Goal: Task Accomplishment & Management: Manage account settings

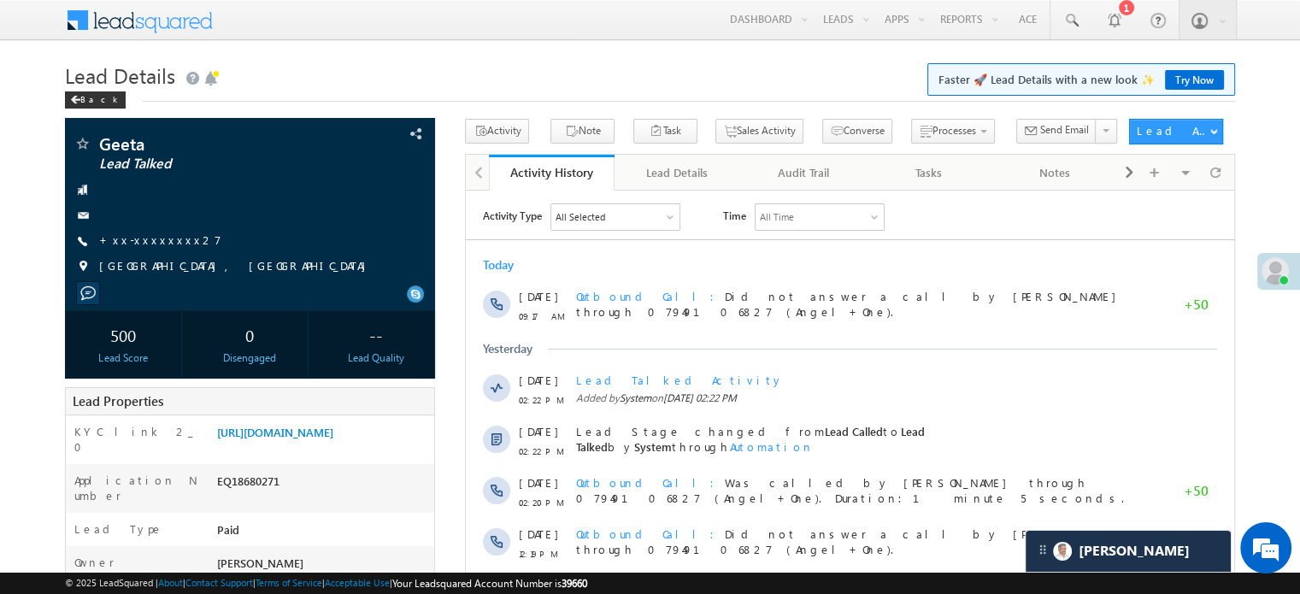
scroll to position [8410, 0]
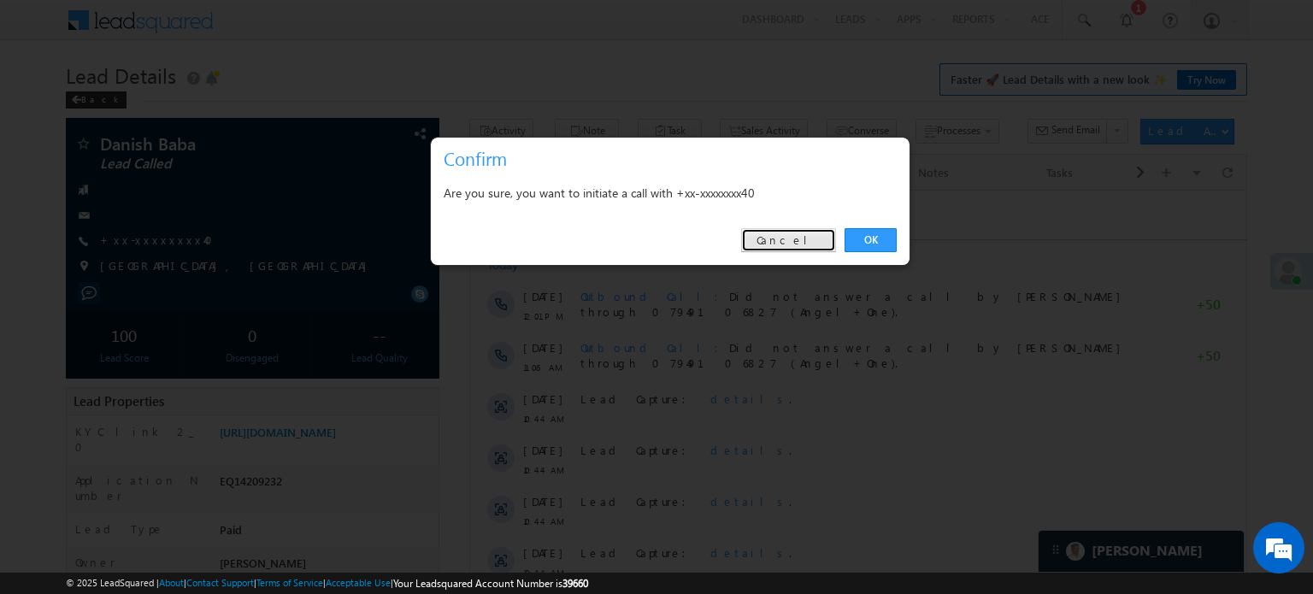
click at [792, 234] on link "Cancel" at bounding box center [788, 240] width 95 height 24
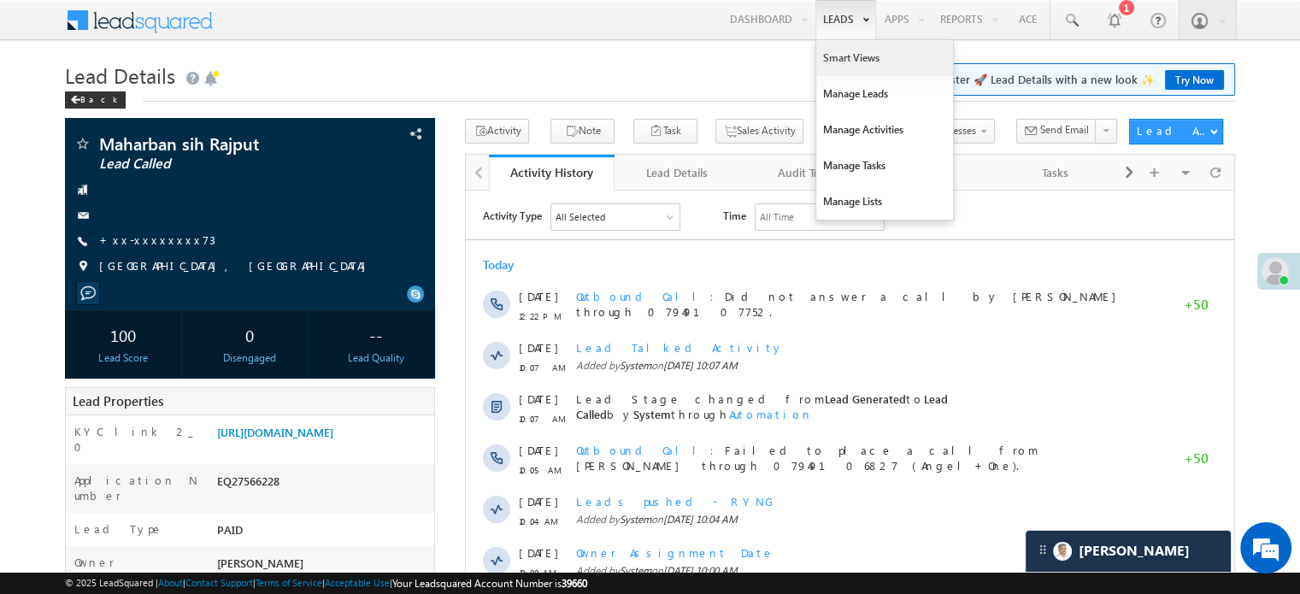
click at [843, 57] on link "Smart Views" at bounding box center [884, 58] width 137 height 36
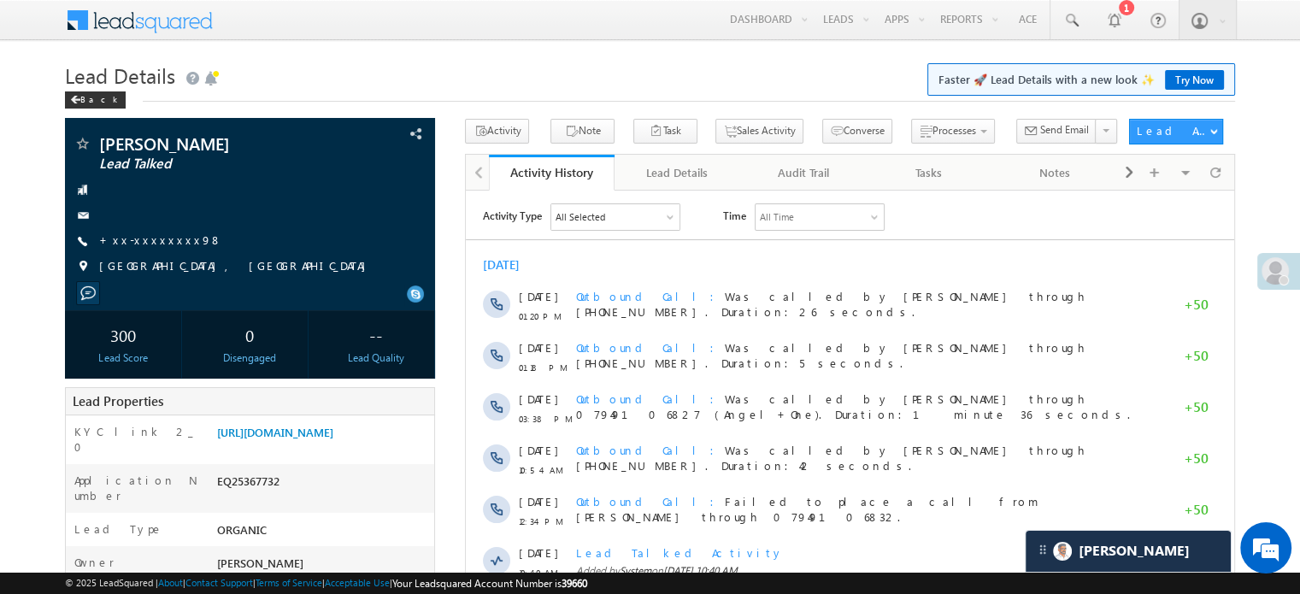
scroll to position [8596, 0]
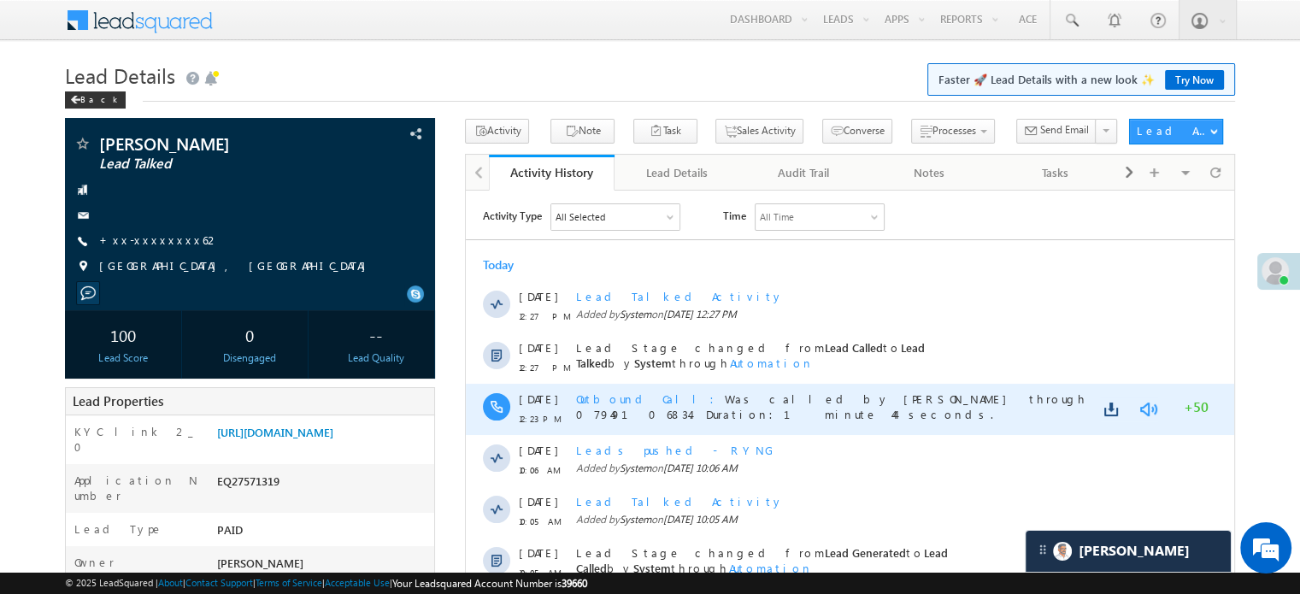
click at [1149, 410] on link at bounding box center [1148, 408] width 21 height 17
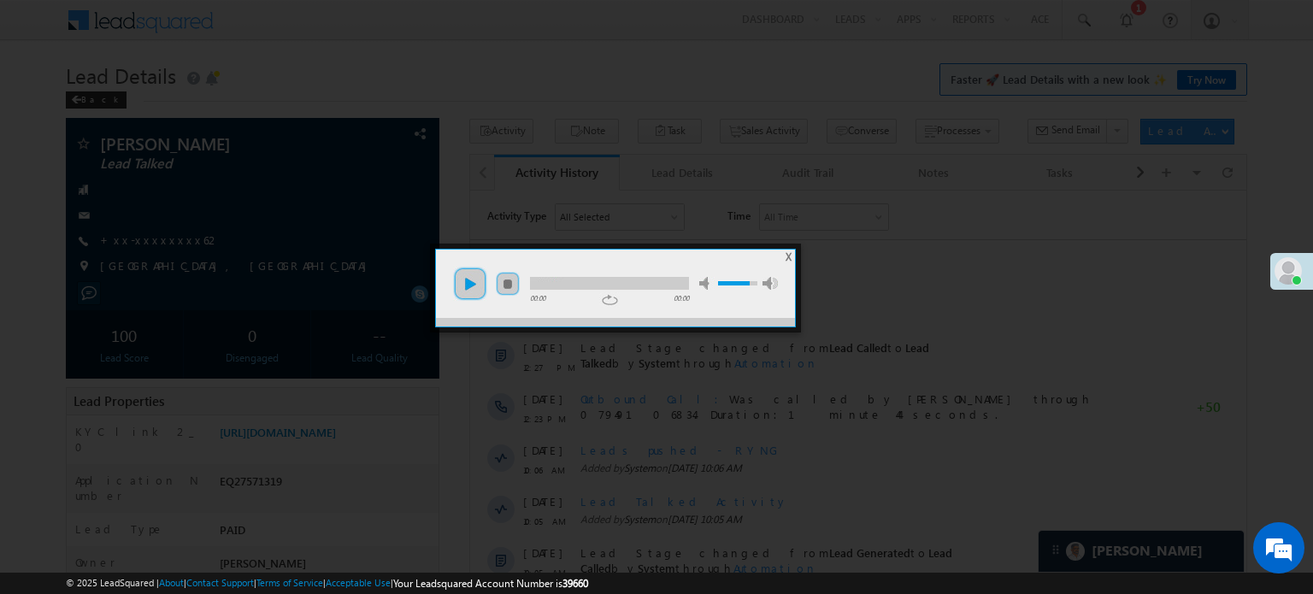
click at [484, 289] on link "play" at bounding box center [470, 284] width 34 height 34
click at [604, 279] on div at bounding box center [609, 283] width 159 height 13
click at [663, 278] on div at bounding box center [609, 283] width 159 height 13
click at [650, 281] on div at bounding box center [601, 283] width 142 height 13
click at [635, 284] on div at bounding box center [593, 283] width 126 height 13
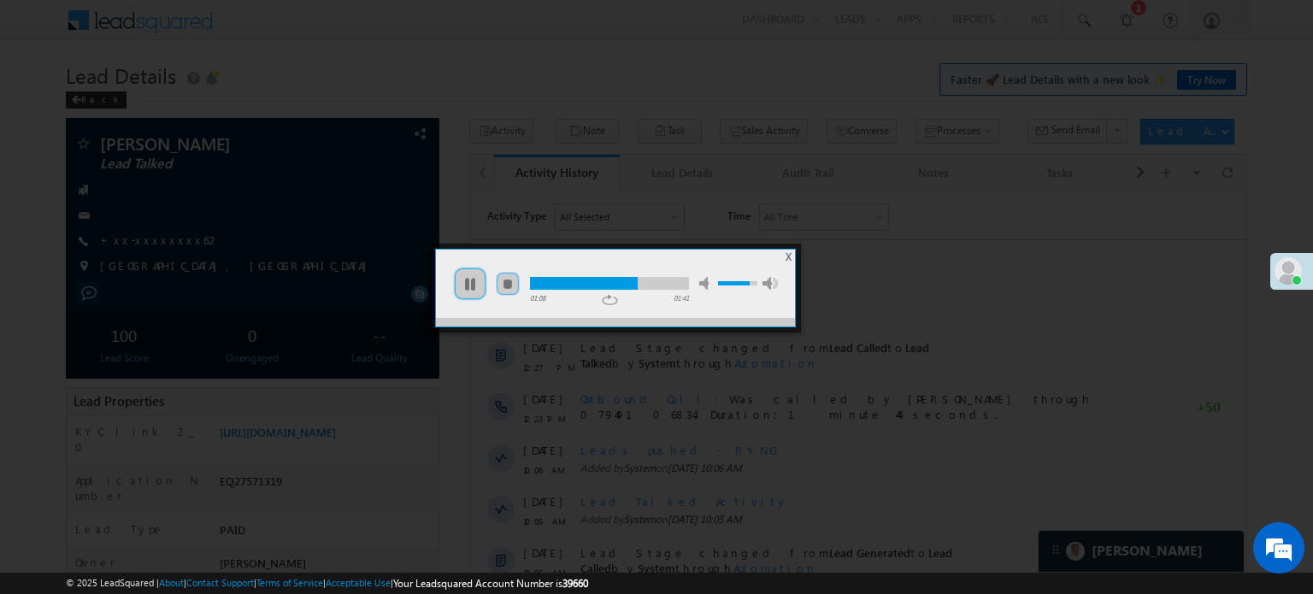
click at [628, 284] on div at bounding box center [584, 283] width 108 height 13
click at [616, 284] on div at bounding box center [580, 283] width 100 height 13
click at [275, 287] on div at bounding box center [656, 297] width 1313 height 594
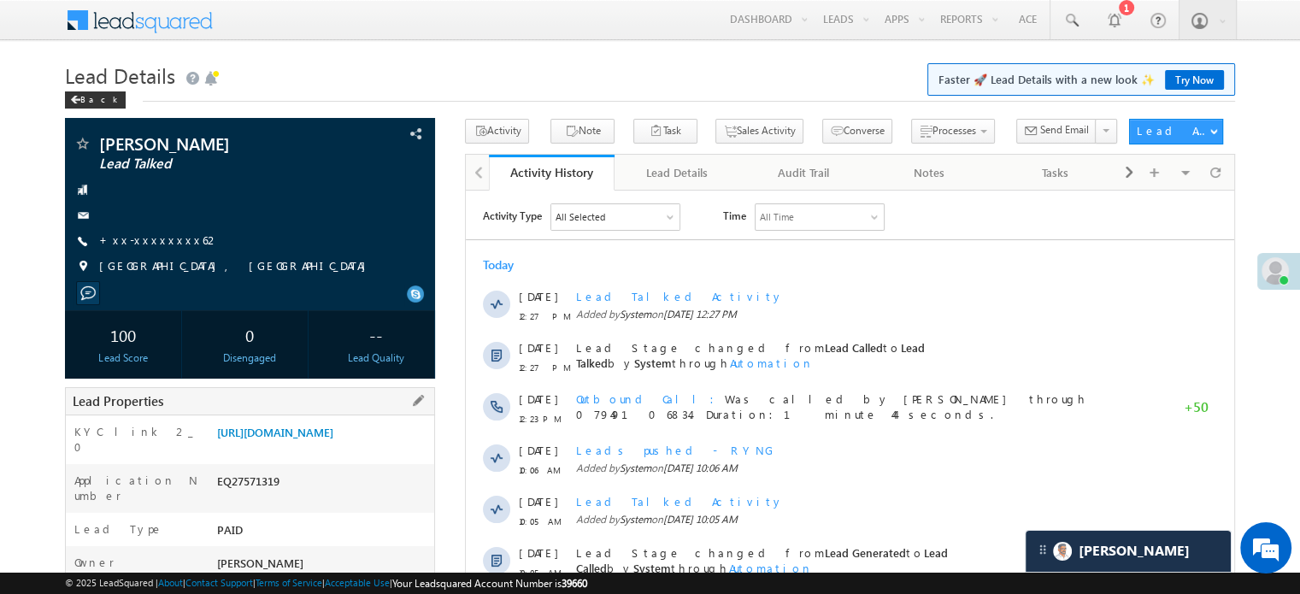
click at [240, 497] on div "EQ27571319" at bounding box center [323, 485] width 221 height 24
copy div "EQ27571319"
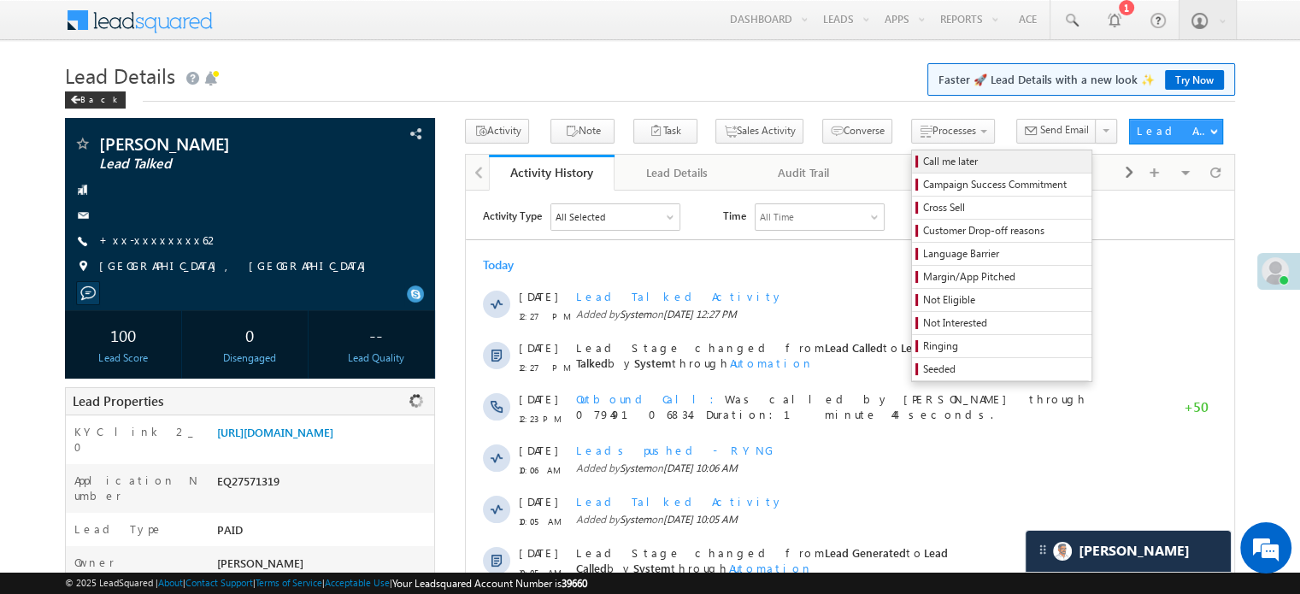
click at [923, 167] on span "Call me later" at bounding box center [1004, 161] width 162 height 15
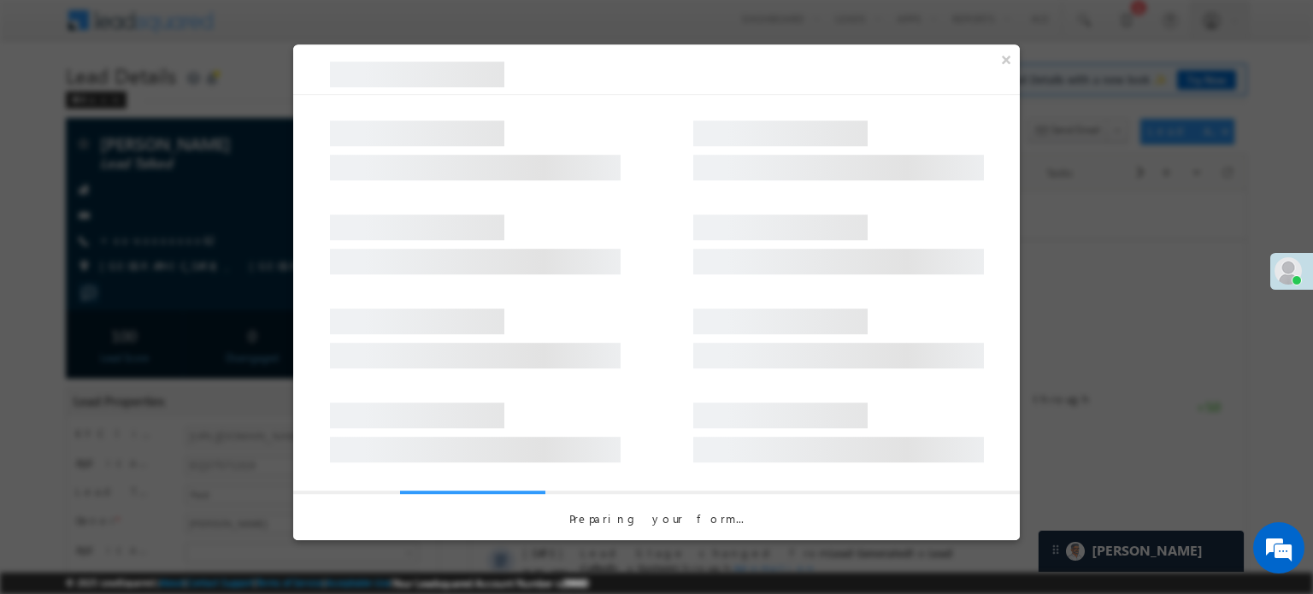
click at [750, 180] on div at bounding box center [838, 168] width 291 height 26
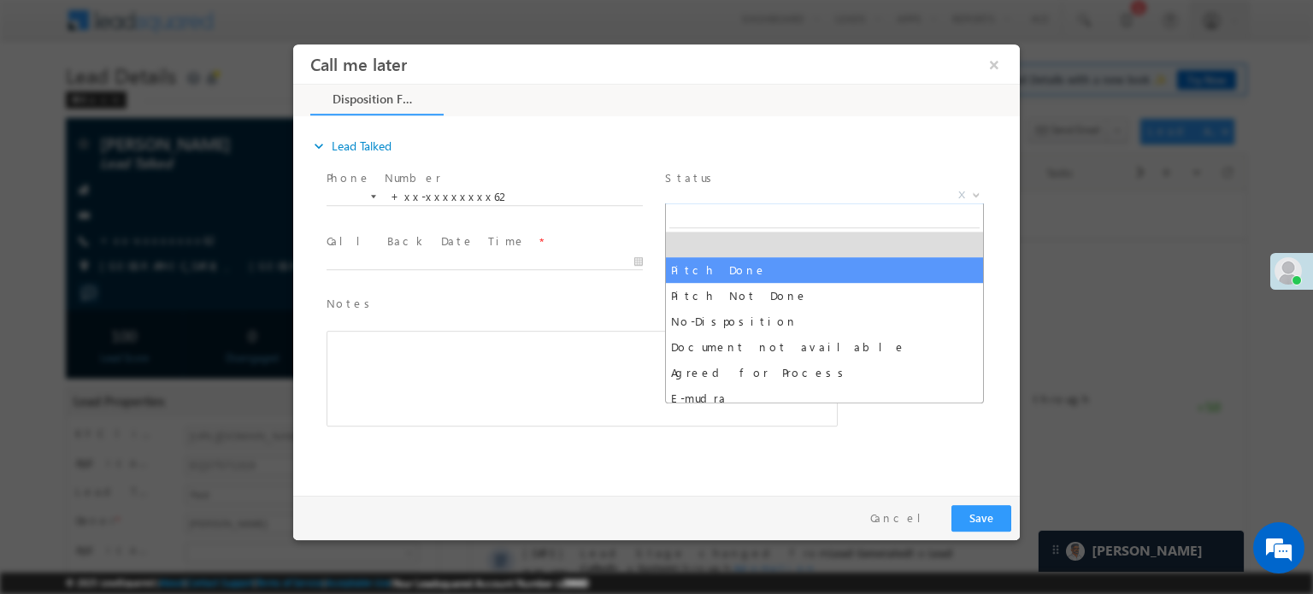
select select "Pitch Done"
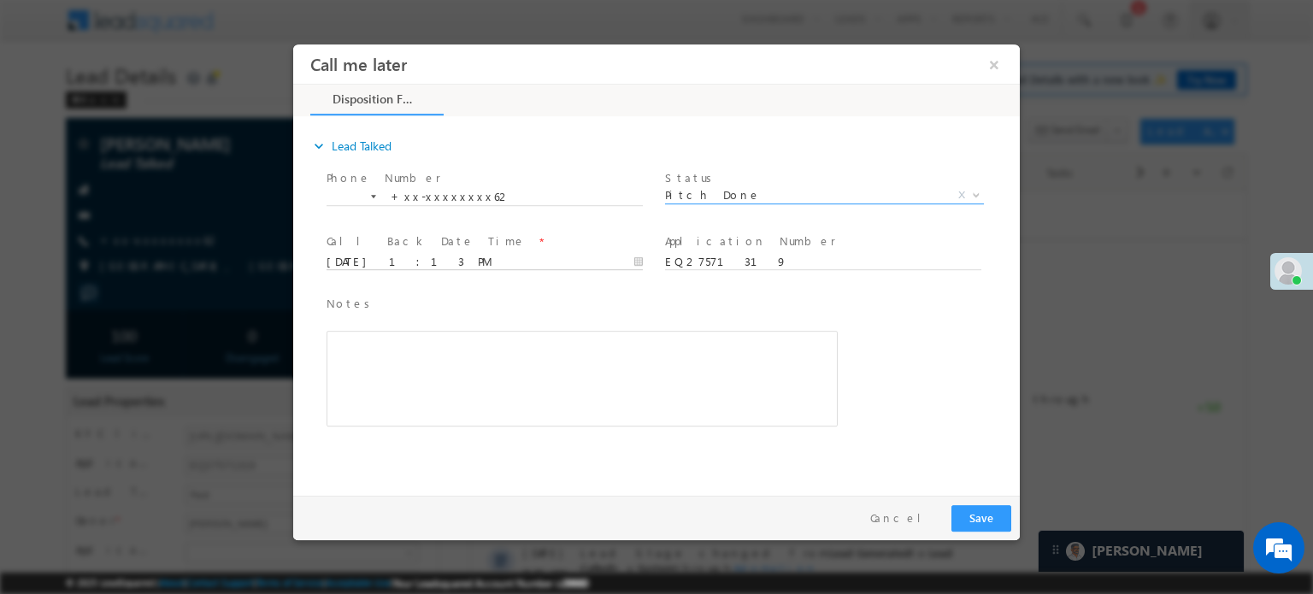
click at [451, 264] on input "08/22/25 1:13 PM" at bounding box center [485, 261] width 316 height 17
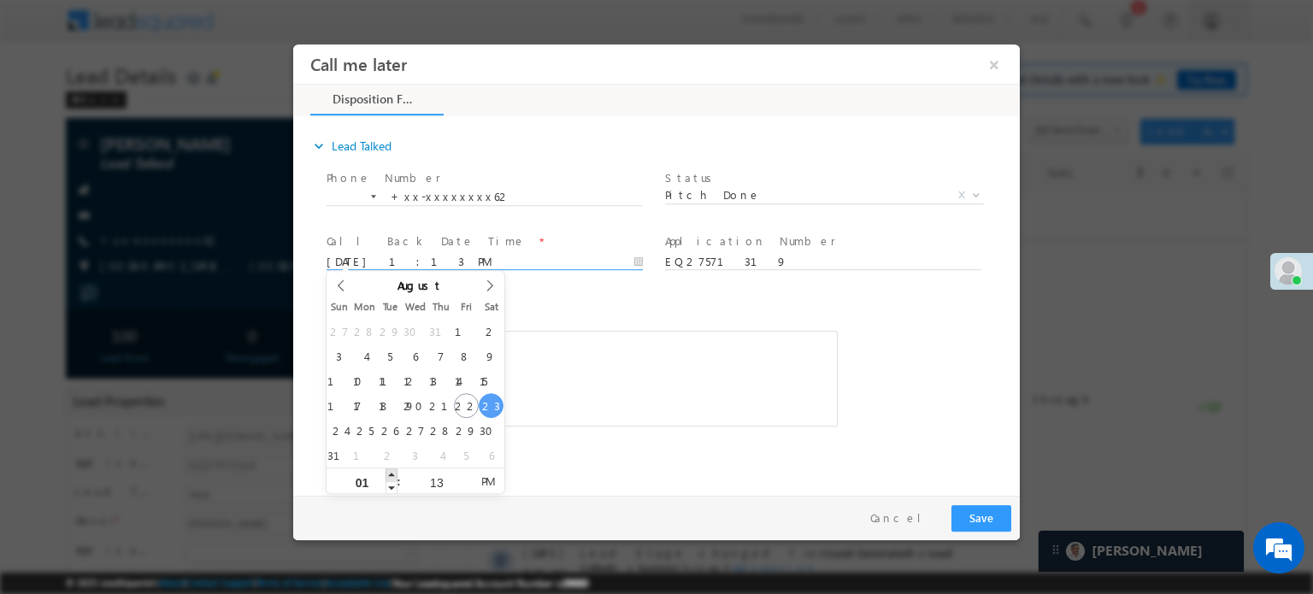
type input "08/23/25 2:13 PM"
type input "02"
click at [392, 474] on span at bounding box center [392, 474] width 12 height 13
type input "08/23/25 3:13 PM"
type input "03"
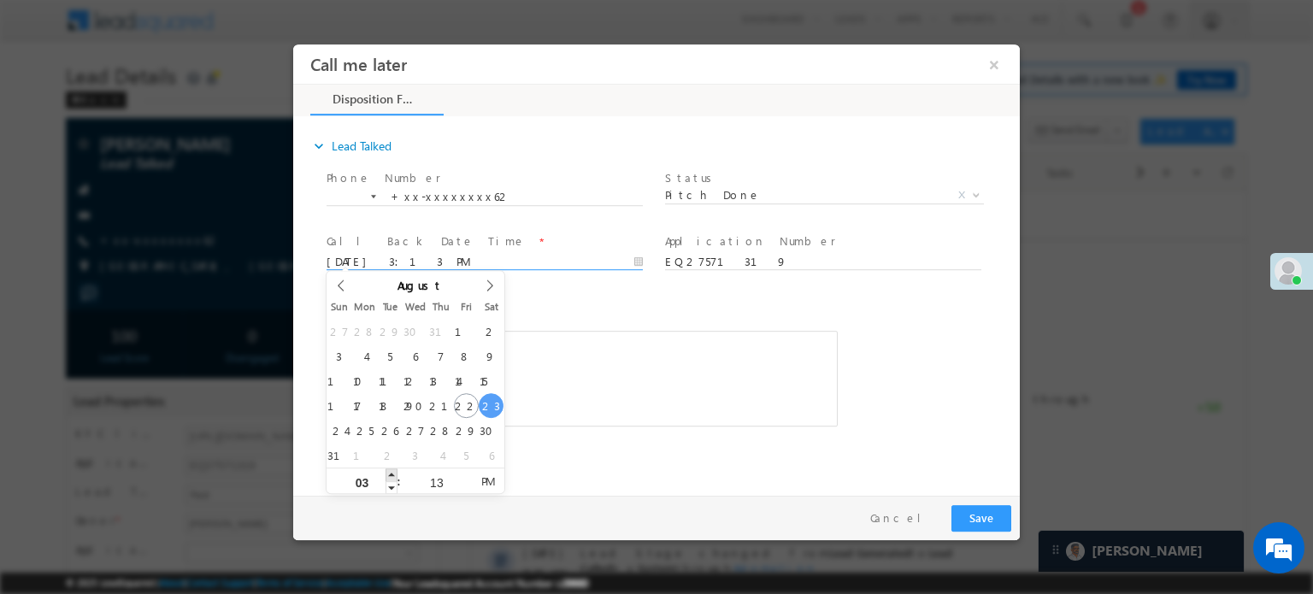
click at [392, 474] on span at bounding box center [392, 474] width 12 height 13
type input "08/23/25 4:13 PM"
type input "04"
click at [392, 474] on span at bounding box center [392, 474] width 12 height 13
type input "08/23/25 5:13 PM"
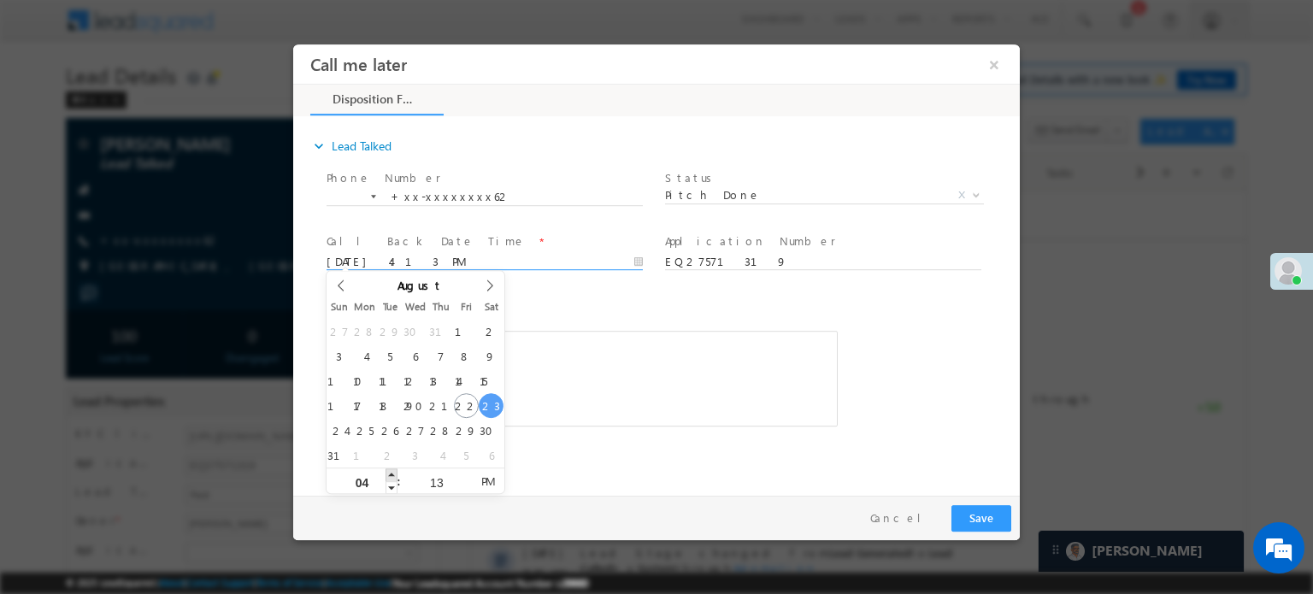
type input "05"
click at [392, 474] on span at bounding box center [392, 474] width 12 height 13
type input "08/23/25 6:13 PM"
type input "06"
click at [392, 474] on span at bounding box center [392, 474] width 12 height 13
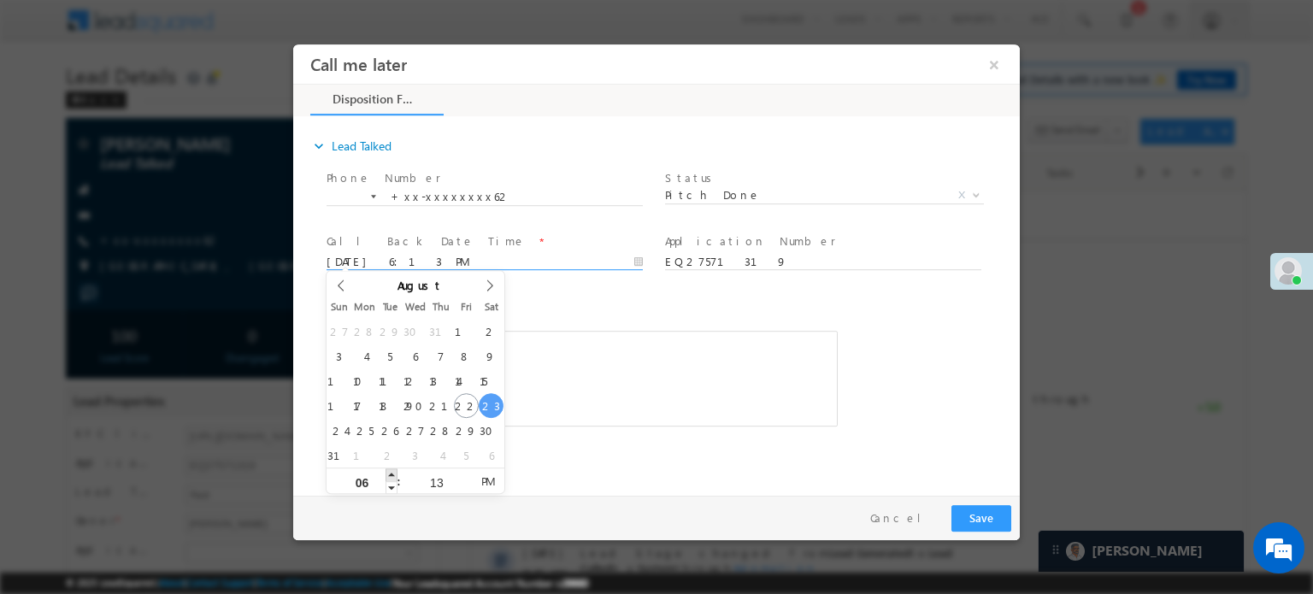
type input "08/23/25 7:13 PM"
type input "07"
click at [392, 474] on span at bounding box center [392, 474] width 12 height 13
click at [983, 523] on button "Save" at bounding box center [981, 517] width 60 height 26
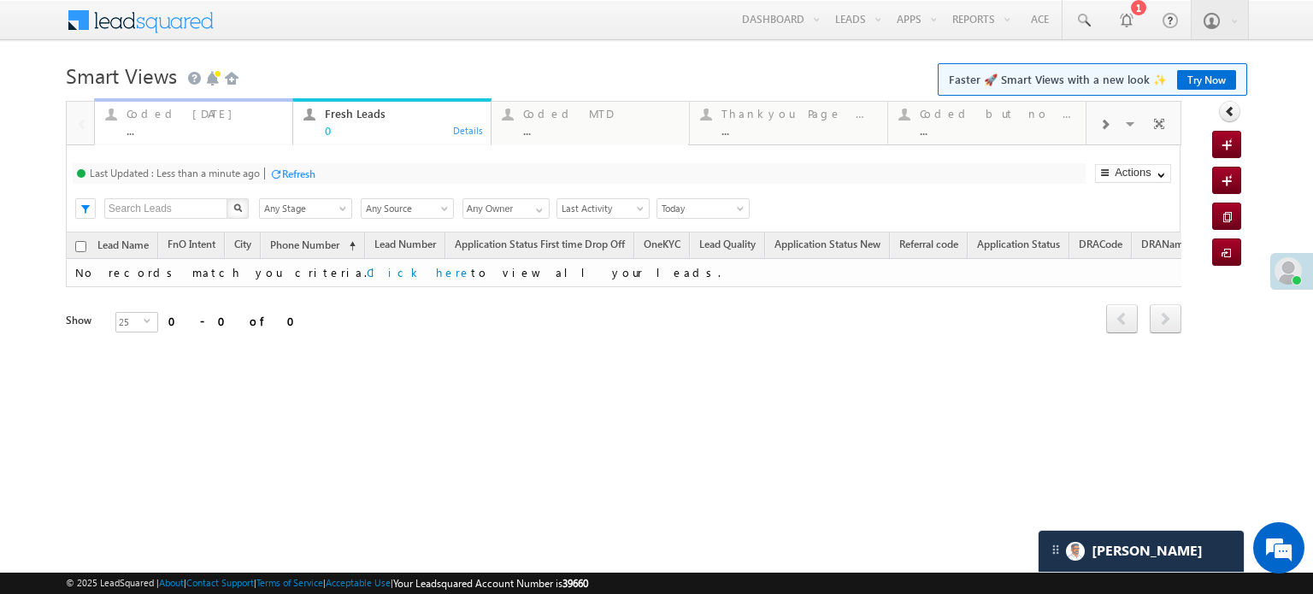
click at [175, 112] on div "Coded Today" at bounding box center [205, 114] width 156 height 14
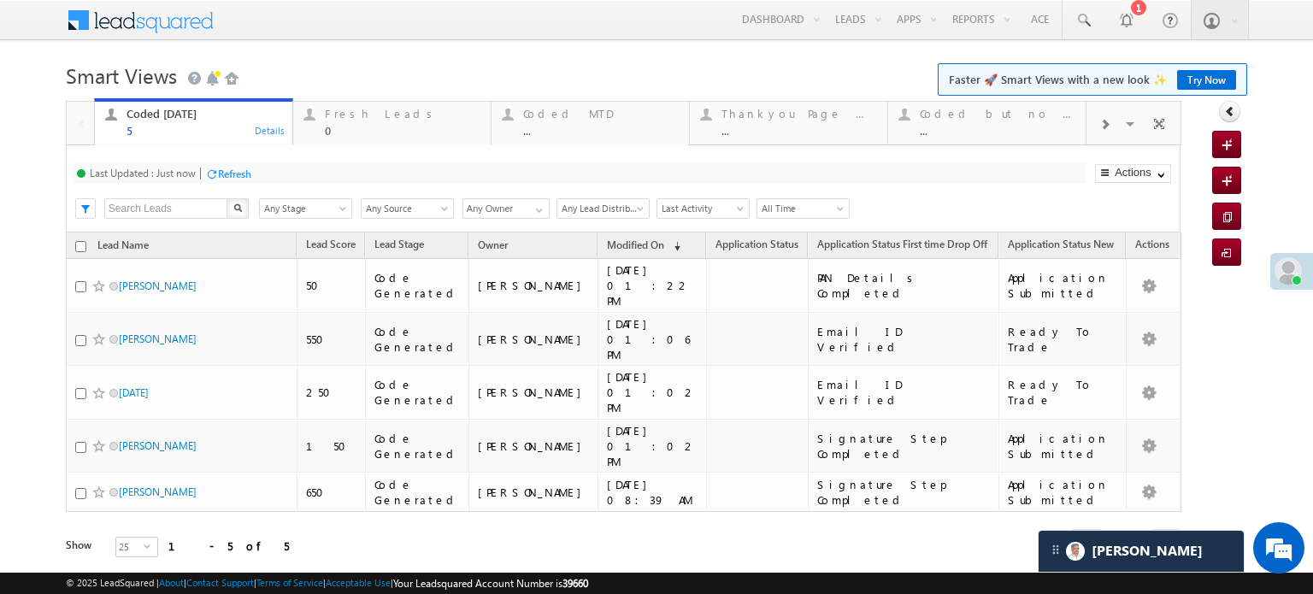
click at [230, 174] on div "Refresh" at bounding box center [234, 174] width 33 height 13
click at [236, 174] on div "Refresh" at bounding box center [234, 174] width 33 height 13
click at [284, 170] on div "Refresh" at bounding box center [292, 173] width 46 height 16
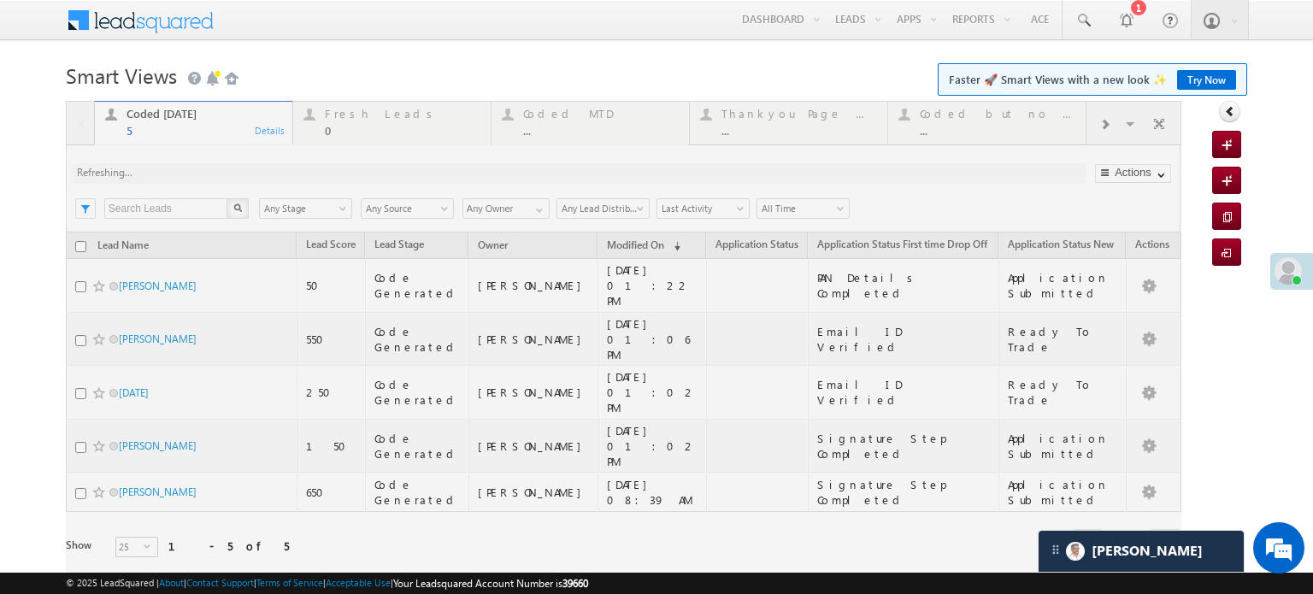
click at [284, 170] on div at bounding box center [623, 353] width 1115 height 505
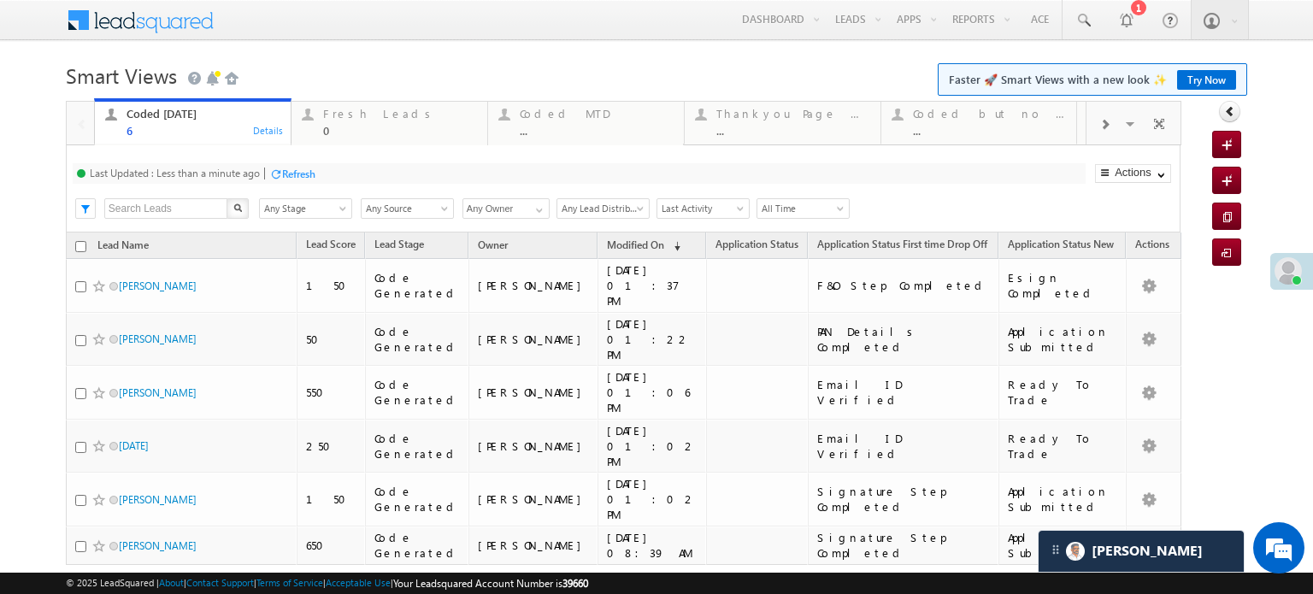
click at [308, 174] on div "Refresh" at bounding box center [298, 174] width 33 height 13
click at [248, 174] on div "Refresh" at bounding box center [234, 174] width 33 height 13
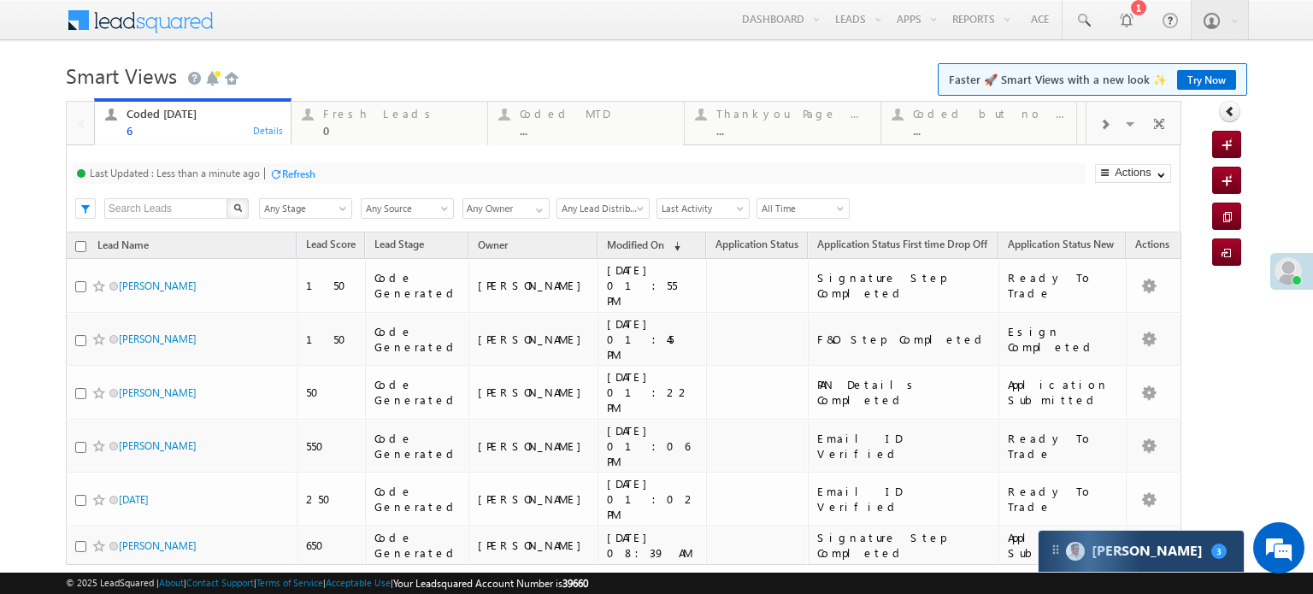
click at [1074, 560] on div "Carter 3" at bounding box center [1141, 551] width 205 height 41
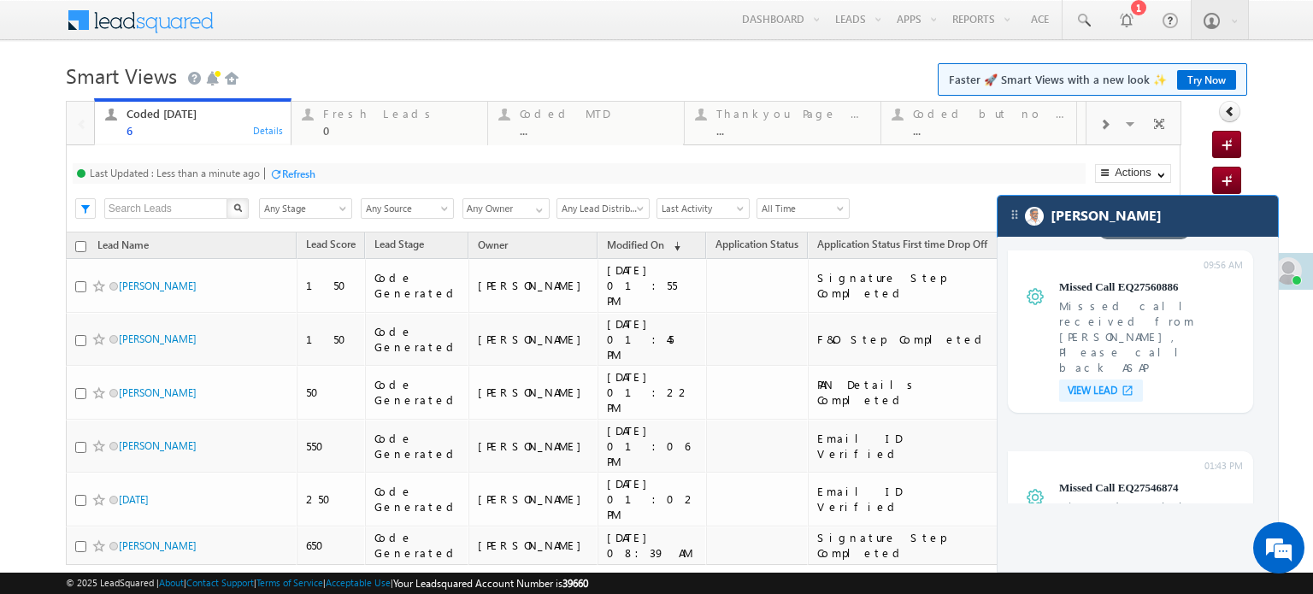
scroll to position [7176, 0]
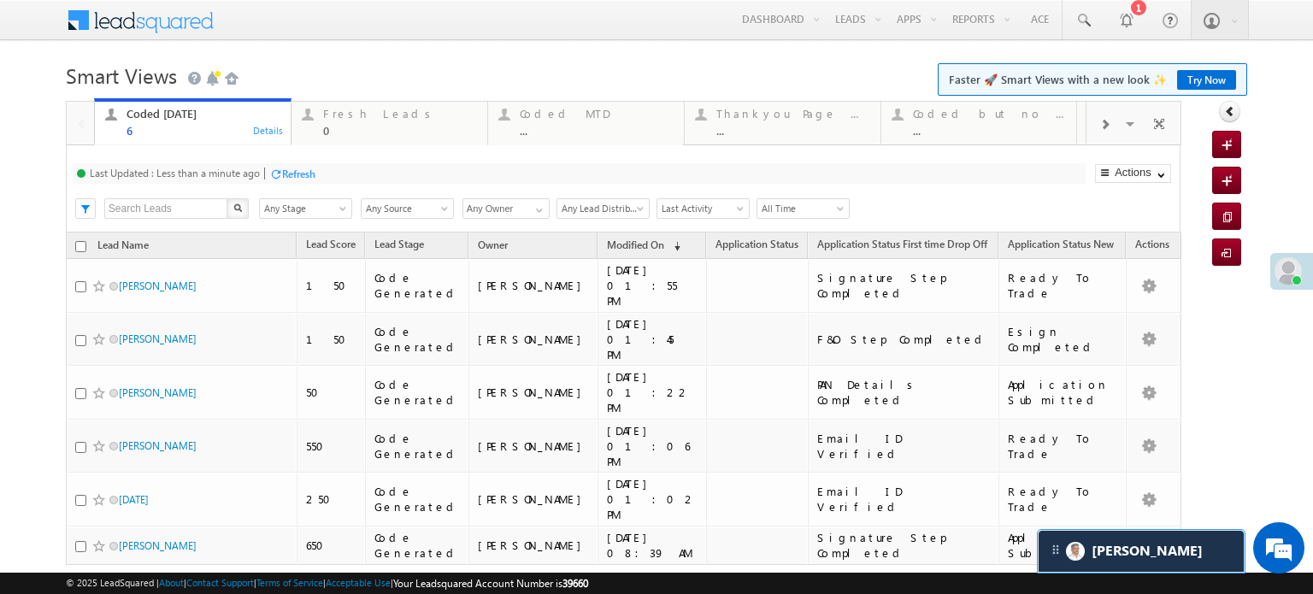
scroll to position [8626, 0]
click at [299, 168] on div "Refresh" at bounding box center [298, 174] width 33 height 13
click at [303, 181] on div "Refresh" at bounding box center [292, 173] width 46 height 16
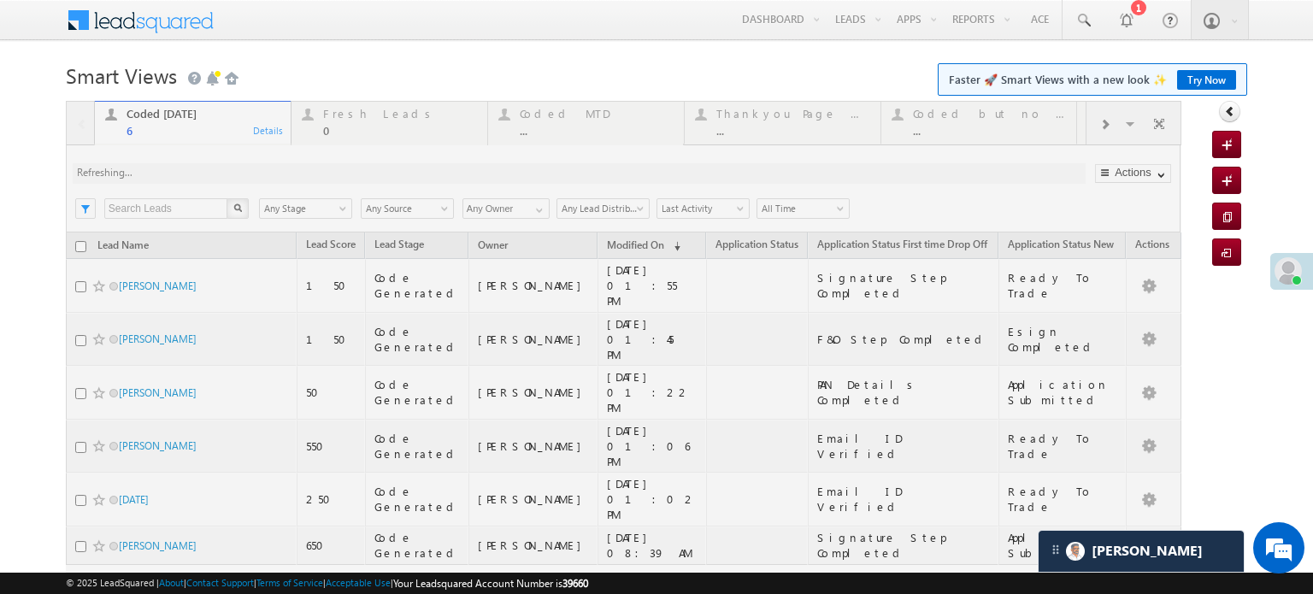
click at [303, 178] on div at bounding box center [623, 380] width 1115 height 559
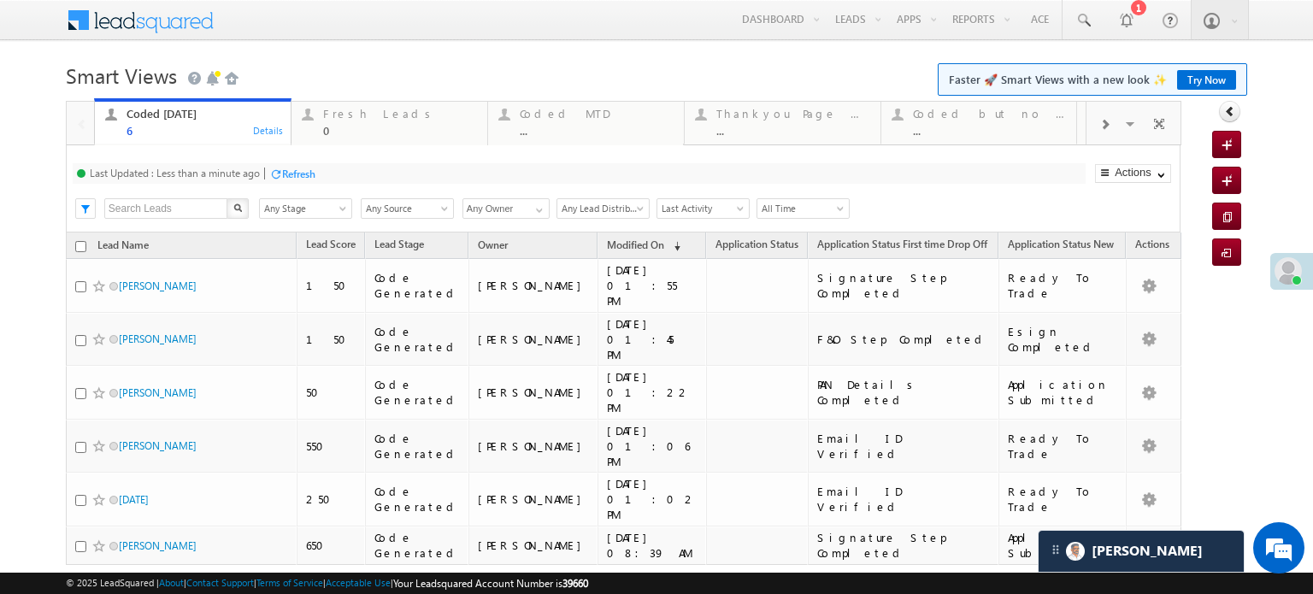
click at [297, 168] on div "Refresh" at bounding box center [298, 174] width 33 height 13
click at [304, 177] on div "Refresh" at bounding box center [298, 174] width 33 height 13
click at [307, 174] on div "Refresh" at bounding box center [298, 174] width 33 height 13
click at [361, 115] on div "Fresh Leads" at bounding box center [400, 114] width 154 height 14
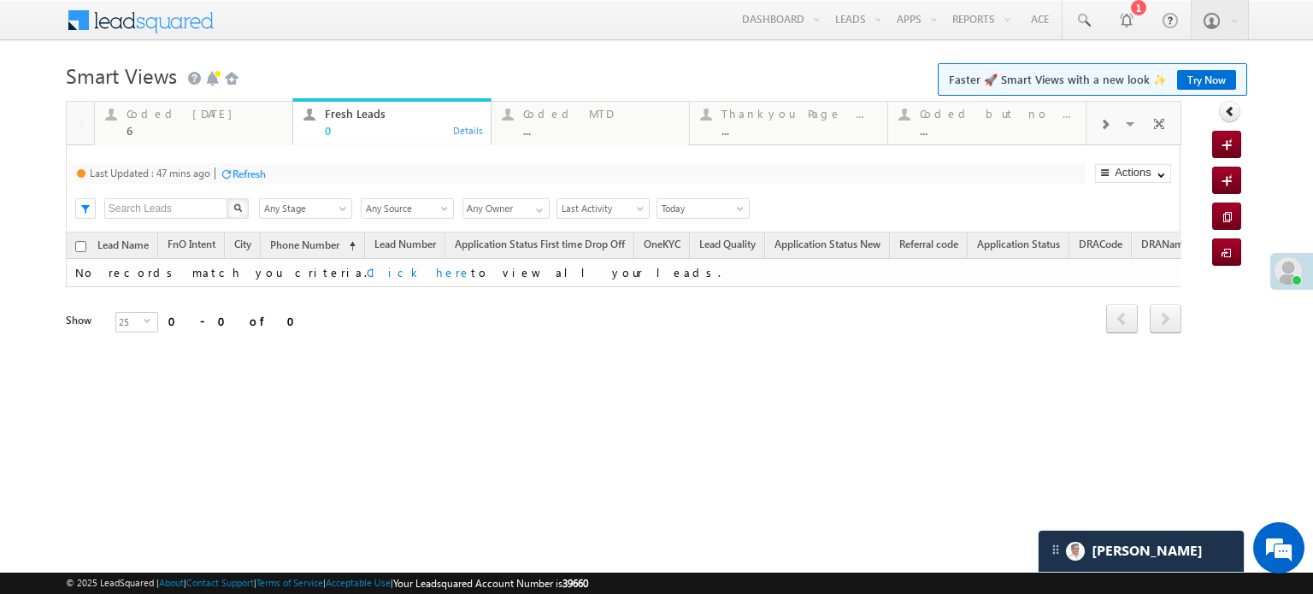
click at [242, 166] on div "Refresh" at bounding box center [243, 173] width 46 height 16
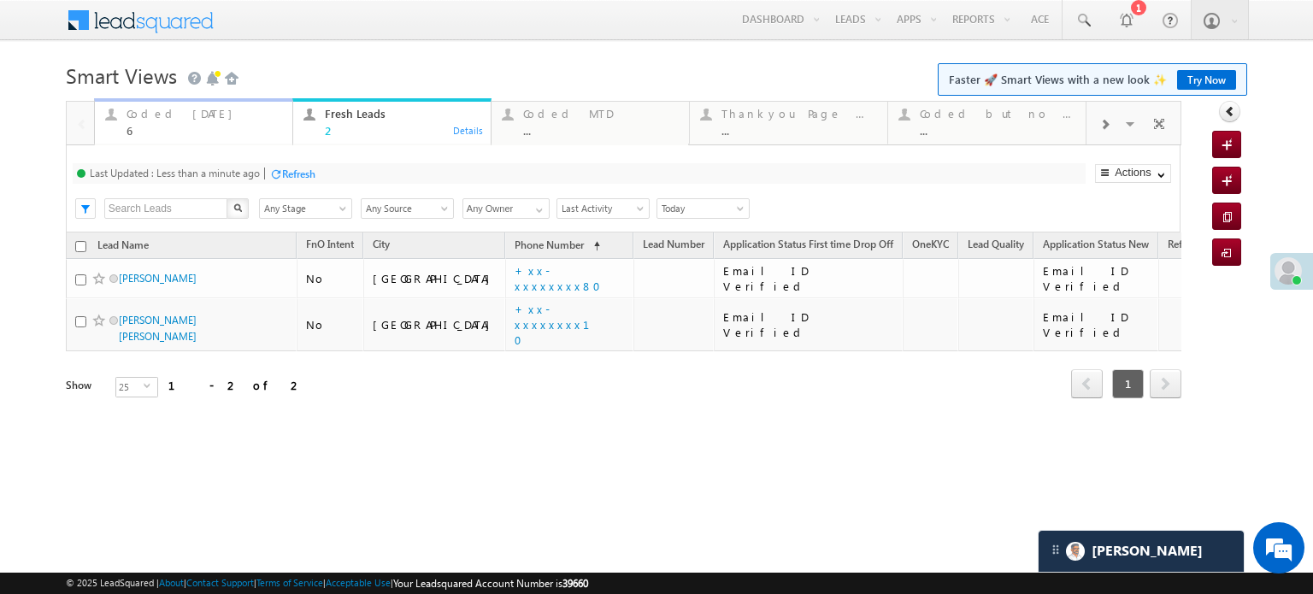
click at [154, 108] on div "Coded Today" at bounding box center [205, 114] width 156 height 14
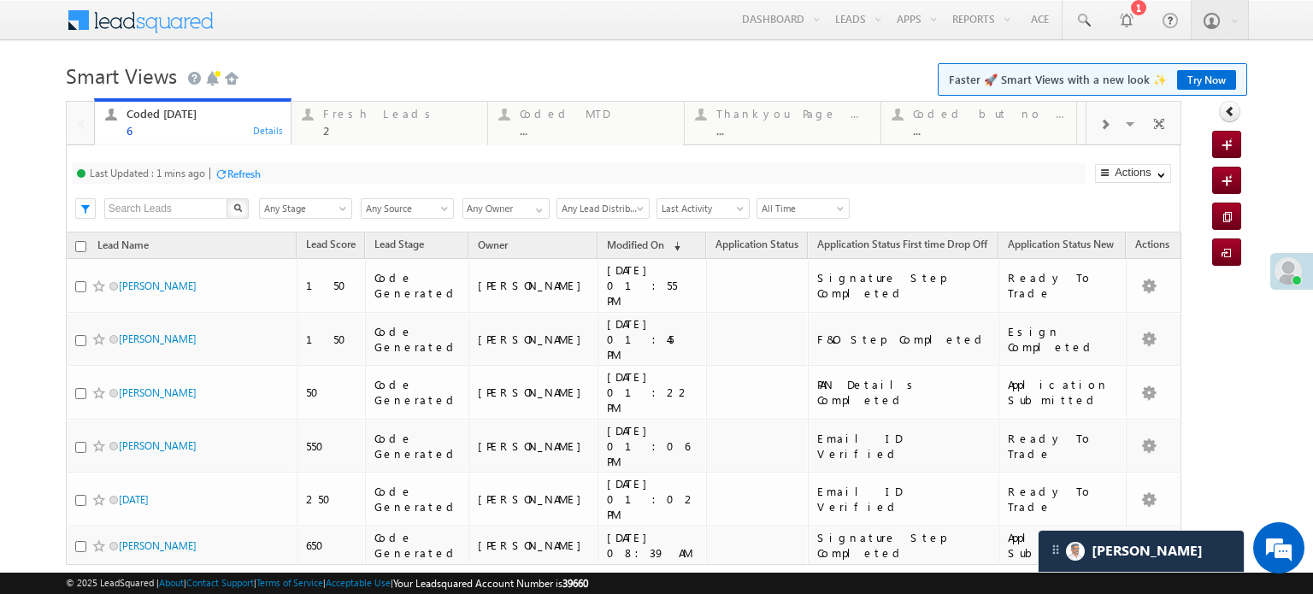
click at [242, 180] on div "Refresh" at bounding box center [243, 174] width 33 height 13
click at [344, 121] on div "Fresh Leads" at bounding box center [400, 114] width 154 height 14
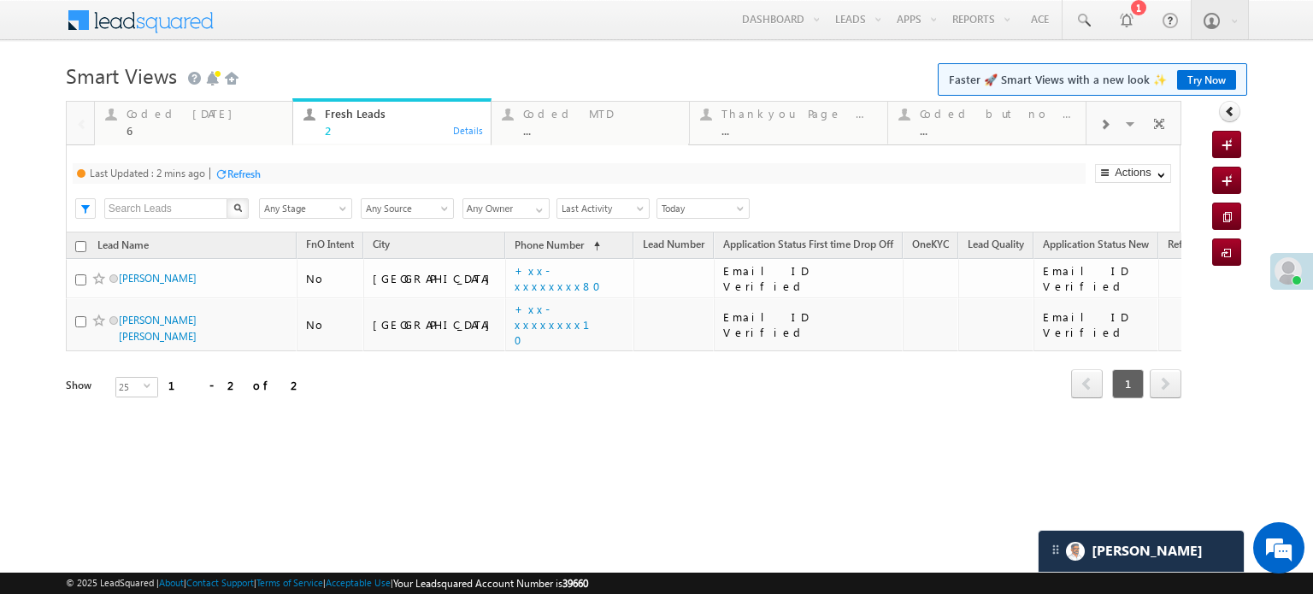
click at [253, 184] on div "Last Updated : 2 mins ago Refresh Refreshing..." at bounding box center [579, 173] width 1013 height 21
click at [253, 174] on div "Refresh" at bounding box center [243, 174] width 33 height 13
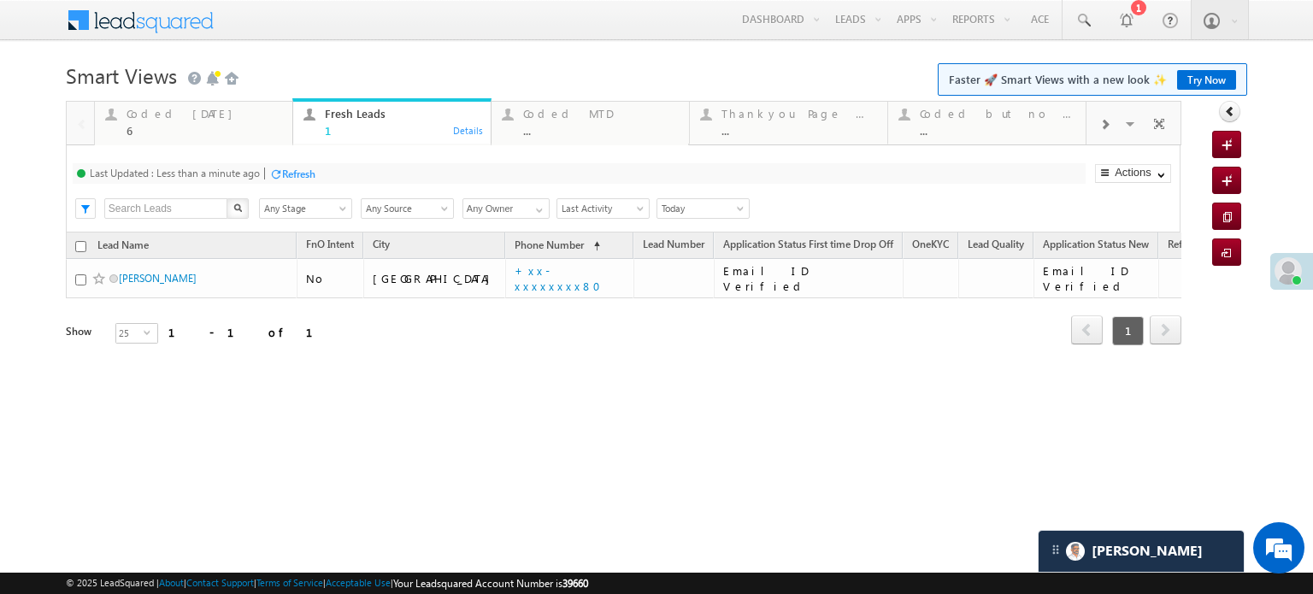
scroll to position [8780, 0]
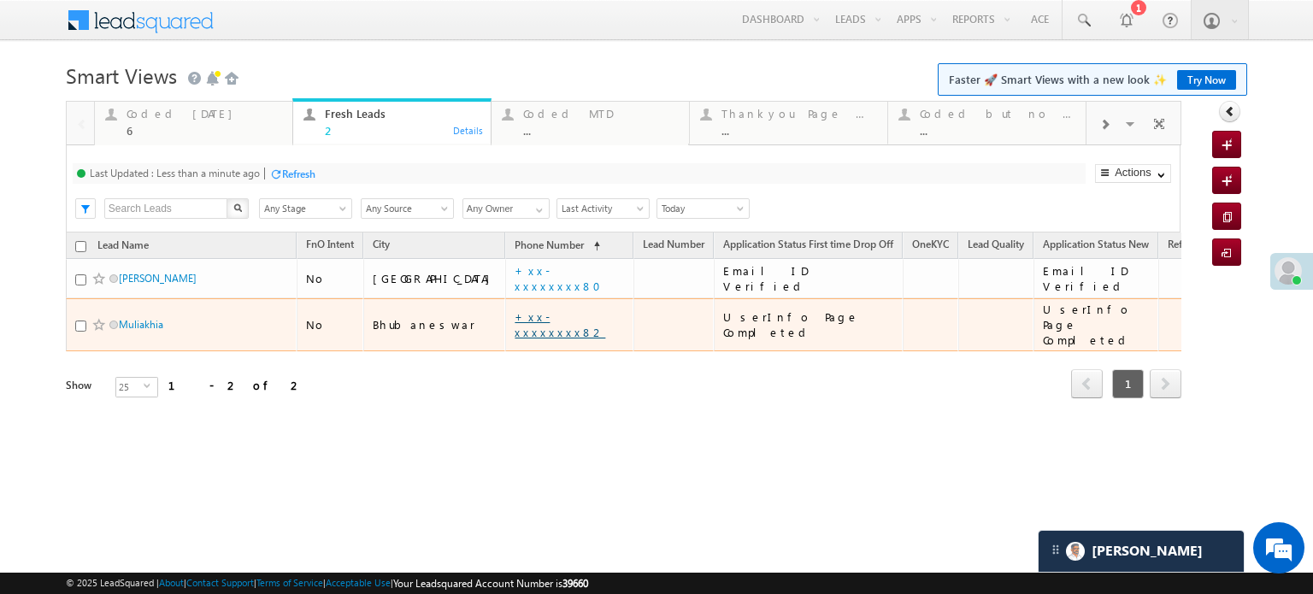
click at [515, 315] on link "+xx-xxxxxxxx82" at bounding box center [560, 324] width 91 height 30
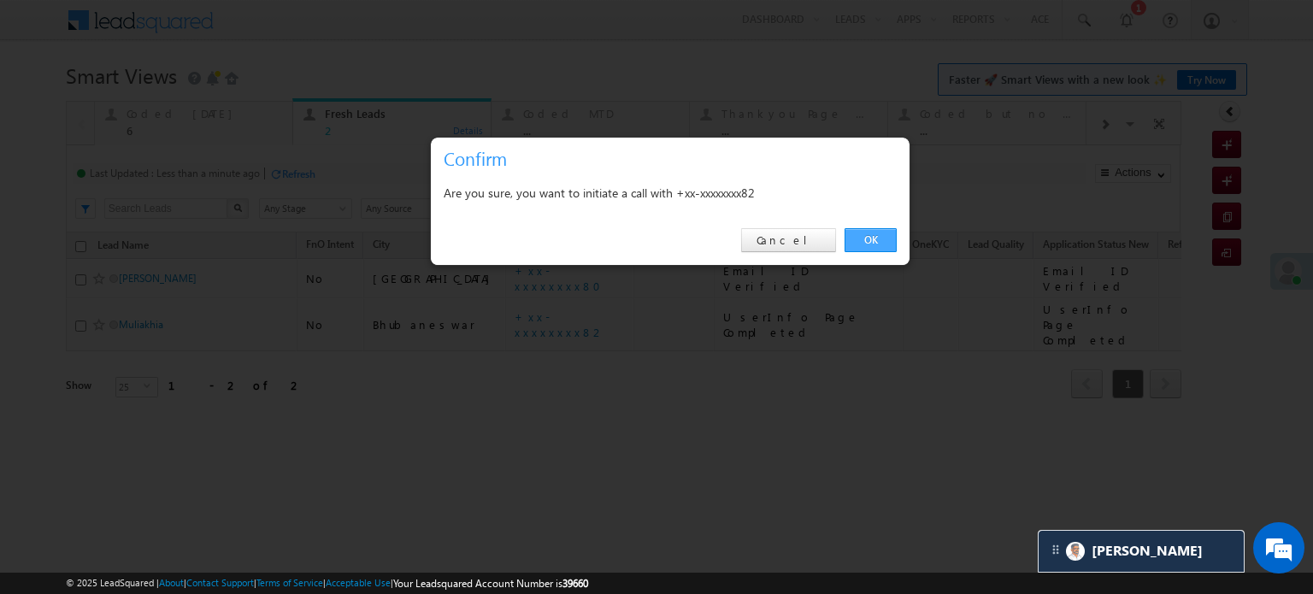
click at [851, 236] on link "OK" at bounding box center [871, 240] width 52 height 24
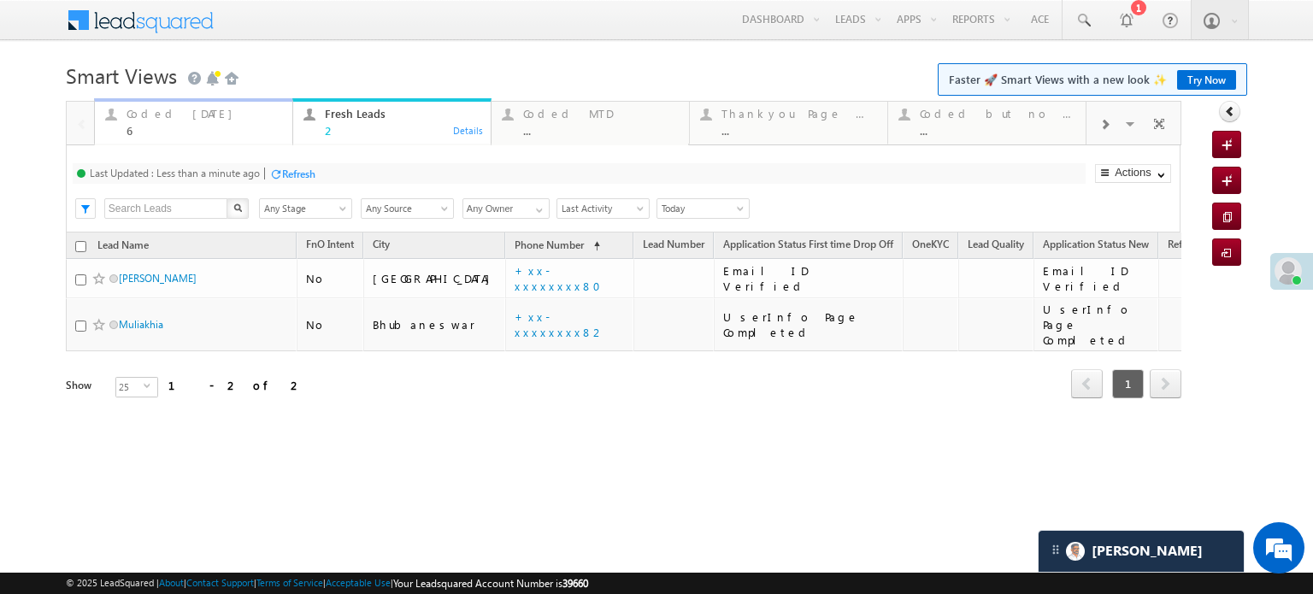
click at [165, 111] on div "Coded Today" at bounding box center [205, 114] width 156 height 14
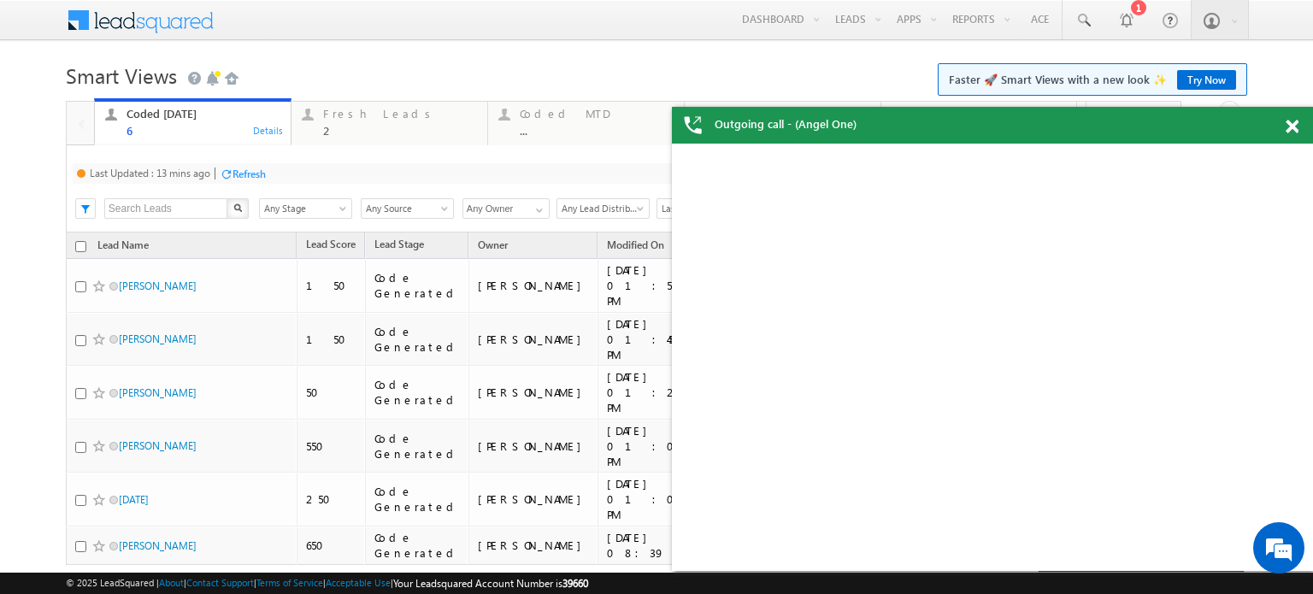
click at [256, 163] on div "Last Updated : 13 mins ago Refresh Refreshing..." at bounding box center [579, 173] width 1013 height 21
click at [256, 170] on div "Refresh" at bounding box center [248, 174] width 33 height 13
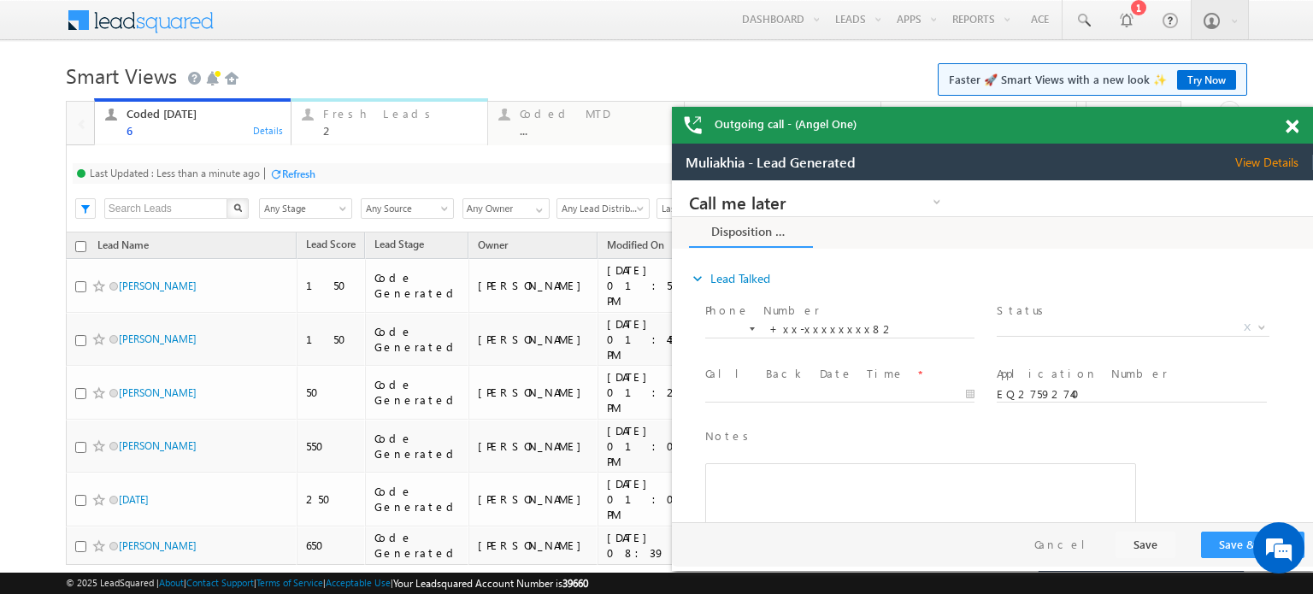
click at [375, 121] on div "Fresh Leads 2" at bounding box center [400, 119] width 154 height 33
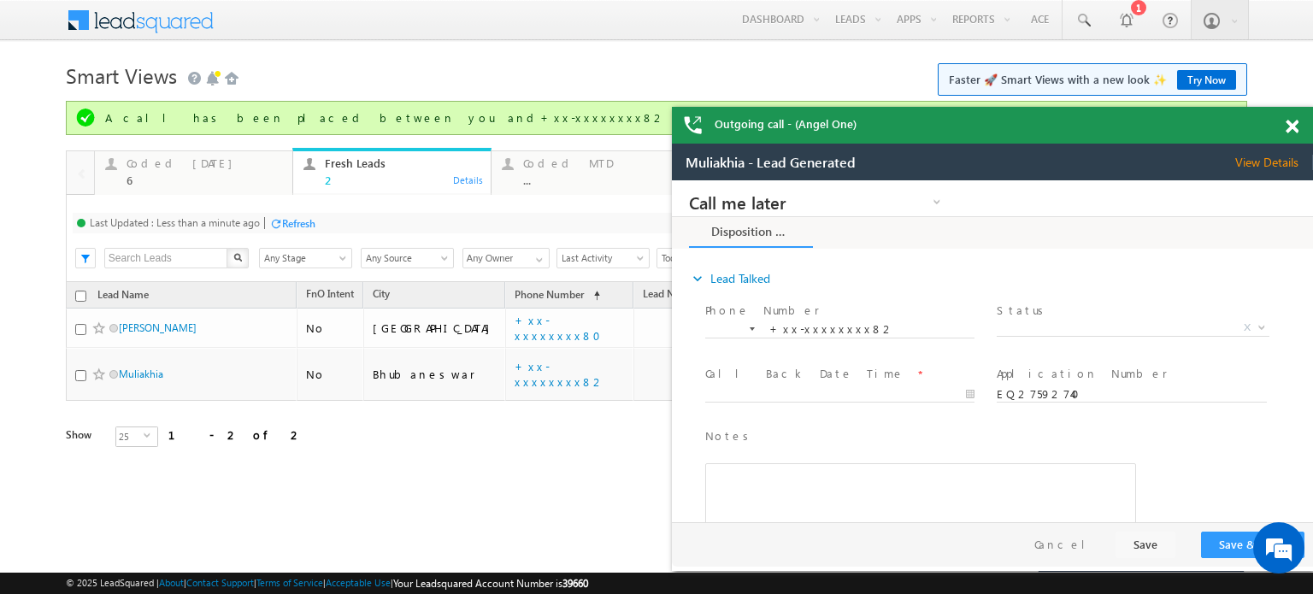
click at [294, 219] on div "Refresh" at bounding box center [298, 223] width 33 height 13
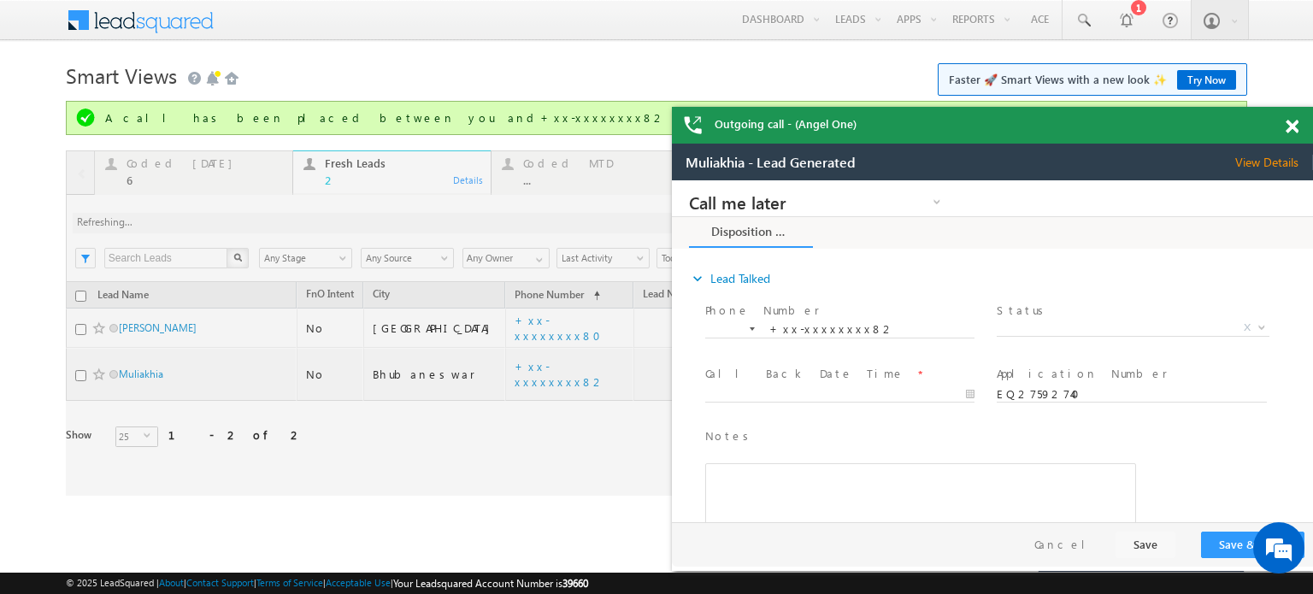
click at [1288, 123] on span at bounding box center [1292, 127] width 13 height 15
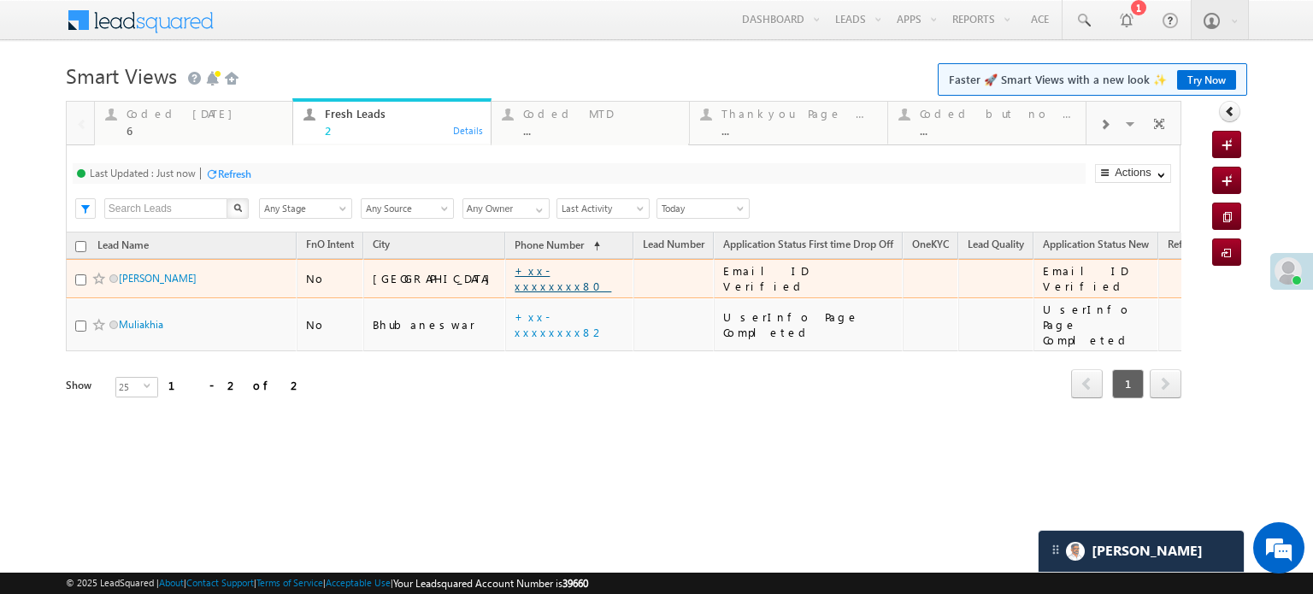
click at [515, 280] on link "+xx-xxxxxxxx80" at bounding box center [563, 278] width 97 height 30
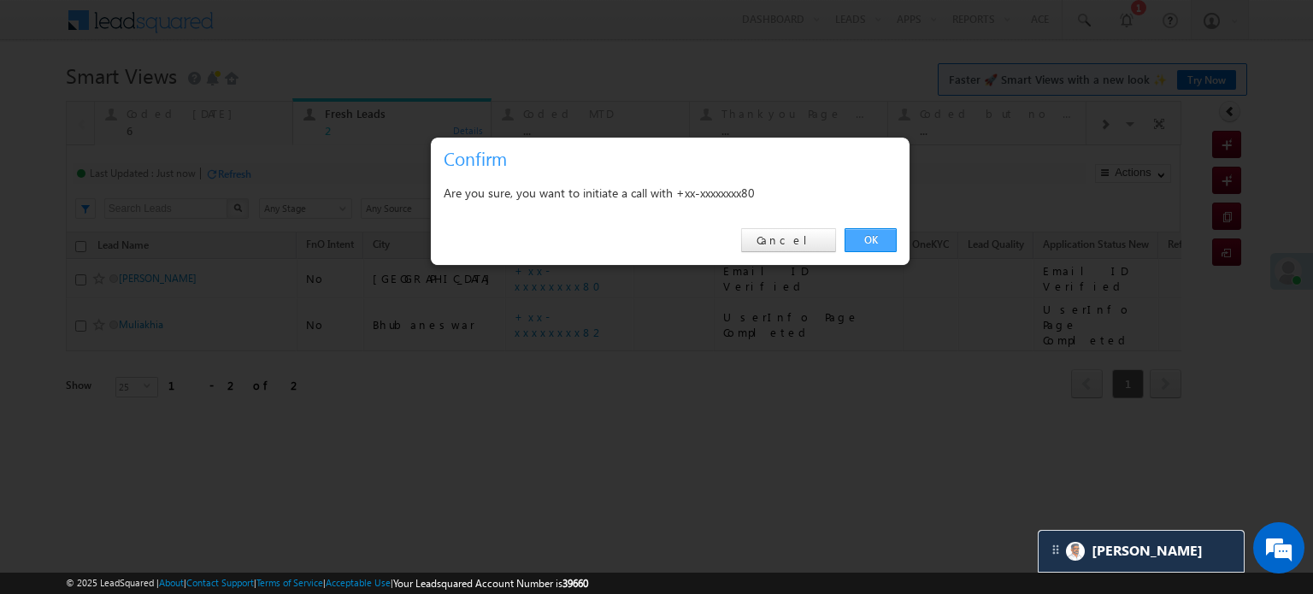
click at [868, 242] on link "OK" at bounding box center [871, 240] width 52 height 24
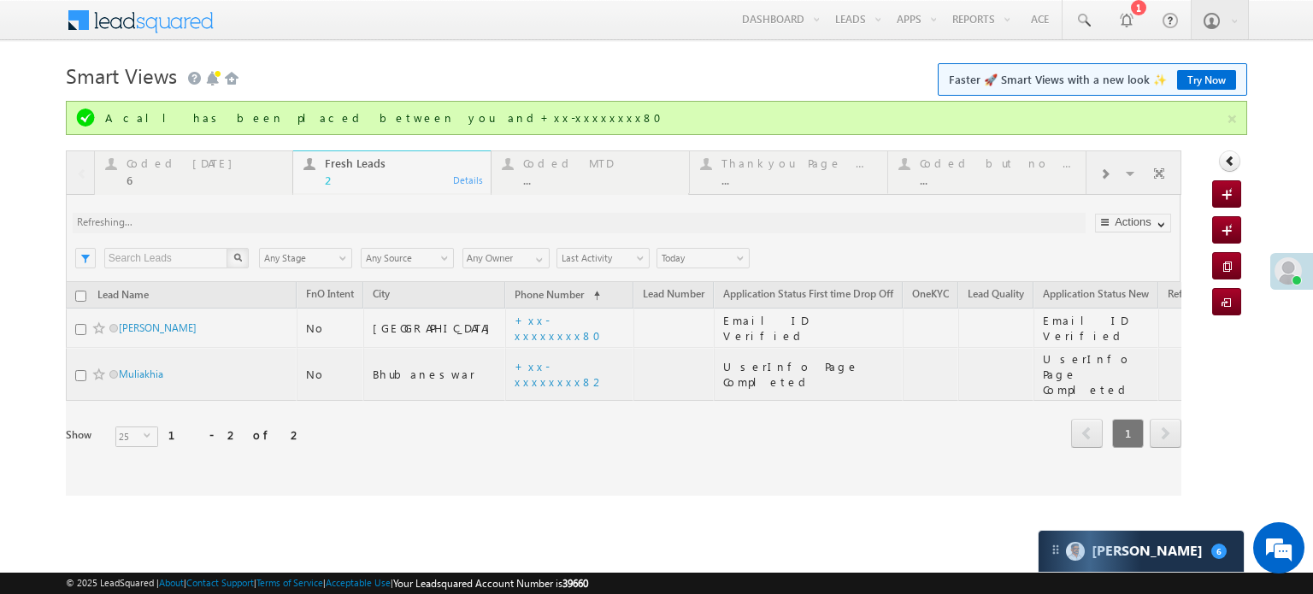
scroll to position [9214, 0]
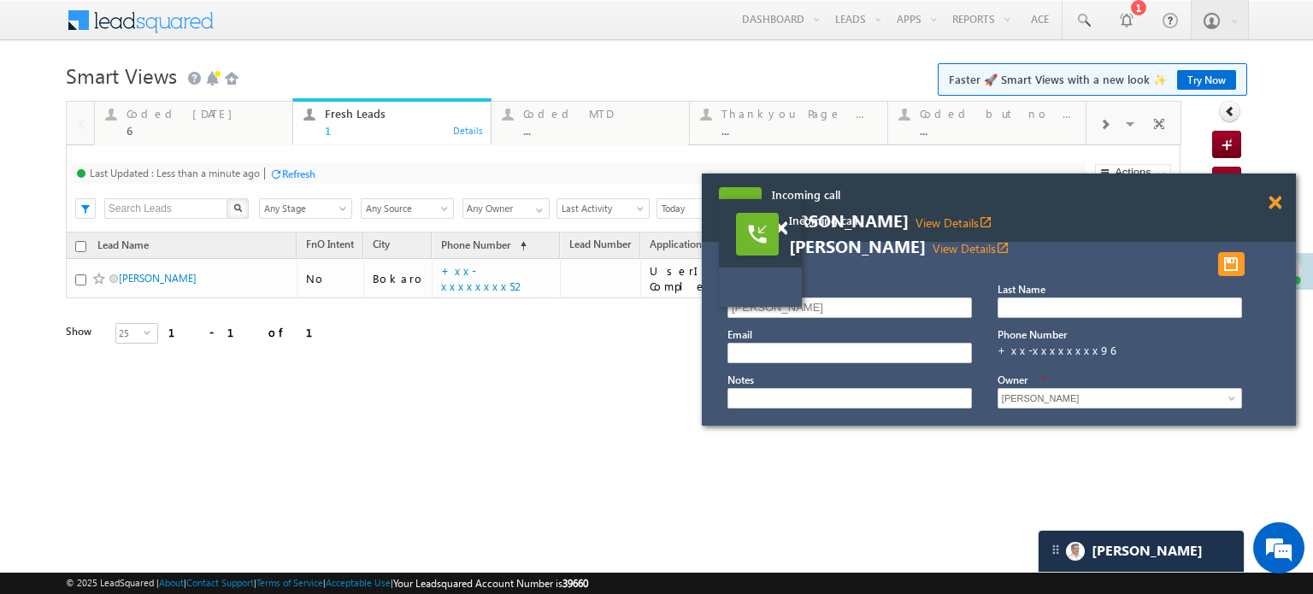
click at [1270, 202] on span at bounding box center [1274, 203] width 13 height 15
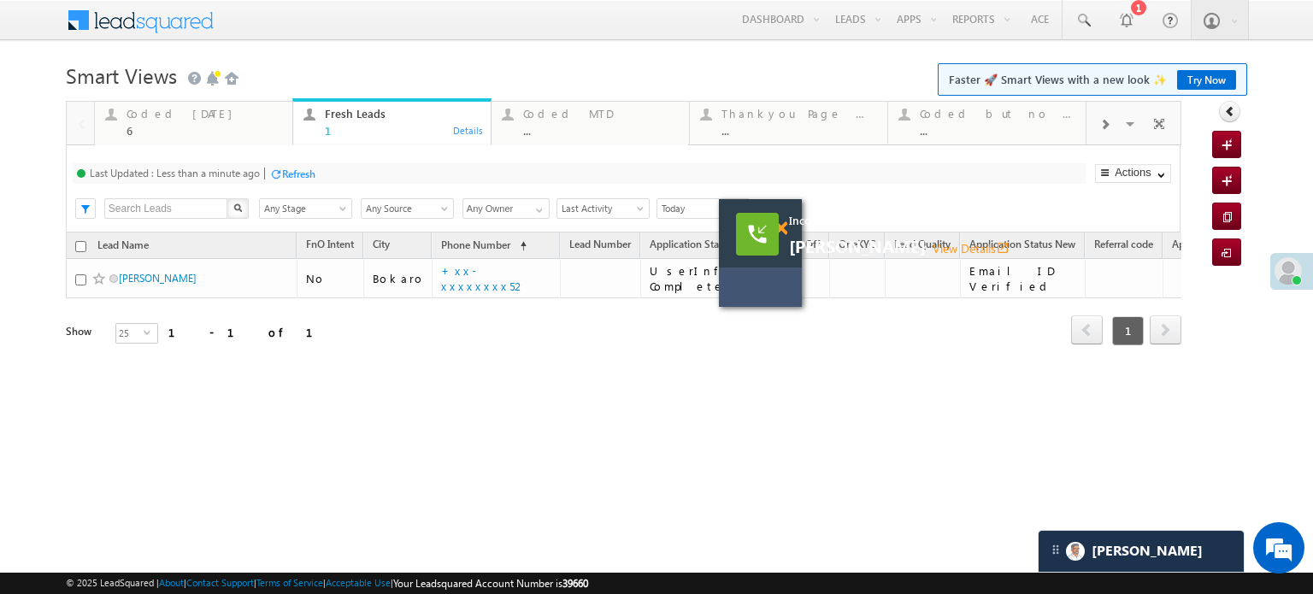
click at [784, 228] on span at bounding box center [780, 228] width 13 height 15
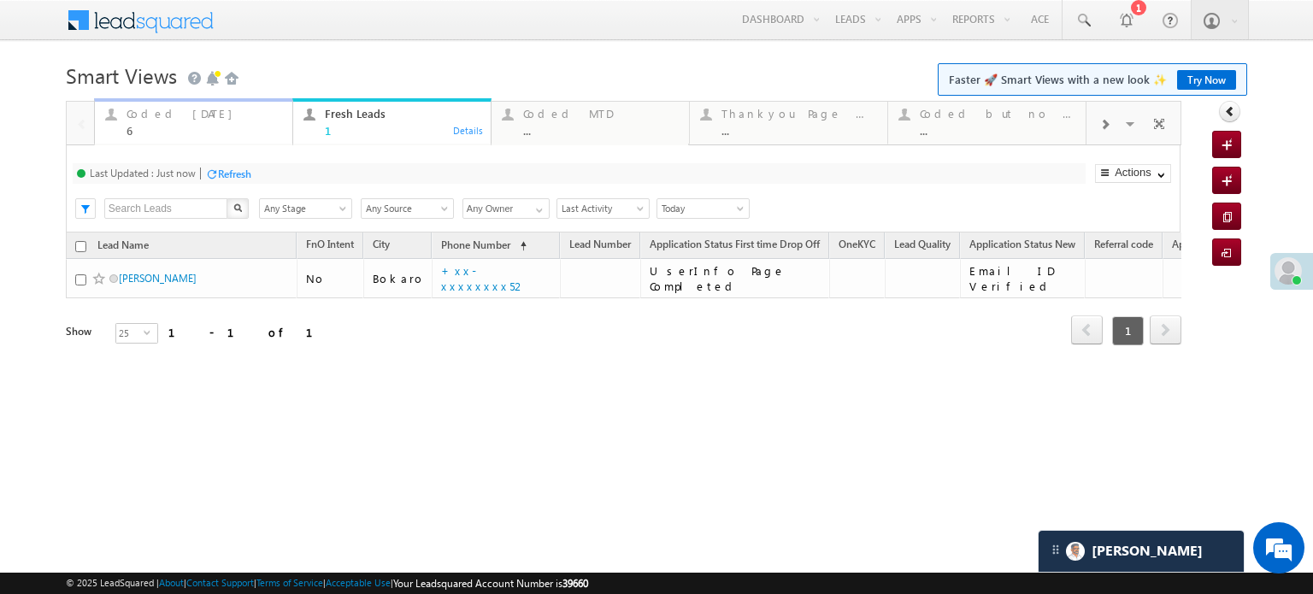
click at [251, 120] on div "Coded Today" at bounding box center [205, 114] width 156 height 14
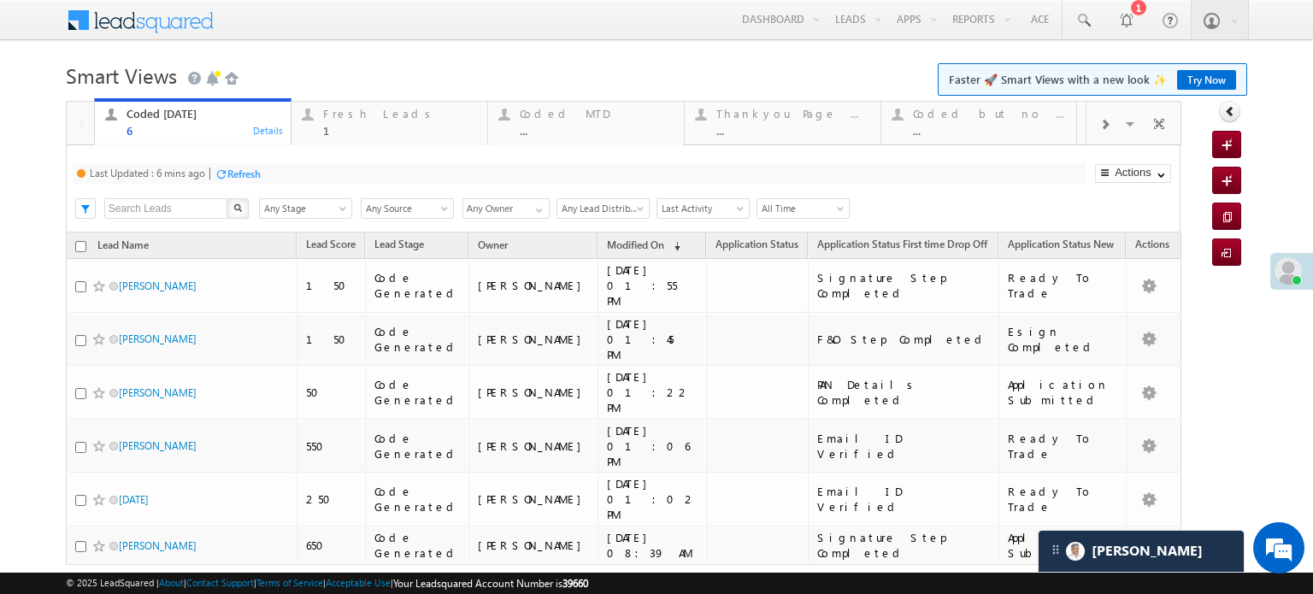
click at [240, 177] on div "Refresh" at bounding box center [243, 174] width 33 height 13
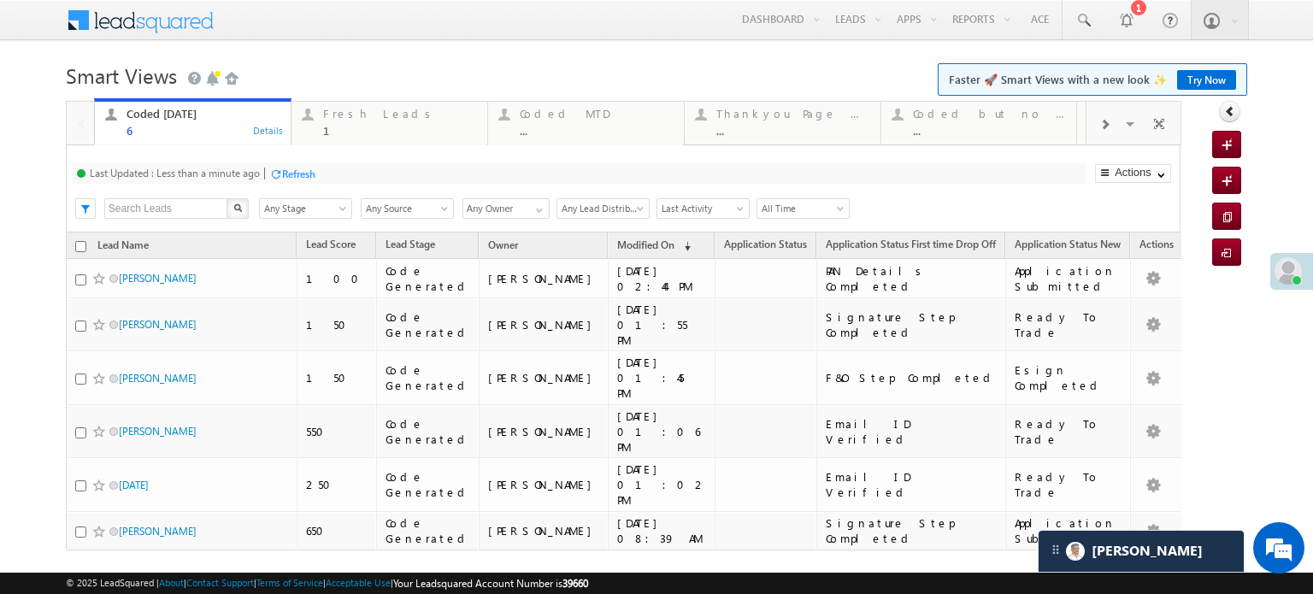
click at [284, 168] on div "Refresh" at bounding box center [298, 174] width 33 height 13
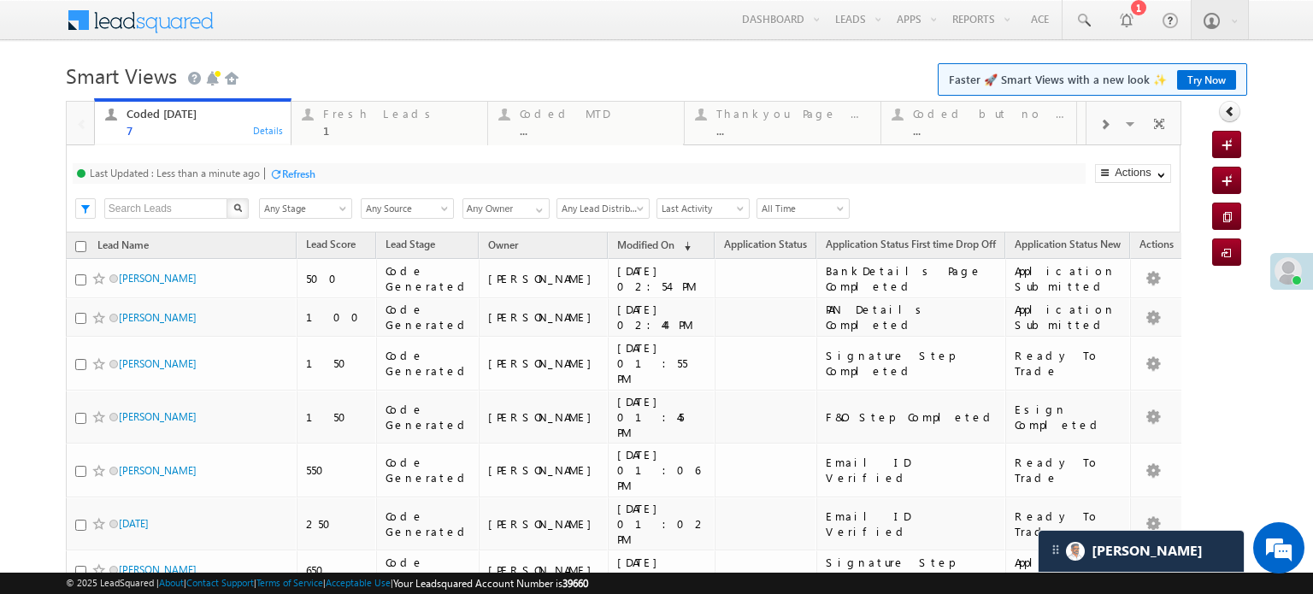
click at [285, 177] on div "Refresh" at bounding box center [298, 174] width 33 height 13
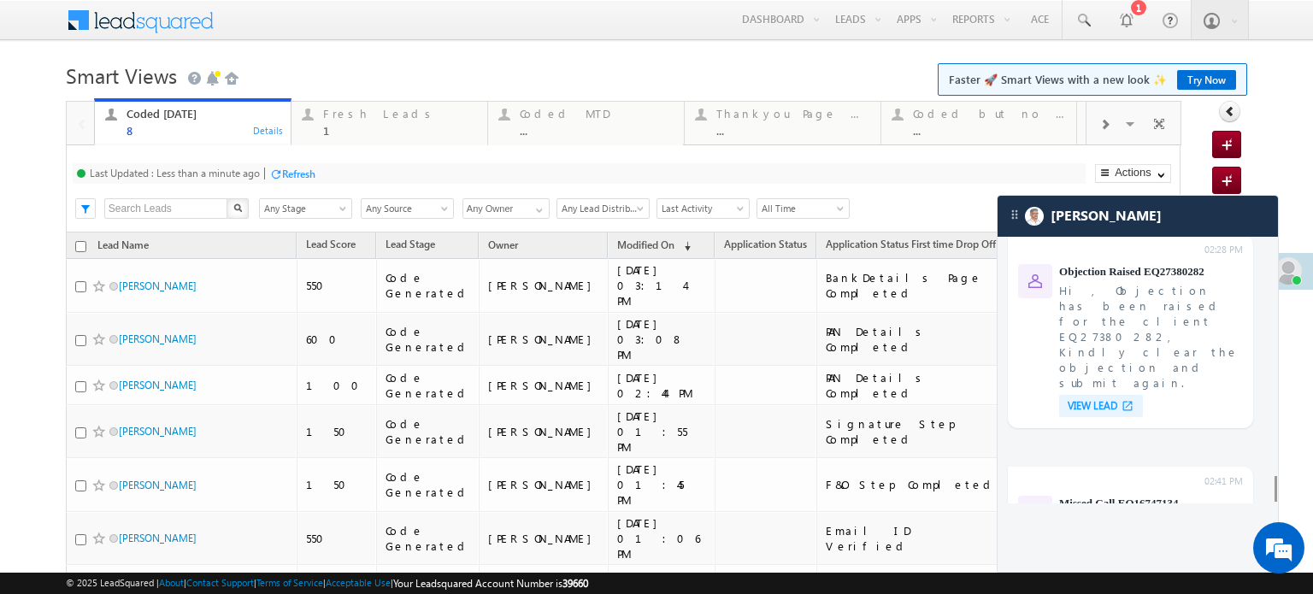
scroll to position [7856, 0]
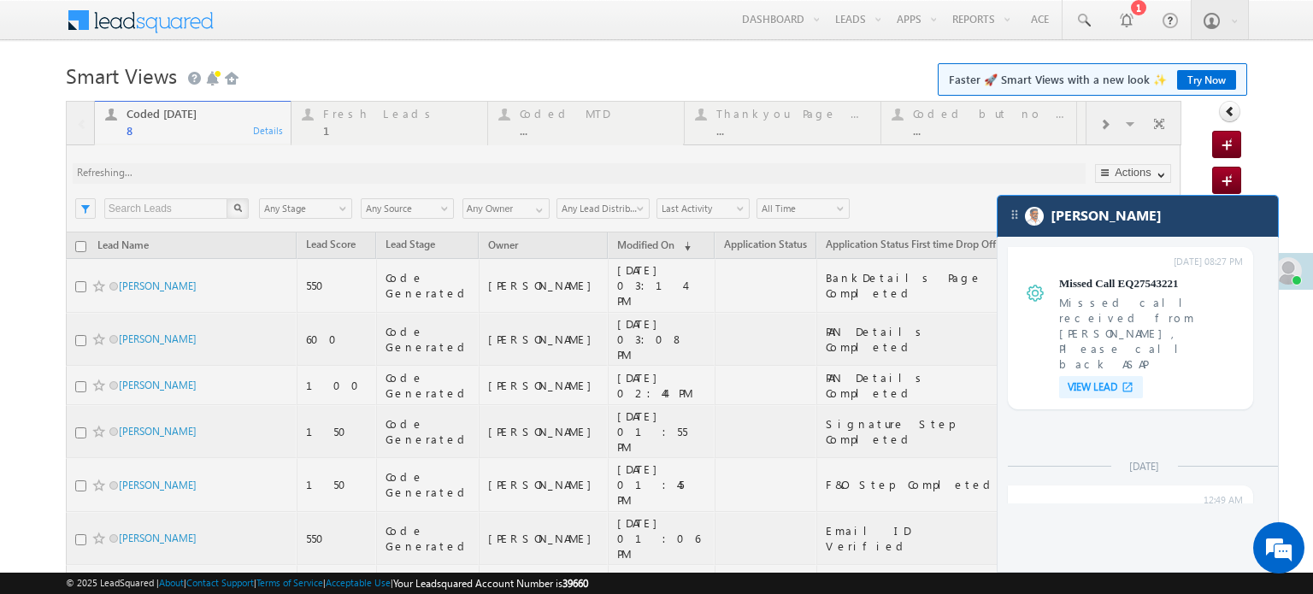
click at [1159, 221] on div "[PERSON_NAME]" at bounding box center [1138, 216] width 280 height 41
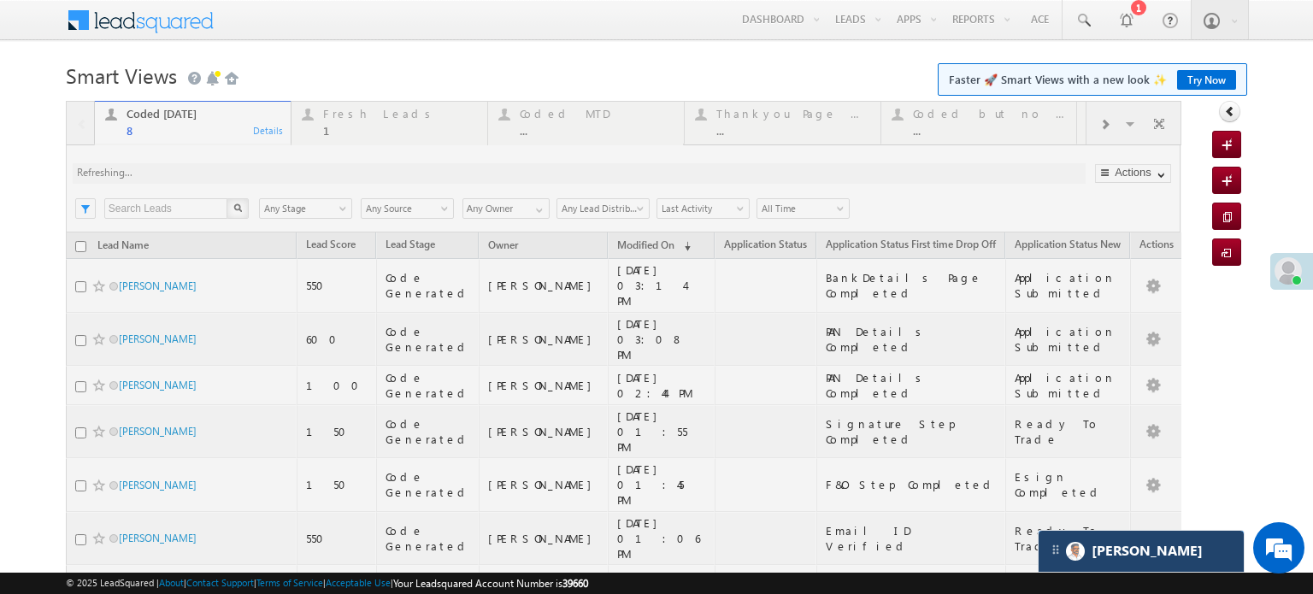
click at [1142, 531] on div "[PERSON_NAME]" at bounding box center [1141, 551] width 205 height 41
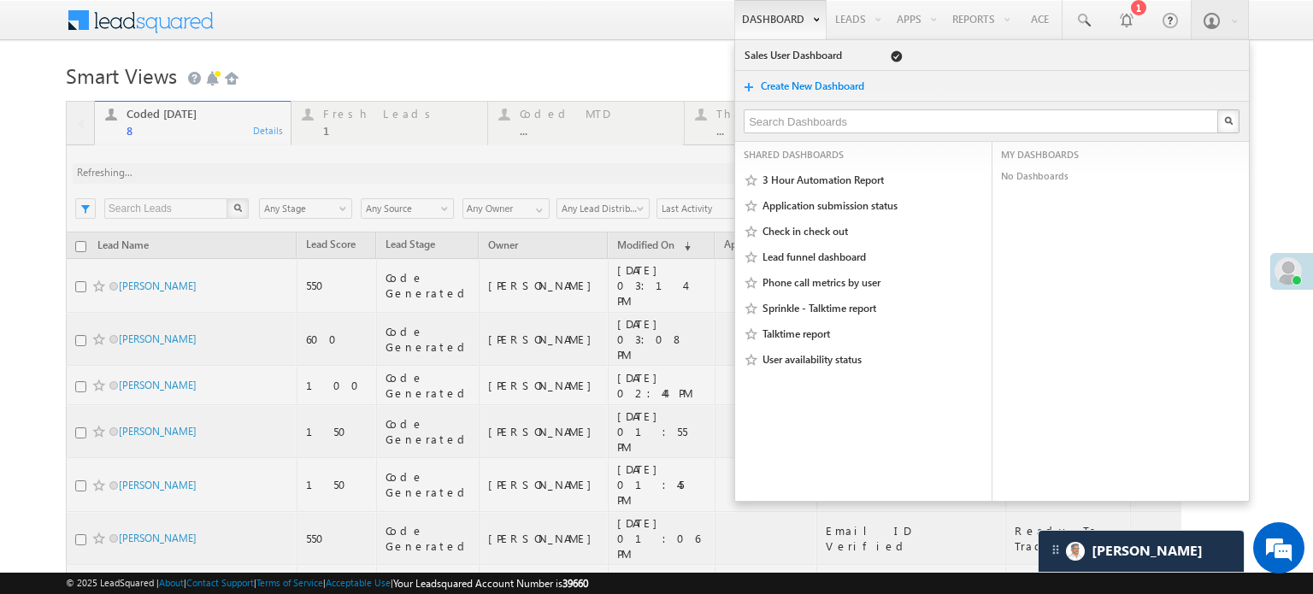
scroll to position [9414, 0]
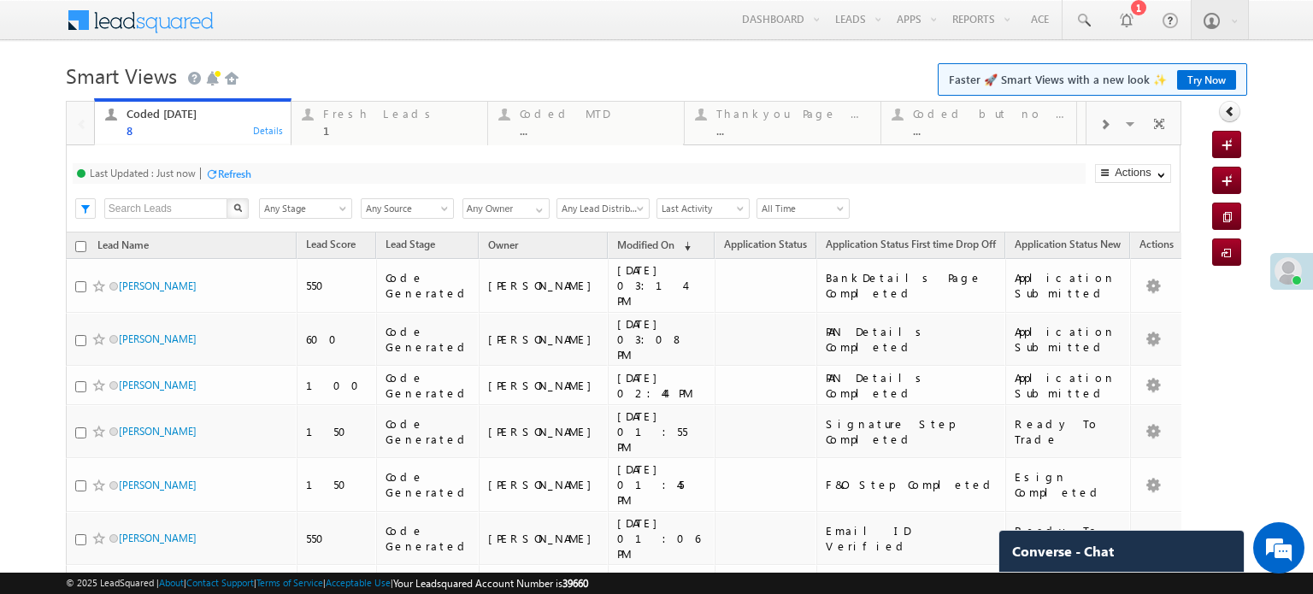
click at [242, 170] on div "Refresh" at bounding box center [234, 174] width 33 height 13
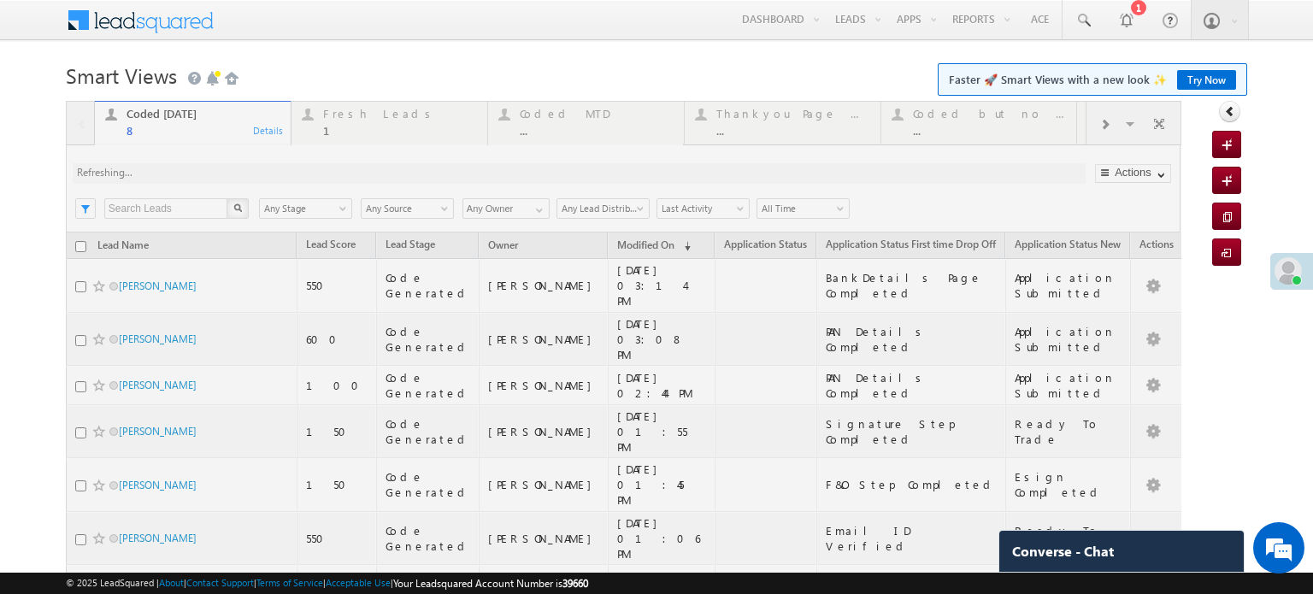
click at [242, 170] on div at bounding box center [623, 426] width 1115 height 651
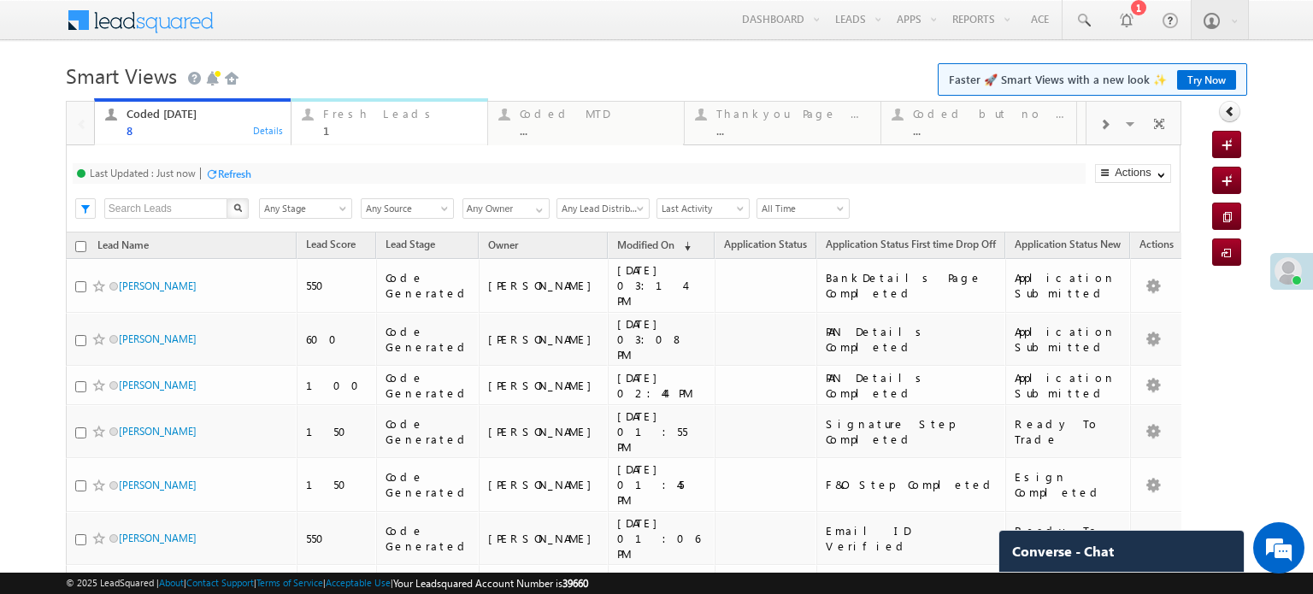
drag, startPoint x: 335, startPoint y: 2, endPoint x: 329, endPoint y: 119, distance: 117.3
click at [329, 119] on div "Fresh Leads" at bounding box center [400, 114] width 154 height 14
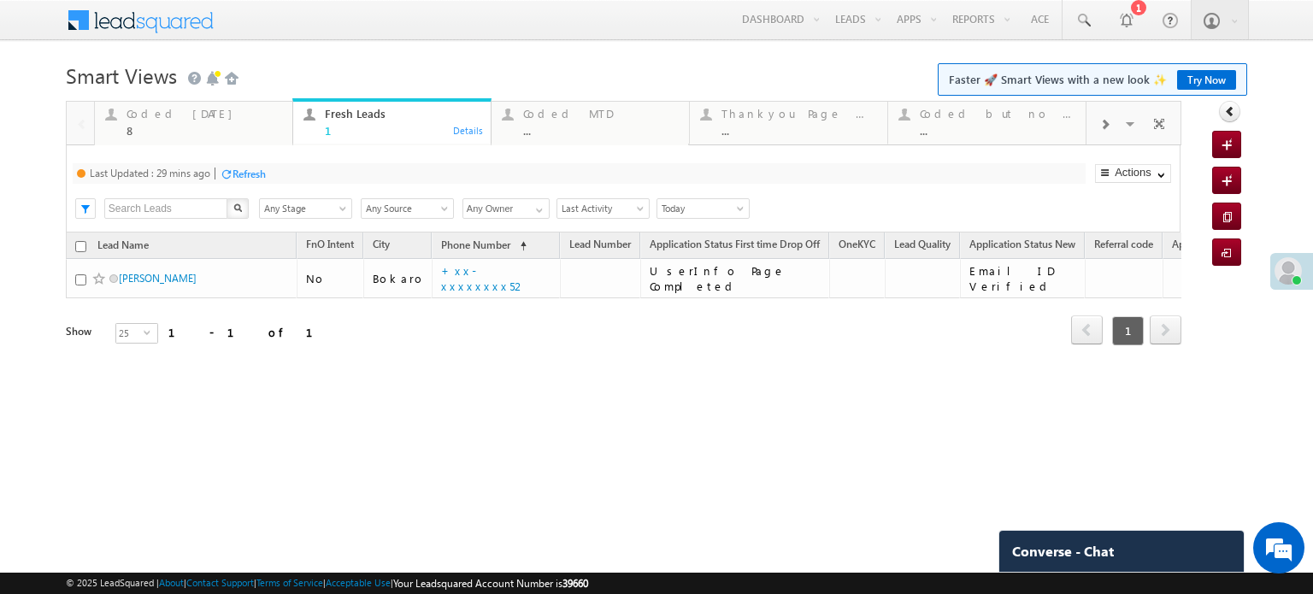
click at [240, 173] on div "Refresh" at bounding box center [248, 174] width 33 height 13
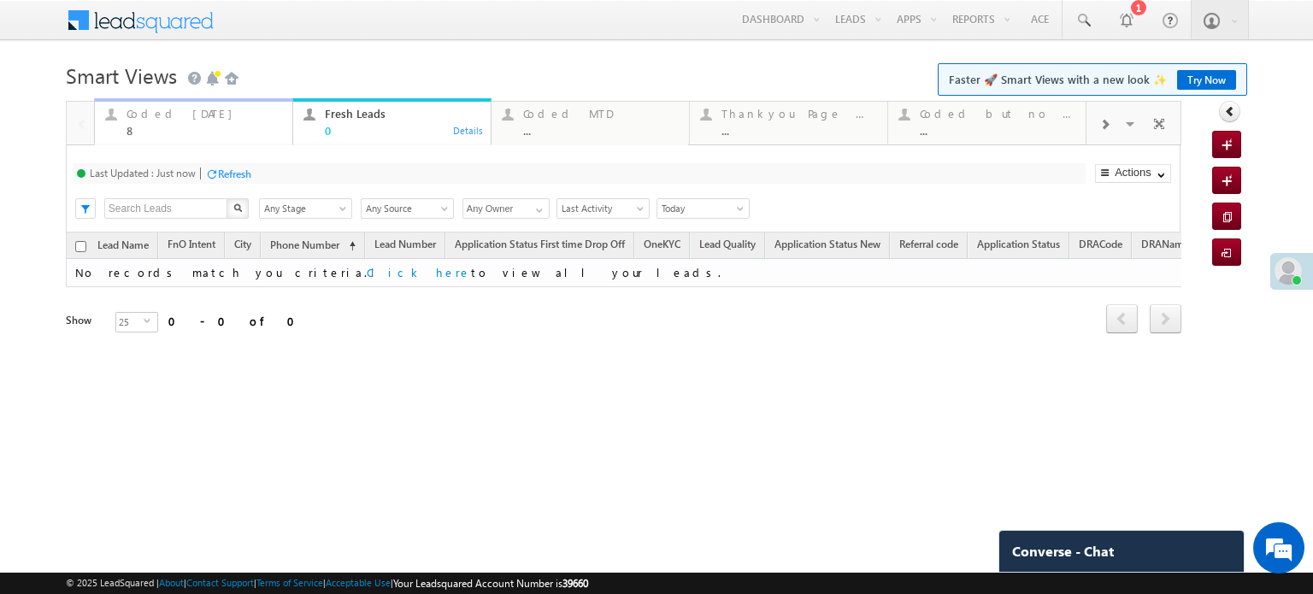
click at [186, 116] on div "Coded Today" at bounding box center [205, 114] width 156 height 14
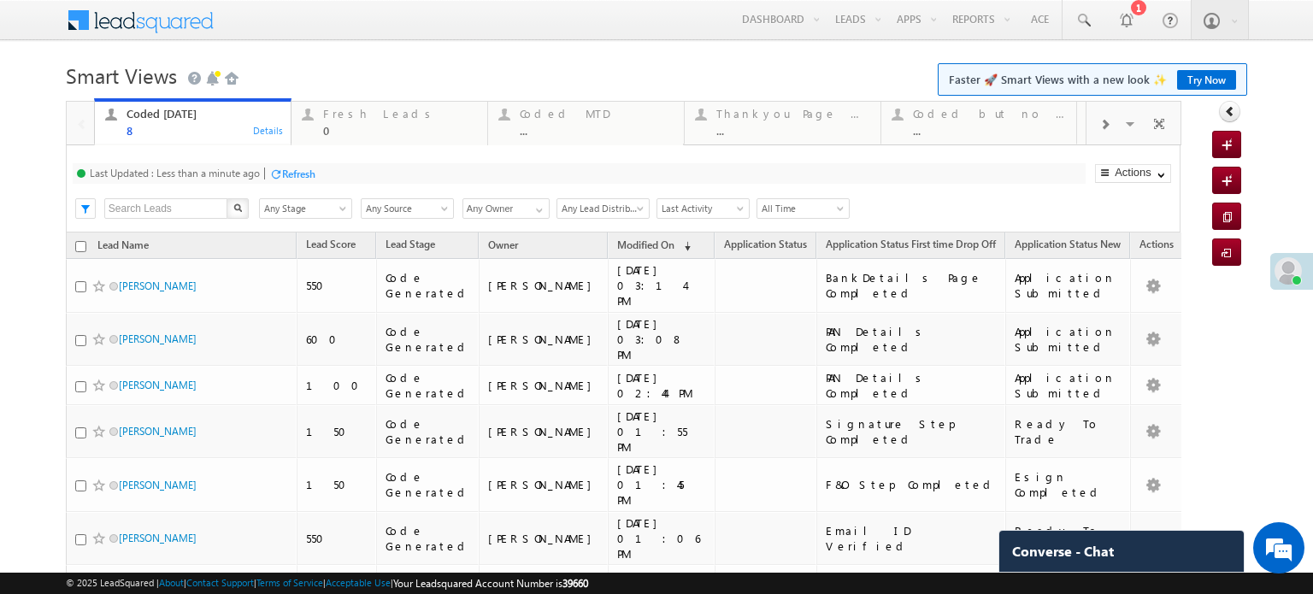
click at [282, 174] on div at bounding box center [275, 174] width 13 height 13
click at [282, 174] on div "Coded Today 8 Details Fresh Leads 0 Details Coded MTD ... Details Thankyou Page…" at bounding box center [623, 426] width 1115 height 651
click at [404, 52] on body "Menu Priya Rathore priya .rath ore@a ngelb rokin g.com" at bounding box center [656, 376] width 1313 height 752
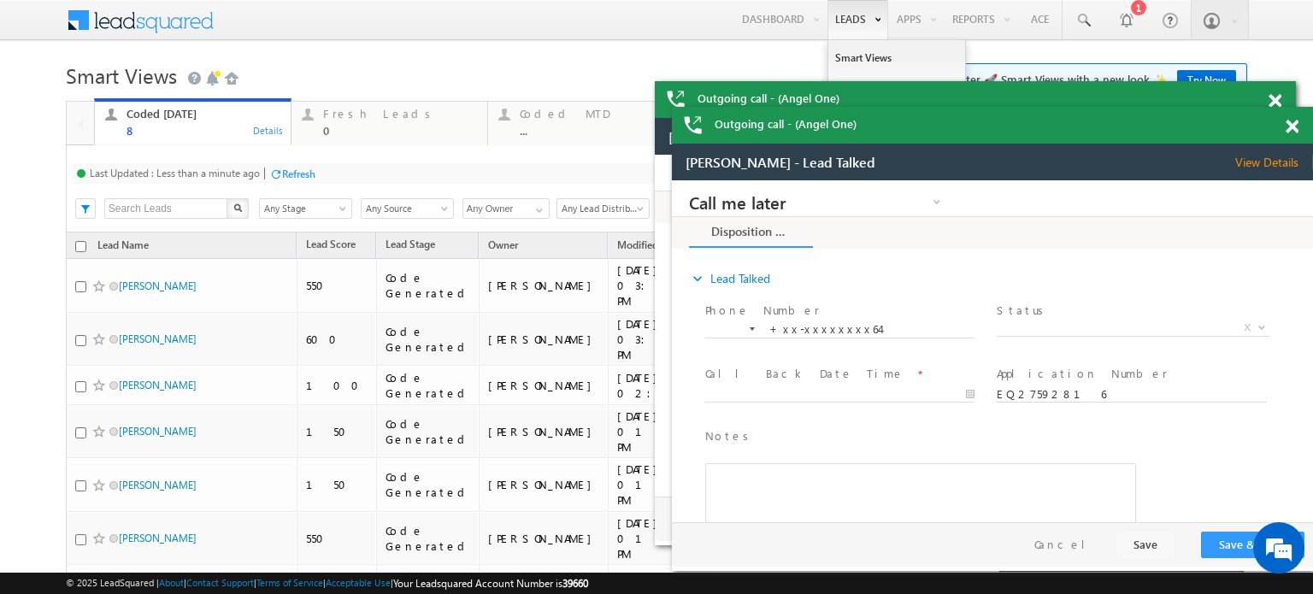
scroll to position [0, 0]
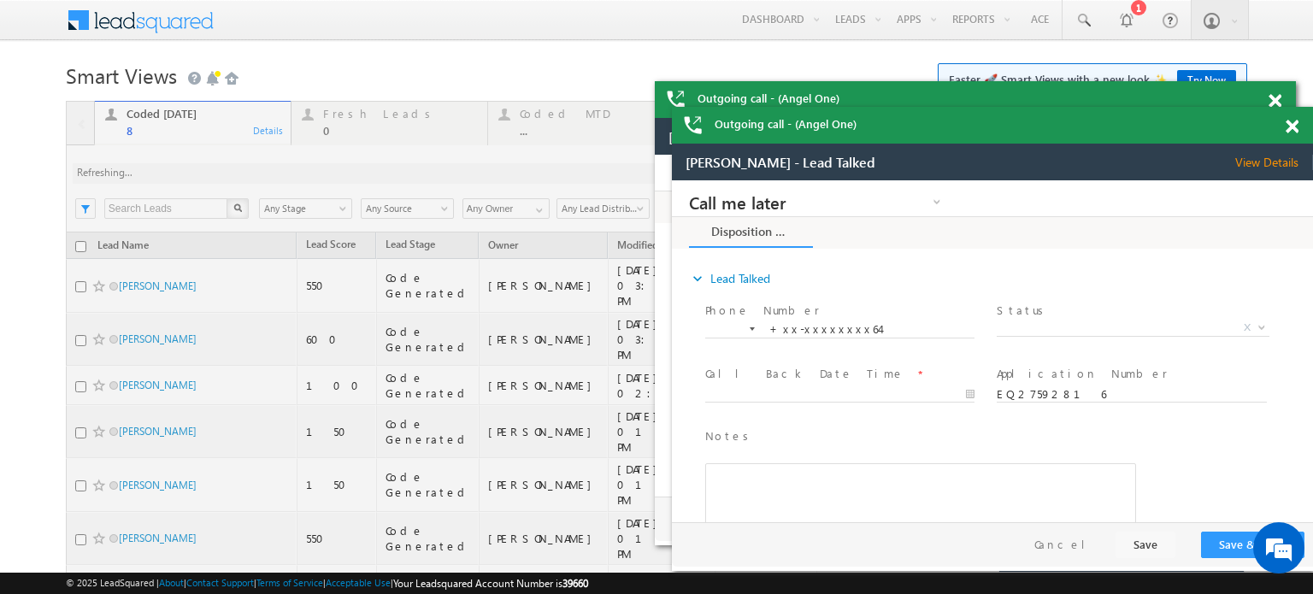
click at [1281, 109] on span at bounding box center [1274, 101] width 13 height 15
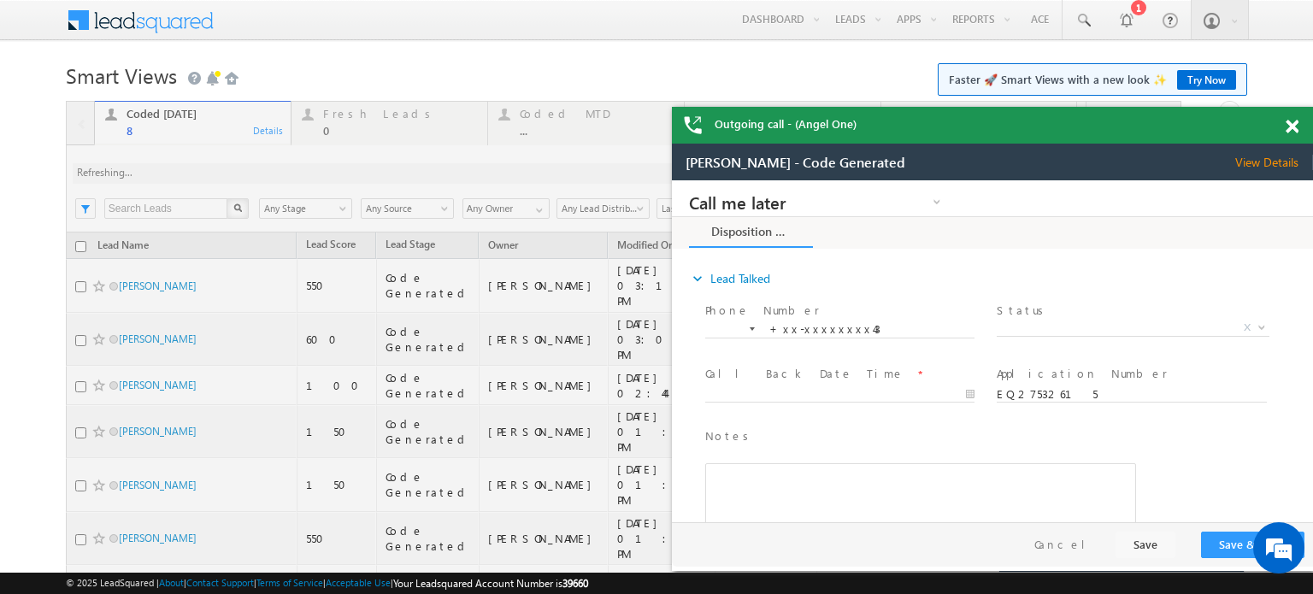
click at [1284, 115] on div "Outgoing call - (Angel One)" at bounding box center [992, 125] width 641 height 37
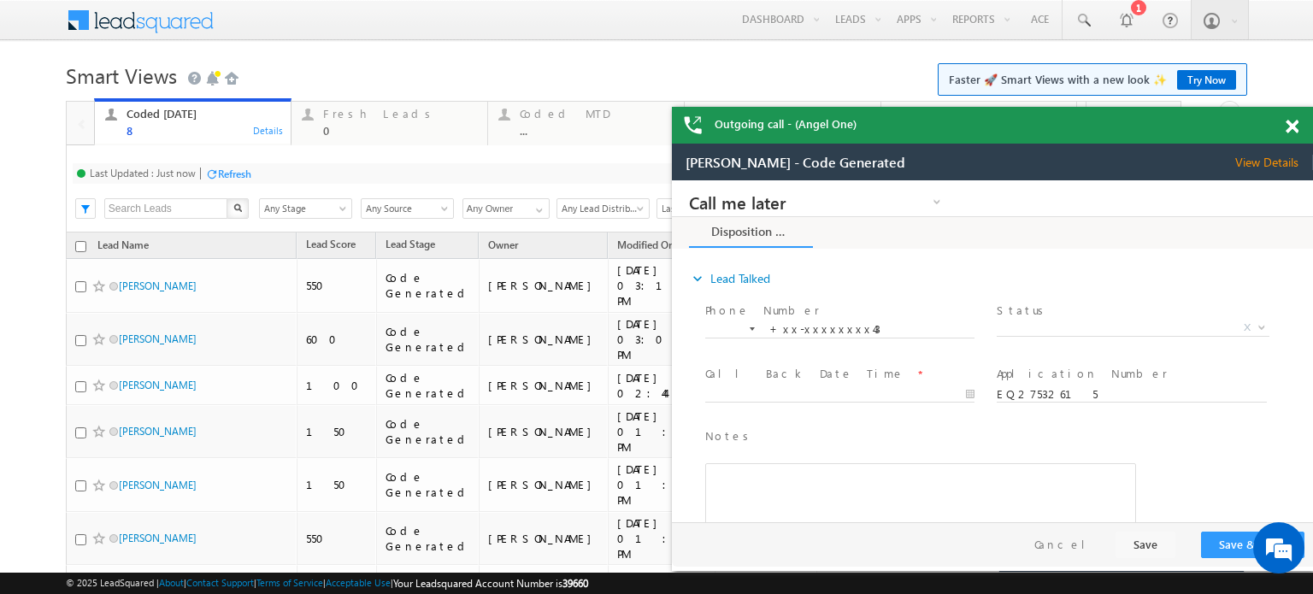
click at [1290, 127] on span at bounding box center [1292, 127] width 13 height 15
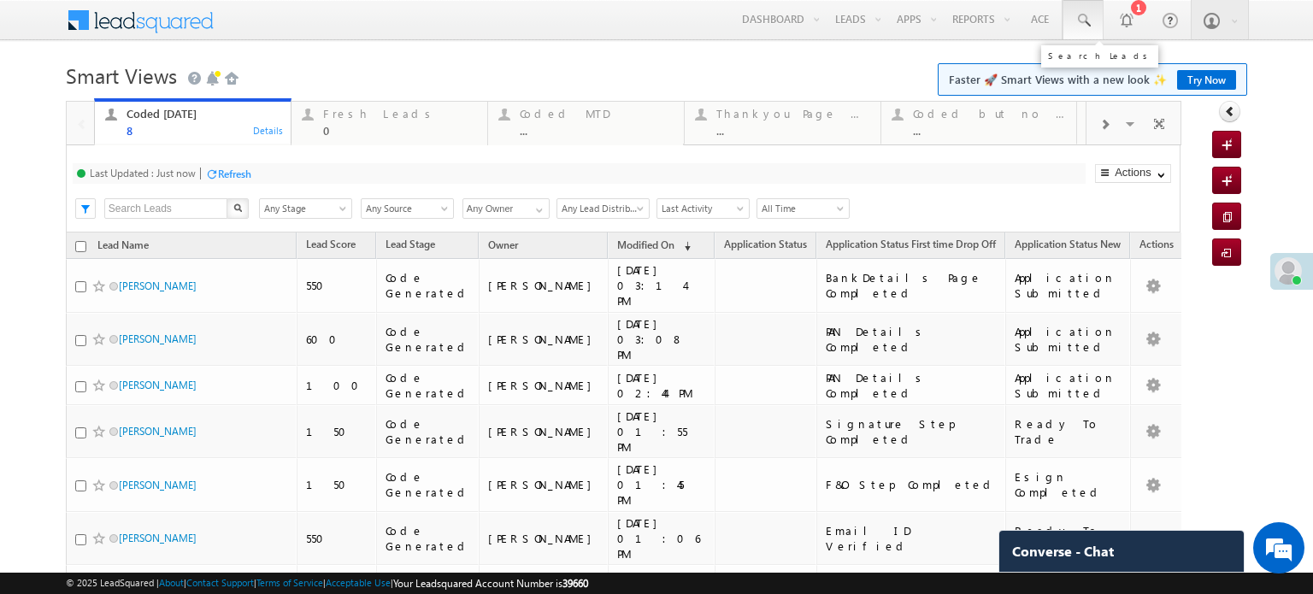
click at [1074, 15] on span at bounding box center [1082, 20] width 17 height 17
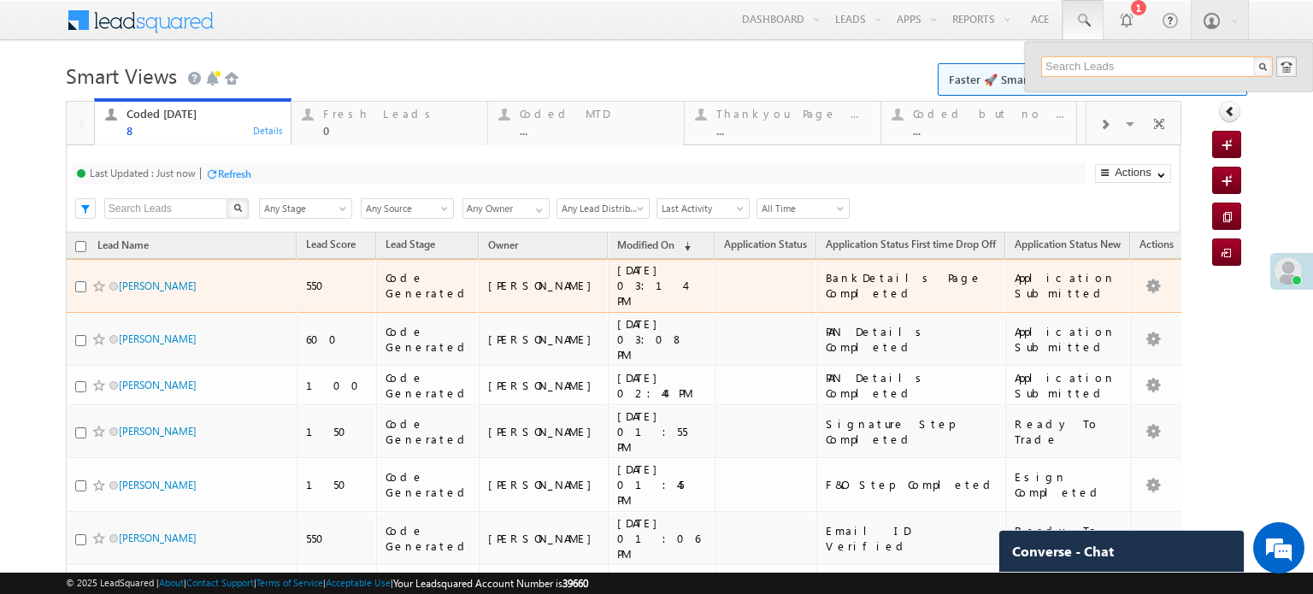
paste input "EQ27593839"
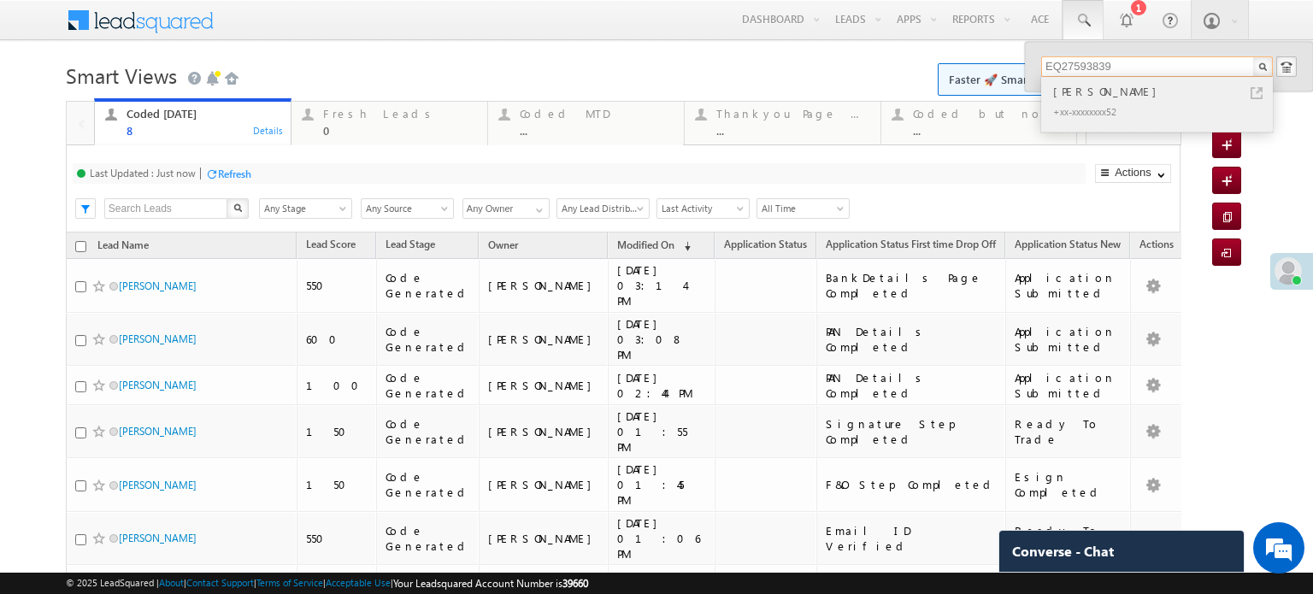
type input "EQ27593839"
click at [1129, 109] on div "+xx-xxxxxxxx52" at bounding box center [1164, 111] width 229 height 21
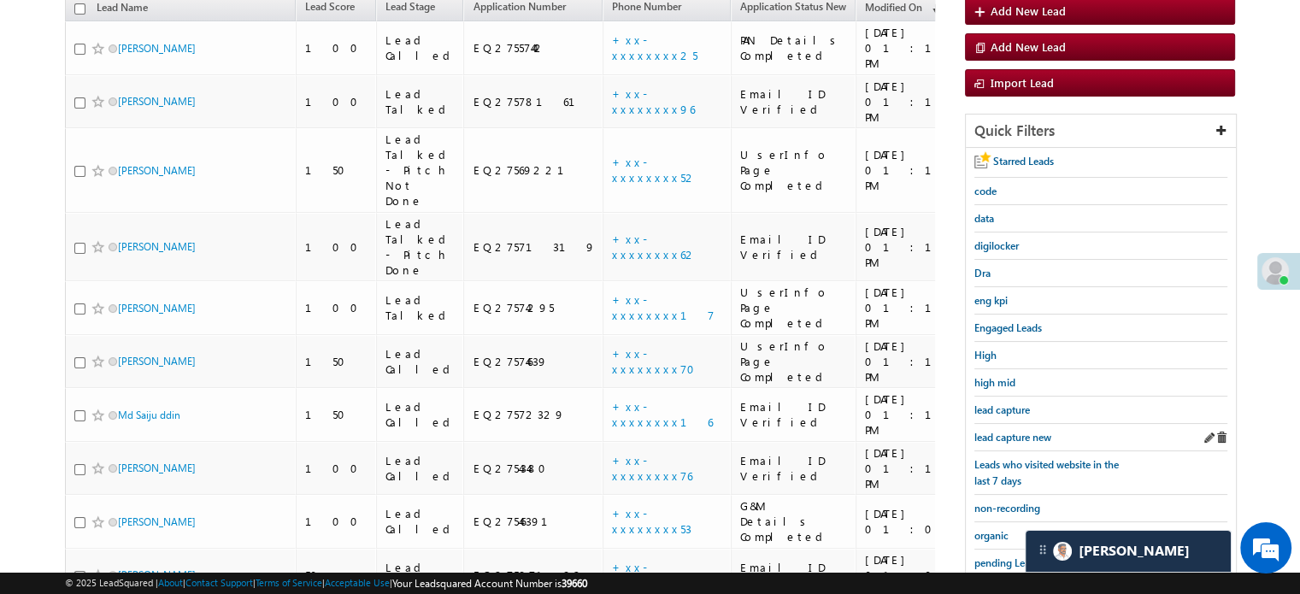
click at [1028, 424] on div "lead capture new" at bounding box center [1100, 437] width 253 height 27
click at [1021, 436] on span "lead capture new" at bounding box center [1012, 437] width 77 height 13
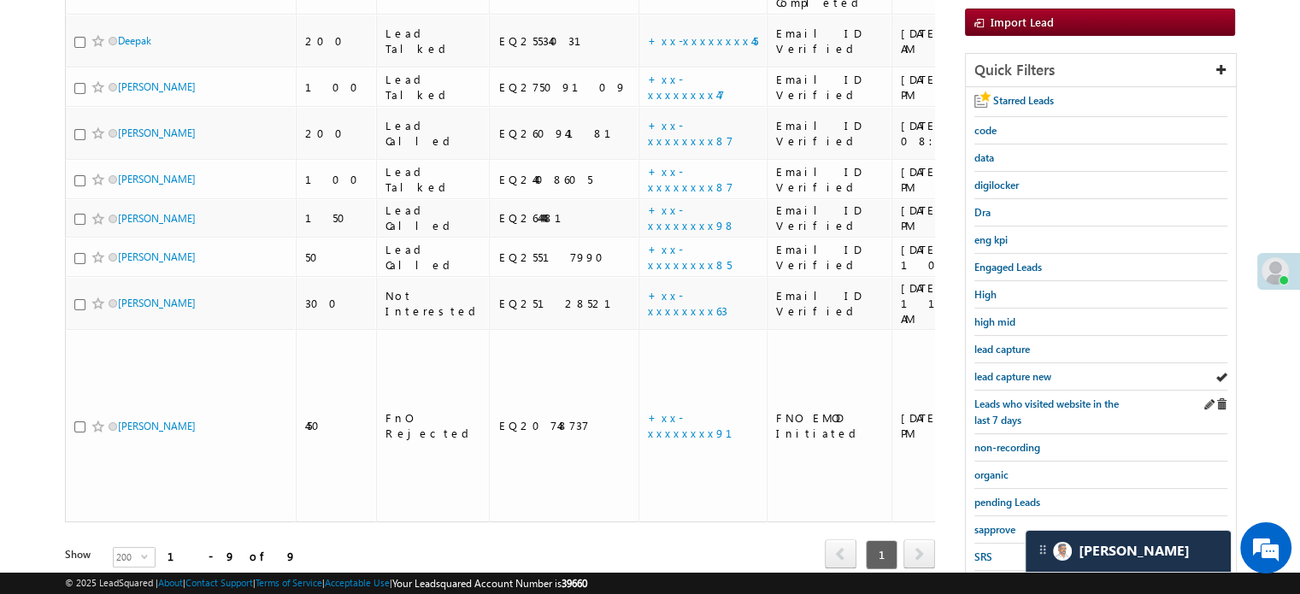
scroll to position [367, 0]
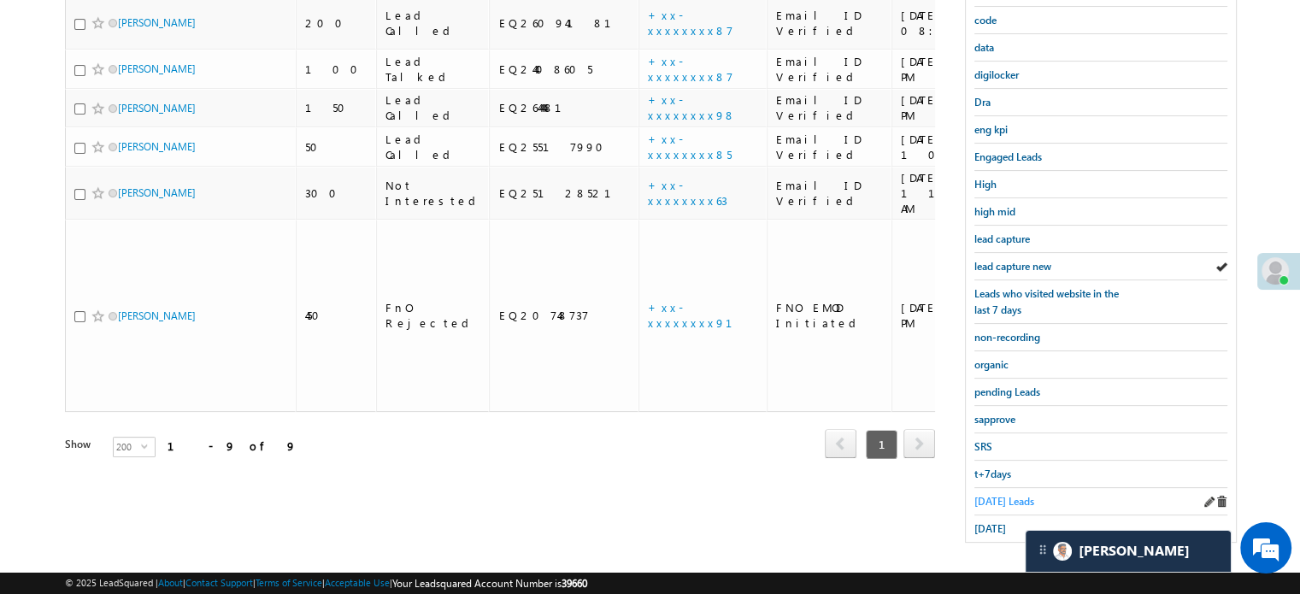
click at [978, 495] on span "[DATE] Leads" at bounding box center [1004, 501] width 60 height 13
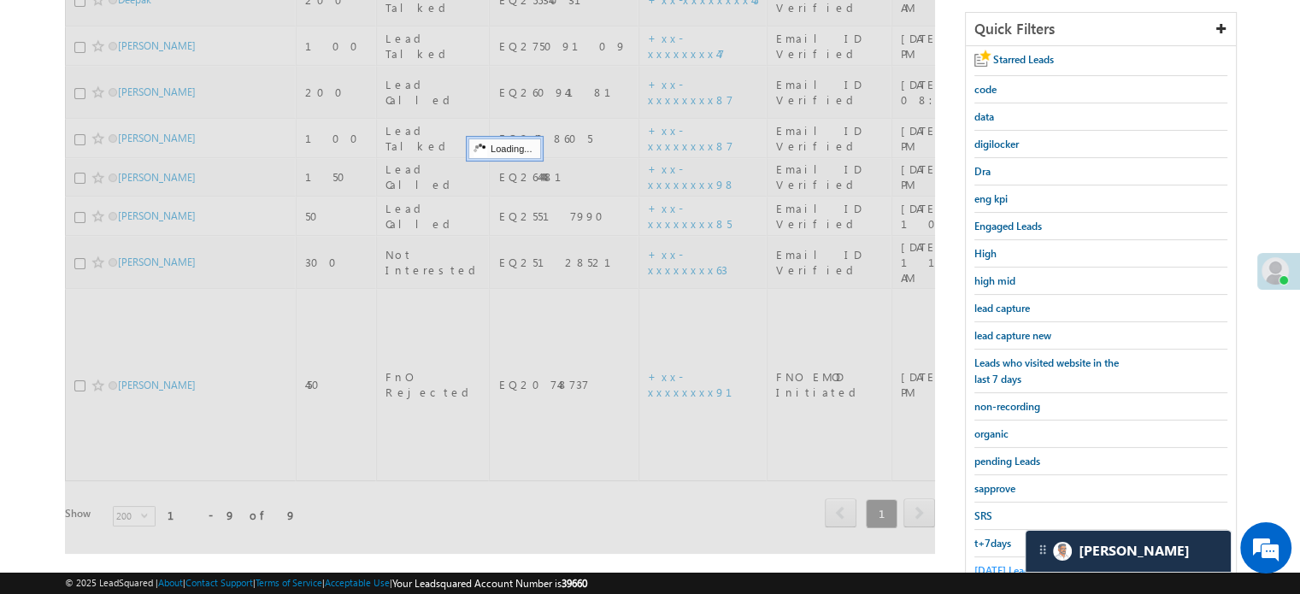
scroll to position [196, 0]
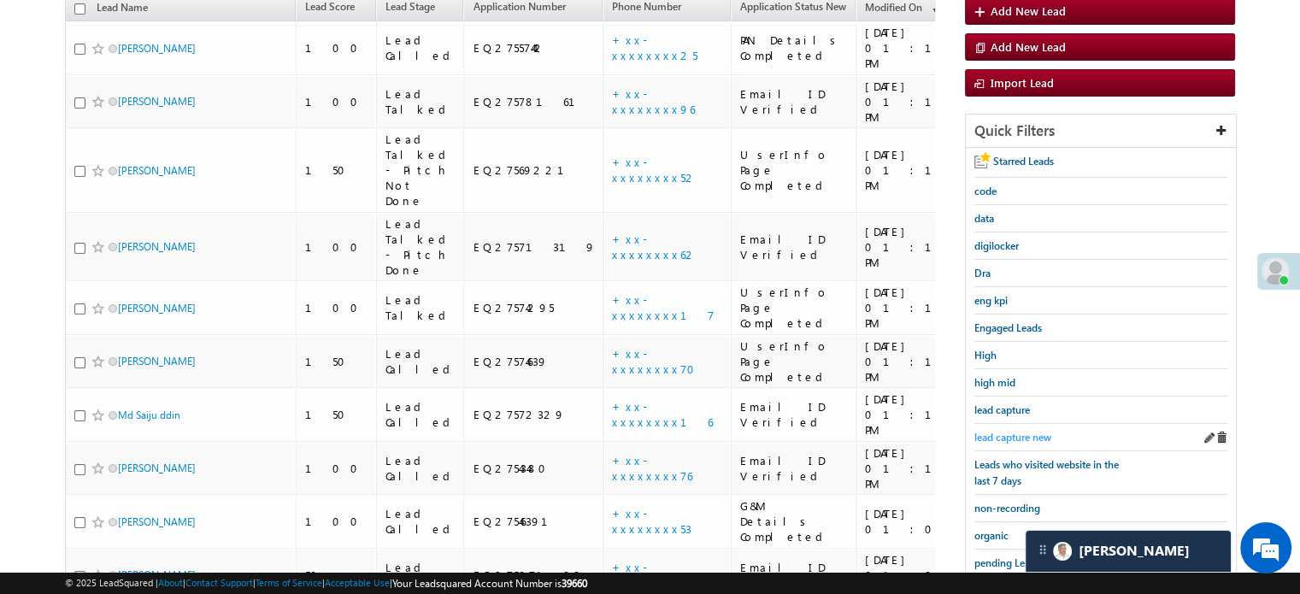
click at [1009, 431] on span "lead capture new" at bounding box center [1012, 437] width 77 height 13
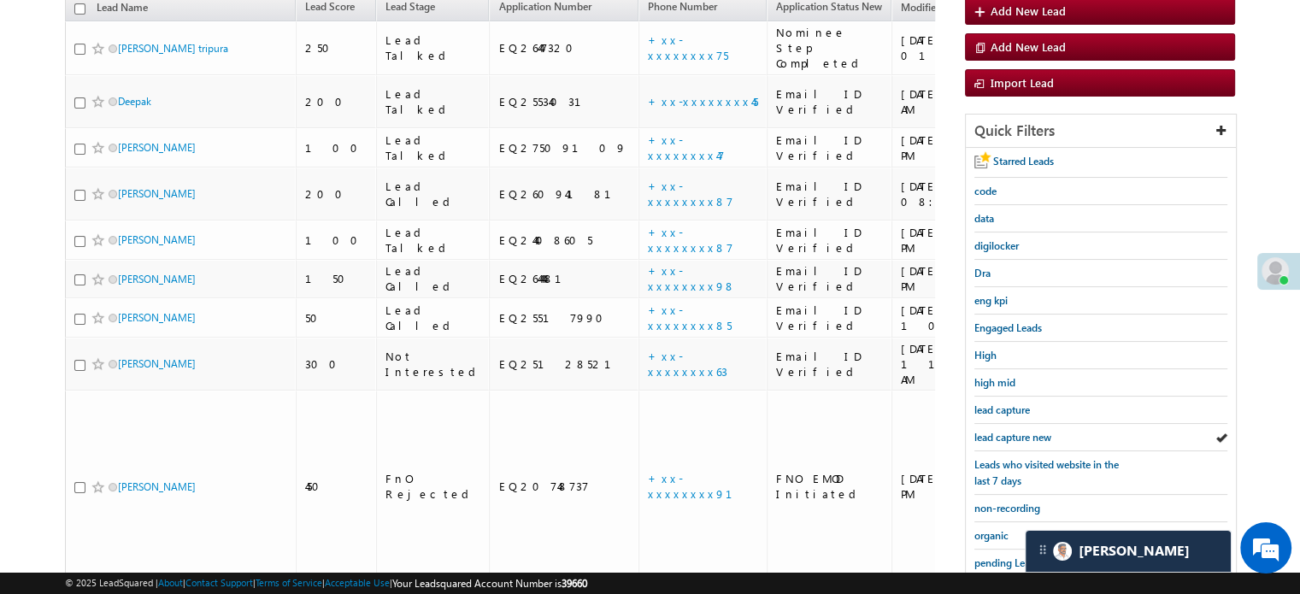
click at [1009, 431] on span "lead capture new" at bounding box center [1012, 437] width 77 height 13
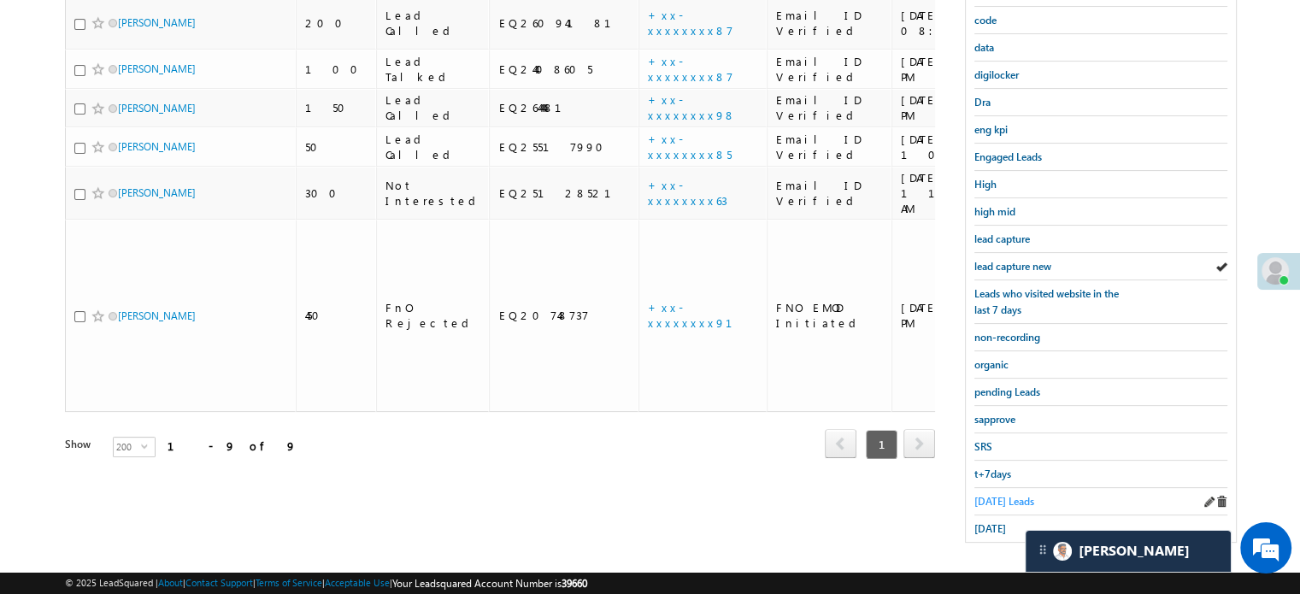
click at [1007, 495] on span "[DATE] Leads" at bounding box center [1004, 501] width 60 height 13
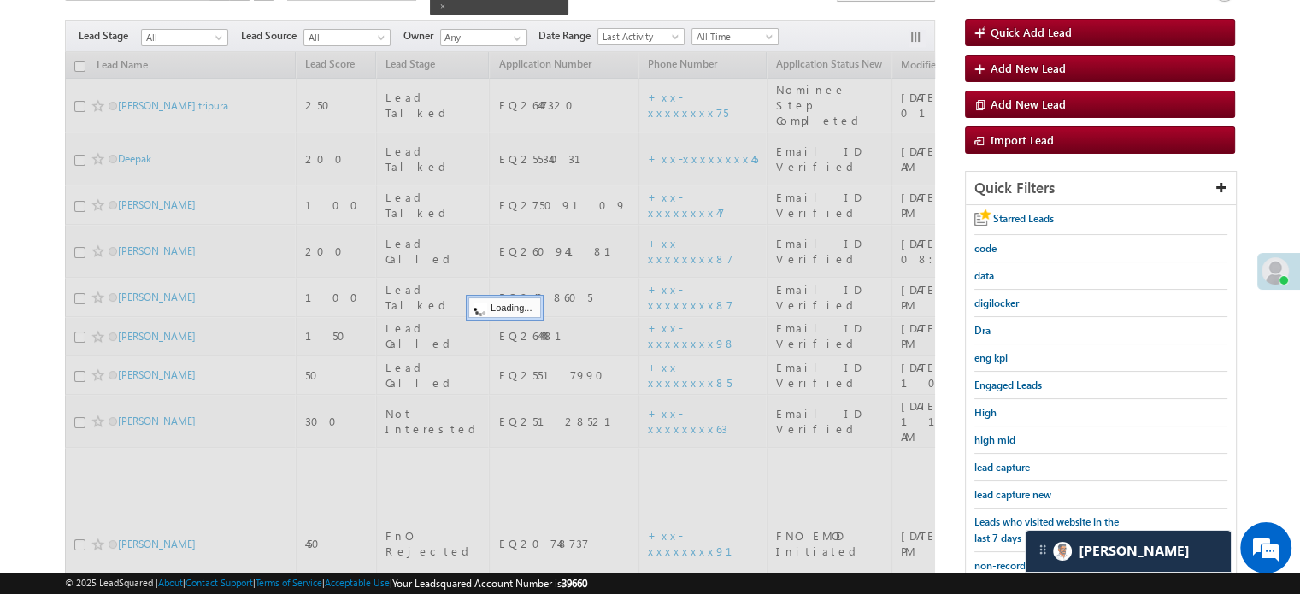
scroll to position [110, 0]
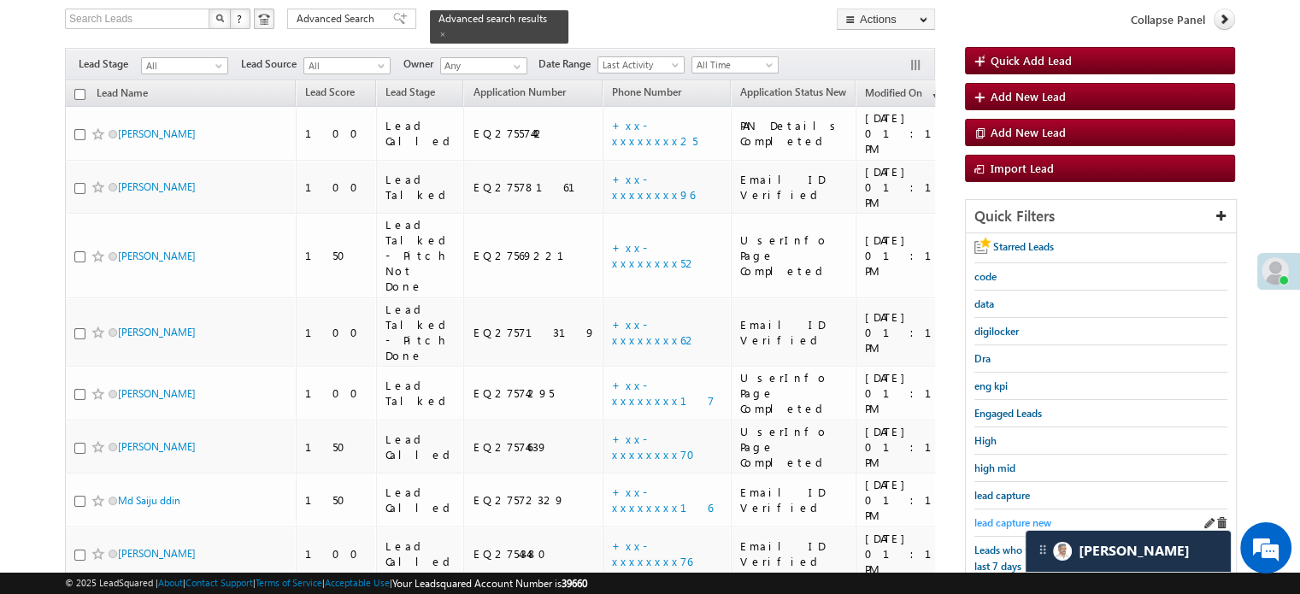
click at [1009, 518] on span "lead capture new" at bounding box center [1012, 522] width 77 height 13
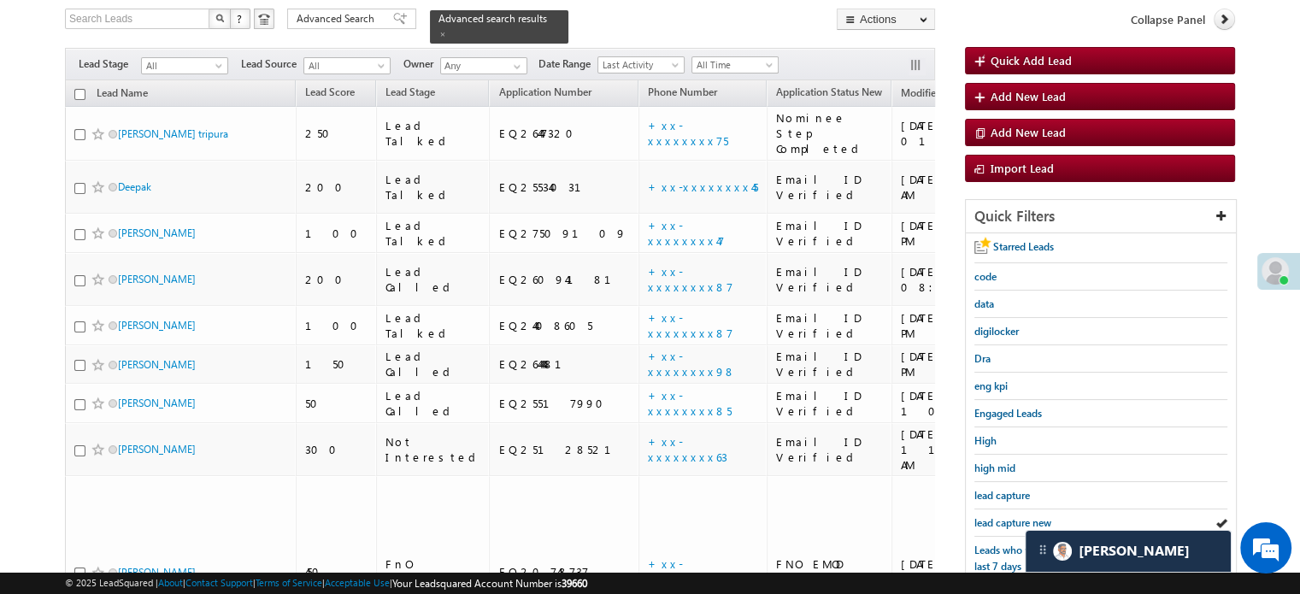
click at [1009, 518] on span "lead capture new" at bounding box center [1012, 522] width 77 height 13
click at [1012, 519] on span "lead capture new" at bounding box center [1012, 522] width 77 height 13
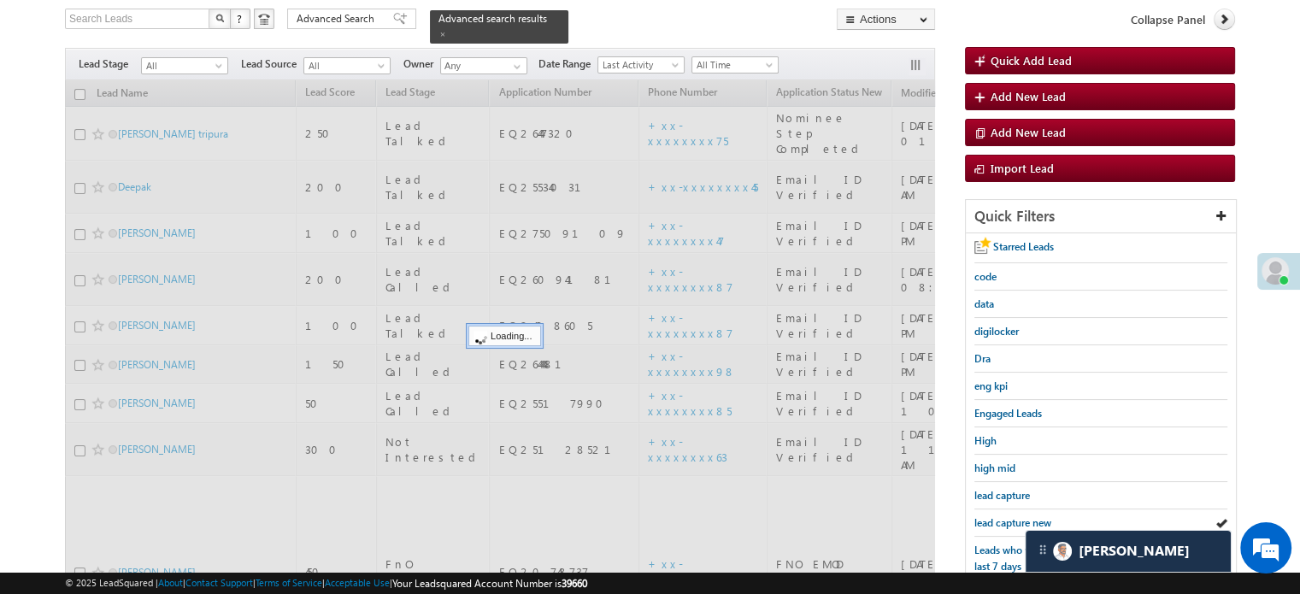
click at [1012, 519] on span "lead capture new" at bounding box center [1012, 522] width 77 height 13
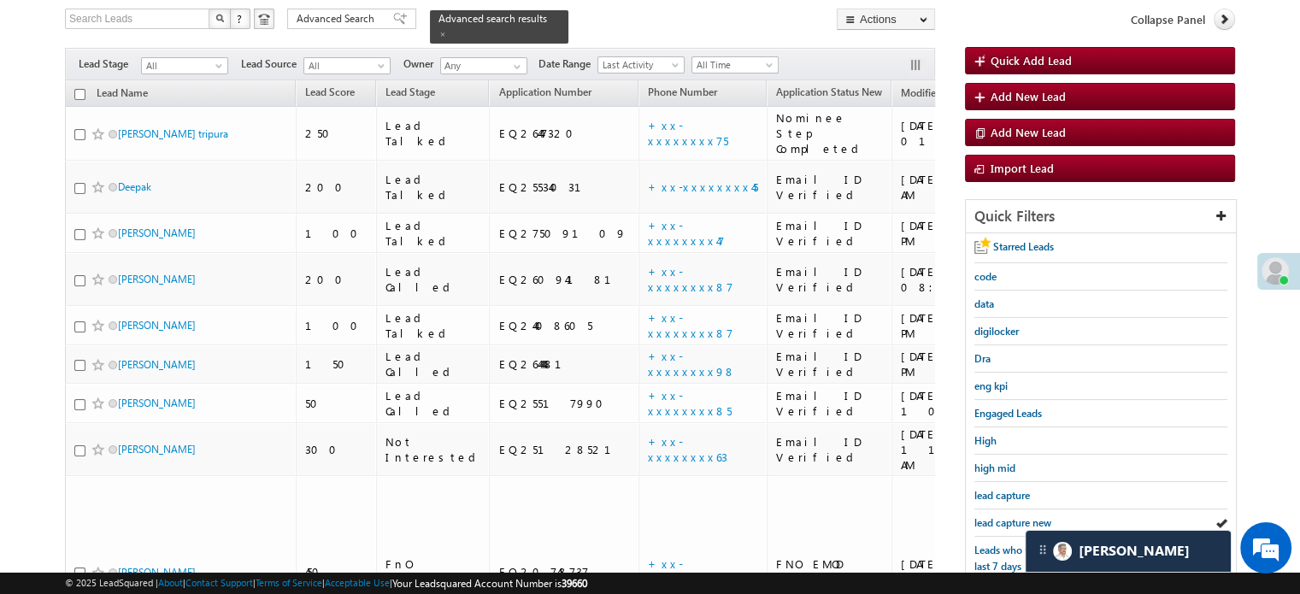
click at [1012, 519] on span "lead capture new" at bounding box center [1012, 522] width 77 height 13
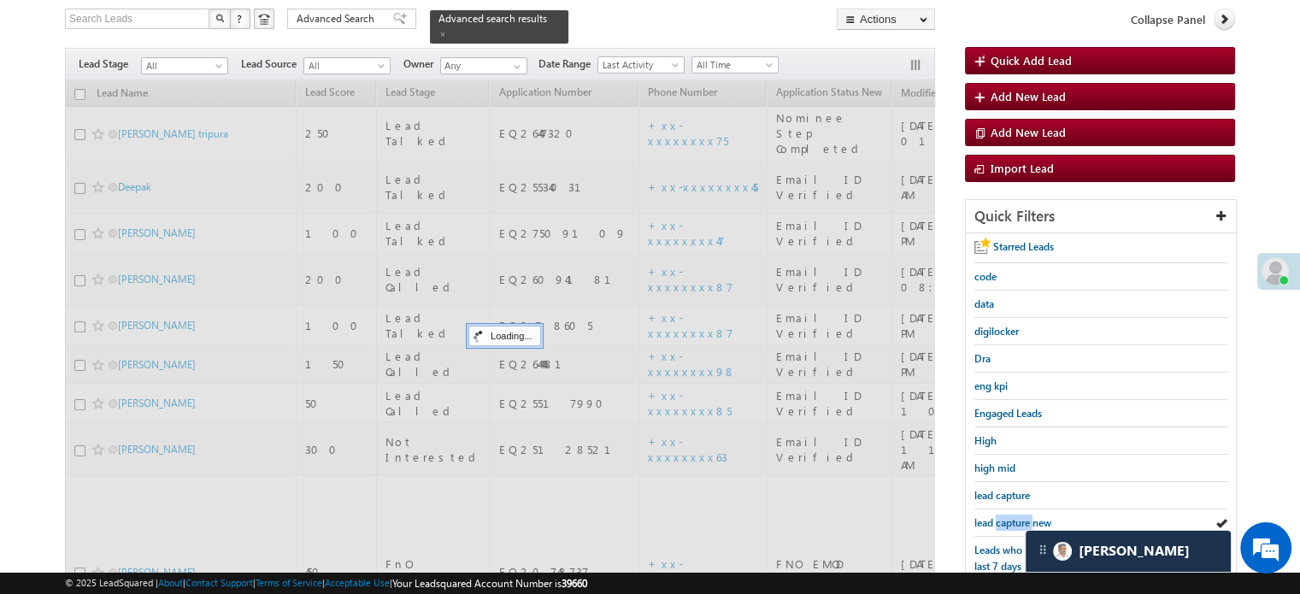
click at [1012, 519] on span "lead capture new" at bounding box center [1012, 522] width 77 height 13
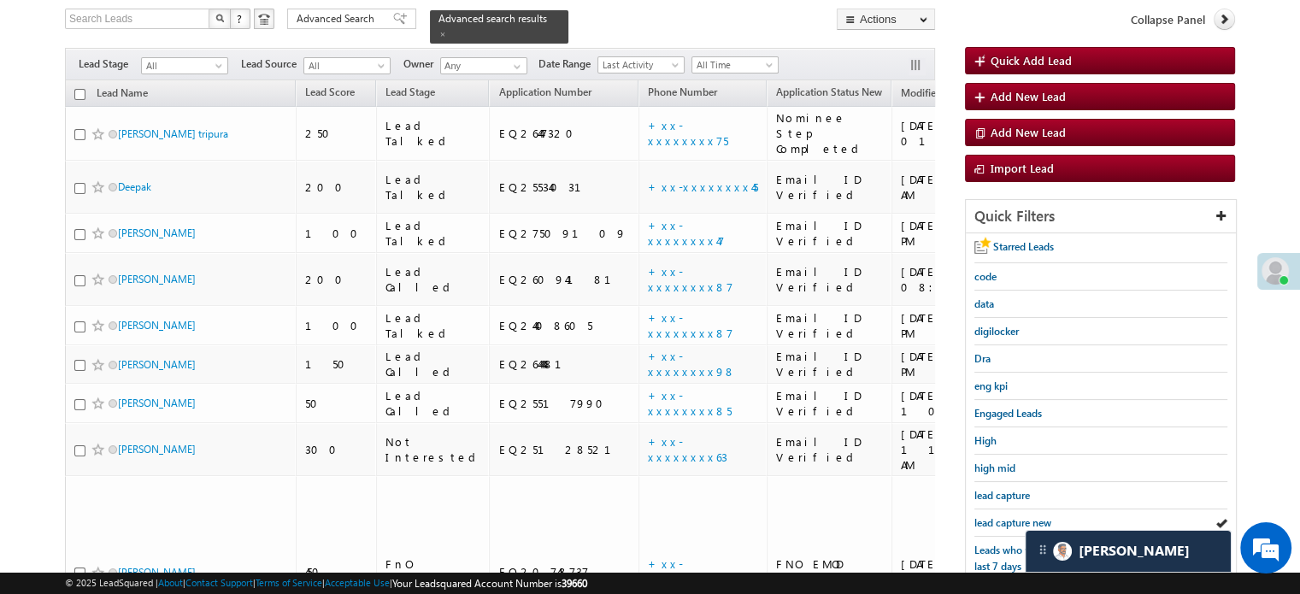
click at [1012, 519] on span "lead capture new" at bounding box center [1012, 522] width 77 height 13
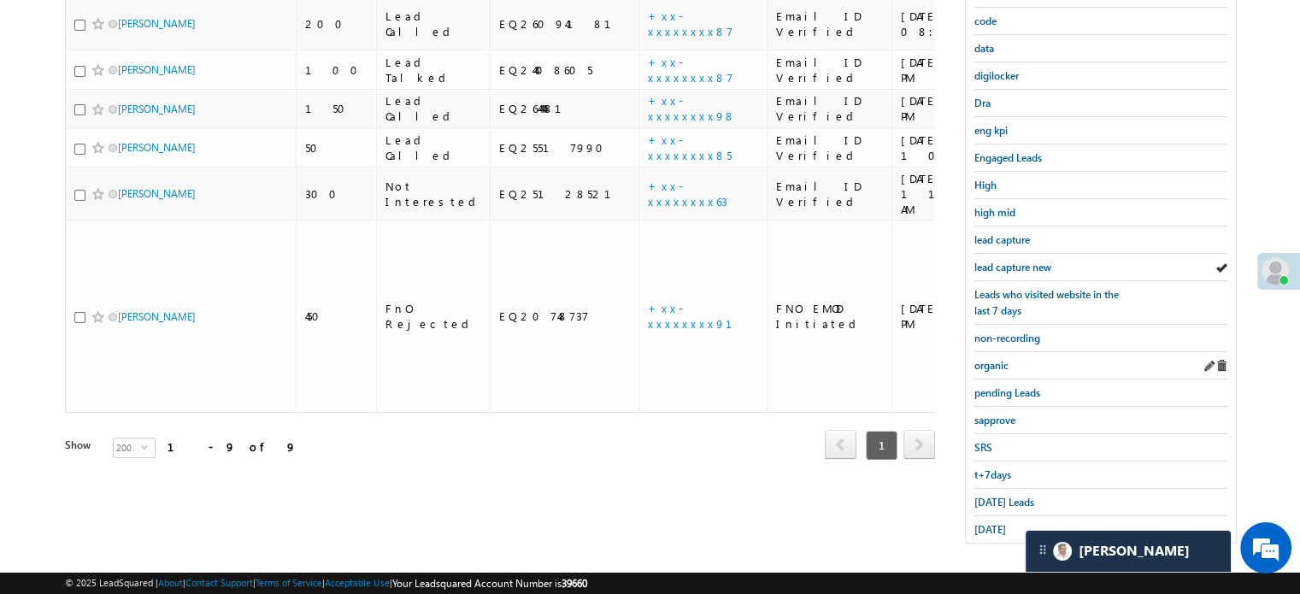
scroll to position [367, 0]
click at [995, 488] on div "[DATE] Leads" at bounding box center [1100, 501] width 253 height 27
click at [992, 515] on div "[DATE]" at bounding box center [1100, 528] width 253 height 26
click at [992, 497] on span "Today's Leads" at bounding box center [1004, 501] width 60 height 13
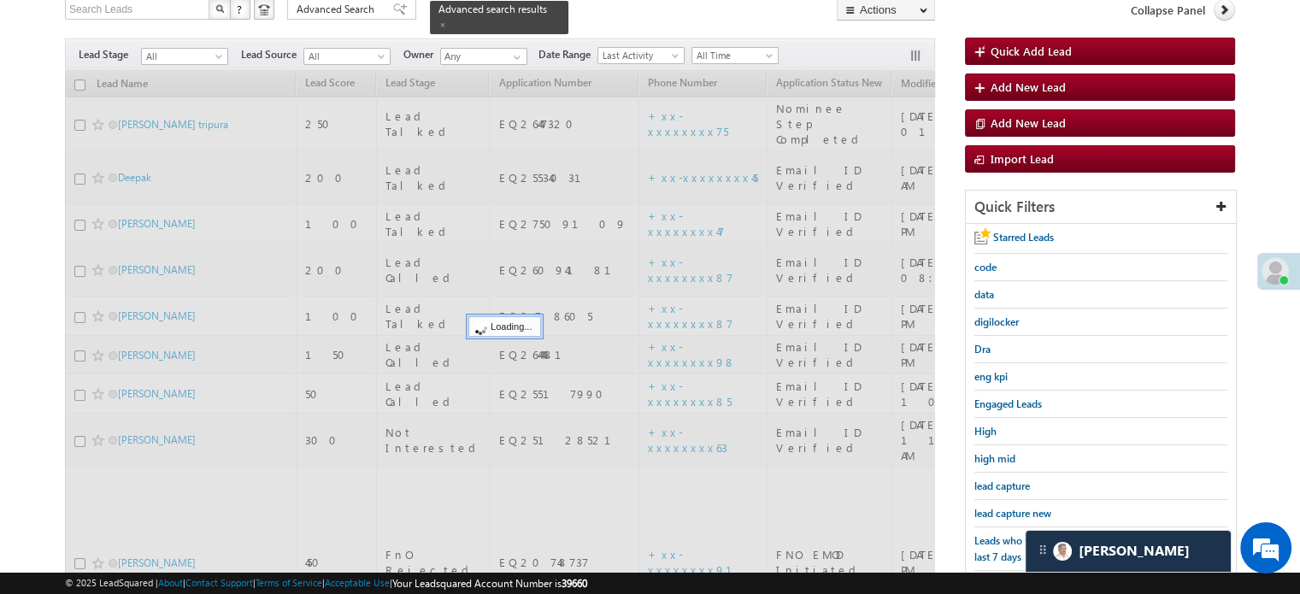
scroll to position [110, 0]
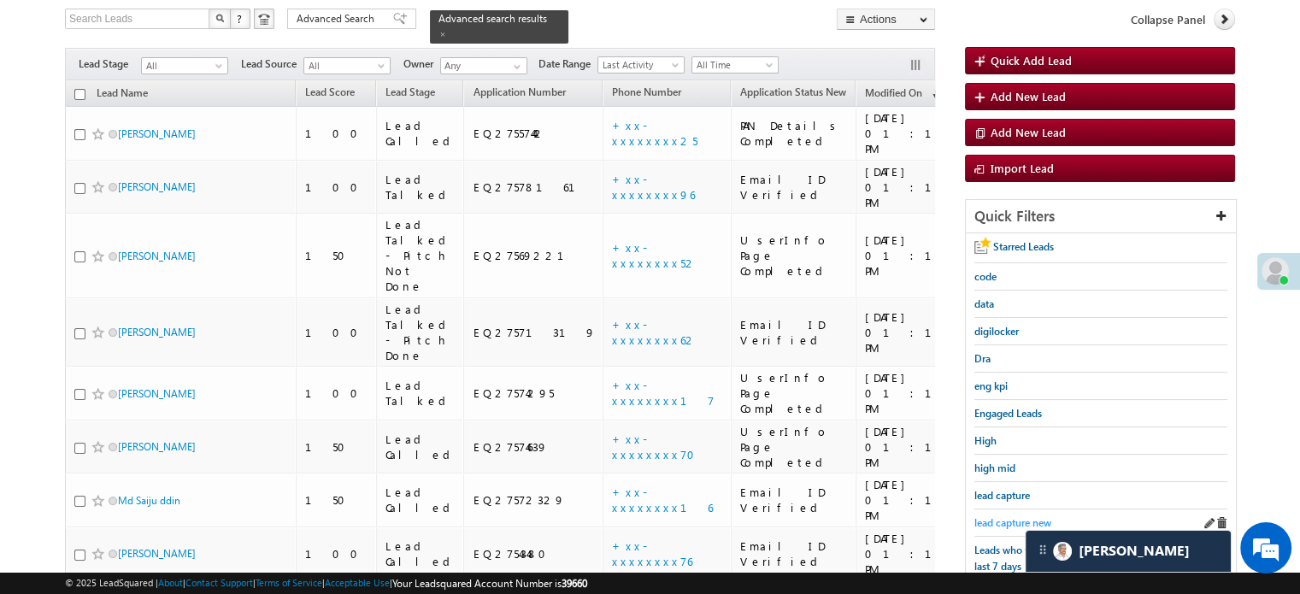
click at [1034, 516] on span "lead capture new" at bounding box center [1012, 522] width 77 height 13
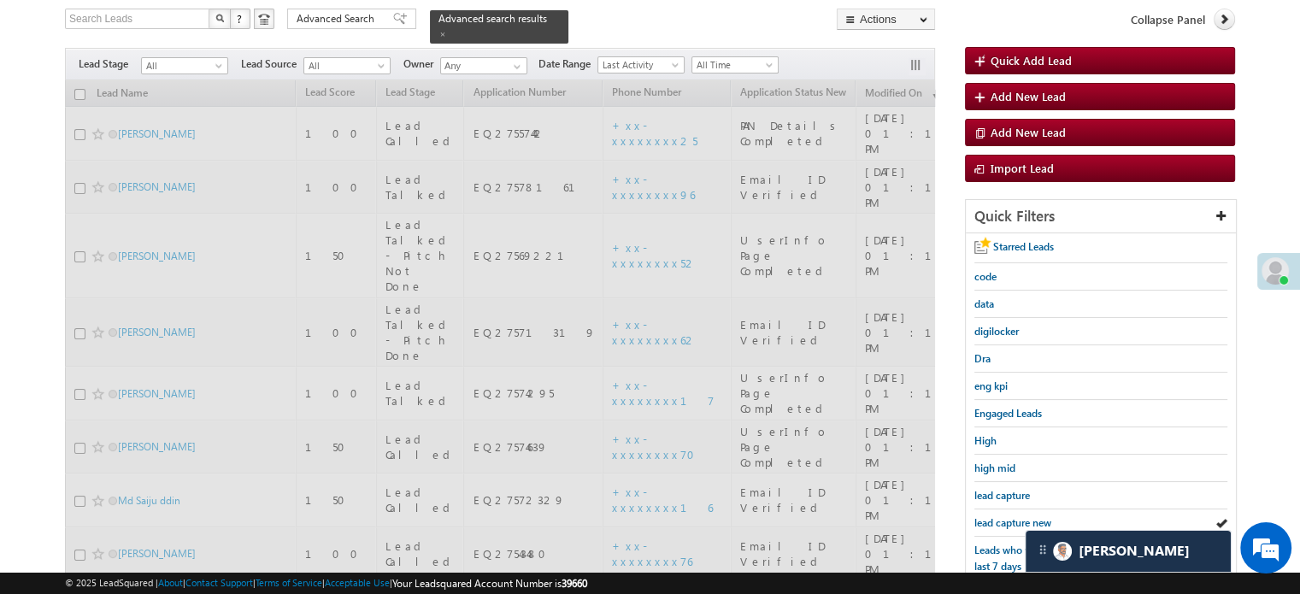
click at [1034, 516] on span "lead capture new" at bounding box center [1012, 522] width 77 height 13
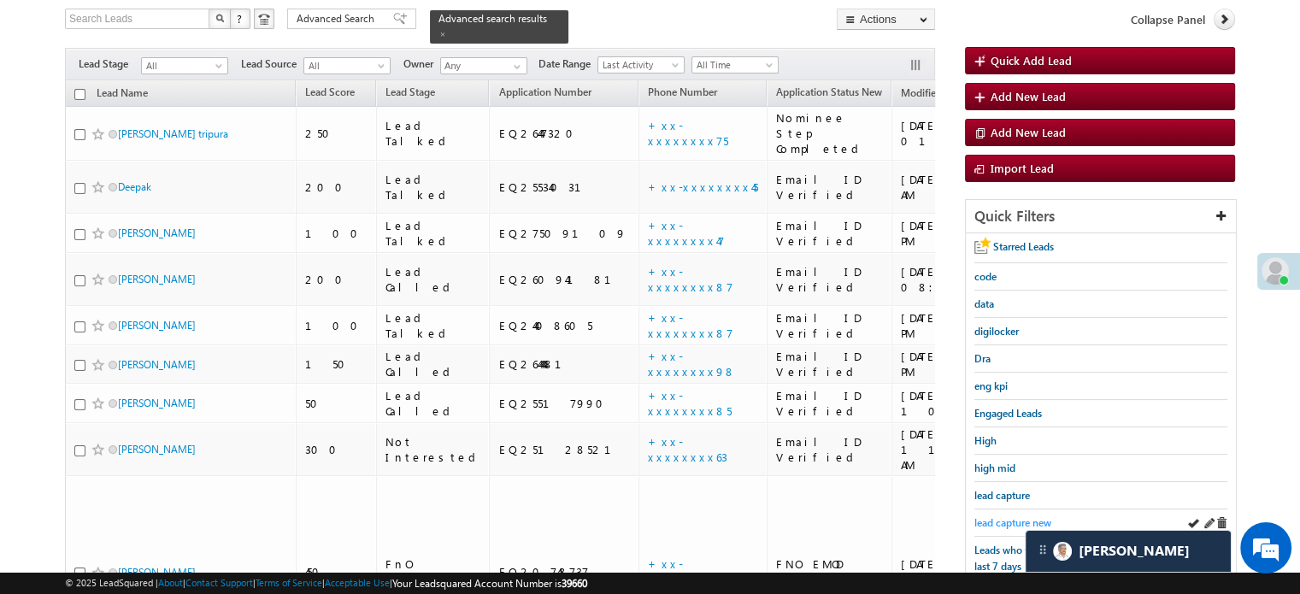
click at [1012, 524] on span "lead capture new" at bounding box center [1012, 522] width 77 height 13
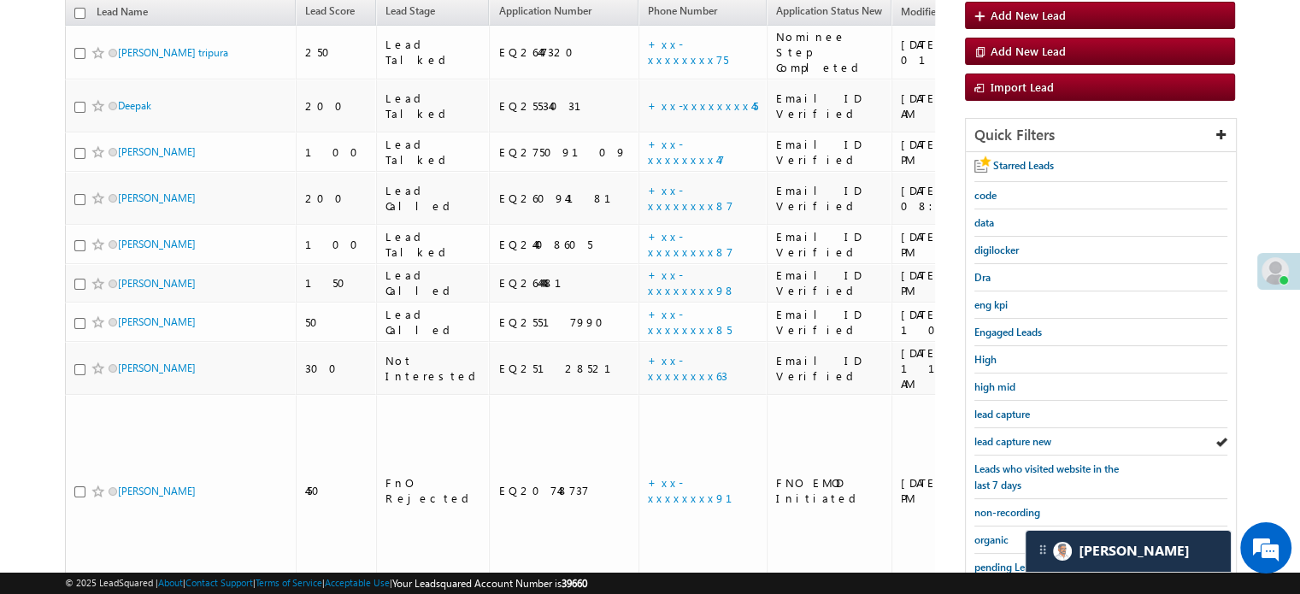
scroll to position [367, 0]
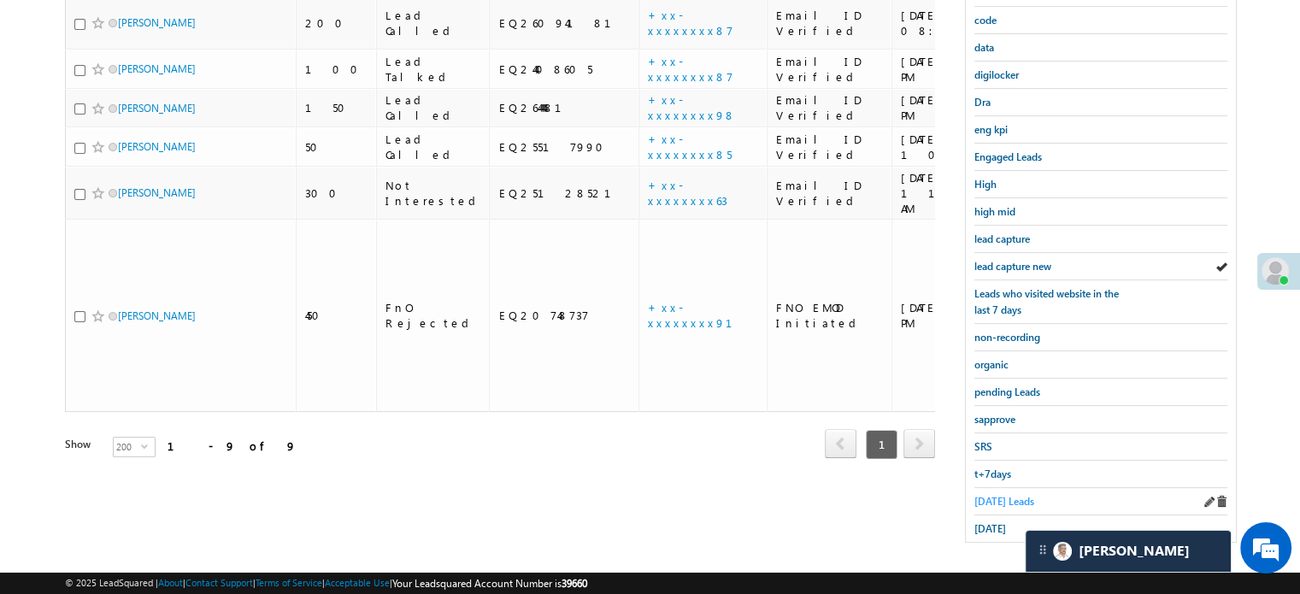
click at [1003, 495] on span "Today's Leads" at bounding box center [1004, 501] width 60 height 13
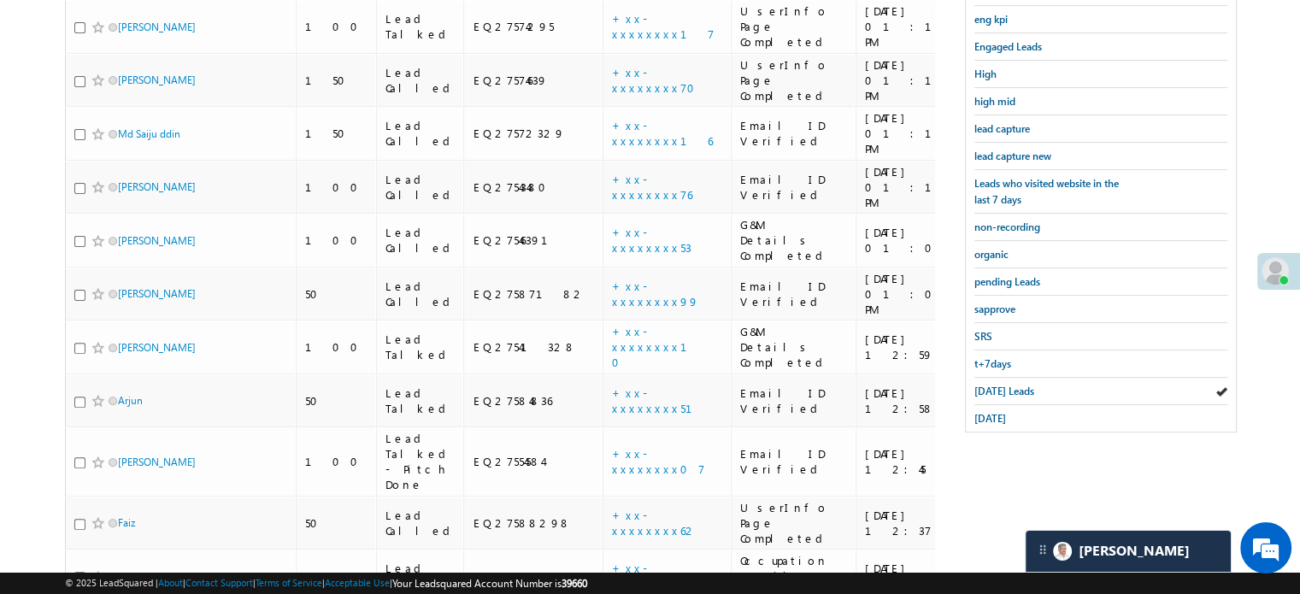
scroll to position [243, 0]
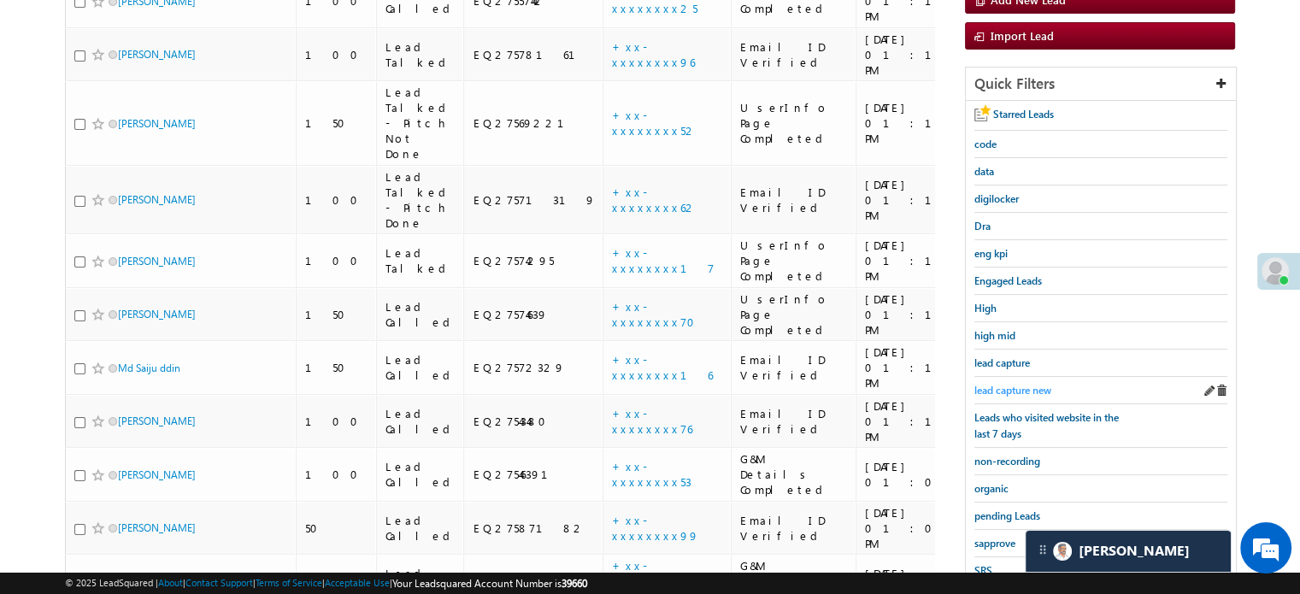
click at [1029, 384] on span "lead capture new" at bounding box center [1012, 390] width 77 height 13
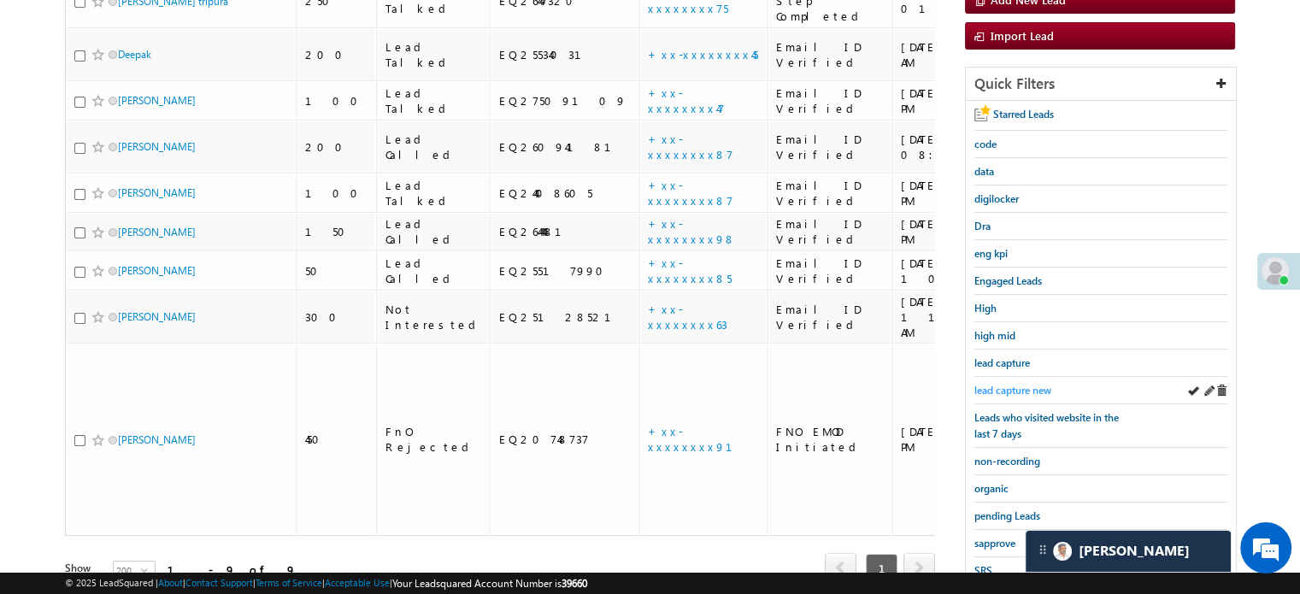
click at [1017, 386] on span "lead capture new" at bounding box center [1012, 390] width 77 height 13
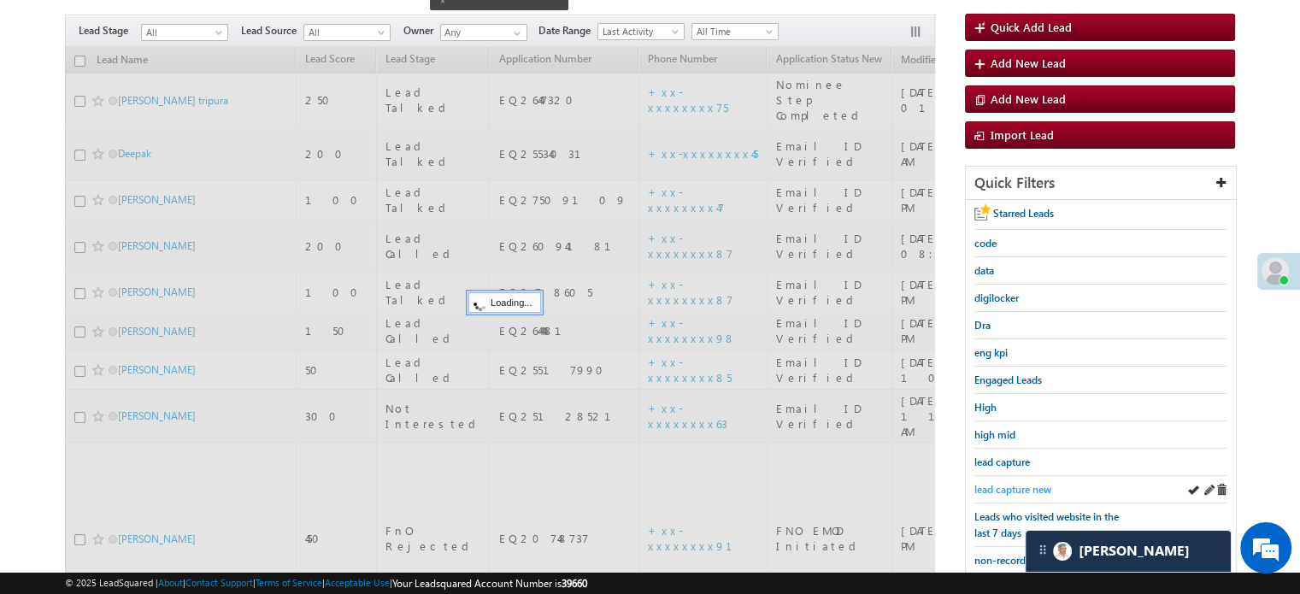
scroll to position [72, 0]
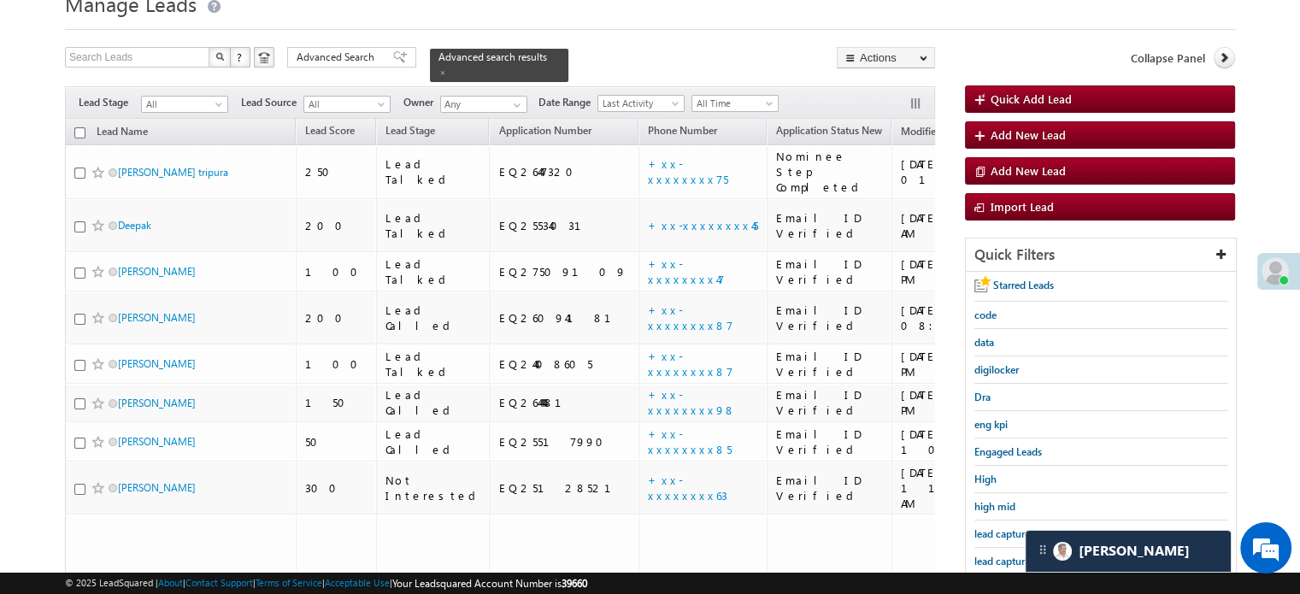
click at [993, 548] on div "lead capture new" at bounding box center [1100, 561] width 253 height 27
click at [1002, 555] on span "lead capture new" at bounding box center [1012, 561] width 77 height 13
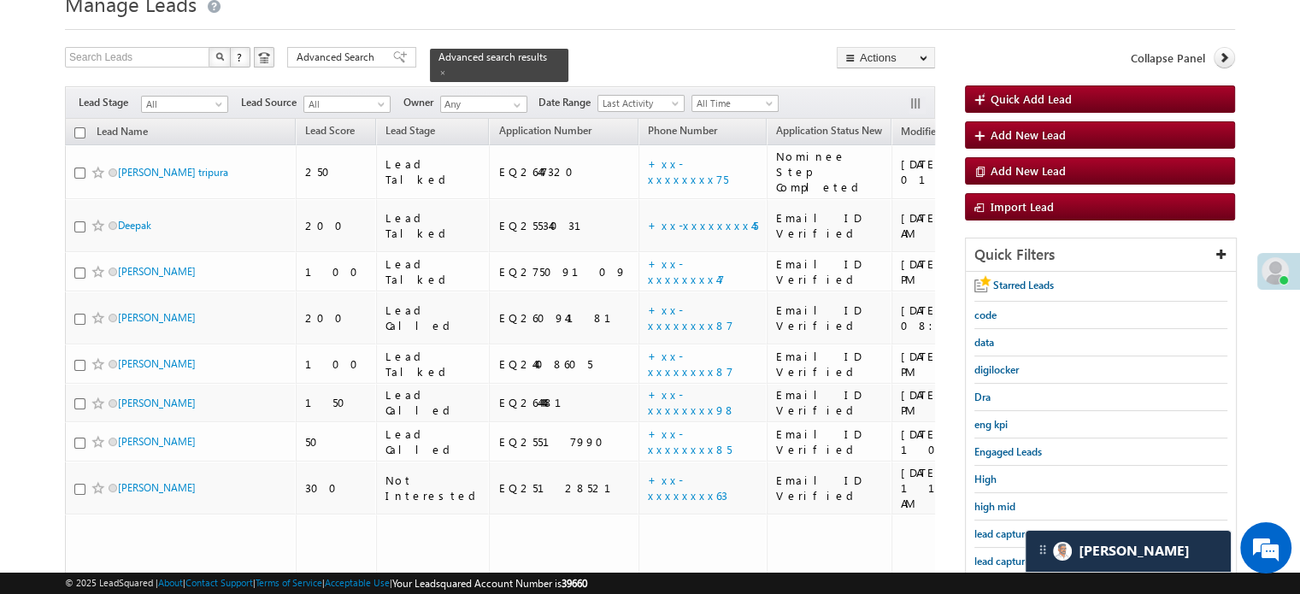
click at [1002, 555] on span "lead capture new" at bounding box center [1012, 561] width 77 height 13
drag, startPoint x: 994, startPoint y: 541, endPoint x: 992, endPoint y: 550, distance: 9.7
click at [994, 542] on div "Starred Leads code data digilocker Dra eng kpi Engaged Leads High high mid lead…" at bounding box center [1101, 554] width 270 height 565
click at [992, 555] on span "lead capture new" at bounding box center [1012, 561] width 77 height 13
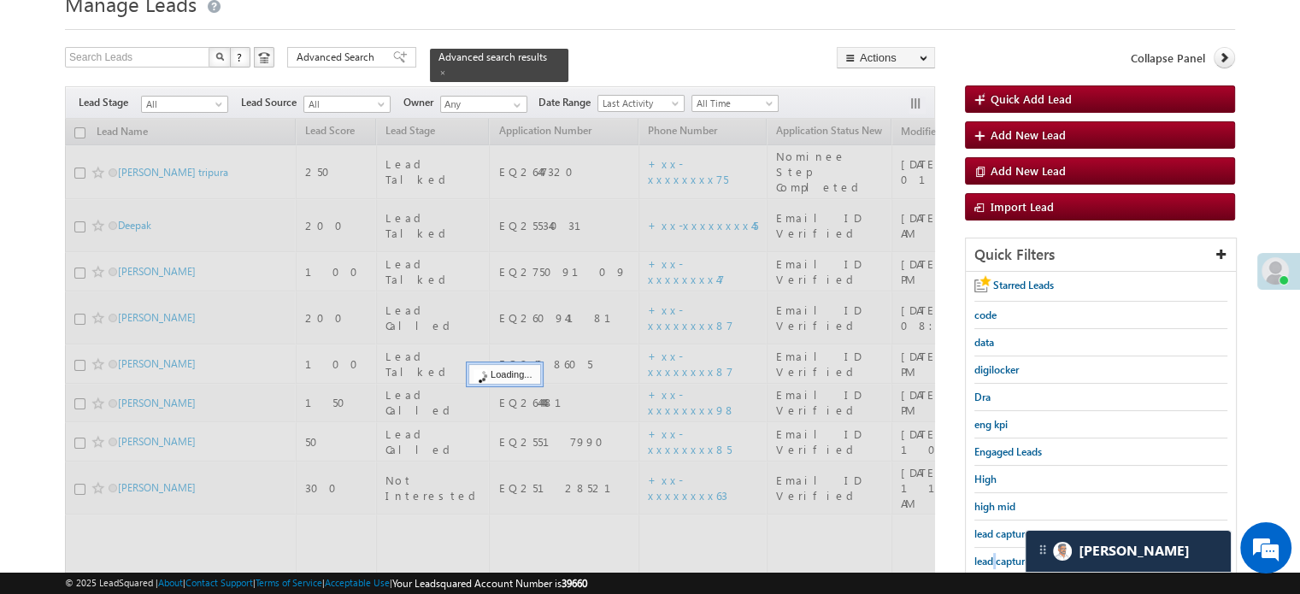
click at [992, 555] on span "lead capture new" at bounding box center [1012, 561] width 77 height 13
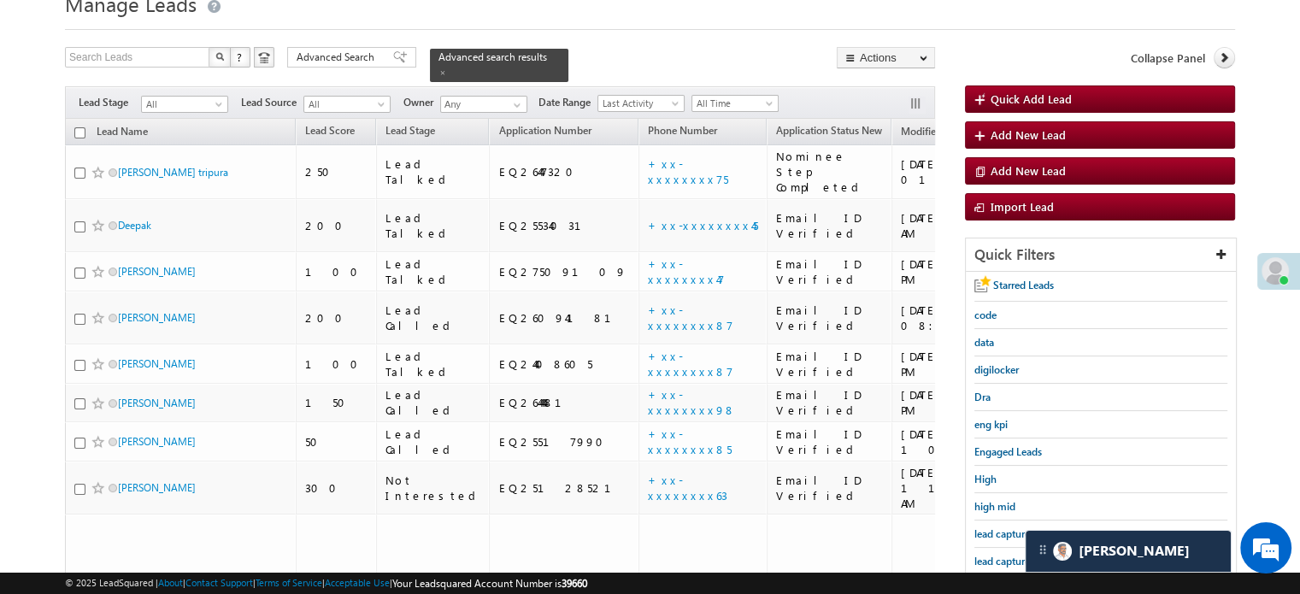
click at [992, 555] on span "lead capture new" at bounding box center [1012, 561] width 77 height 13
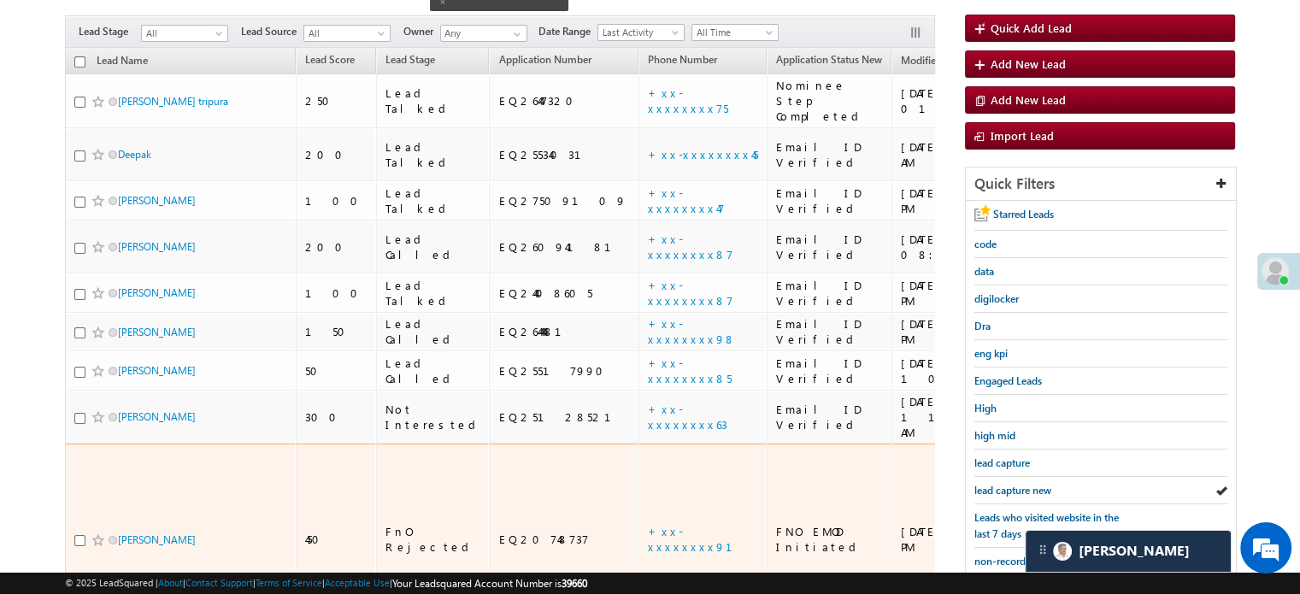
scroll to position [243, 0]
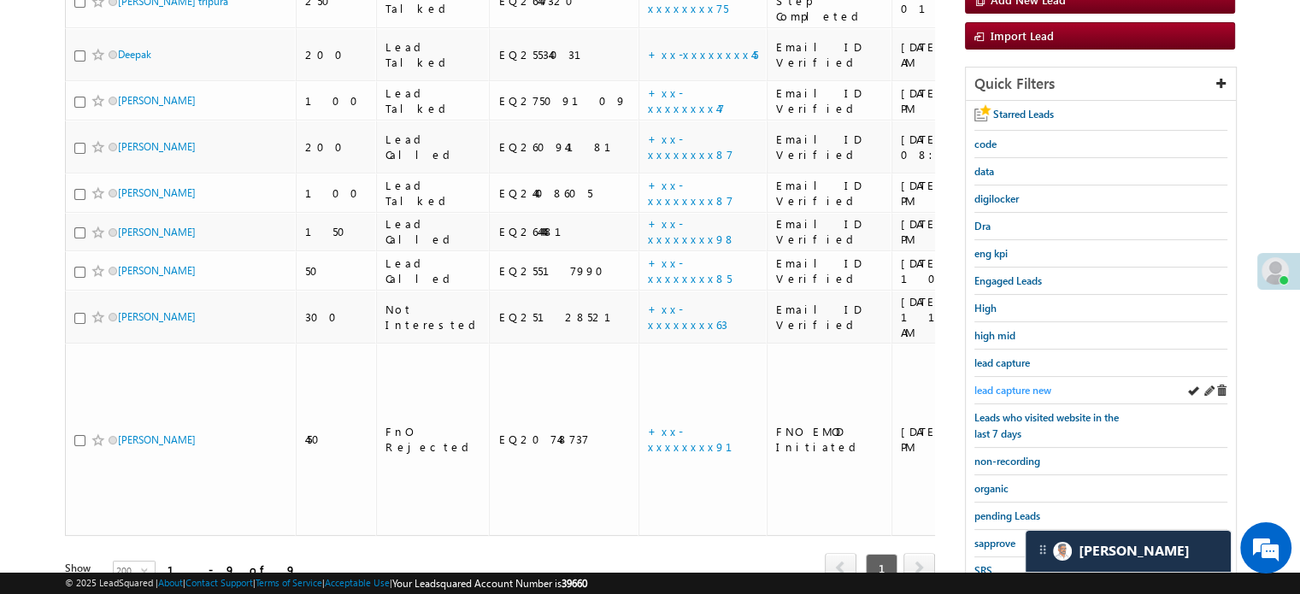
click at [1019, 384] on span "lead capture new" at bounding box center [1012, 390] width 77 height 13
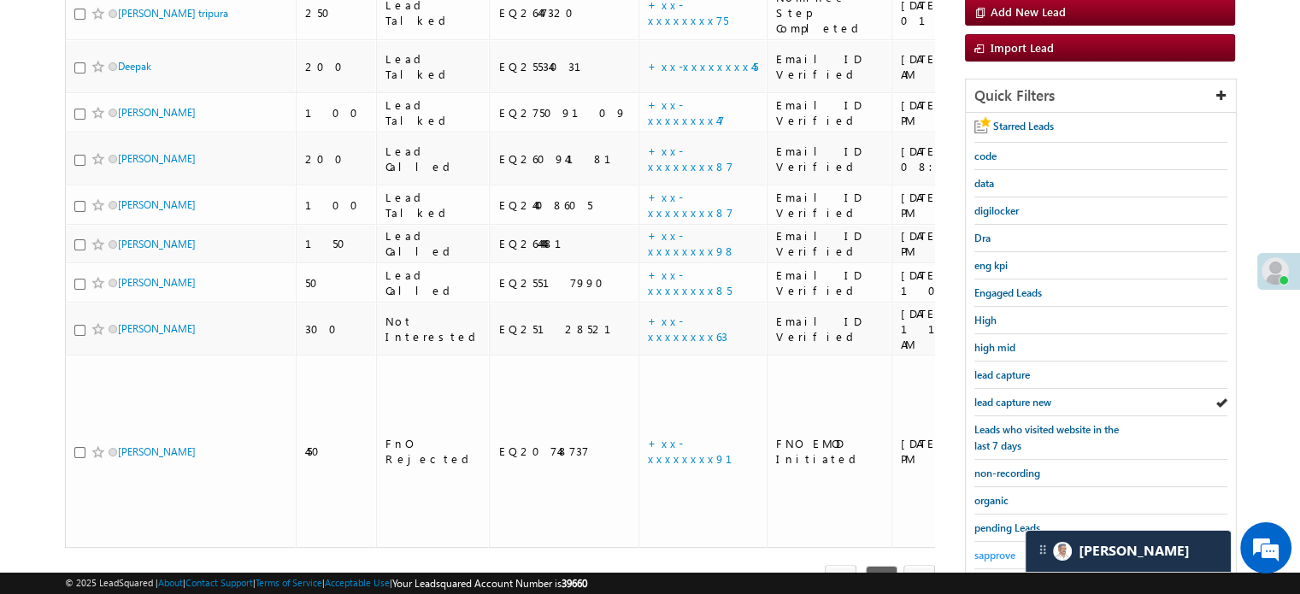
scroll to position [367, 0]
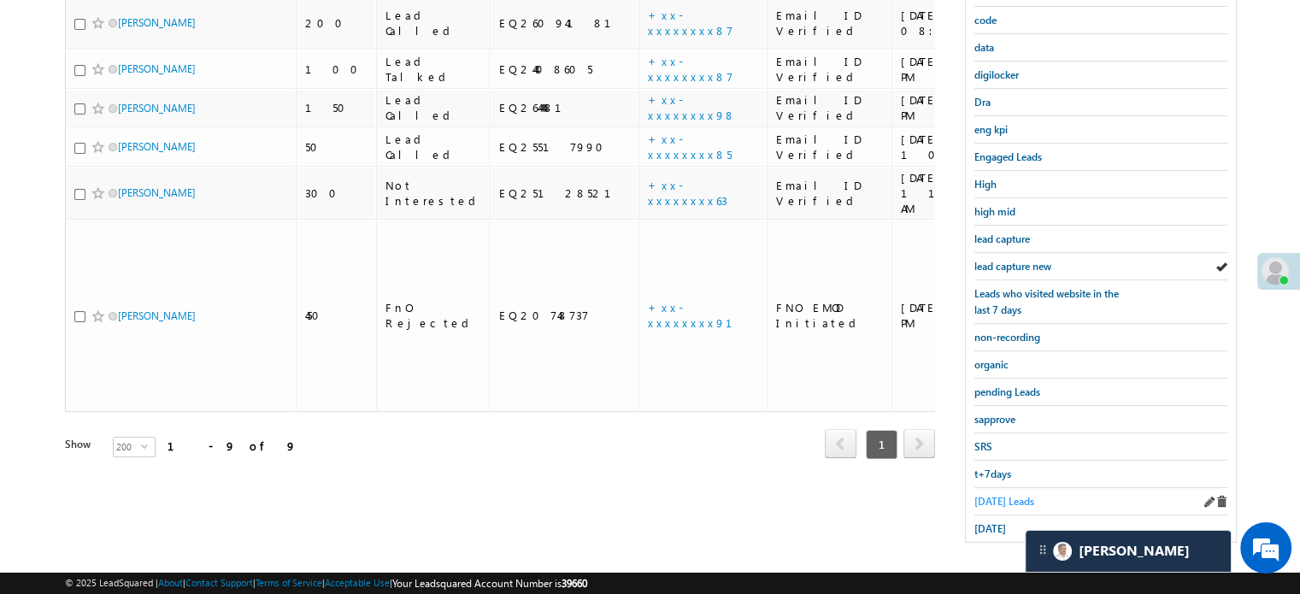
click at [992, 495] on span "Today's Leads" at bounding box center [1004, 501] width 60 height 13
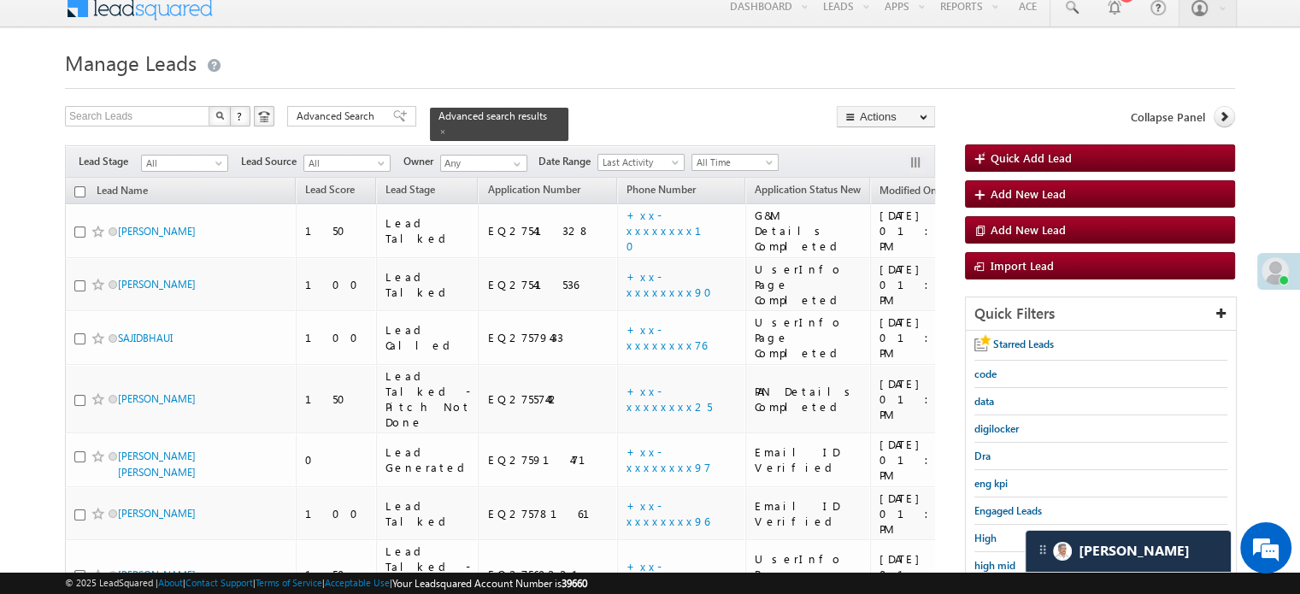
scroll to position [171, 0]
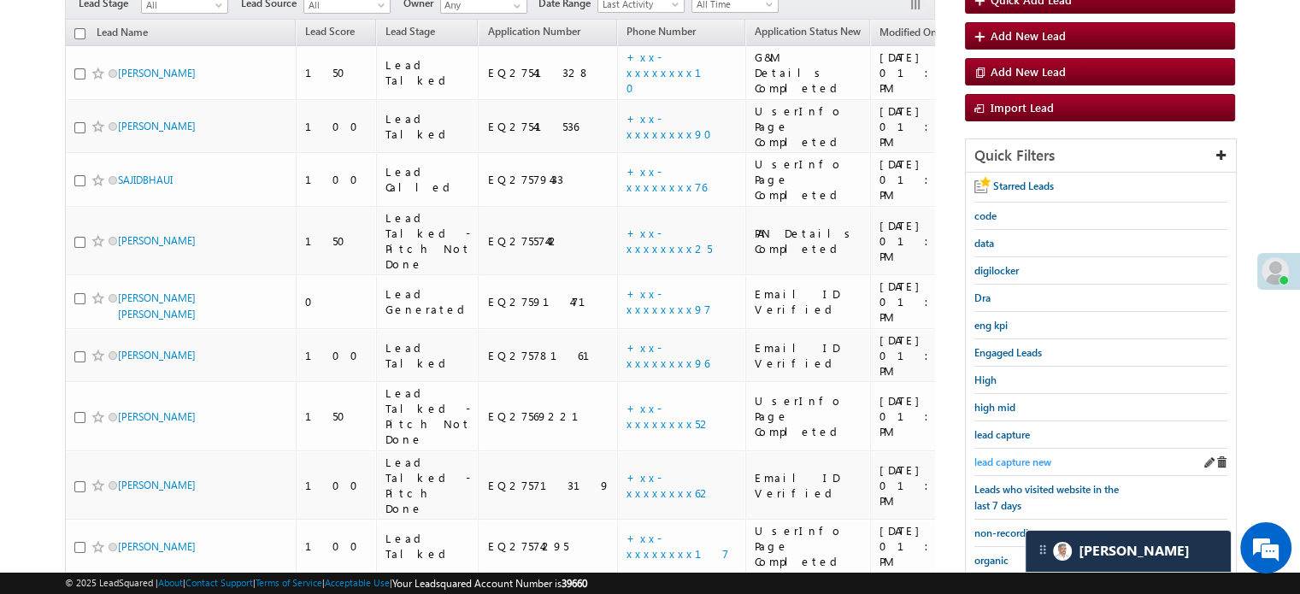
click at [1009, 454] on link "lead capture new" at bounding box center [1012, 462] width 77 height 16
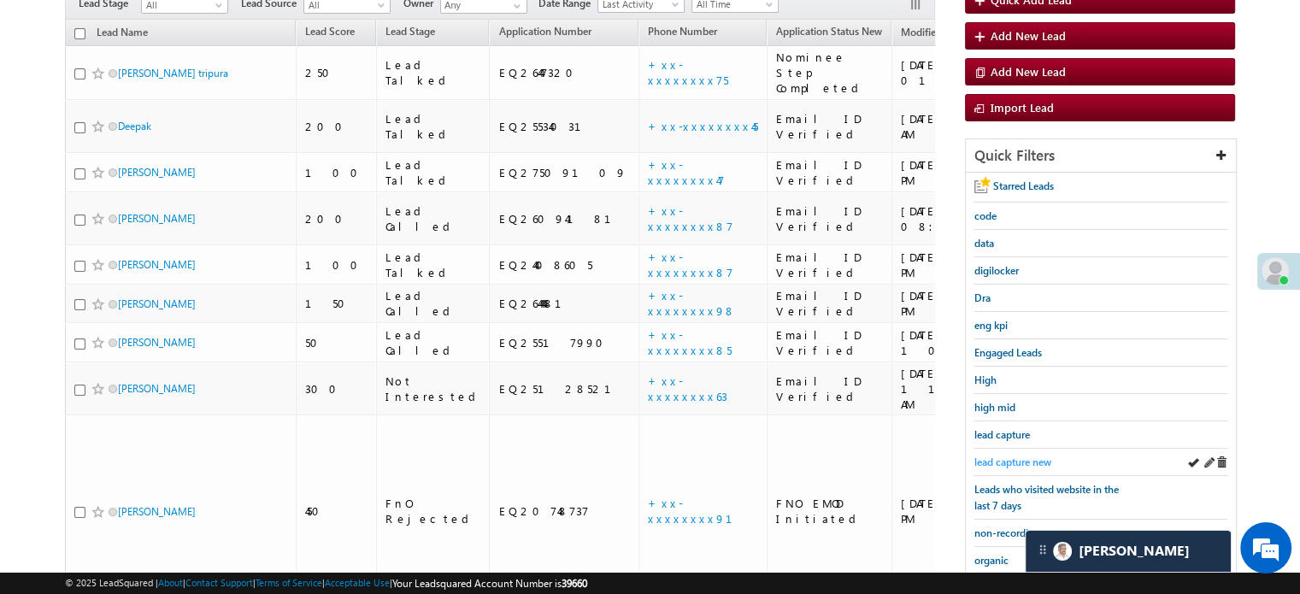
click at [1029, 458] on span "lead capture new" at bounding box center [1012, 462] width 77 height 13
click at [1013, 456] on span "lead capture new" at bounding box center [1012, 462] width 77 height 13
click at [981, 456] on span "lead capture new" at bounding box center [1012, 462] width 77 height 13
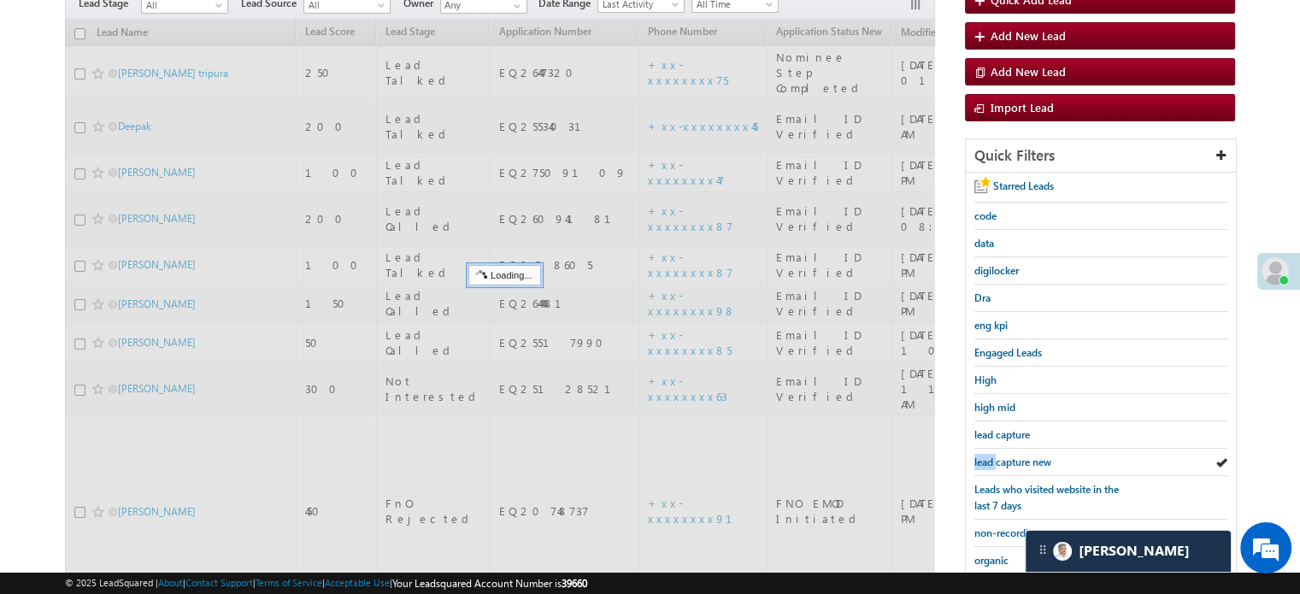
click at [981, 456] on span "lead capture new" at bounding box center [1012, 462] width 77 height 13
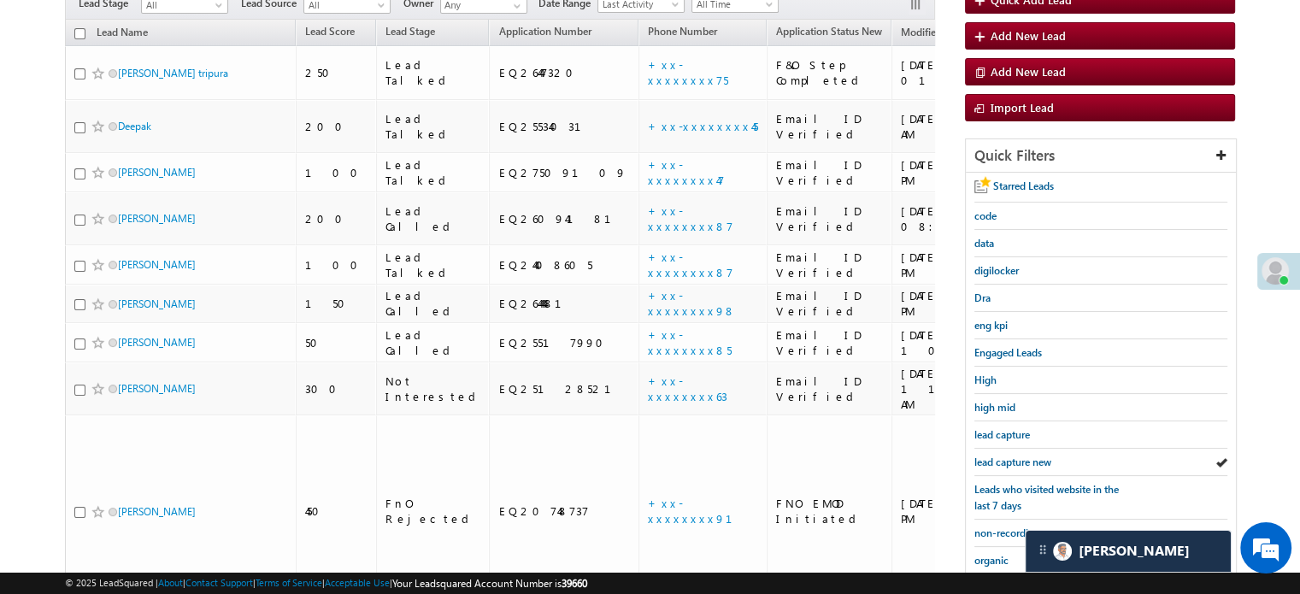
click at [981, 456] on span "lead capture new" at bounding box center [1012, 462] width 77 height 13
click at [1005, 461] on span "lead capture new" at bounding box center [1012, 462] width 77 height 13
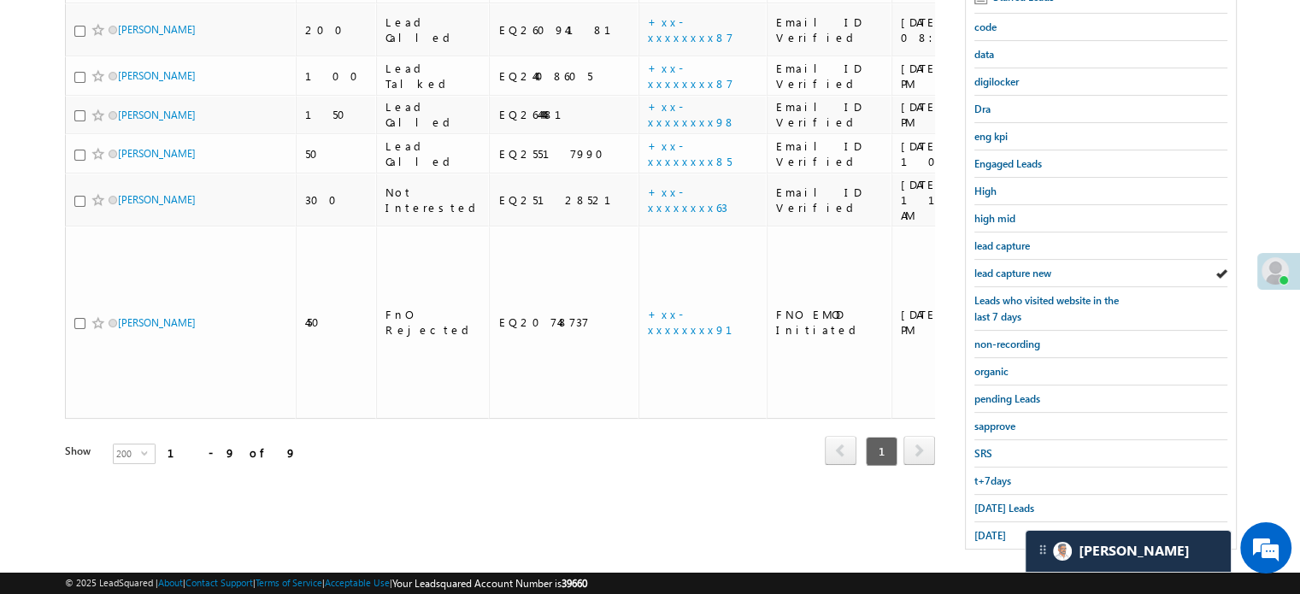
scroll to position [367, 0]
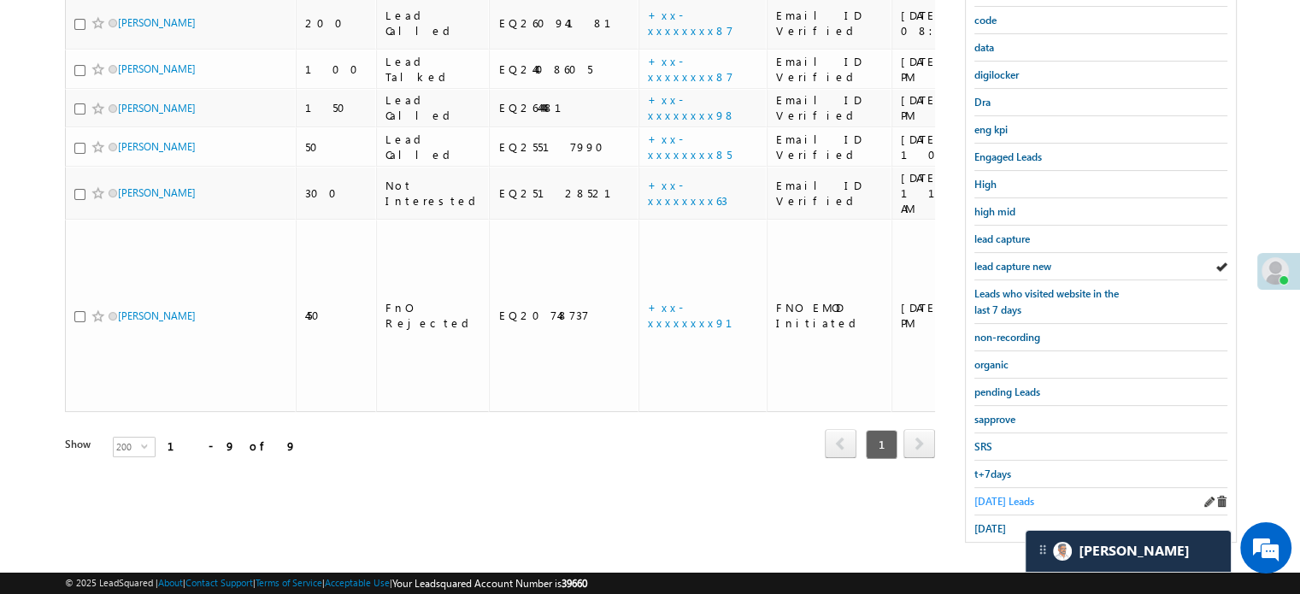
click at [986, 495] on span "Today's Leads" at bounding box center [1004, 501] width 60 height 13
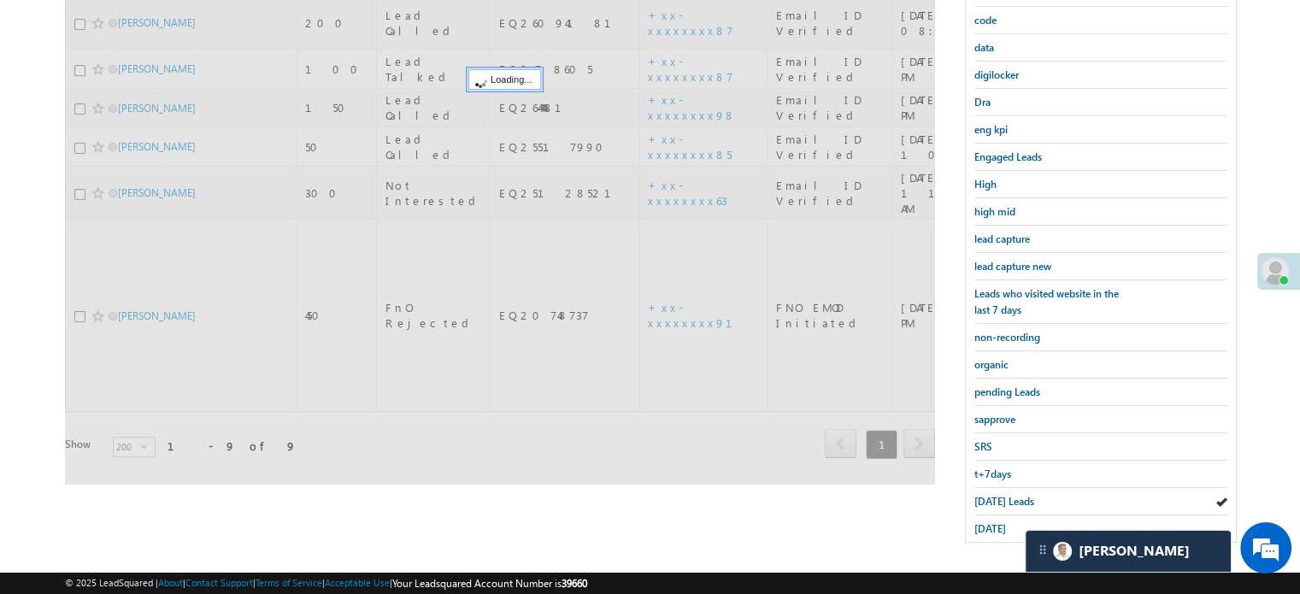
scroll to position [110, 0]
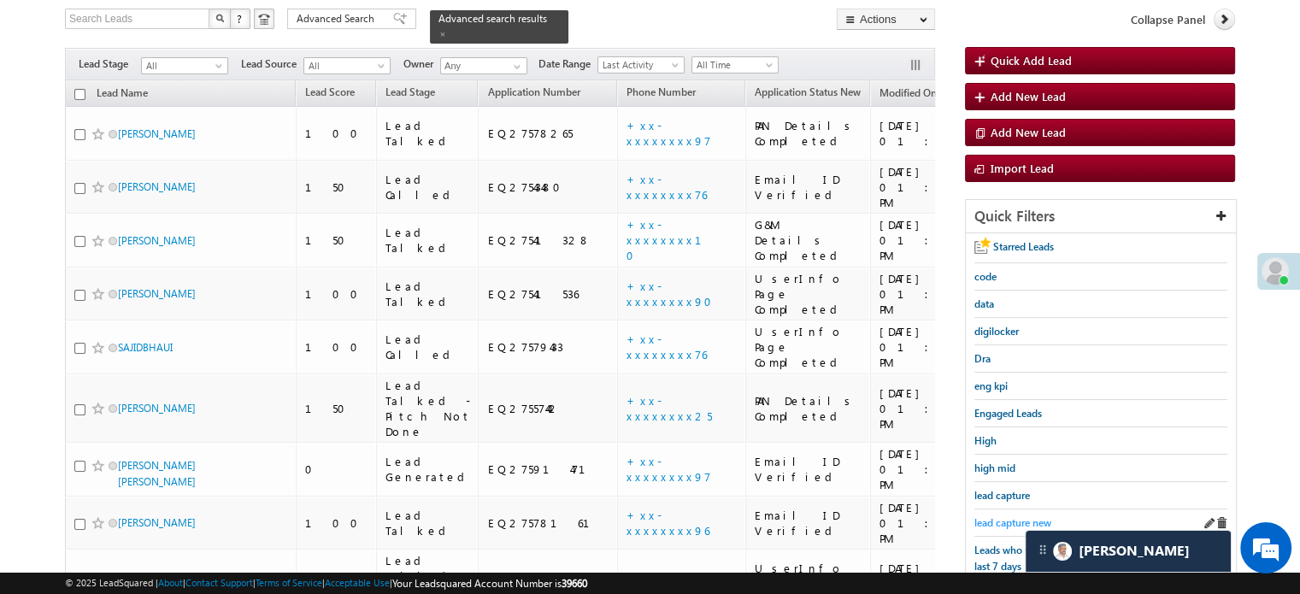
click at [986, 515] on link "lead capture new" at bounding box center [1012, 523] width 77 height 16
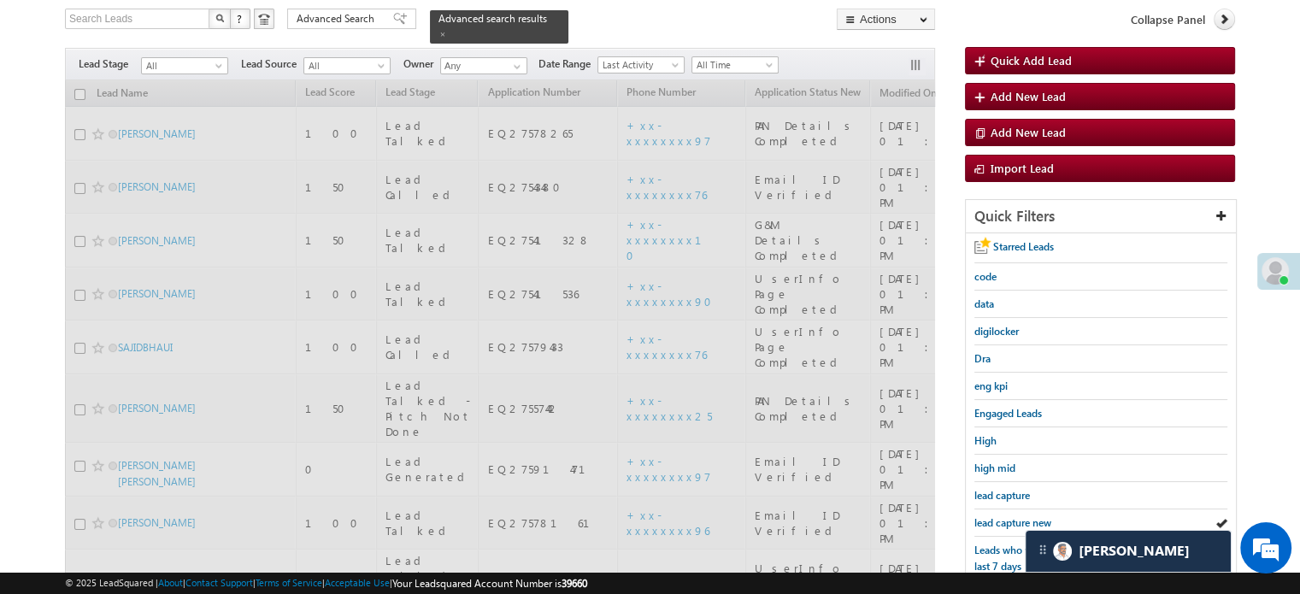
click at [988, 516] on span "lead capture new" at bounding box center [1012, 522] width 77 height 13
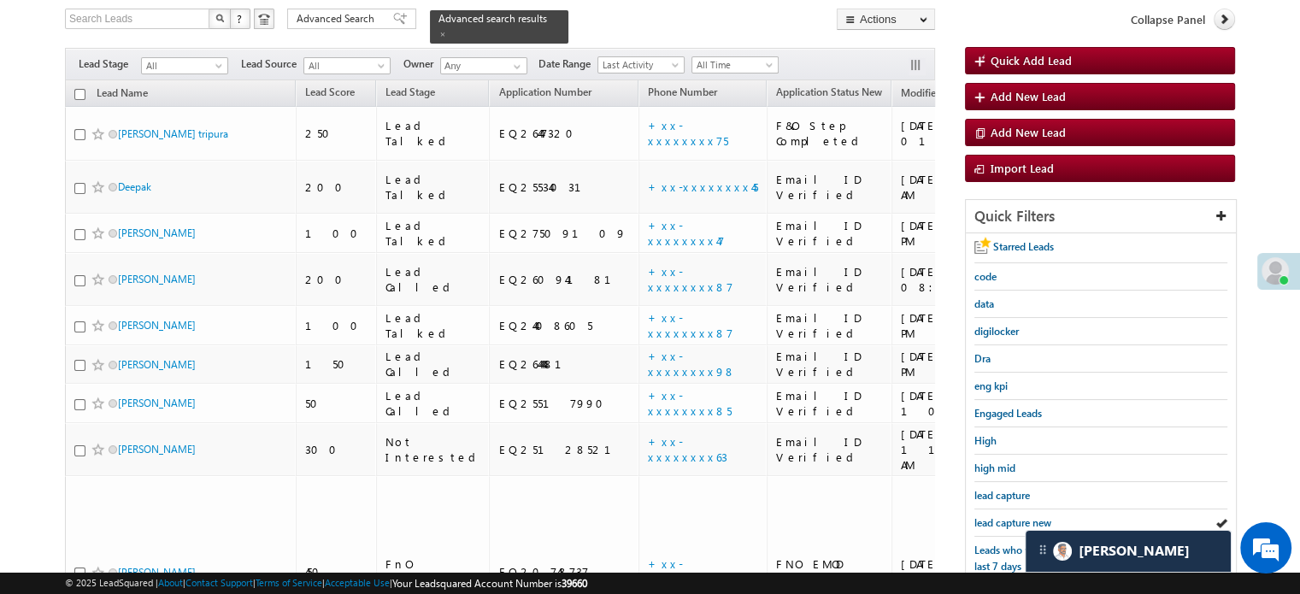
click at [988, 516] on span "lead capture new" at bounding box center [1012, 522] width 77 height 13
click at [989, 521] on span "lead capture new" at bounding box center [1012, 522] width 77 height 13
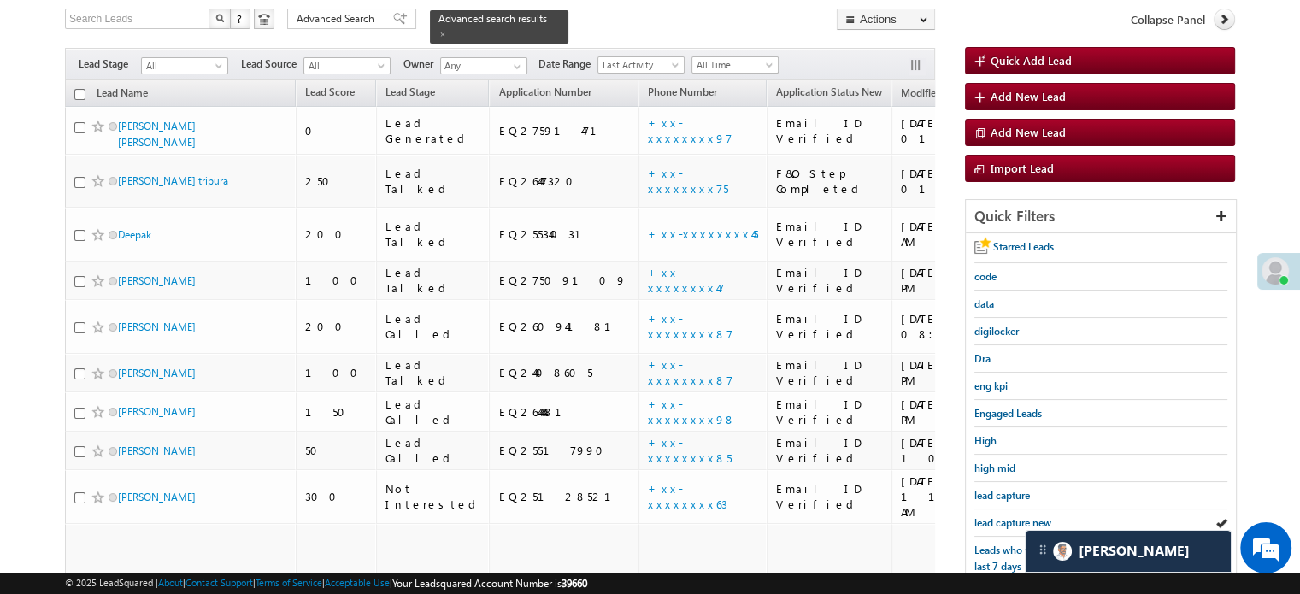
click at [989, 521] on span "lead capture new" at bounding box center [1012, 522] width 77 height 13
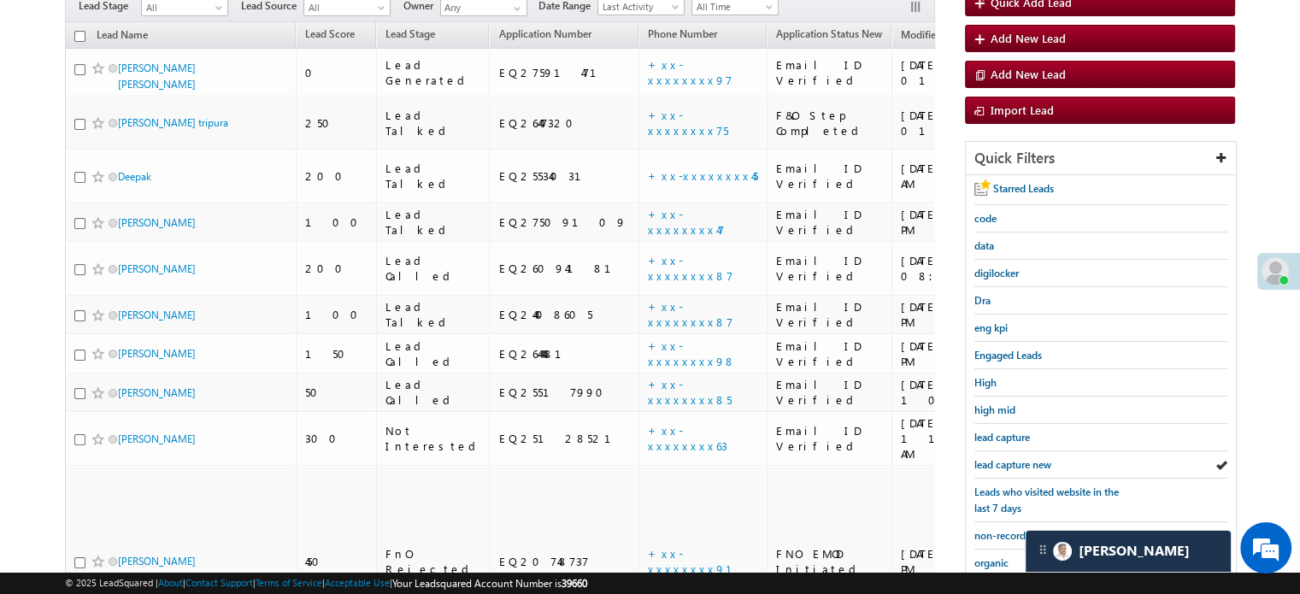
scroll to position [196, 0]
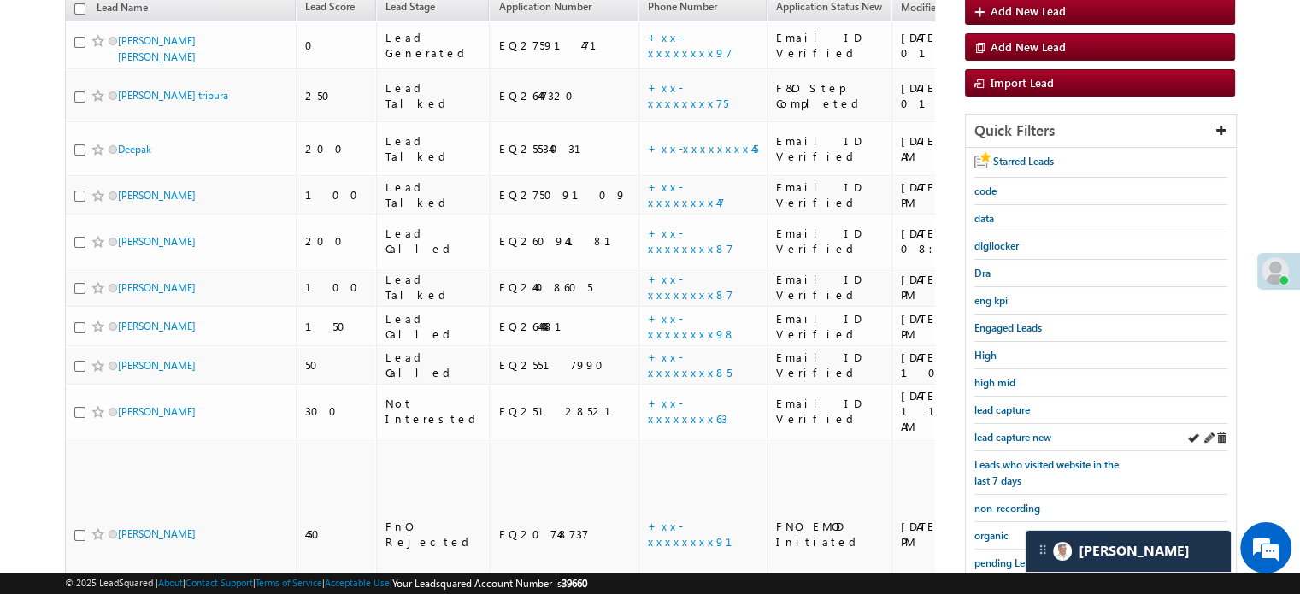
click at [1029, 424] on div "lead capture new" at bounding box center [1100, 437] width 253 height 27
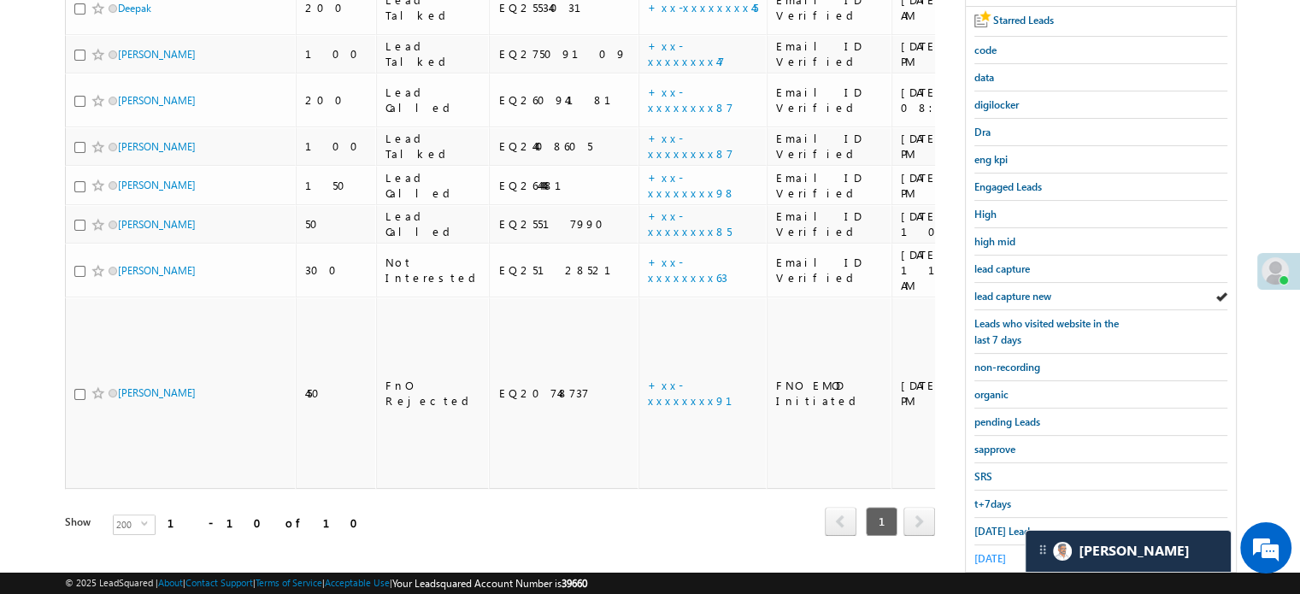
scroll to position [367, 0]
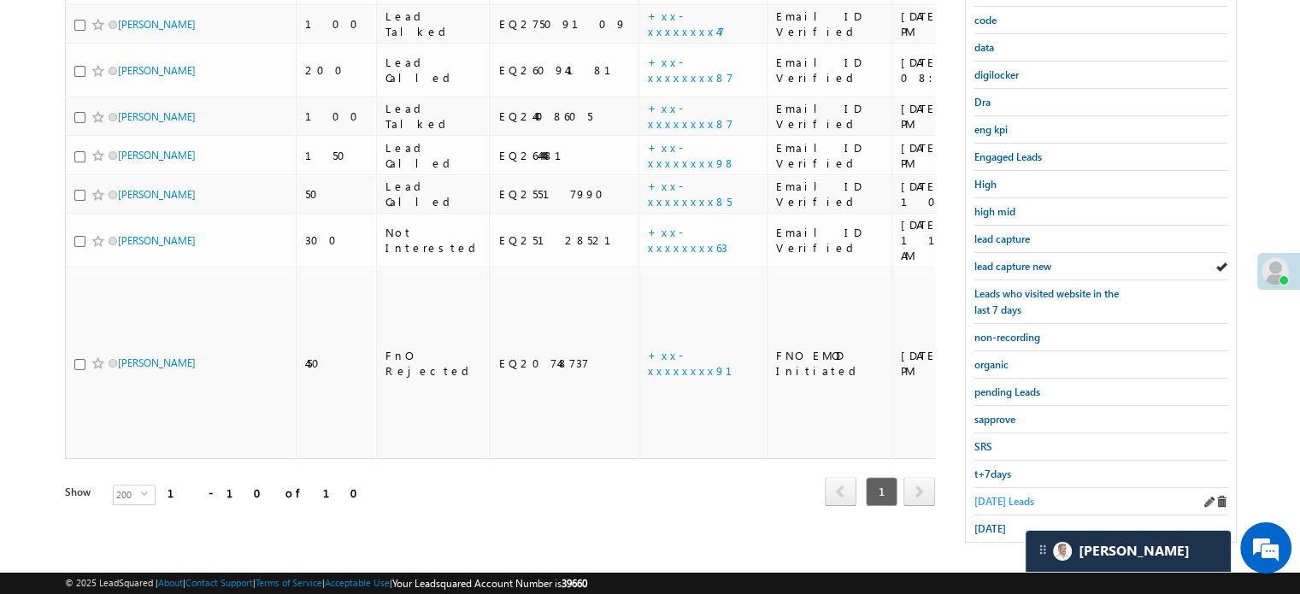
click at [1002, 495] on span "Today's Leads" at bounding box center [1004, 501] width 60 height 13
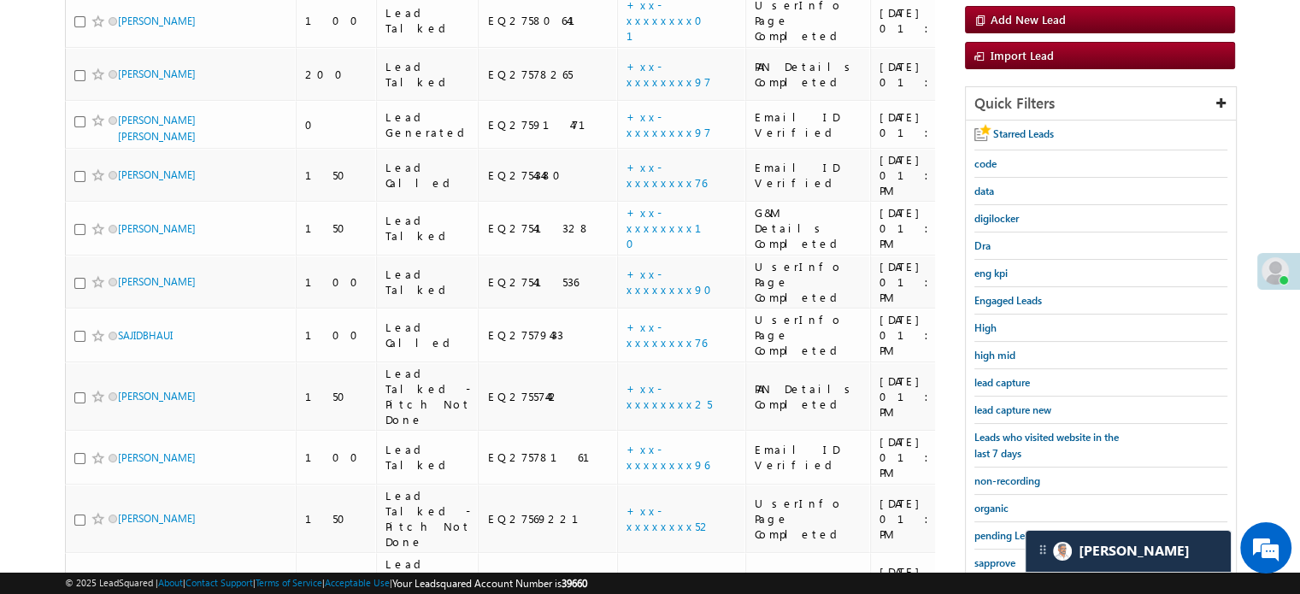
scroll to position [110, 0]
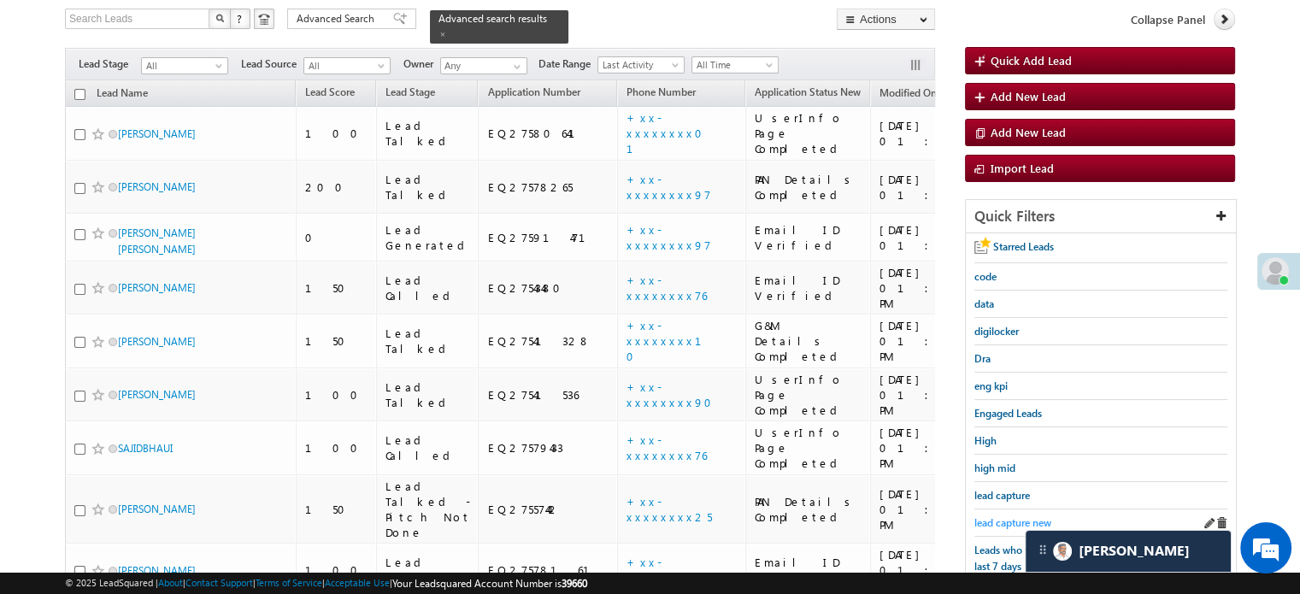
click at [1007, 516] on span "lead capture new" at bounding box center [1012, 522] width 77 height 13
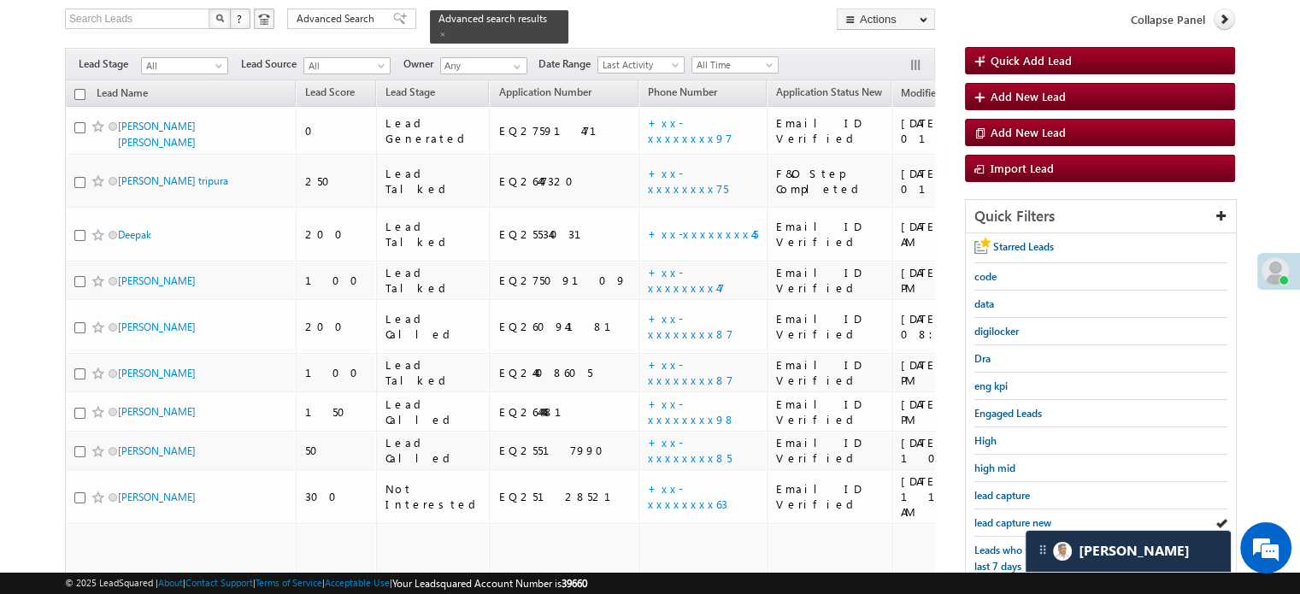
click at [1007, 516] on span "lead capture new" at bounding box center [1012, 522] width 77 height 13
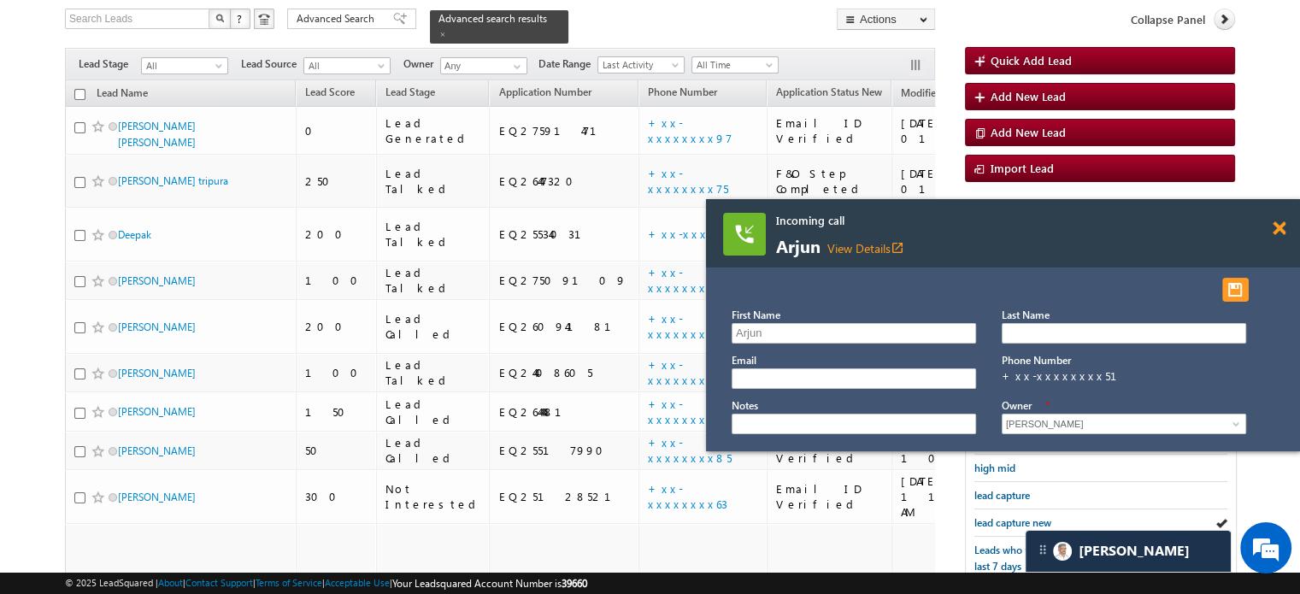
click at [1273, 226] on span at bounding box center [1279, 228] width 13 height 15
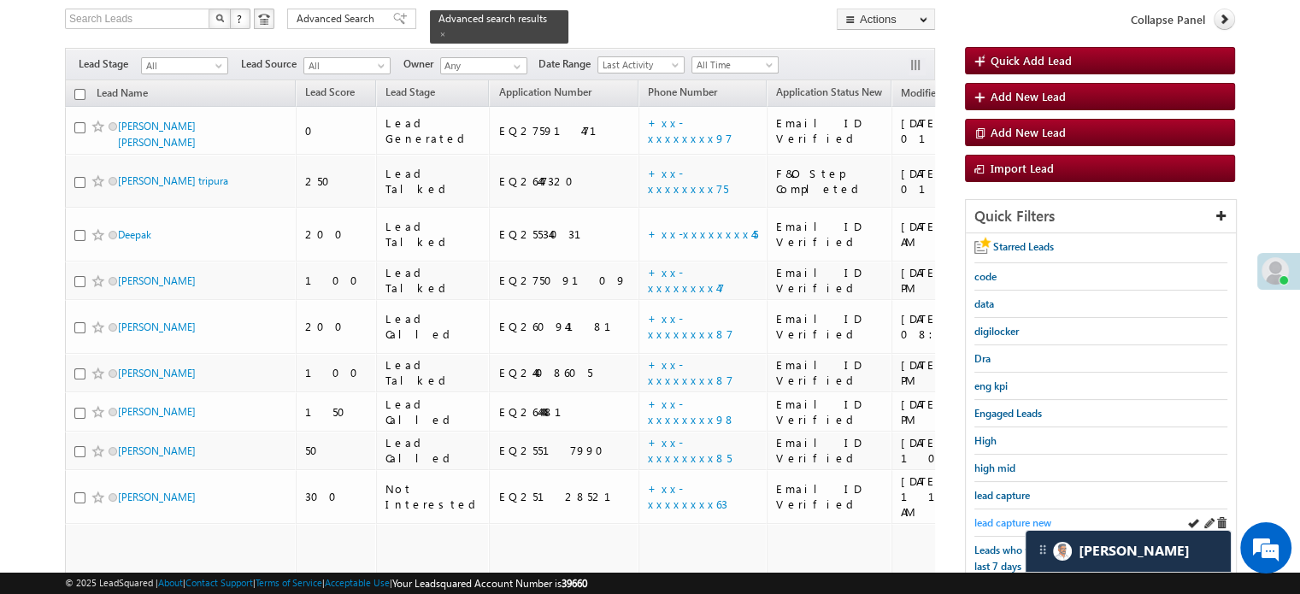
click at [1014, 516] on span "lead capture new" at bounding box center [1012, 522] width 77 height 13
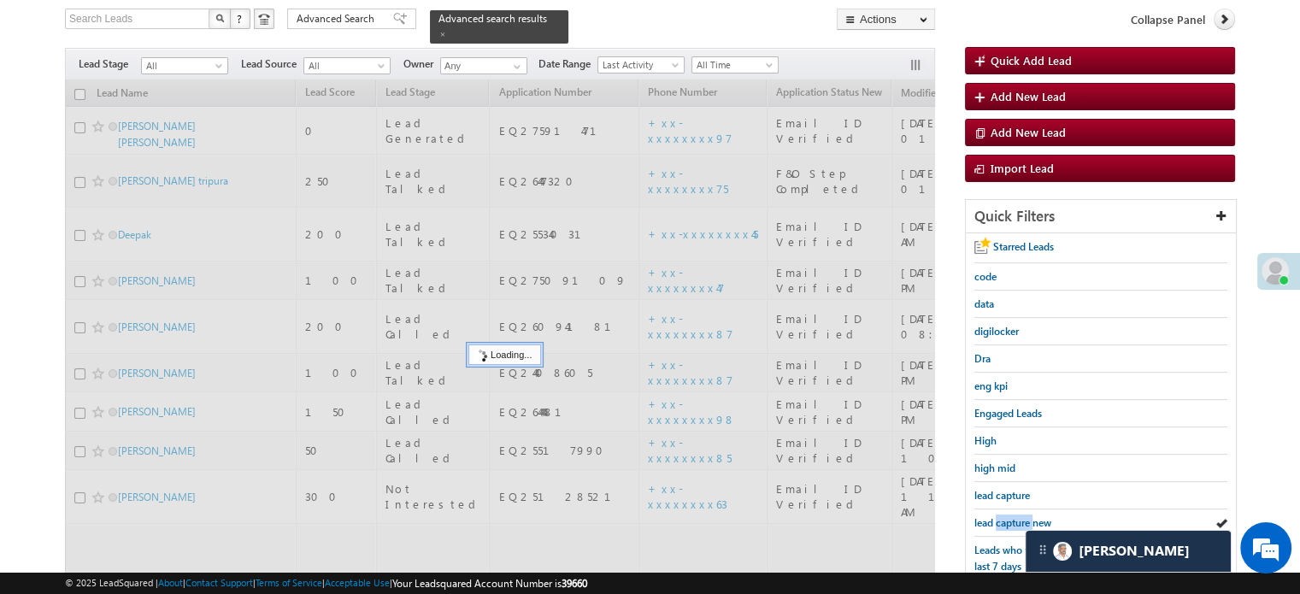
click at [1015, 516] on span "lead capture new" at bounding box center [1012, 522] width 77 height 13
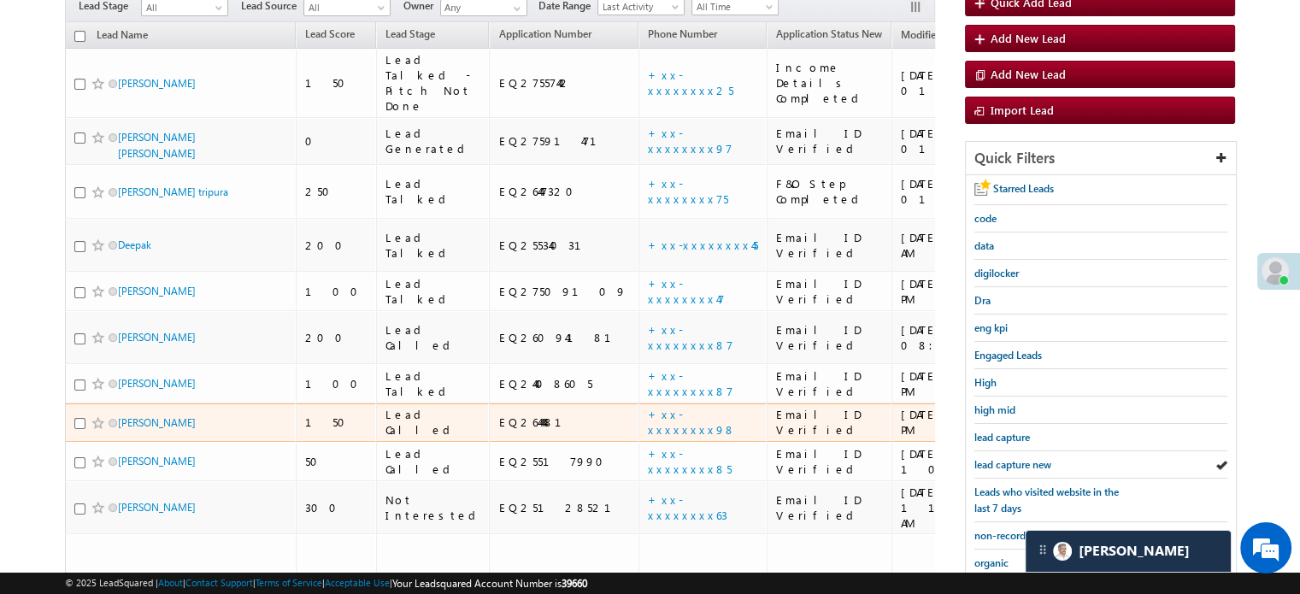
scroll to position [196, 0]
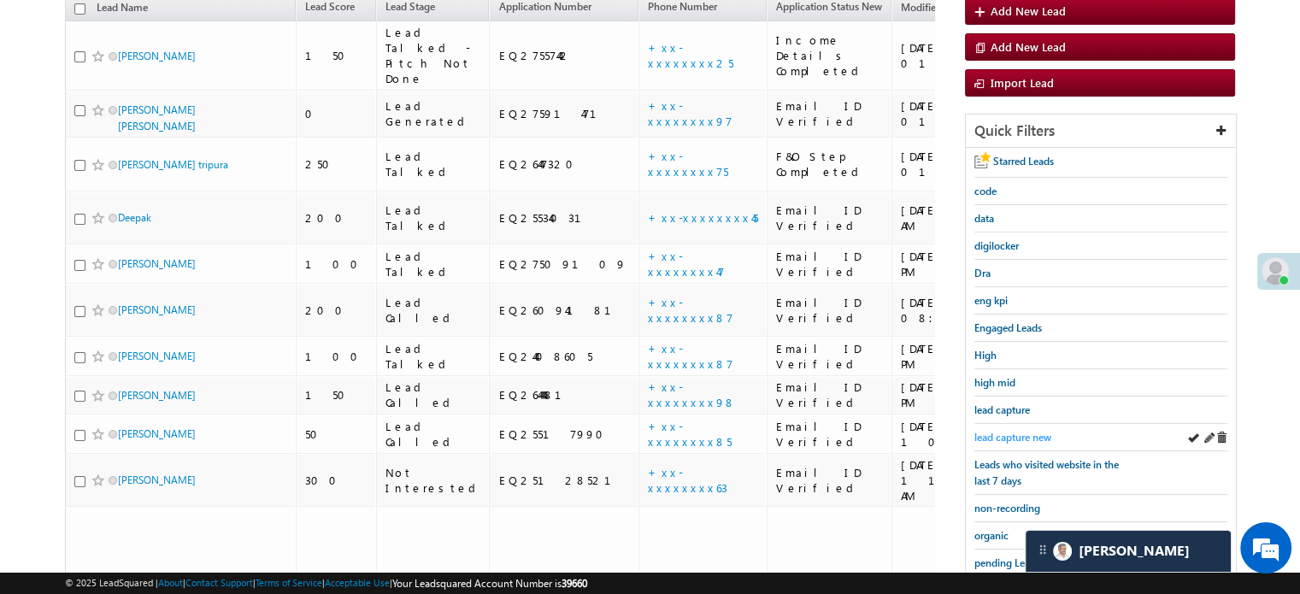
click at [999, 438] on span "lead capture new" at bounding box center [1012, 437] width 77 height 13
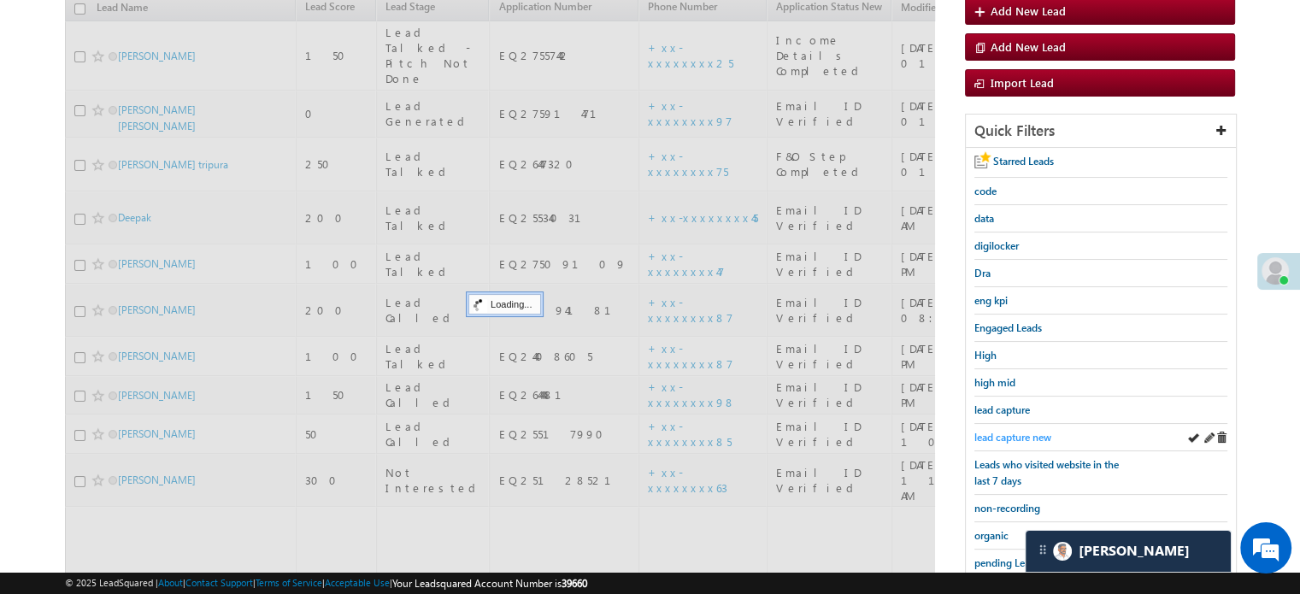
click at [1012, 431] on span "lead capture new" at bounding box center [1012, 437] width 77 height 13
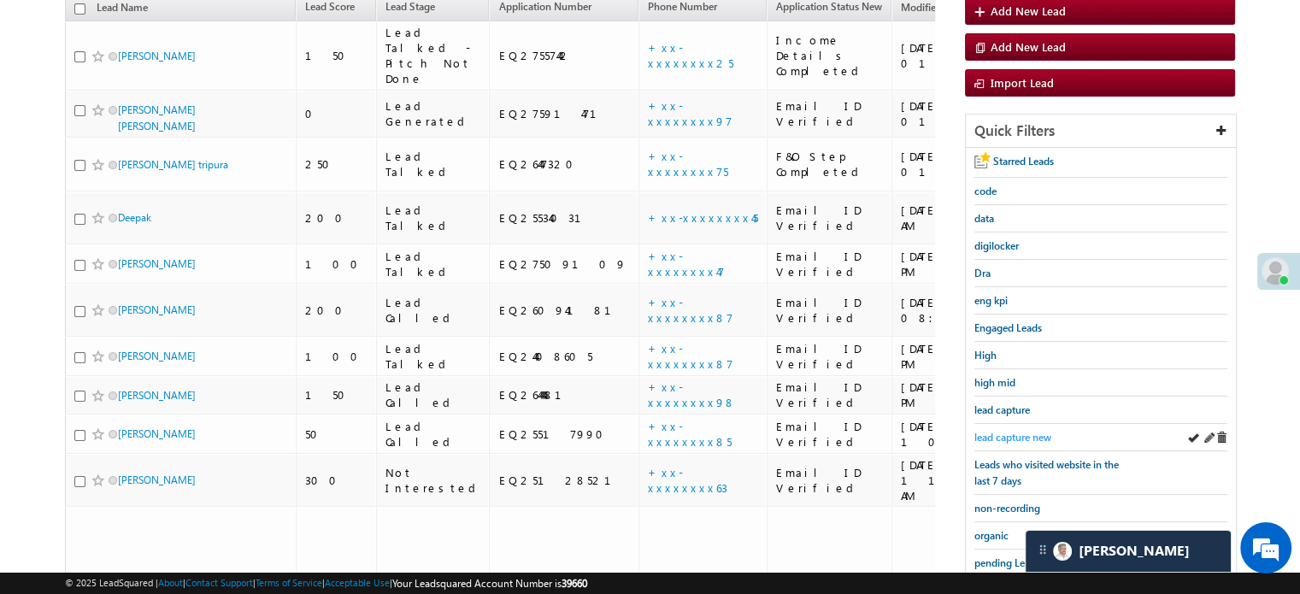
click at [1002, 434] on span "lead capture new" at bounding box center [1012, 437] width 77 height 13
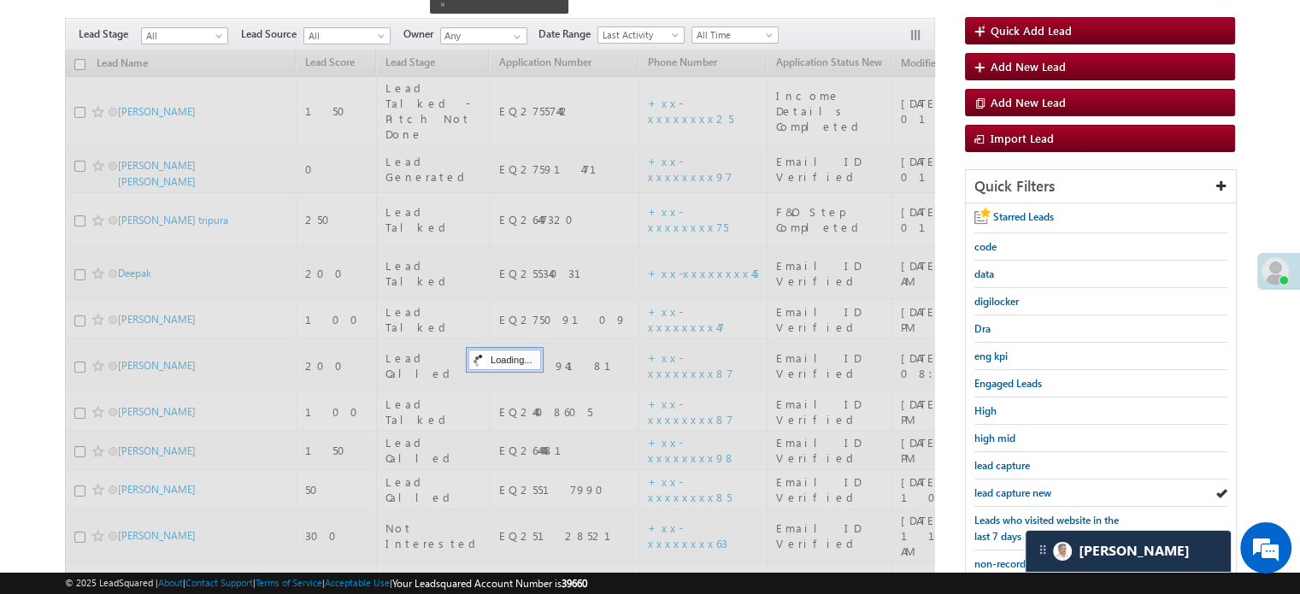
scroll to position [110, 0]
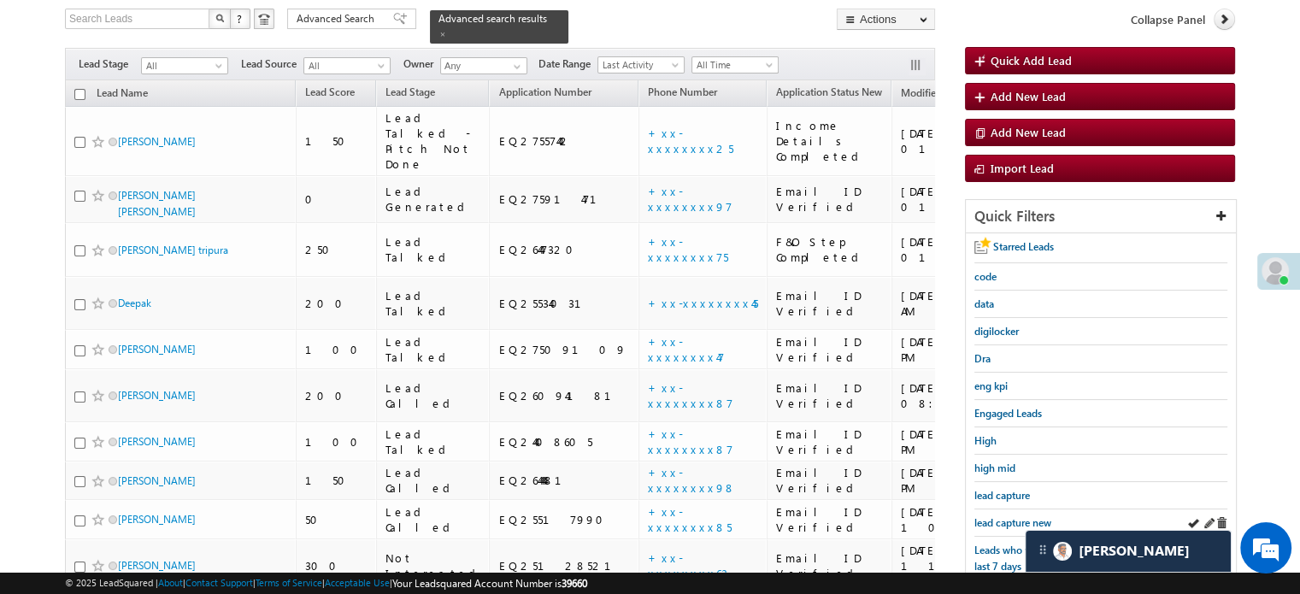
click at [982, 509] on div "lead capture new" at bounding box center [1100, 522] width 253 height 27
click at [987, 516] on span "lead capture new" at bounding box center [1012, 522] width 77 height 13
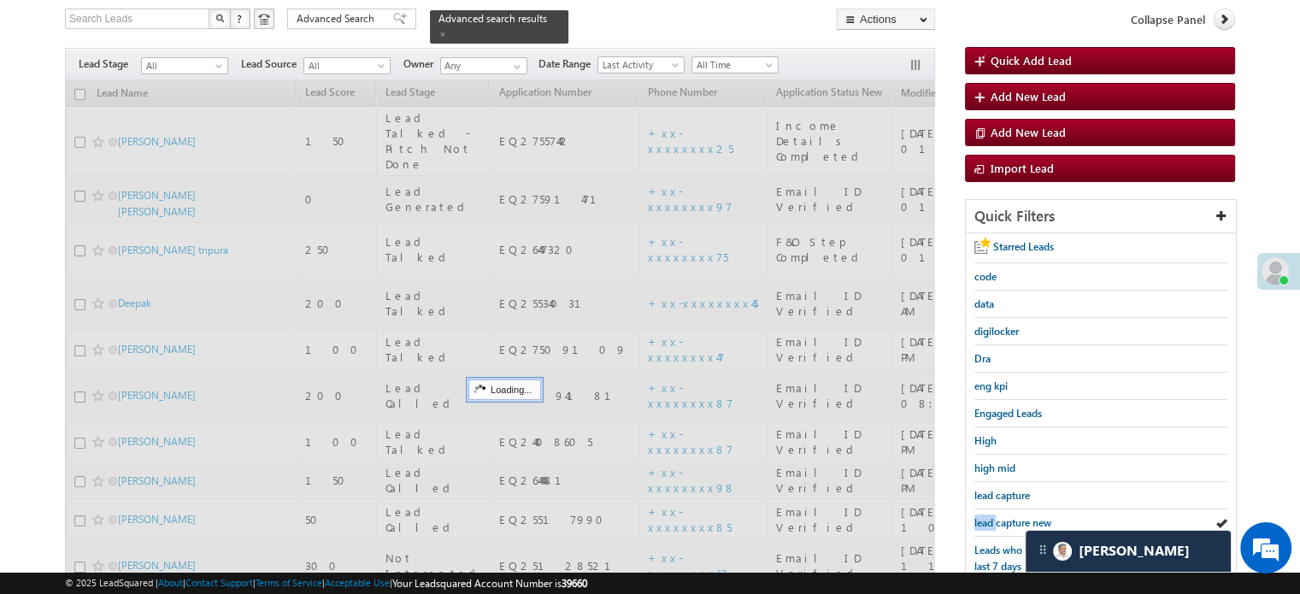
click at [987, 516] on span "lead capture new" at bounding box center [1012, 522] width 77 height 13
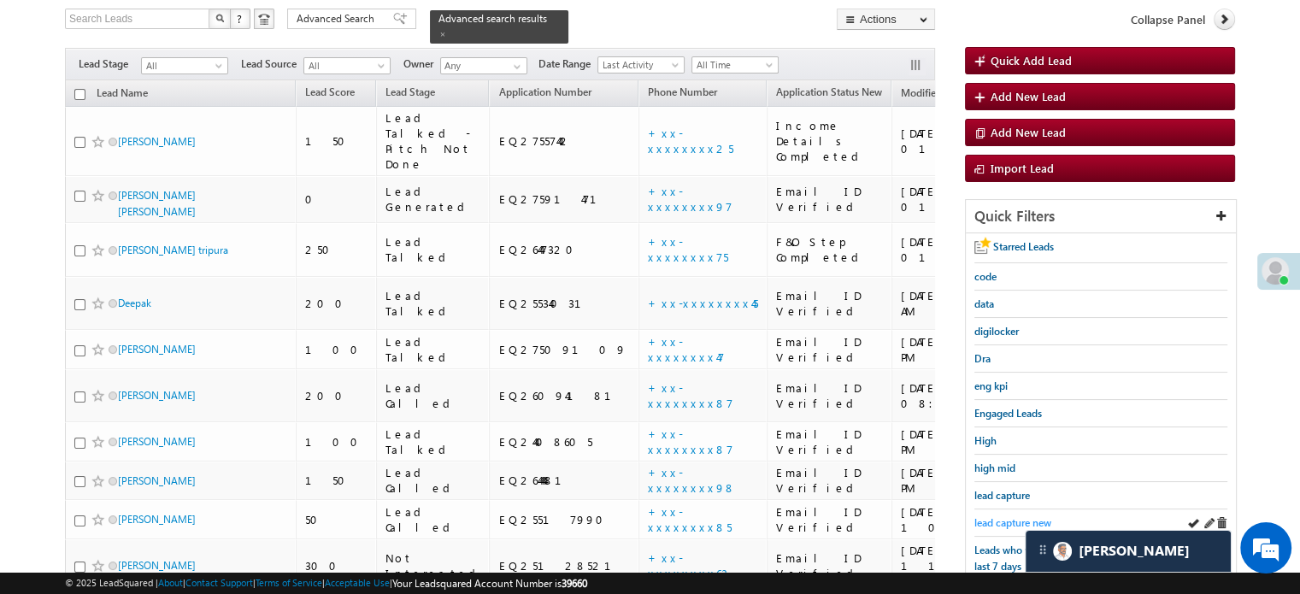
click at [997, 518] on span "lead capture new" at bounding box center [1012, 522] width 77 height 13
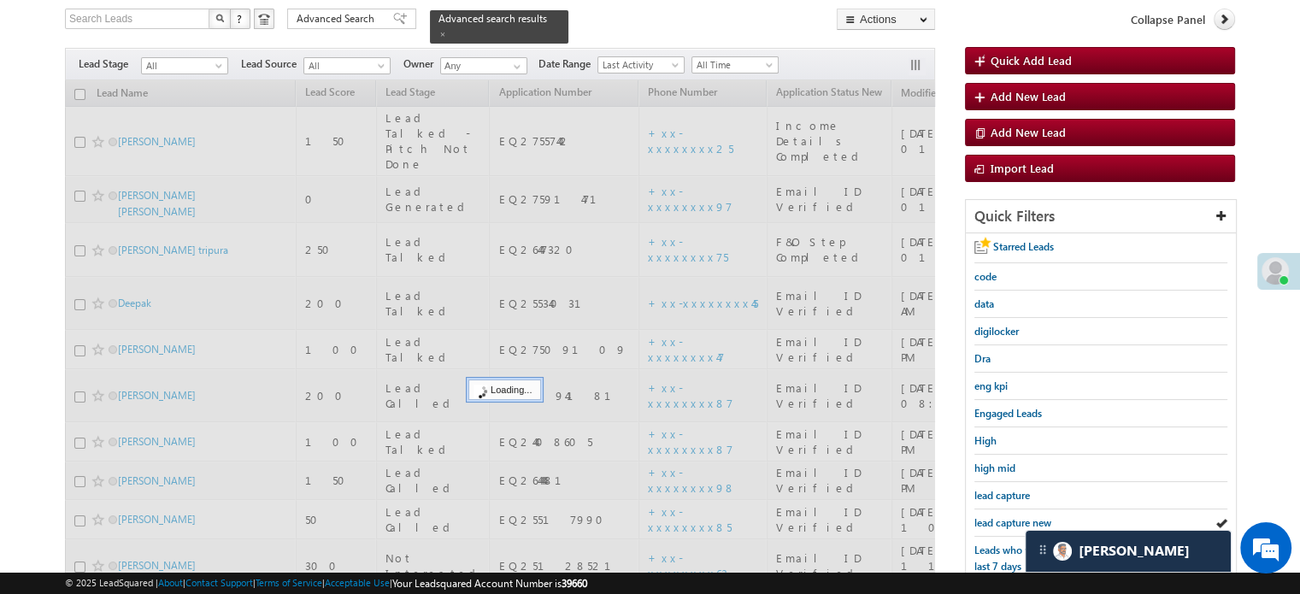
click at [997, 518] on span "lead capture new" at bounding box center [1012, 522] width 77 height 13
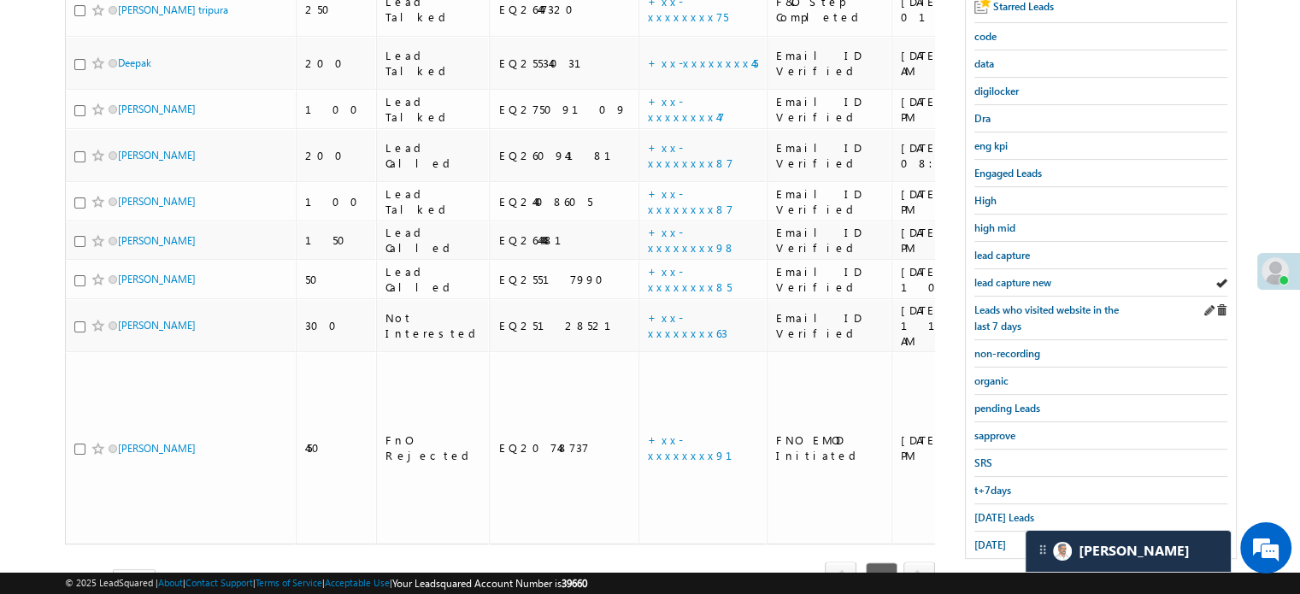
scroll to position [367, 0]
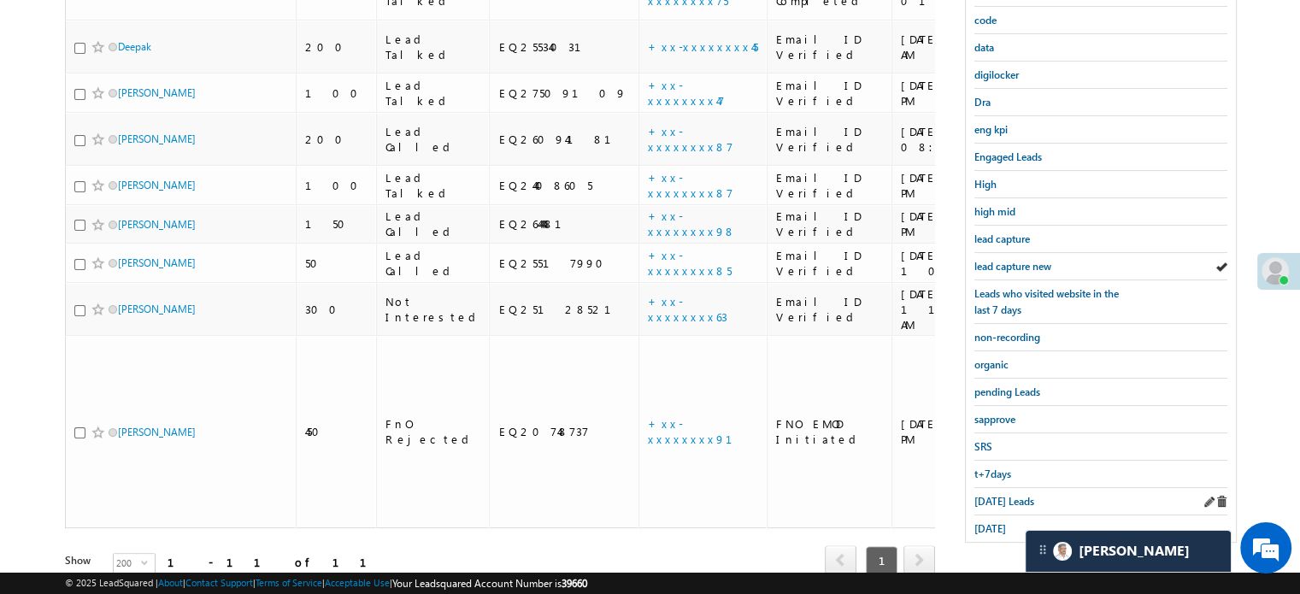
click at [997, 488] on div "Today's Leads" at bounding box center [1100, 501] width 253 height 27
click at [996, 495] on span "Today's Leads" at bounding box center [1004, 501] width 60 height 13
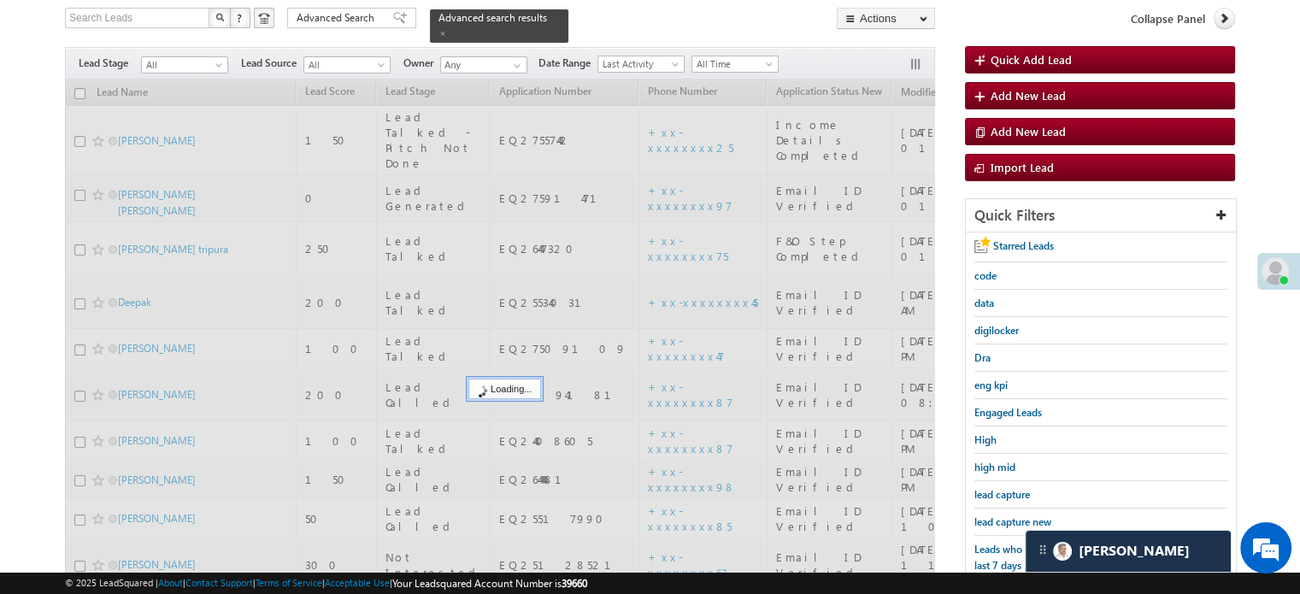
scroll to position [110, 0]
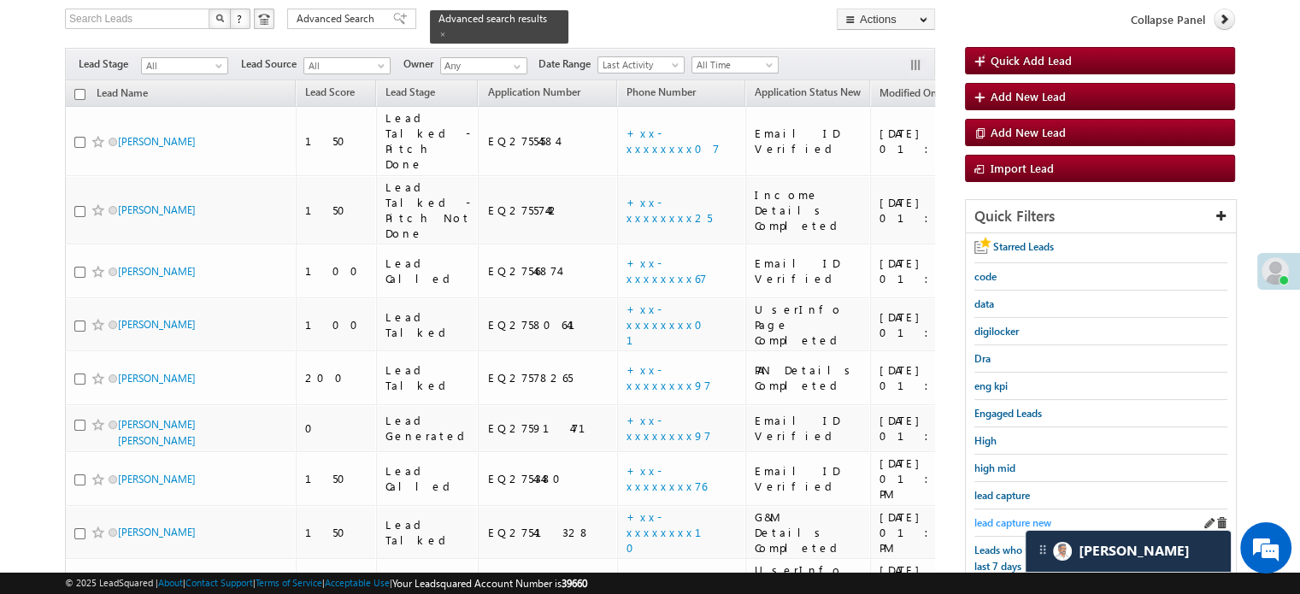
click at [1006, 516] on span "lead capture new" at bounding box center [1012, 522] width 77 height 13
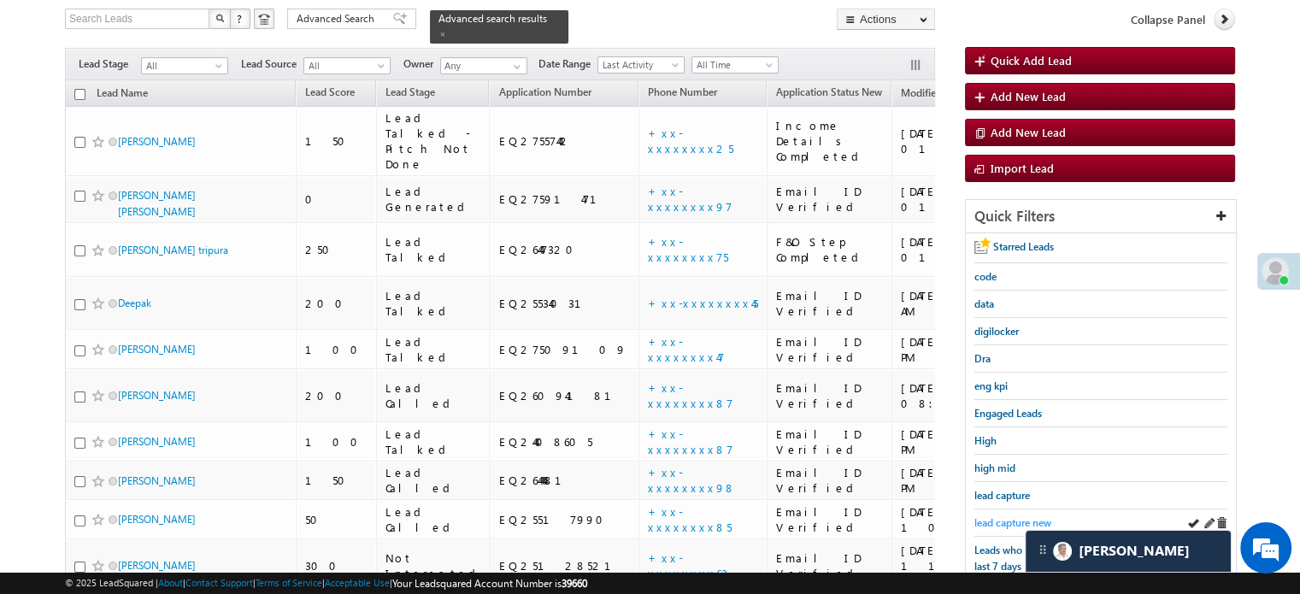
click at [1013, 516] on span "lead capture new" at bounding box center [1012, 522] width 77 height 13
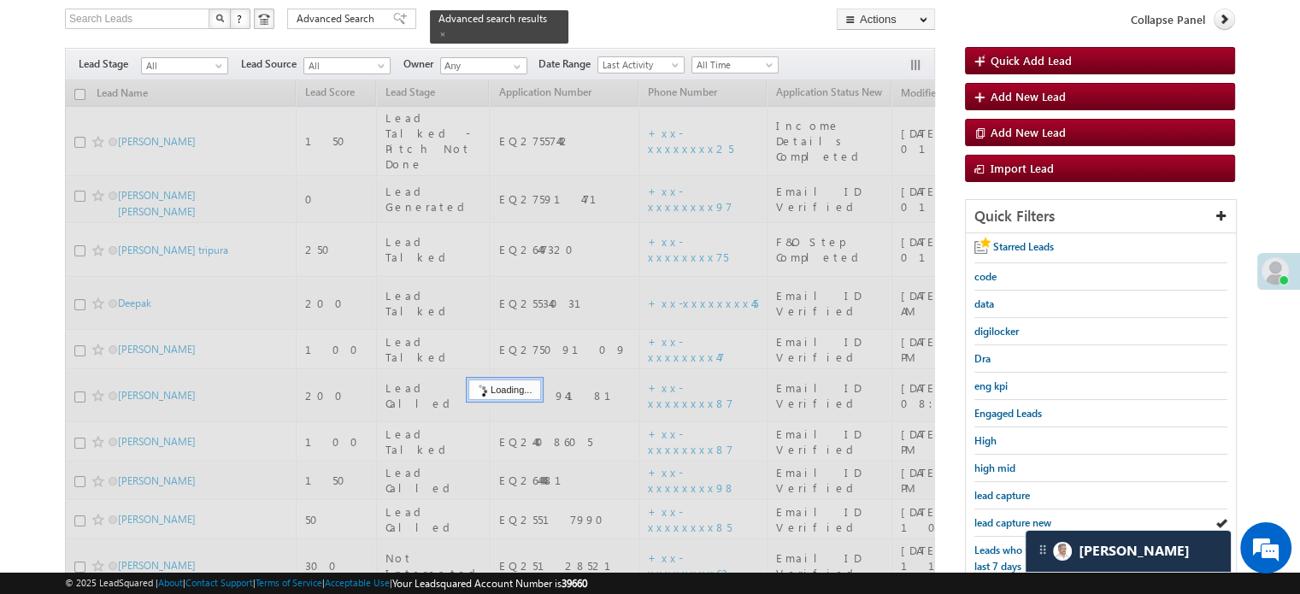
click at [1013, 516] on span "lead capture new" at bounding box center [1012, 522] width 77 height 13
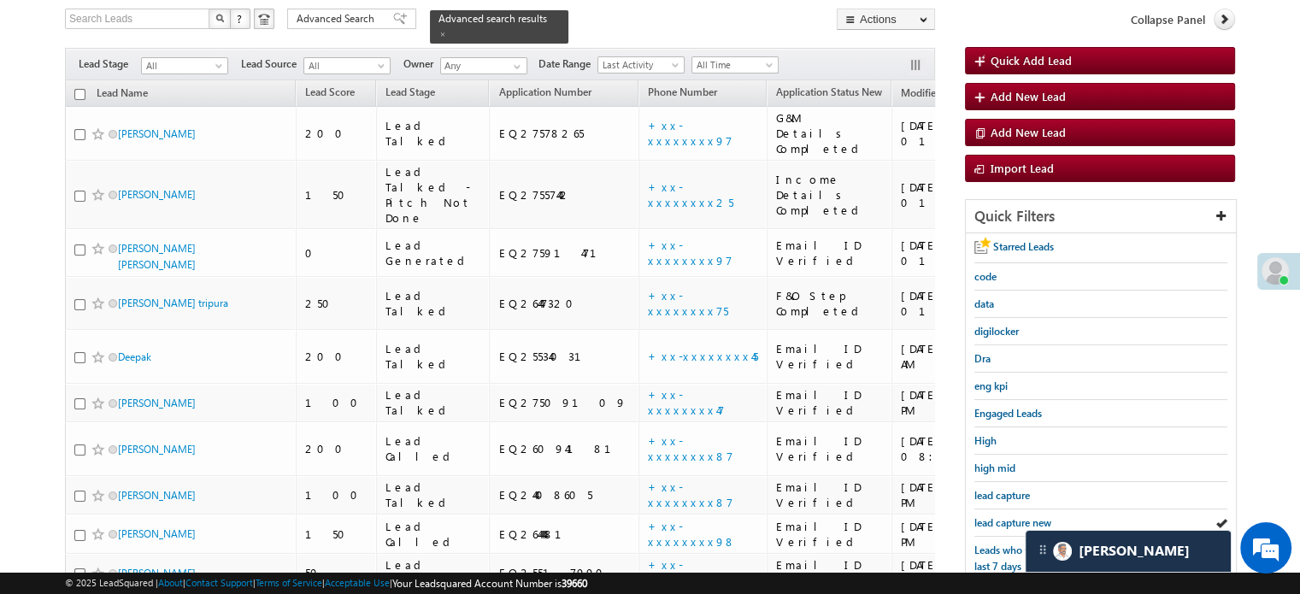
click at [1013, 516] on span "lead capture new" at bounding box center [1012, 522] width 77 height 13
click at [1009, 516] on span "lead capture new" at bounding box center [1012, 522] width 77 height 13
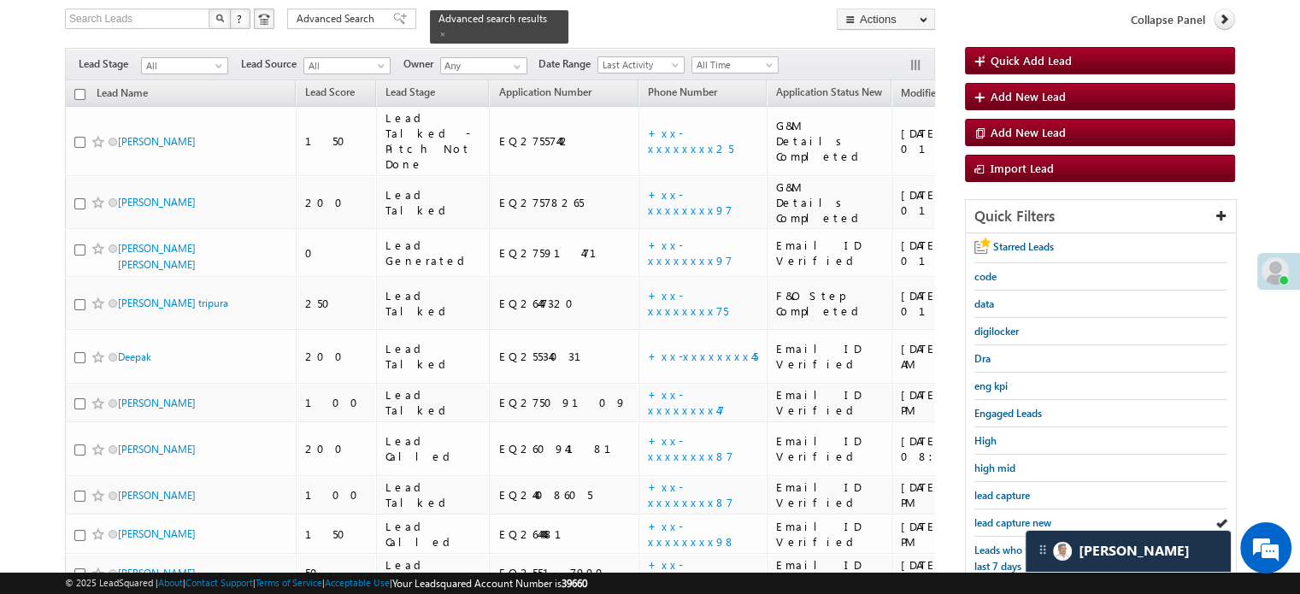
click at [1009, 516] on span "lead capture new" at bounding box center [1012, 522] width 77 height 13
click at [995, 515] on link "lead capture new" at bounding box center [1012, 523] width 77 height 16
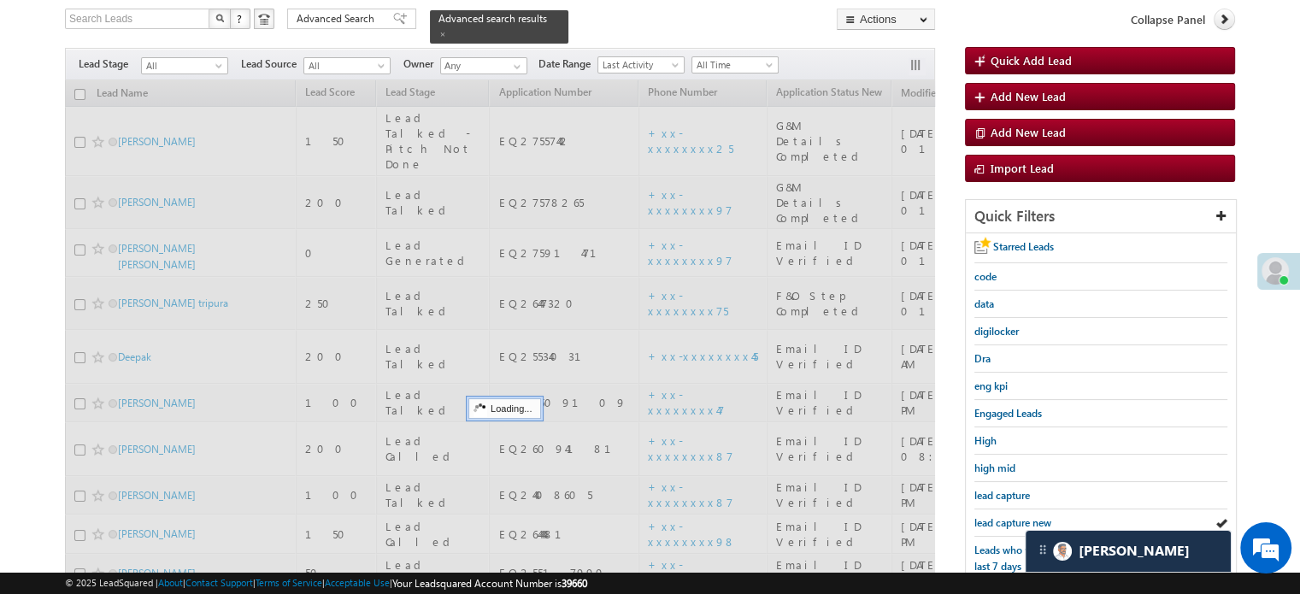
click at [995, 515] on link "lead capture new" at bounding box center [1012, 523] width 77 height 16
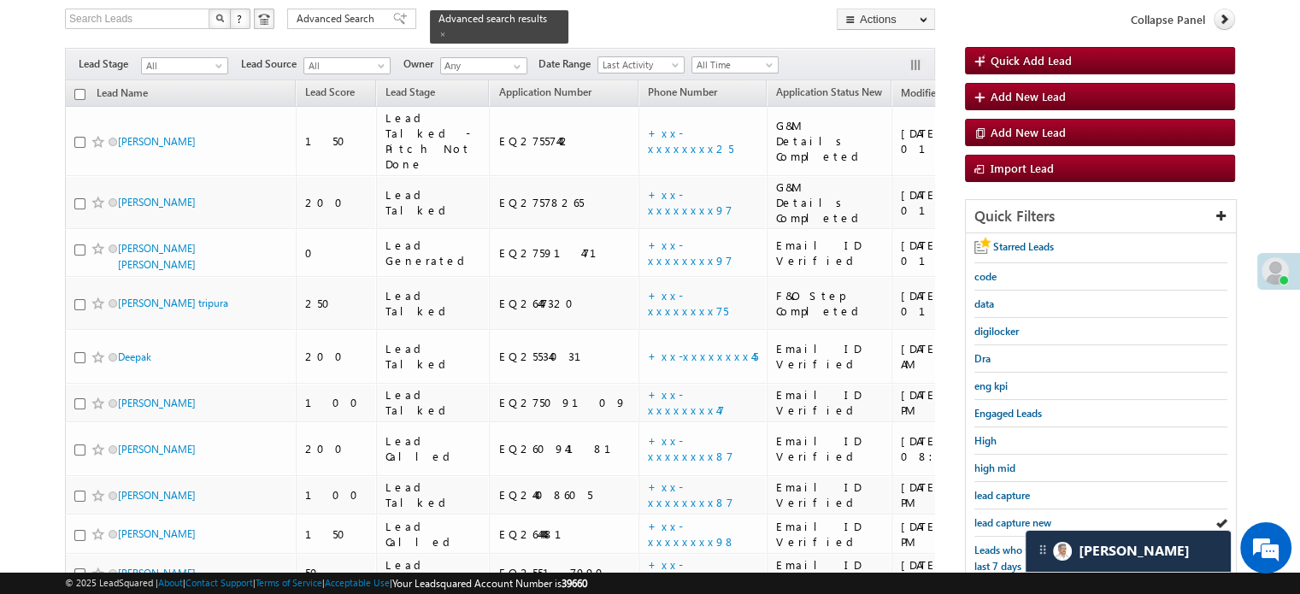
click at [995, 515] on link "lead capture new" at bounding box center [1012, 523] width 77 height 16
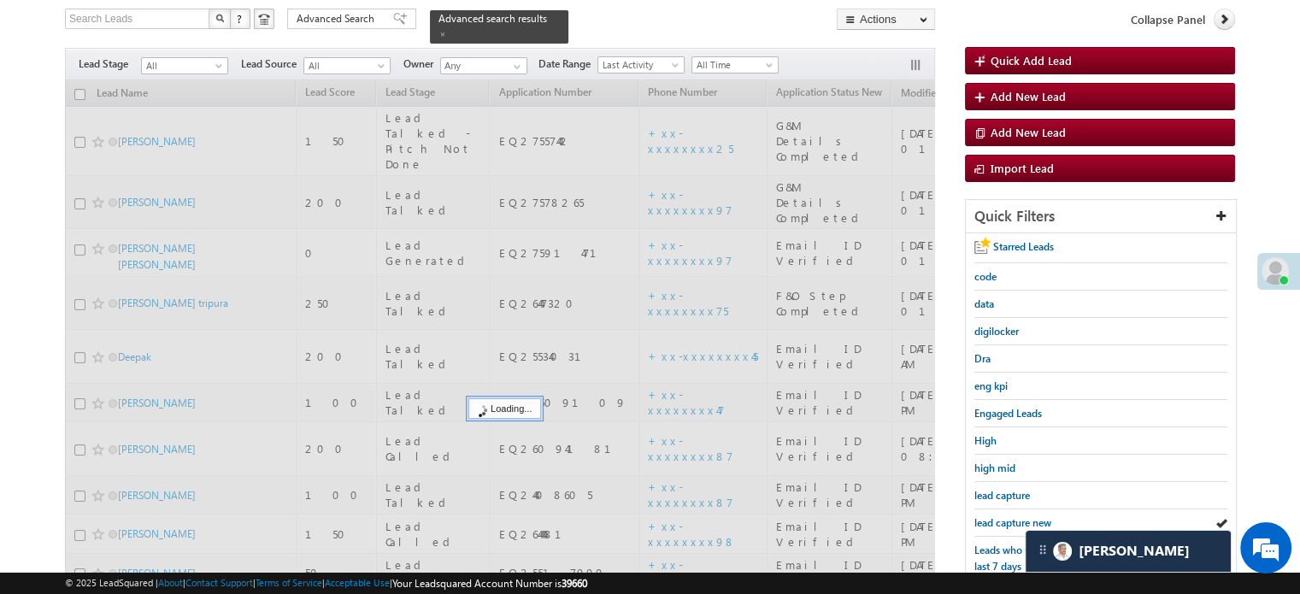
click at [1003, 516] on span "lead capture new" at bounding box center [1012, 522] width 77 height 13
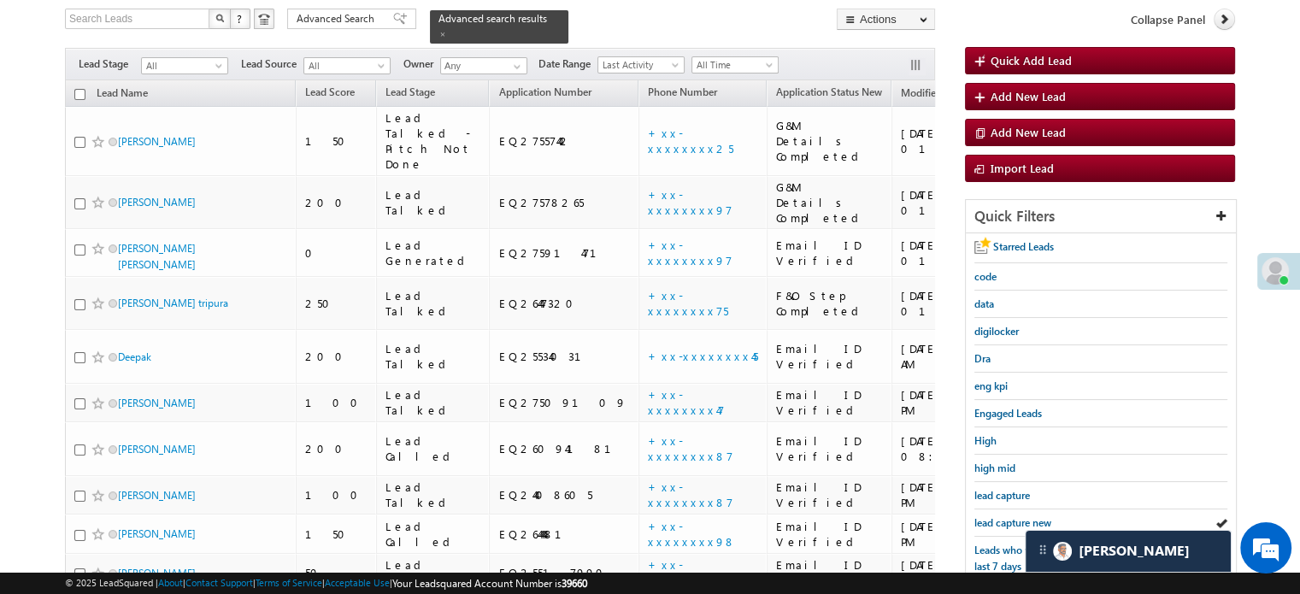
click at [1003, 516] on span "lead capture new" at bounding box center [1012, 522] width 77 height 13
click at [990, 516] on span "lead capture new" at bounding box center [1012, 522] width 77 height 13
click at [1012, 520] on span "lead capture new" at bounding box center [1012, 522] width 77 height 13
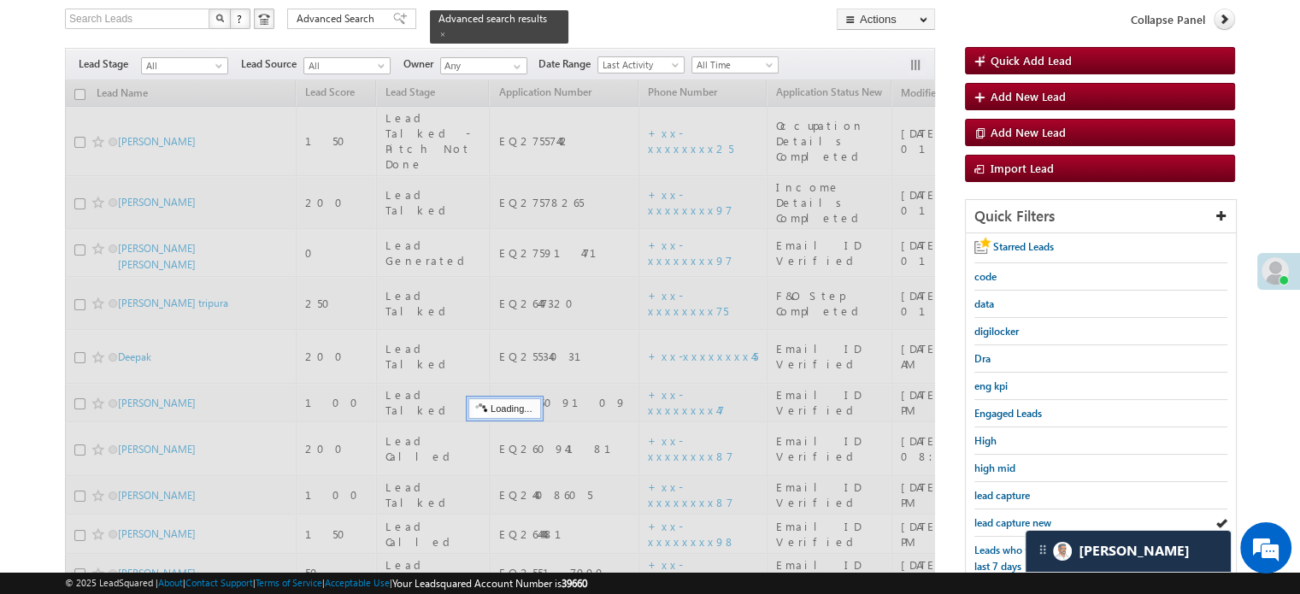
click at [1012, 520] on span "lead capture new" at bounding box center [1012, 522] width 77 height 13
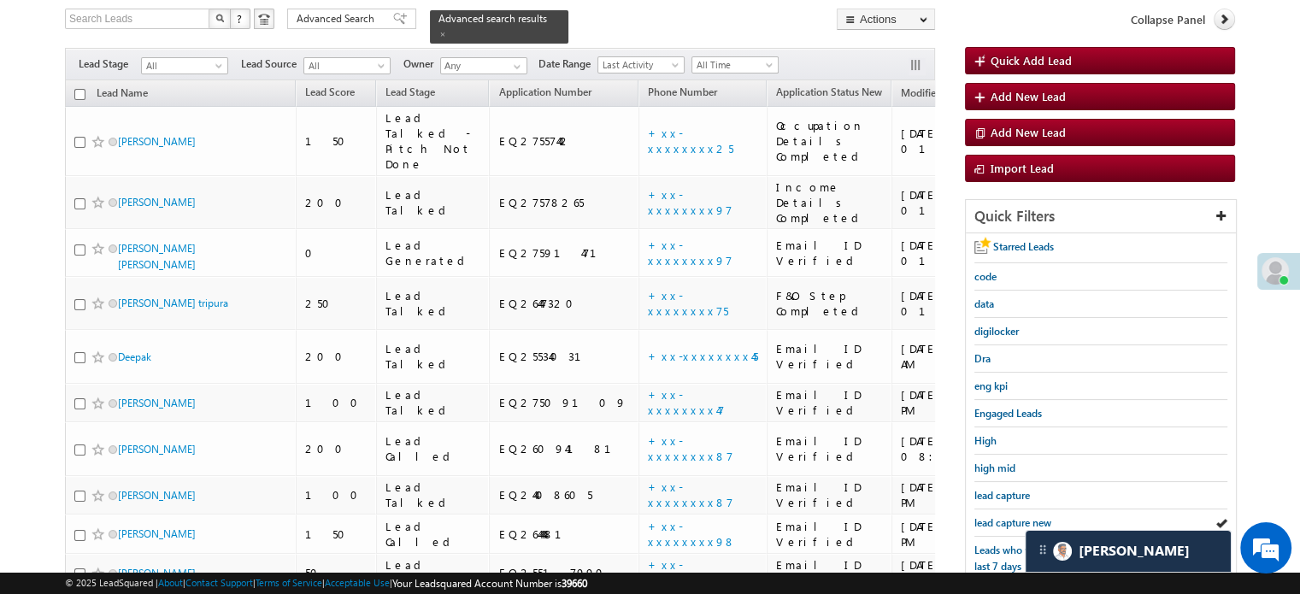
click at [1012, 520] on span "lead capture new" at bounding box center [1012, 522] width 77 height 13
click at [997, 516] on span "lead capture new" at bounding box center [1012, 522] width 77 height 13
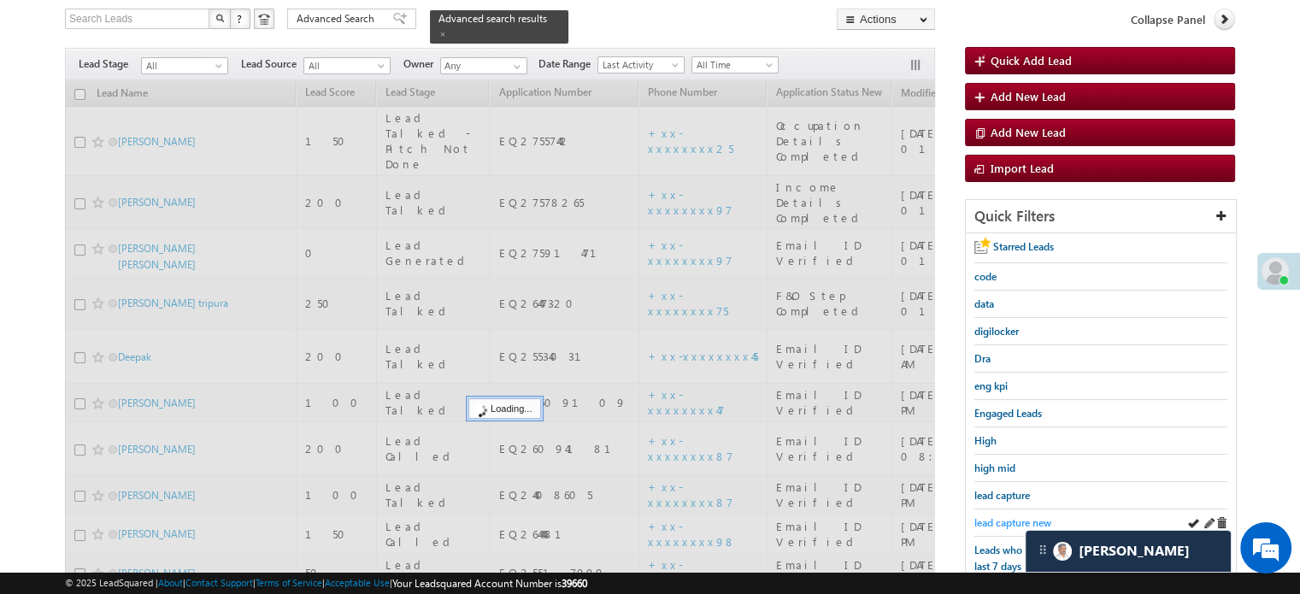
click at [1015, 521] on span "lead capture new" at bounding box center [1012, 522] width 77 height 13
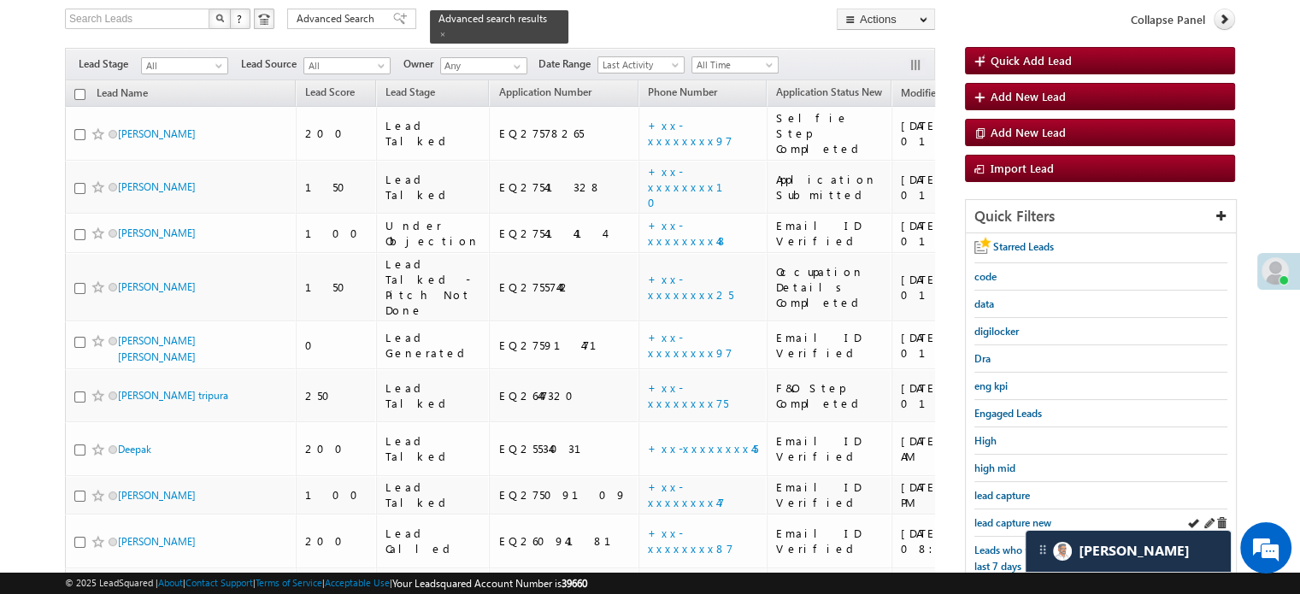
click at [1003, 509] on div "lead capture new" at bounding box center [1100, 522] width 253 height 27
click at [1007, 516] on span "lead capture new" at bounding box center [1012, 522] width 77 height 13
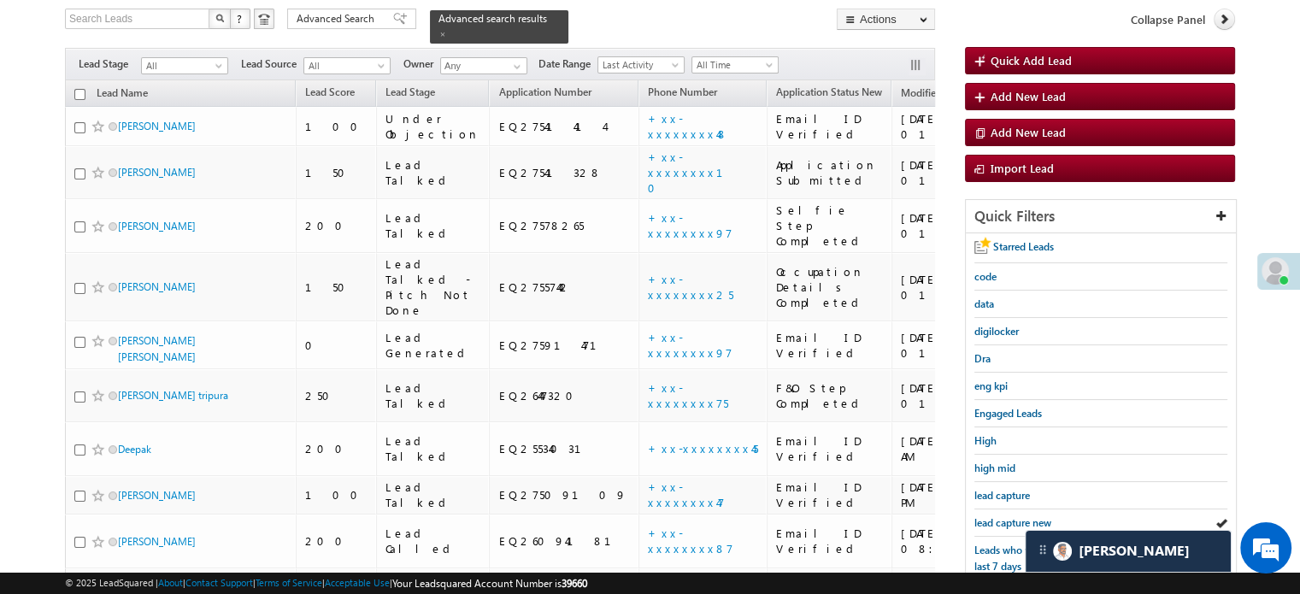
click at [1007, 516] on span "lead capture new" at bounding box center [1012, 522] width 77 height 13
click at [994, 519] on span "lead capture new" at bounding box center [1012, 522] width 77 height 13
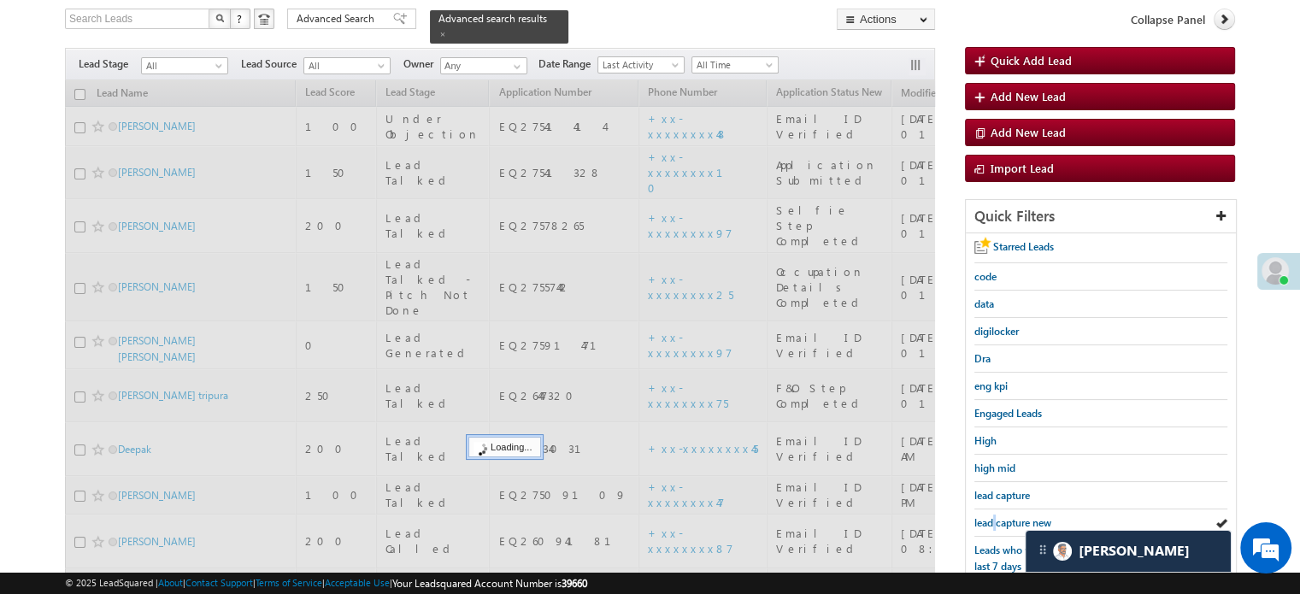
click at [994, 519] on span "lead capture new" at bounding box center [1012, 522] width 77 height 13
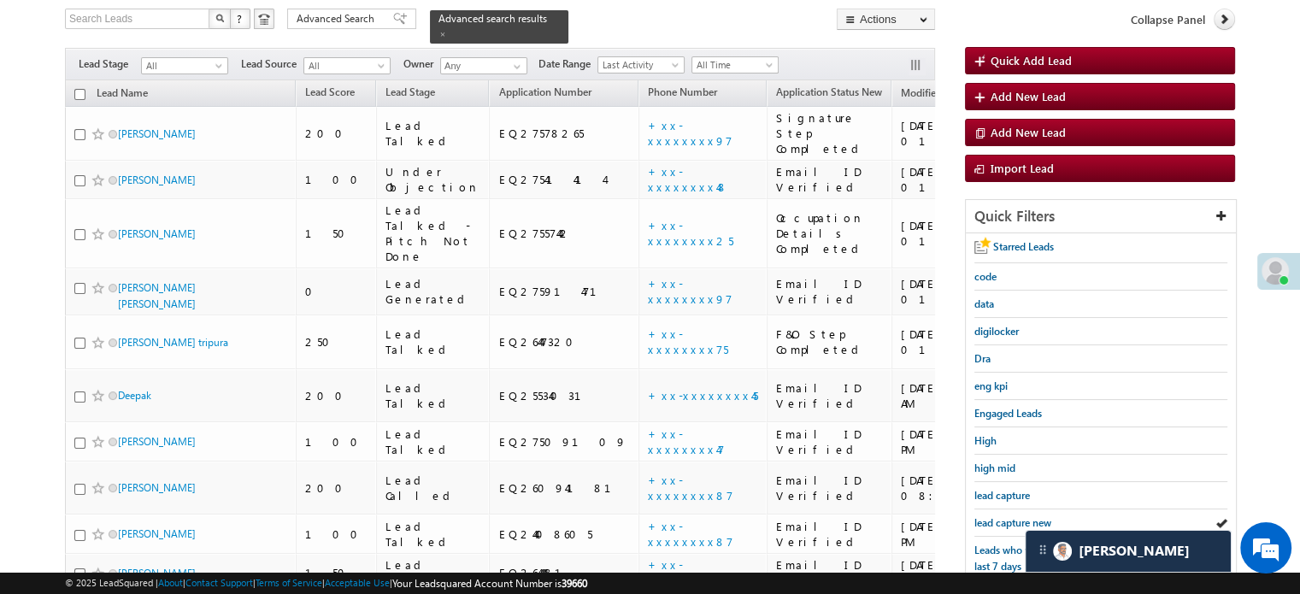
click at [994, 519] on span "lead capture new" at bounding box center [1012, 522] width 77 height 13
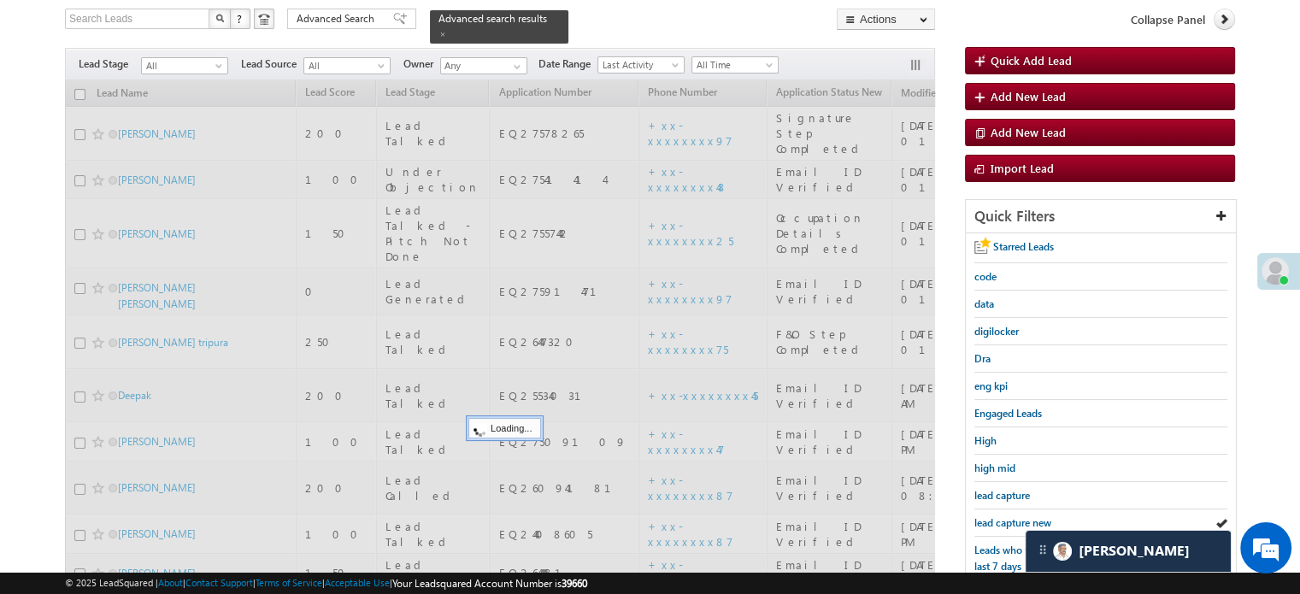
click at [994, 519] on span "lead capture new" at bounding box center [1012, 522] width 77 height 13
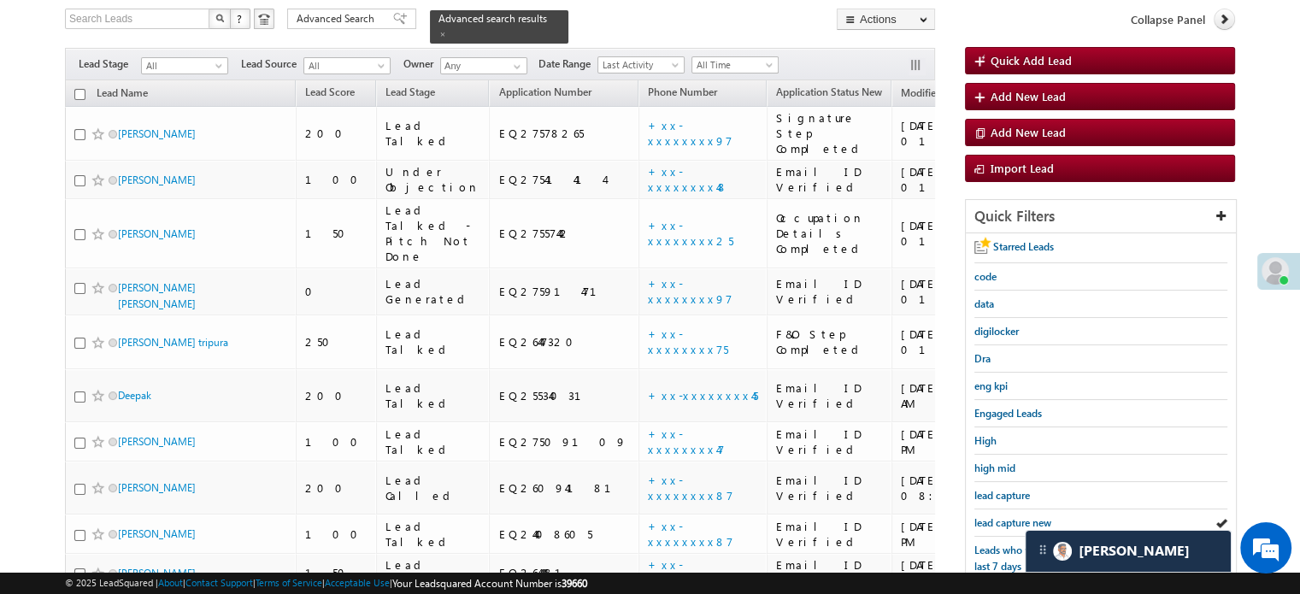
click at [994, 519] on span "lead capture new" at bounding box center [1012, 522] width 77 height 13
click at [1015, 522] on span "lead capture new" at bounding box center [1012, 522] width 77 height 13
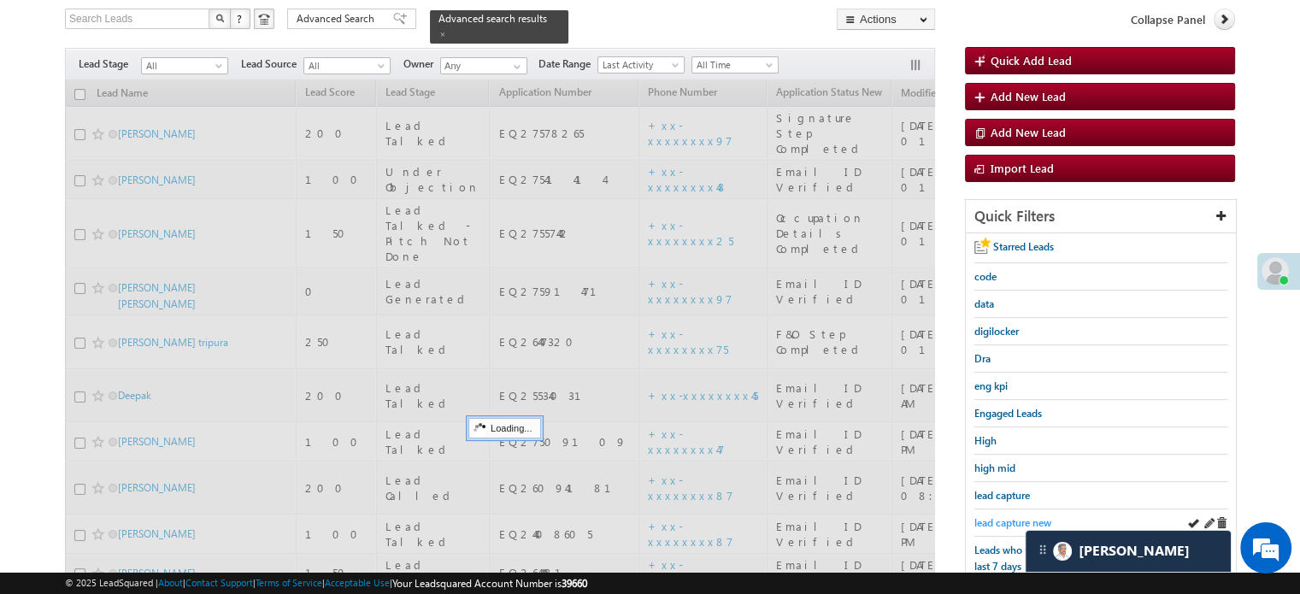
click at [1015, 520] on span "lead capture new" at bounding box center [1012, 522] width 77 height 13
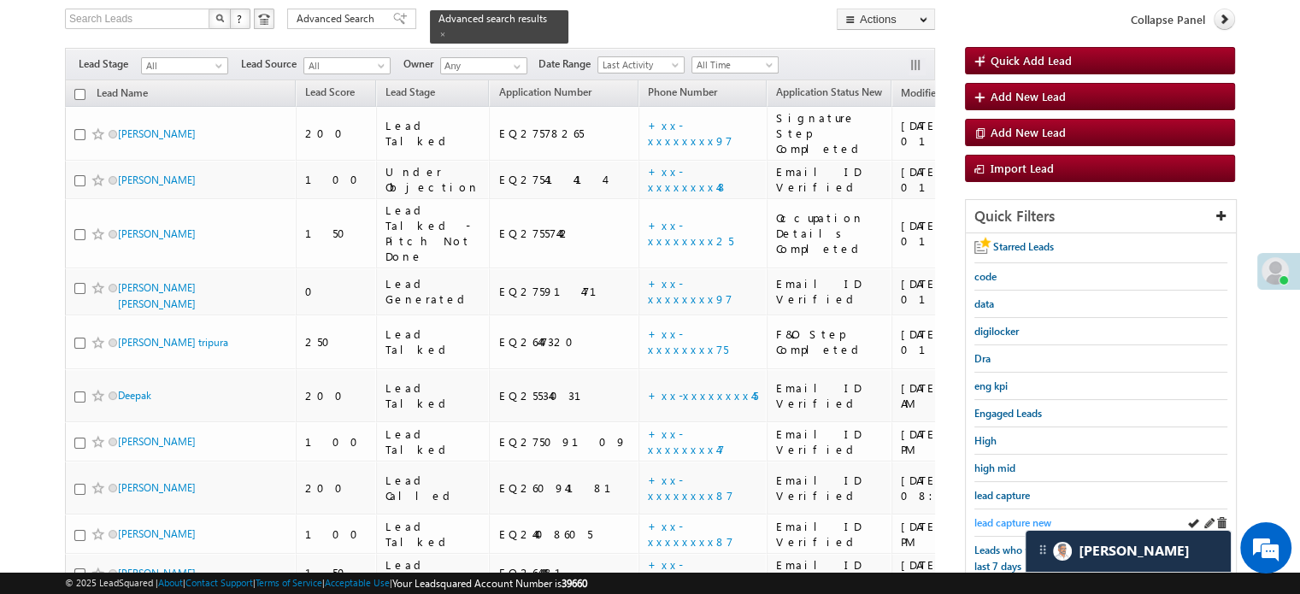
click at [1015, 519] on span "lead capture new" at bounding box center [1012, 522] width 77 height 13
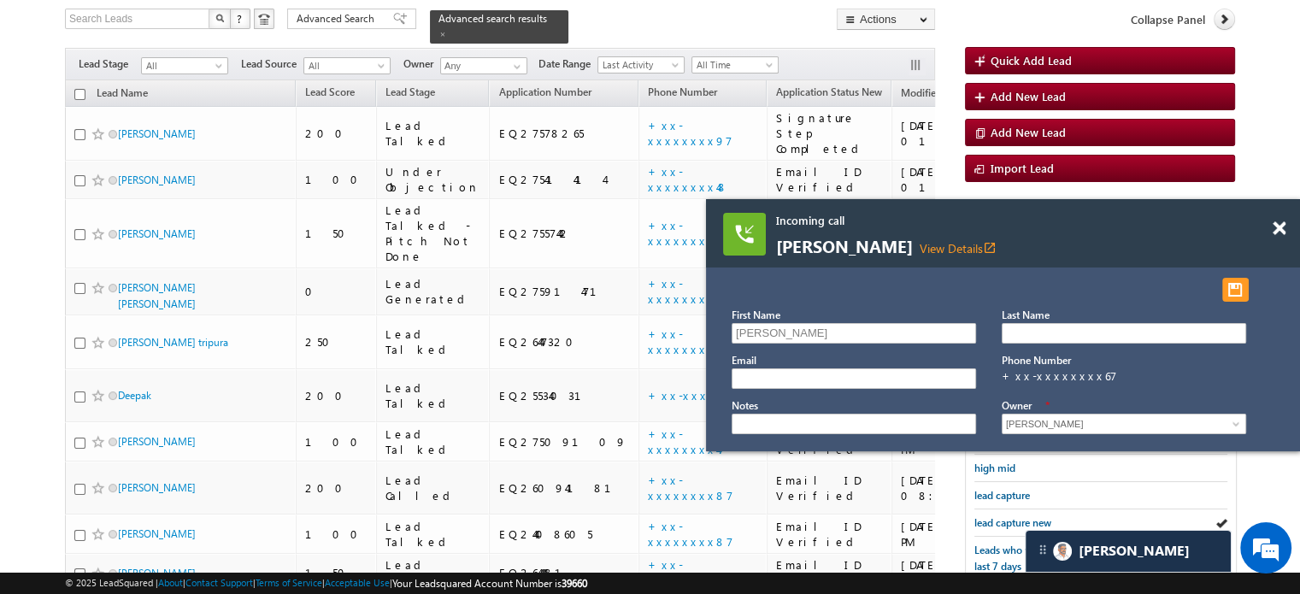
click at [1280, 228] on span at bounding box center [1279, 228] width 13 height 15
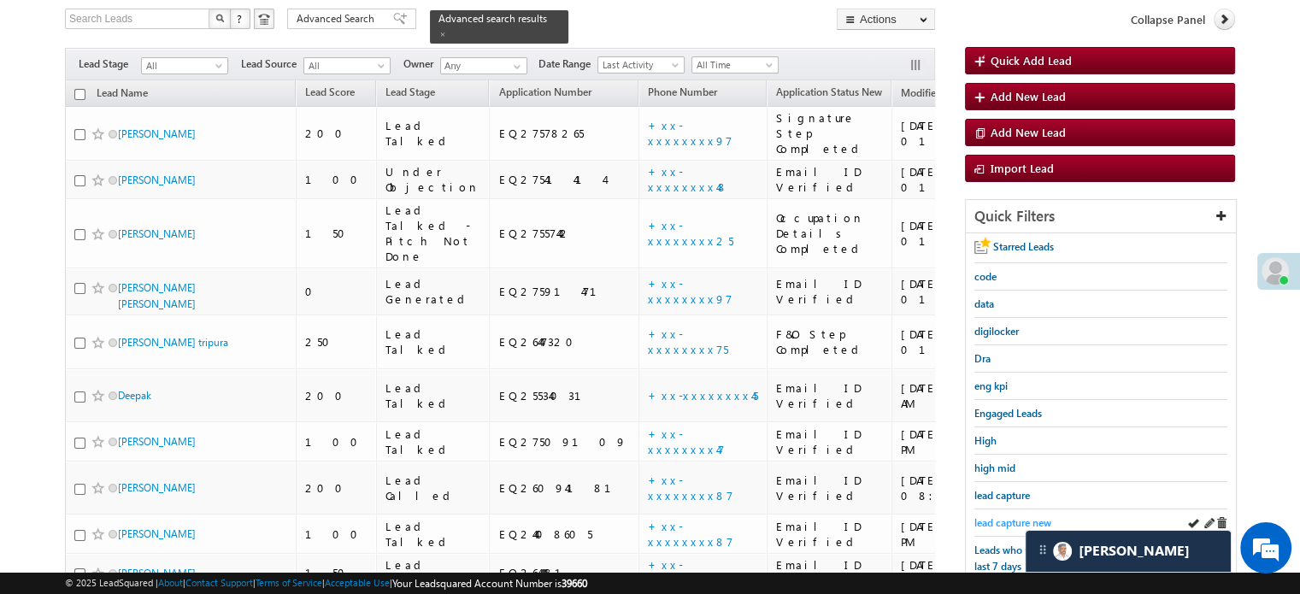
click at [997, 522] on span "lead capture new" at bounding box center [1012, 522] width 77 height 13
click at [997, 519] on span "lead capture new" at bounding box center [1012, 522] width 77 height 13
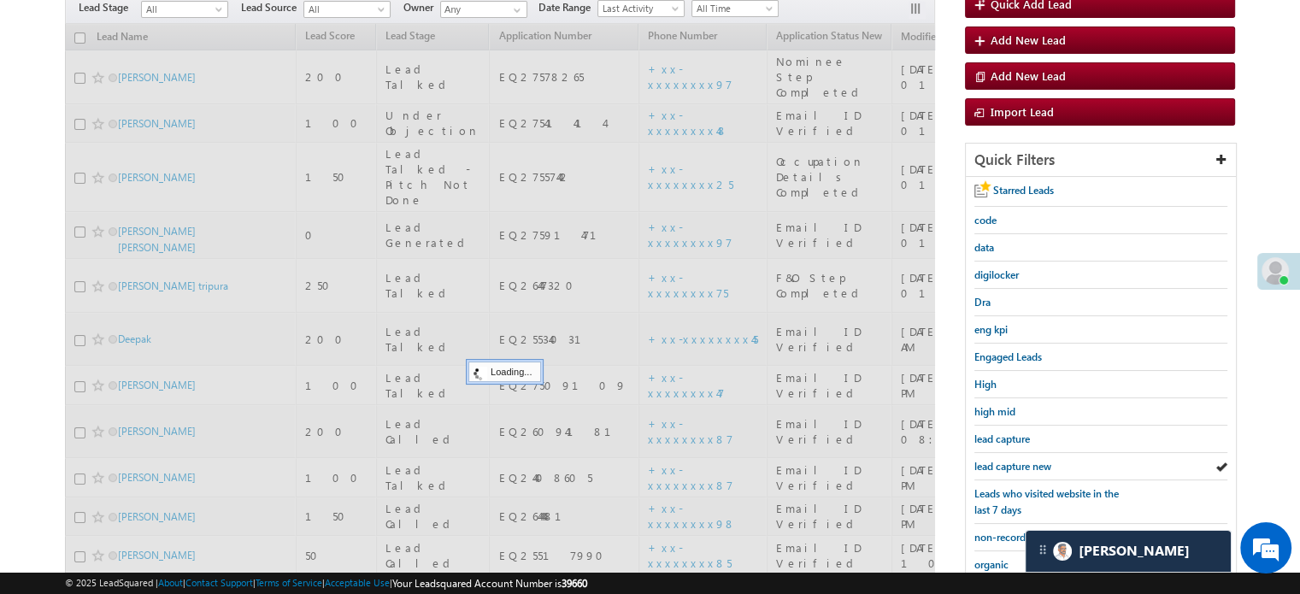
scroll to position [281, 0]
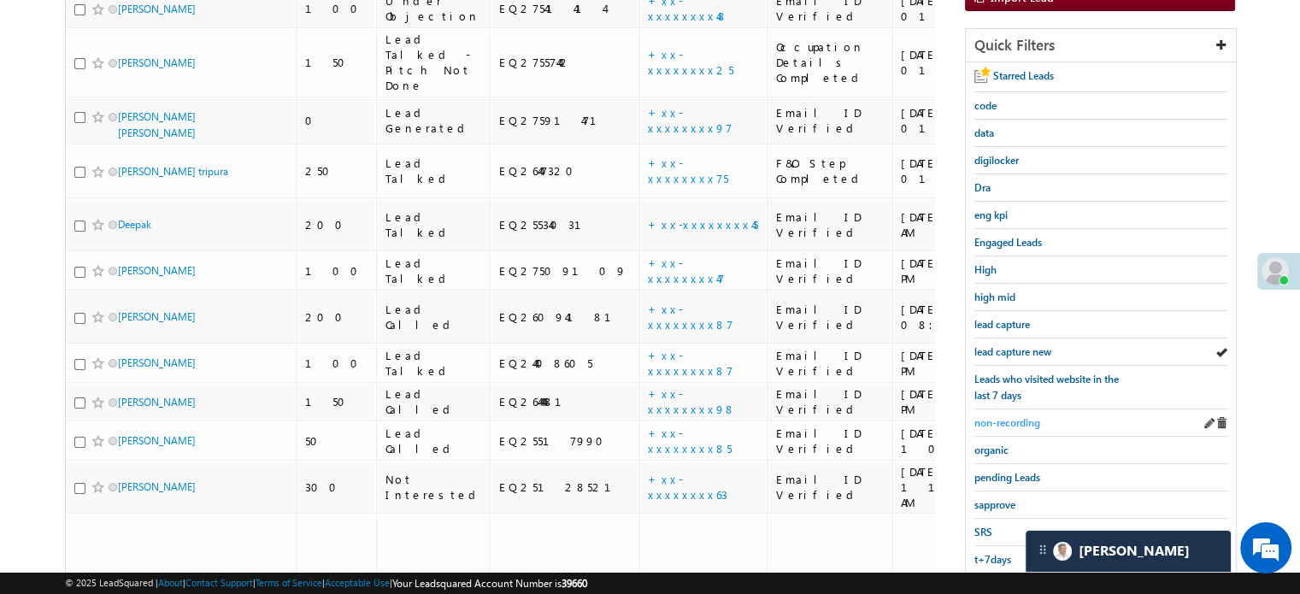
click at [1011, 416] on span "non-recording" at bounding box center [1007, 422] width 66 height 13
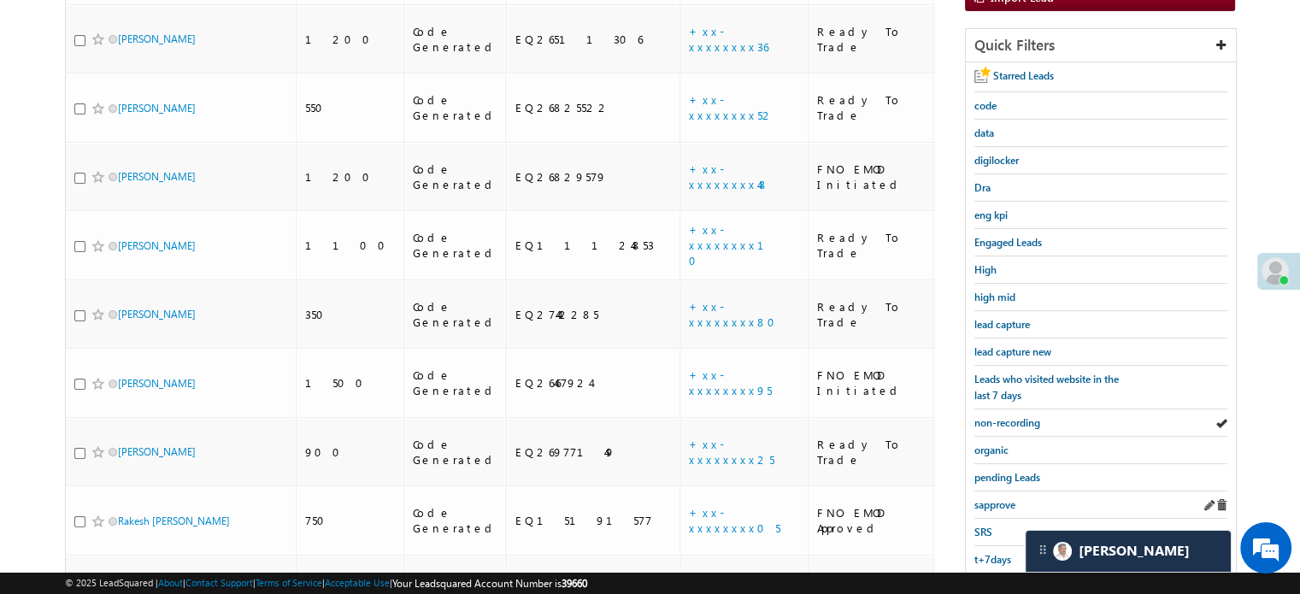
click at [996, 491] on div "sapprove" at bounding box center [1100, 504] width 253 height 27
click at [996, 498] on span "sapprove" at bounding box center [994, 504] width 41 height 13
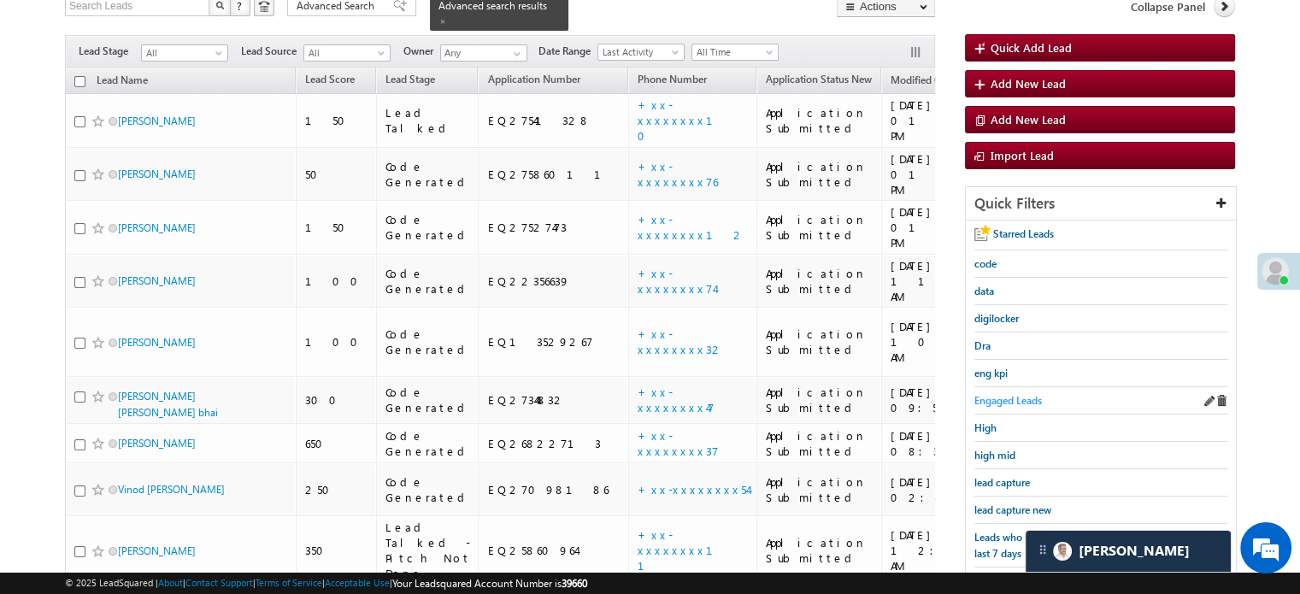
scroll to position [196, 0]
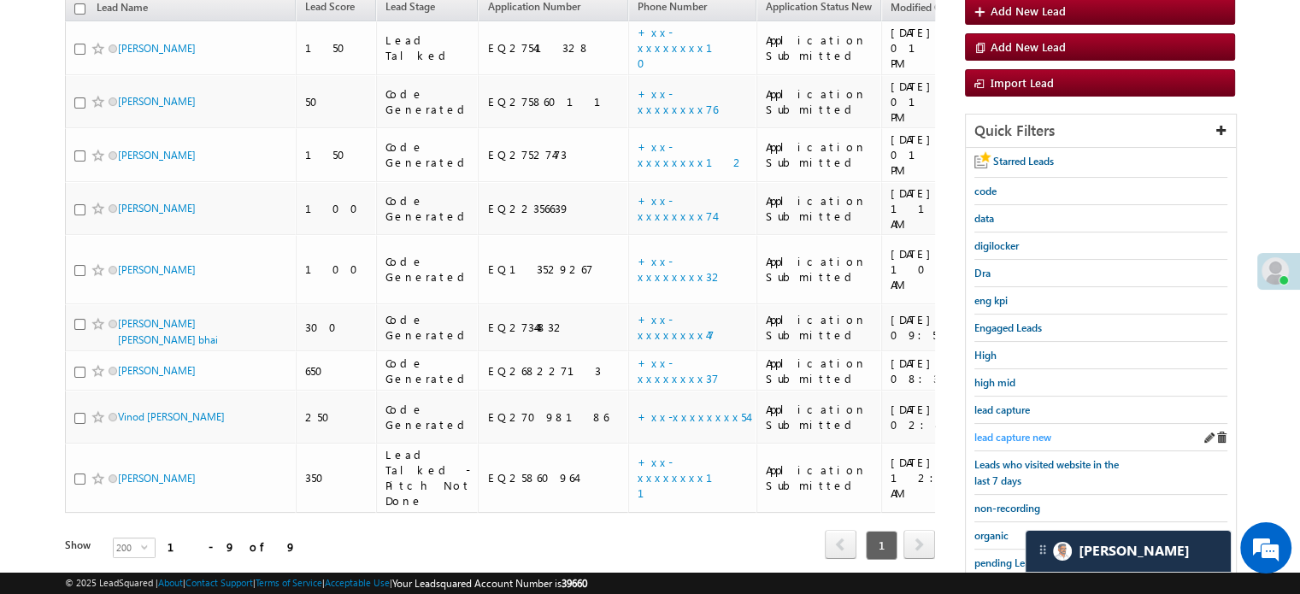
click at [1013, 431] on span "lead capture new" at bounding box center [1012, 437] width 77 height 13
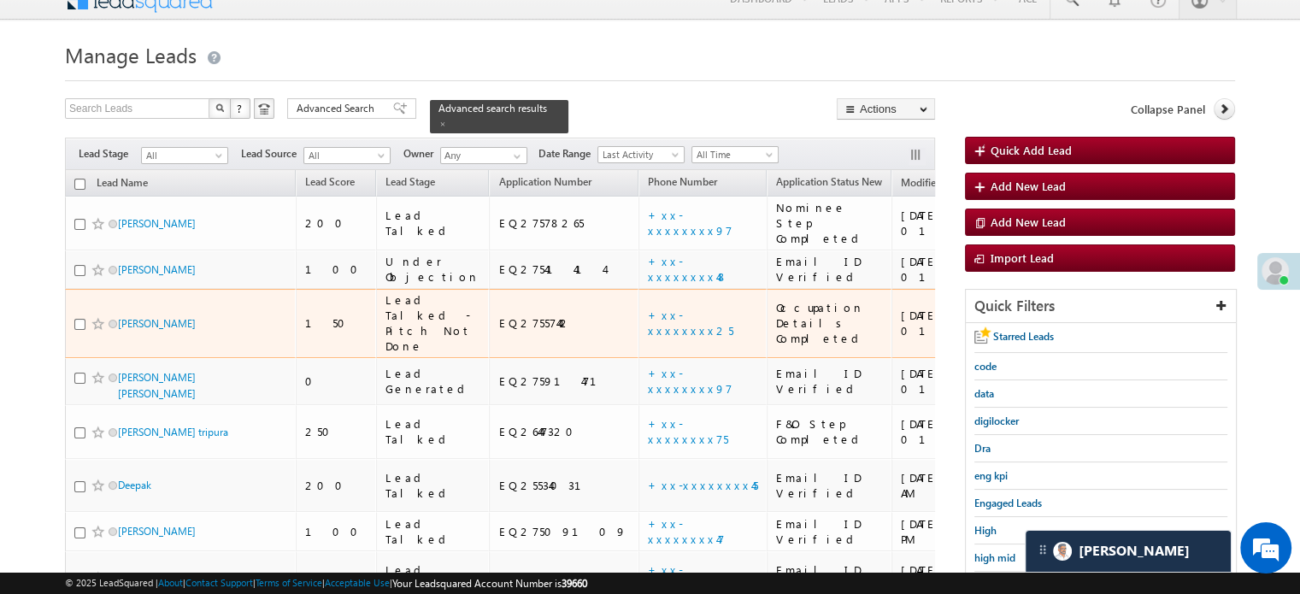
scroll to position [171, 0]
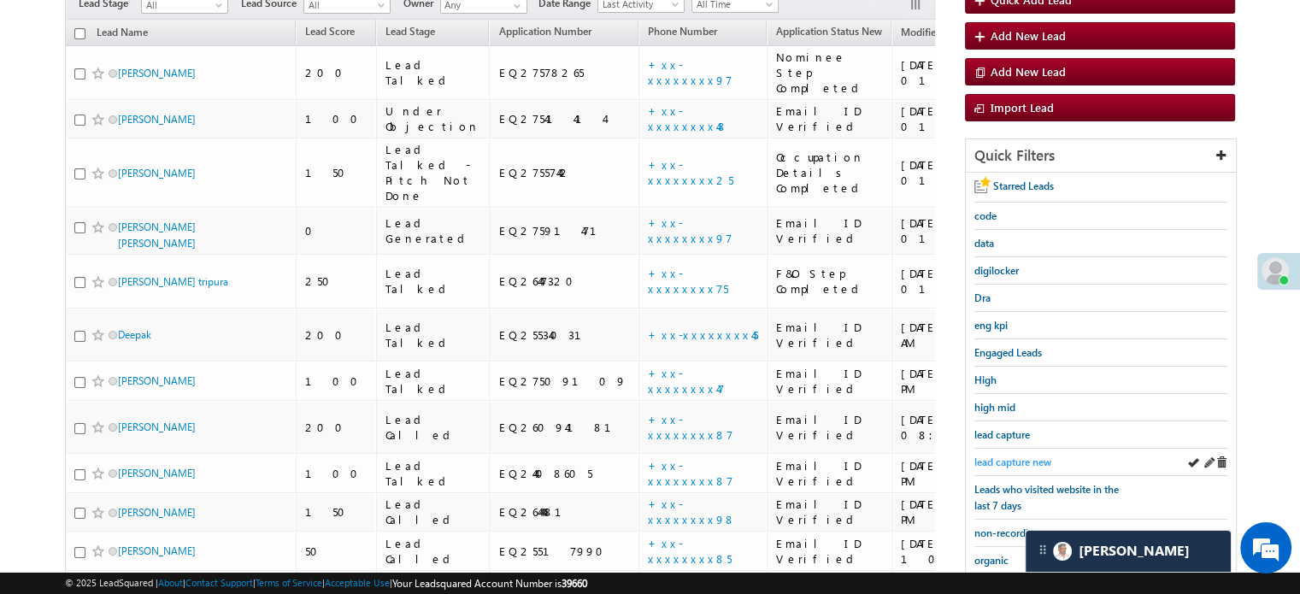
click at [1013, 461] on span "lead capture new" at bounding box center [1012, 462] width 77 height 13
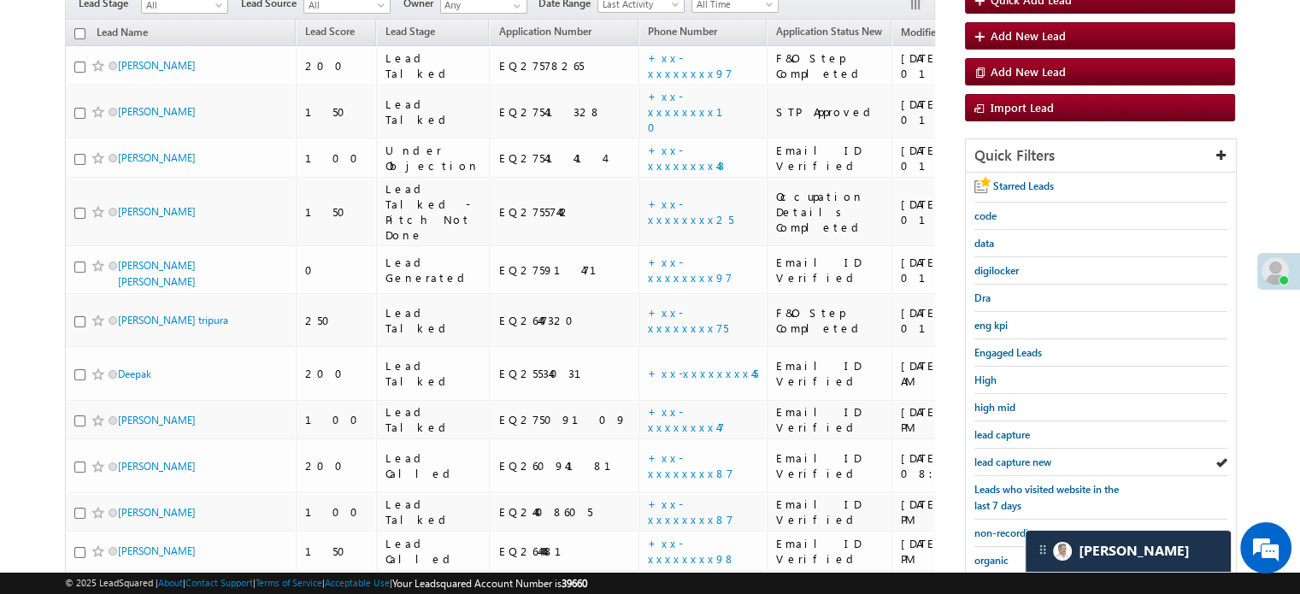
click at [1013, 461] on span "lead capture new" at bounding box center [1012, 462] width 77 height 13
click at [990, 464] on link "lead capture new" at bounding box center [1012, 462] width 77 height 16
click at [996, 459] on span "lead capture new" at bounding box center [1012, 462] width 77 height 13
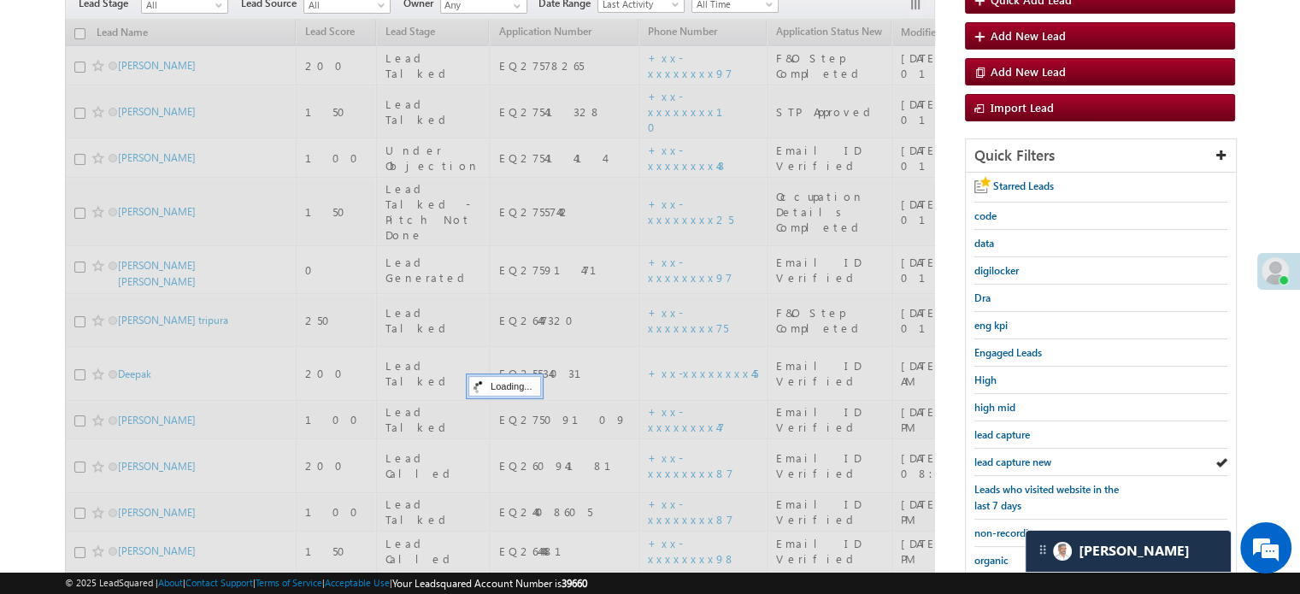
click at [996, 459] on span "lead capture new" at bounding box center [1012, 462] width 77 height 13
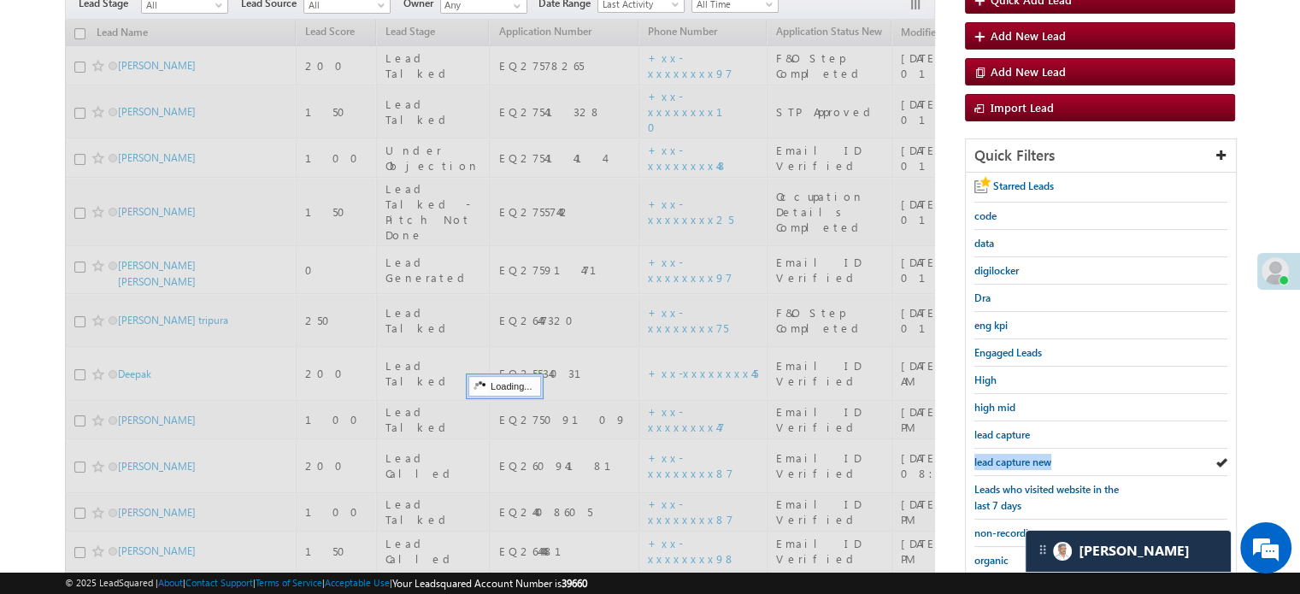
click at [996, 459] on span "lead capture new" at bounding box center [1012, 462] width 77 height 13
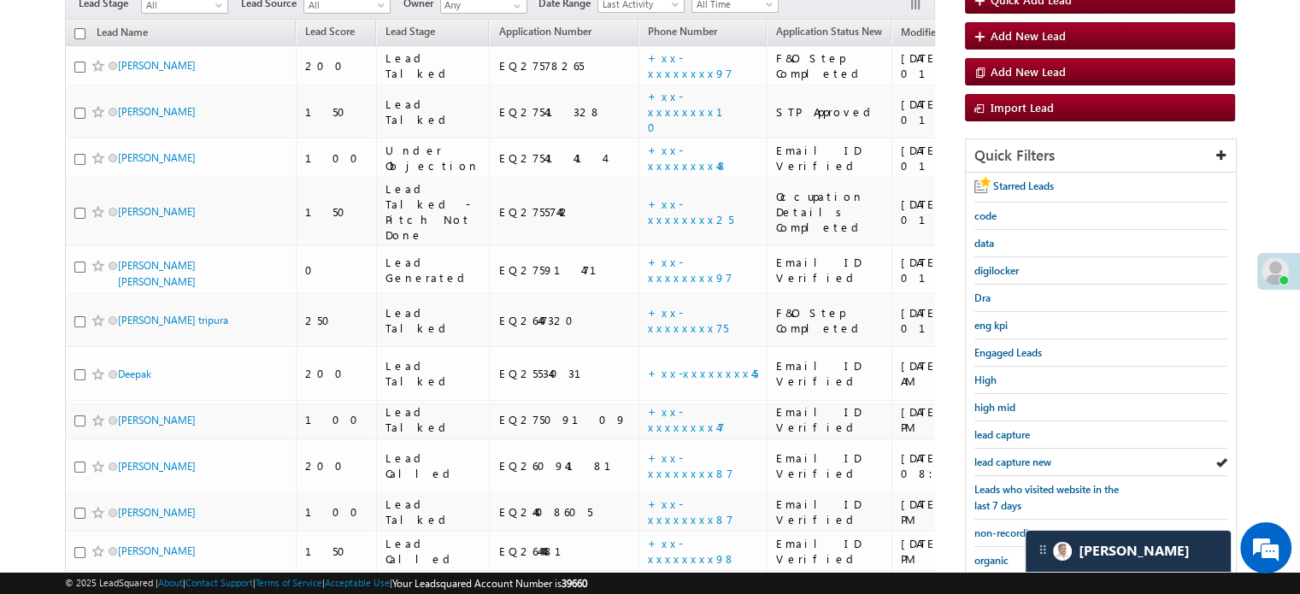
click at [996, 459] on span "lead capture new" at bounding box center [1012, 462] width 77 height 13
click at [1023, 464] on span "lead capture new" at bounding box center [1012, 462] width 77 height 13
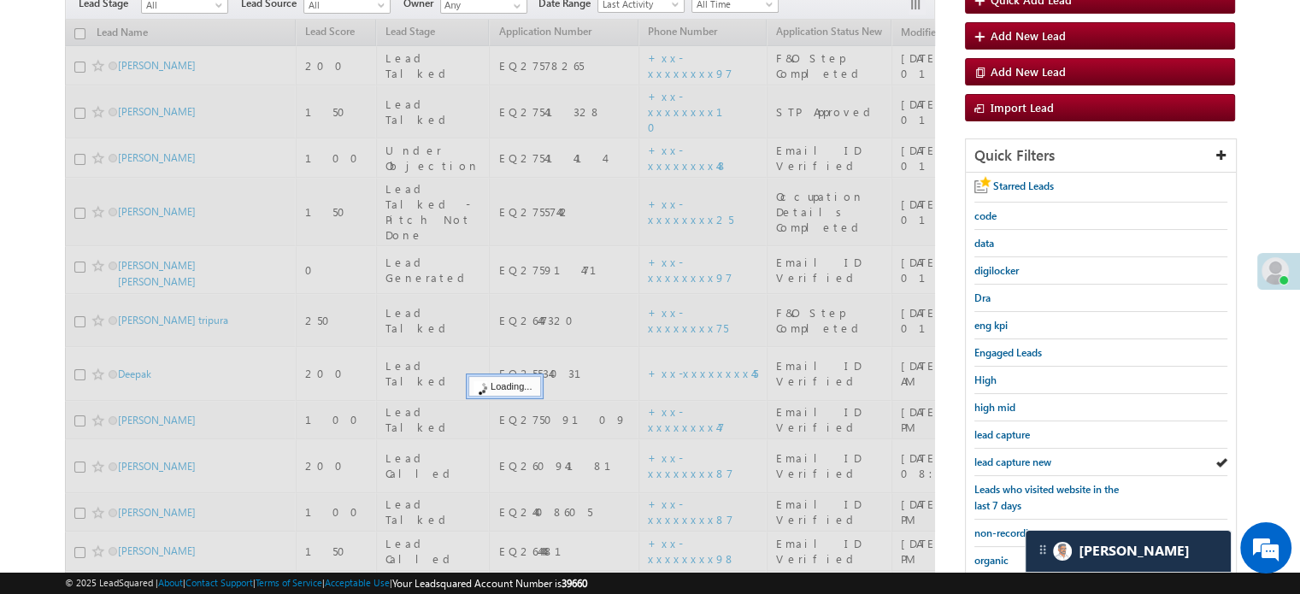
click at [1015, 456] on span "lead capture new" at bounding box center [1012, 462] width 77 height 13
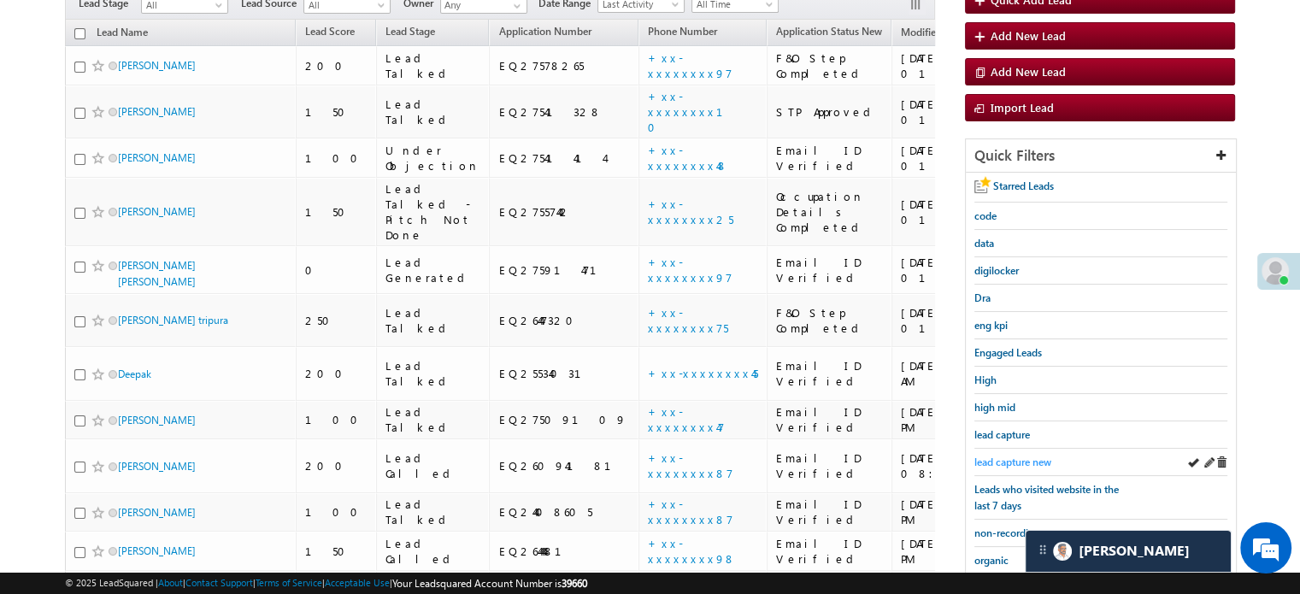
click at [1021, 459] on span "lead capture new" at bounding box center [1012, 462] width 77 height 13
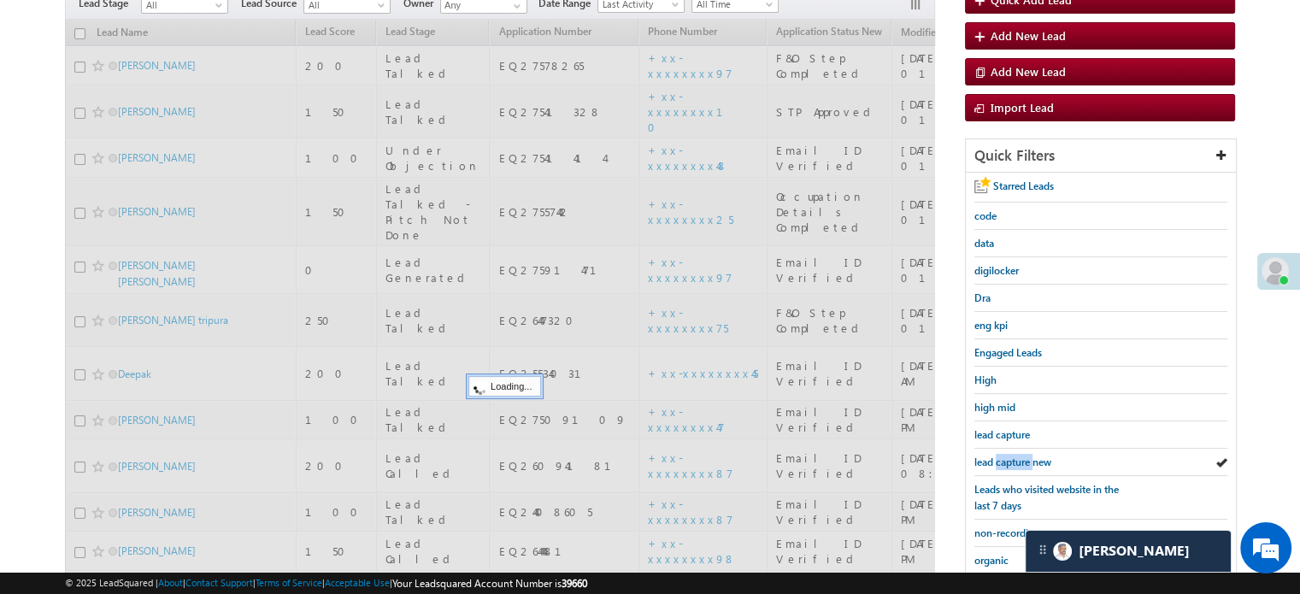
click at [1021, 459] on span "lead capture new" at bounding box center [1012, 462] width 77 height 13
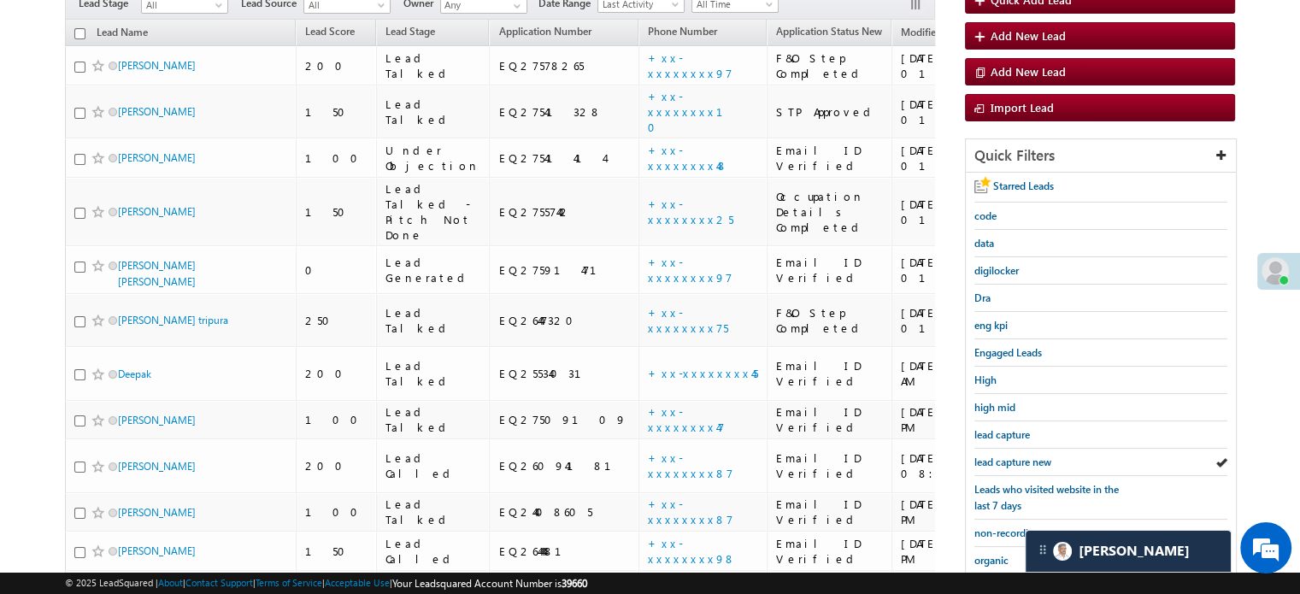
click at [1021, 459] on span "lead capture new" at bounding box center [1012, 462] width 77 height 13
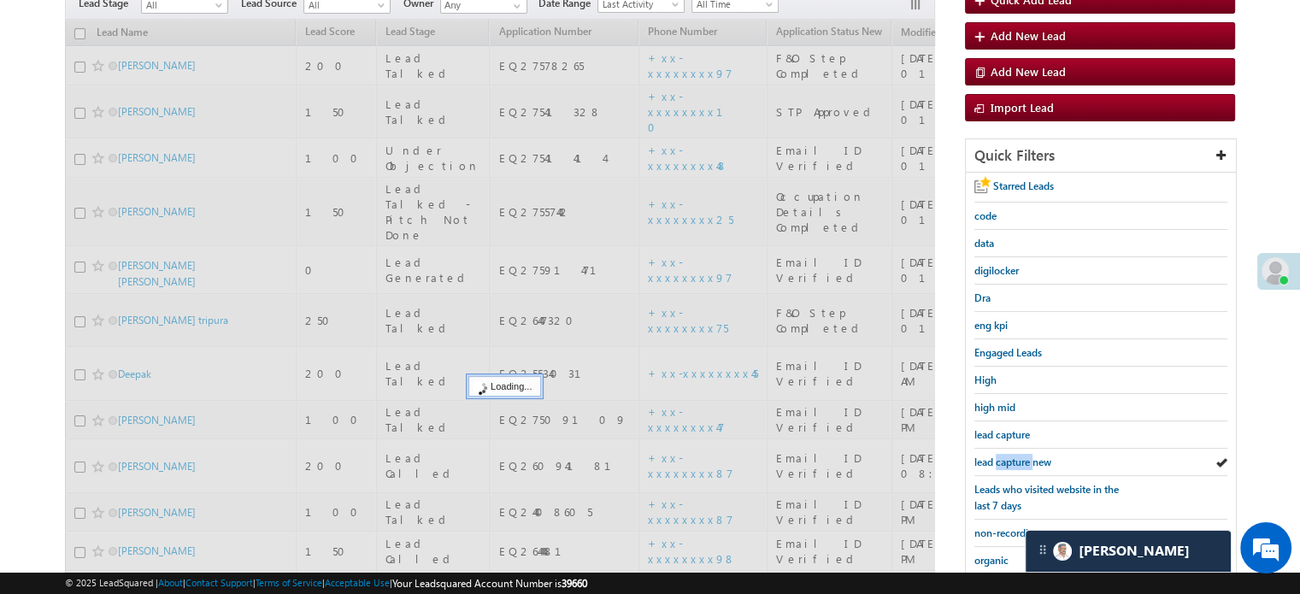
click at [1021, 459] on span "lead capture new" at bounding box center [1012, 462] width 77 height 13
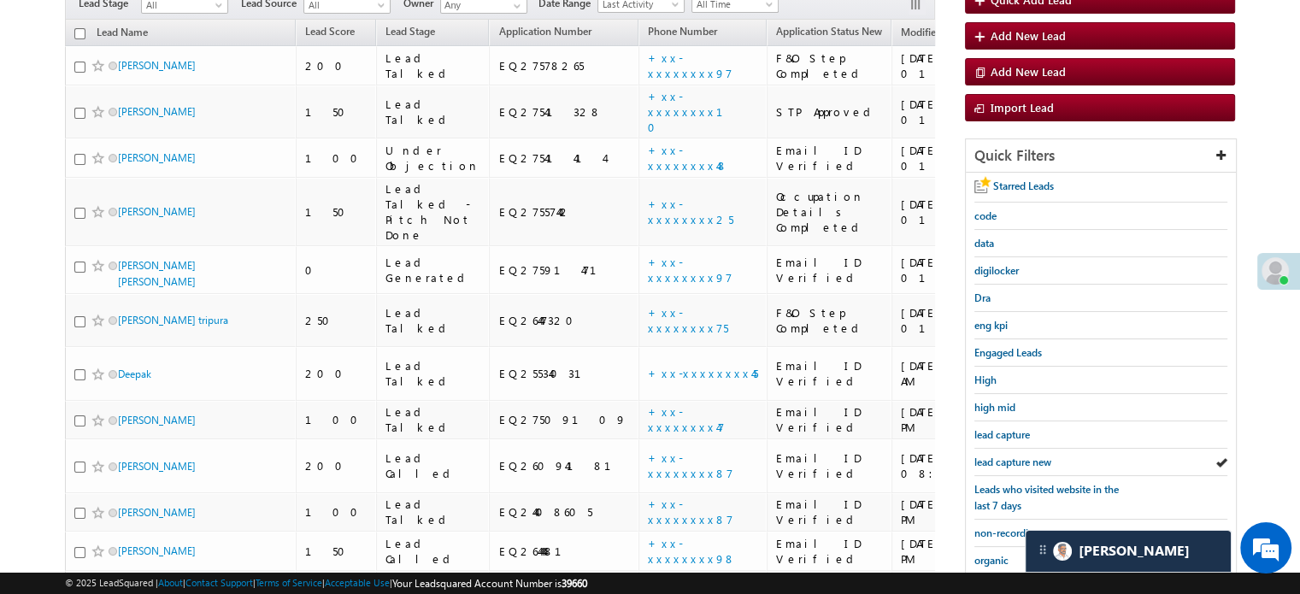
click at [1021, 459] on span "lead capture new" at bounding box center [1012, 462] width 77 height 13
click at [988, 466] on div "lead capture new" at bounding box center [1100, 462] width 253 height 27
click at [992, 461] on span "lead capture new" at bounding box center [1012, 462] width 77 height 13
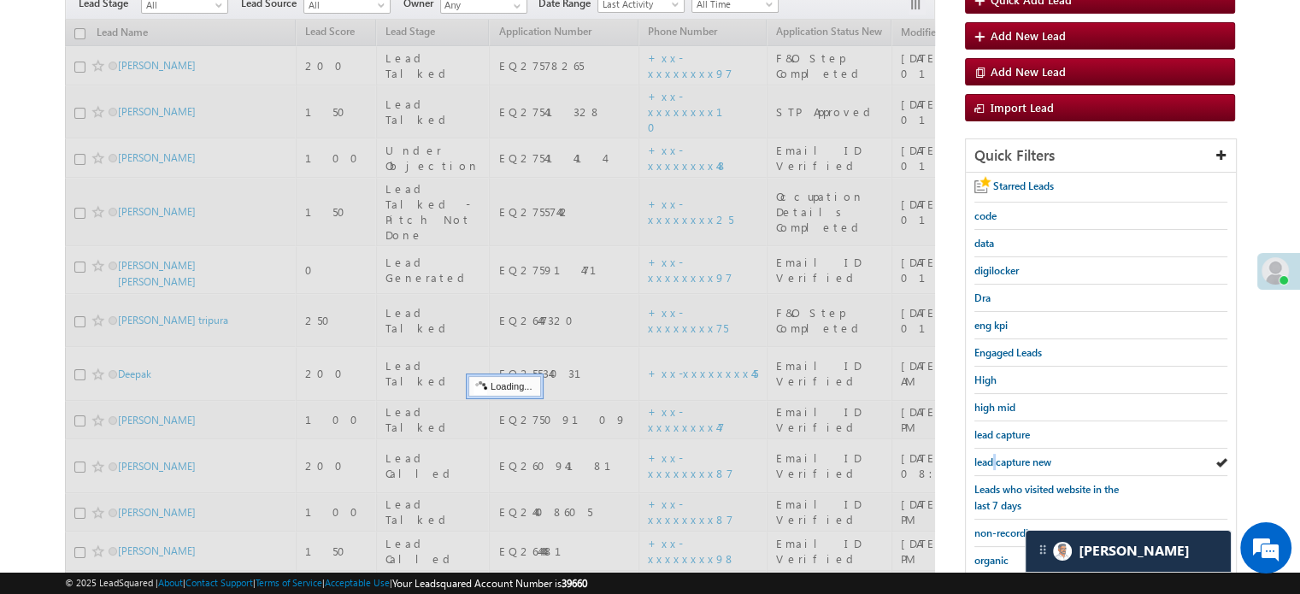
click at [992, 461] on span "lead capture new" at bounding box center [1012, 462] width 77 height 13
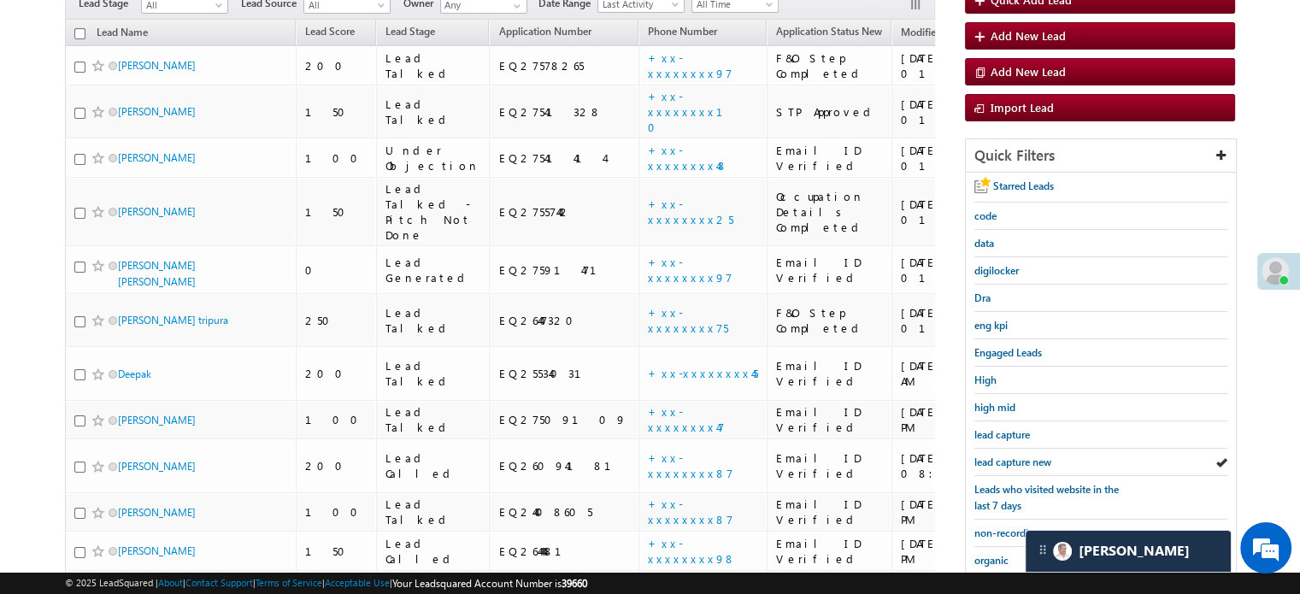
click at [992, 461] on span "lead capture new" at bounding box center [1012, 462] width 77 height 13
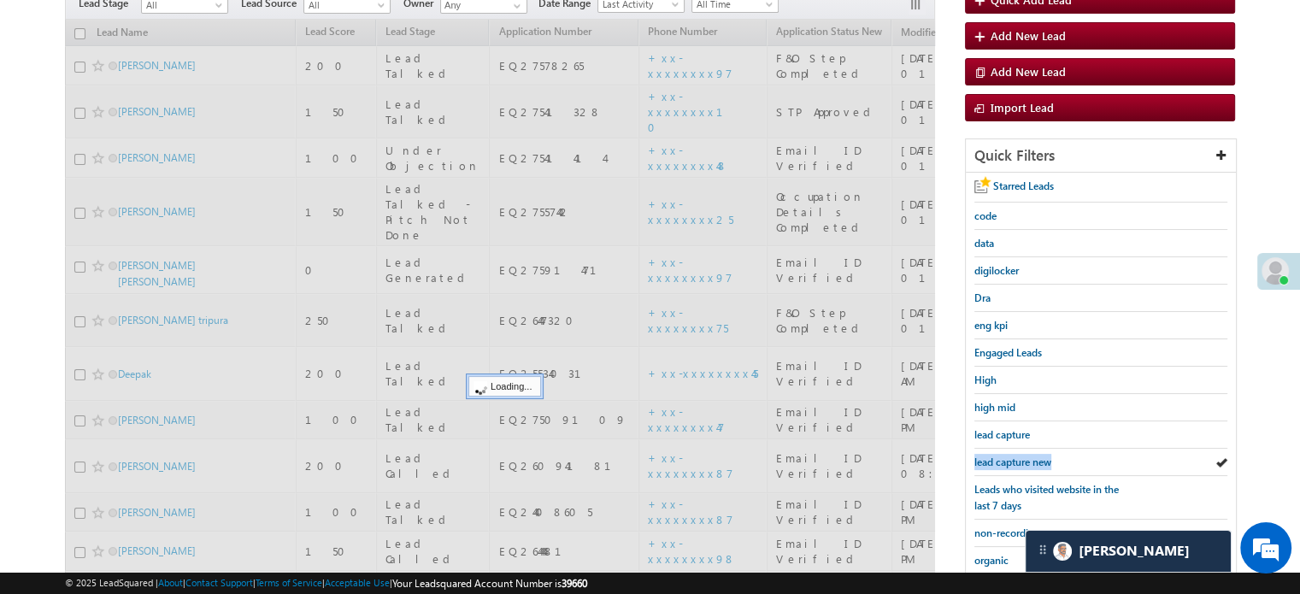
click at [992, 461] on span "lead capture new" at bounding box center [1012, 462] width 77 height 13
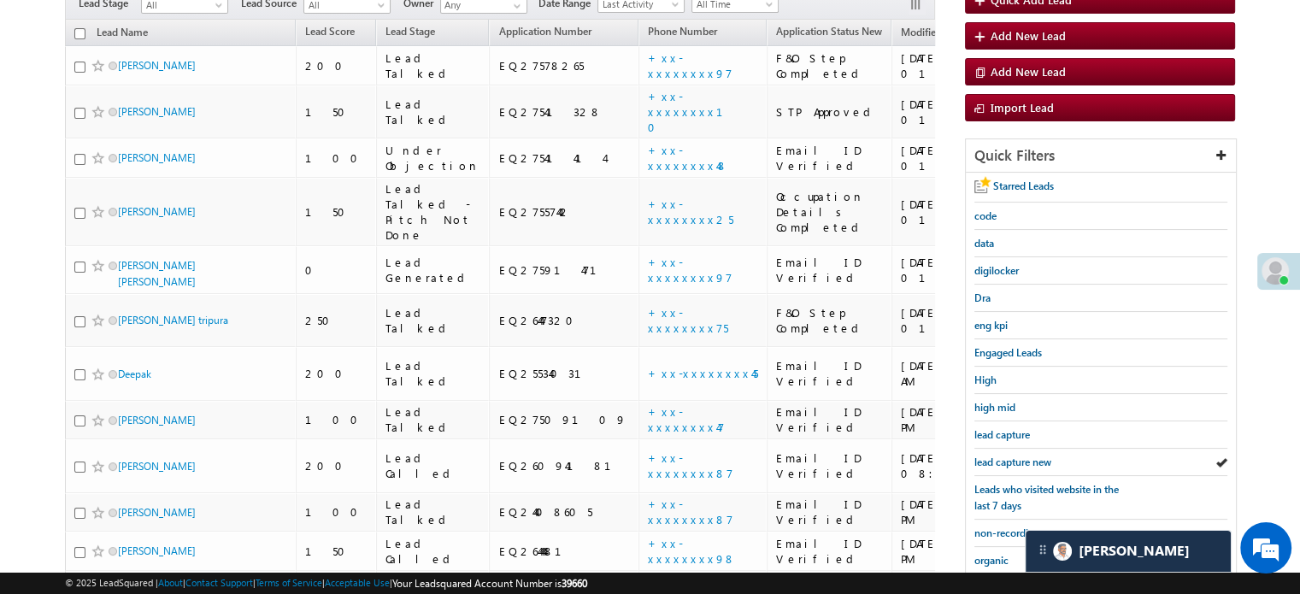
click at [992, 461] on span "lead capture new" at bounding box center [1012, 462] width 77 height 13
click at [1002, 457] on span "lead capture new" at bounding box center [1012, 462] width 77 height 13
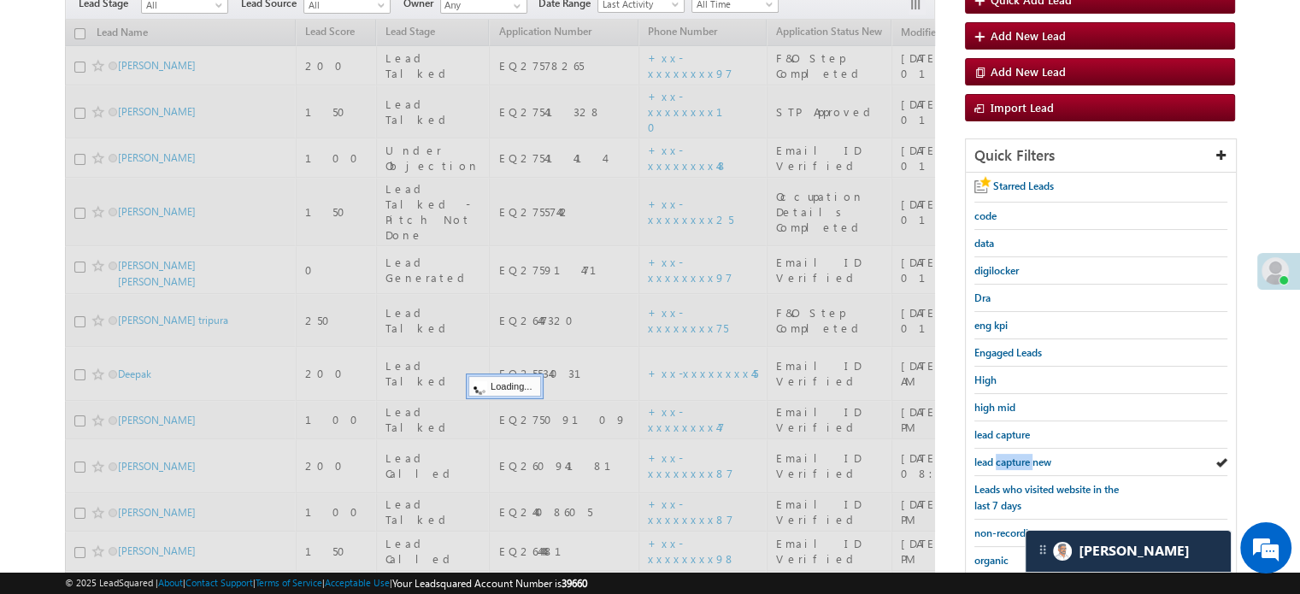
click at [1002, 457] on span "lead capture new" at bounding box center [1012, 462] width 77 height 13
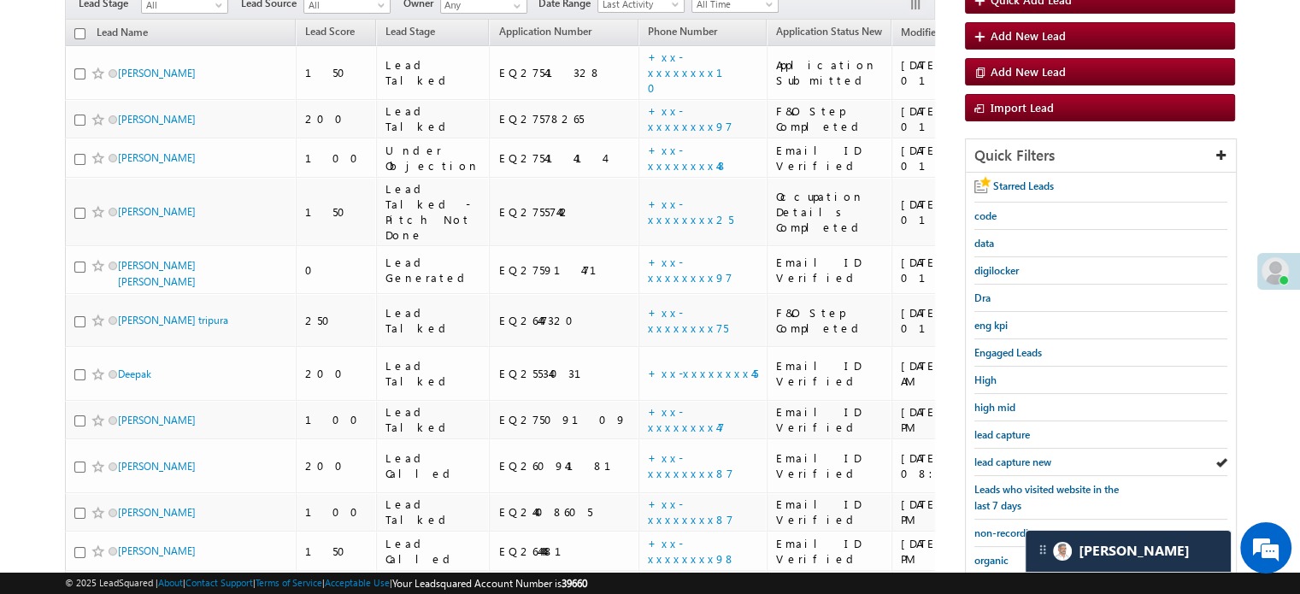
click at [1002, 457] on span "lead capture new" at bounding box center [1012, 462] width 77 height 13
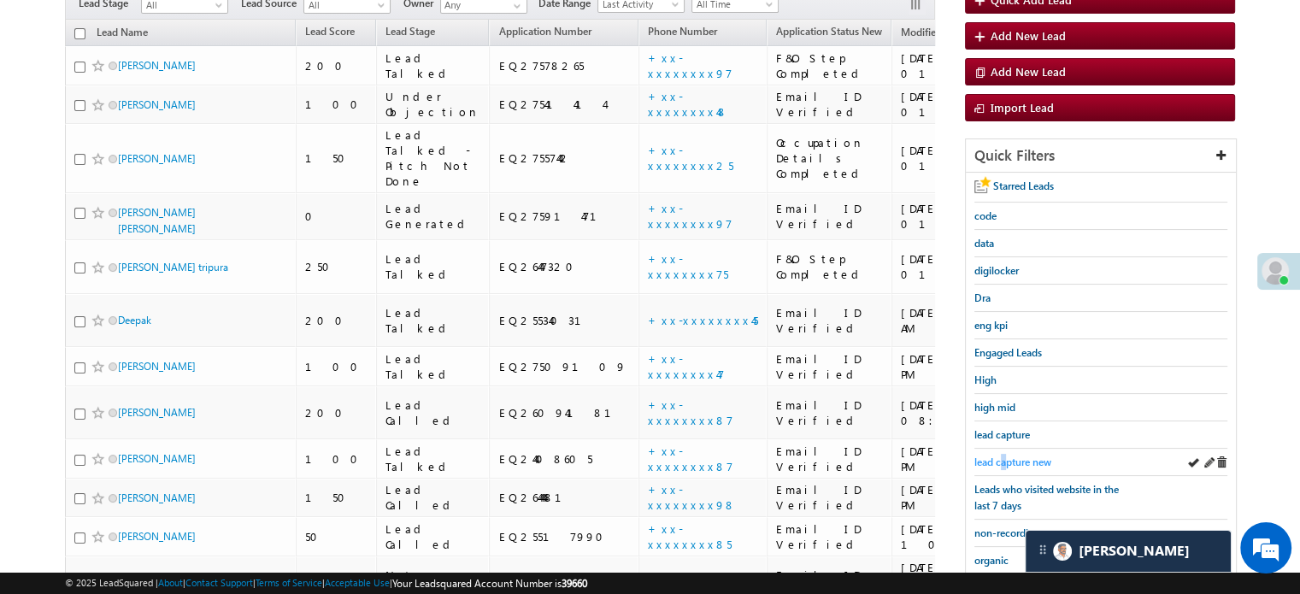
click at [1004, 456] on span "lead capture new" at bounding box center [1012, 462] width 77 height 13
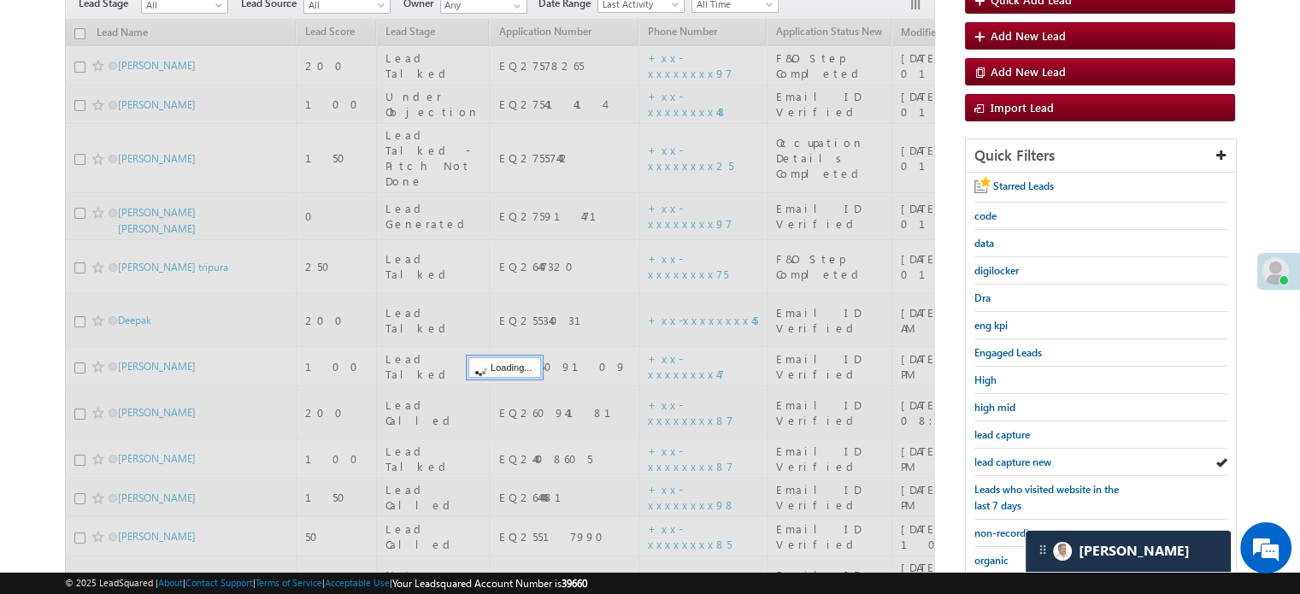
click at [1004, 456] on span "lead capture new" at bounding box center [1012, 462] width 77 height 13
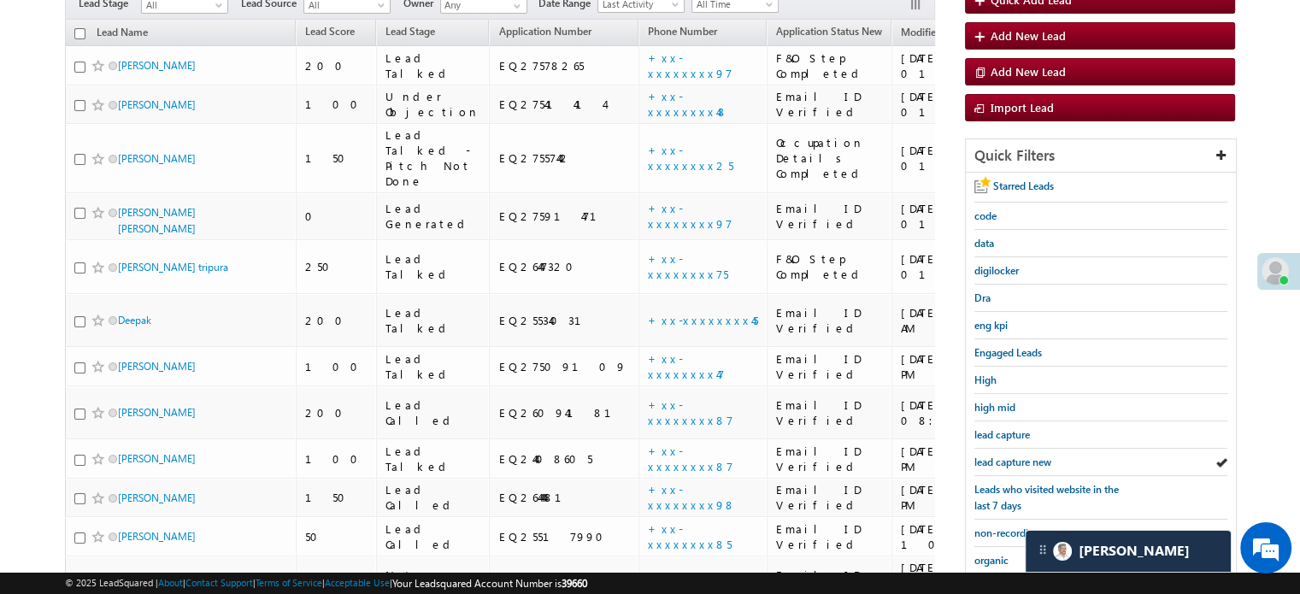
click at [1004, 456] on span "lead capture new" at bounding box center [1012, 462] width 77 height 13
click at [1027, 462] on span "lead capture new" at bounding box center [1012, 462] width 77 height 13
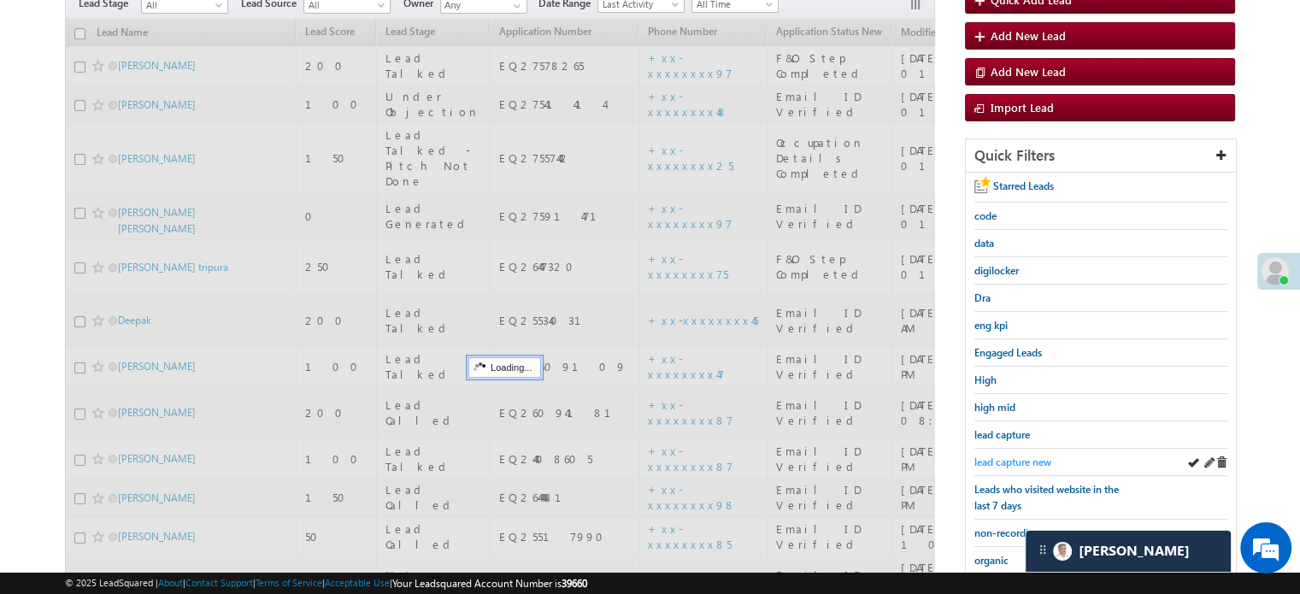
click at [1020, 456] on span "lead capture new" at bounding box center [1012, 462] width 77 height 13
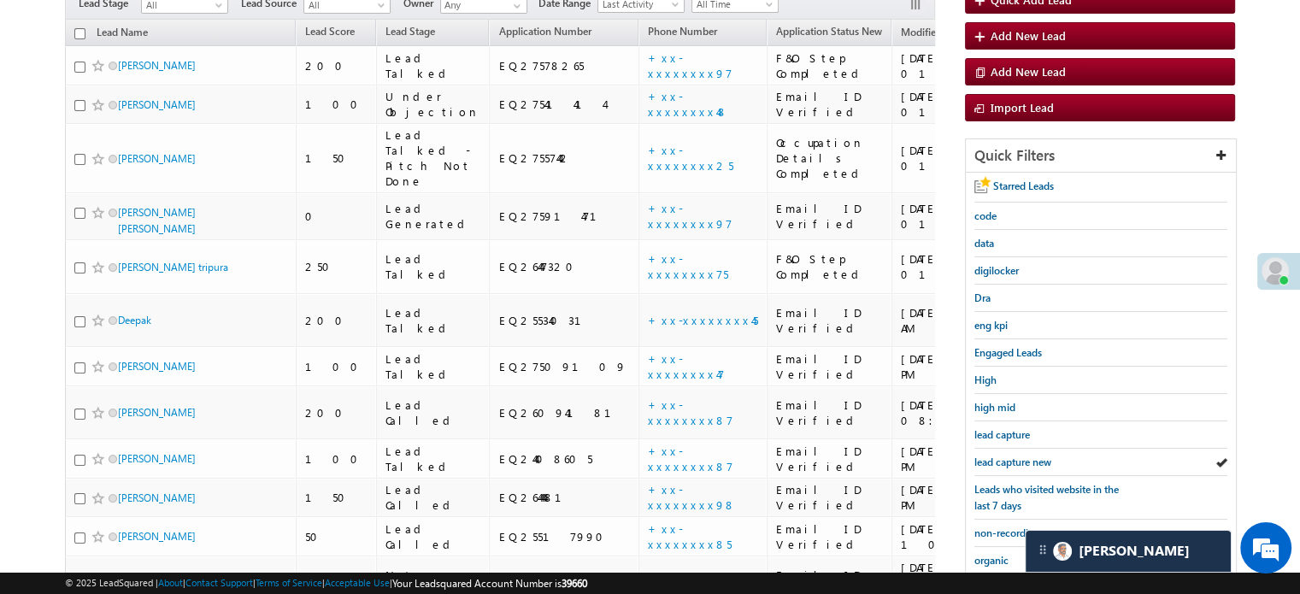
click at [1020, 456] on span "lead capture new" at bounding box center [1012, 462] width 77 height 13
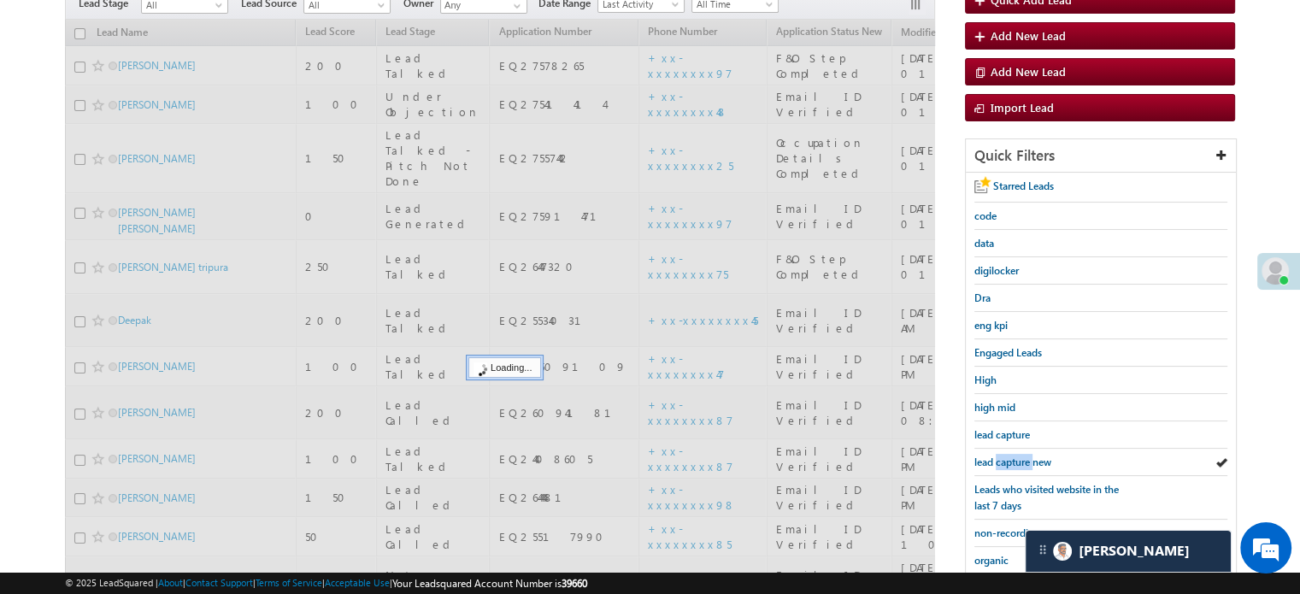
click at [1020, 456] on span "lead capture new" at bounding box center [1012, 462] width 77 height 13
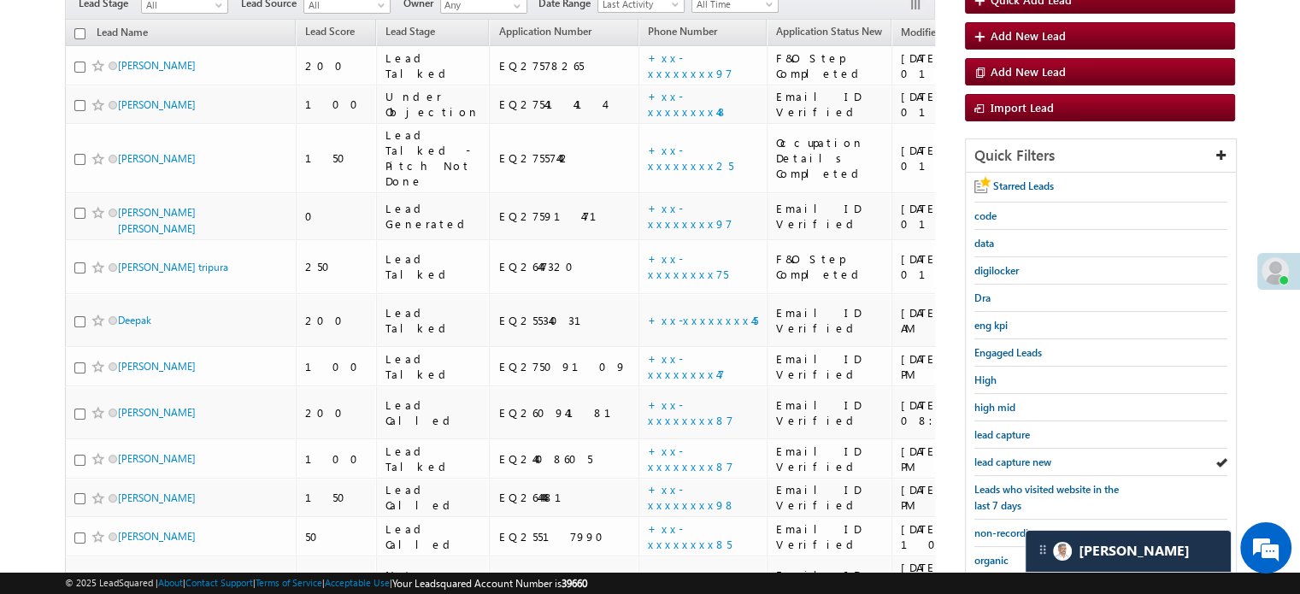
click at [1020, 456] on span "lead capture new" at bounding box center [1012, 462] width 77 height 13
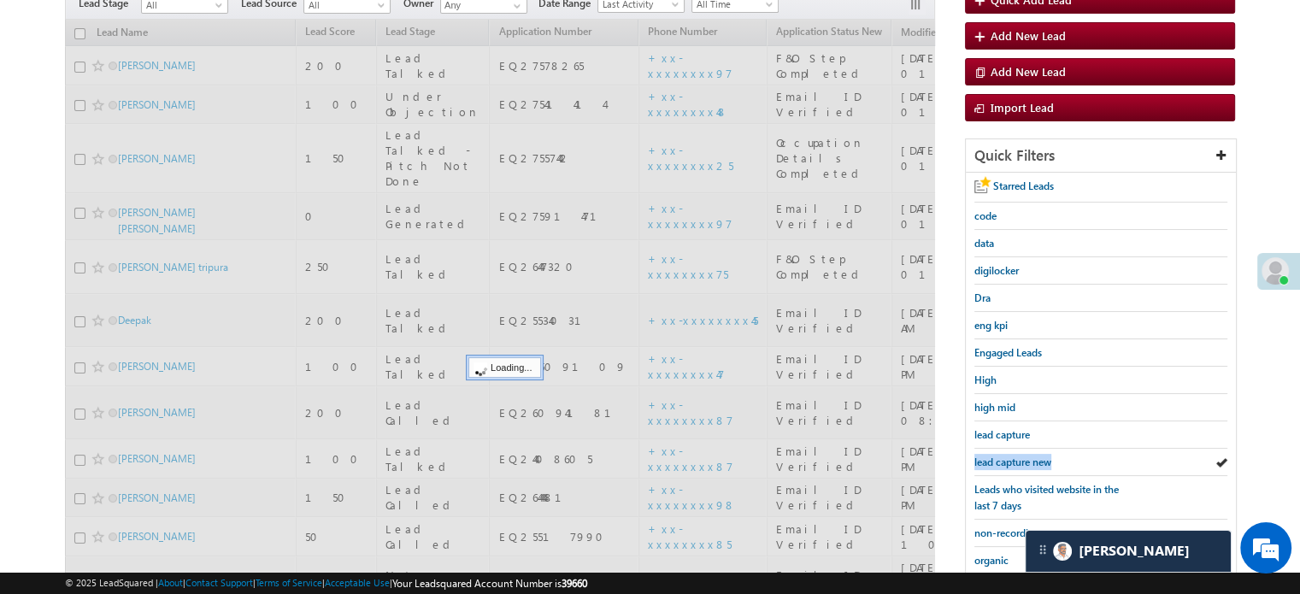
click at [1020, 456] on span "lead capture new" at bounding box center [1012, 462] width 77 height 13
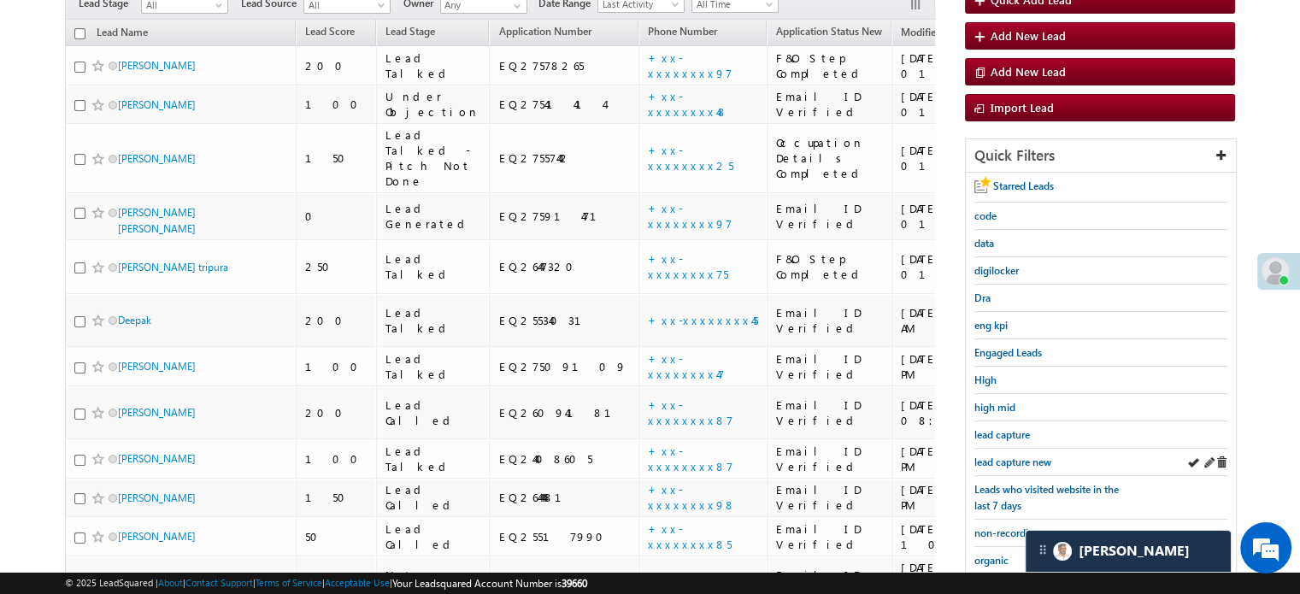
click at [1010, 449] on div "lead capture new" at bounding box center [1100, 462] width 253 height 27
click at [988, 456] on span "lead capture new" at bounding box center [1012, 462] width 77 height 13
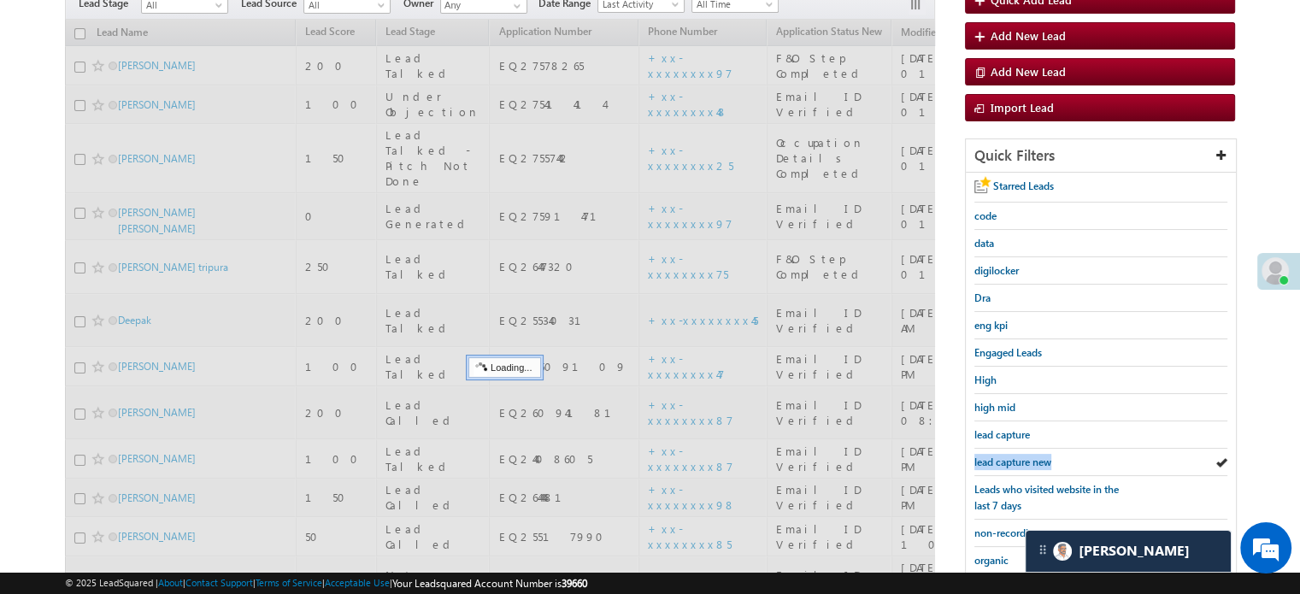
click at [988, 456] on span "lead capture new" at bounding box center [1012, 462] width 77 height 13
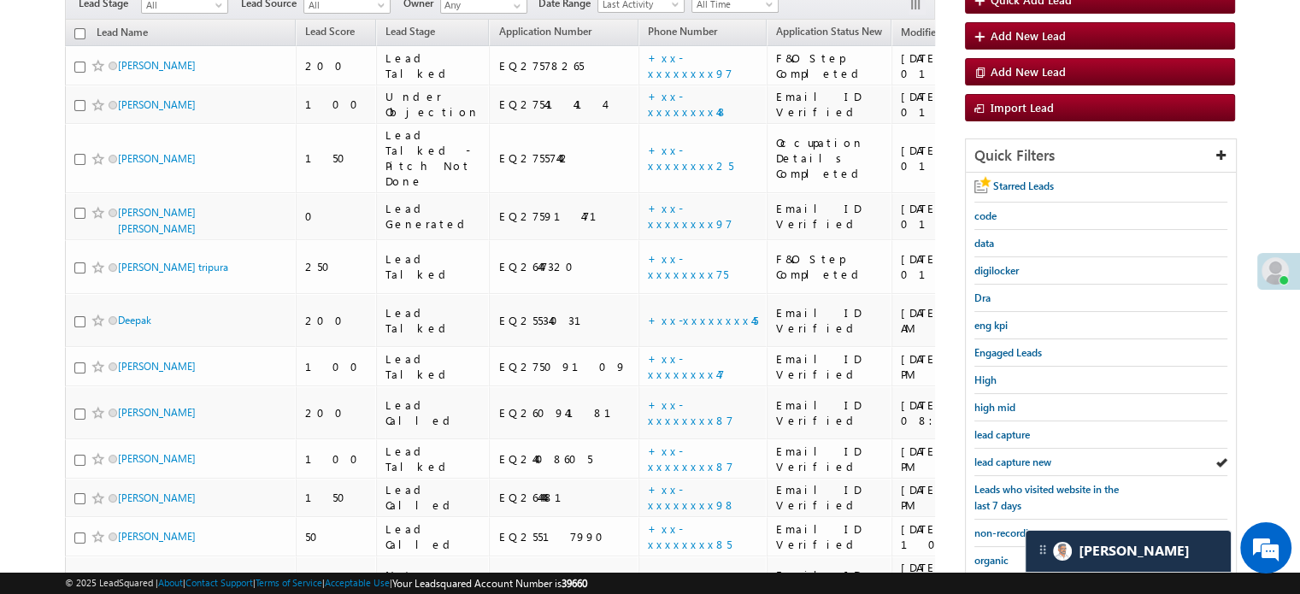
click at [988, 456] on span "lead capture new" at bounding box center [1012, 462] width 77 height 13
click at [995, 457] on span "lead capture new" at bounding box center [1012, 462] width 77 height 13
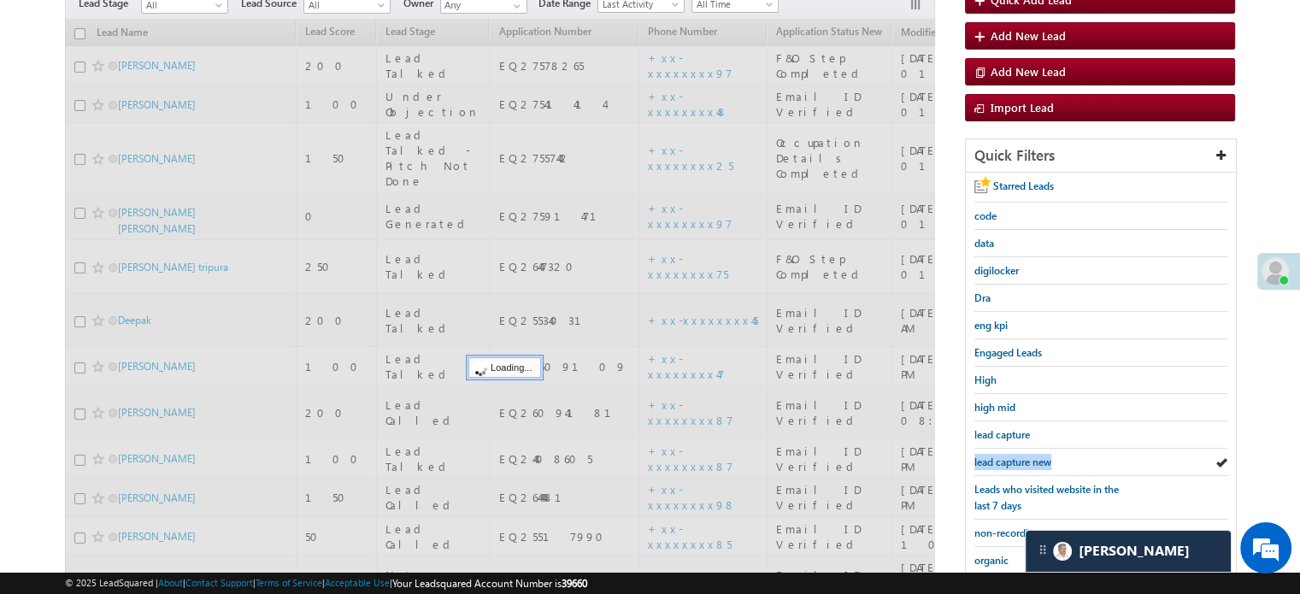
click at [995, 457] on span "lead capture new" at bounding box center [1012, 462] width 77 height 13
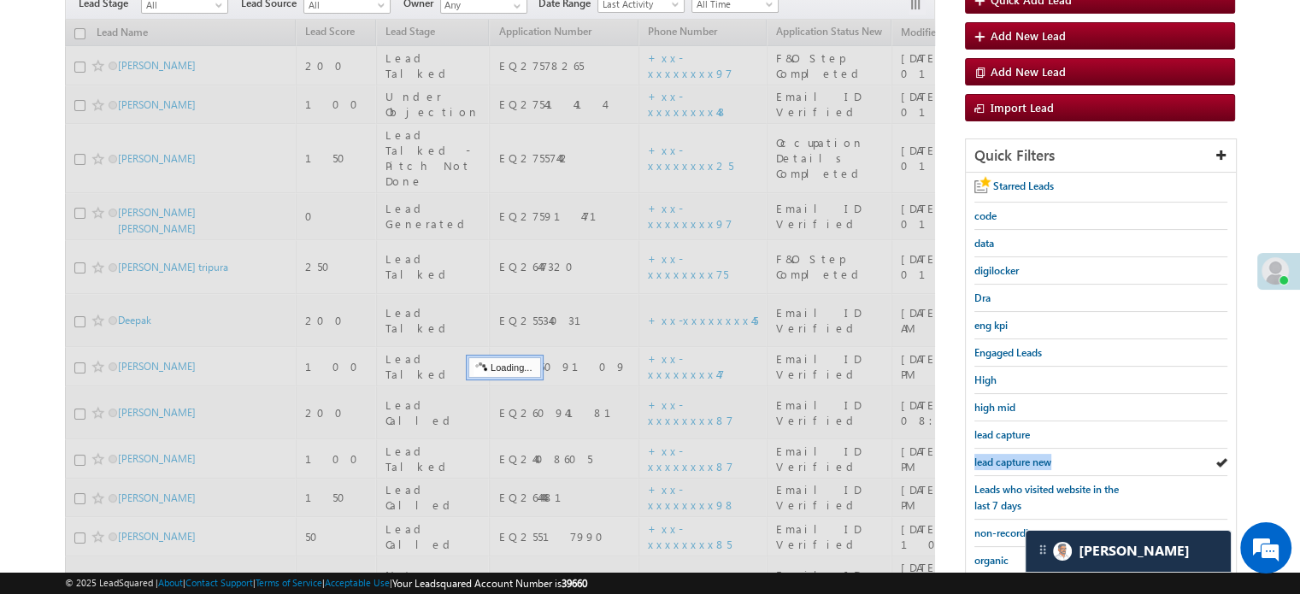
click at [995, 457] on span "lead capture new" at bounding box center [1012, 462] width 77 height 13
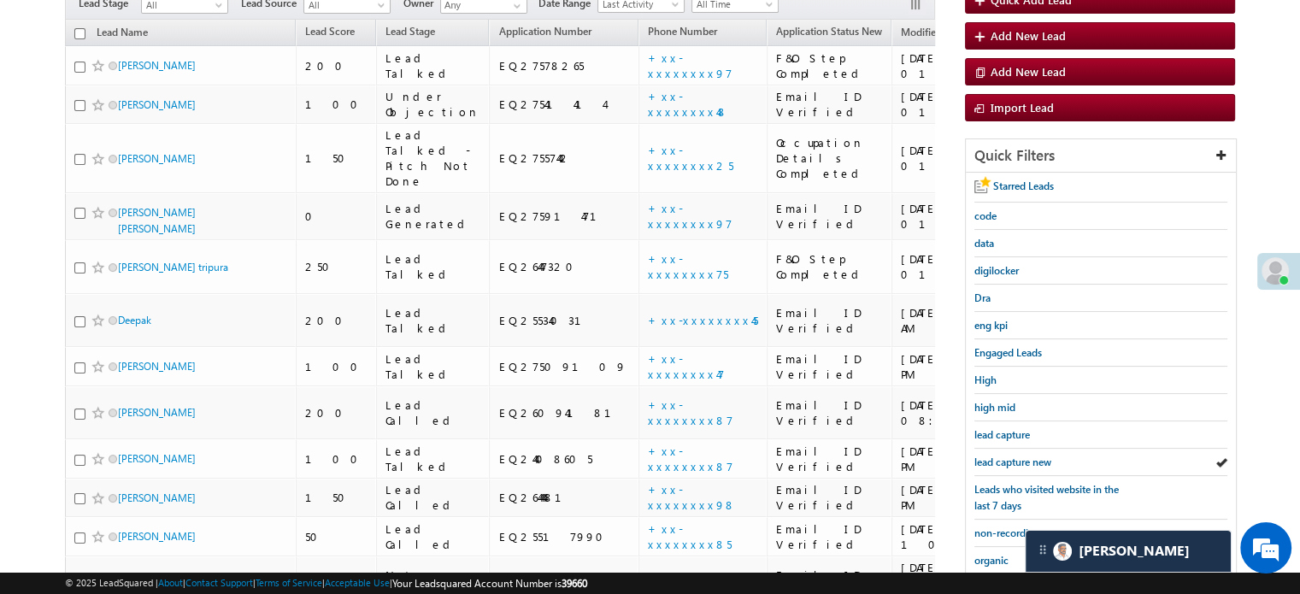
click at [995, 457] on span "lead capture new" at bounding box center [1012, 462] width 77 height 13
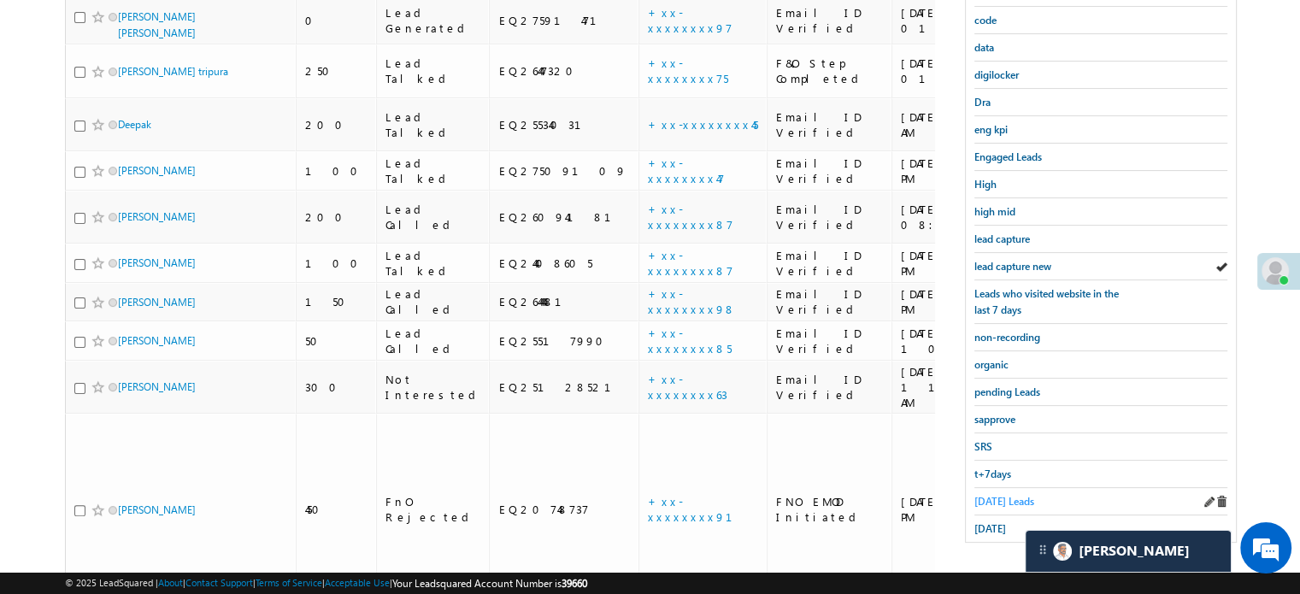
click at [981, 495] on span "[DATE] Leads" at bounding box center [1004, 501] width 60 height 13
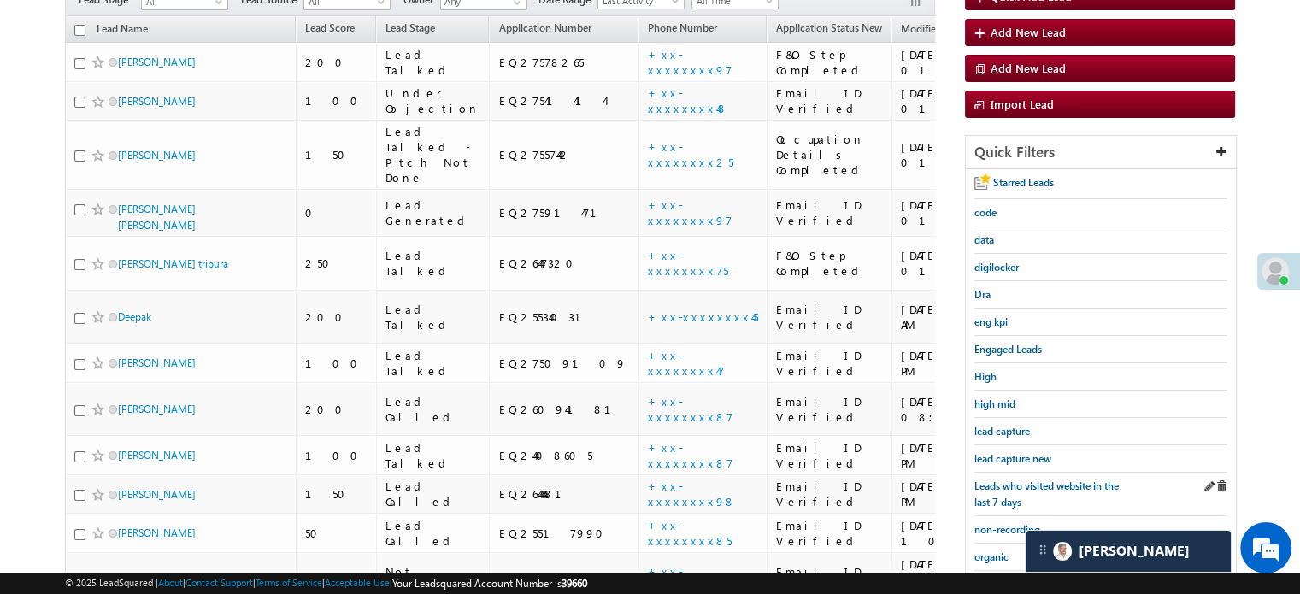
scroll to position [110, 0]
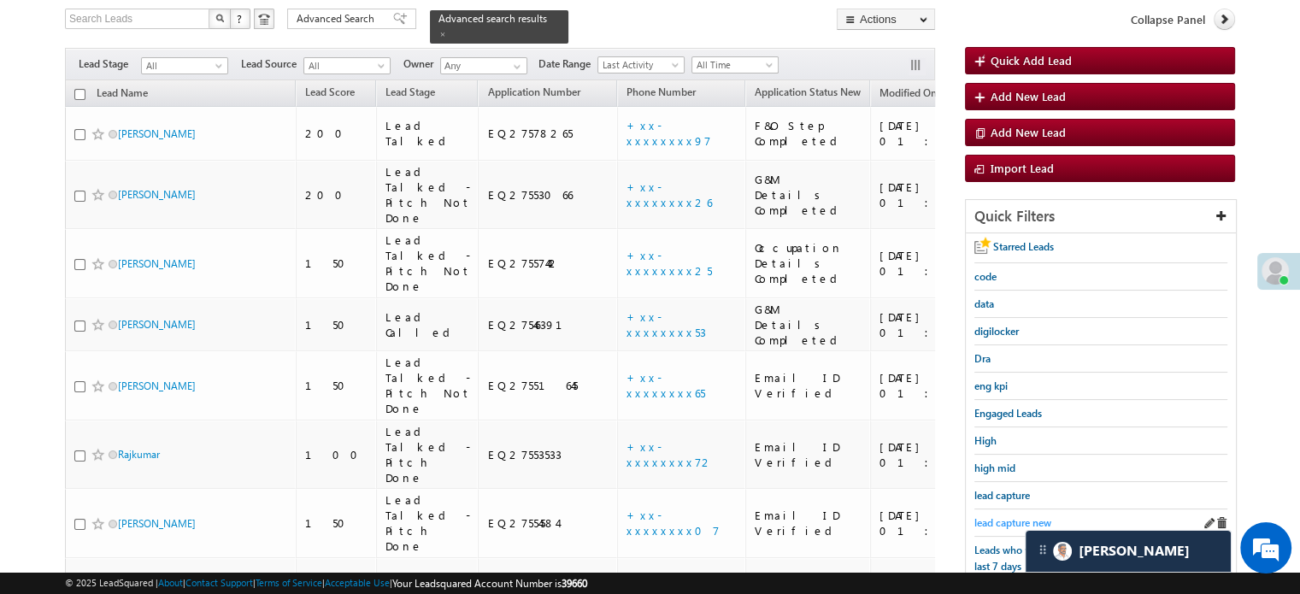
click at [985, 515] on link "lead capture new" at bounding box center [1012, 523] width 77 height 16
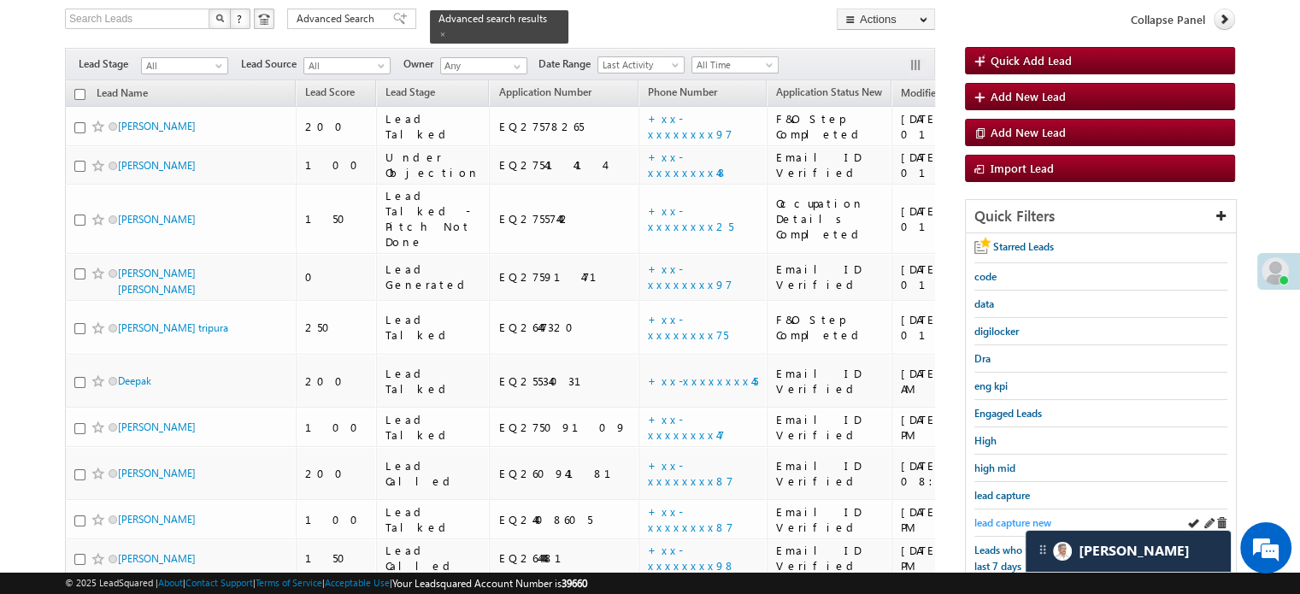
click at [996, 519] on span "lead capture new" at bounding box center [1012, 522] width 77 height 13
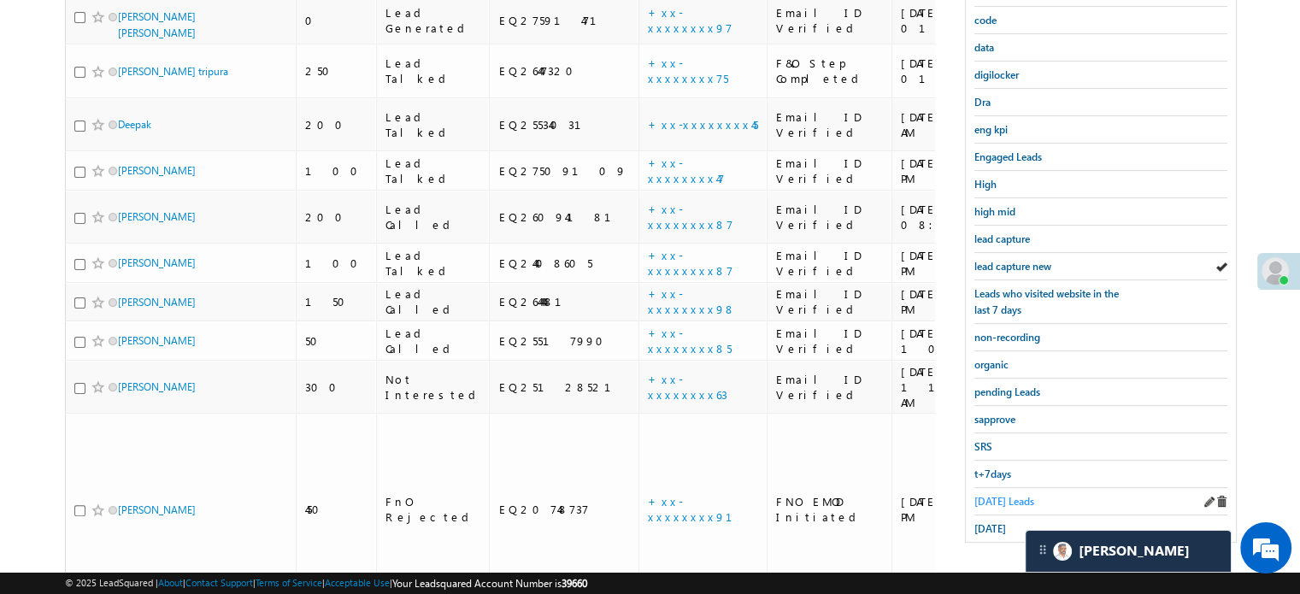
click at [993, 495] on span "[DATE] Leads" at bounding box center [1004, 501] width 60 height 13
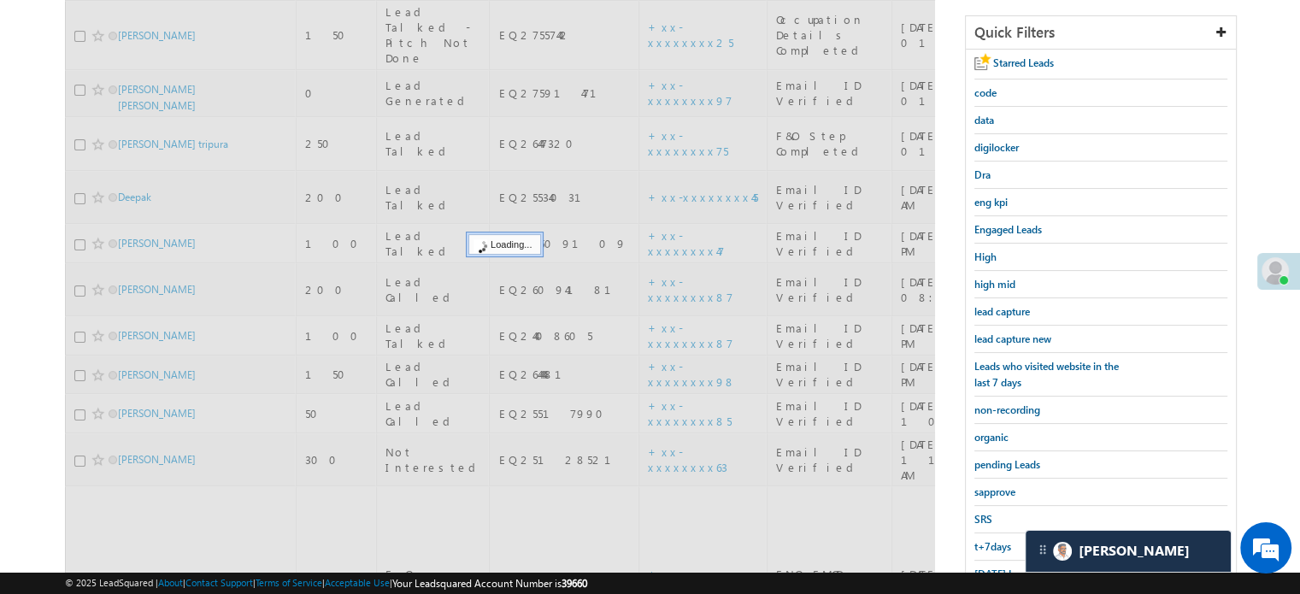
scroll to position [196, 0]
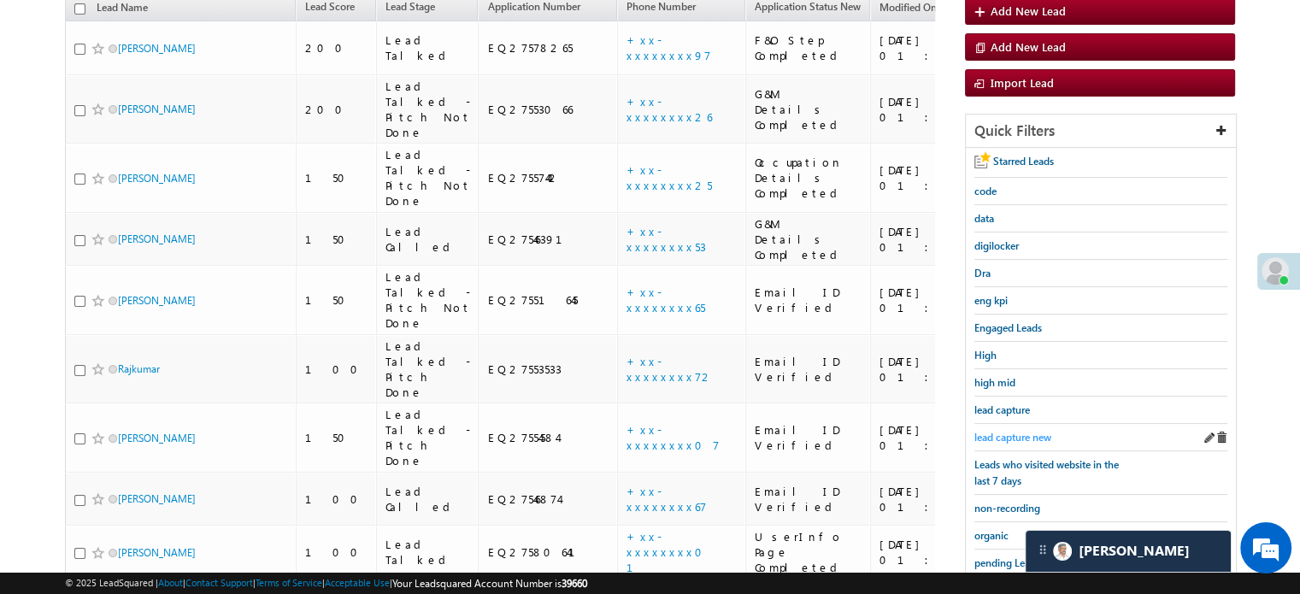
click at [999, 433] on span "lead capture new" at bounding box center [1012, 437] width 77 height 13
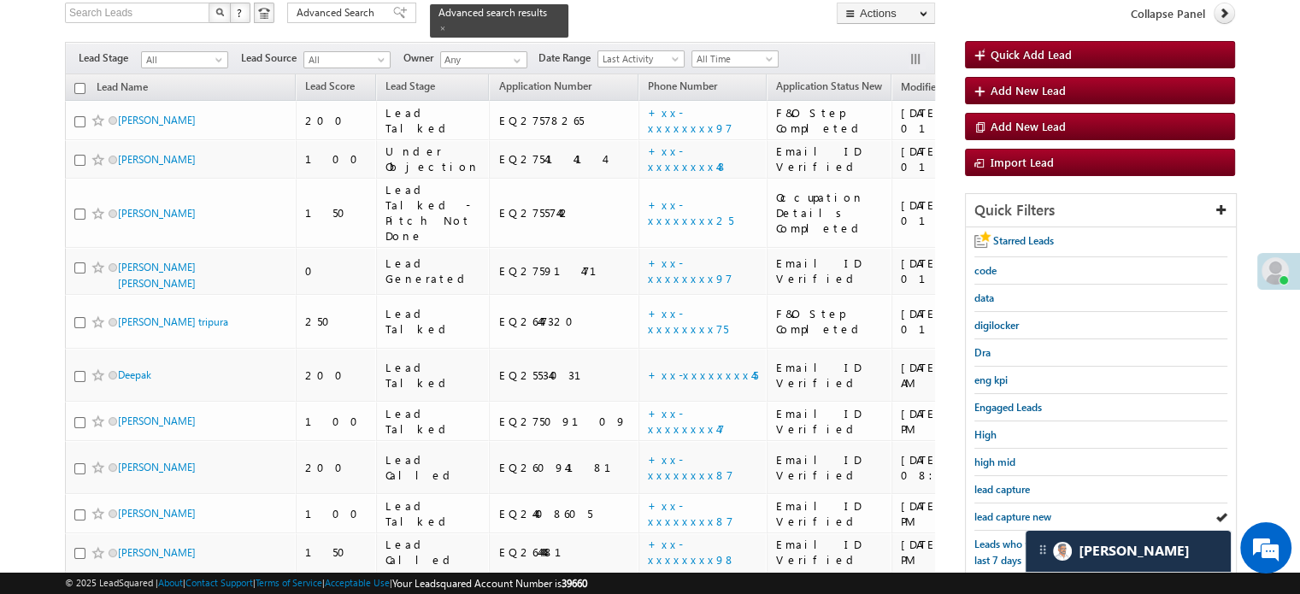
scroll to position [110, 0]
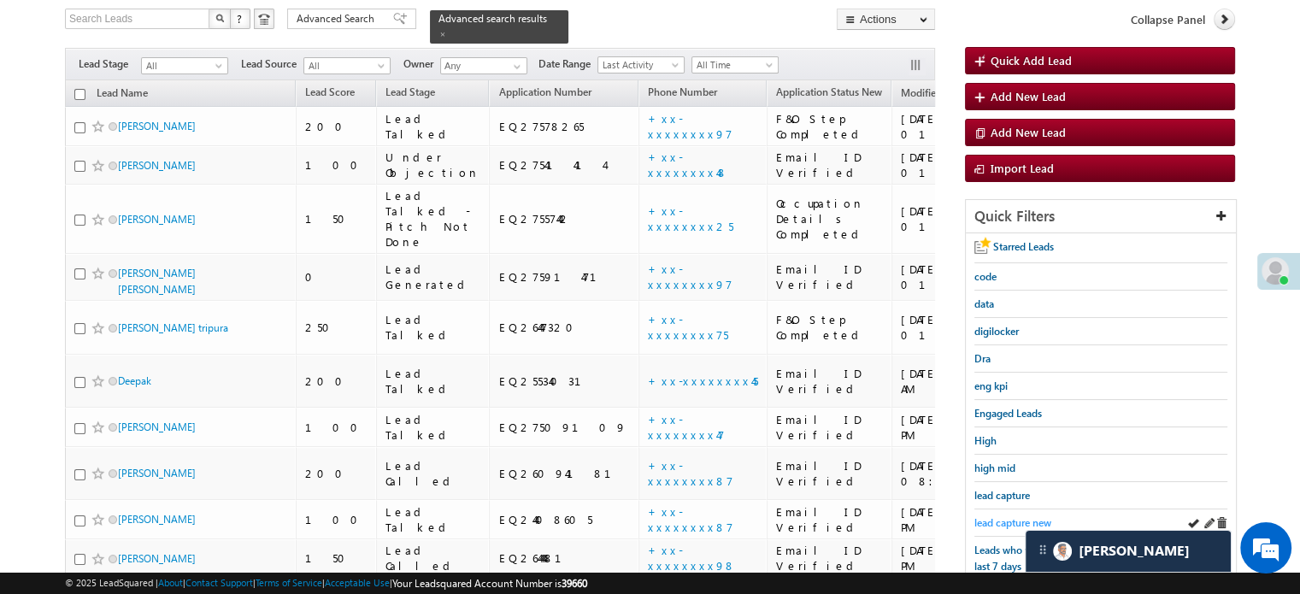
click at [1002, 521] on span "lead capture new" at bounding box center [1012, 522] width 77 height 13
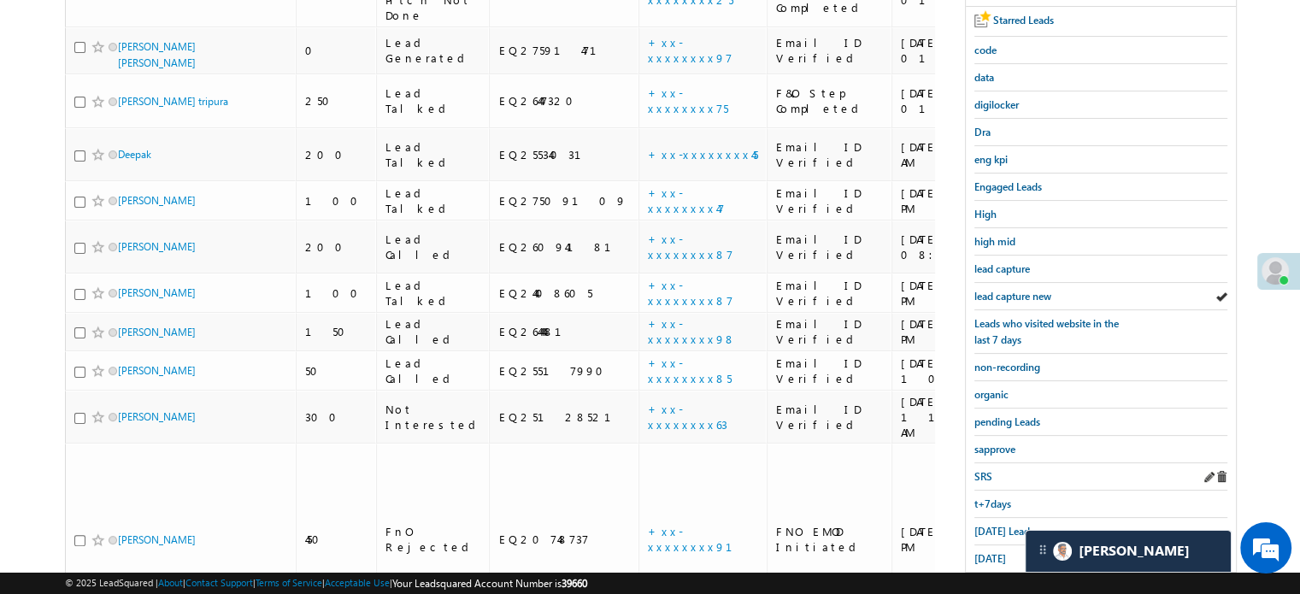
scroll to position [367, 0]
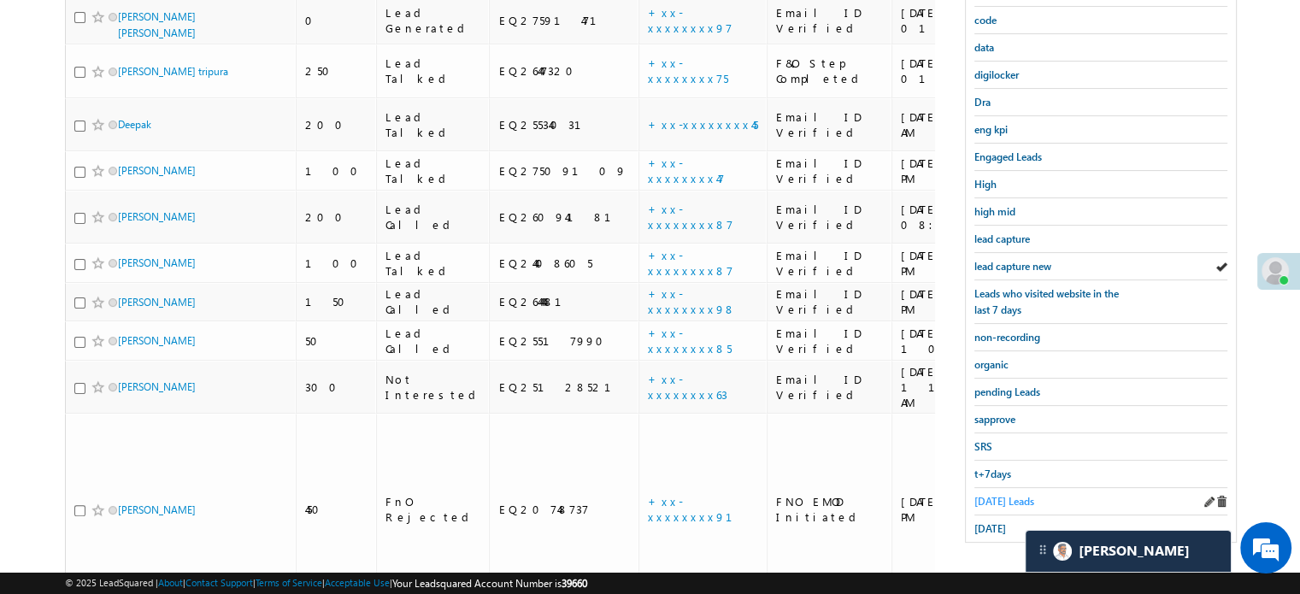
click at [992, 495] on span "[DATE] Leads" at bounding box center [1004, 501] width 60 height 13
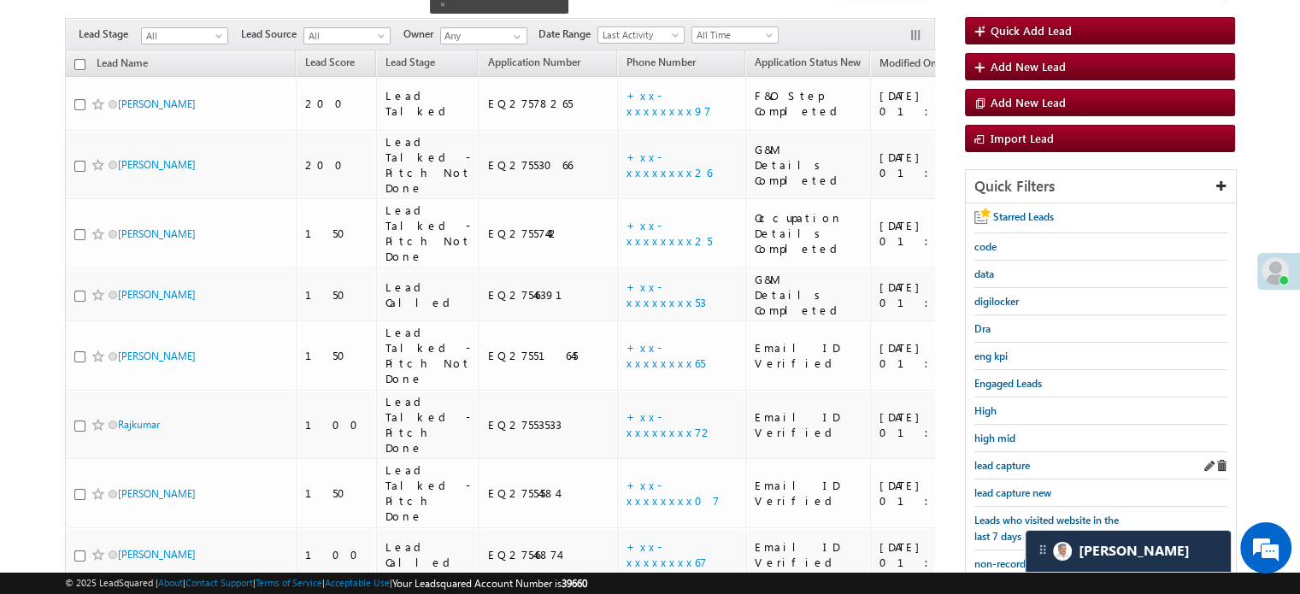
scroll to position [110, 0]
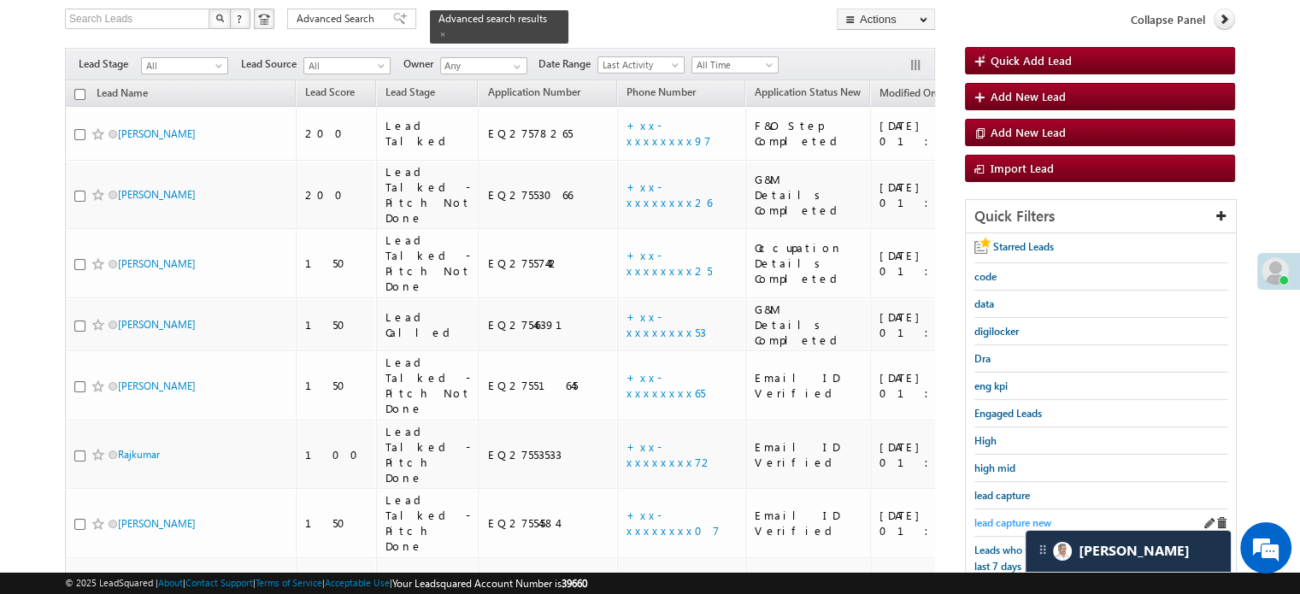
click at [1009, 516] on span "lead capture new" at bounding box center [1012, 522] width 77 height 13
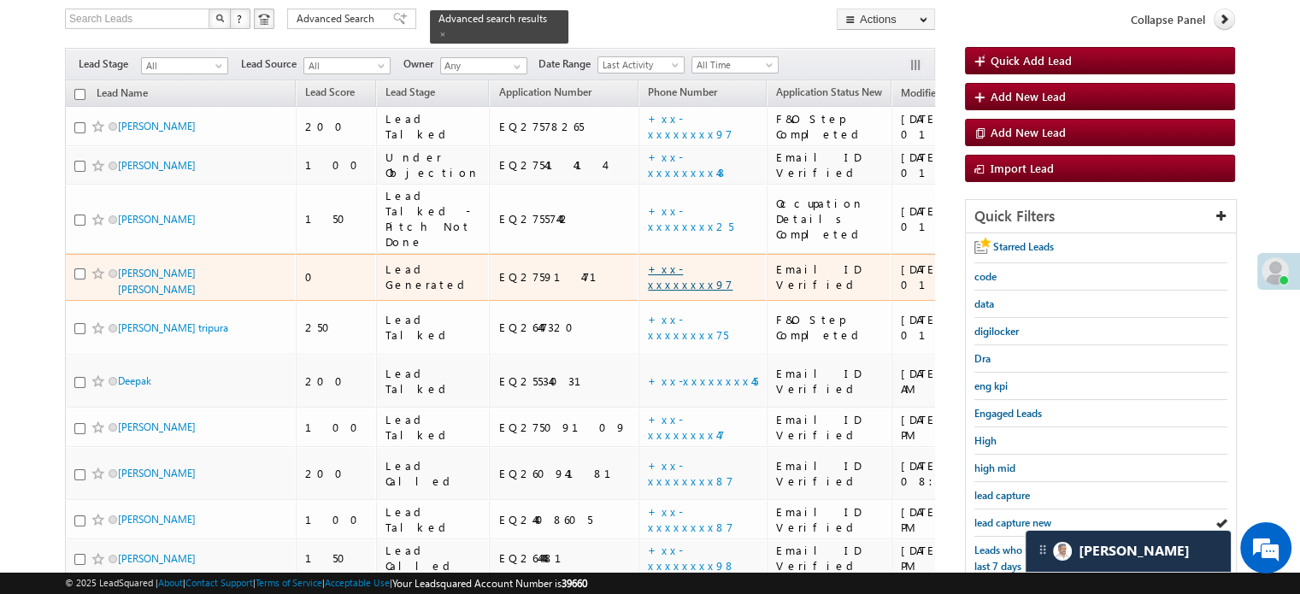
click at [648, 264] on link "+xx-xxxxxxxx97" at bounding box center [690, 277] width 85 height 30
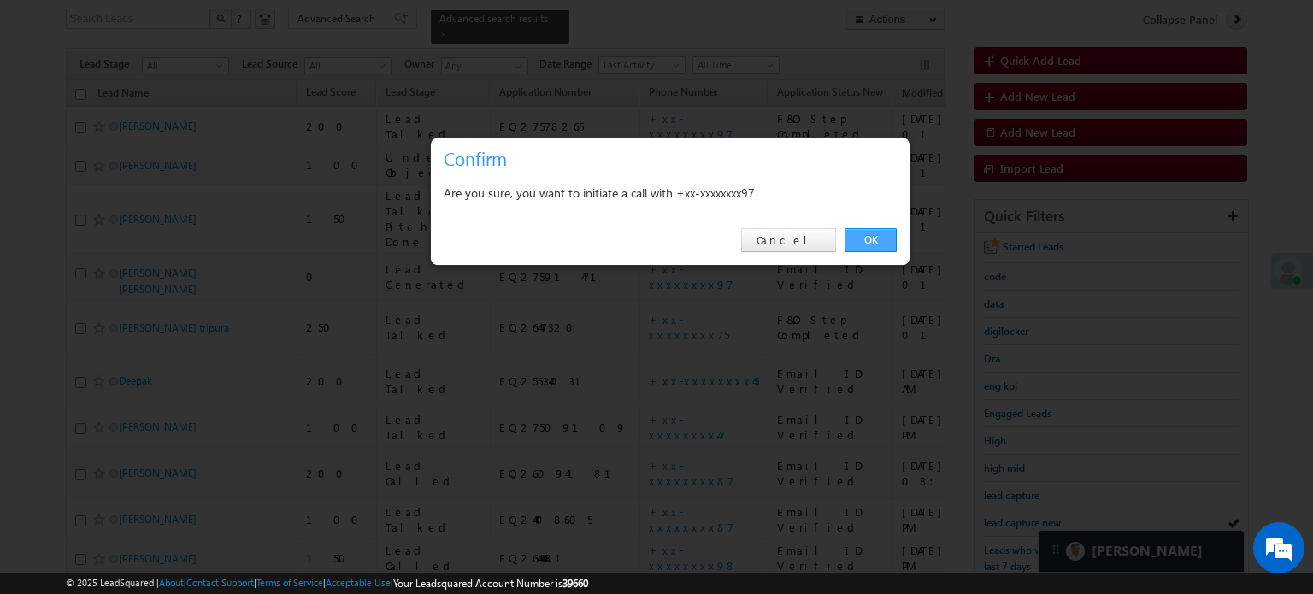
click at [868, 247] on link "OK" at bounding box center [871, 240] width 52 height 24
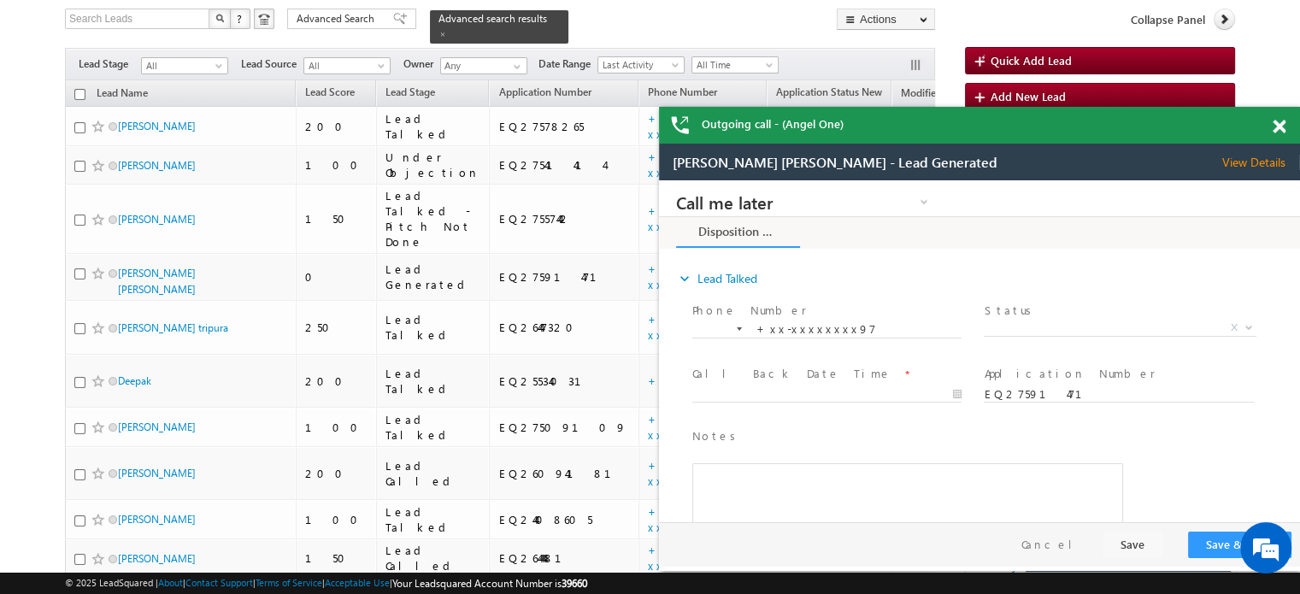
scroll to position [0, 0]
click at [1276, 125] on span at bounding box center [1279, 127] width 13 height 15
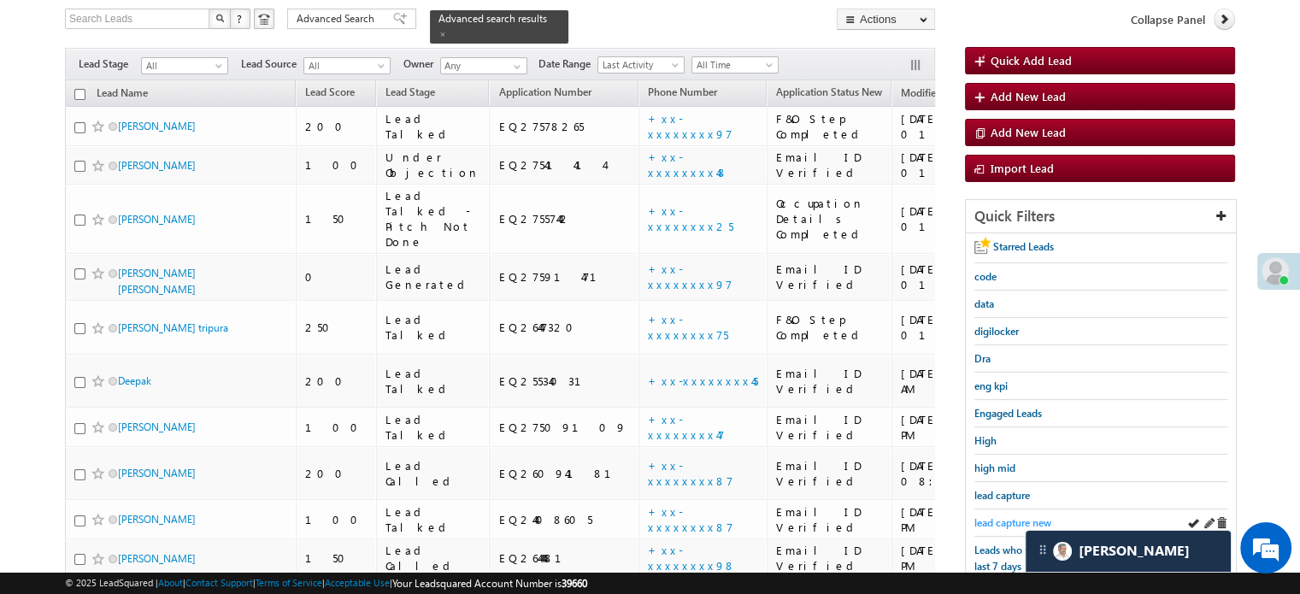
click at [1016, 515] on link "lead capture new" at bounding box center [1012, 523] width 77 height 16
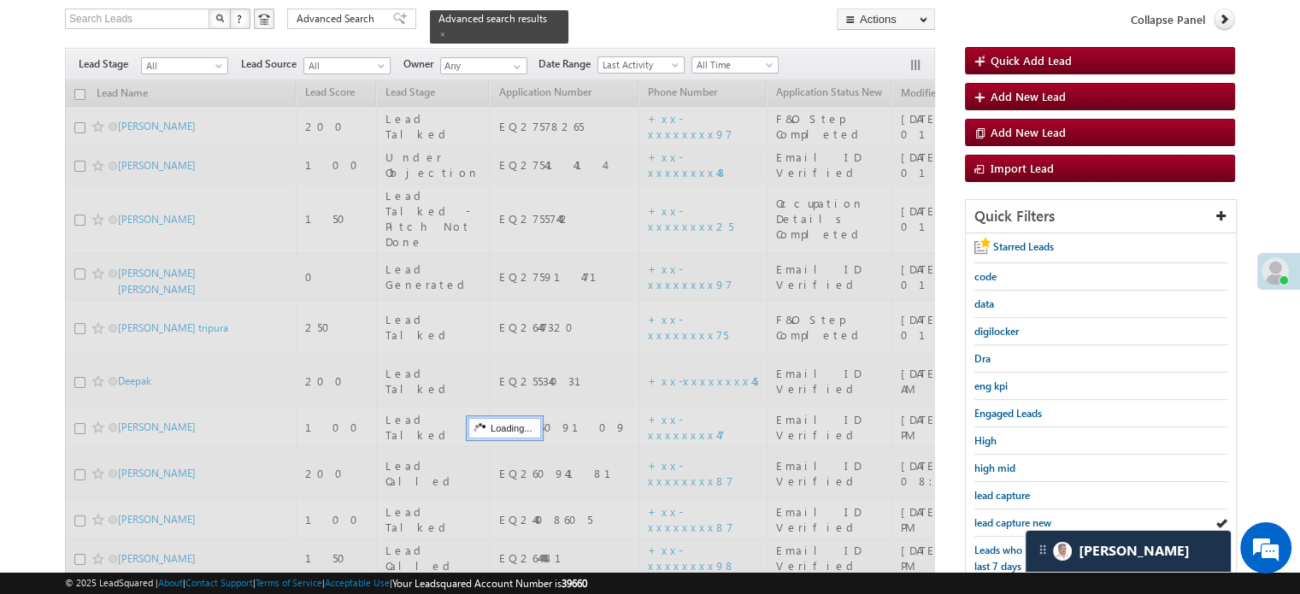
click at [1016, 515] on link "lead capture new" at bounding box center [1012, 523] width 77 height 16
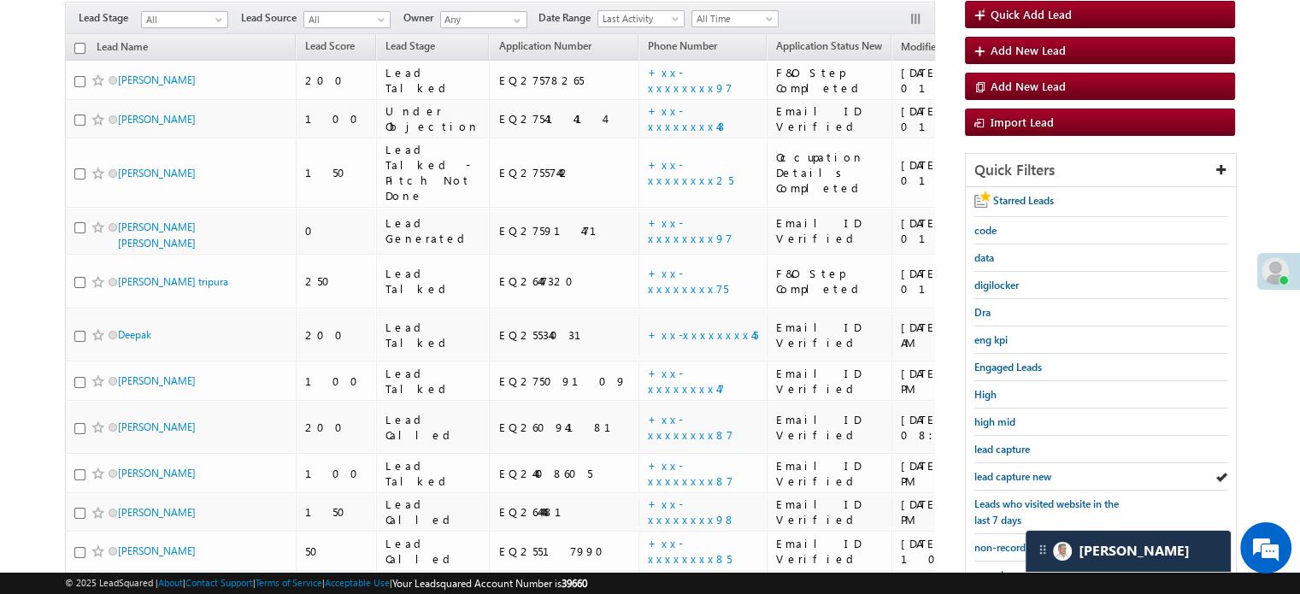
scroll to position [110, 0]
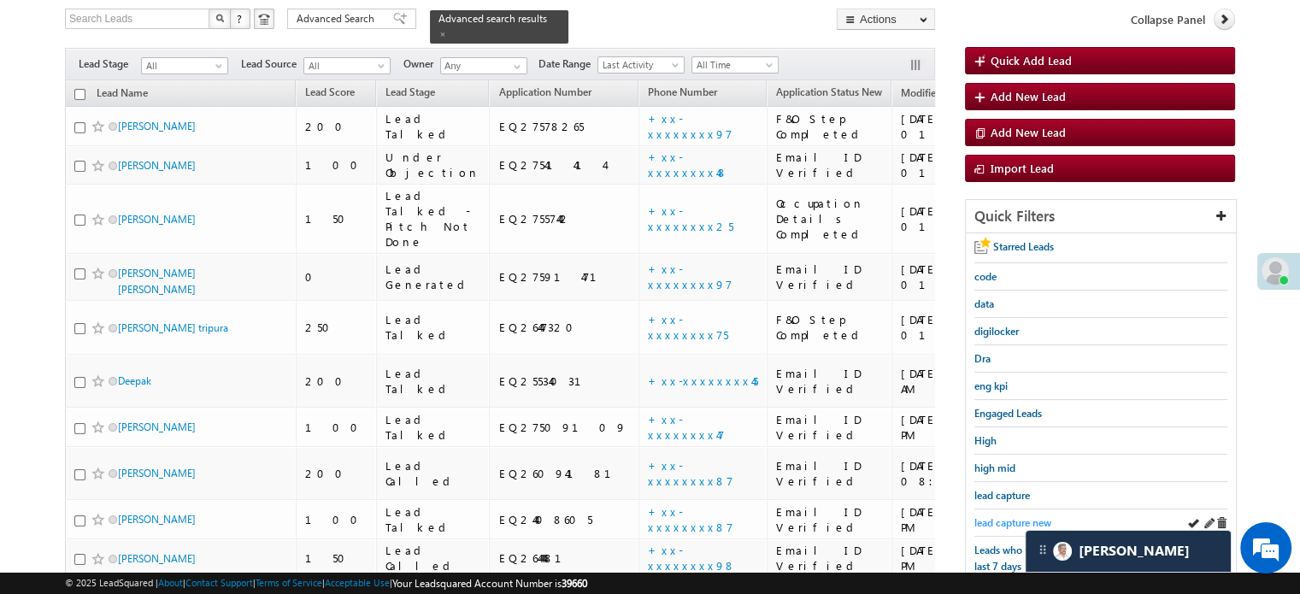
click at [1004, 519] on span "lead capture new" at bounding box center [1012, 522] width 77 height 13
click at [993, 521] on span "lead capture new" at bounding box center [1012, 522] width 77 height 13
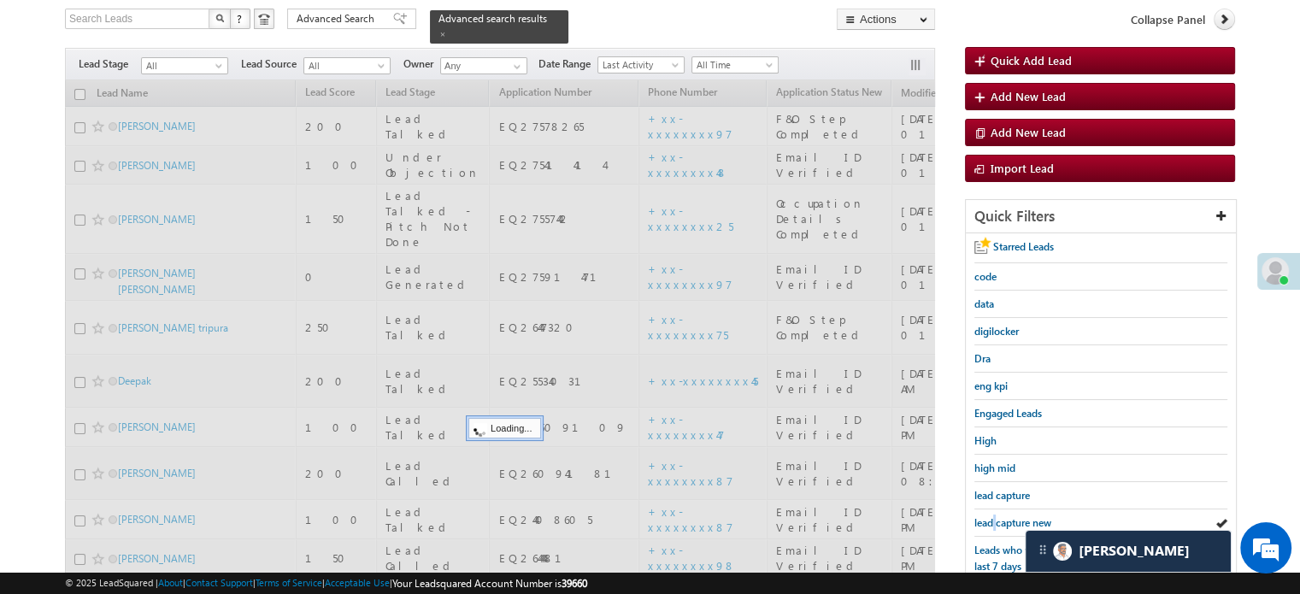
click at [993, 521] on span "lead capture new" at bounding box center [1012, 522] width 77 height 13
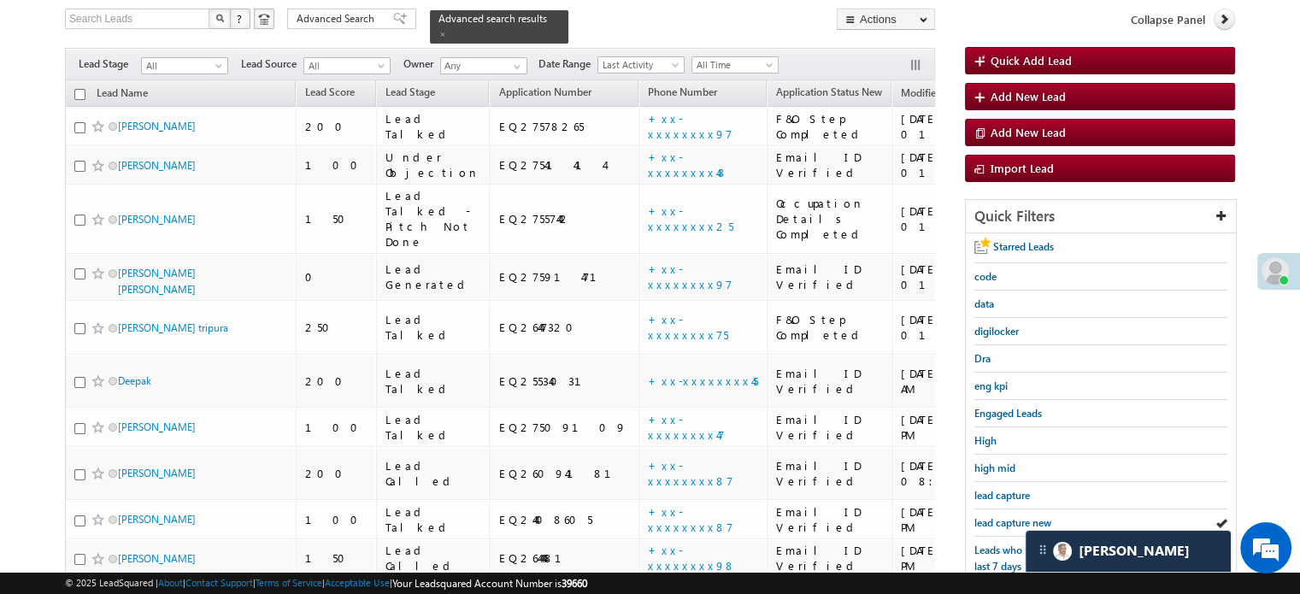
click at [993, 521] on span "lead capture new" at bounding box center [1012, 522] width 77 height 13
click at [1029, 522] on span "lead capture new" at bounding box center [1012, 522] width 77 height 13
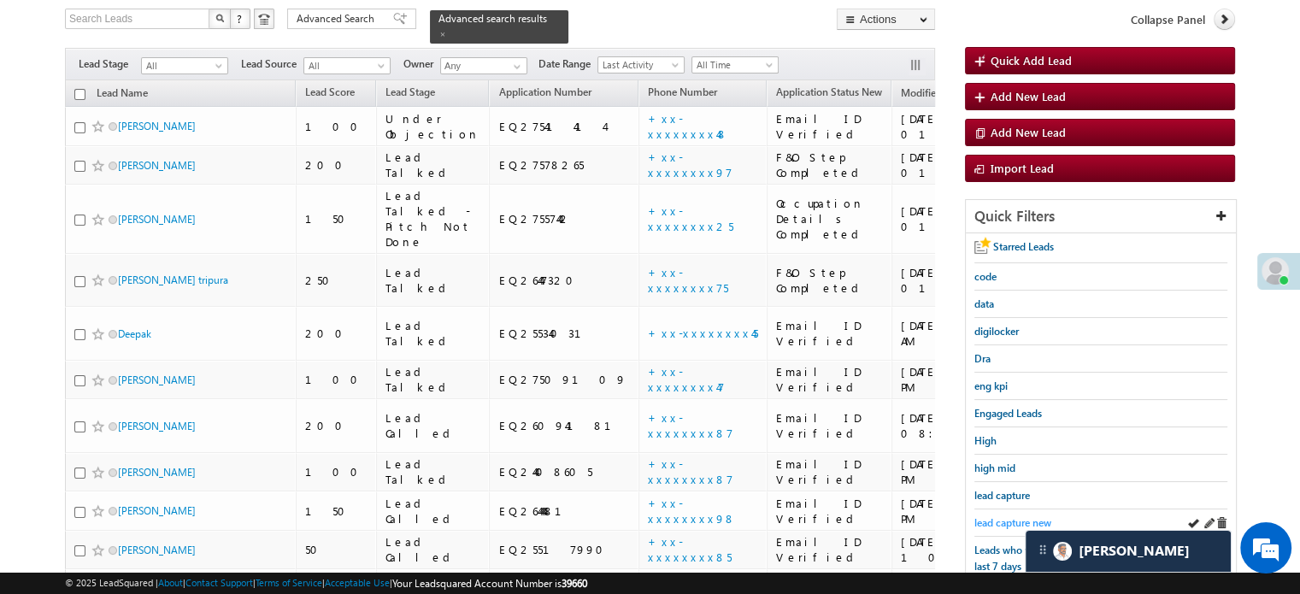
click at [1020, 521] on span "lead capture new" at bounding box center [1012, 522] width 77 height 13
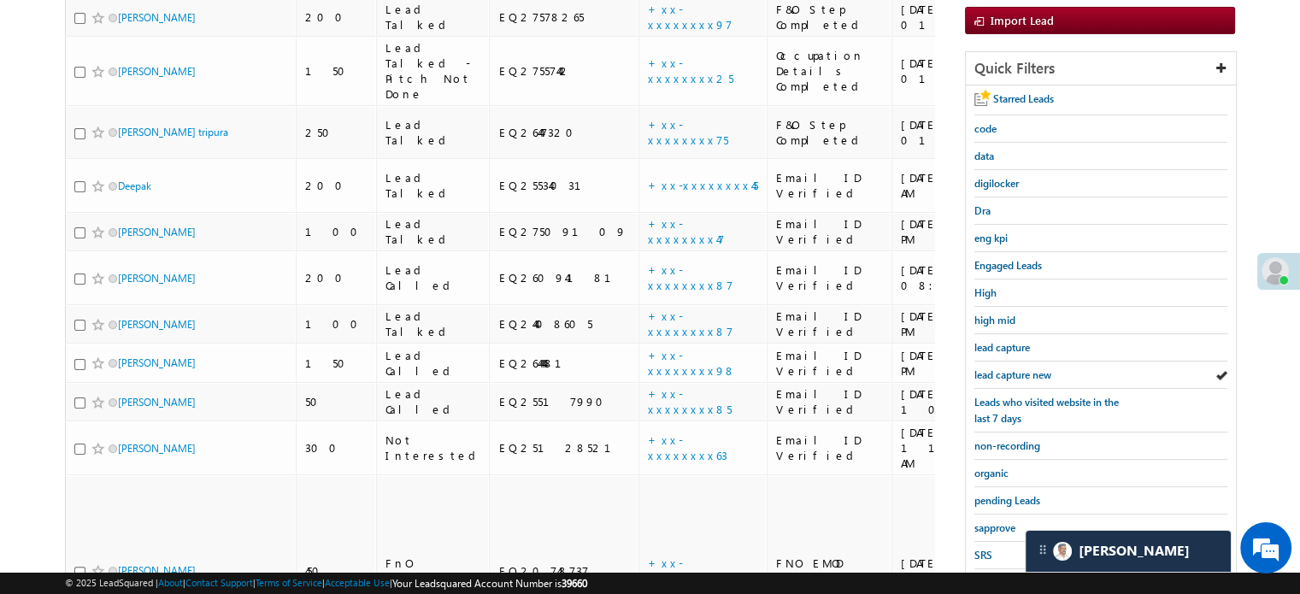
scroll to position [281, 0]
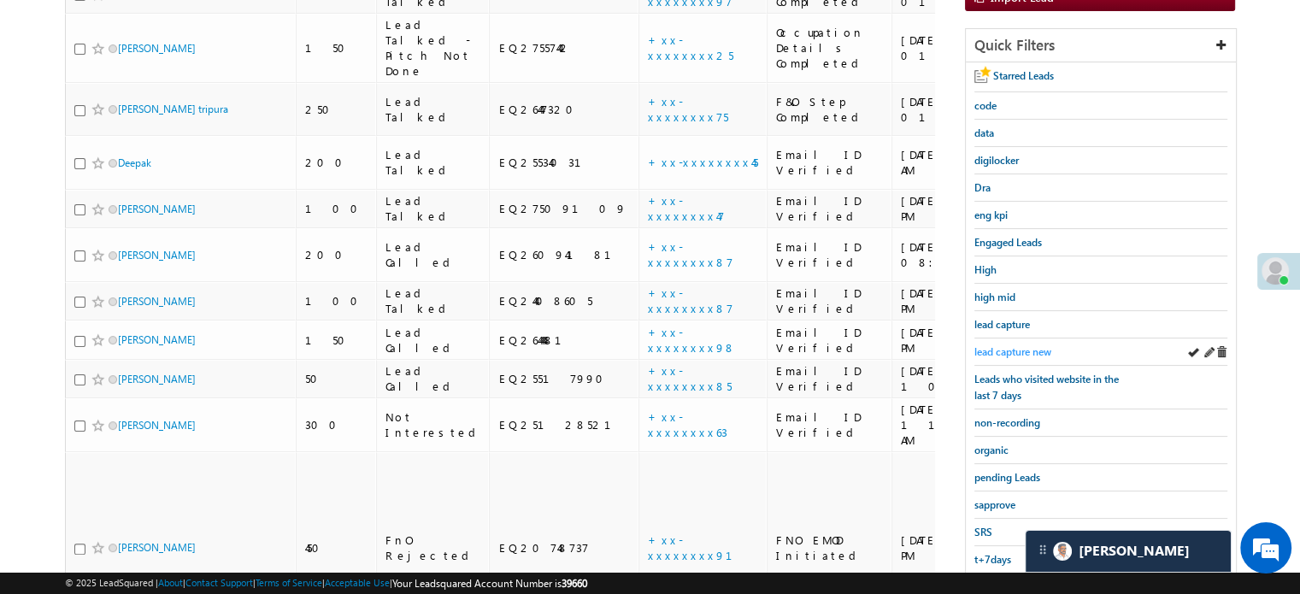
click at [1015, 345] on span "lead capture new" at bounding box center [1012, 351] width 77 height 13
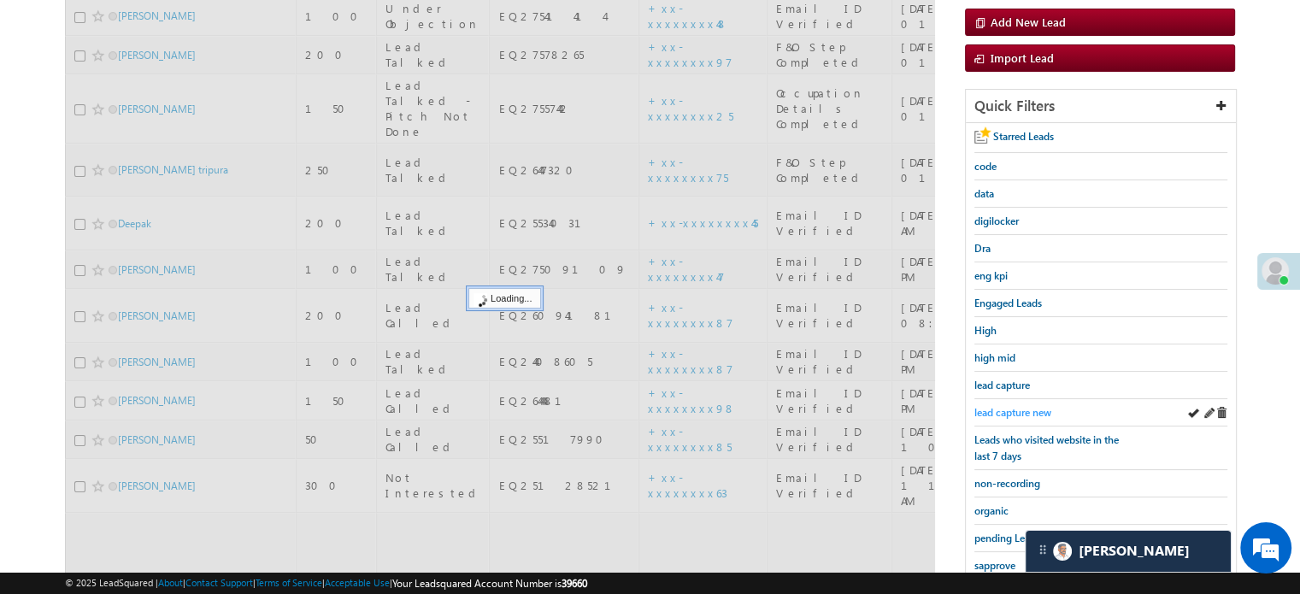
scroll to position [110, 0]
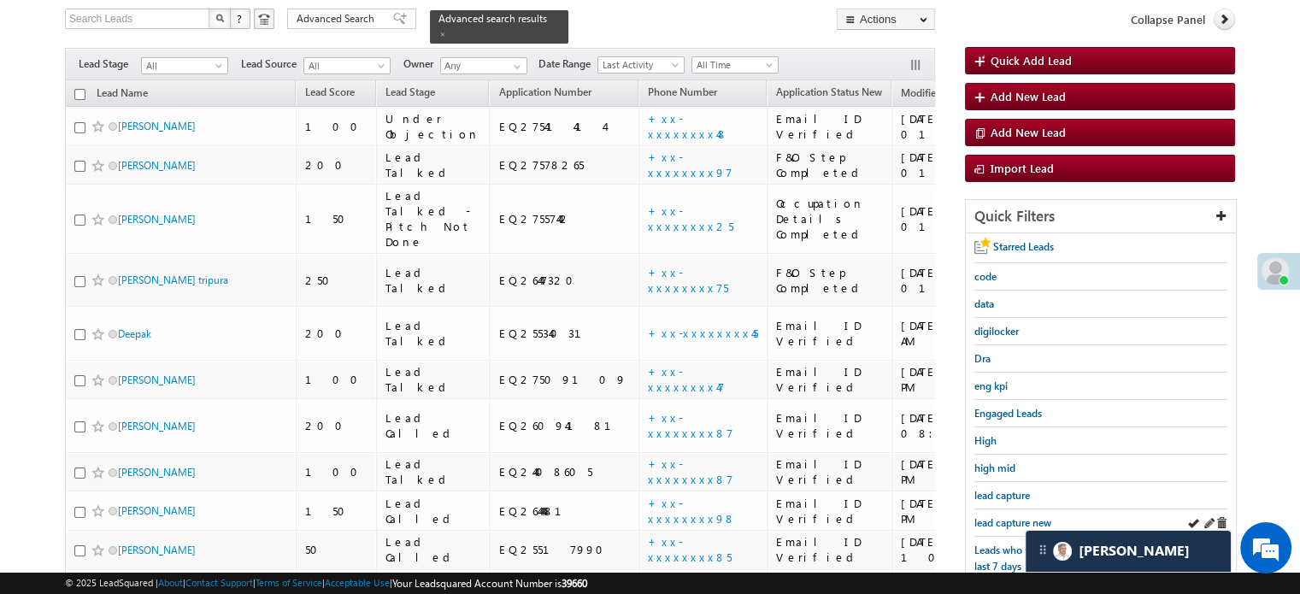
click at [1008, 526] on div "lead capture new" at bounding box center [1100, 522] width 253 height 27
click at [1009, 522] on span "lead capture new" at bounding box center [1012, 522] width 77 height 13
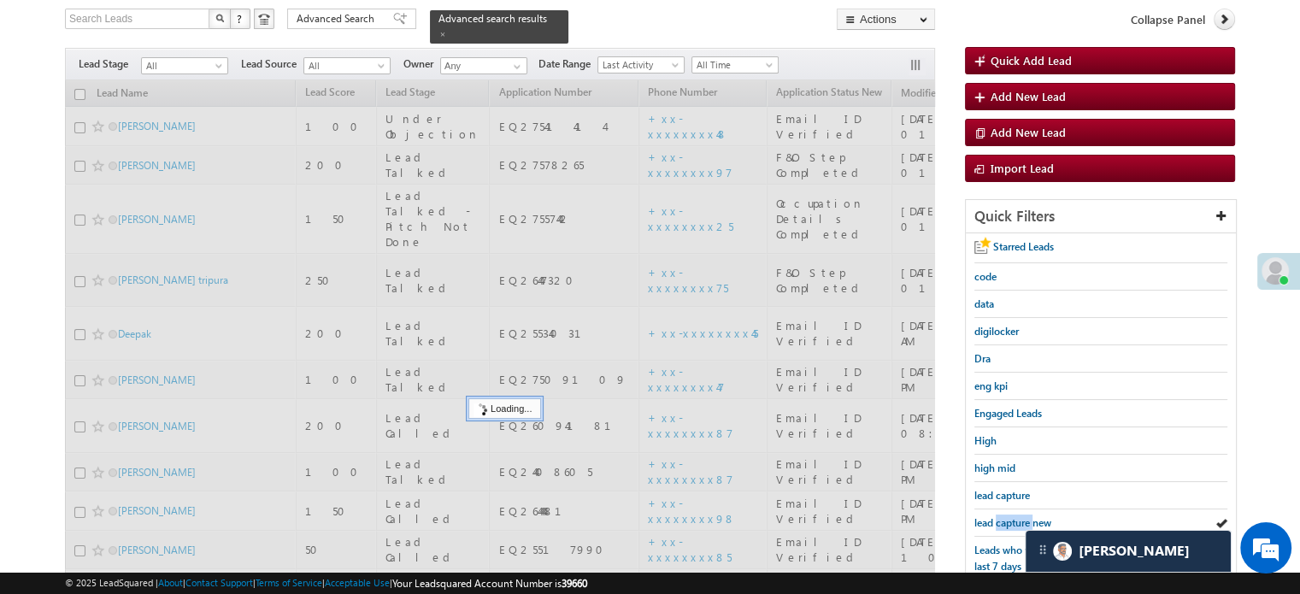
click at [1009, 522] on span "lead capture new" at bounding box center [1012, 522] width 77 height 13
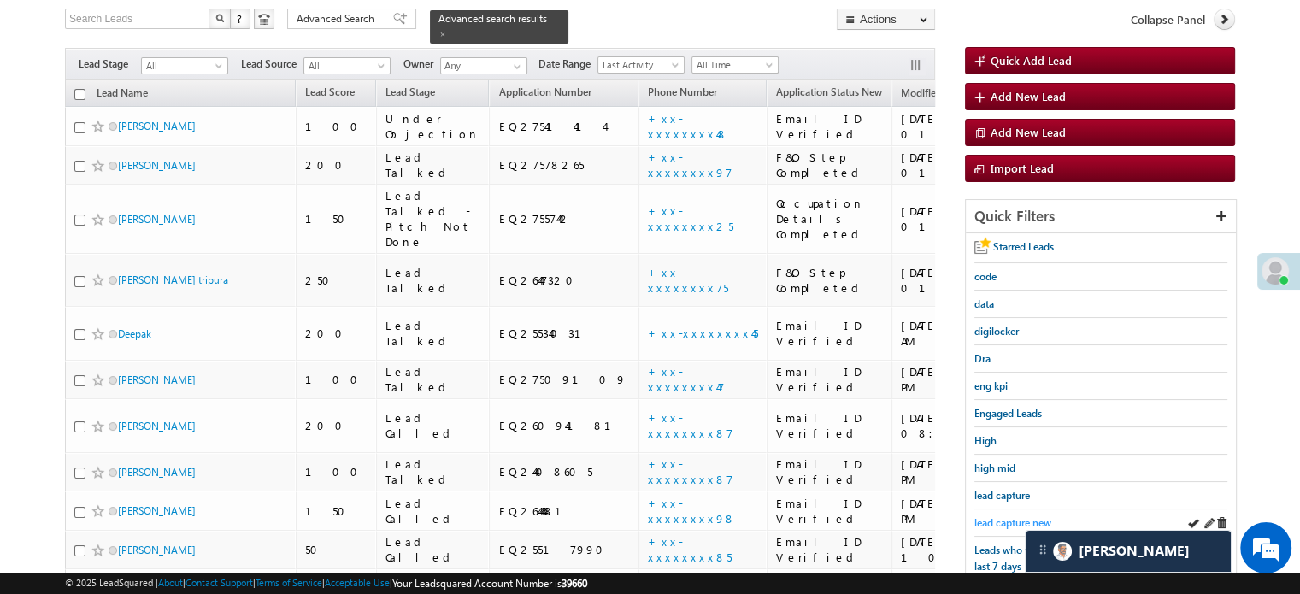
click at [993, 521] on span "lead capture new" at bounding box center [1012, 522] width 77 height 13
click at [1004, 516] on span "lead capture new" at bounding box center [1012, 522] width 77 height 13
click at [989, 515] on link "lead capture new" at bounding box center [1012, 523] width 77 height 16
click at [992, 515] on link "lead capture new" at bounding box center [1012, 523] width 77 height 16
click at [987, 516] on span "lead capture new" at bounding box center [1012, 522] width 77 height 13
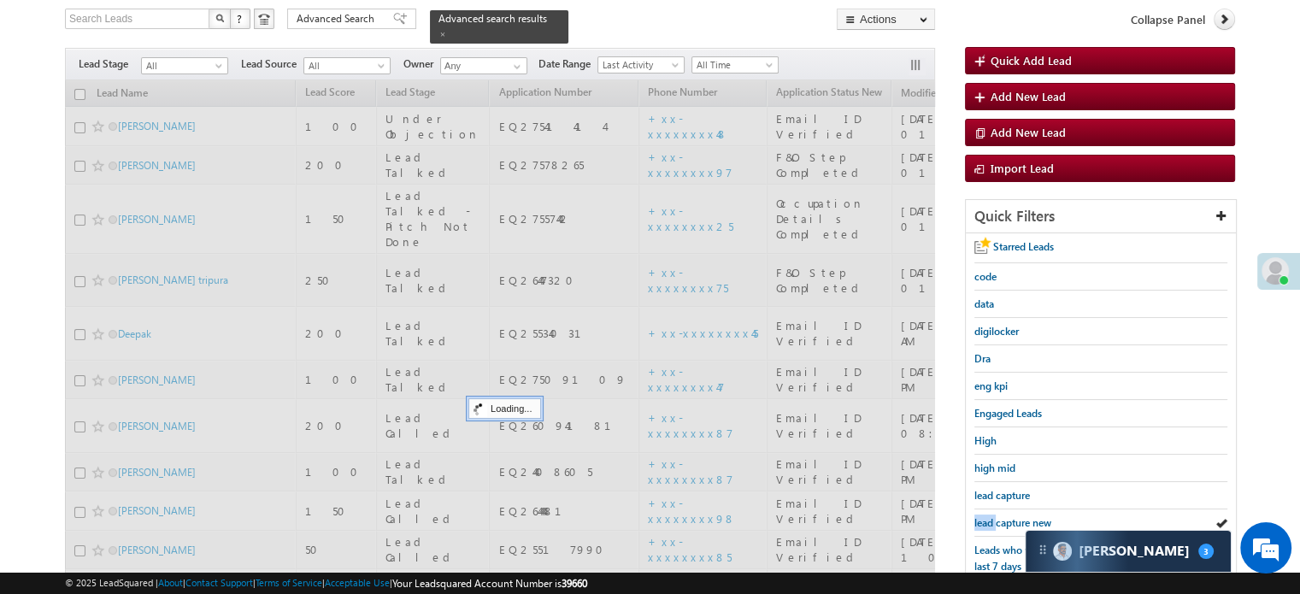
click at [987, 516] on span "lead capture new" at bounding box center [1012, 522] width 77 height 13
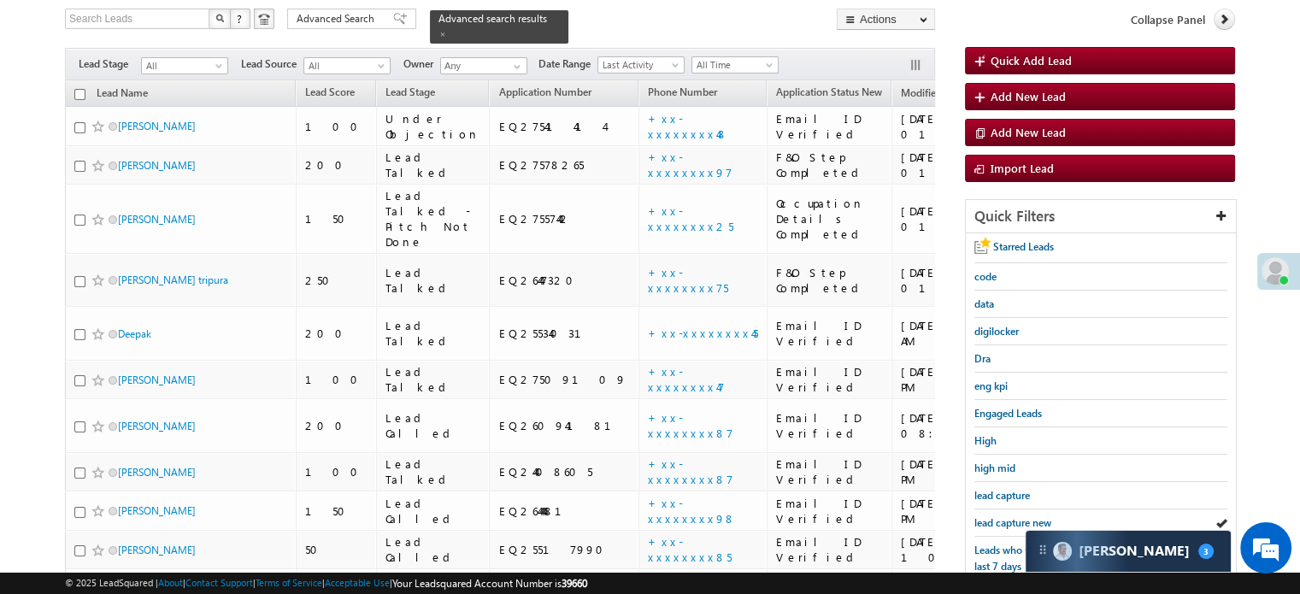
click at [987, 516] on span "lead capture new" at bounding box center [1012, 522] width 77 height 13
click at [1022, 517] on span "lead capture new" at bounding box center [1012, 522] width 77 height 13
click at [1051, 527] on div "lead capture new" at bounding box center [1100, 522] width 253 height 27
click at [1074, 549] on div "Carter 3" at bounding box center [1128, 551] width 205 height 41
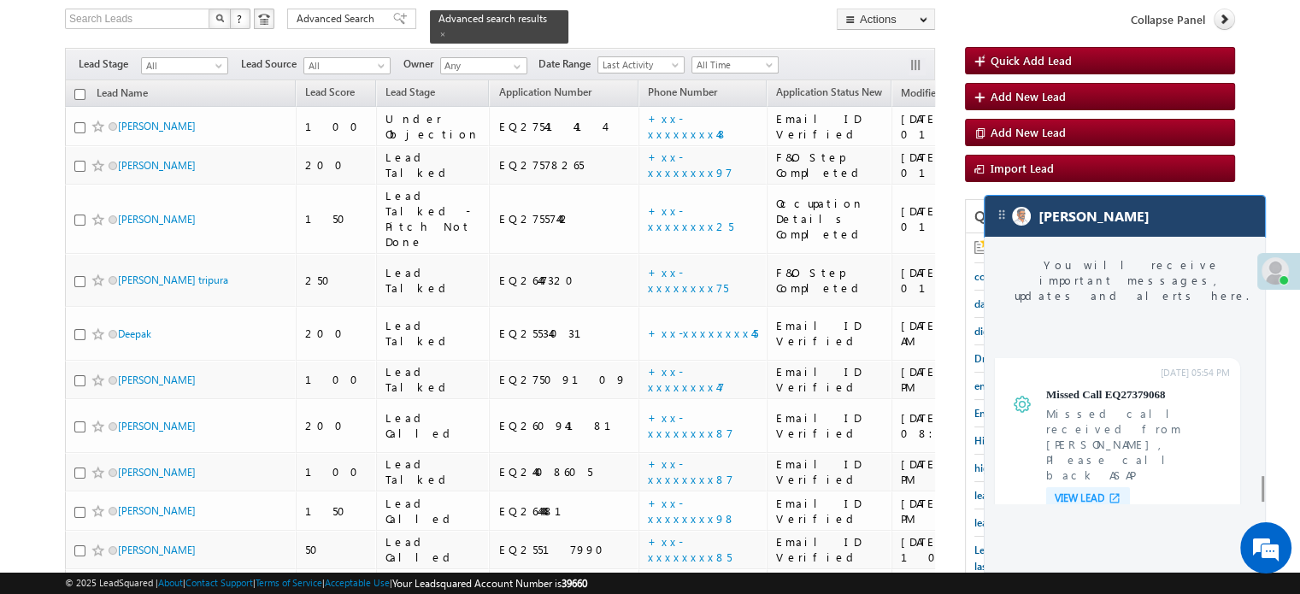
scroll to position [7021, 0]
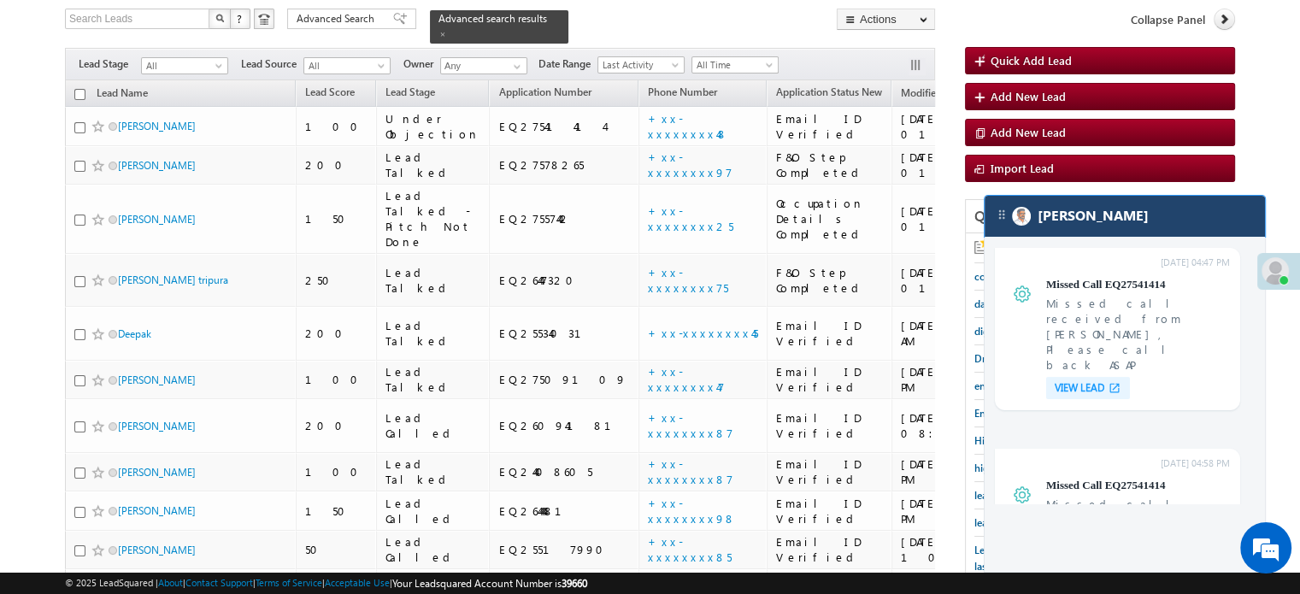
click at [1121, 214] on div "[PERSON_NAME]" at bounding box center [1125, 216] width 280 height 41
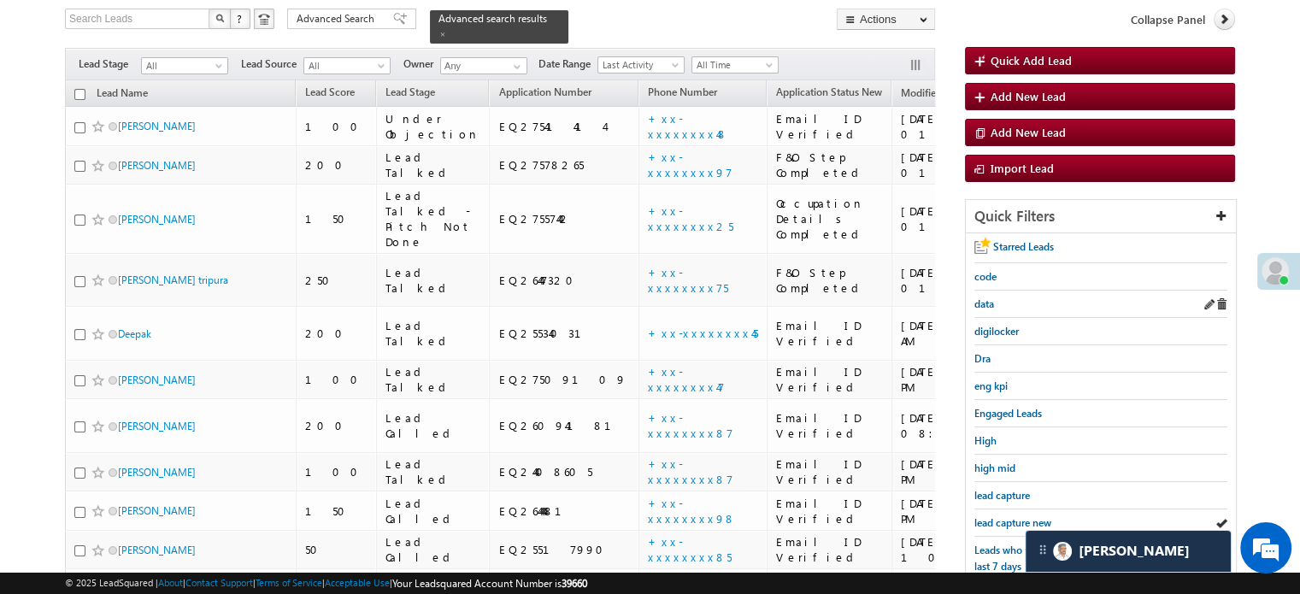
scroll to position [7132, 0]
click at [1005, 516] on span "lead capture new" at bounding box center [1012, 522] width 77 height 13
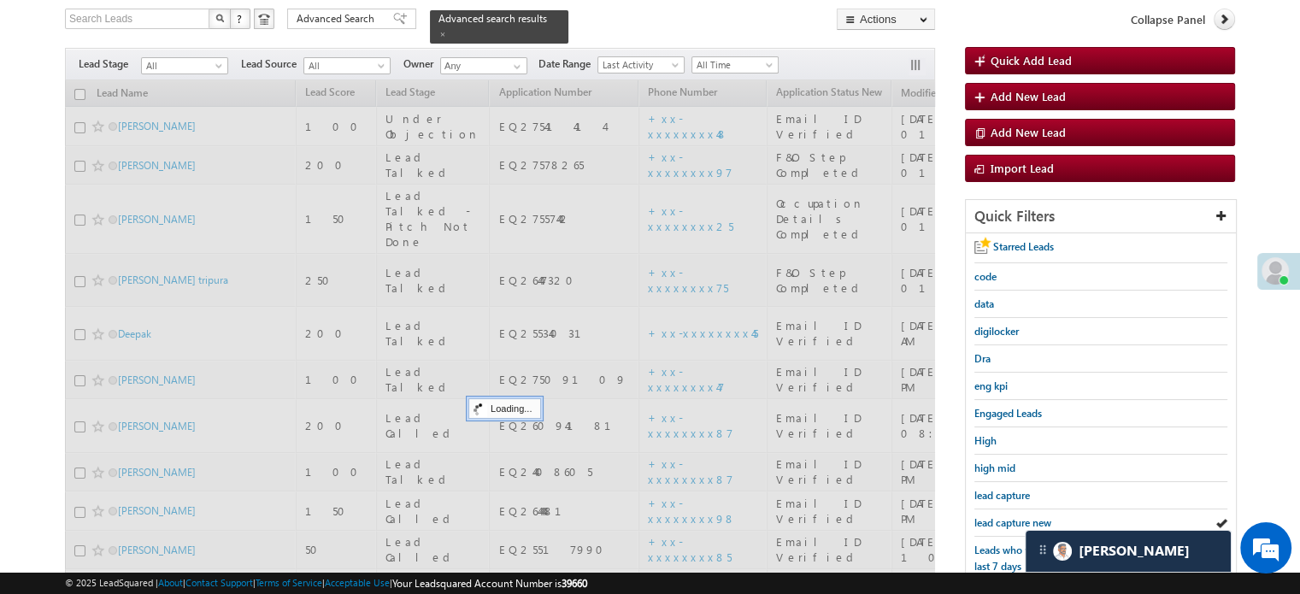
click at [1005, 516] on span "lead capture new" at bounding box center [1012, 522] width 77 height 13
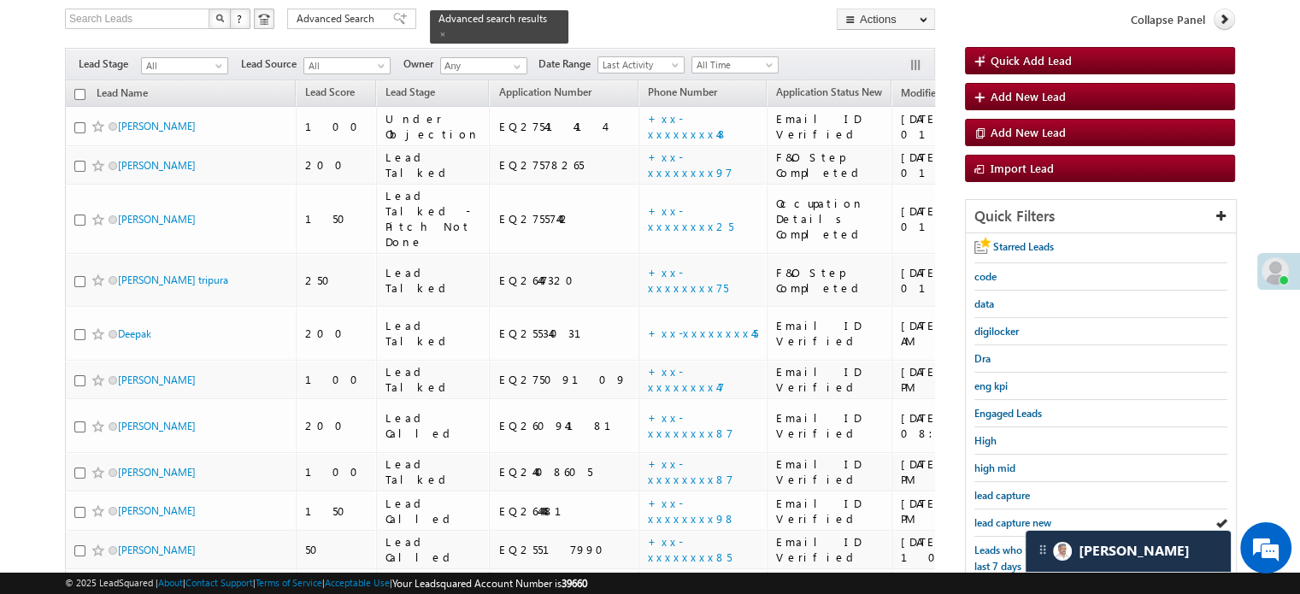
click at [1005, 516] on span "lead capture new" at bounding box center [1012, 522] width 77 height 13
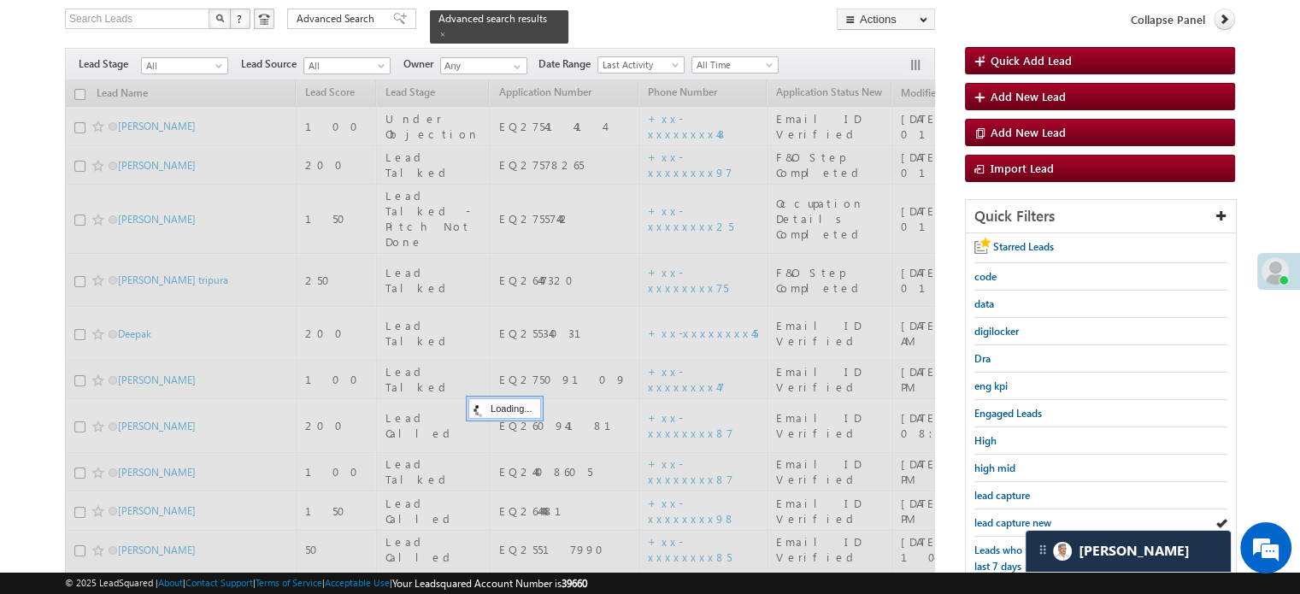
click at [1005, 516] on span "lead capture new" at bounding box center [1012, 522] width 77 height 13
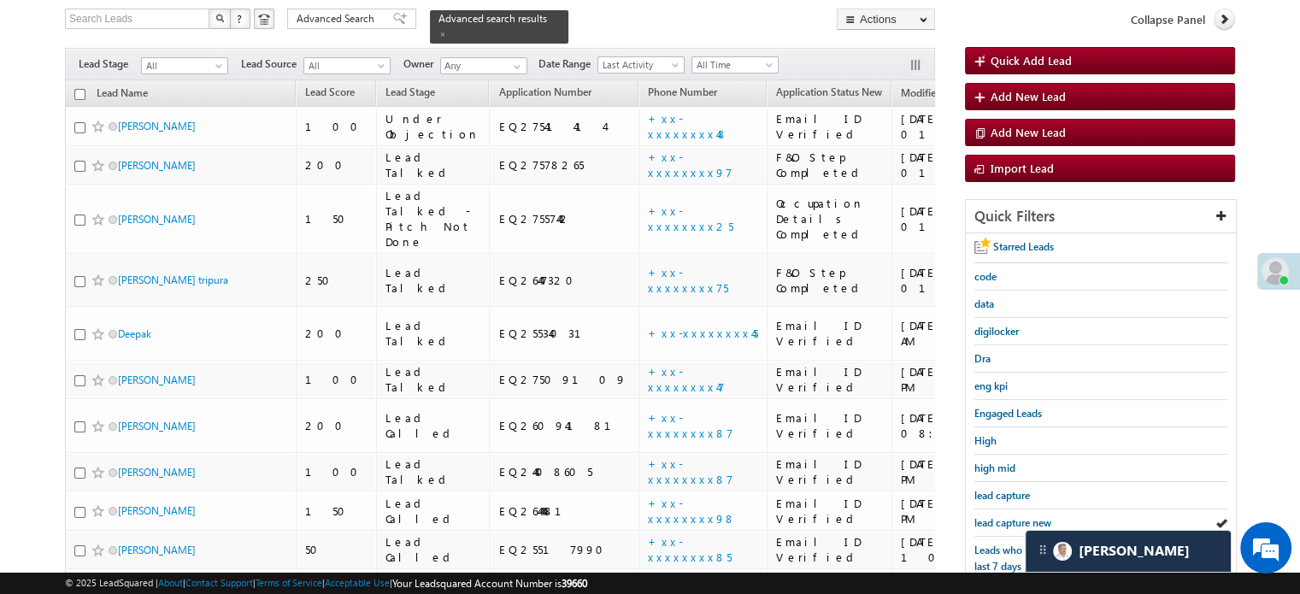
click at [1005, 516] on span "lead capture new" at bounding box center [1012, 522] width 77 height 13
click at [1005, 515] on link "lead capture new" at bounding box center [1012, 523] width 77 height 16
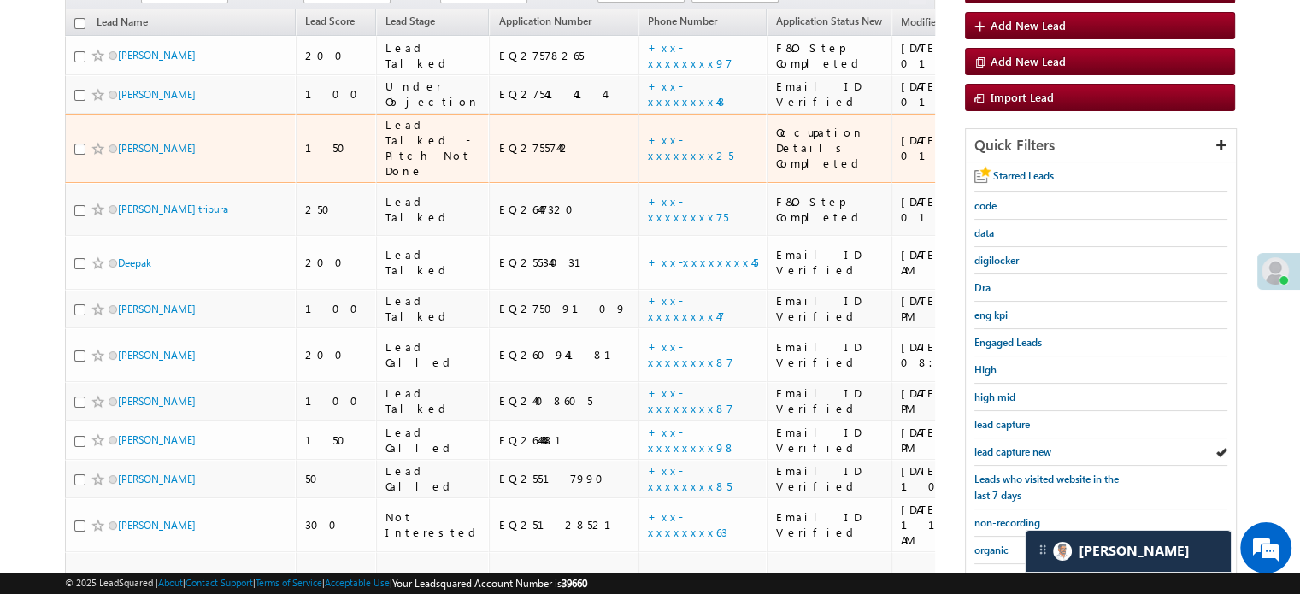
scroll to position [281, 0]
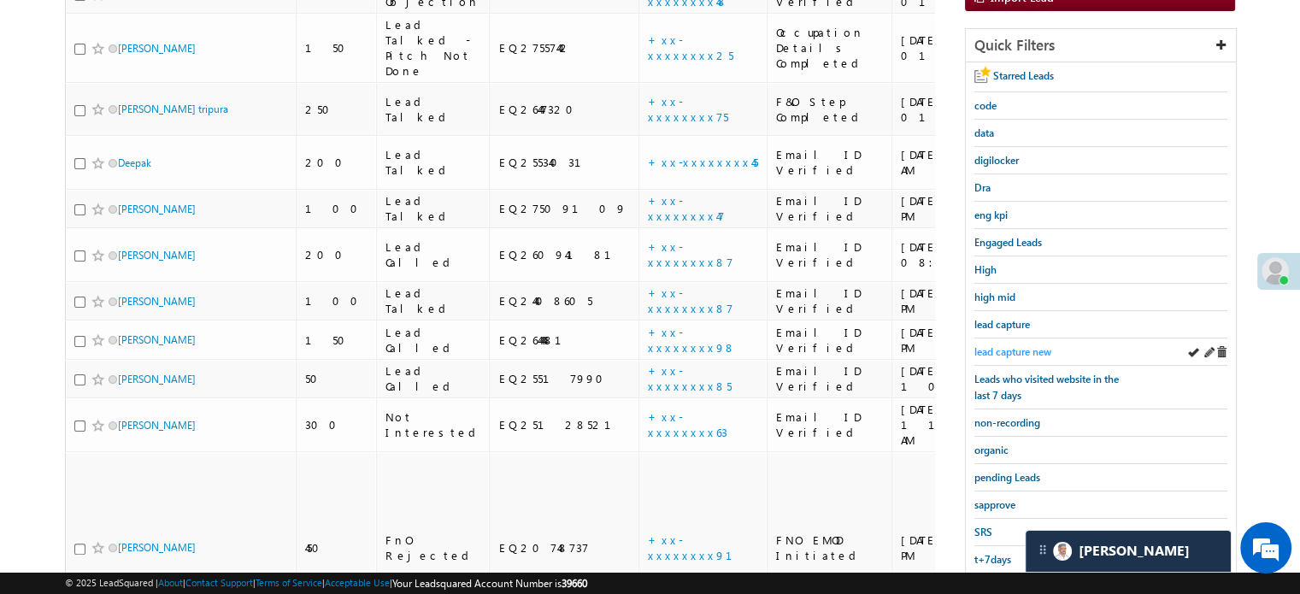
click at [1019, 348] on span "lead capture new" at bounding box center [1012, 351] width 77 height 13
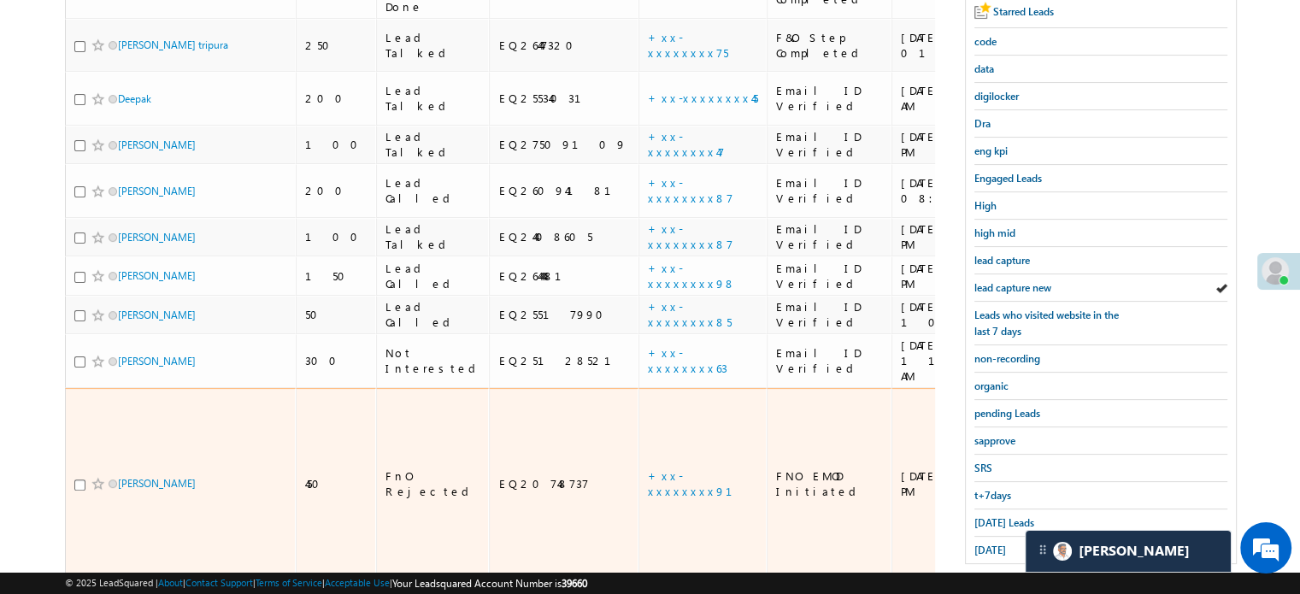
scroll to position [367, 0]
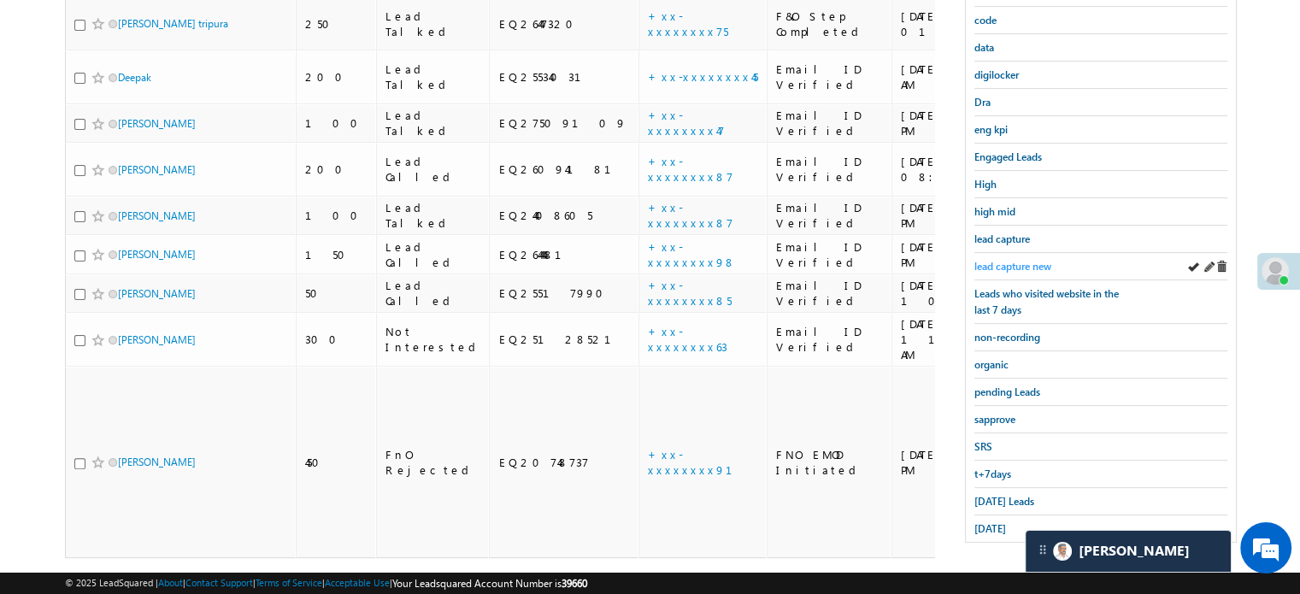
click at [1015, 267] on span "lead capture new" at bounding box center [1012, 266] width 77 height 13
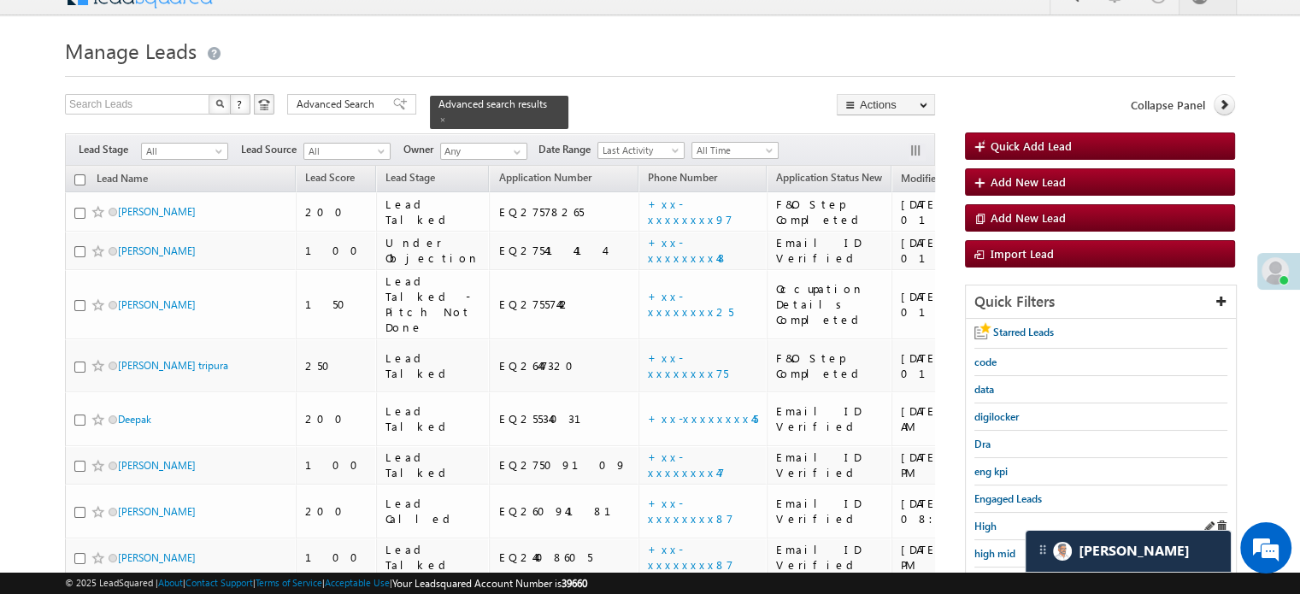
scroll to position [110, 0]
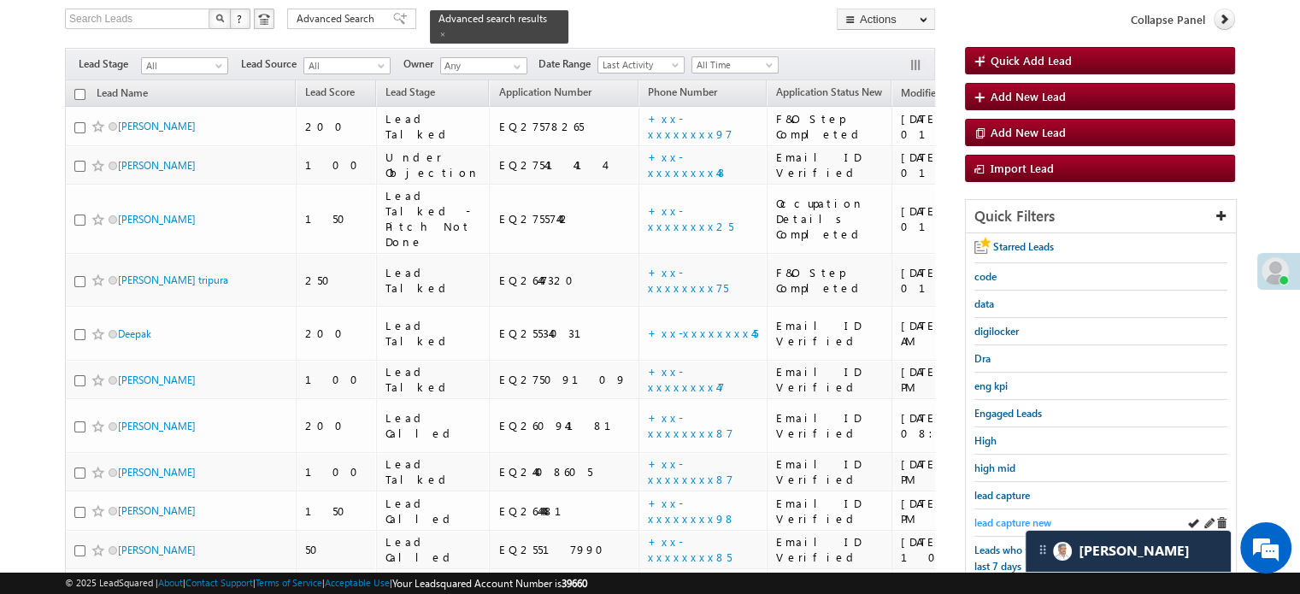
click at [1005, 517] on span "lead capture new" at bounding box center [1012, 522] width 77 height 13
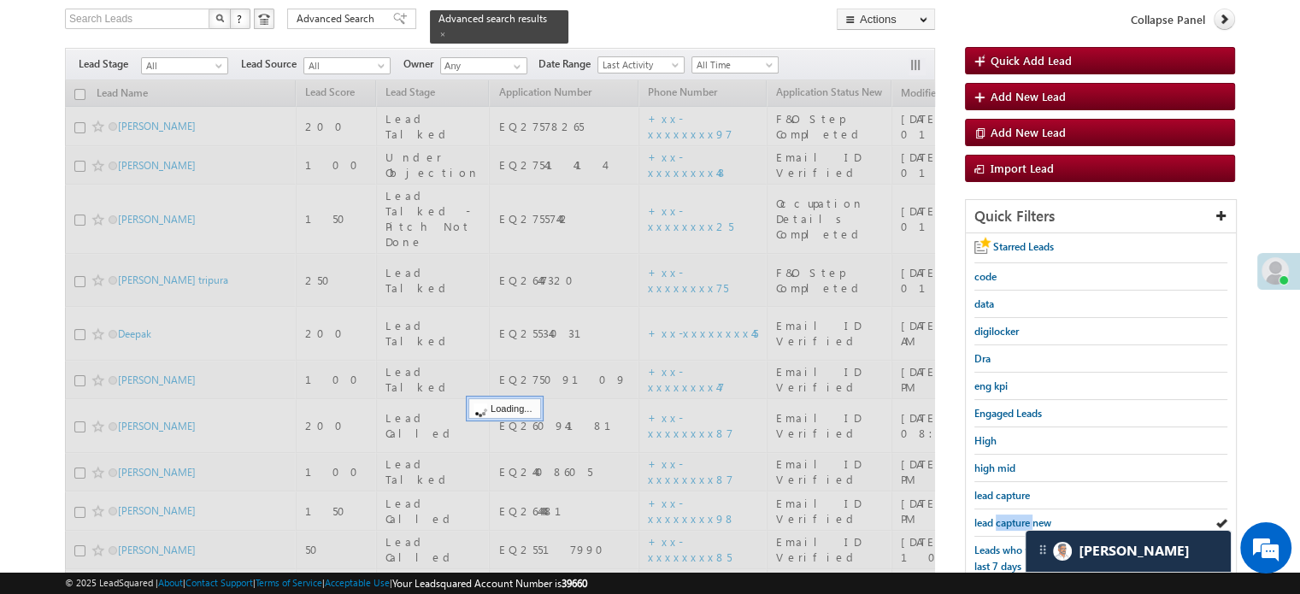
click at [1005, 517] on span "lead capture new" at bounding box center [1012, 522] width 77 height 13
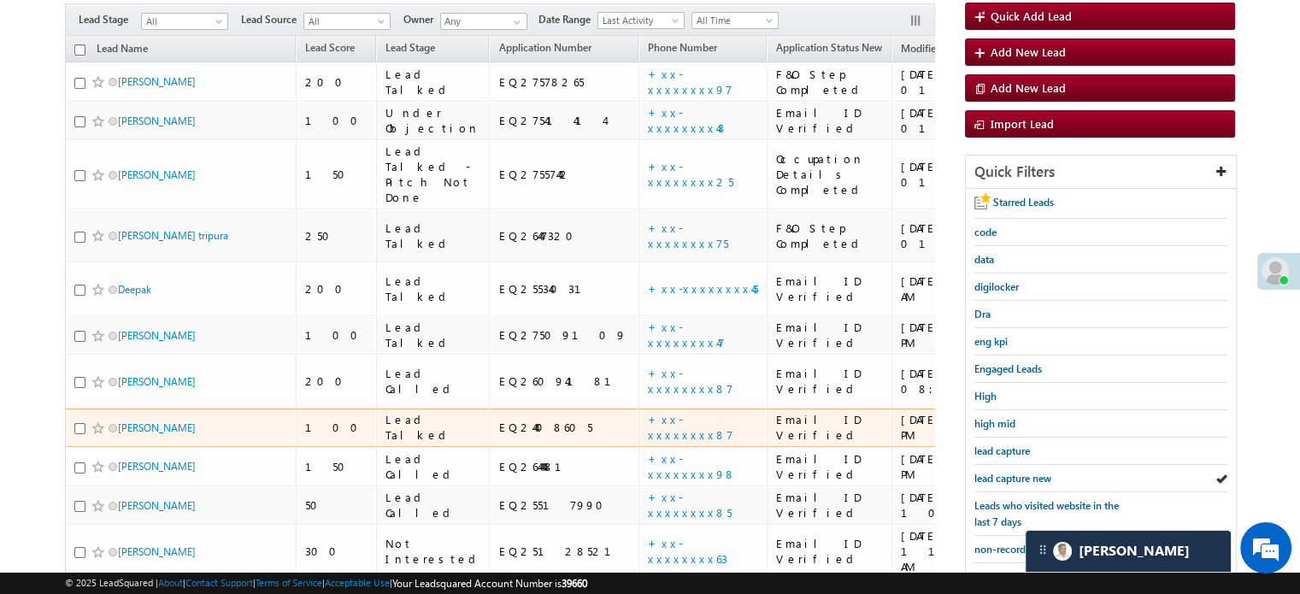
scroll to position [196, 0]
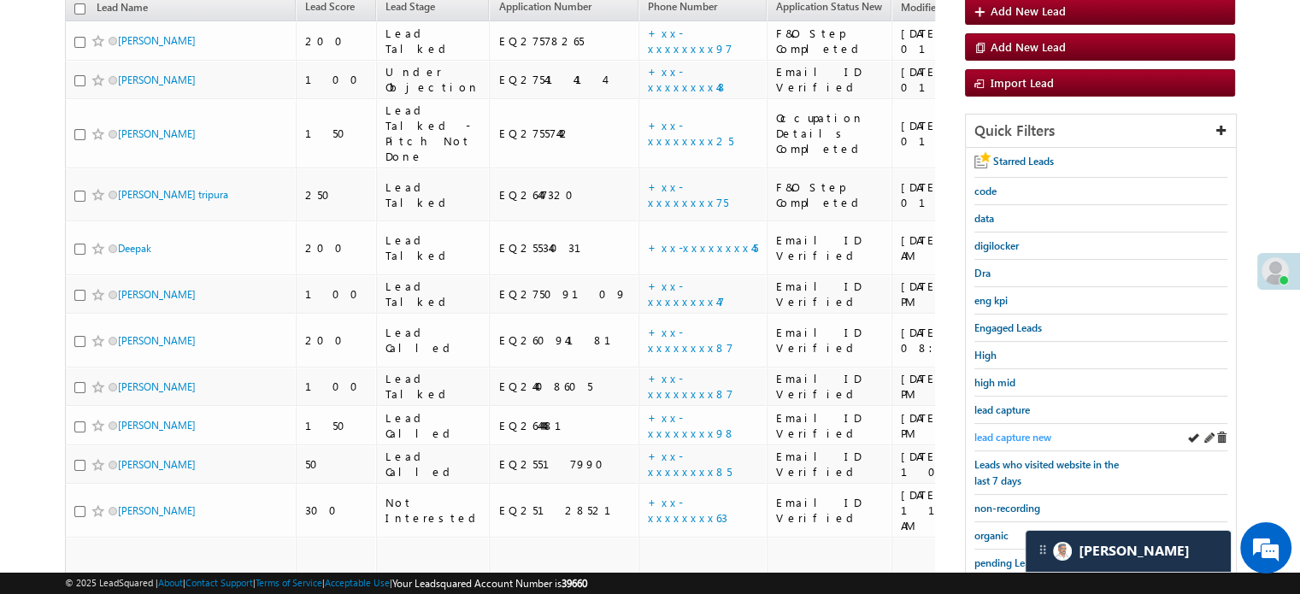
click at [995, 431] on span "lead capture new" at bounding box center [1012, 437] width 77 height 13
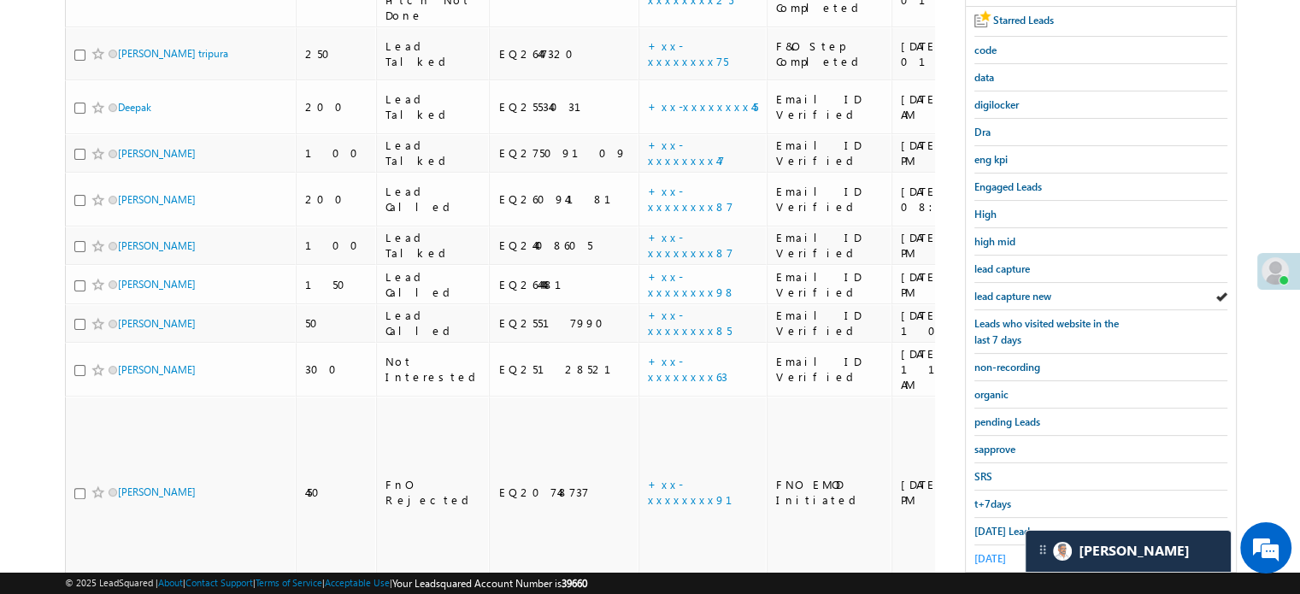
scroll to position [367, 0]
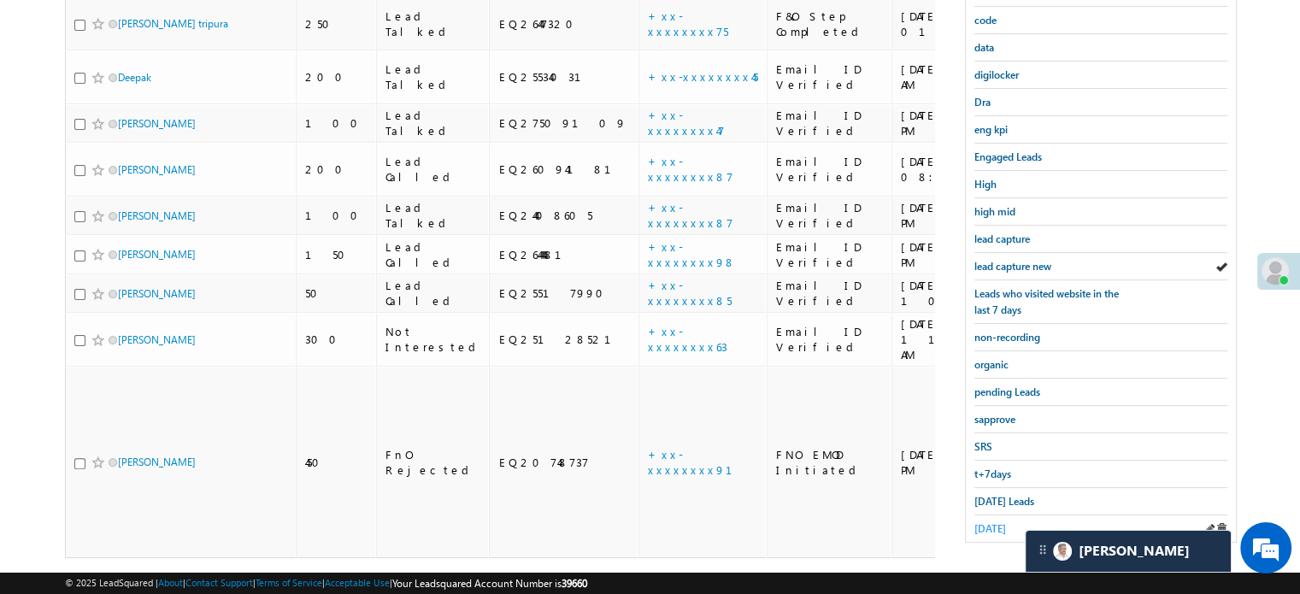
click at [993, 522] on span "[DATE]" at bounding box center [990, 528] width 32 height 13
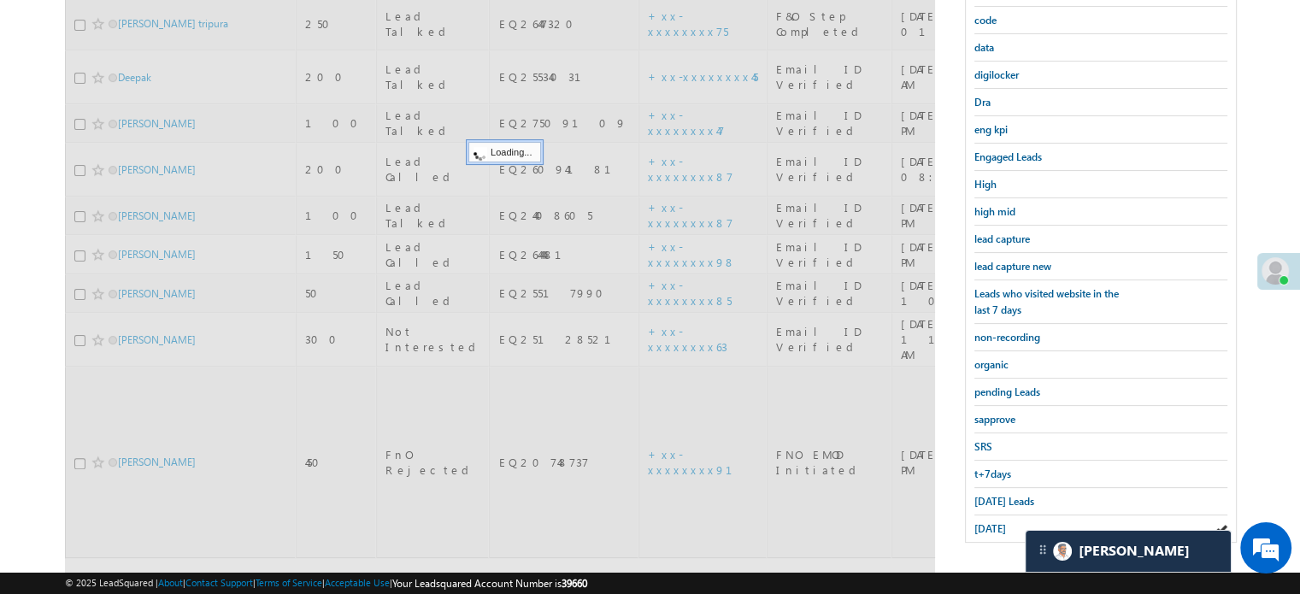
click at [993, 522] on span "[DATE]" at bounding box center [990, 528] width 32 height 13
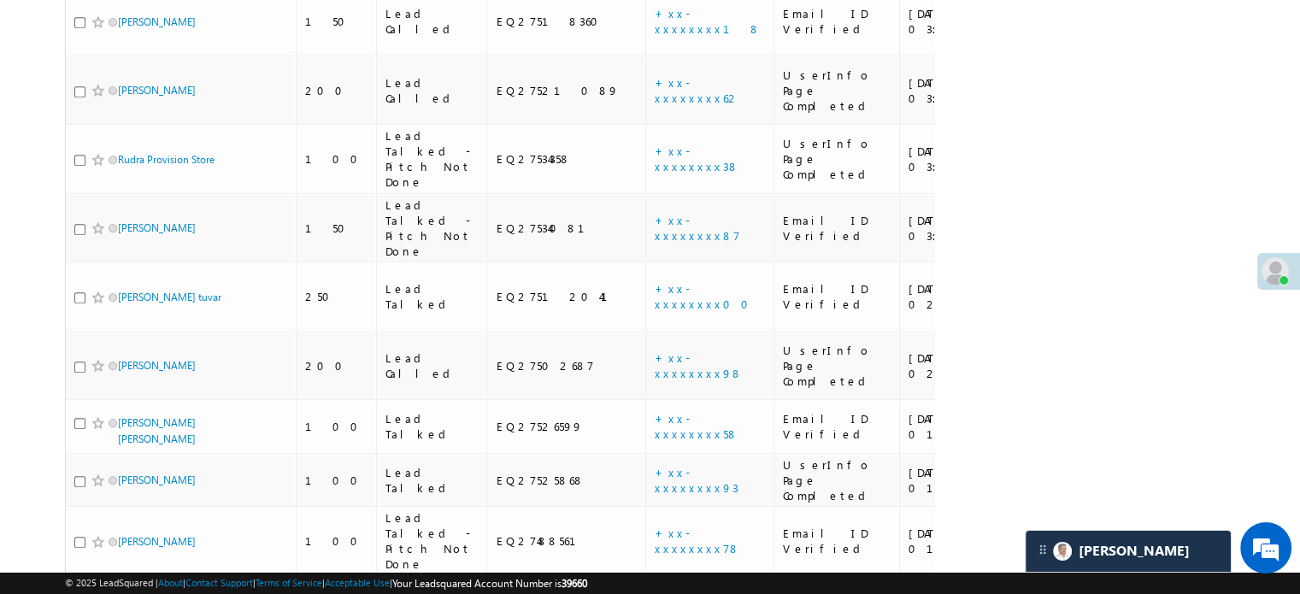
scroll to position [1405, 0]
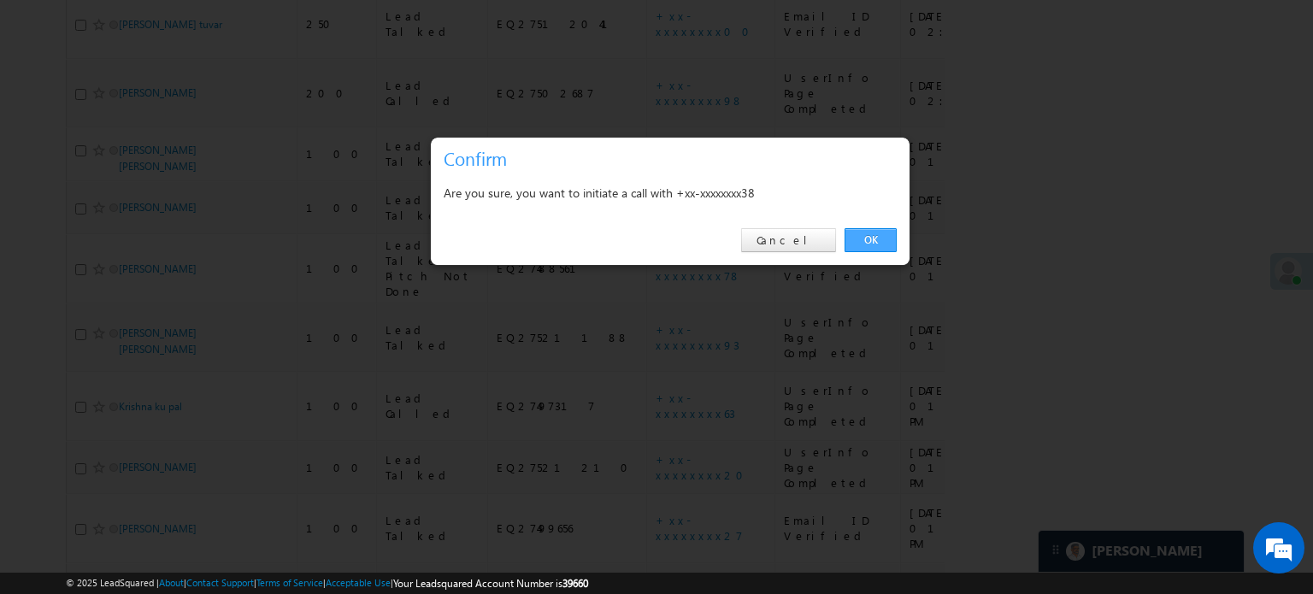
click at [848, 241] on link "OK" at bounding box center [871, 240] width 52 height 24
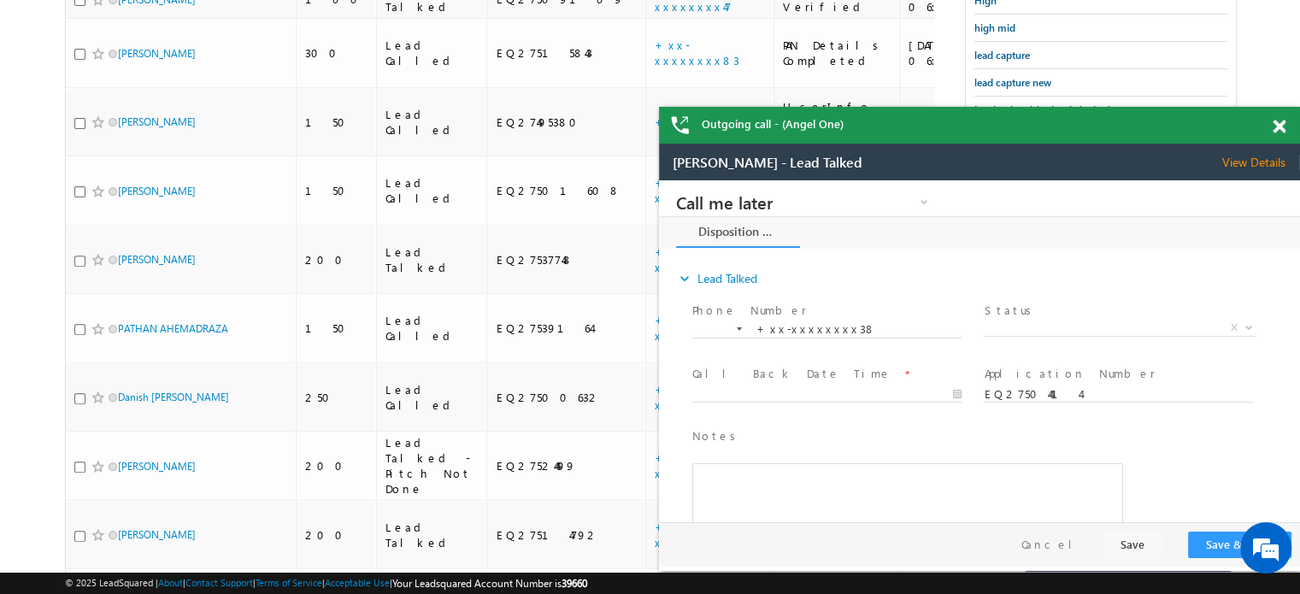
scroll to position [0, 0]
drag, startPoint x: 1279, startPoint y: 121, endPoint x: 637, endPoint y: 28, distance: 648.7
click at [1279, 121] on span at bounding box center [1279, 127] width 13 height 15
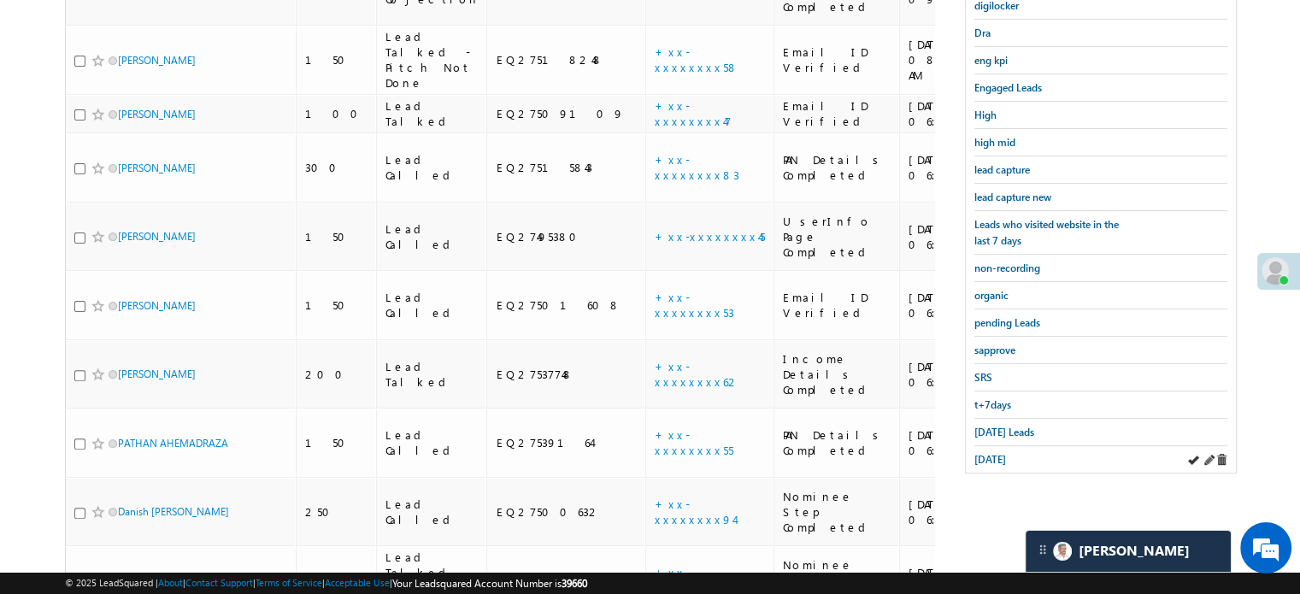
scroll to position [340, 0]
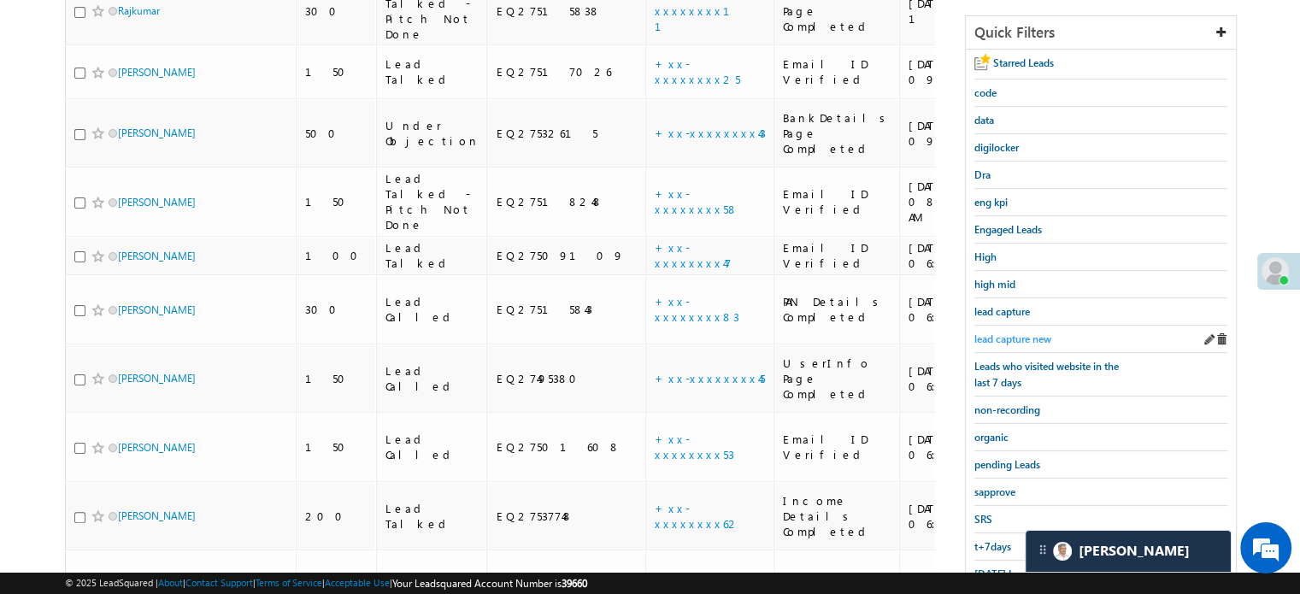
click at [1009, 335] on span "lead capture new" at bounding box center [1012, 339] width 77 height 13
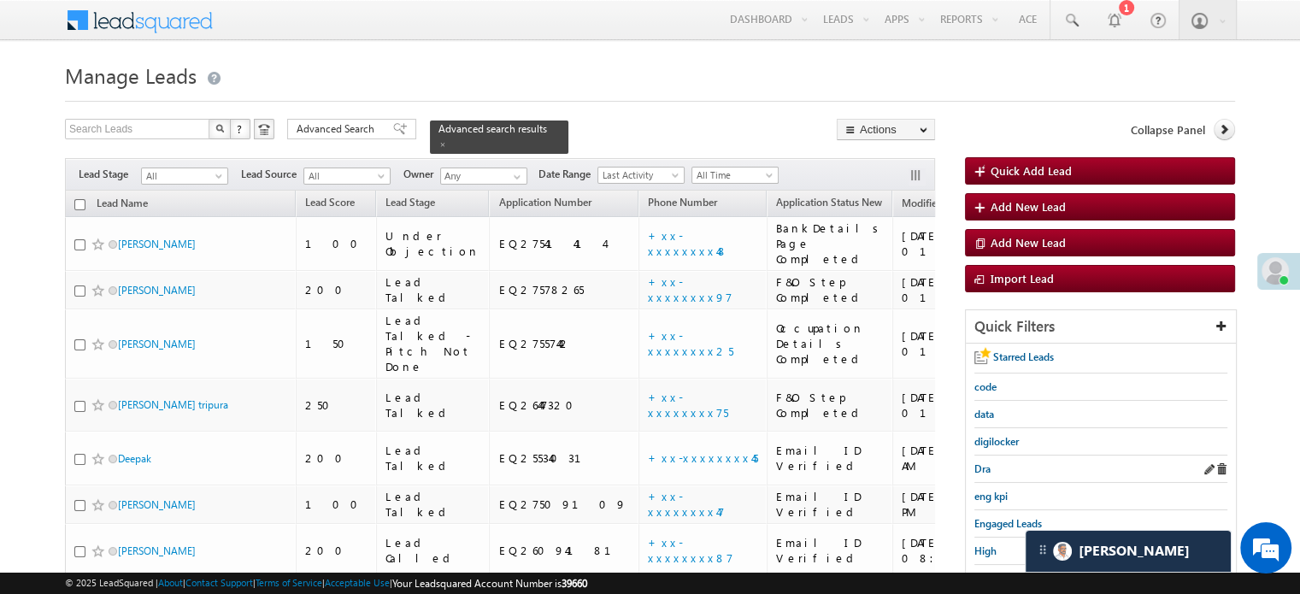
scroll to position [85, 0]
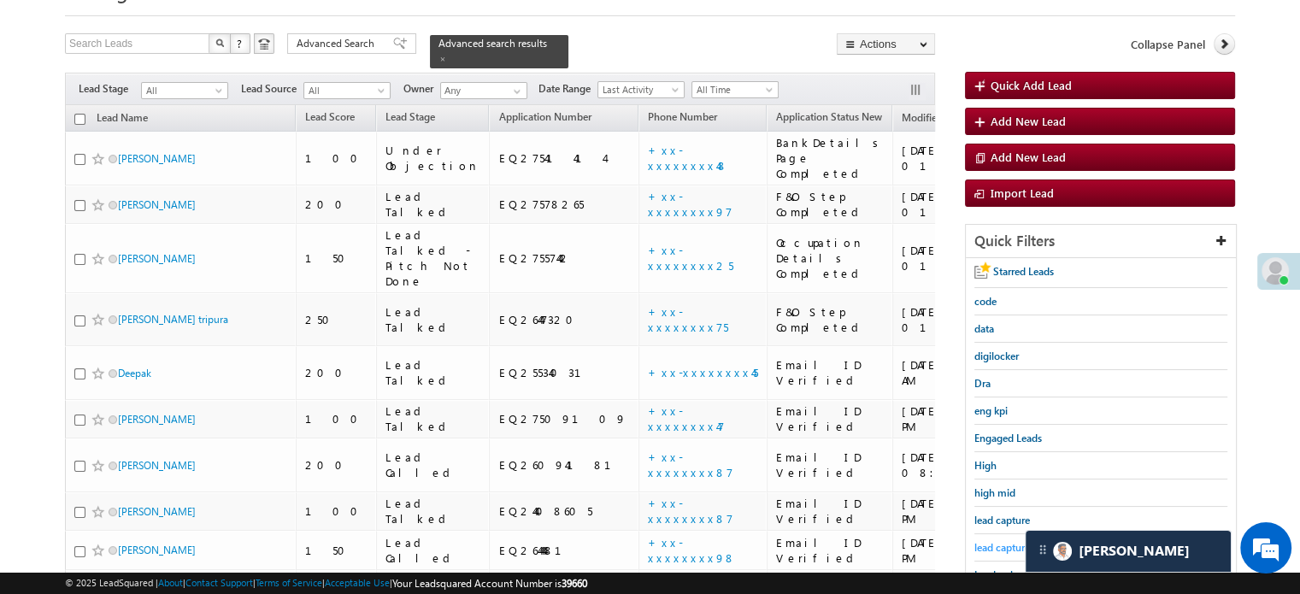
click at [1012, 541] on span "lead capture new" at bounding box center [1012, 547] width 77 height 13
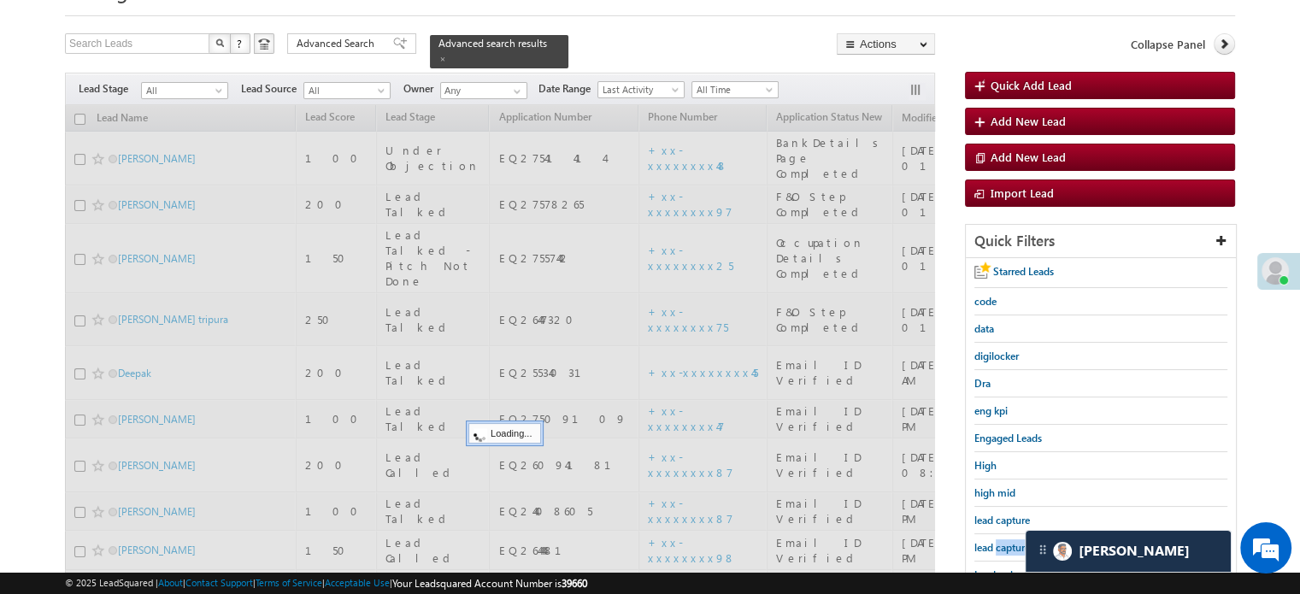
click at [1012, 541] on span "lead capture new" at bounding box center [1012, 547] width 77 height 13
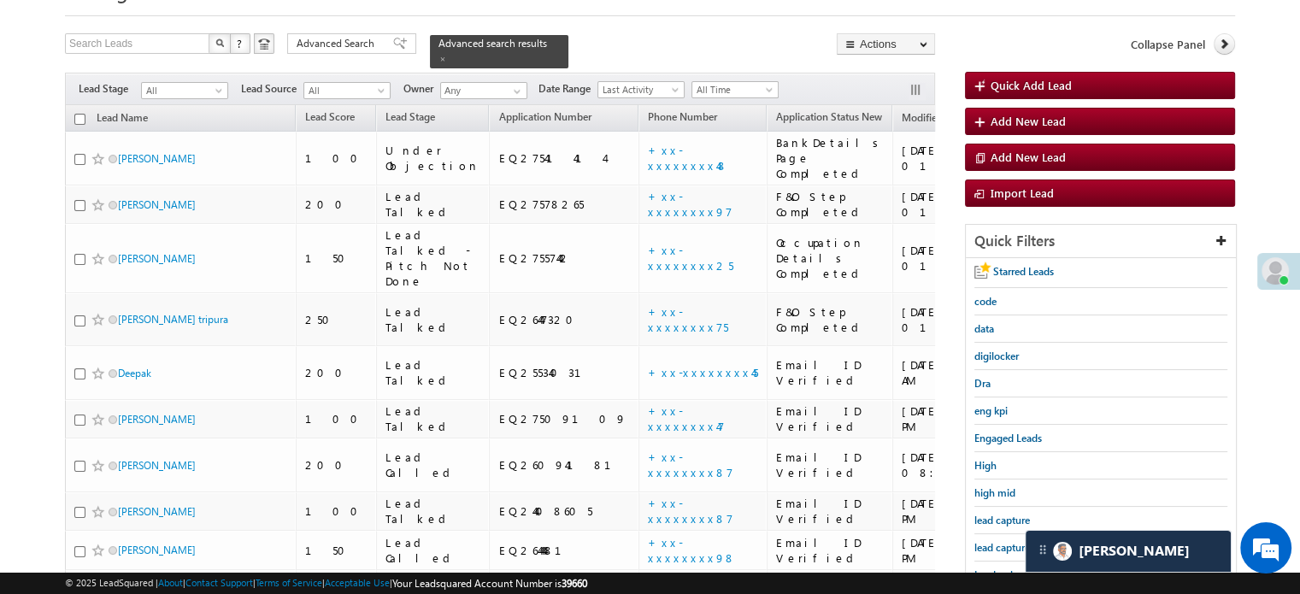
click at [1012, 541] on span "lead capture new" at bounding box center [1012, 547] width 77 height 13
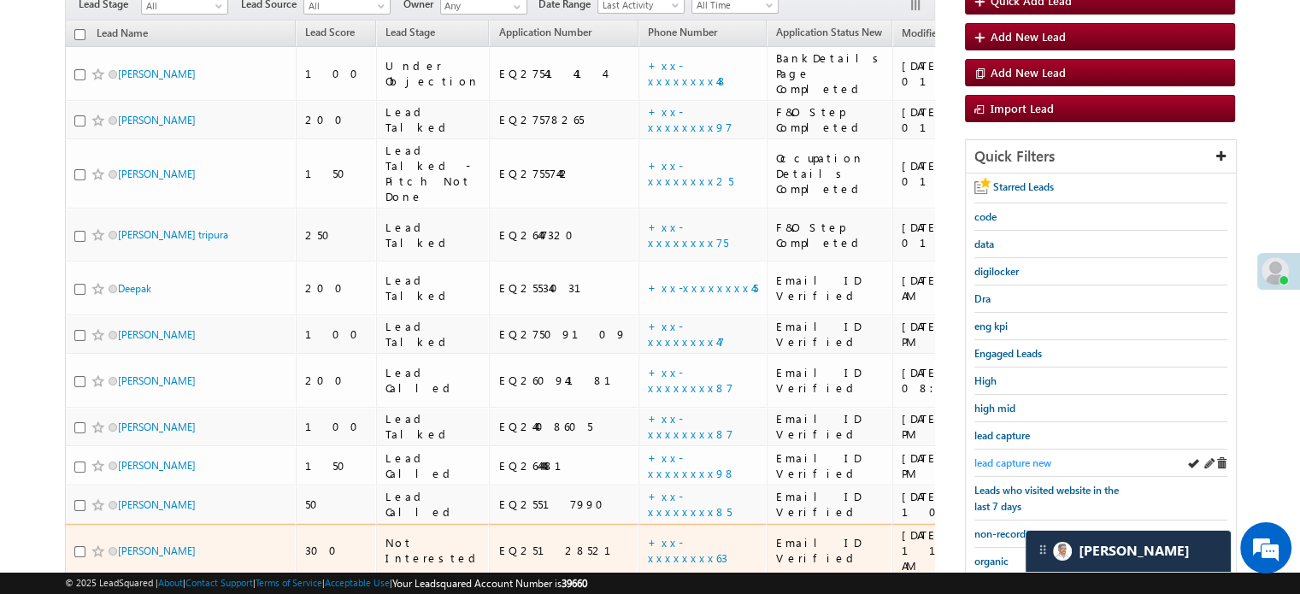
scroll to position [256, 0]
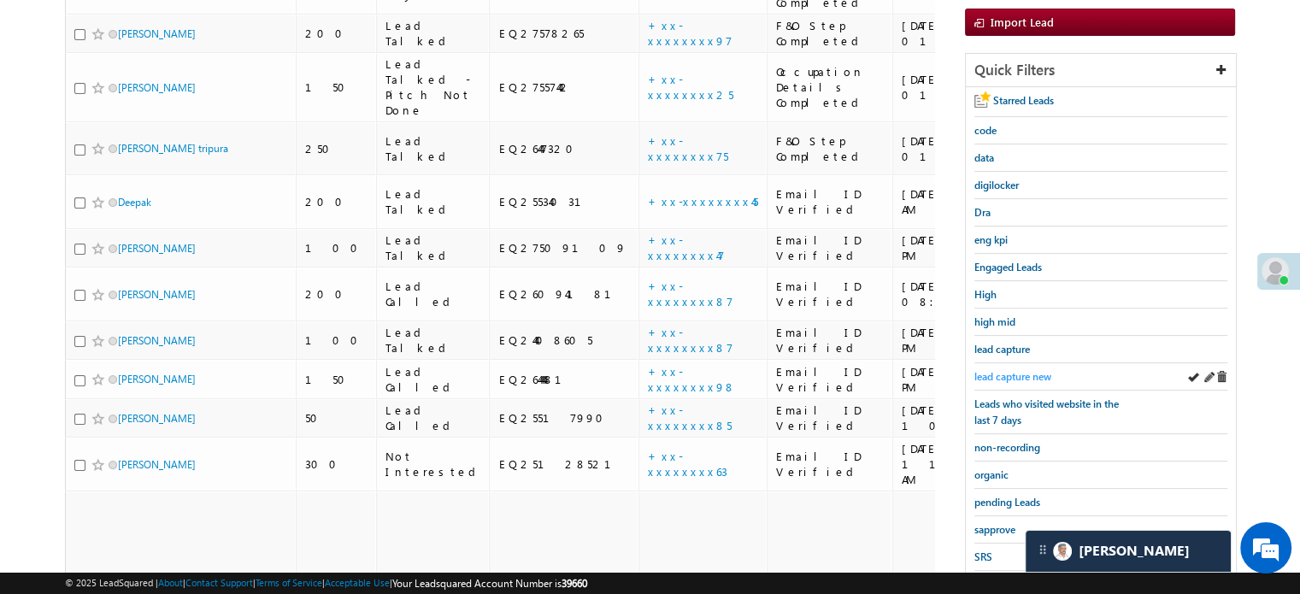
click at [996, 375] on span "lead capture new" at bounding box center [1012, 376] width 77 height 13
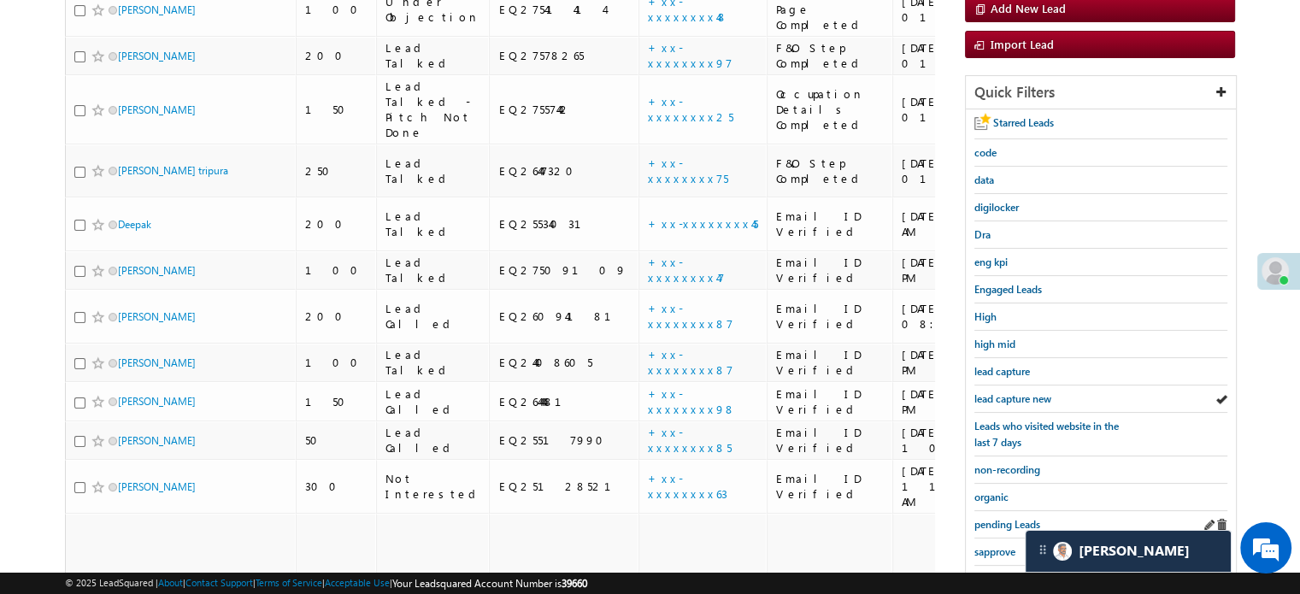
scroll to position [342, 0]
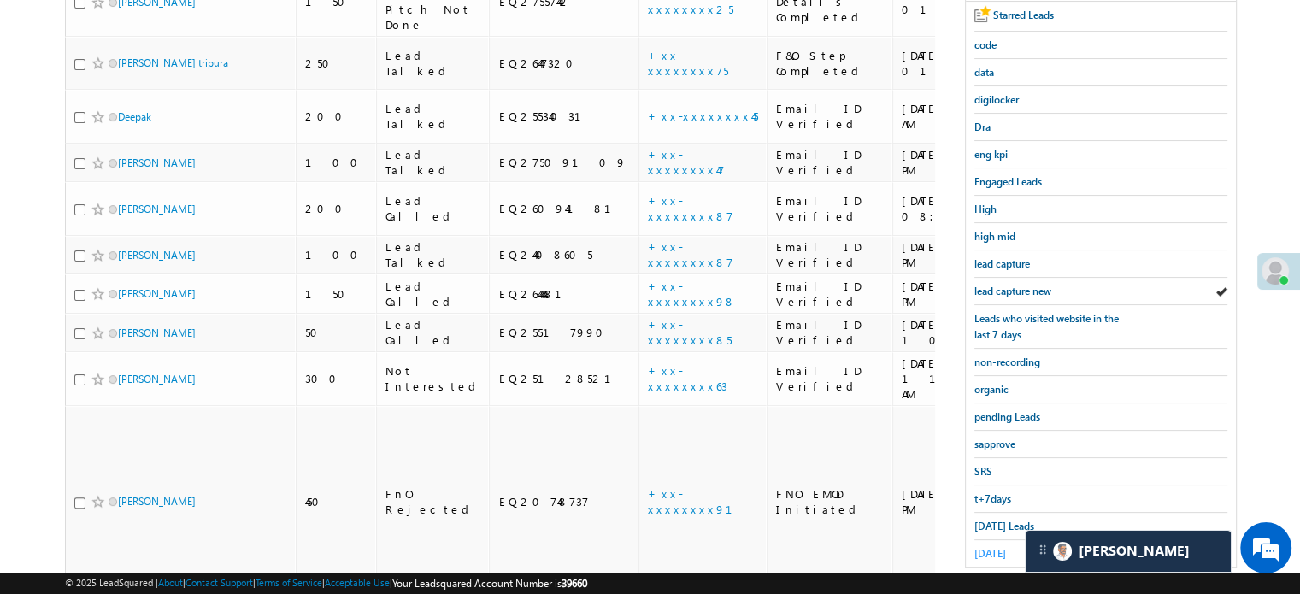
click at [999, 547] on span "[DATE]" at bounding box center [990, 553] width 32 height 13
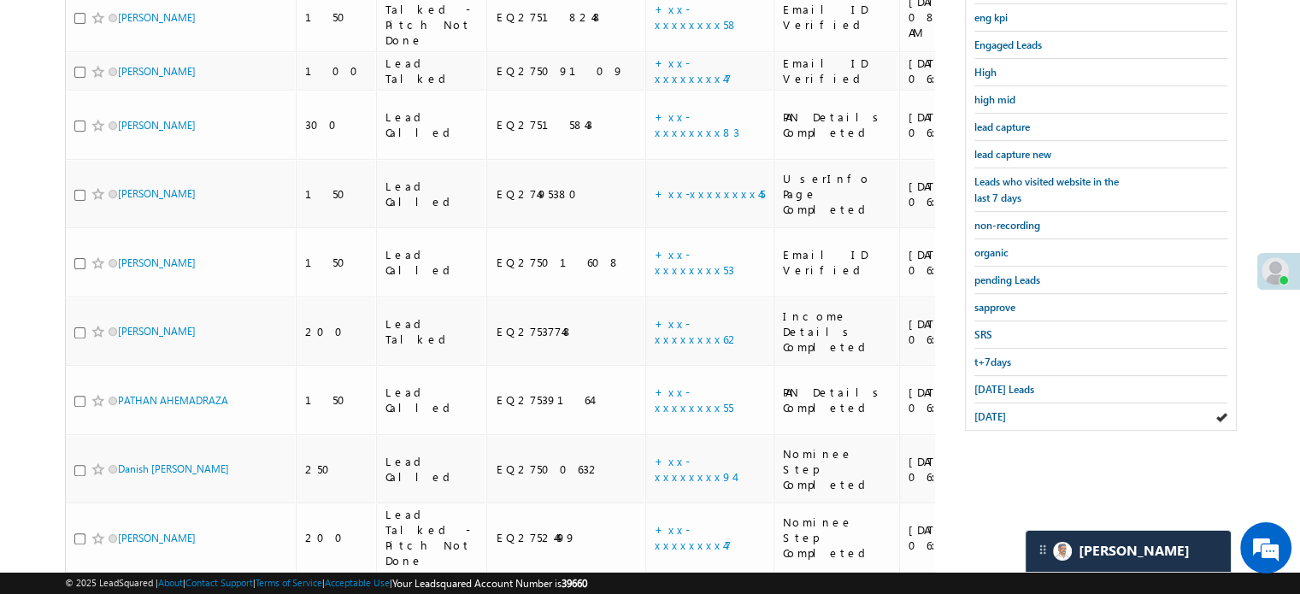
scroll to position [294, 0]
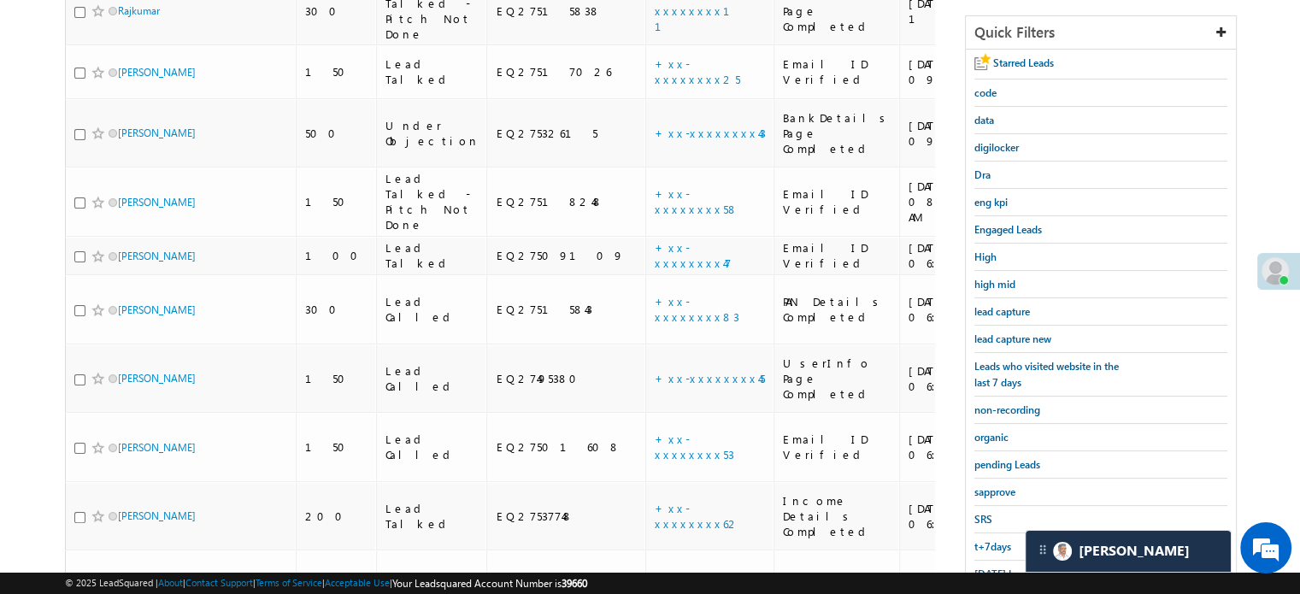
click at [972, 333] on div "Starred Leads code data digilocker Dra eng kpi Engaged Leads High high mid lead…" at bounding box center [1101, 332] width 270 height 565
click at [986, 338] on span "lead capture new" at bounding box center [1012, 339] width 77 height 13
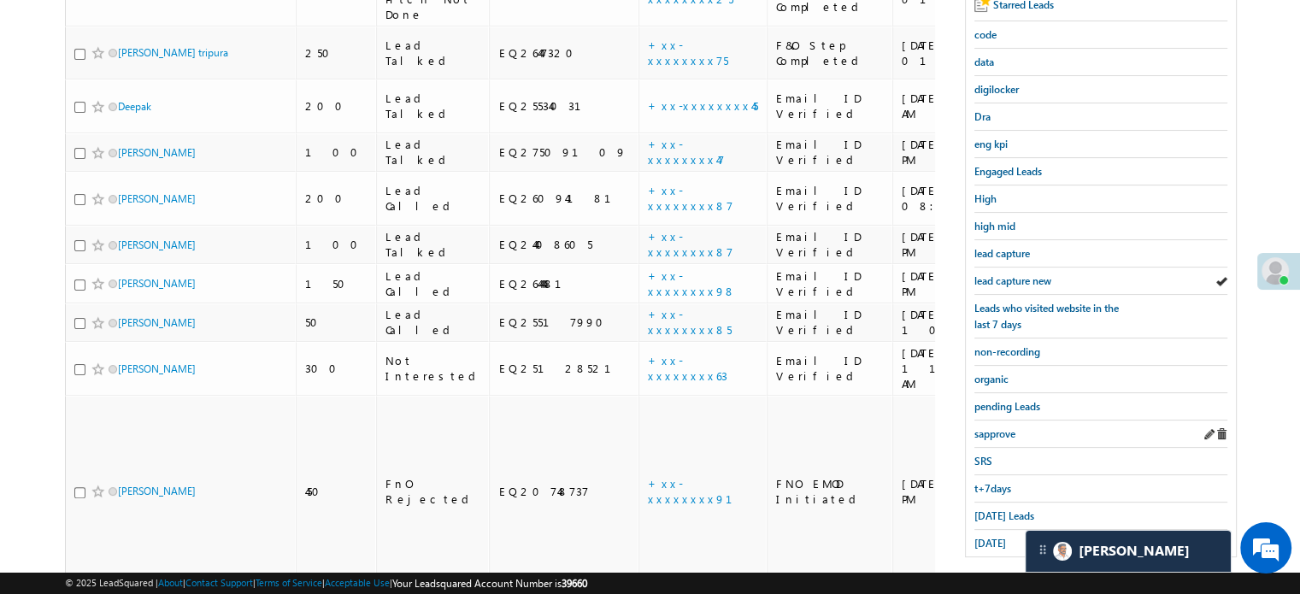
scroll to position [367, 0]
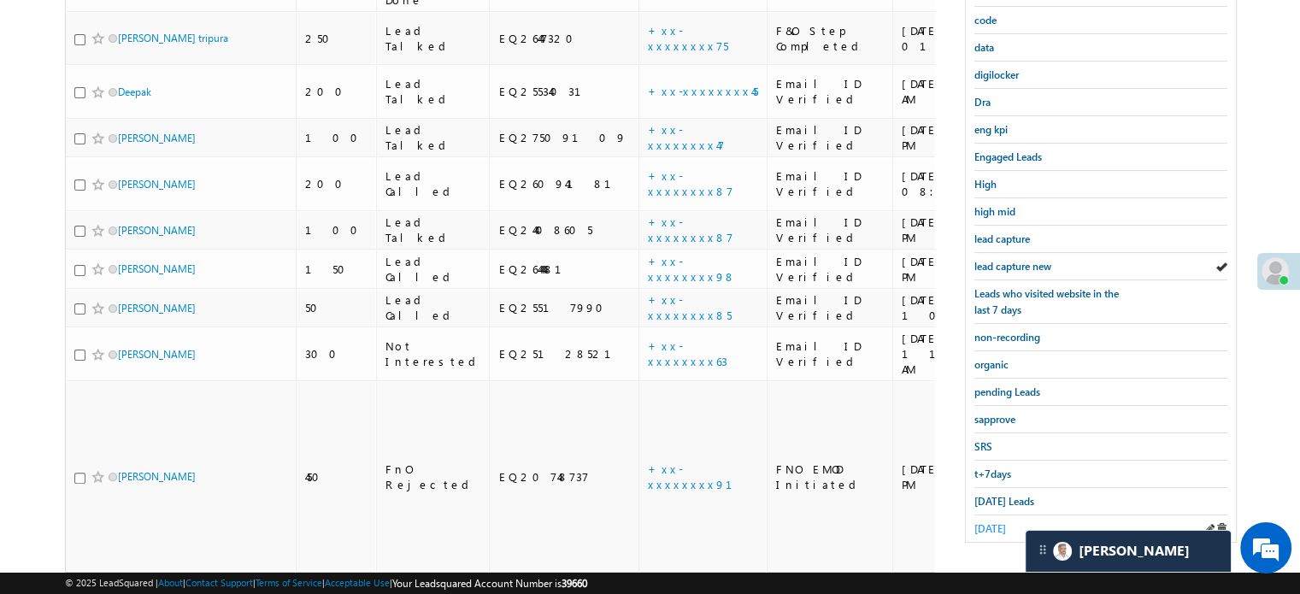
click at [995, 522] on span "[DATE]" at bounding box center [990, 528] width 32 height 13
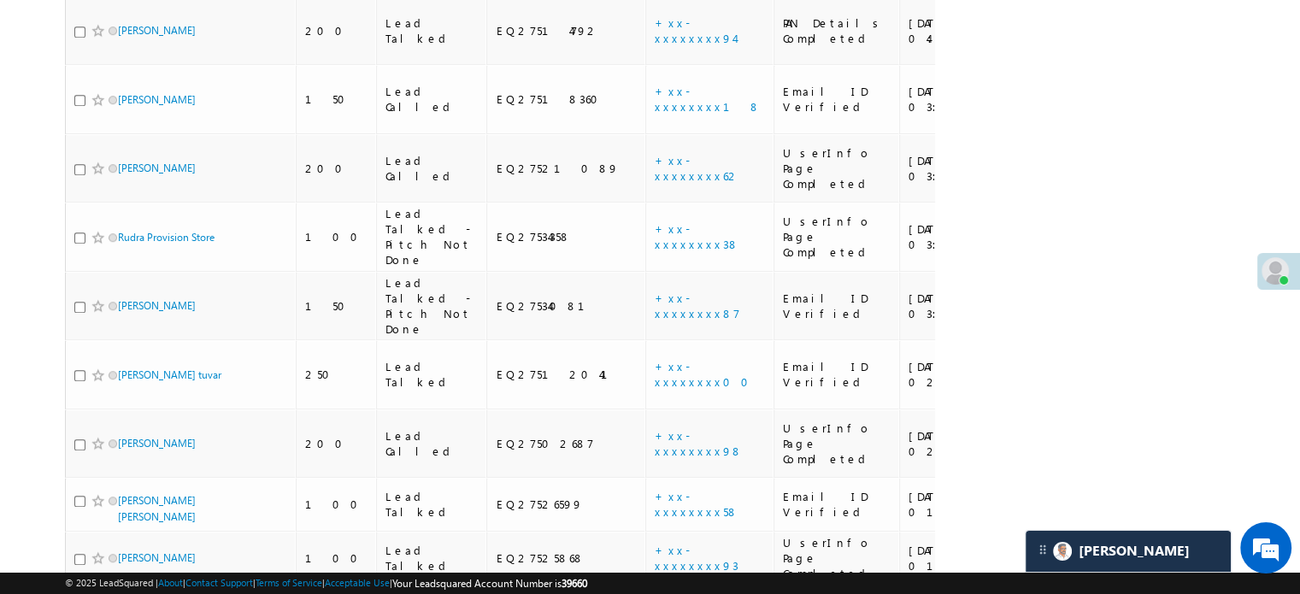
scroll to position [1405, 0]
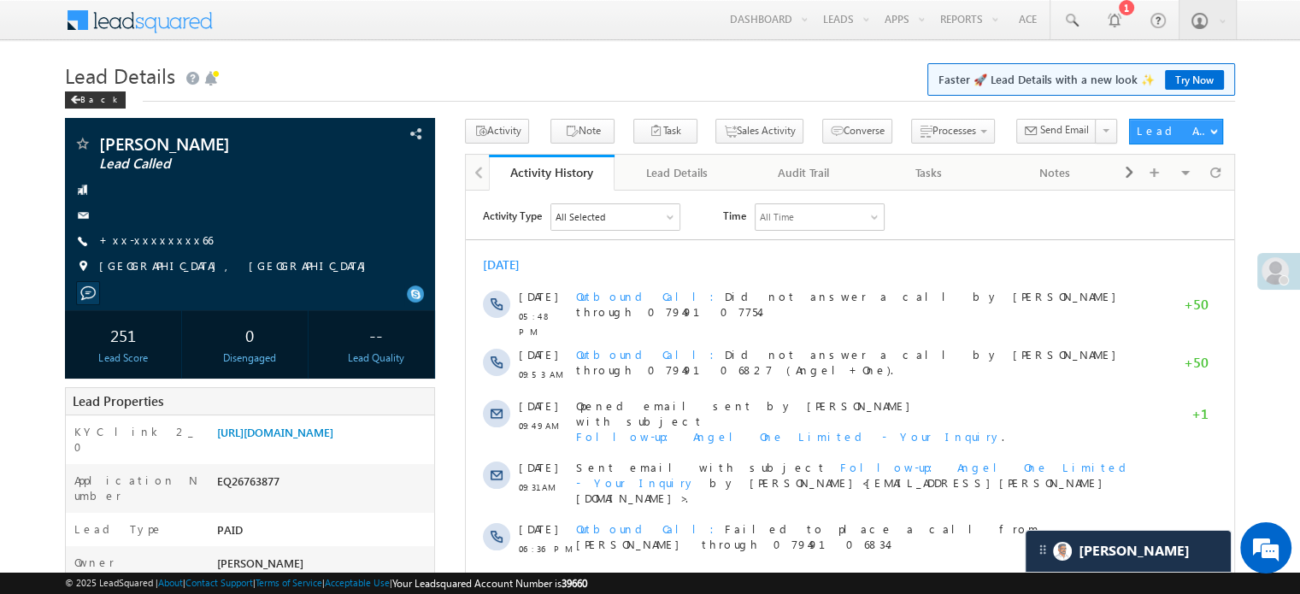
scroll to position [8596, 0]
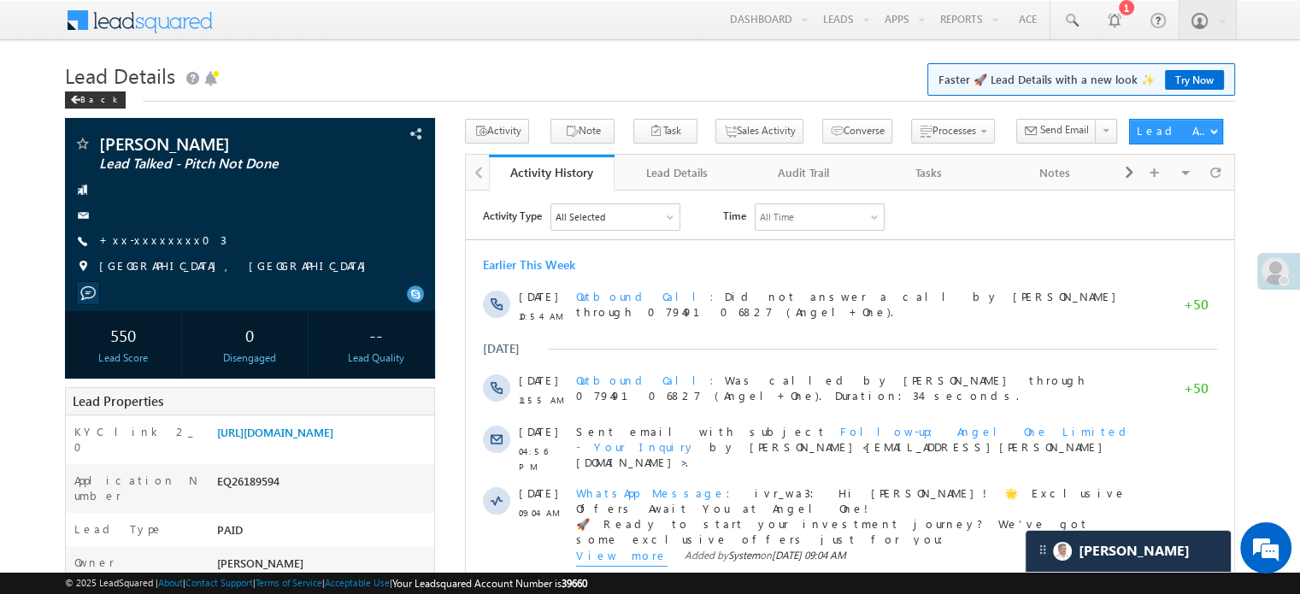
scroll to position [8967, 0]
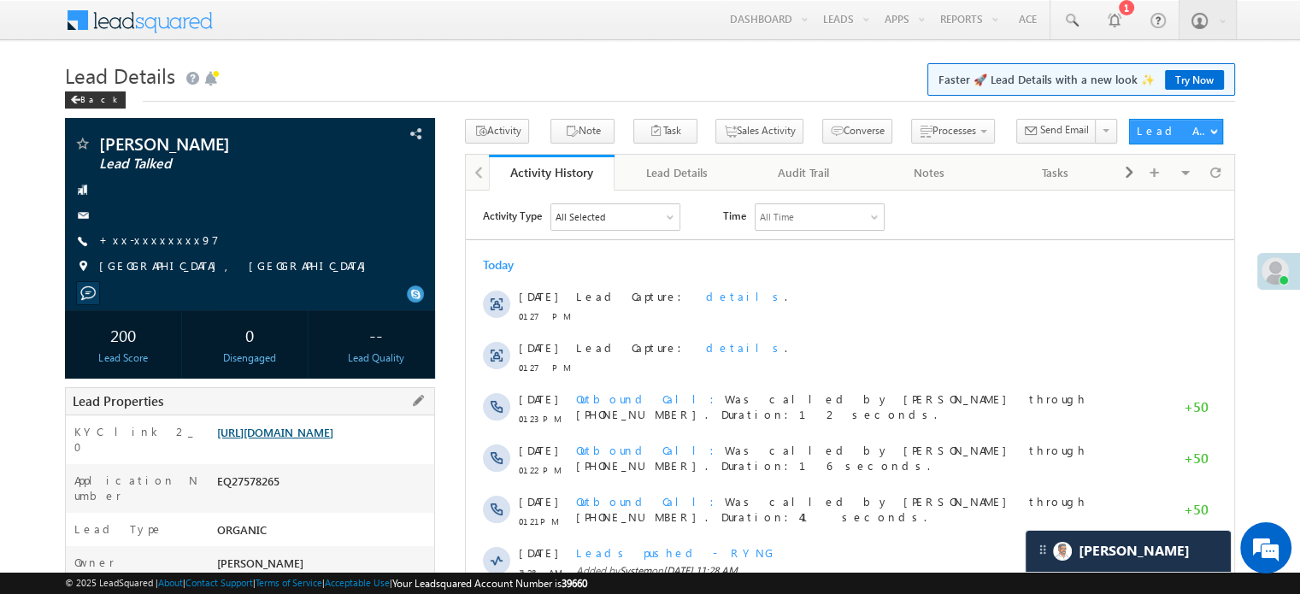
click at [332, 436] on link "[URL][DOMAIN_NAME]" at bounding box center [275, 432] width 116 height 15
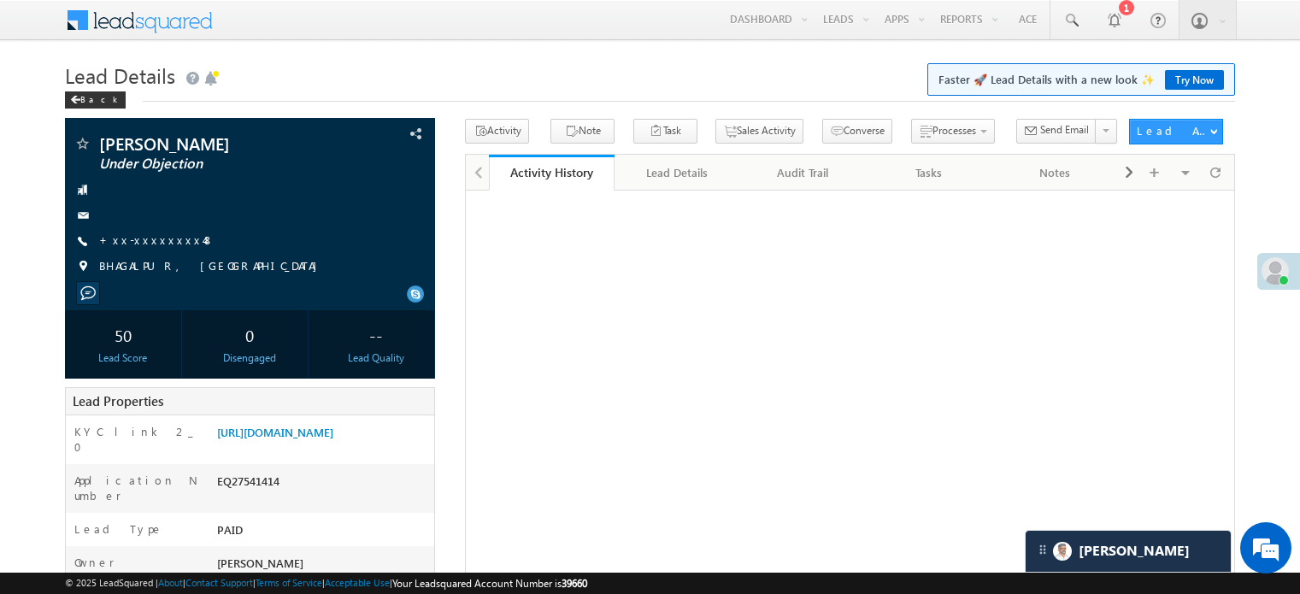
click at [269, 439] on link "https://angelbroking1-pk3em7sa.customui-test.leadsquared.com?leadId=b8ded2f1-72…" at bounding box center [275, 432] width 116 height 15
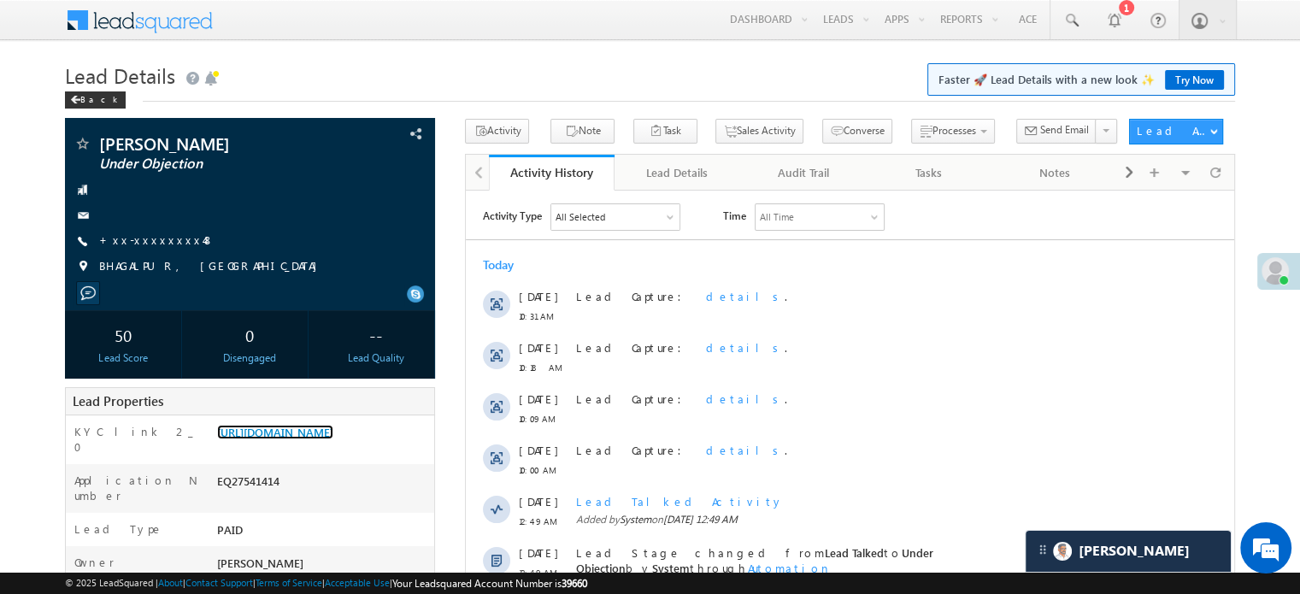
scroll to position [8410, 0]
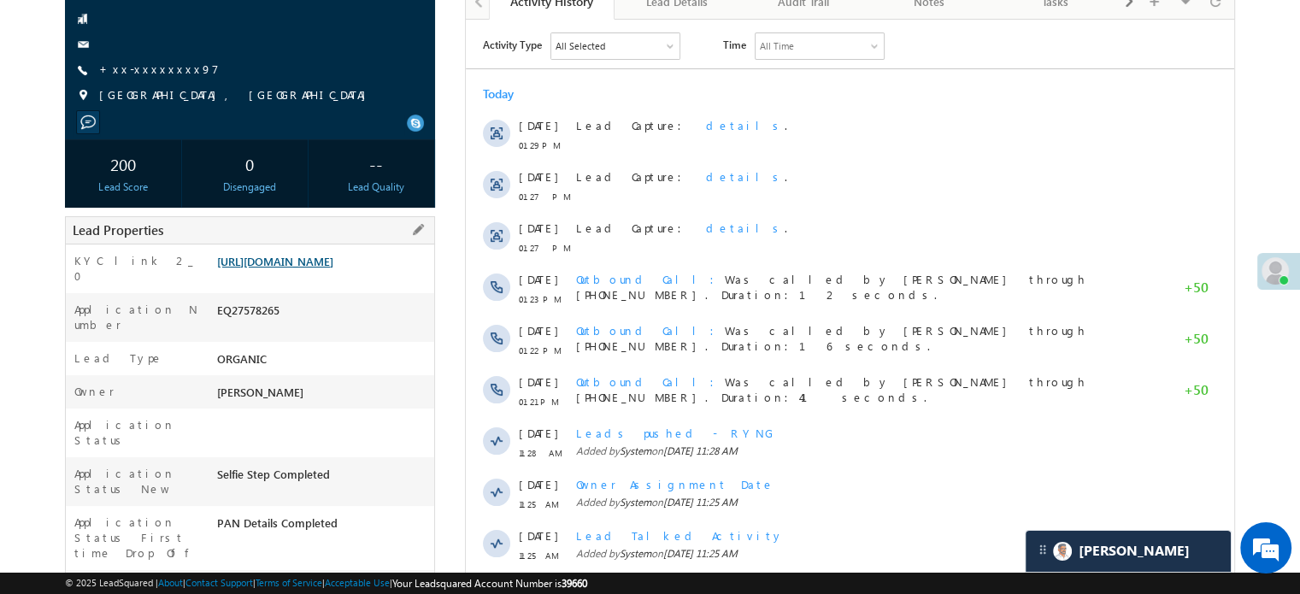
click at [333, 268] on link "[URL][DOMAIN_NAME]" at bounding box center [275, 261] width 116 height 15
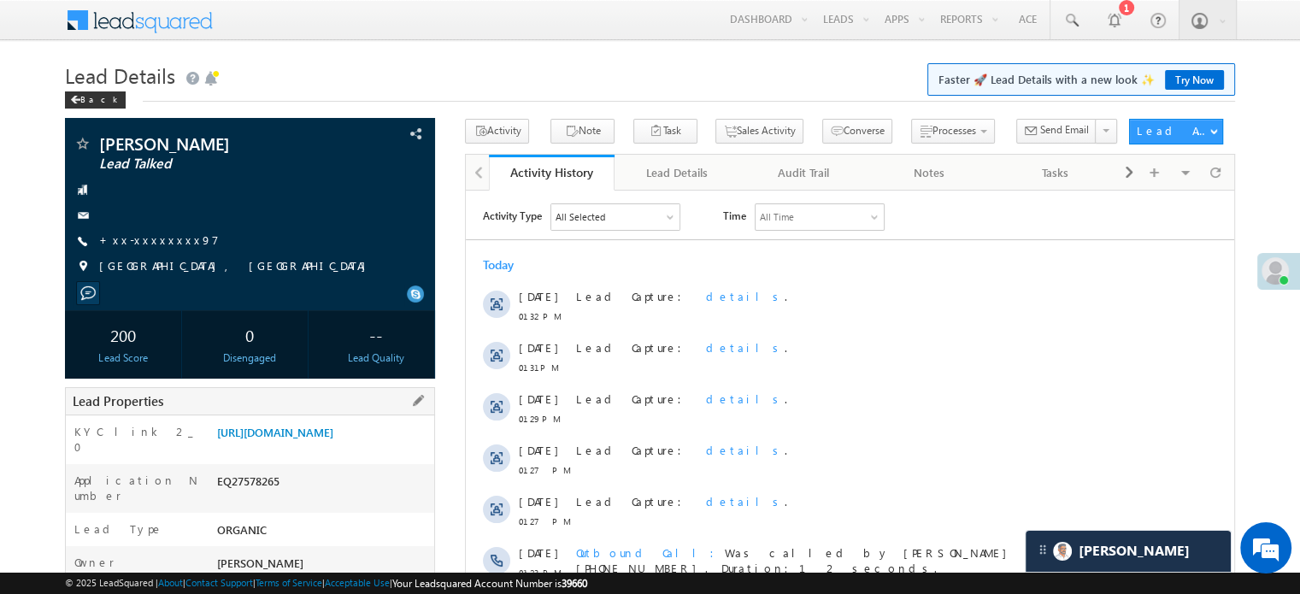
scroll to position [8410, 0]
click at [280, 437] on link "[URL][DOMAIN_NAME]" at bounding box center [275, 432] width 116 height 15
click at [304, 439] on link "[URL][DOMAIN_NAME]" at bounding box center [275, 432] width 116 height 15
click at [311, 439] on link "https://angelbroking1-pk3em7sa.customui-test.leadsquared.com?leadId=f41a70b6-94…" at bounding box center [275, 432] width 116 height 15
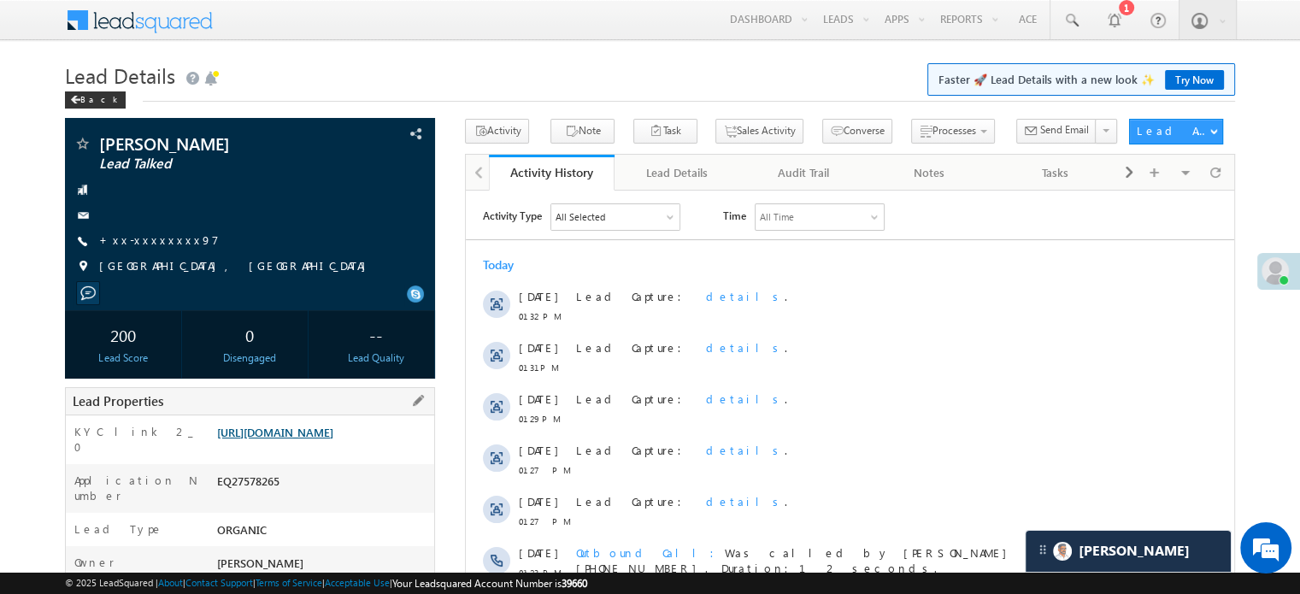
click at [333, 434] on link "https://angelbroking1-pk3em7sa.customui-test.leadsquared.com?leadId=f41a70b6-94…" at bounding box center [275, 432] width 116 height 15
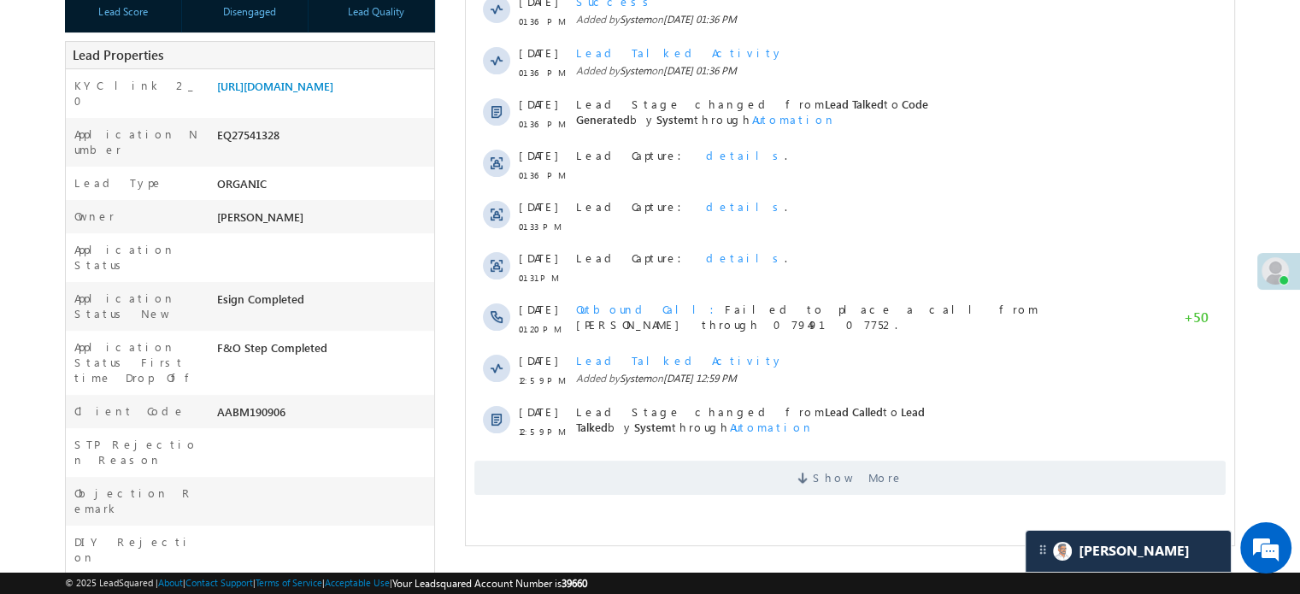
scroll to position [110, 0]
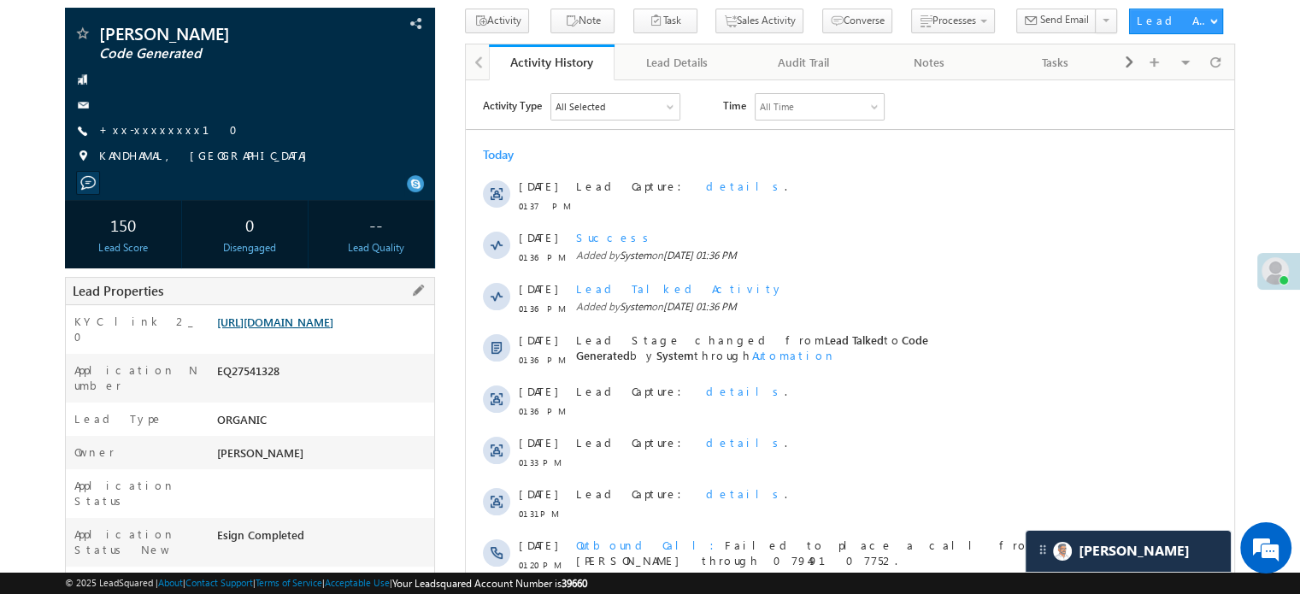
click at [333, 329] on link "[URL][DOMAIN_NAME]" at bounding box center [275, 322] width 116 height 15
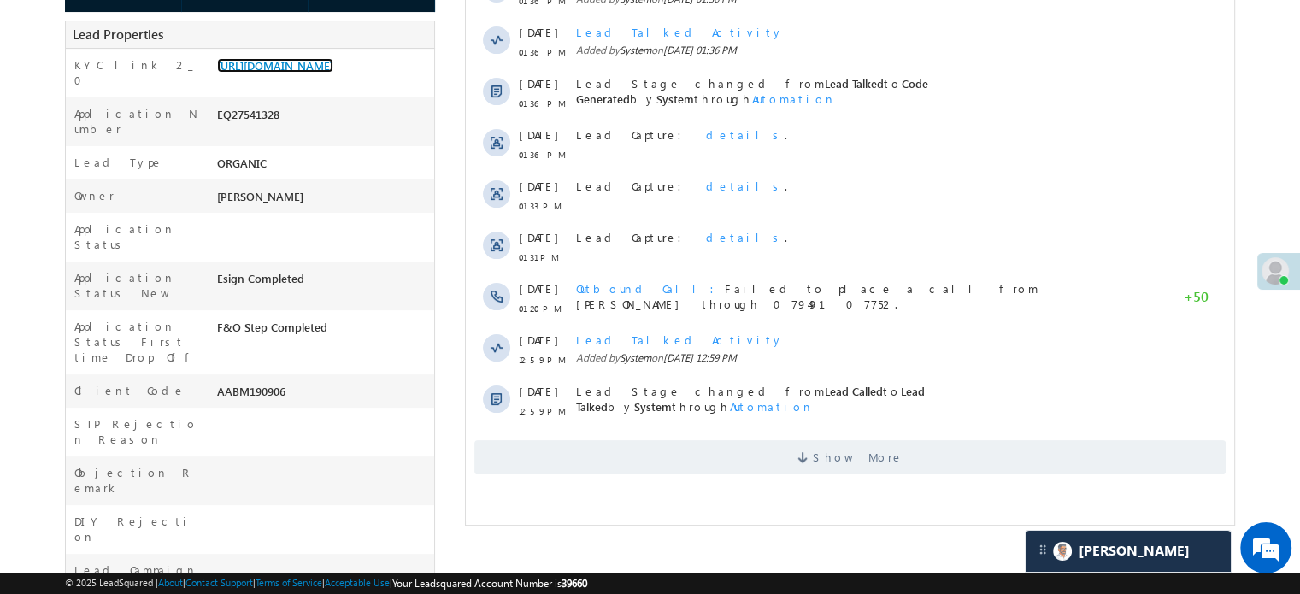
scroll to position [0, 0]
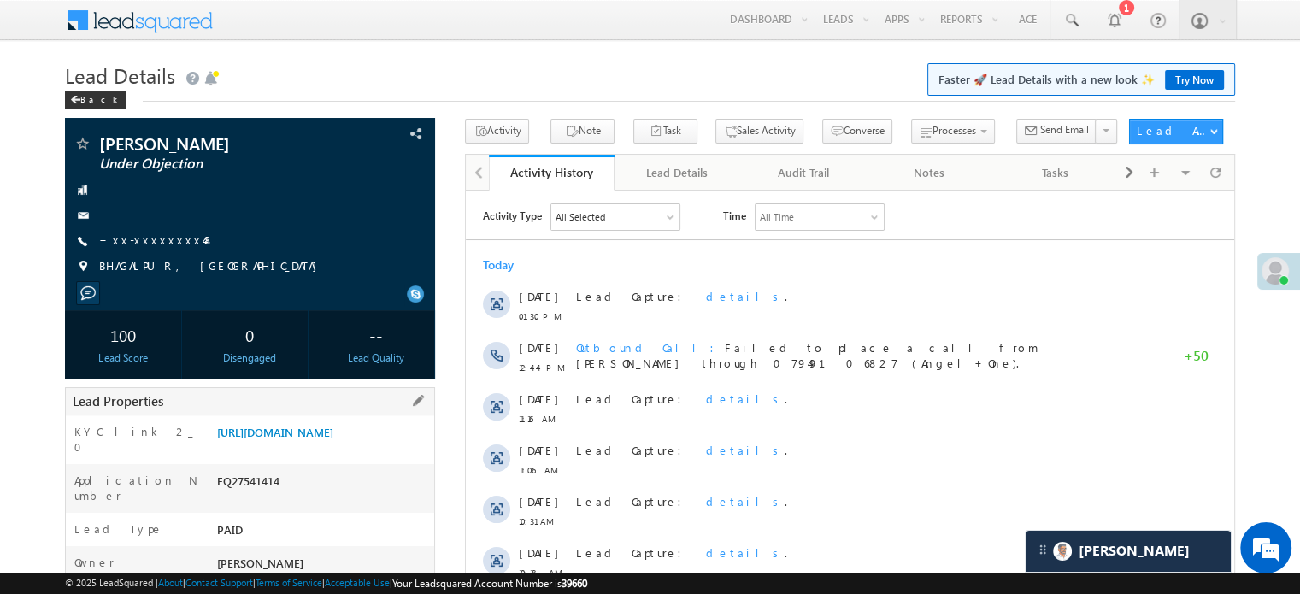
scroll to position [85, 0]
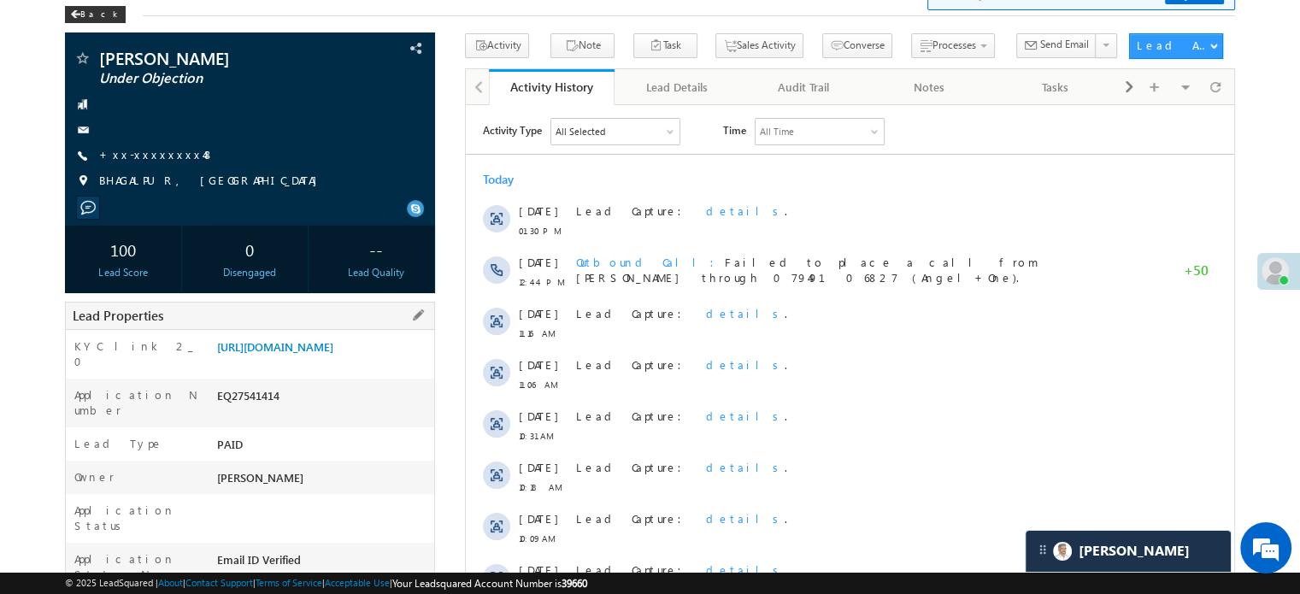
click at [300, 362] on div "[URL][DOMAIN_NAME]" at bounding box center [323, 350] width 221 height 24
click at [304, 354] on link "https://angelbroking1-pk3em7sa.customui-test.leadsquared.com?leadId=b8ded2f1-72…" at bounding box center [275, 346] width 116 height 15
click at [291, 354] on link "https://angelbroking1-pk3em7sa.customui-test.leadsquared.com?leadId=b8ded2f1-72…" at bounding box center [275, 346] width 116 height 15
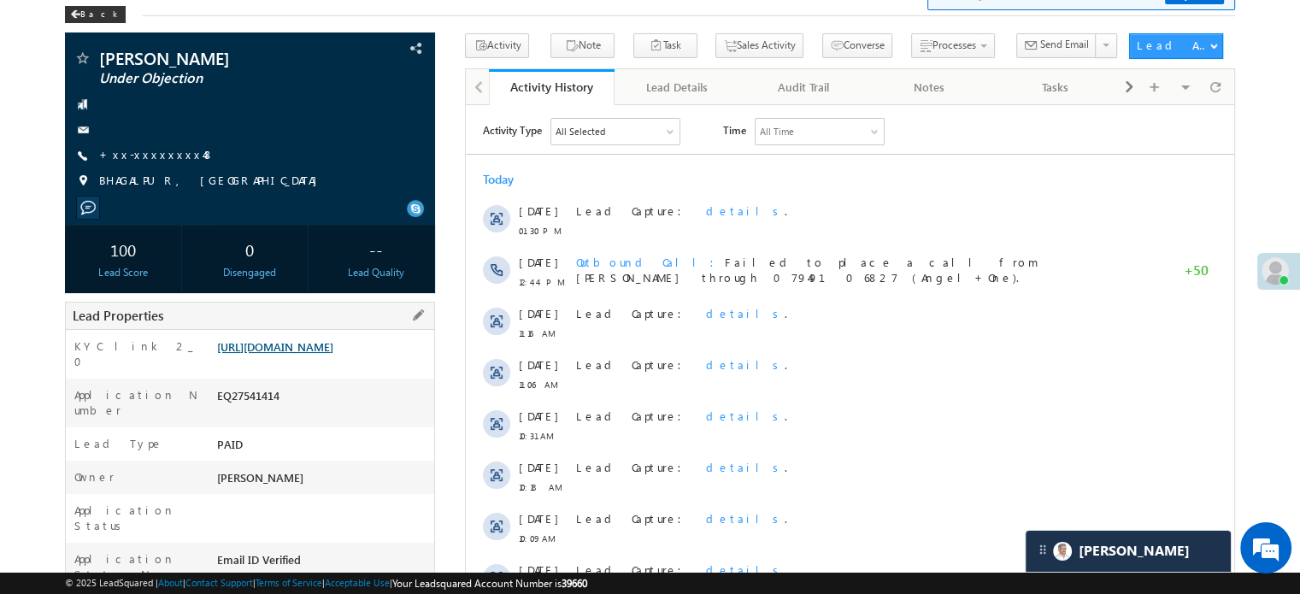
click at [270, 354] on link "https://angelbroking1-pk3em7sa.customui-test.leadsquared.com?leadId=b8ded2f1-72…" at bounding box center [275, 346] width 116 height 15
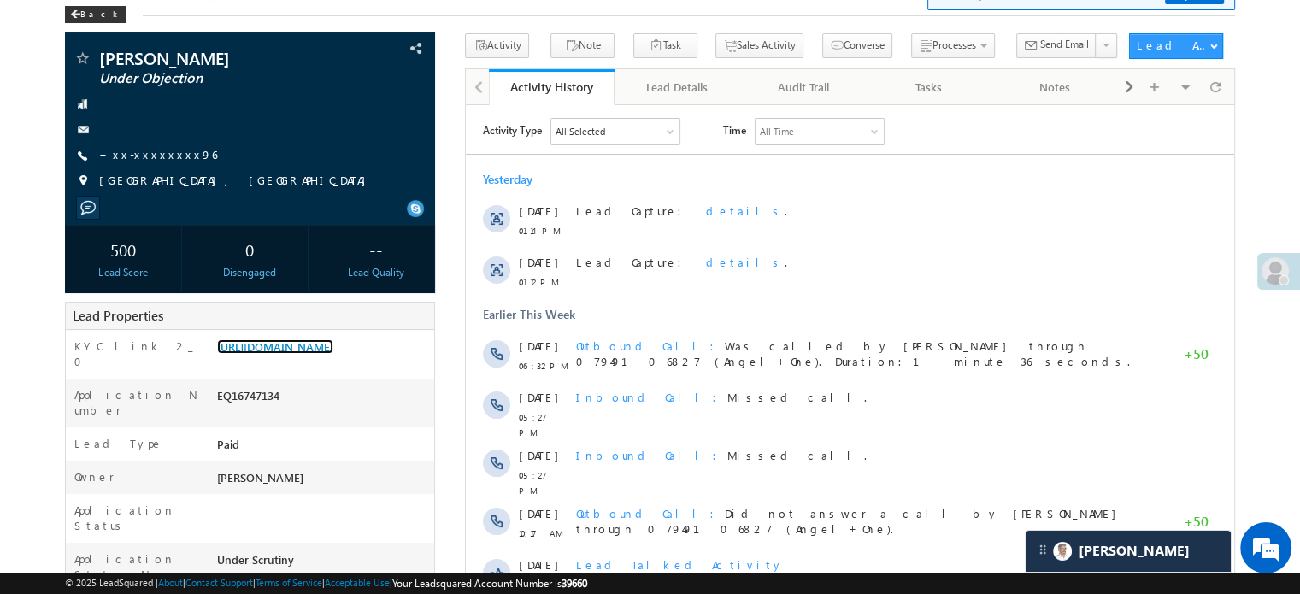
scroll to position [8596, 0]
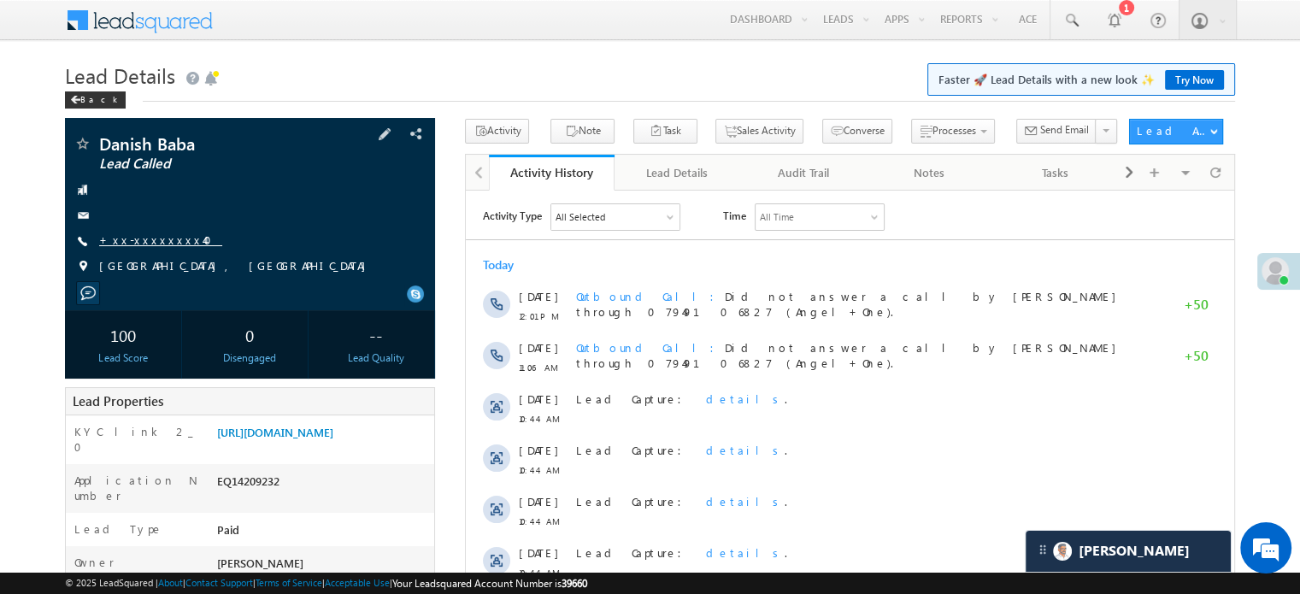
click at [150, 235] on link "+xx-xxxxxxxx40" at bounding box center [160, 239] width 123 height 15
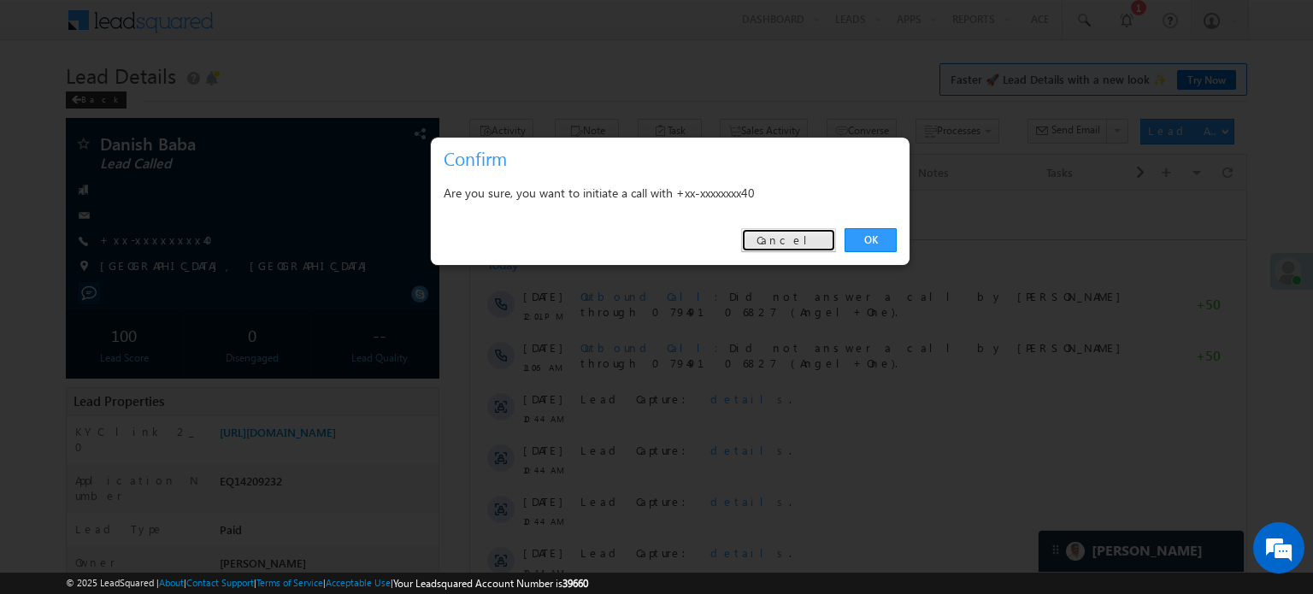
drag, startPoint x: 339, startPoint y: 50, endPoint x: 807, endPoint y: 240, distance: 504.6
click at [807, 240] on link "Cancel" at bounding box center [788, 240] width 95 height 24
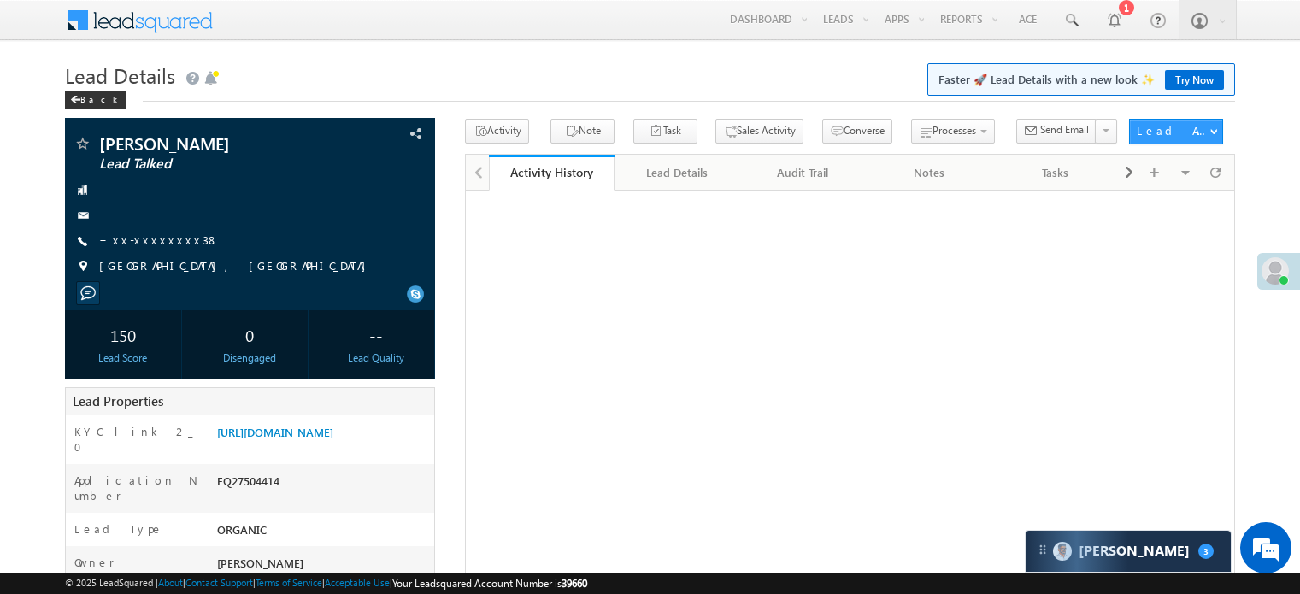
click at [331, 425] on link "[URL][DOMAIN_NAME]" at bounding box center [275, 432] width 116 height 15
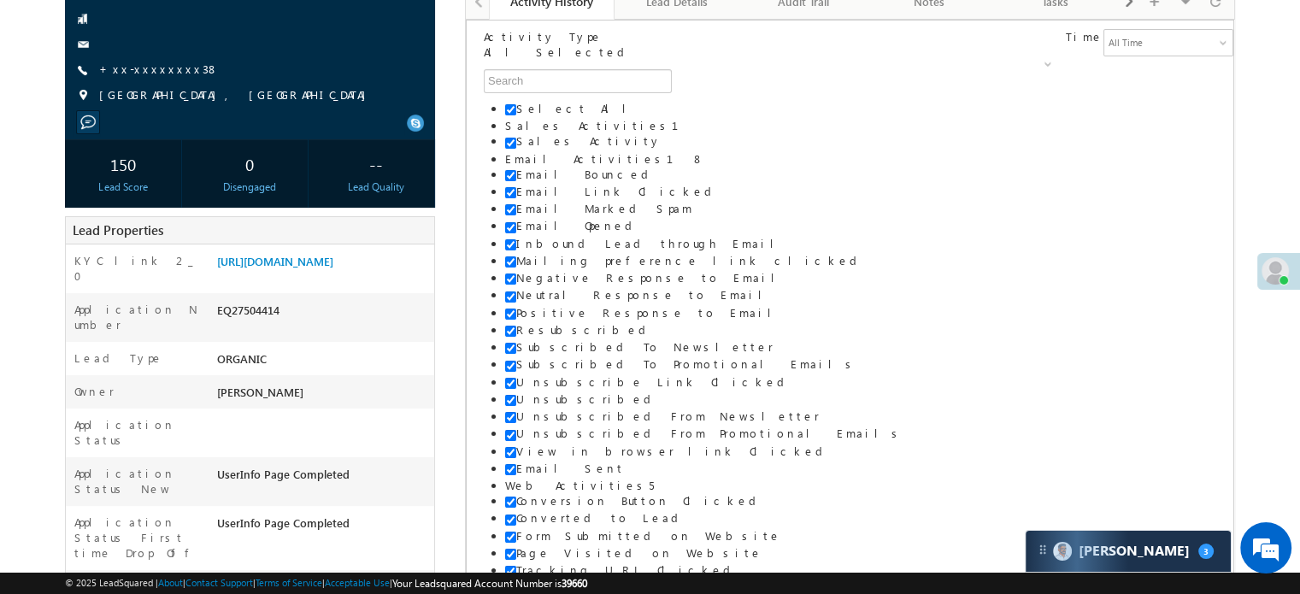
scroll to position [8260, 0]
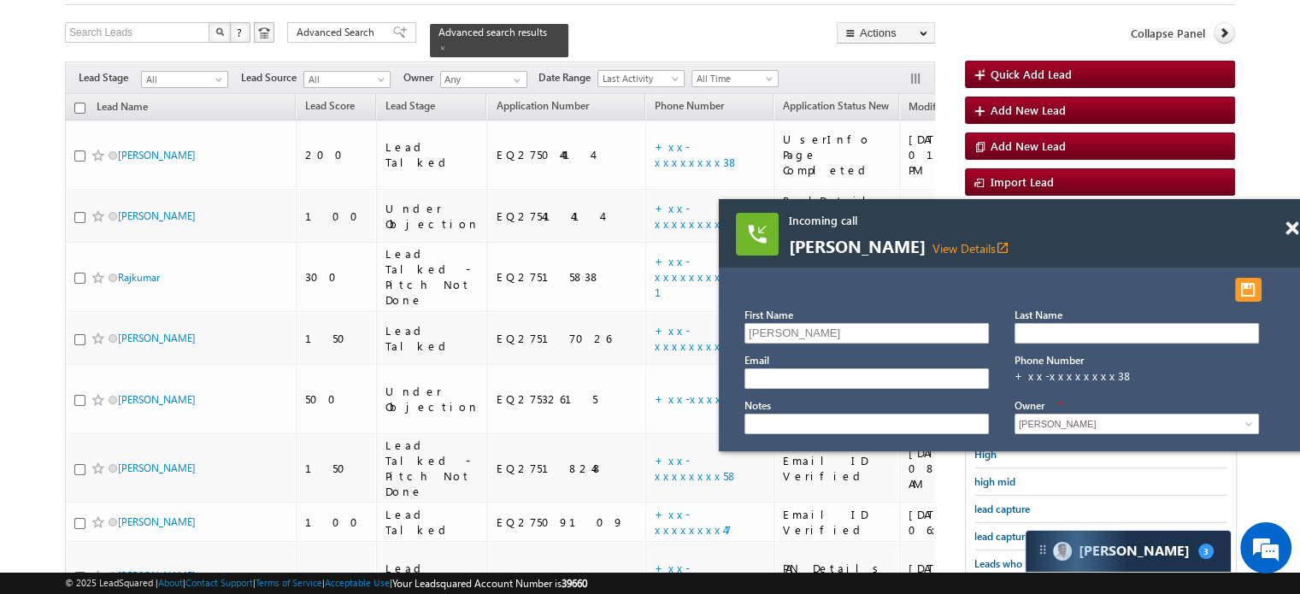
scroll to position [8260, 0]
click at [1289, 225] on span at bounding box center [1292, 228] width 13 height 15
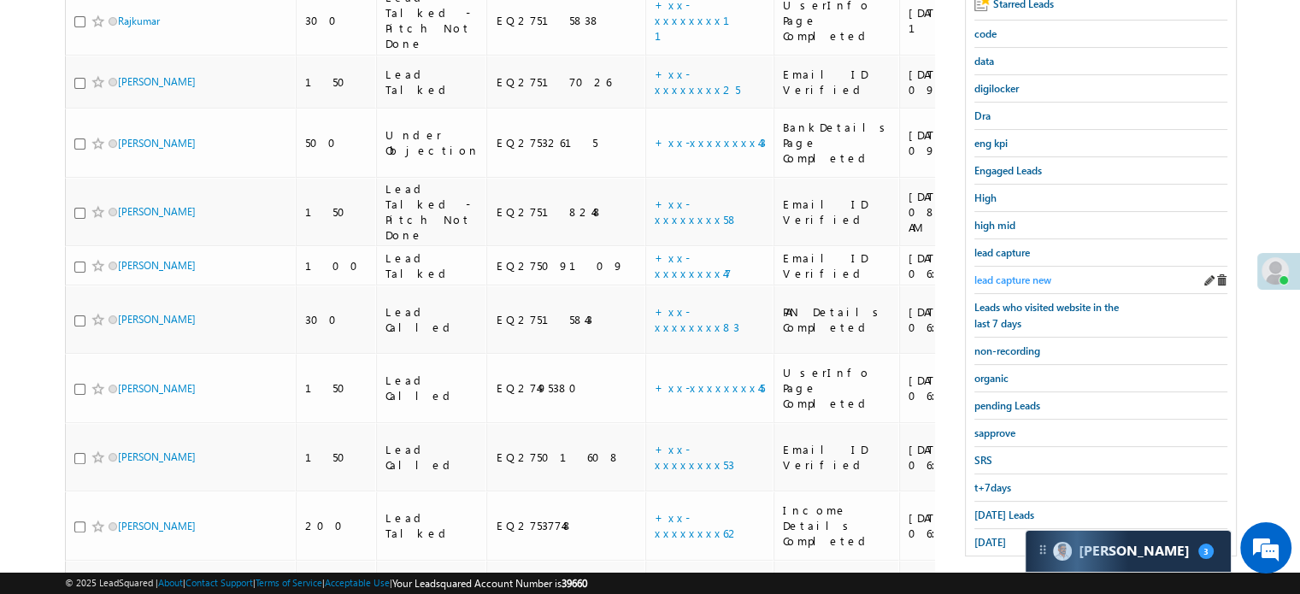
click at [1038, 274] on span "lead capture new" at bounding box center [1012, 280] width 77 height 13
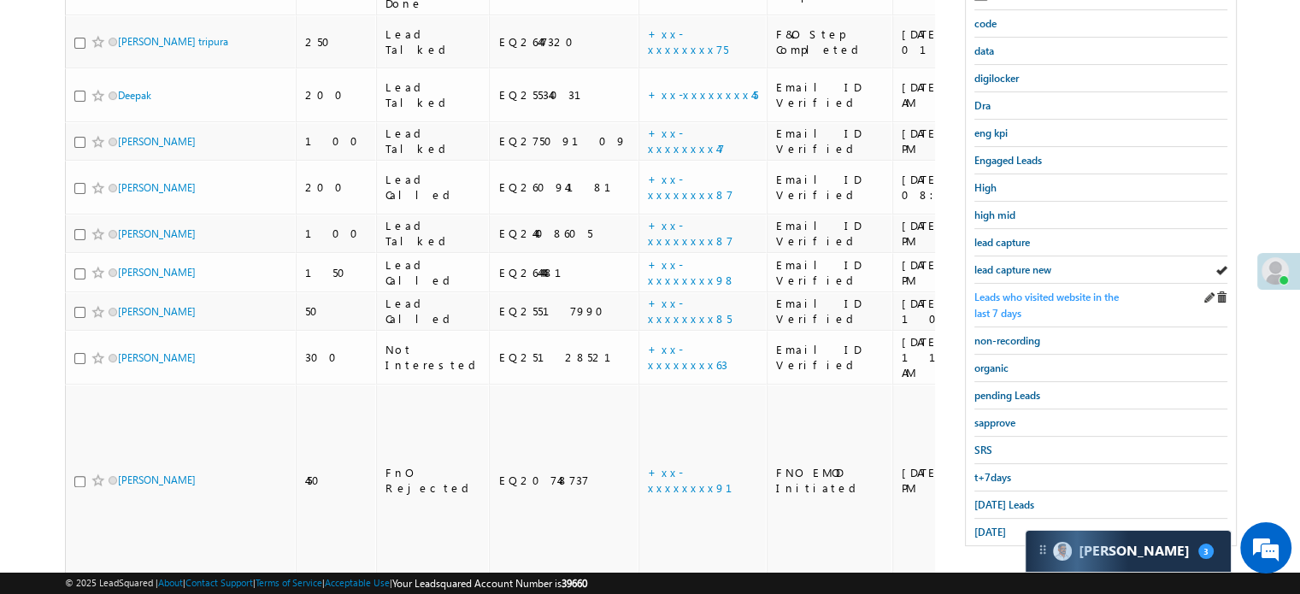
scroll to position [367, 0]
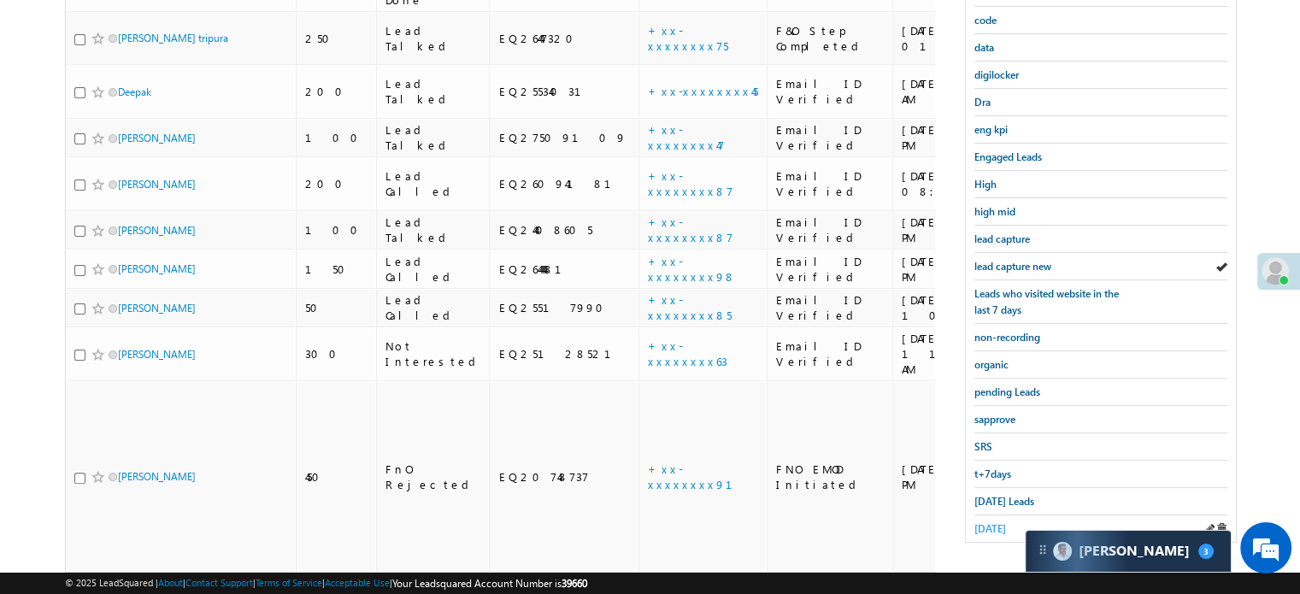
click at [1006, 522] on span "[DATE]" at bounding box center [990, 528] width 32 height 13
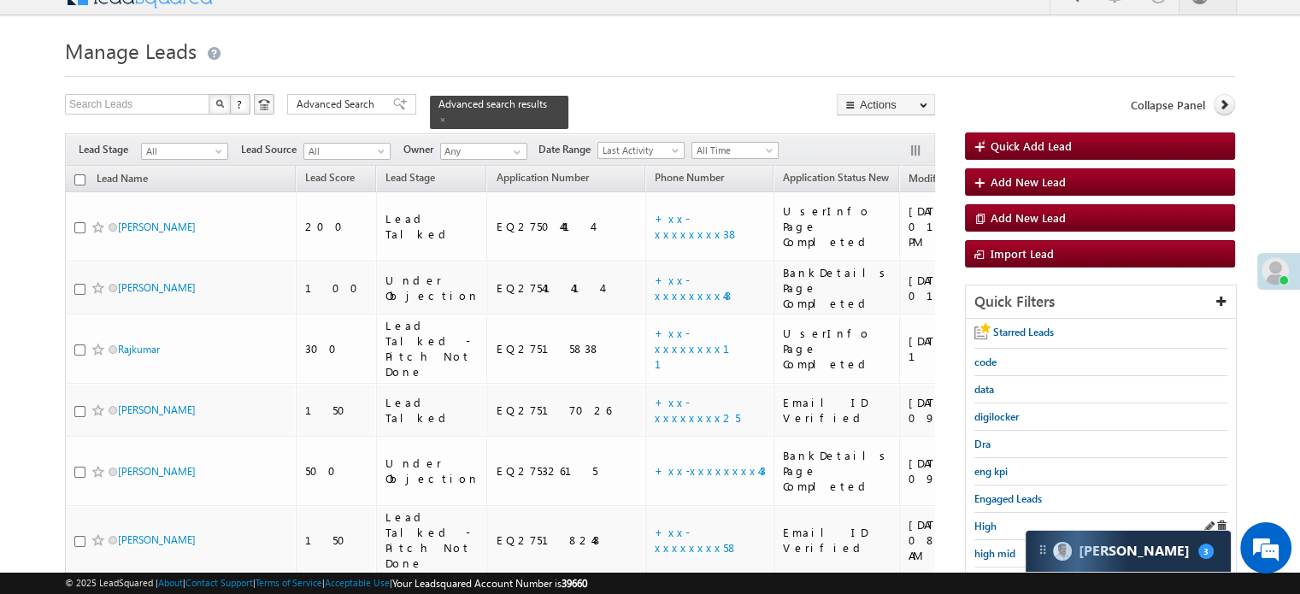
scroll to position [0, 0]
drag, startPoint x: 1299, startPoint y: 95, endPoint x: 1312, endPoint y: 193, distance: 99.1
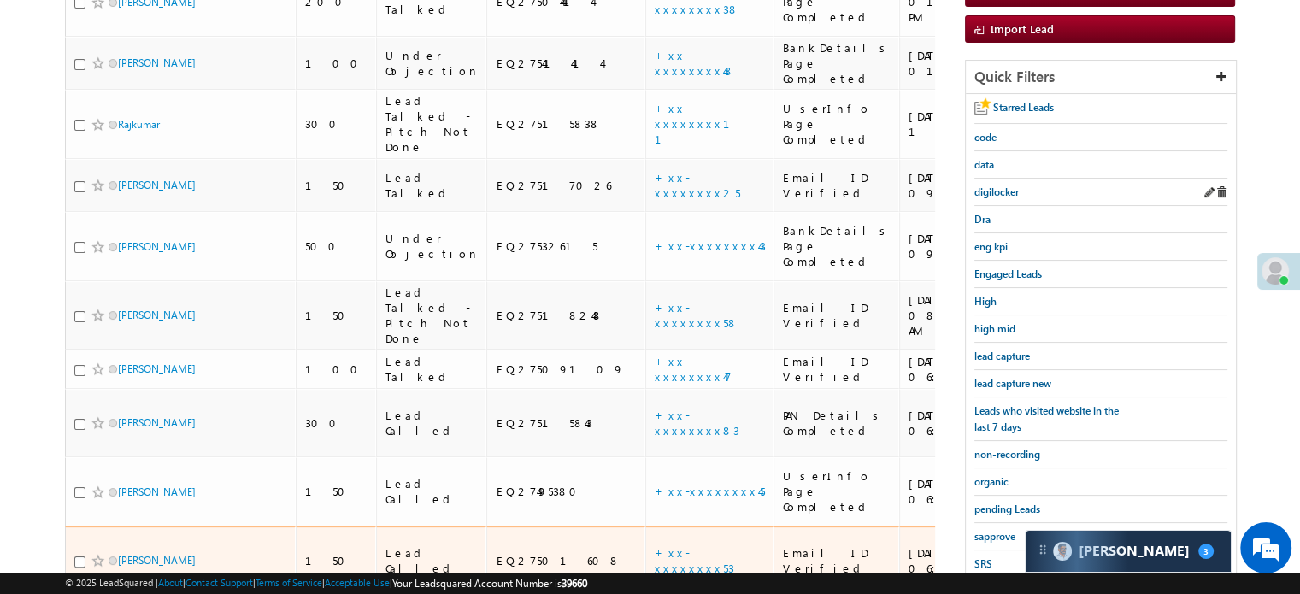
scroll to position [209, 0]
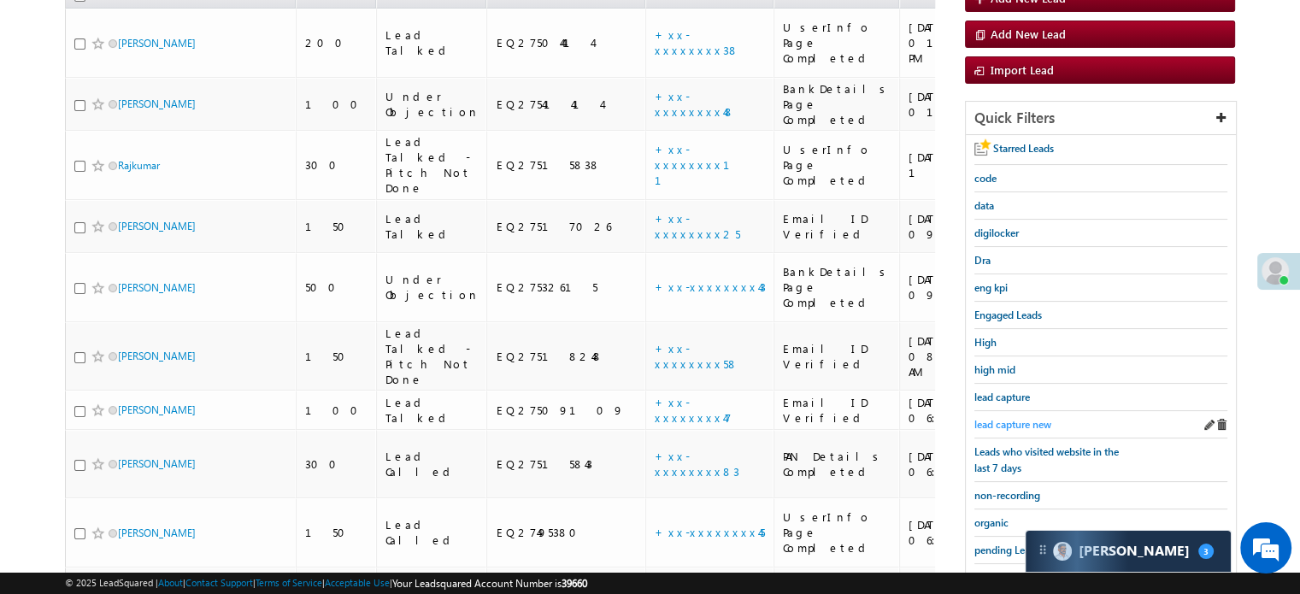
click at [996, 418] on span "lead capture new" at bounding box center [1012, 424] width 77 height 13
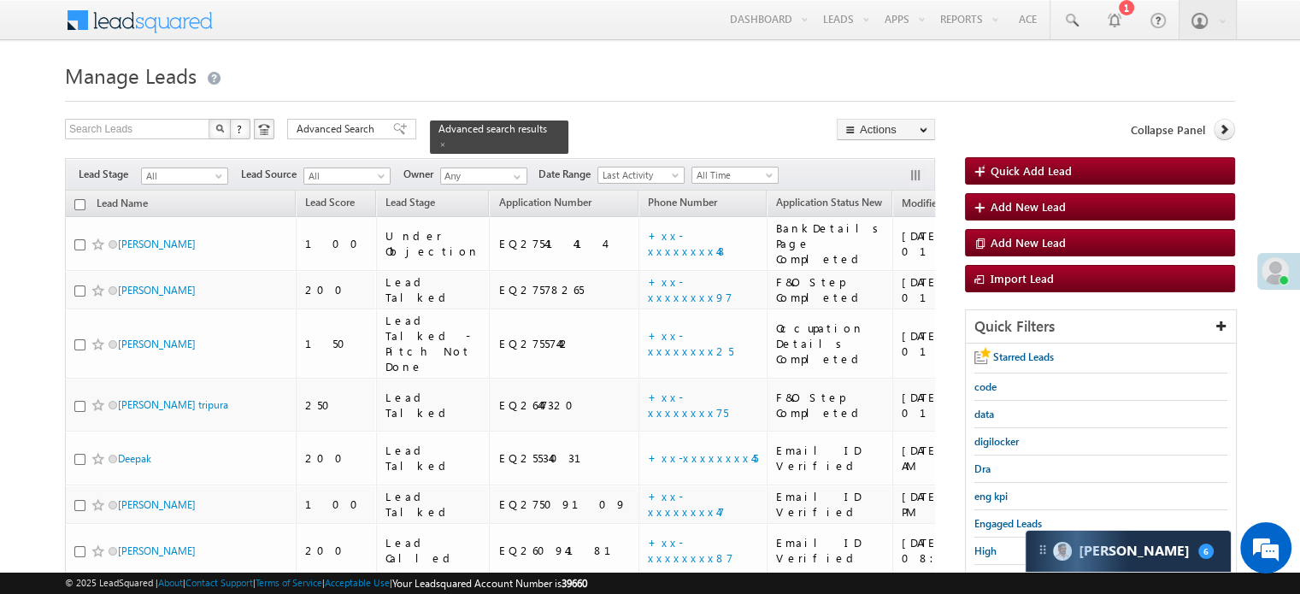
scroll to position [8445, 0]
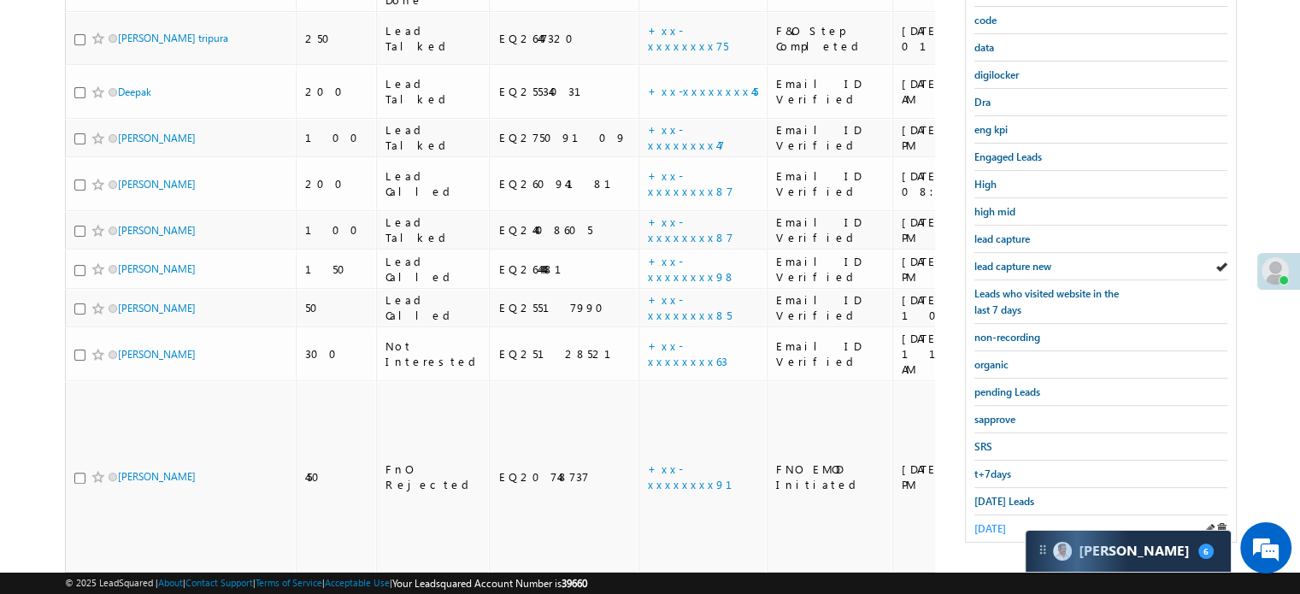
click at [999, 526] on span "[DATE]" at bounding box center [990, 528] width 32 height 13
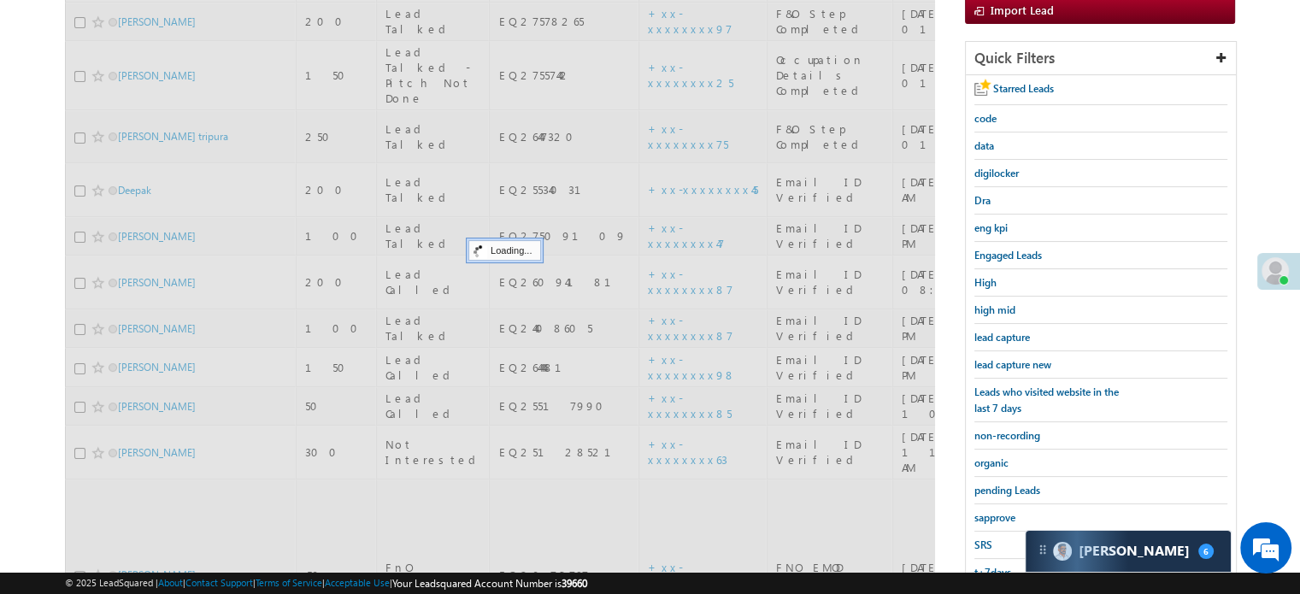
scroll to position [196, 0]
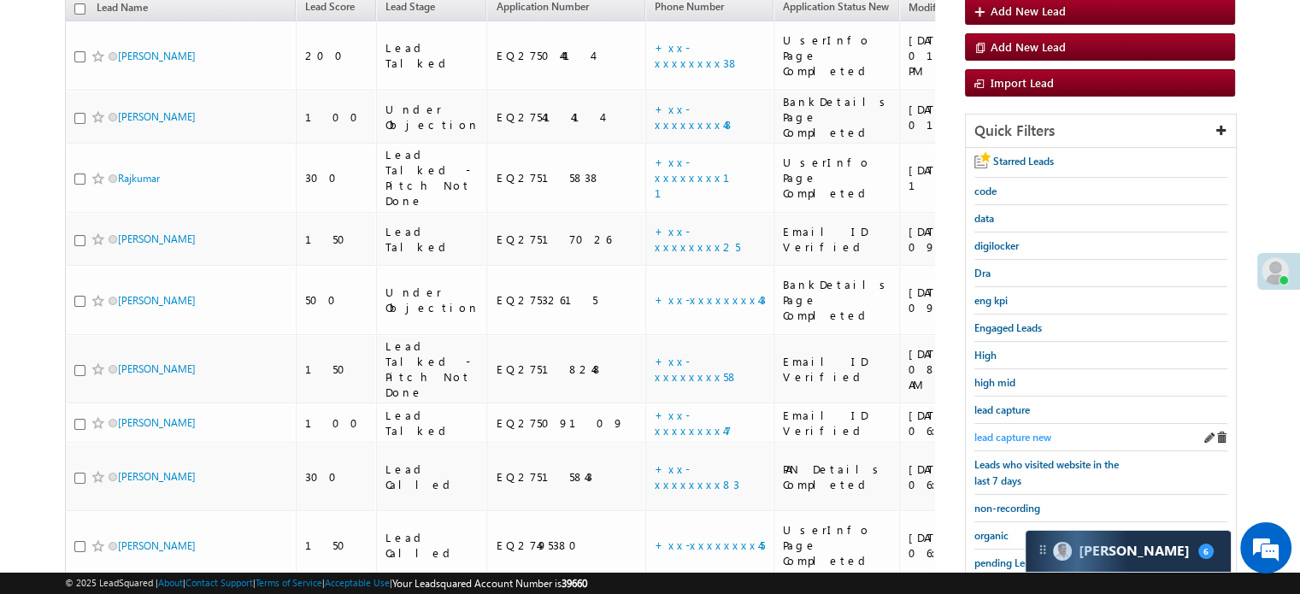
click at [1019, 436] on span "lead capture new" at bounding box center [1012, 437] width 77 height 13
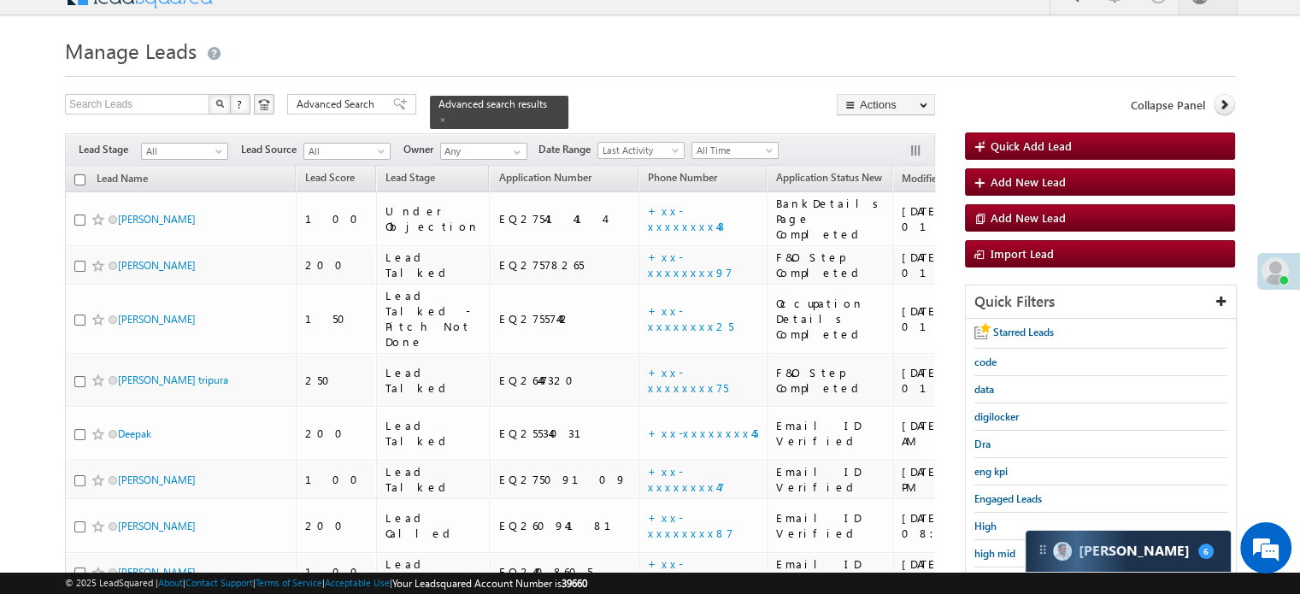
scroll to position [367, 0]
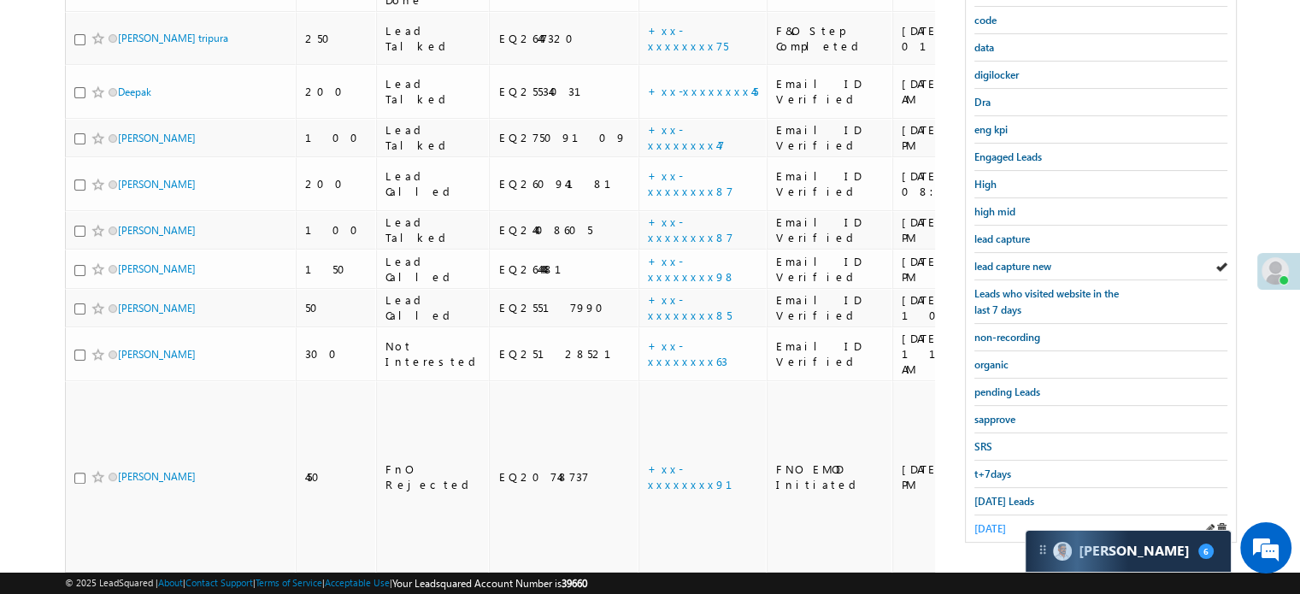
click at [989, 522] on span "[DATE]" at bounding box center [990, 528] width 32 height 13
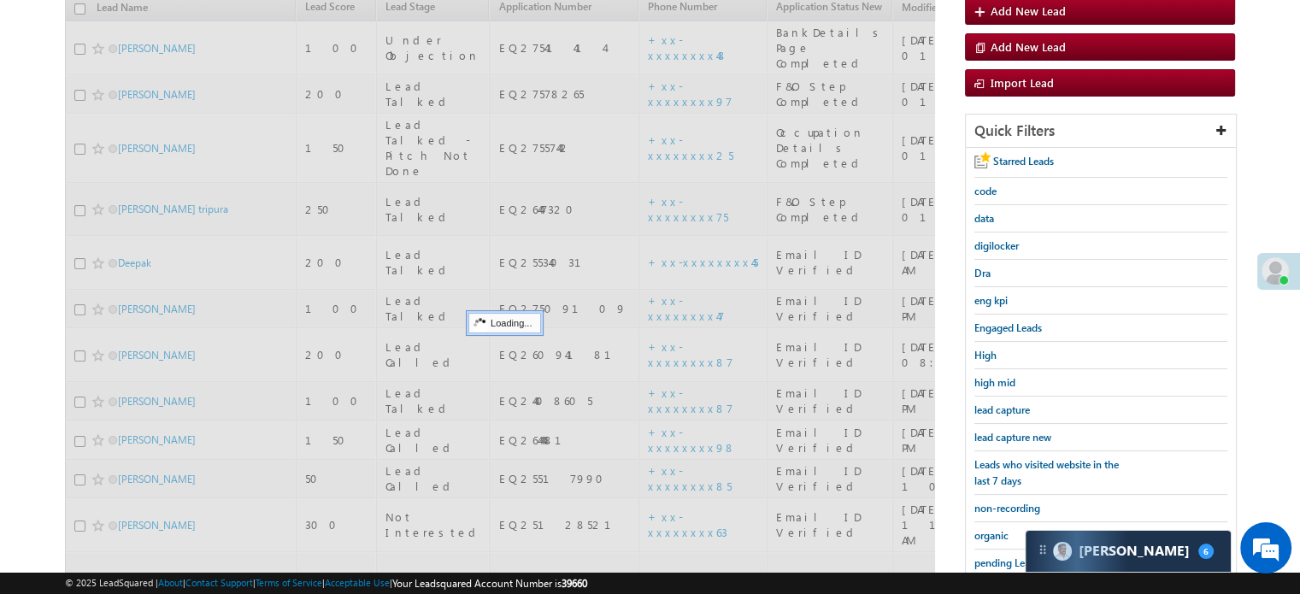
scroll to position [110, 0]
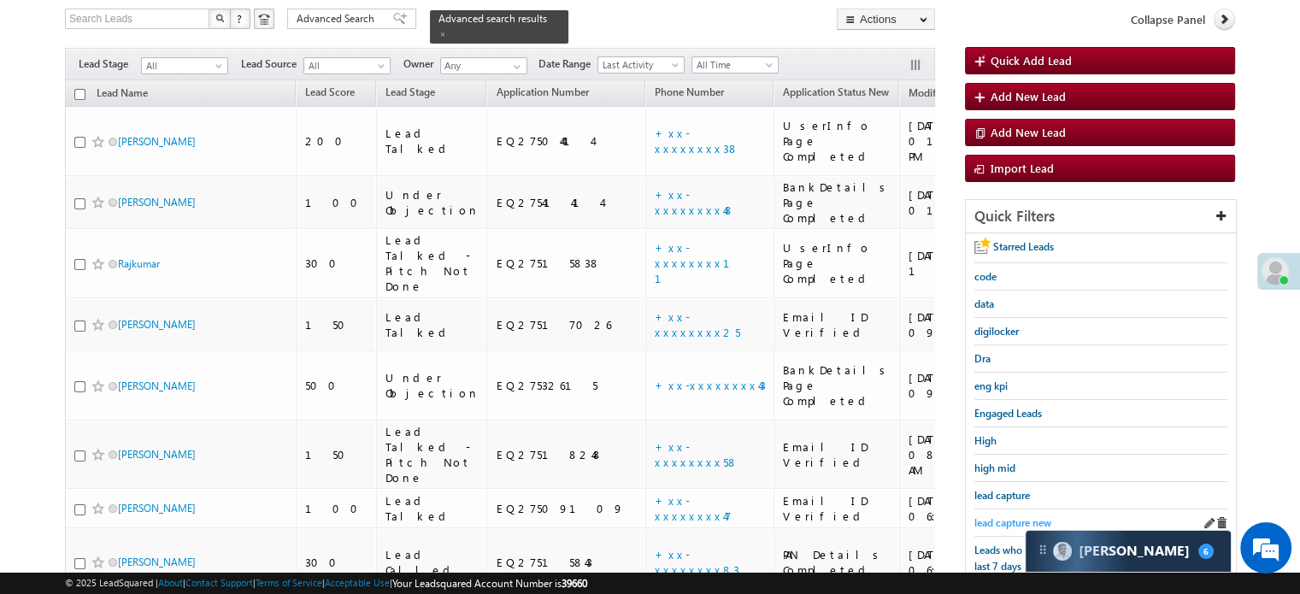
click at [992, 516] on span "lead capture new" at bounding box center [1012, 522] width 77 height 13
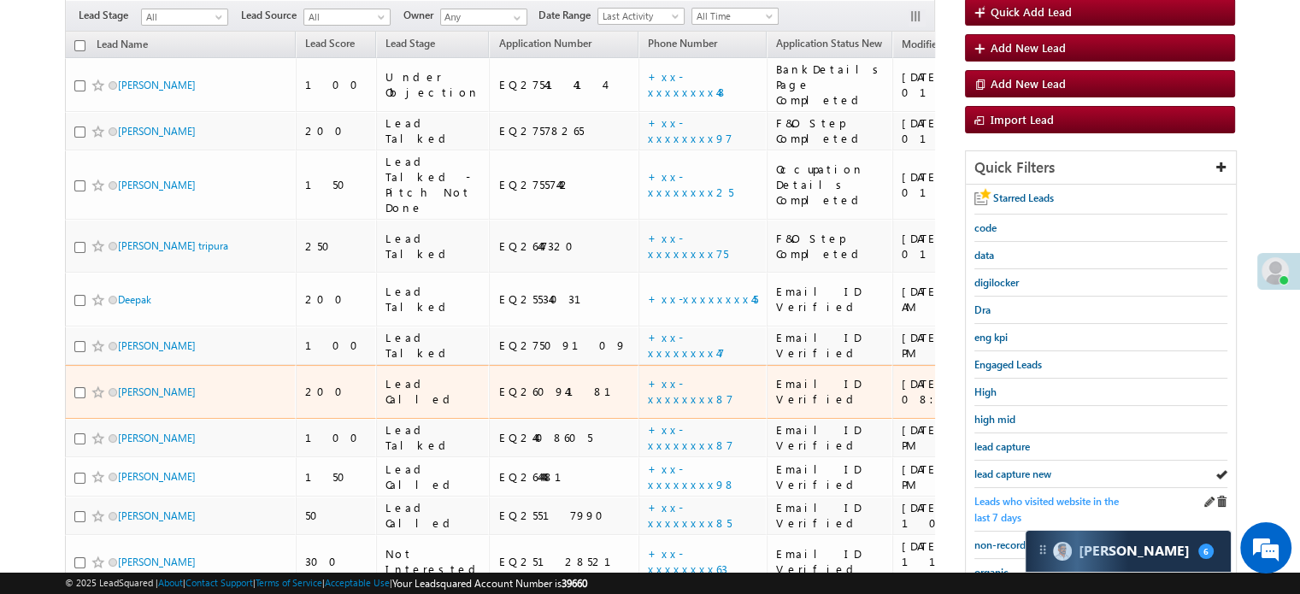
scroll to position [196, 0]
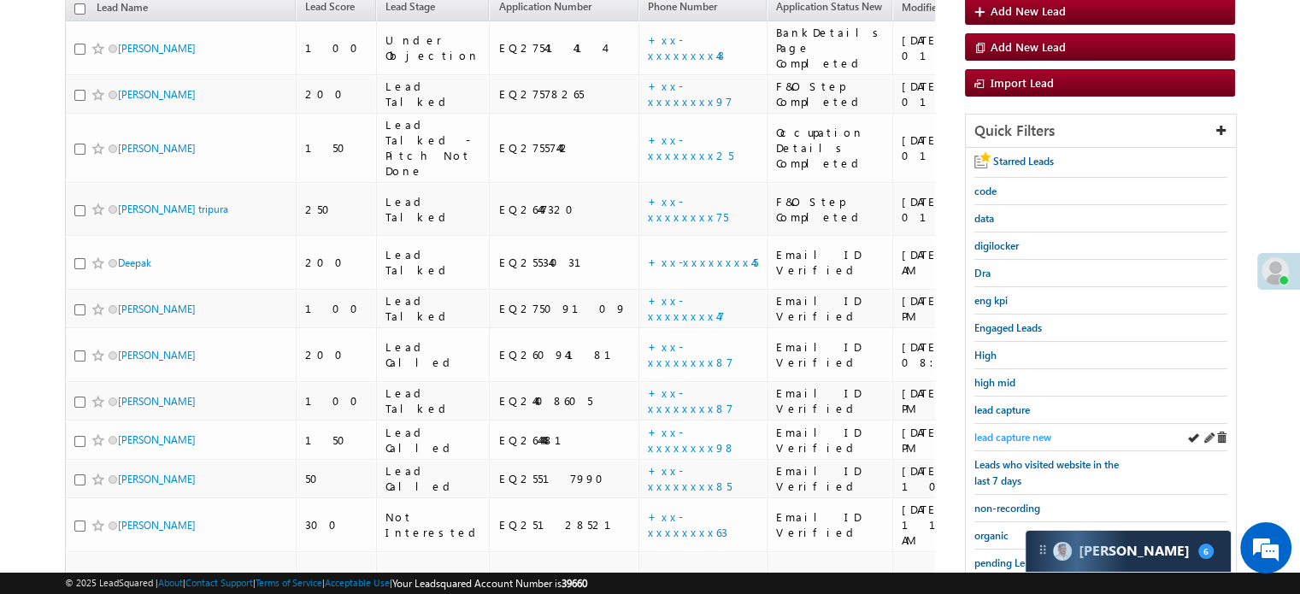
click at [1023, 431] on span "lead capture new" at bounding box center [1012, 437] width 77 height 13
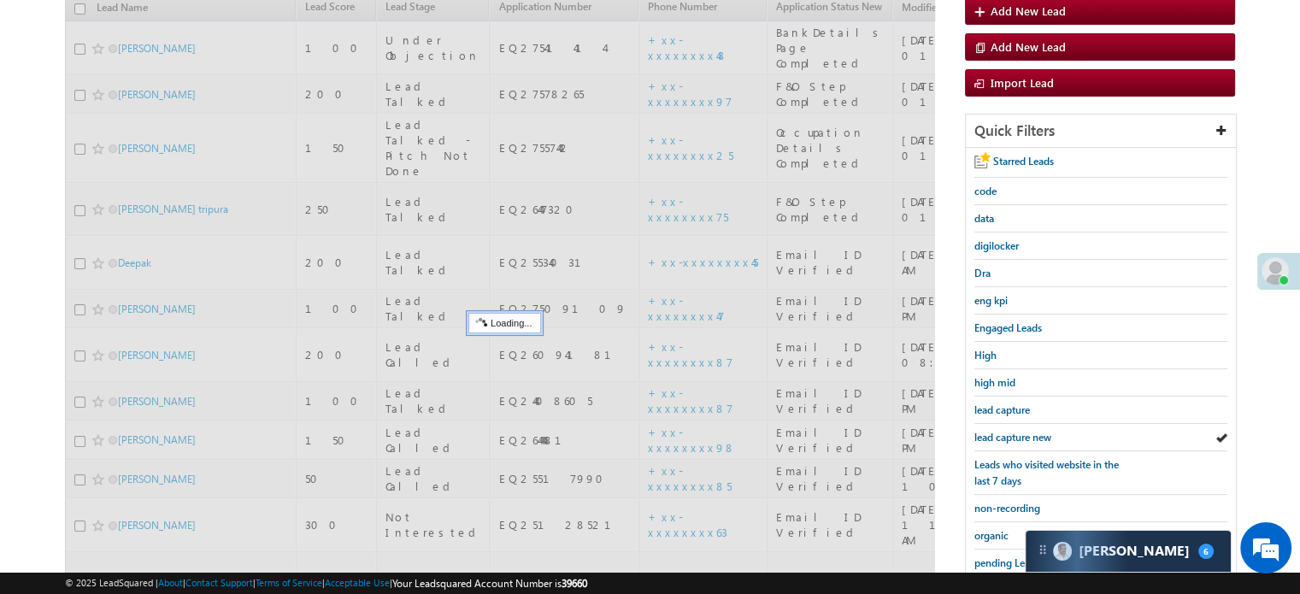
click at [1023, 431] on span "lead capture new" at bounding box center [1012, 437] width 77 height 13
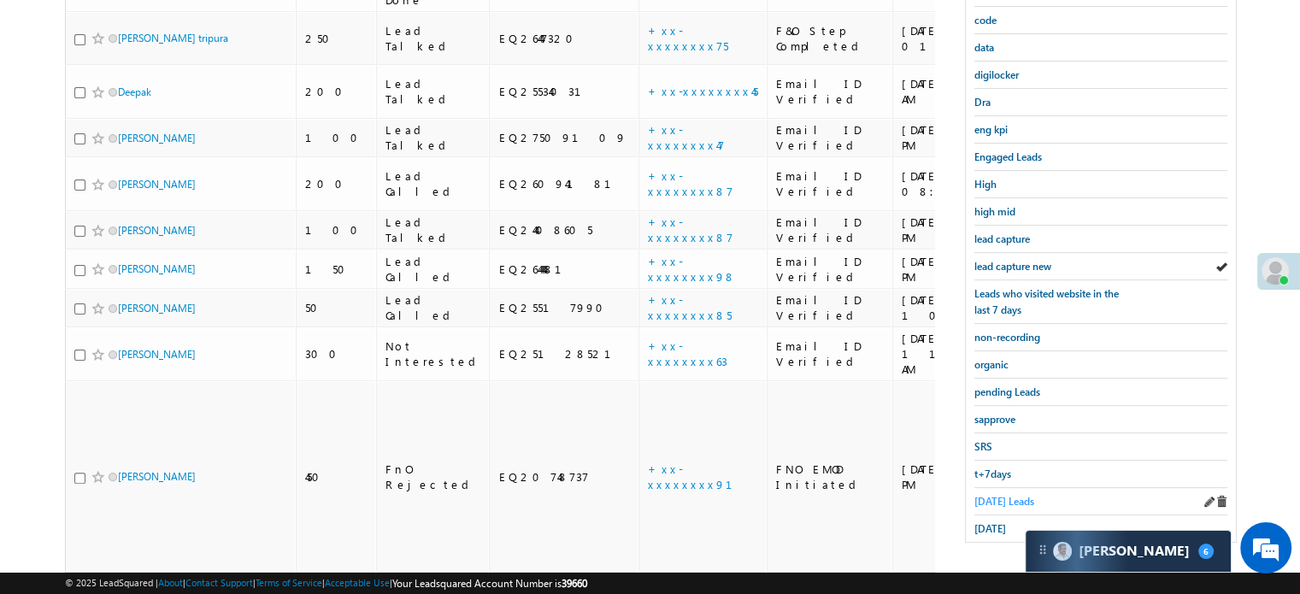
click at [983, 495] on span "Today's Leads" at bounding box center [1004, 501] width 60 height 13
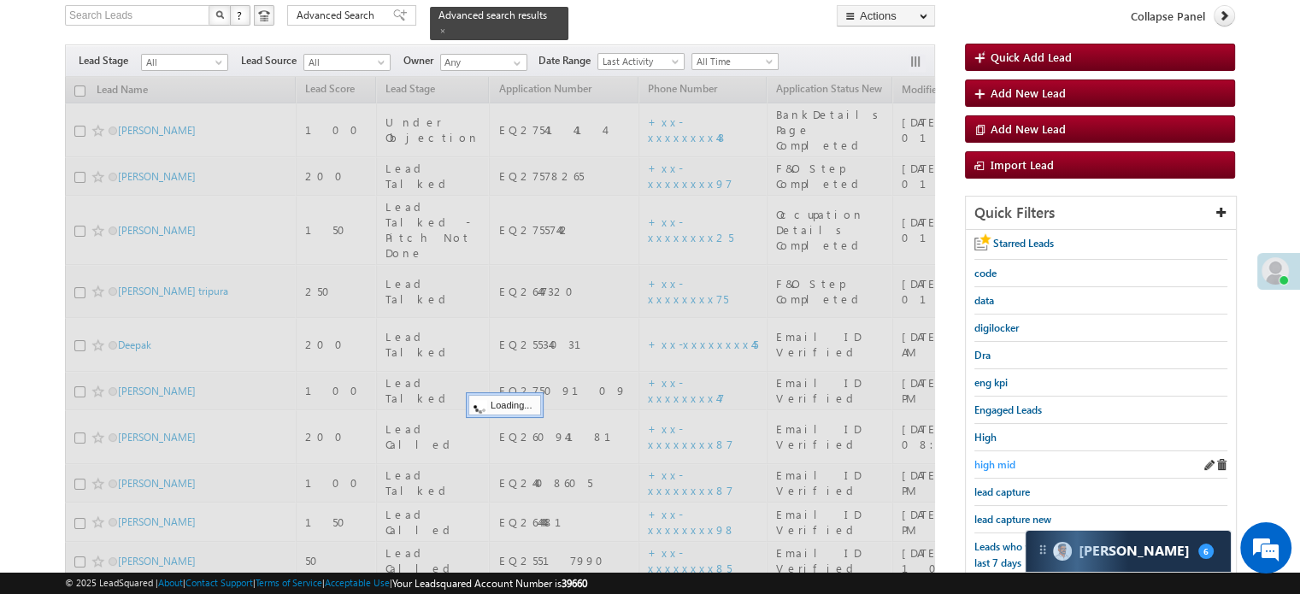
scroll to position [110, 0]
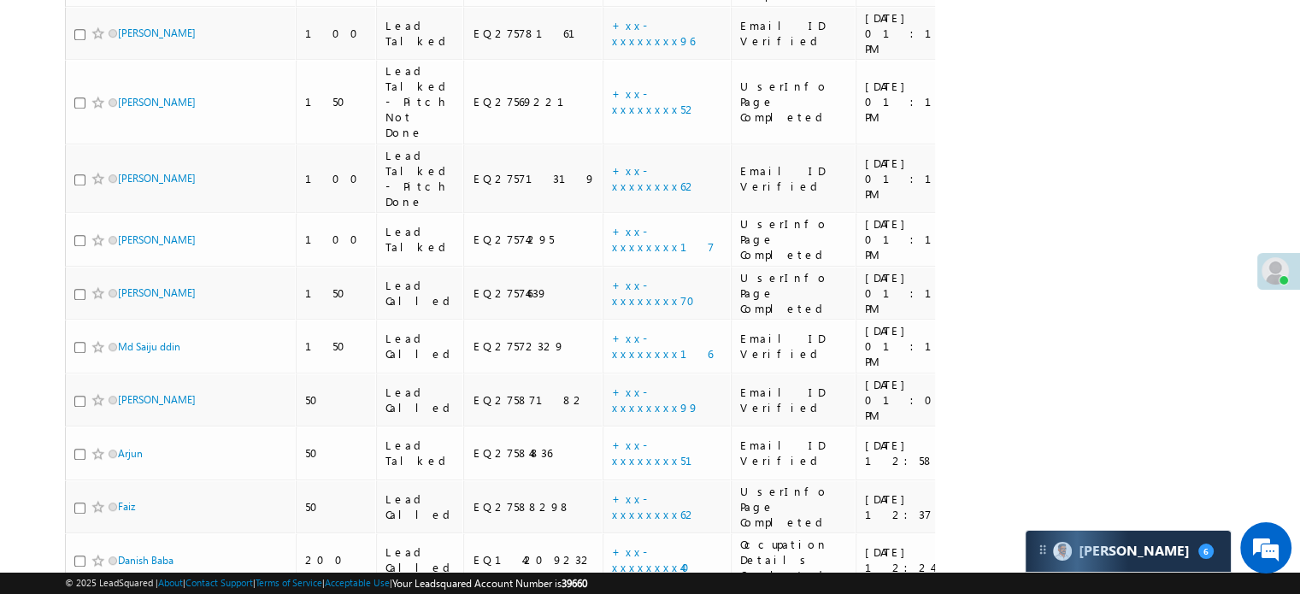
click at [1295, 266] on div at bounding box center [1278, 271] width 43 height 37
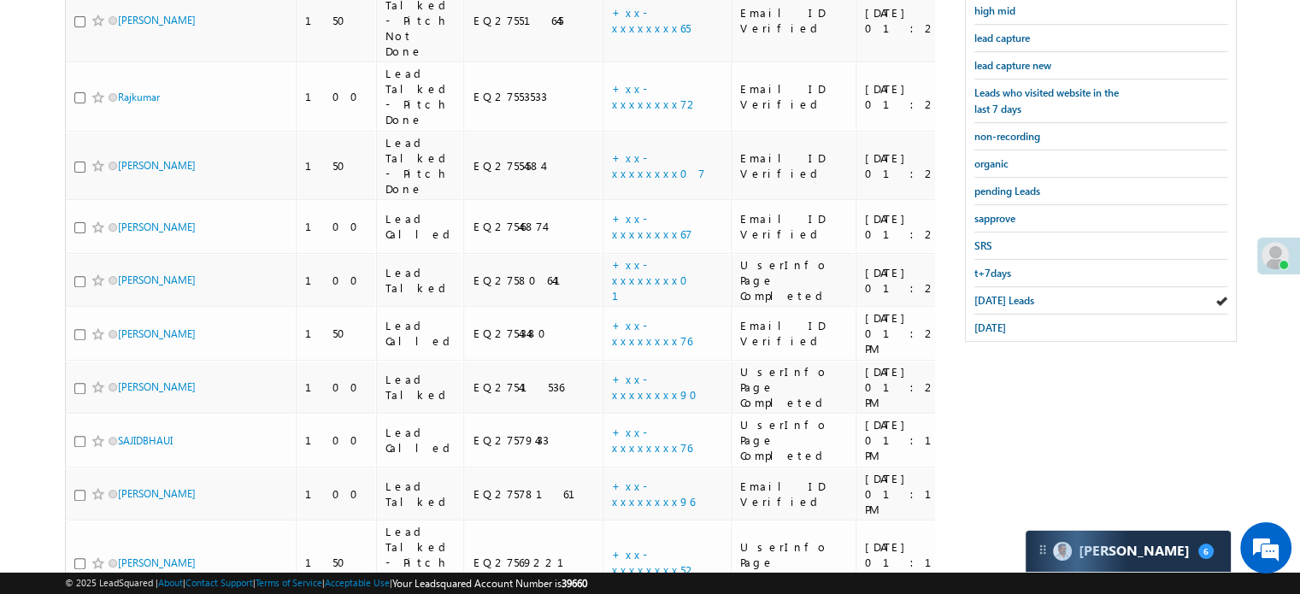
scroll to position [428, 0]
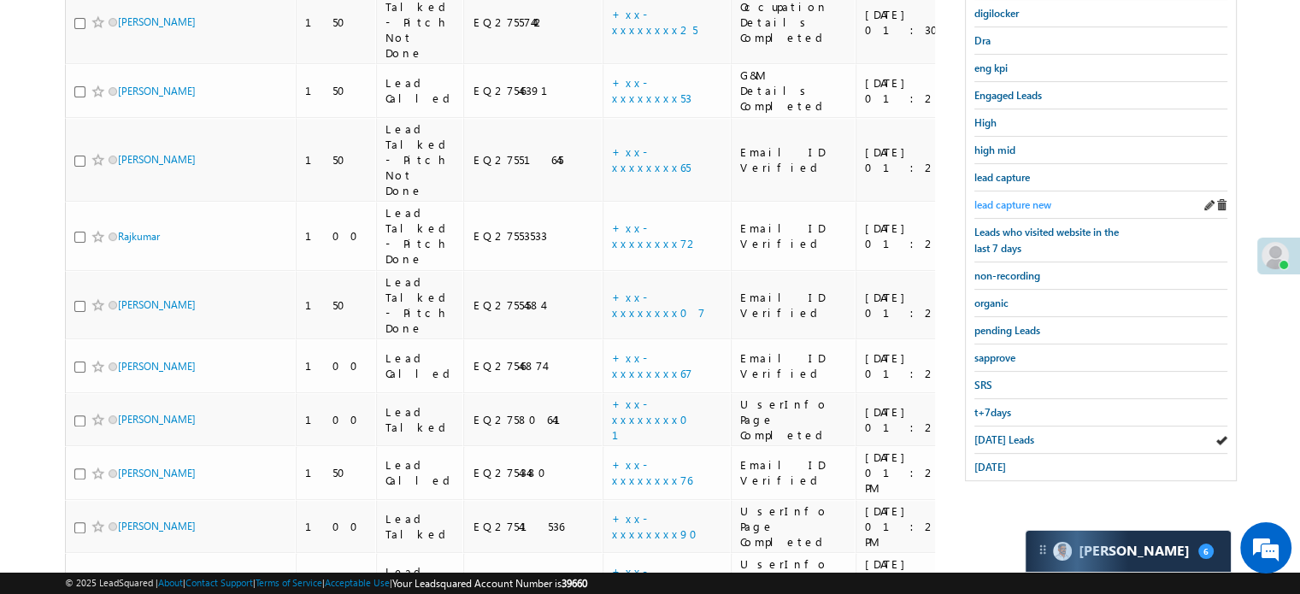
click at [1015, 206] on span "lead capture new" at bounding box center [1012, 204] width 77 height 13
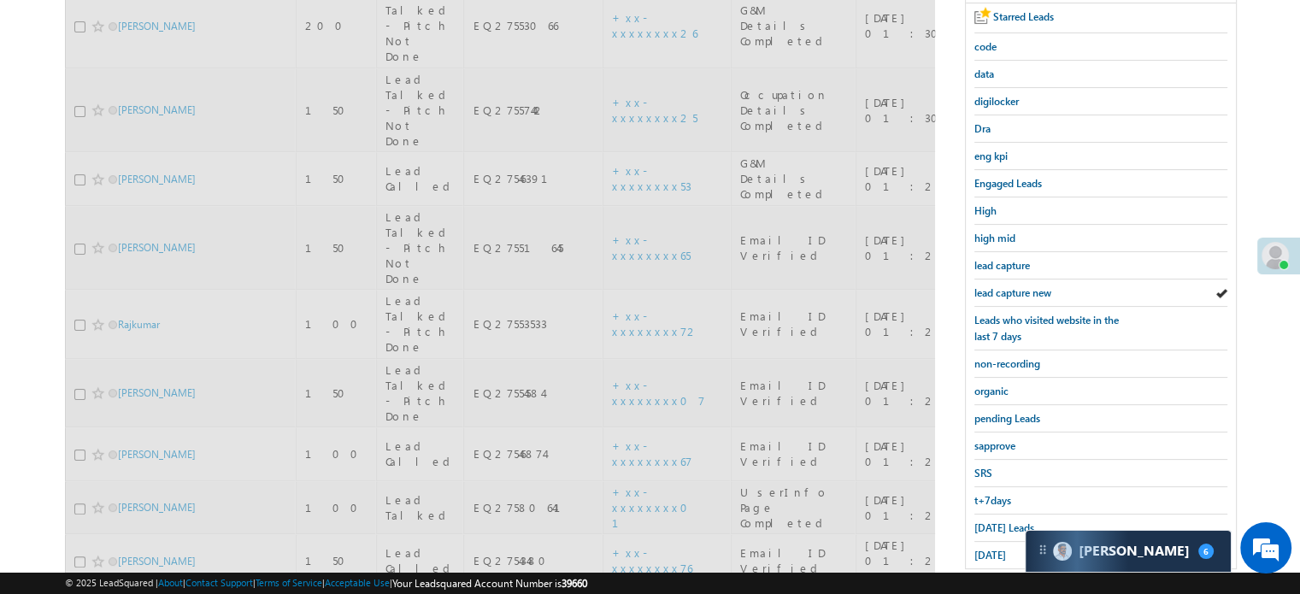
scroll to position [172, 0]
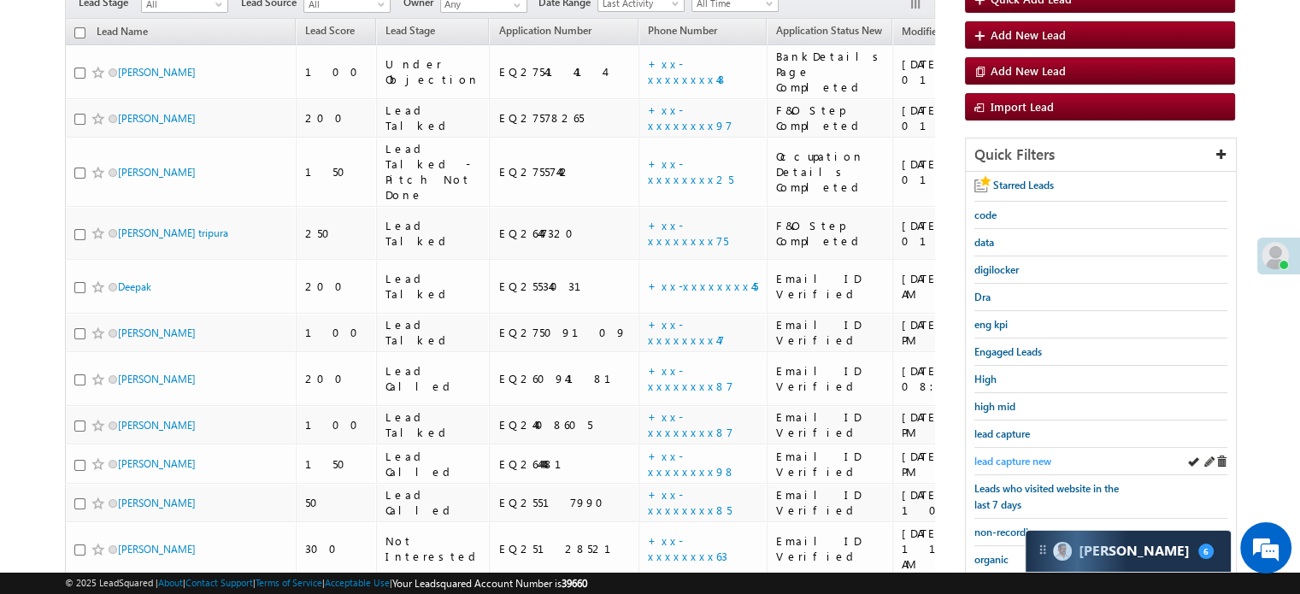
drag, startPoint x: 995, startPoint y: 446, endPoint x: 1004, endPoint y: 452, distance: 11.1
click at [995, 448] on div "lead capture new" at bounding box center [1100, 461] width 253 height 27
click at [1007, 457] on span "lead capture new" at bounding box center [1012, 461] width 77 height 13
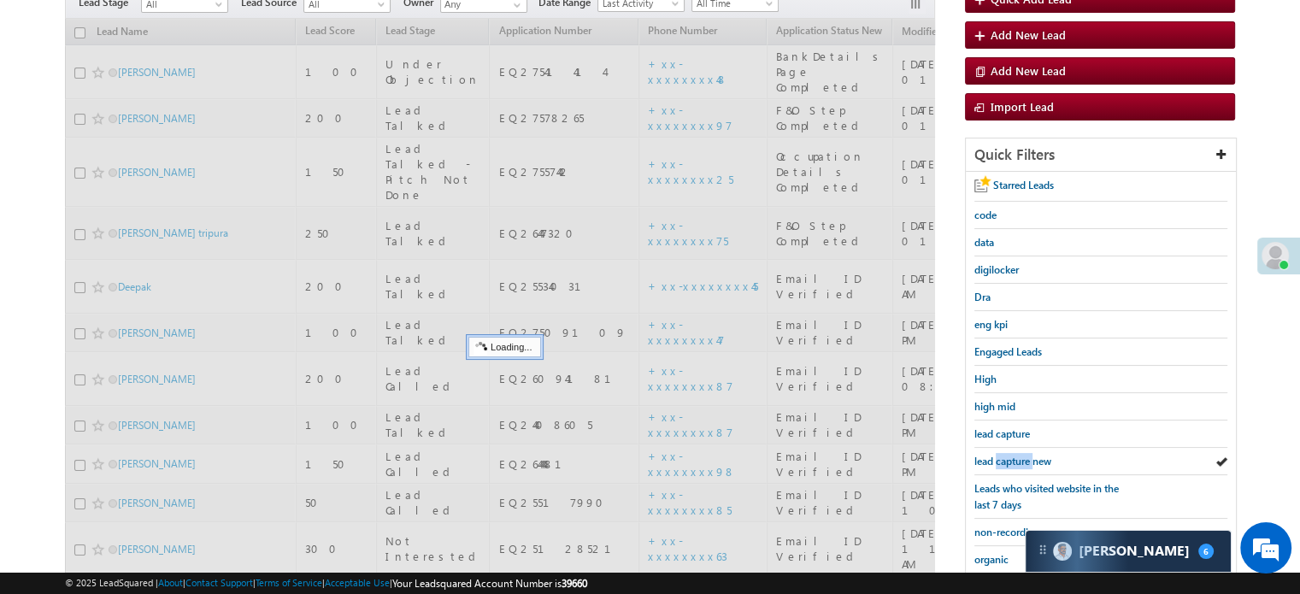
click at [1007, 457] on span "lead capture new" at bounding box center [1012, 461] width 77 height 13
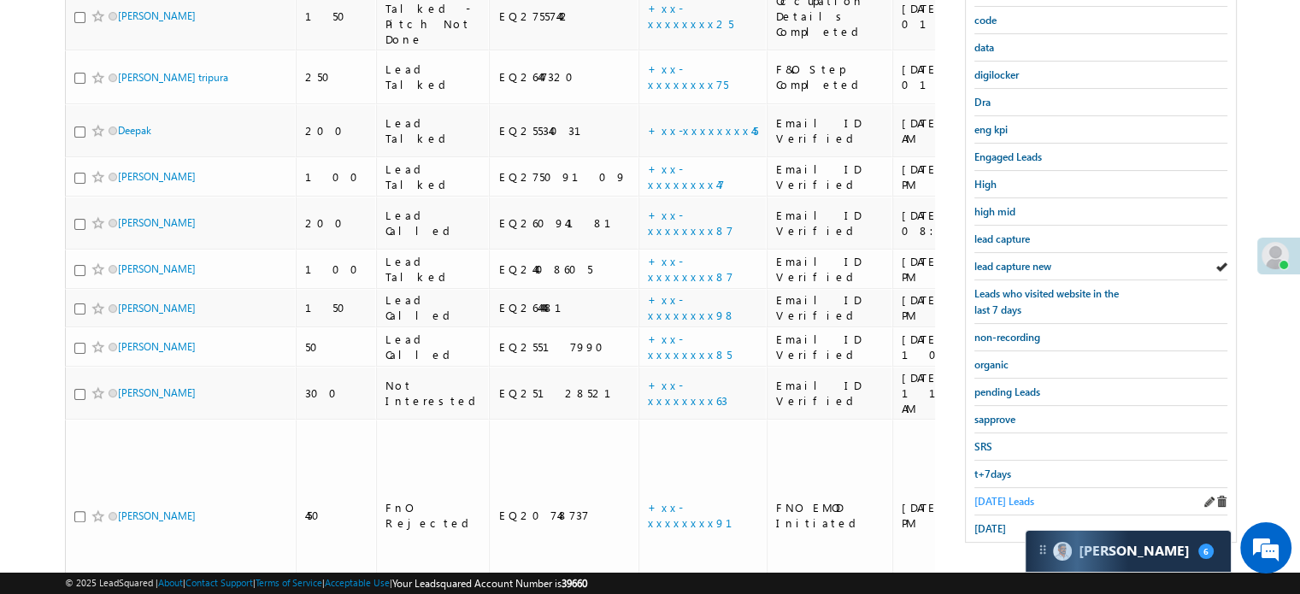
click at [1001, 495] on span "[DATE] Leads" at bounding box center [1004, 501] width 60 height 13
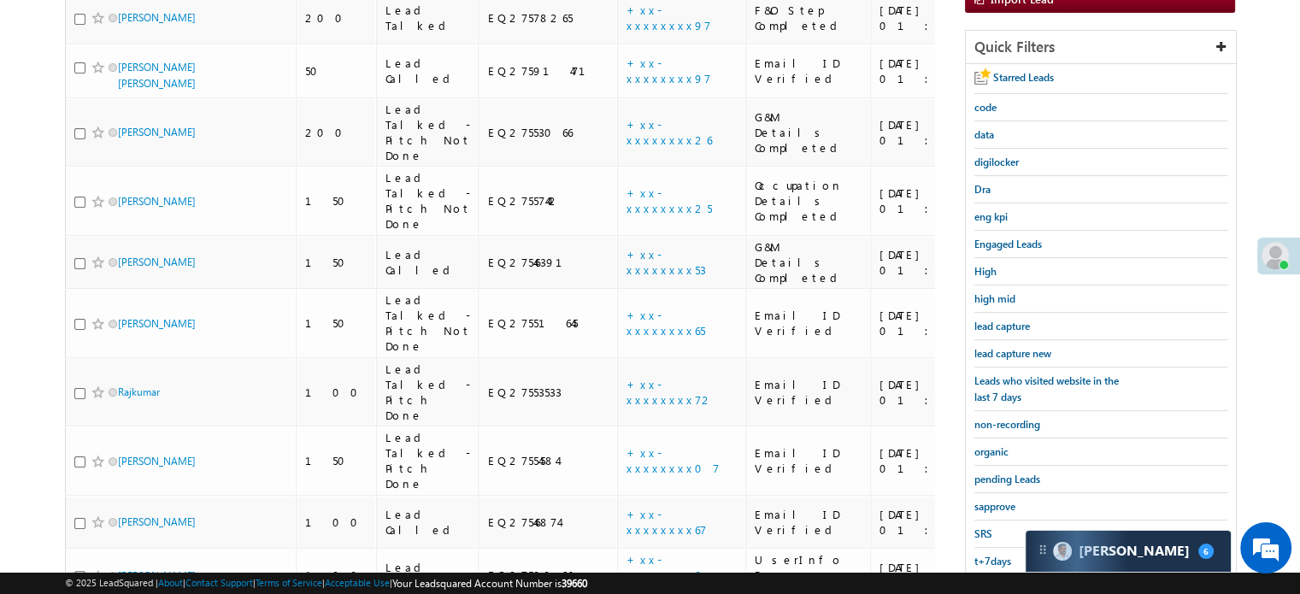
scroll to position [281, 0]
click at [995, 345] on span "lead capture new" at bounding box center [1012, 351] width 77 height 13
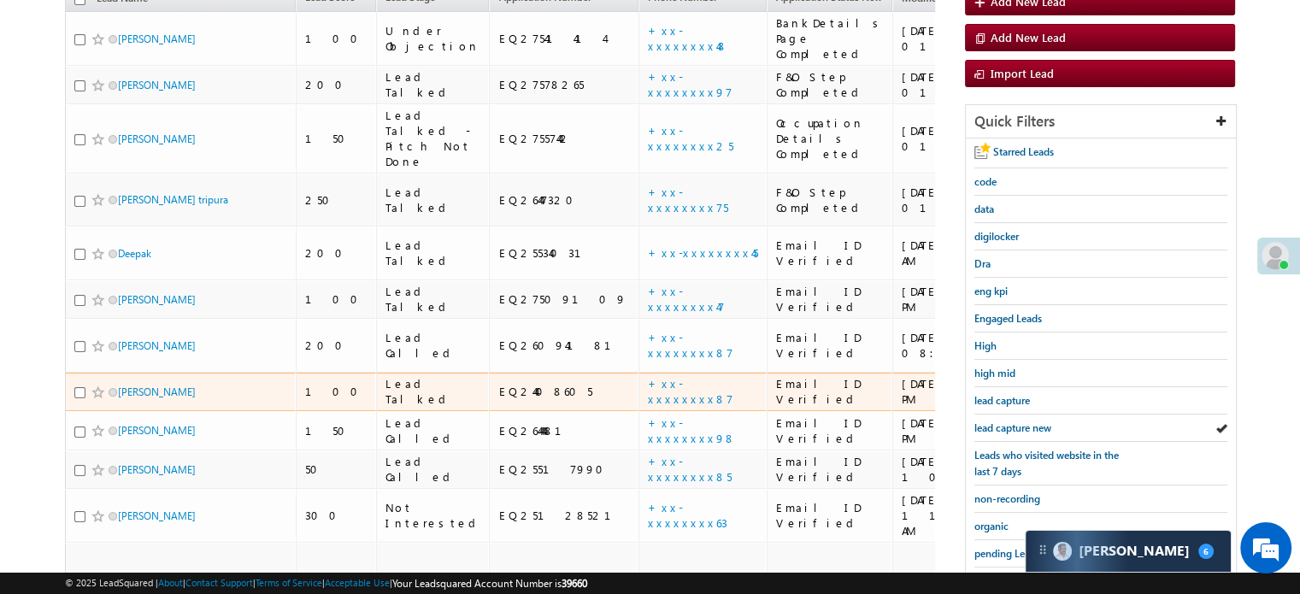
scroll to position [342, 0]
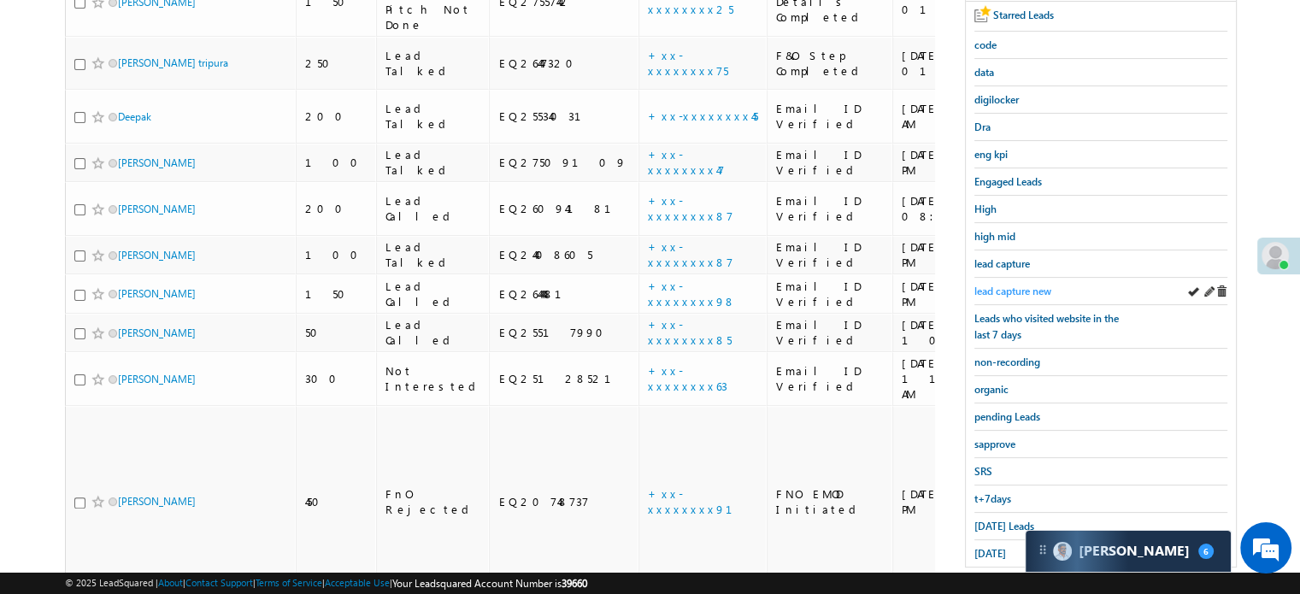
click at [1003, 289] on span "lead capture new" at bounding box center [1012, 291] width 77 height 13
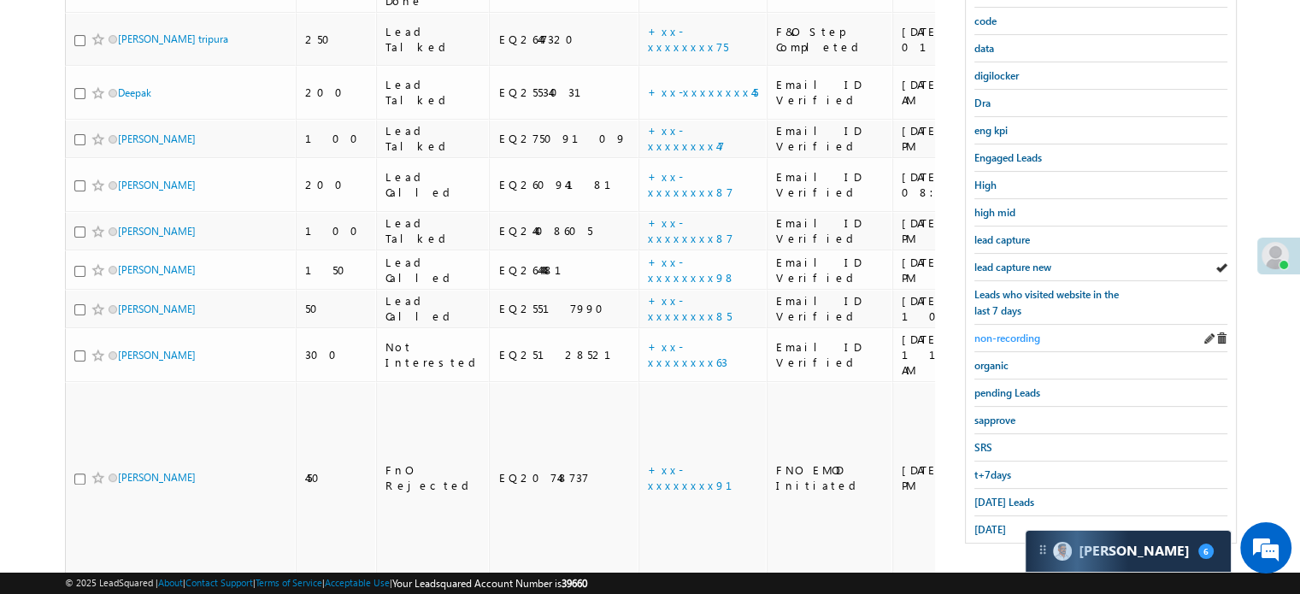
scroll to position [367, 0]
click at [1015, 495] on span "[DATE] Leads" at bounding box center [1004, 501] width 60 height 13
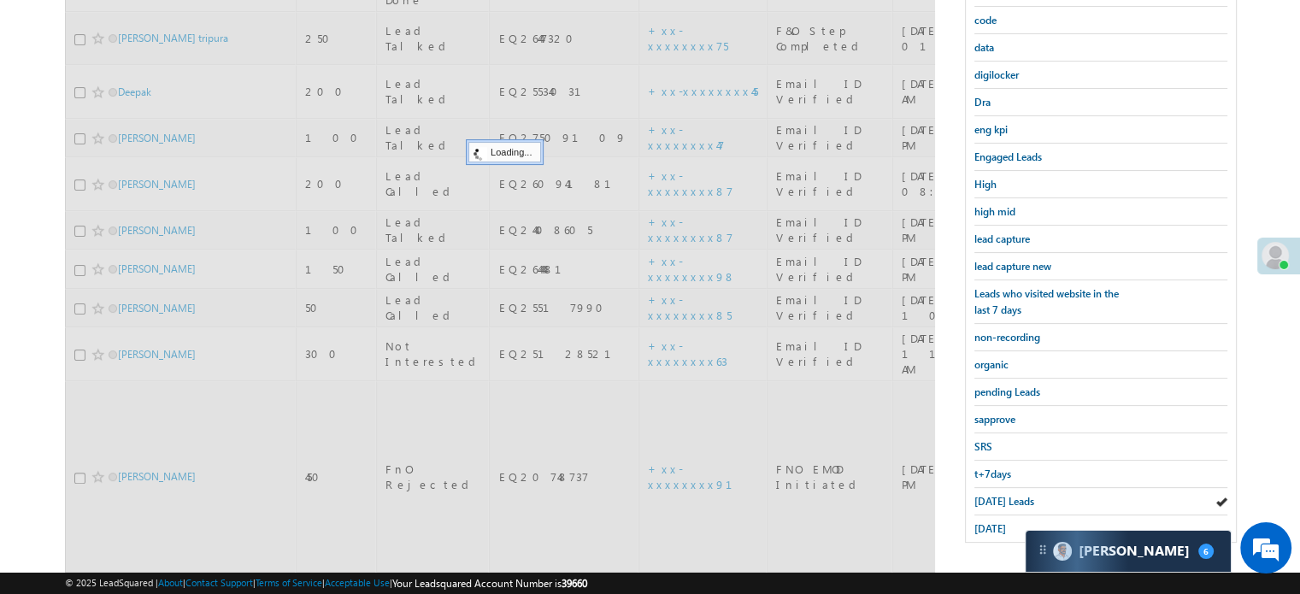
click at [1015, 495] on span "[DATE] Leads" at bounding box center [1004, 501] width 60 height 13
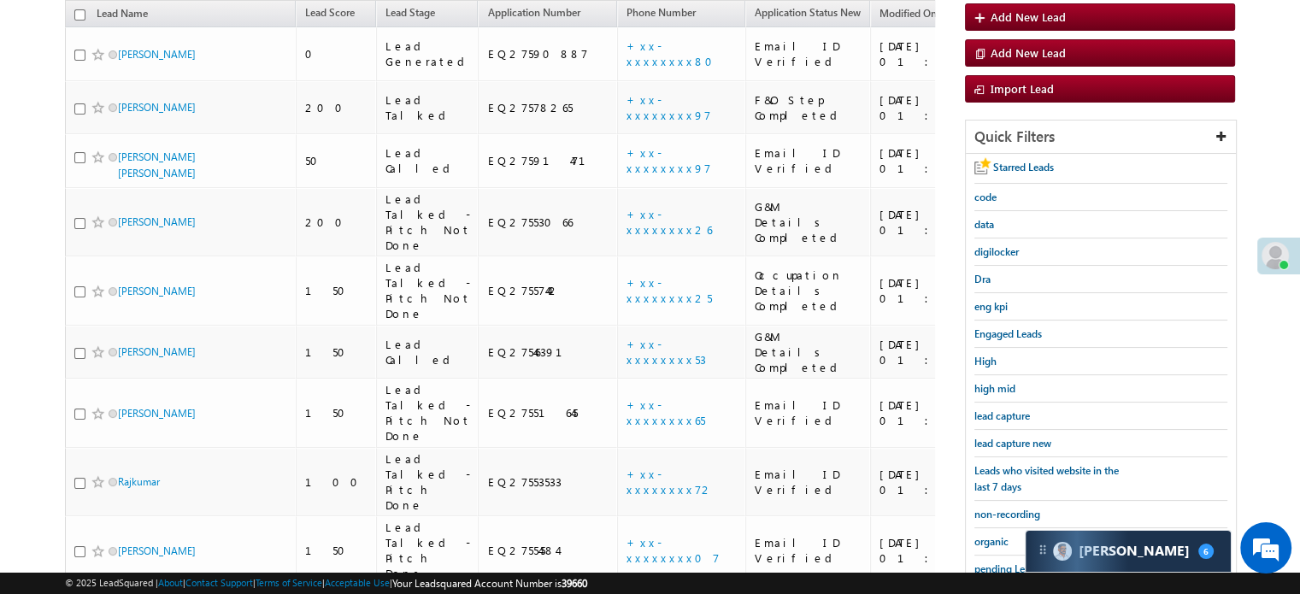
scroll to position [110, 0]
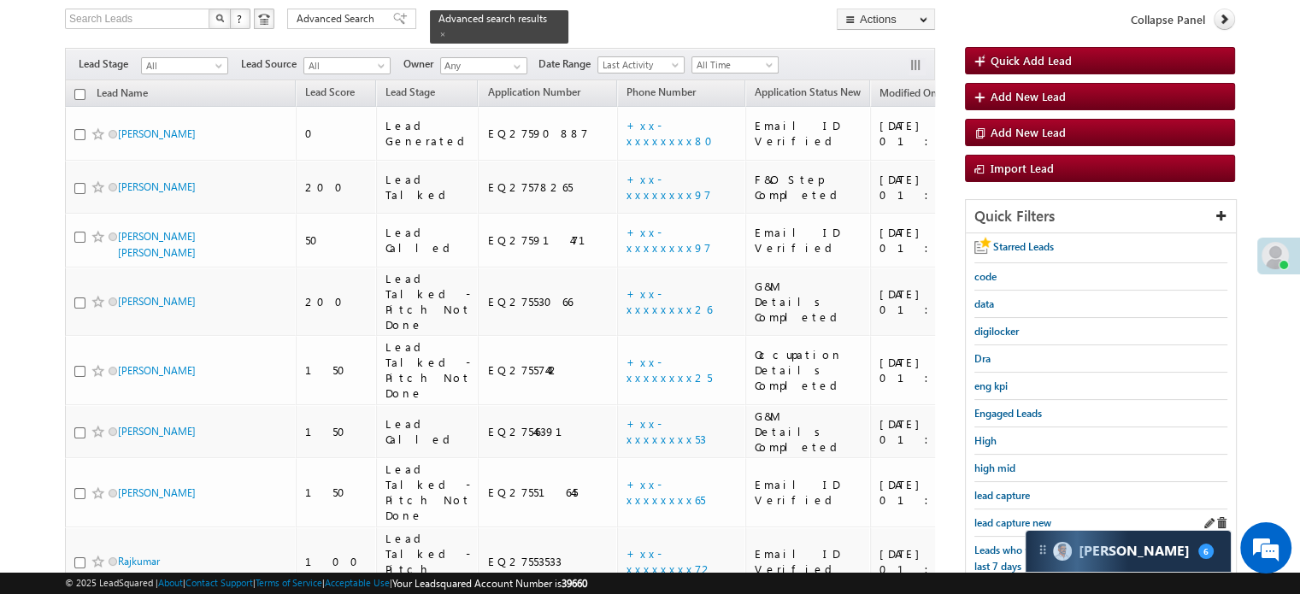
click at [986, 509] on div "lead capture new" at bounding box center [1100, 522] width 253 height 27
click at [987, 509] on div "lead capture new" at bounding box center [1100, 522] width 253 height 27
click at [994, 518] on span "lead capture new" at bounding box center [1012, 522] width 77 height 13
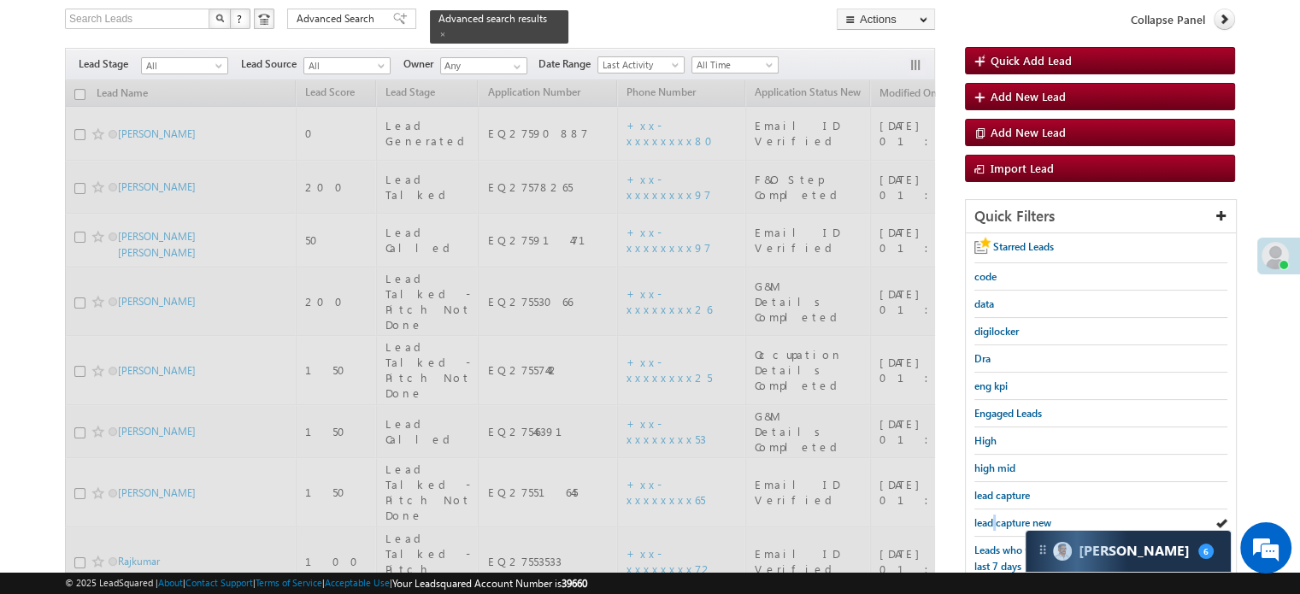
click at [994, 518] on span "lead capture new" at bounding box center [1012, 522] width 77 height 13
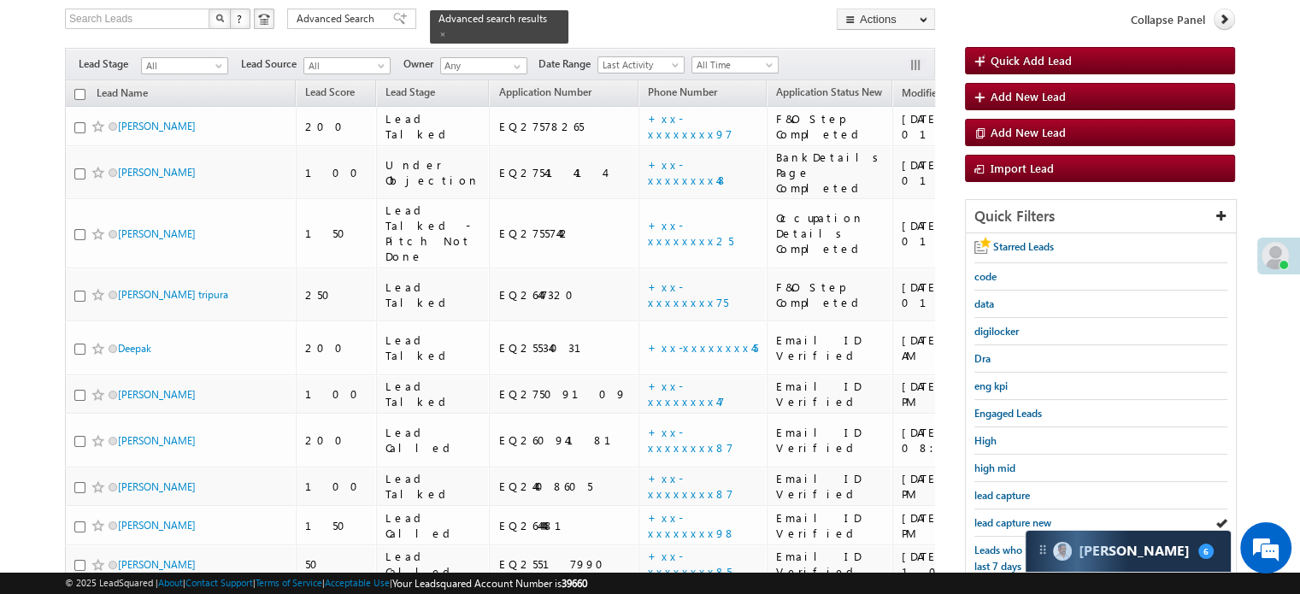
click at [994, 518] on span "lead capture new" at bounding box center [1012, 522] width 77 height 13
click at [1015, 519] on span "lead capture new" at bounding box center [1012, 522] width 77 height 13
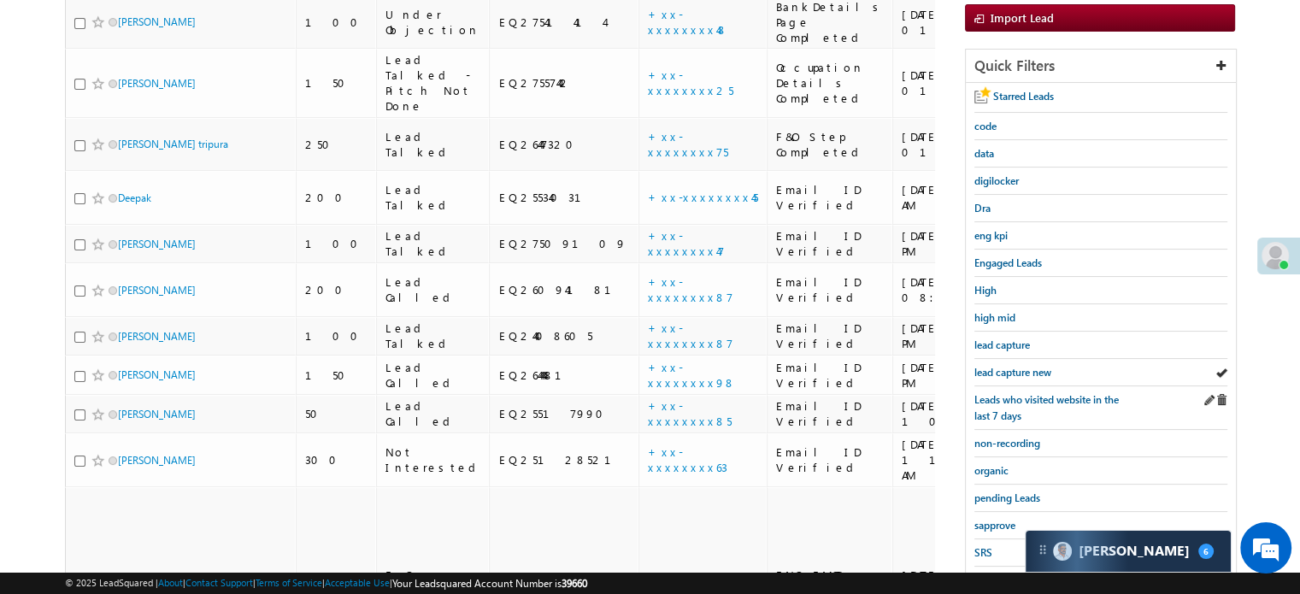
scroll to position [367, 0]
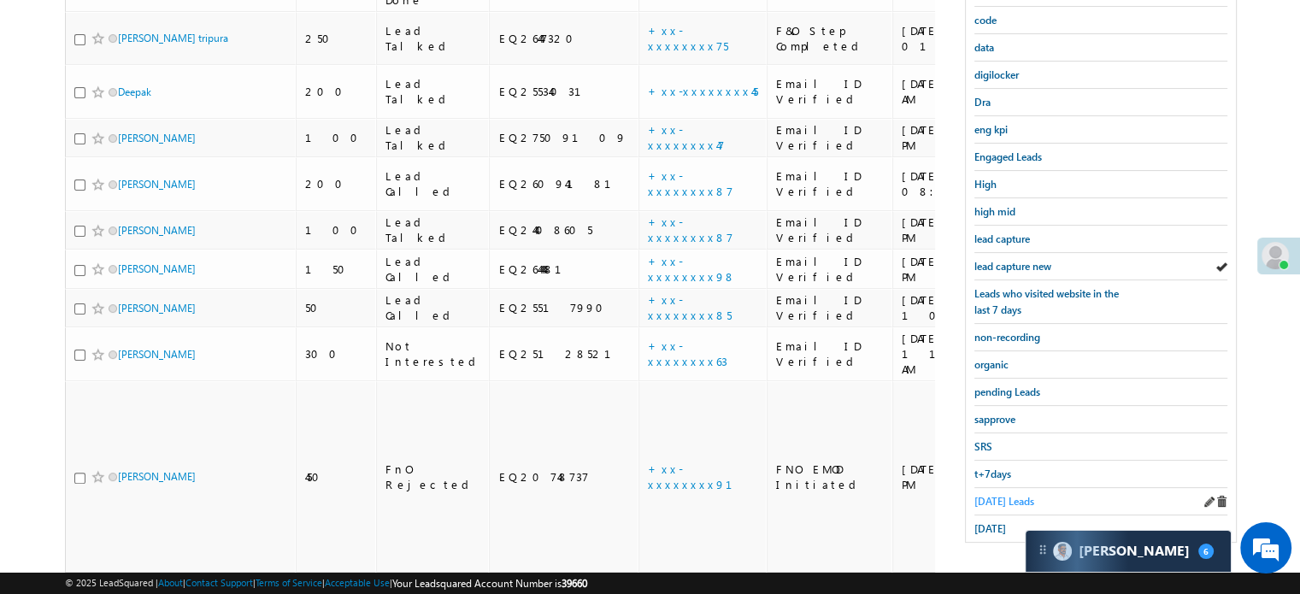
click at [1001, 496] on span "[DATE] Leads" at bounding box center [1004, 501] width 60 height 13
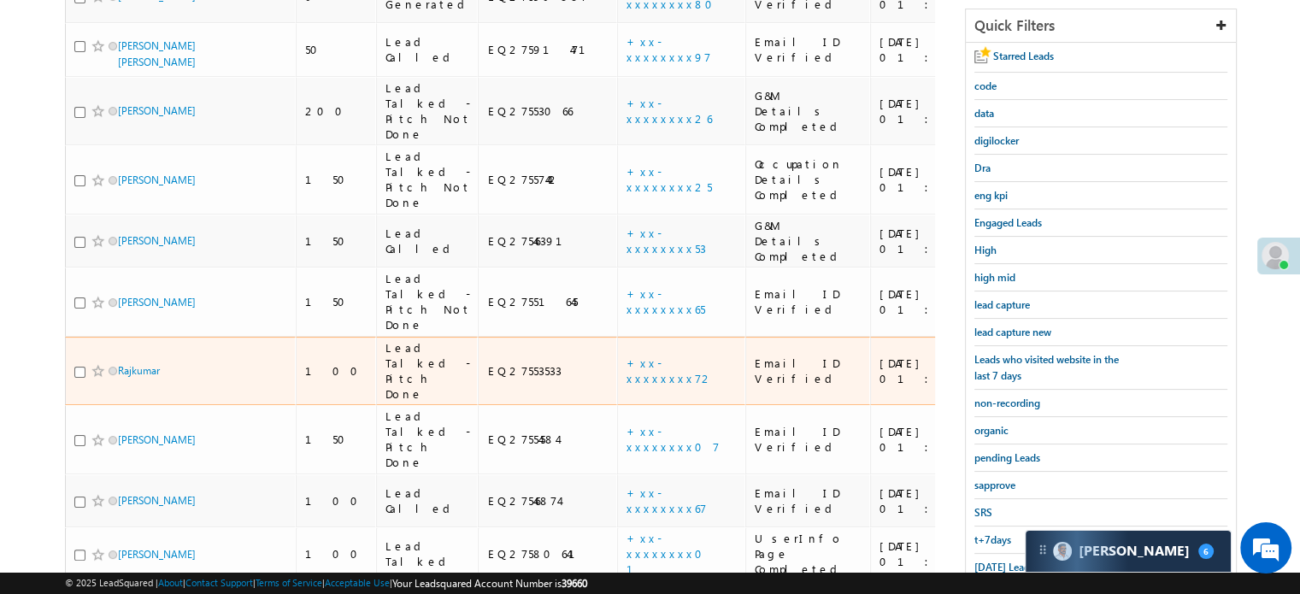
scroll to position [171, 0]
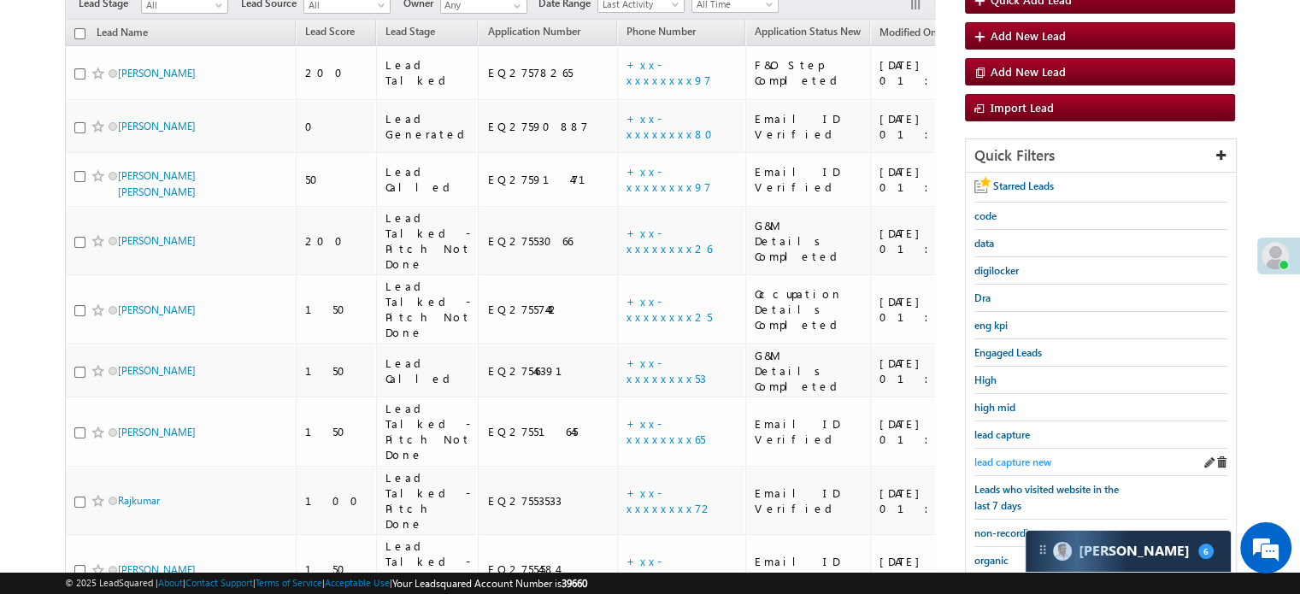
click at [1021, 456] on span "lead capture new" at bounding box center [1012, 462] width 77 height 13
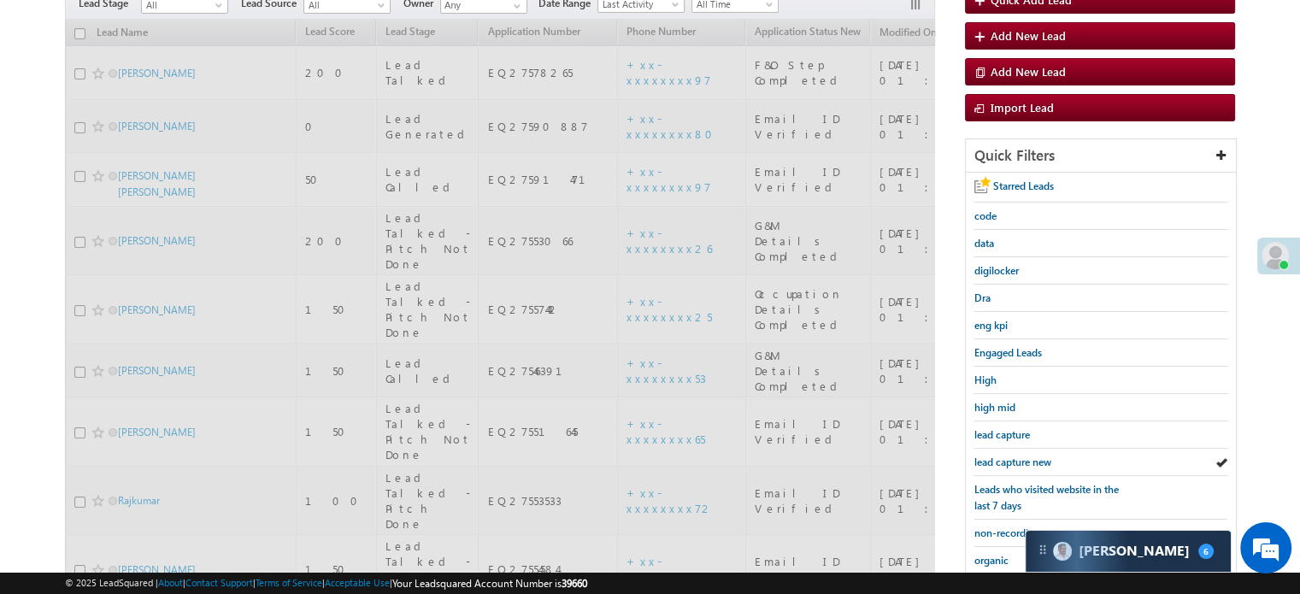
click at [1021, 456] on span "lead capture new" at bounding box center [1012, 462] width 77 height 13
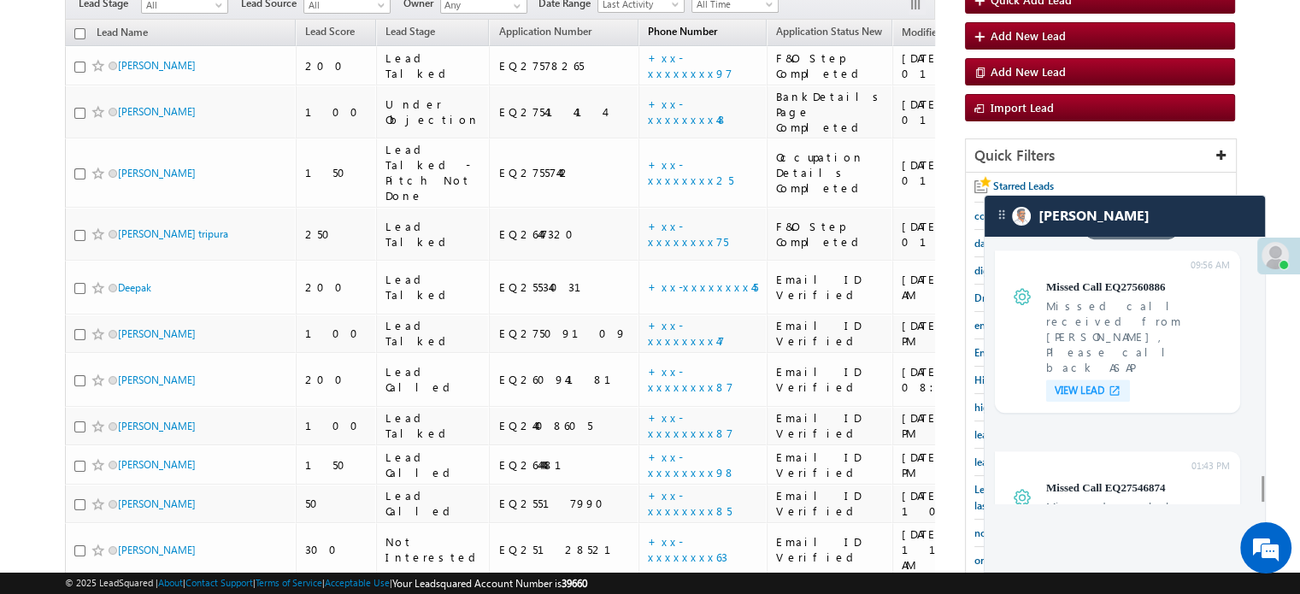
scroll to position [7025, 0]
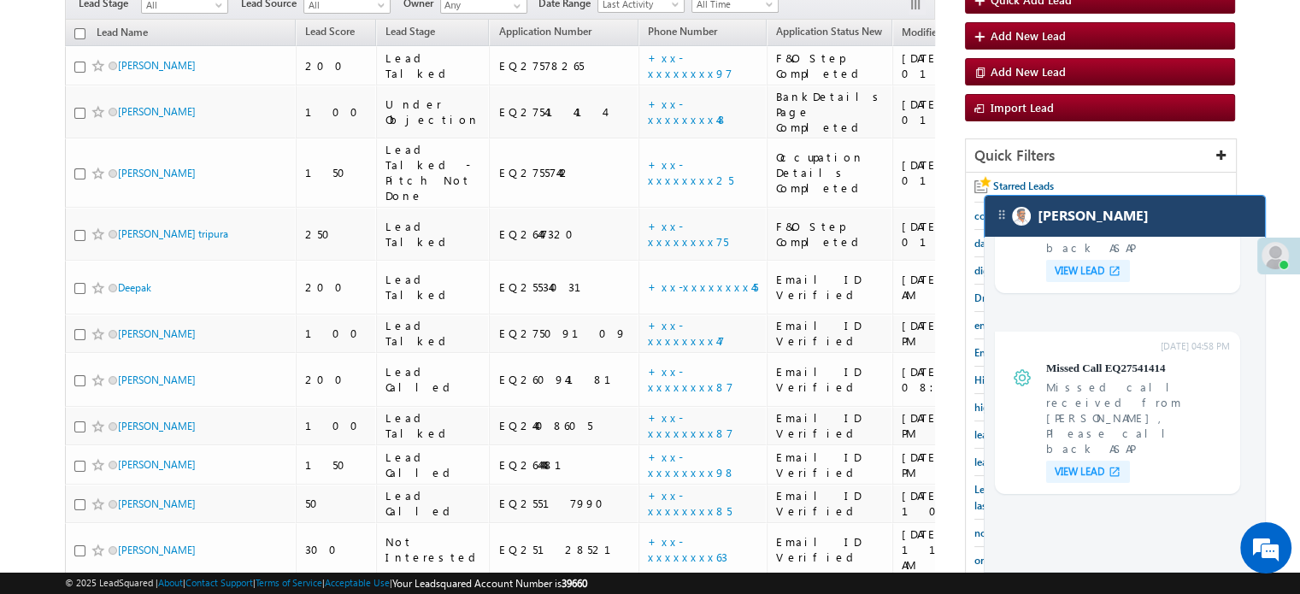
click at [1155, 230] on div "[PERSON_NAME]" at bounding box center [1125, 216] width 280 height 41
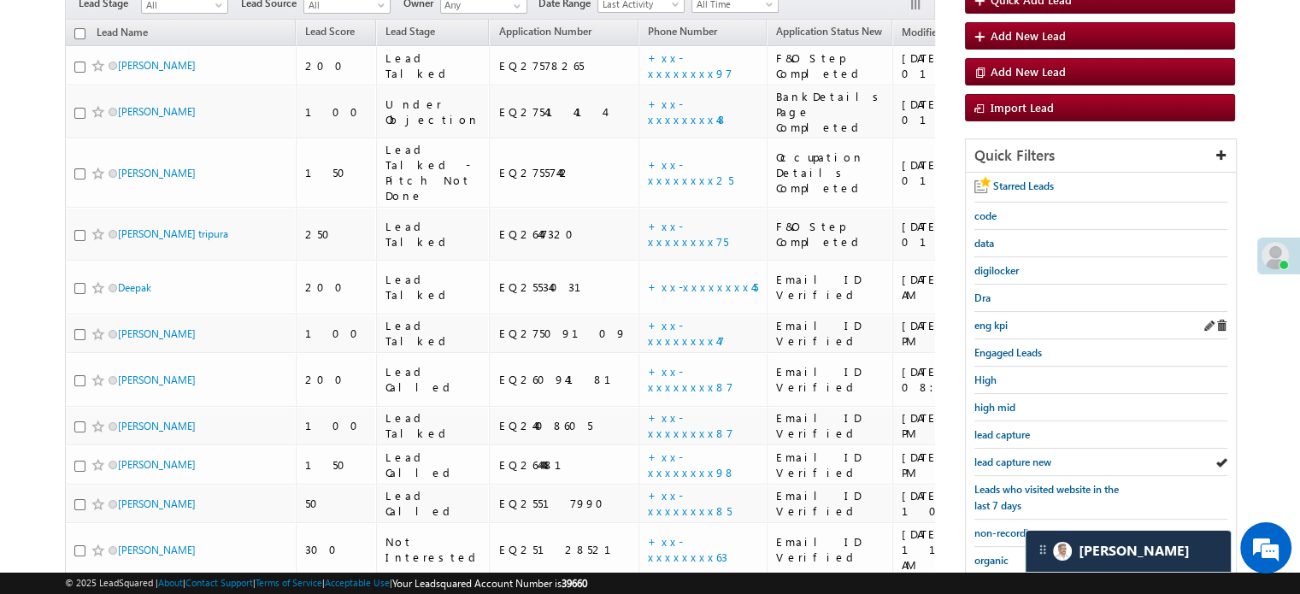
scroll to position [8476, 0]
click at [1019, 456] on span "lead capture new" at bounding box center [1012, 462] width 77 height 13
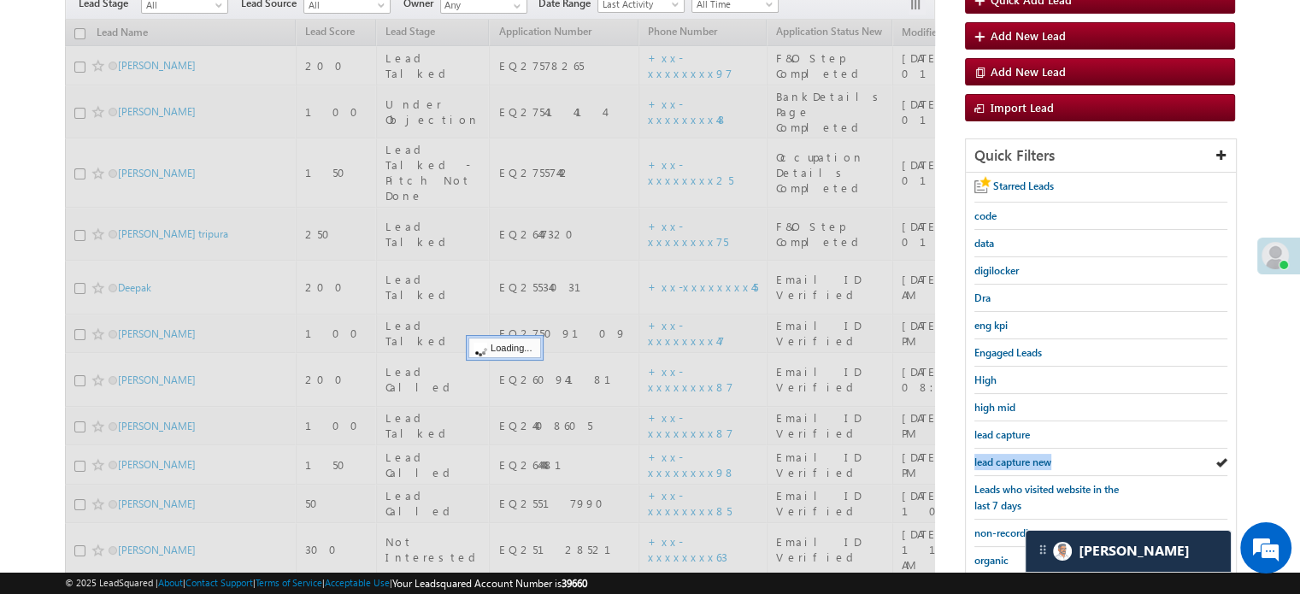
click at [1019, 456] on span "lead capture new" at bounding box center [1012, 462] width 77 height 13
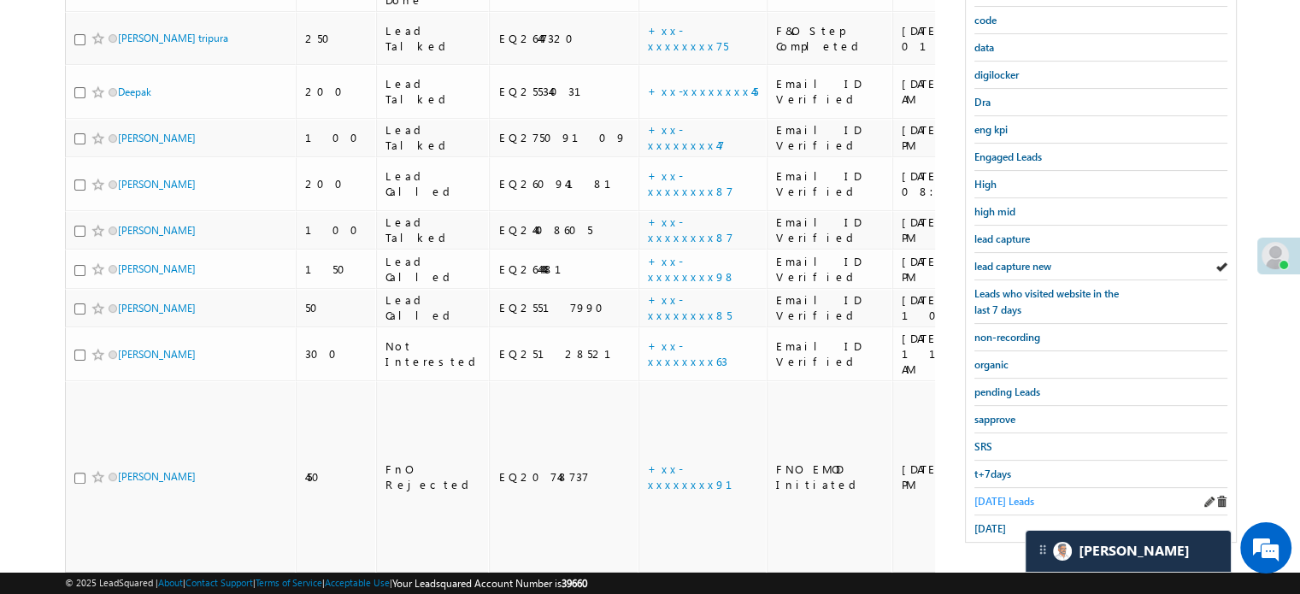
click at [998, 497] on span "[DATE] Leads" at bounding box center [1004, 501] width 60 height 13
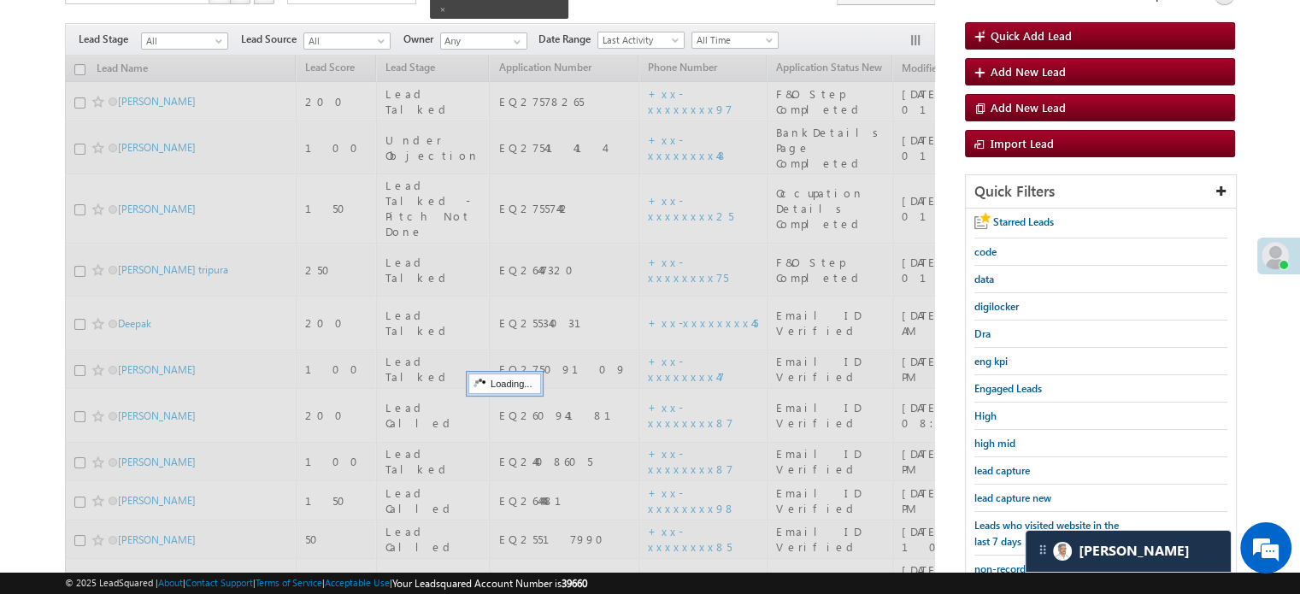
scroll to position [110, 0]
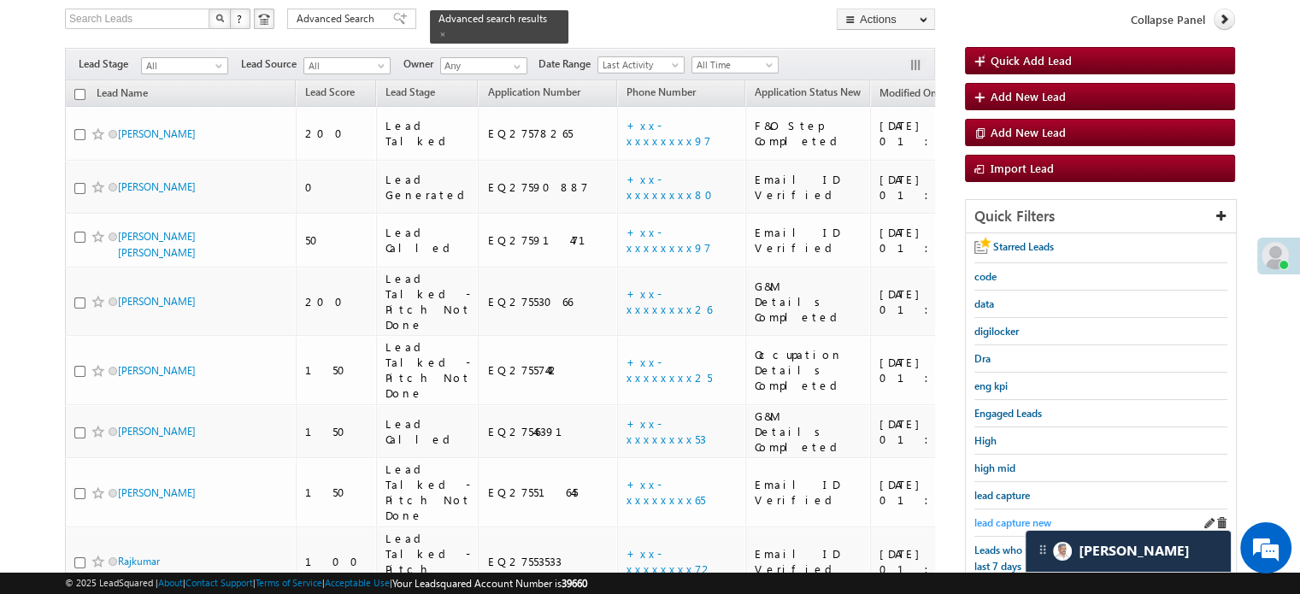
click at [1010, 519] on span "lead capture new" at bounding box center [1012, 522] width 77 height 13
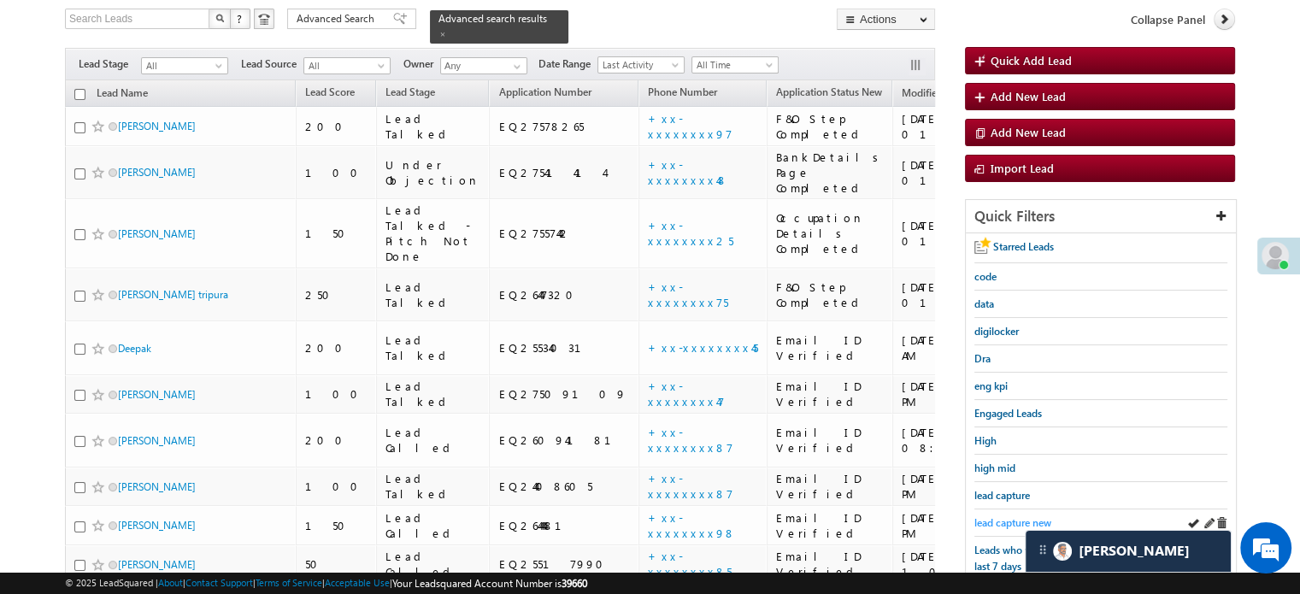
click at [1013, 516] on span "lead capture new" at bounding box center [1012, 522] width 77 height 13
click at [1007, 516] on span "lead capture new" at bounding box center [1012, 522] width 77 height 13
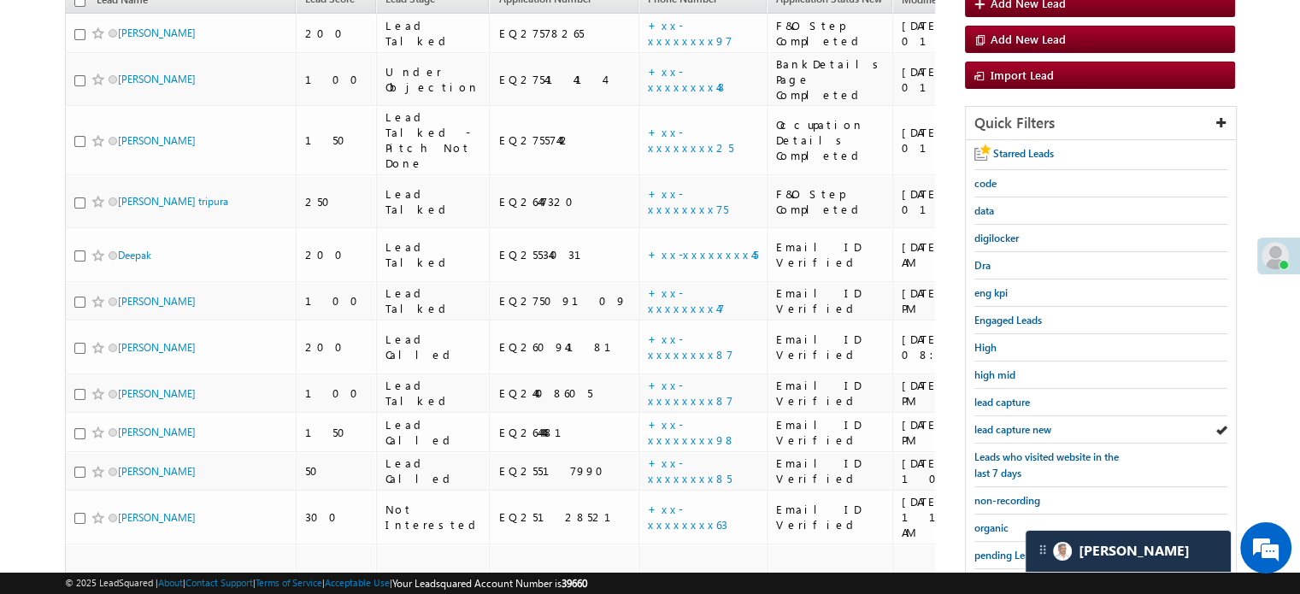
scroll to position [367, 0]
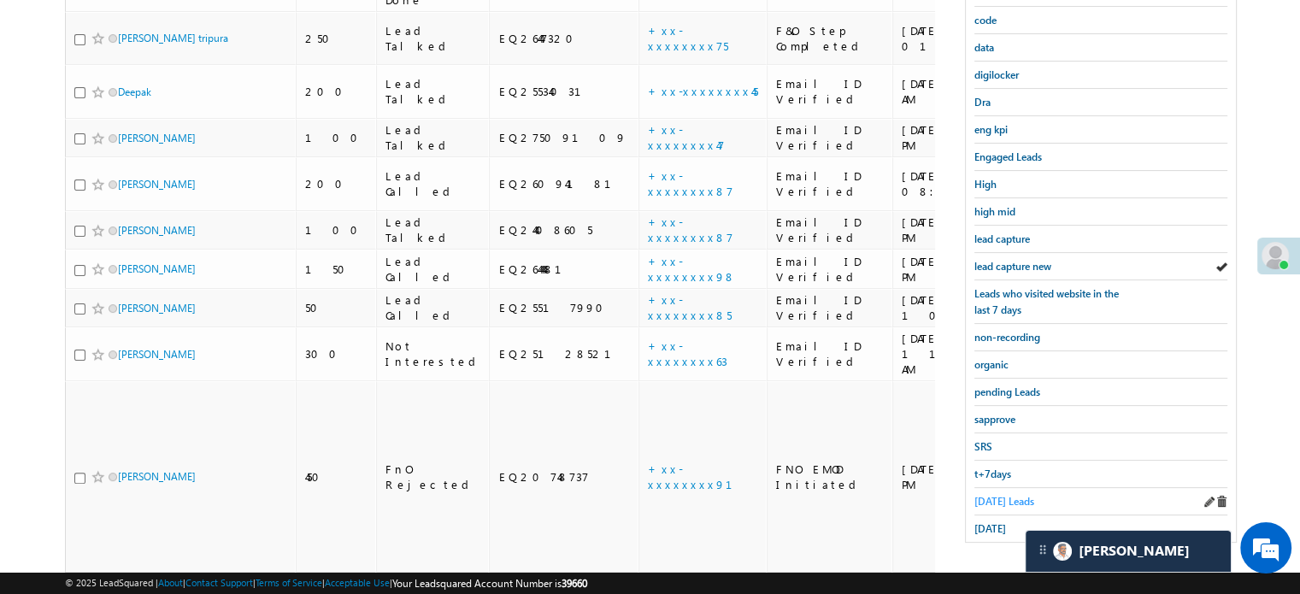
click at [1009, 498] on span "[DATE] Leads" at bounding box center [1004, 501] width 60 height 13
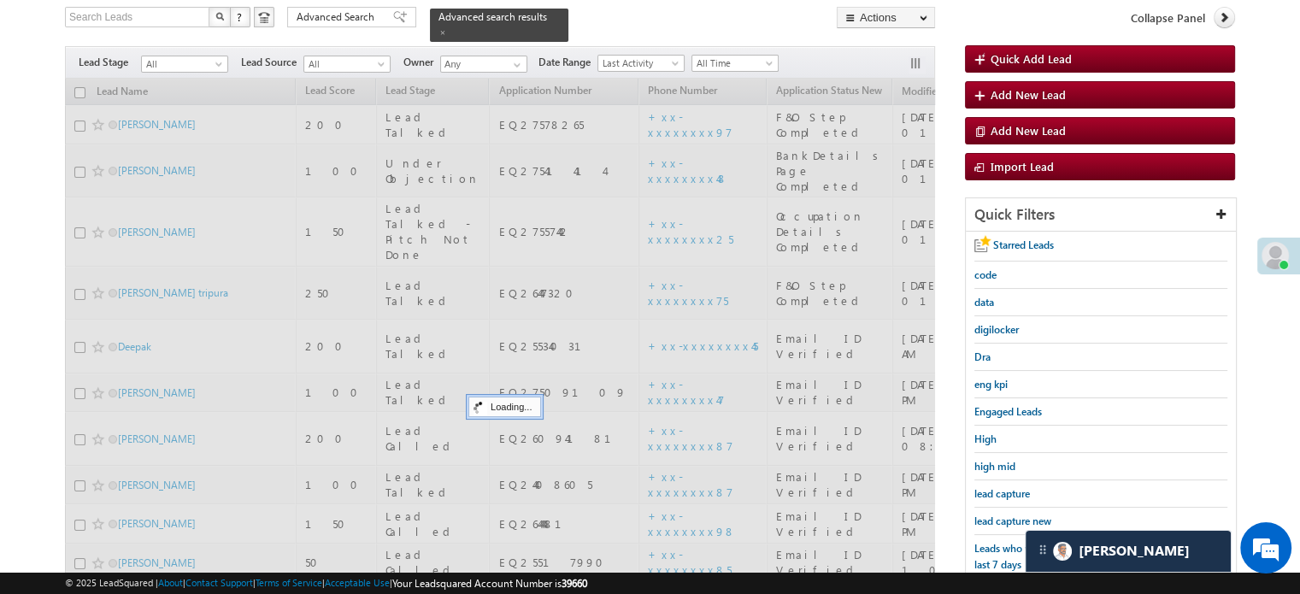
scroll to position [110, 0]
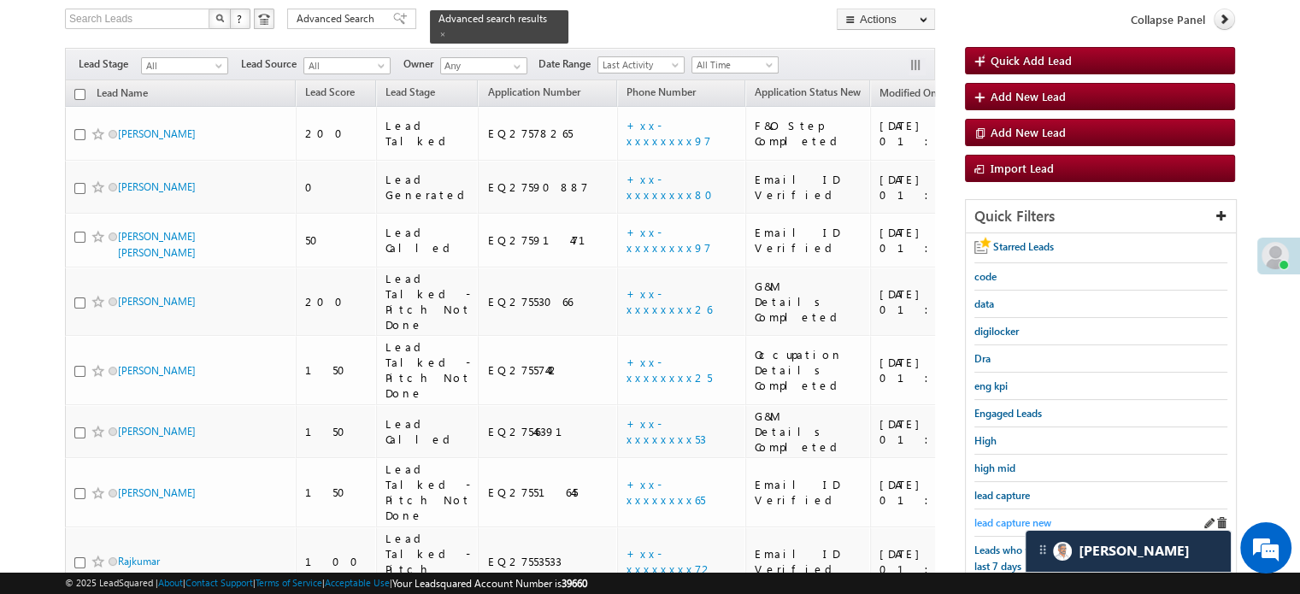
click at [1012, 516] on span "lead capture new" at bounding box center [1012, 522] width 77 height 13
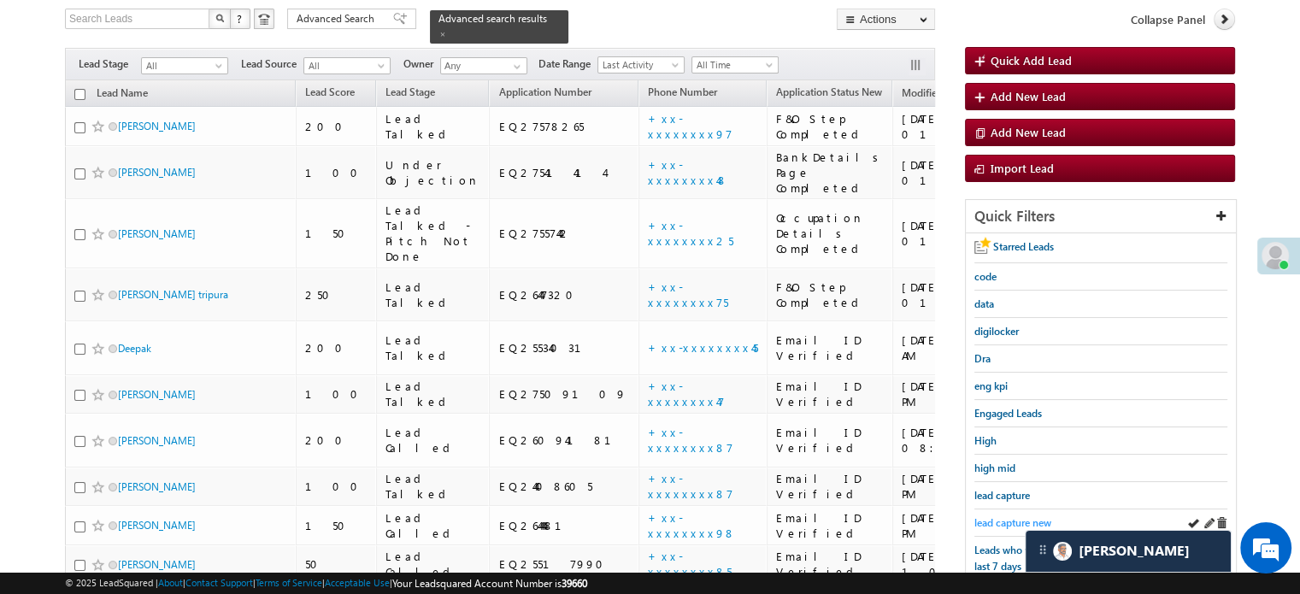
click at [1021, 522] on span "lead capture new" at bounding box center [1012, 522] width 77 height 13
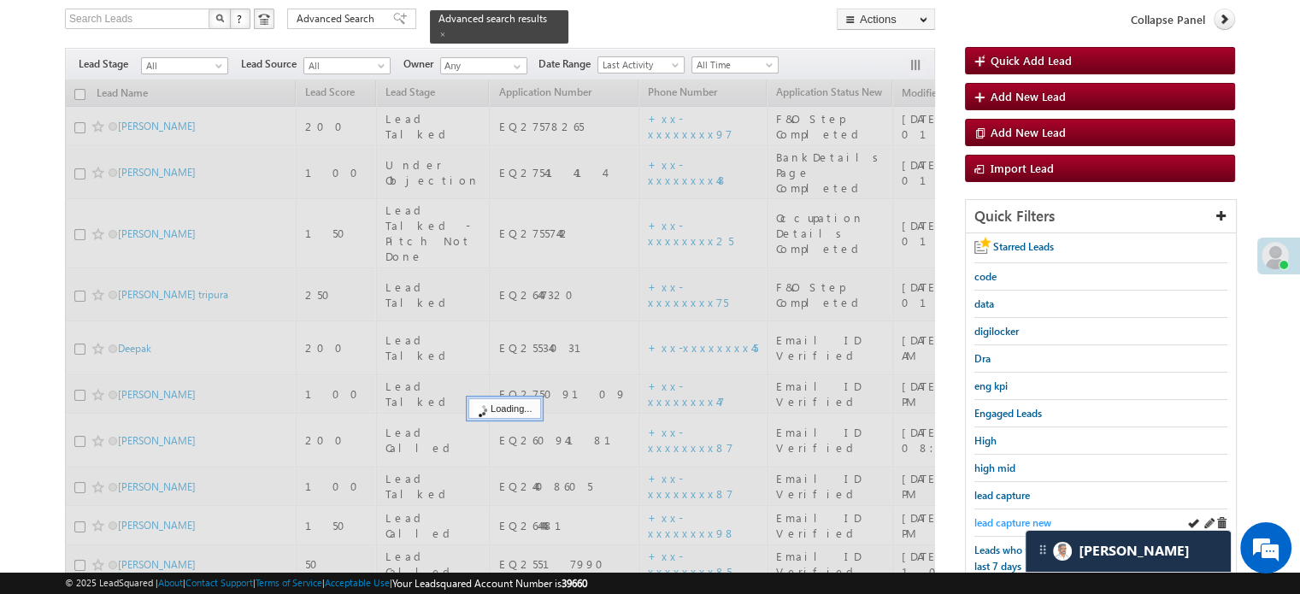
click at [1009, 522] on span "lead capture new" at bounding box center [1012, 522] width 77 height 13
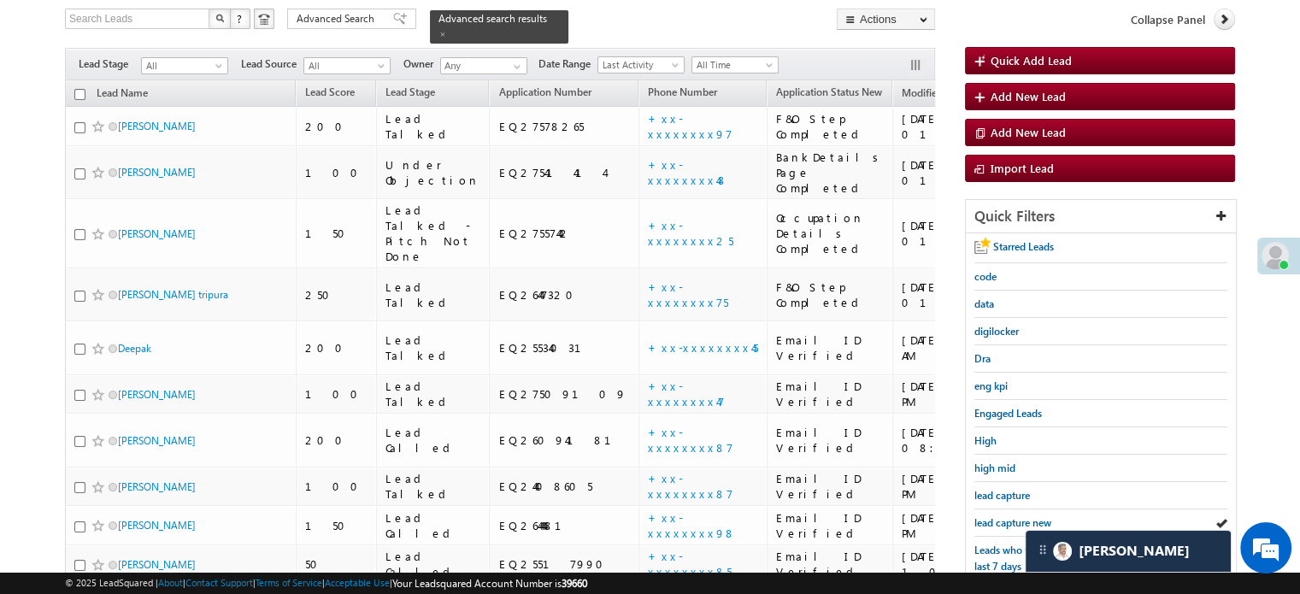
click at [1009, 522] on span "lead capture new" at bounding box center [1012, 522] width 77 height 13
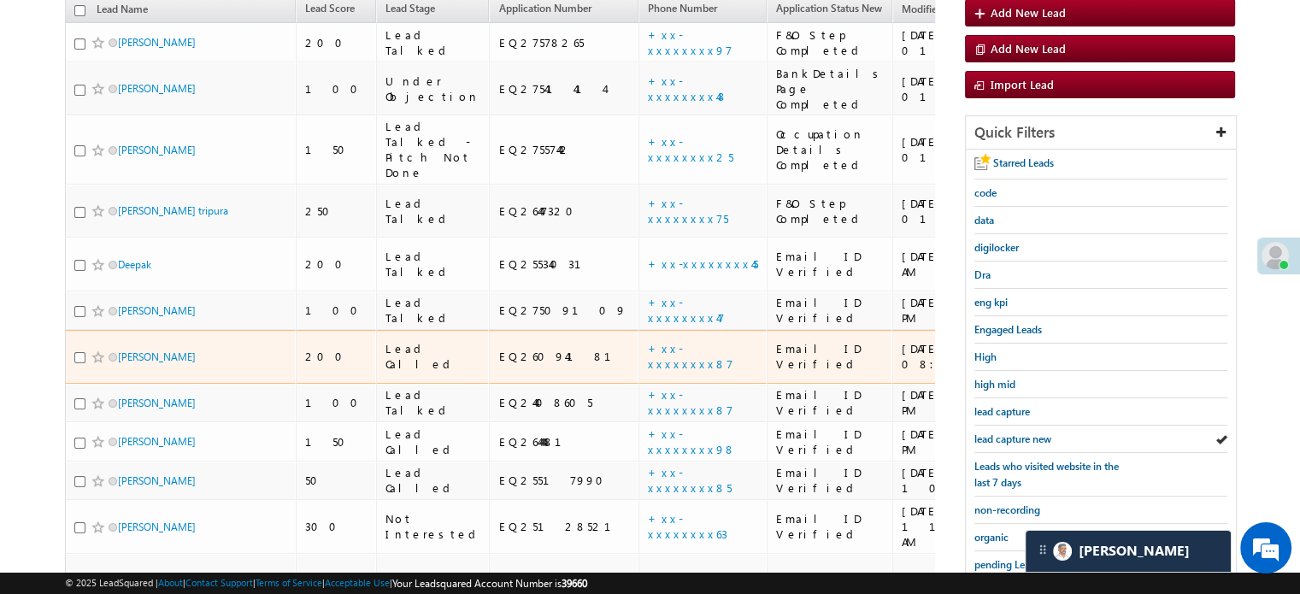
scroll to position [281, 0]
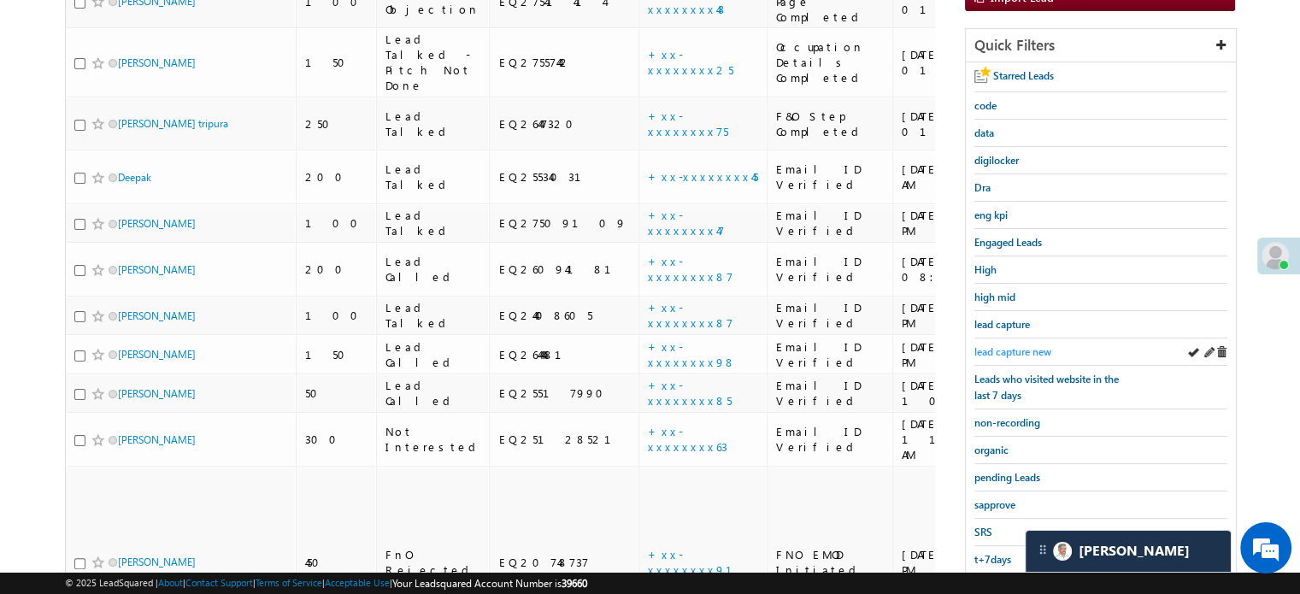
click at [1021, 347] on span "lead capture new" at bounding box center [1012, 351] width 77 height 13
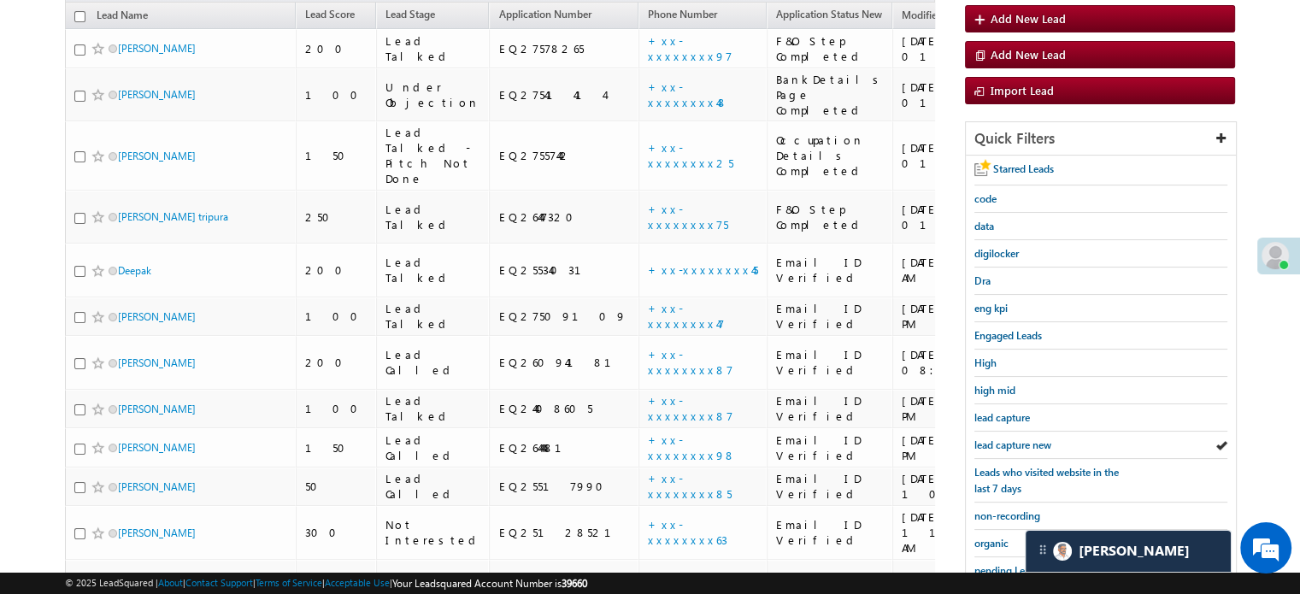
scroll to position [196, 0]
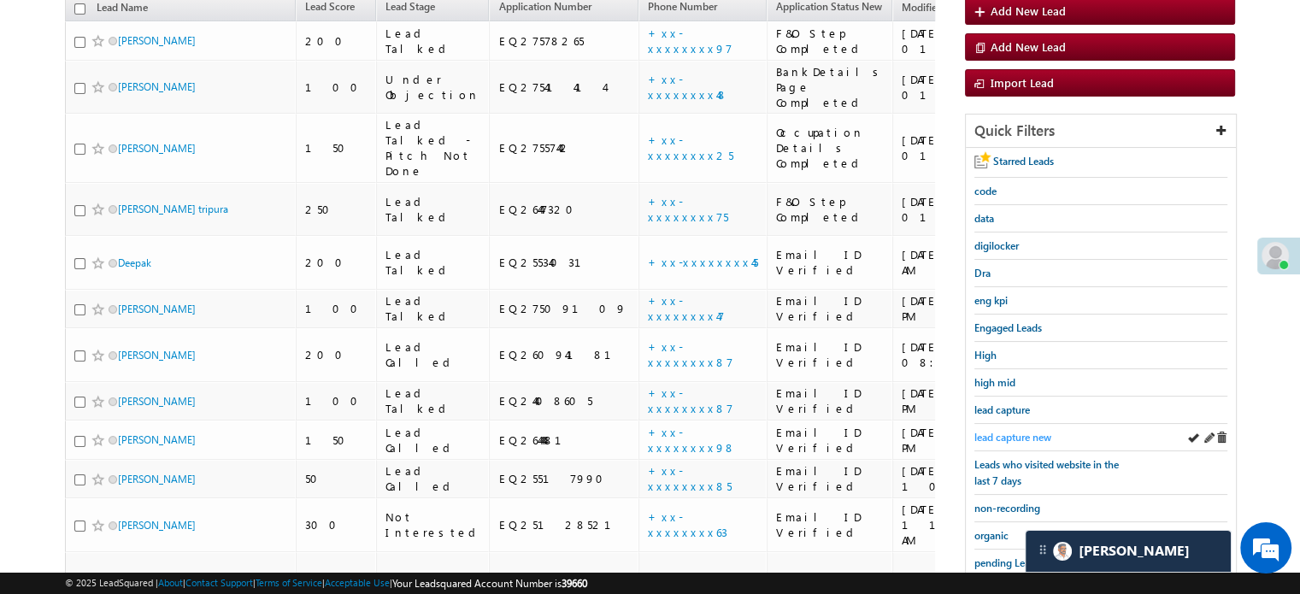
click at [1014, 431] on span "lead capture new" at bounding box center [1012, 437] width 77 height 13
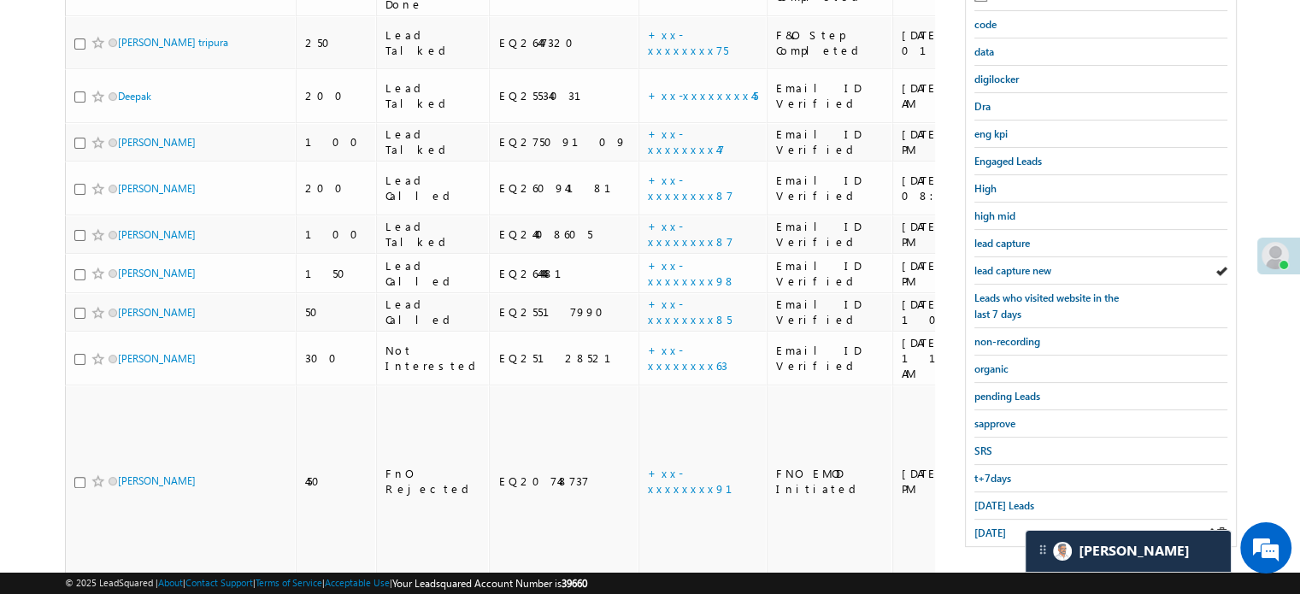
scroll to position [367, 0]
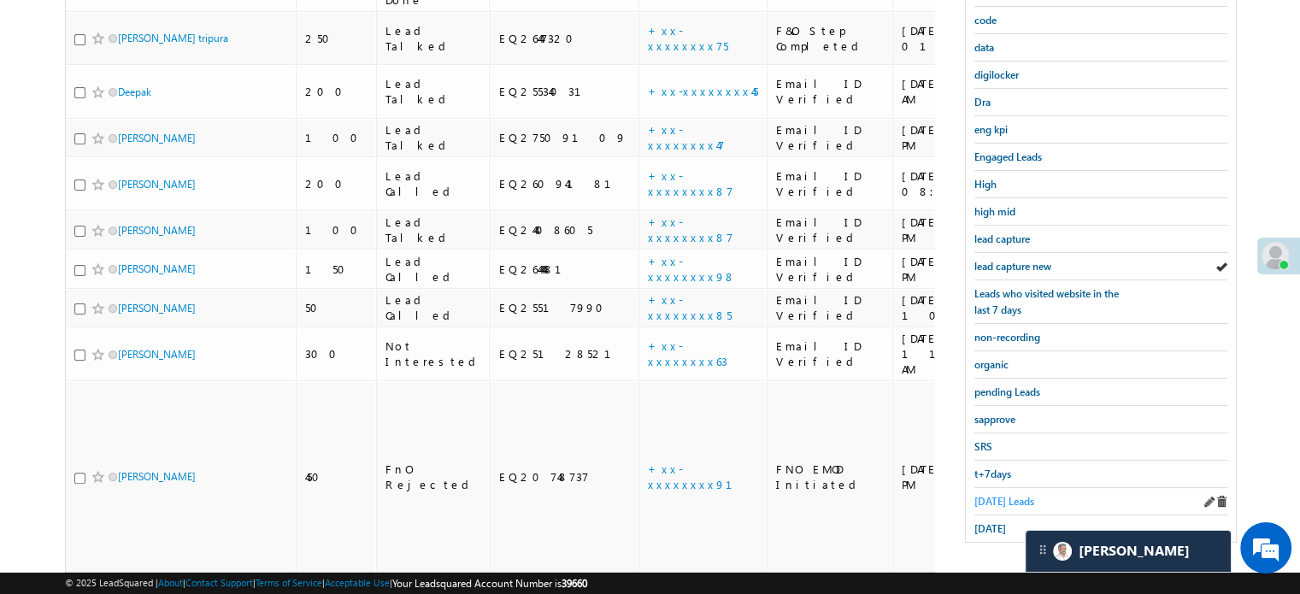
click at [980, 496] on span "[DATE] Leads" at bounding box center [1004, 501] width 60 height 13
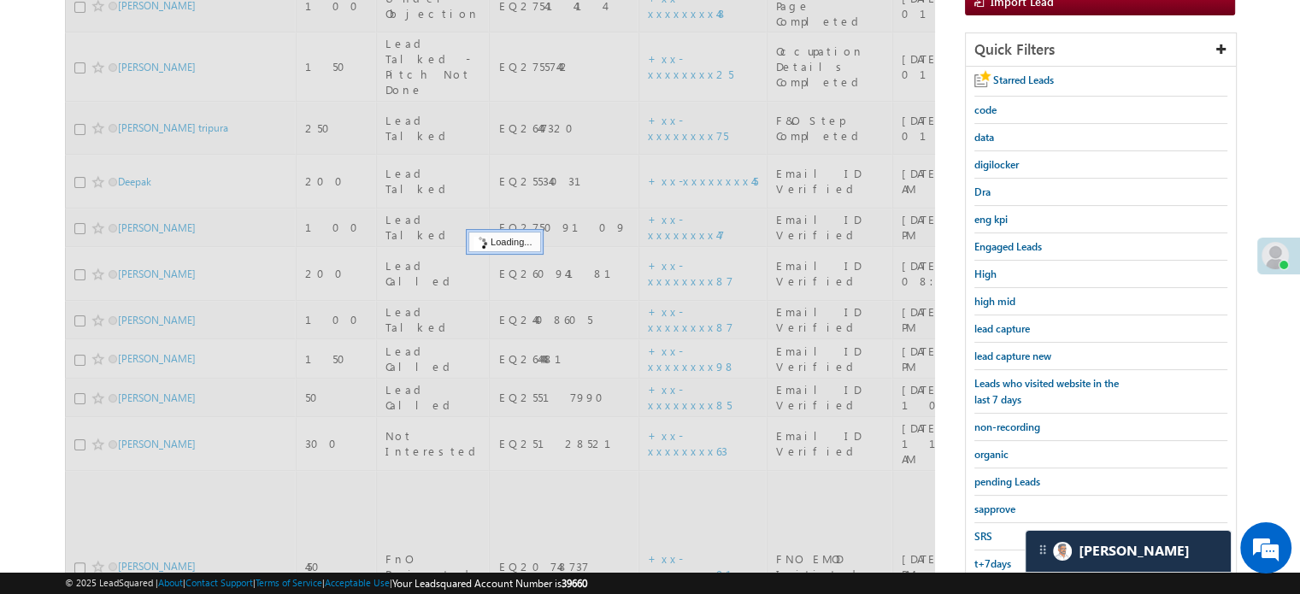
scroll to position [110, 0]
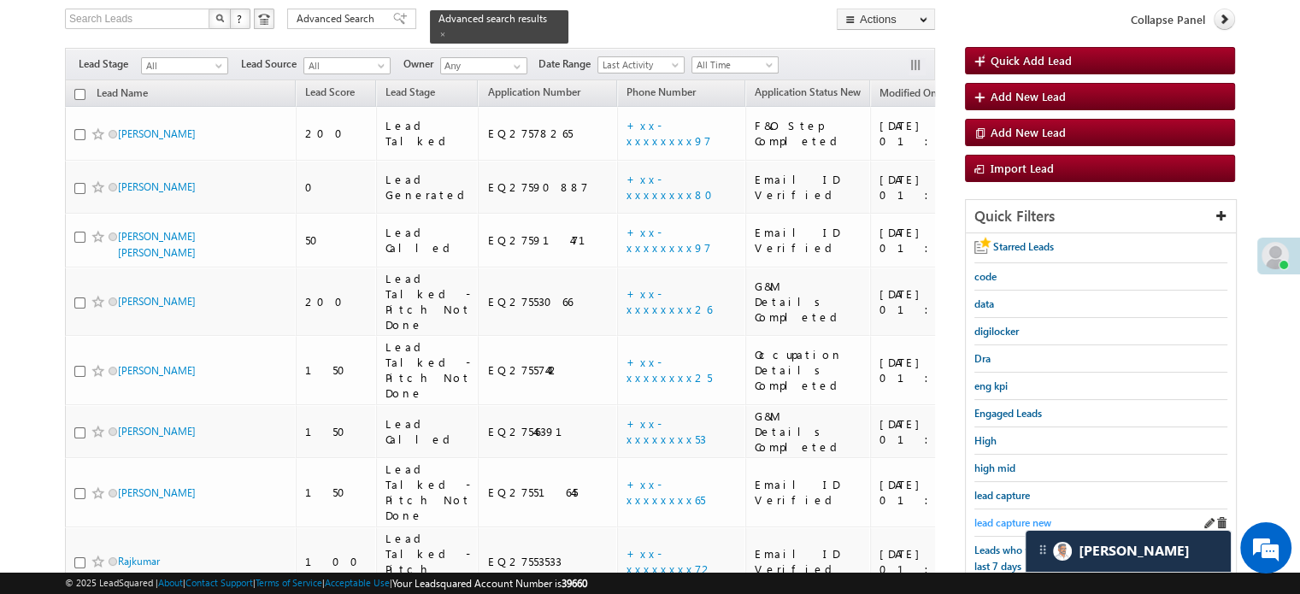
click at [991, 516] on span "lead capture new" at bounding box center [1012, 522] width 77 height 13
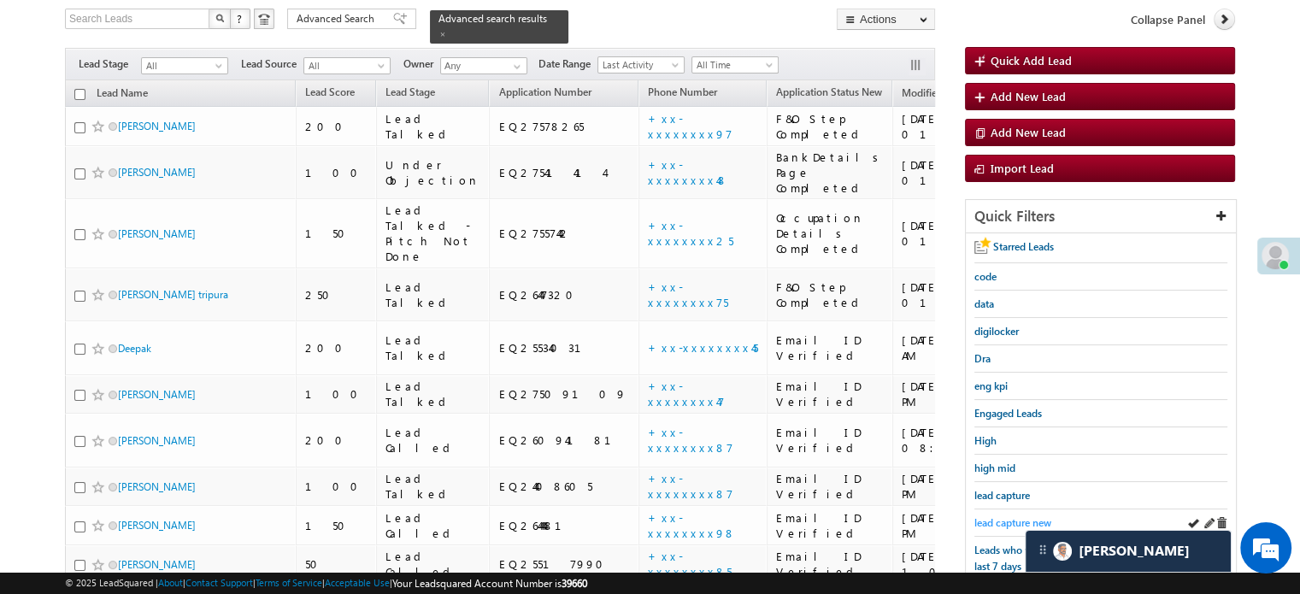
click at [1014, 516] on span "lead capture new" at bounding box center [1012, 522] width 77 height 13
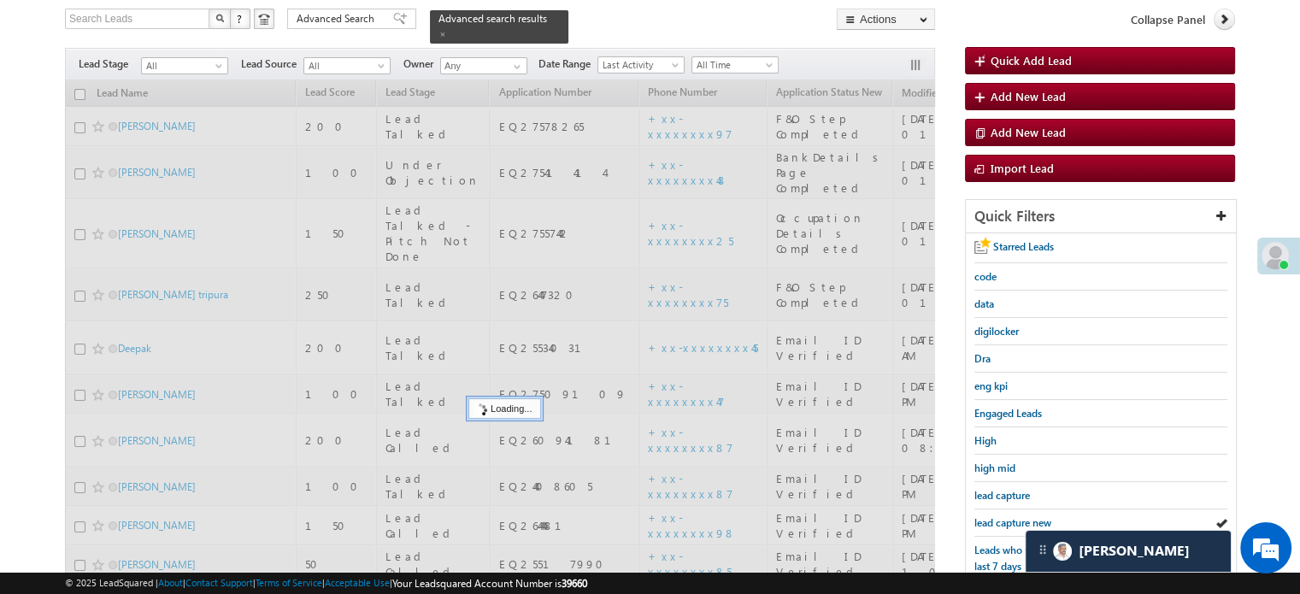
click at [1014, 516] on span "lead capture new" at bounding box center [1012, 522] width 77 height 13
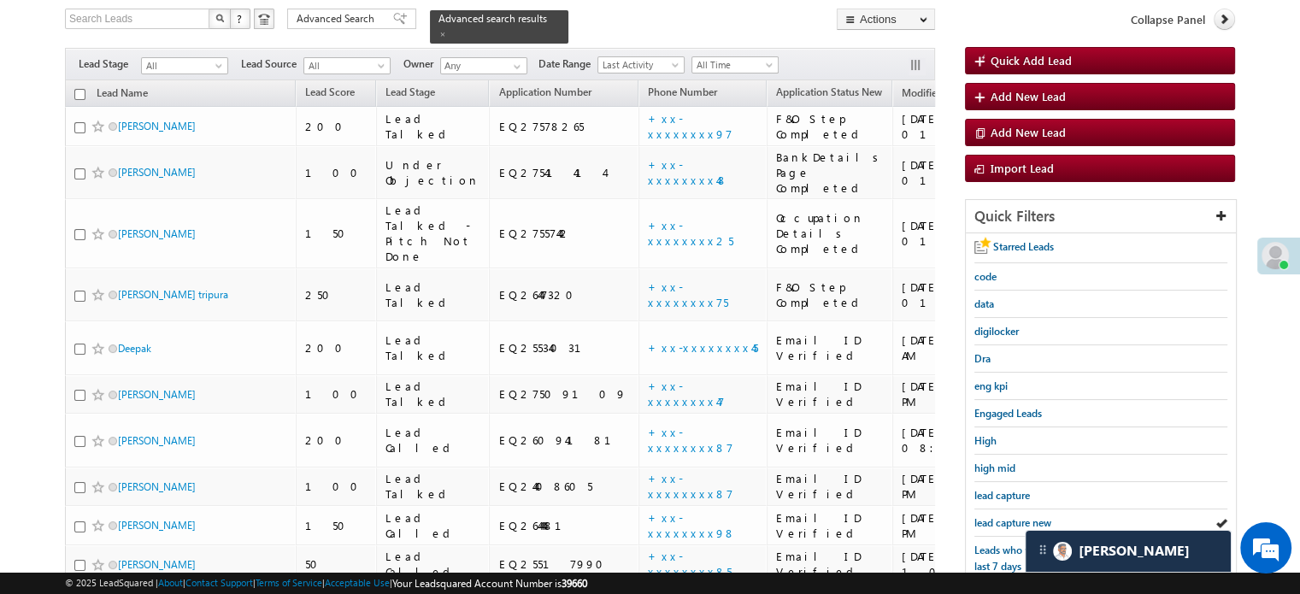
click at [1014, 516] on span "lead capture new" at bounding box center [1012, 522] width 77 height 13
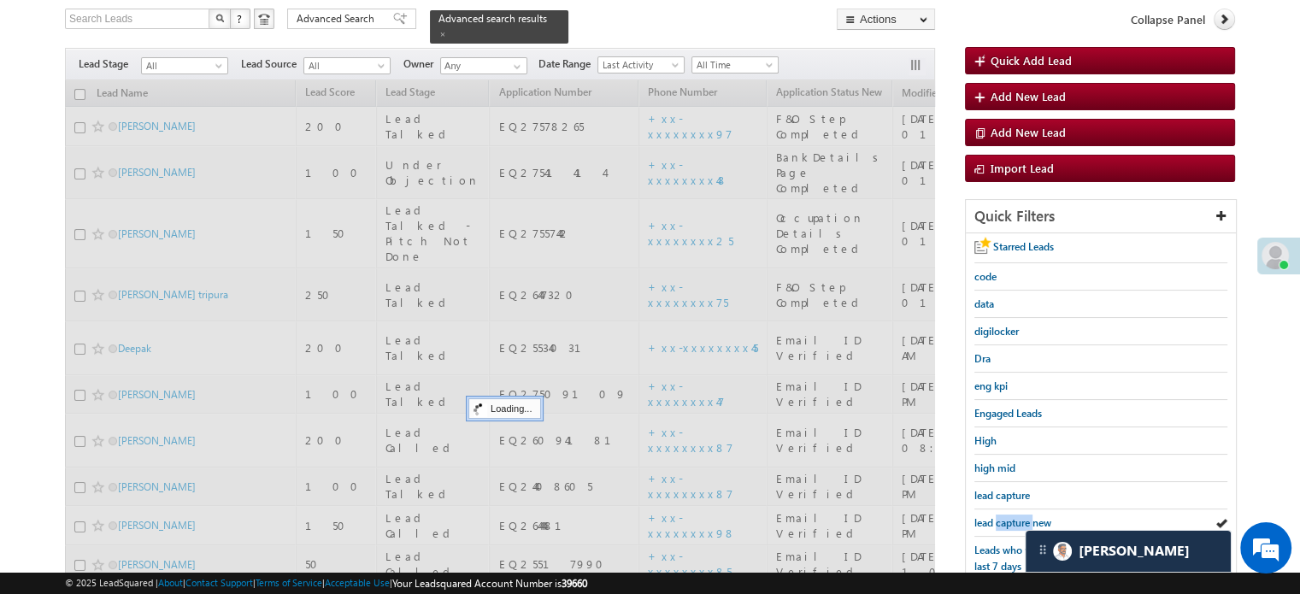
click at [1014, 516] on span "lead capture new" at bounding box center [1012, 522] width 77 height 13
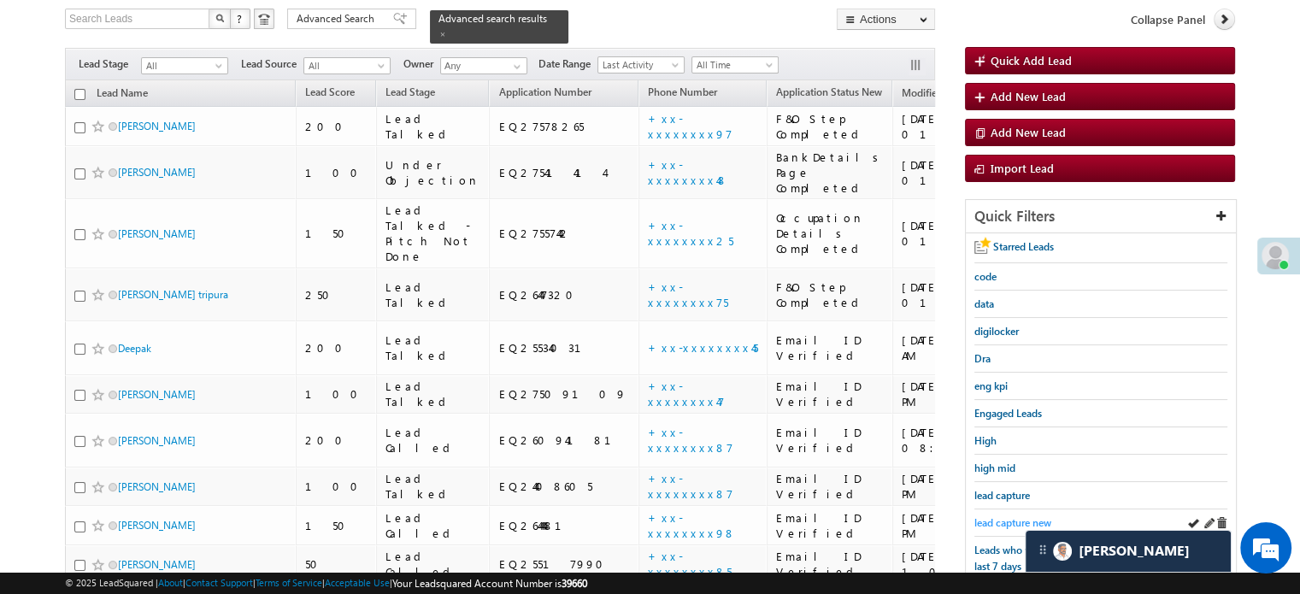
click at [985, 516] on span "lead capture new" at bounding box center [1012, 522] width 77 height 13
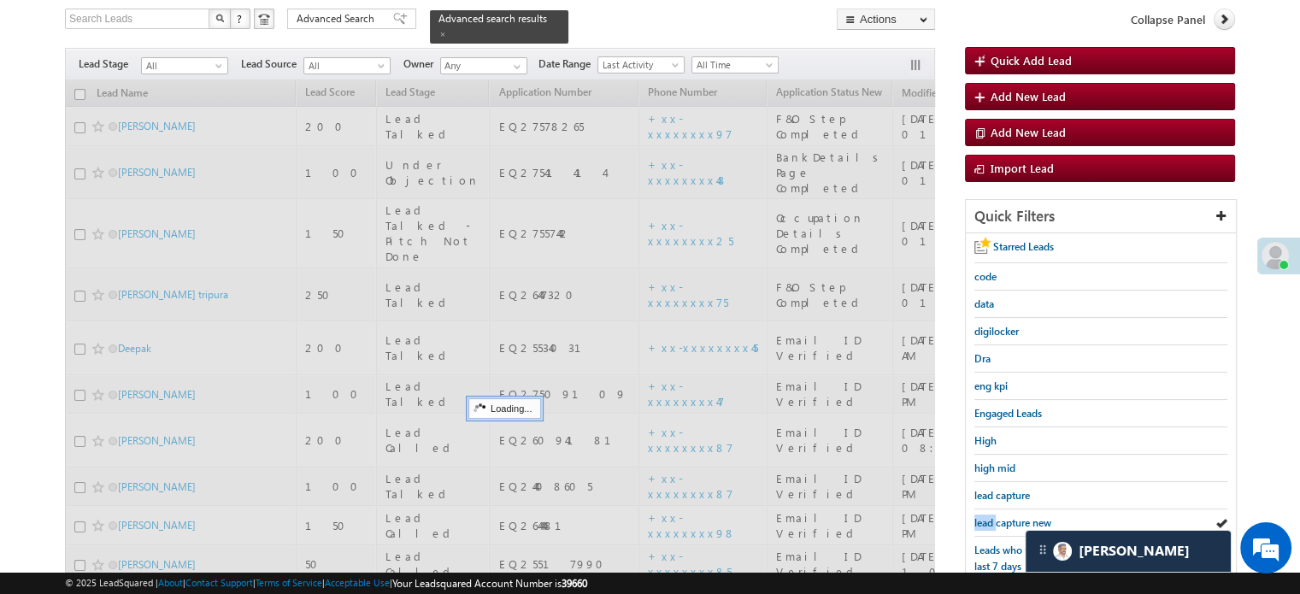
click at [985, 516] on span "lead capture new" at bounding box center [1012, 522] width 77 height 13
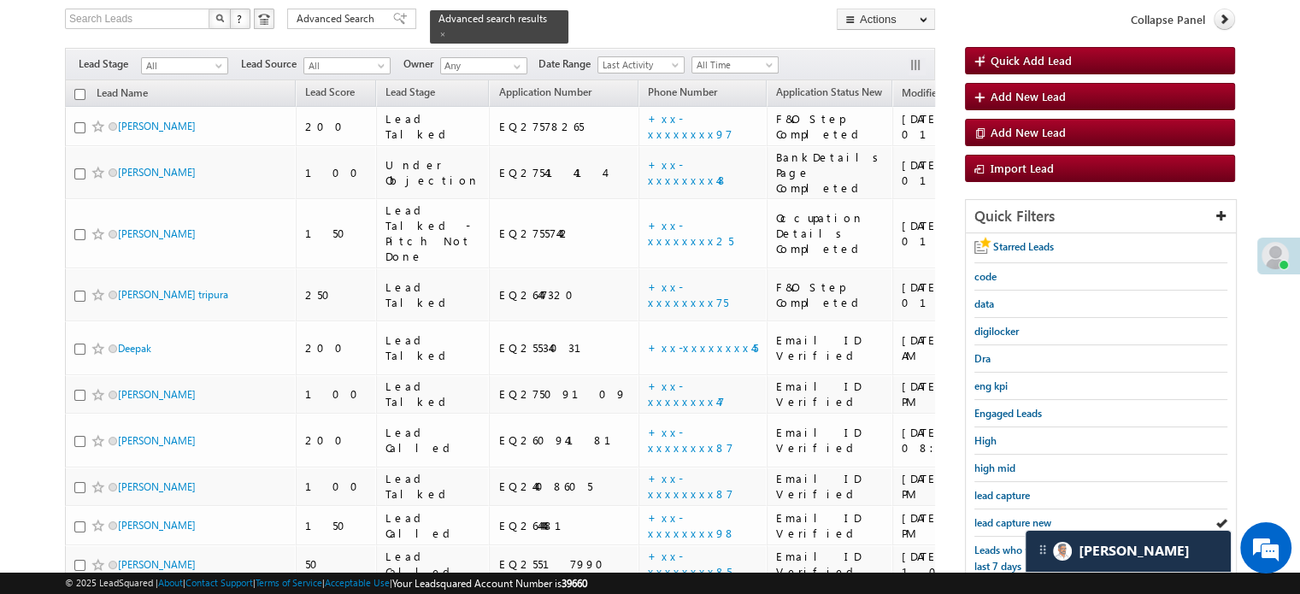
scroll to position [367, 0]
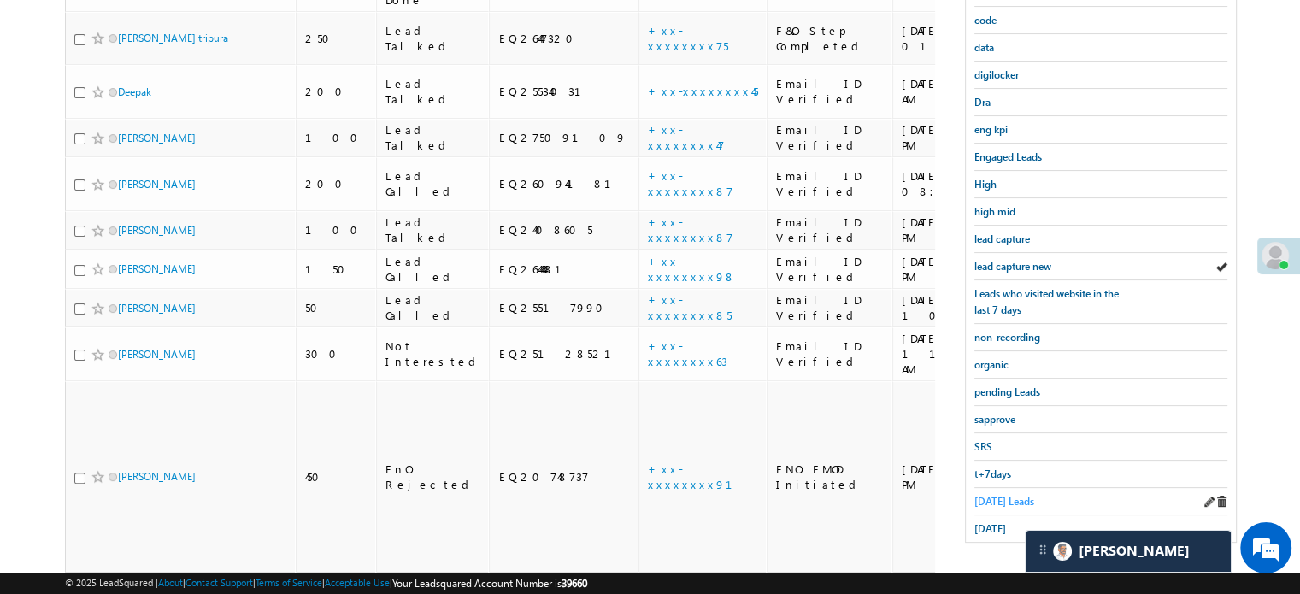
click at [986, 500] on span "[DATE] Leads" at bounding box center [1004, 501] width 60 height 13
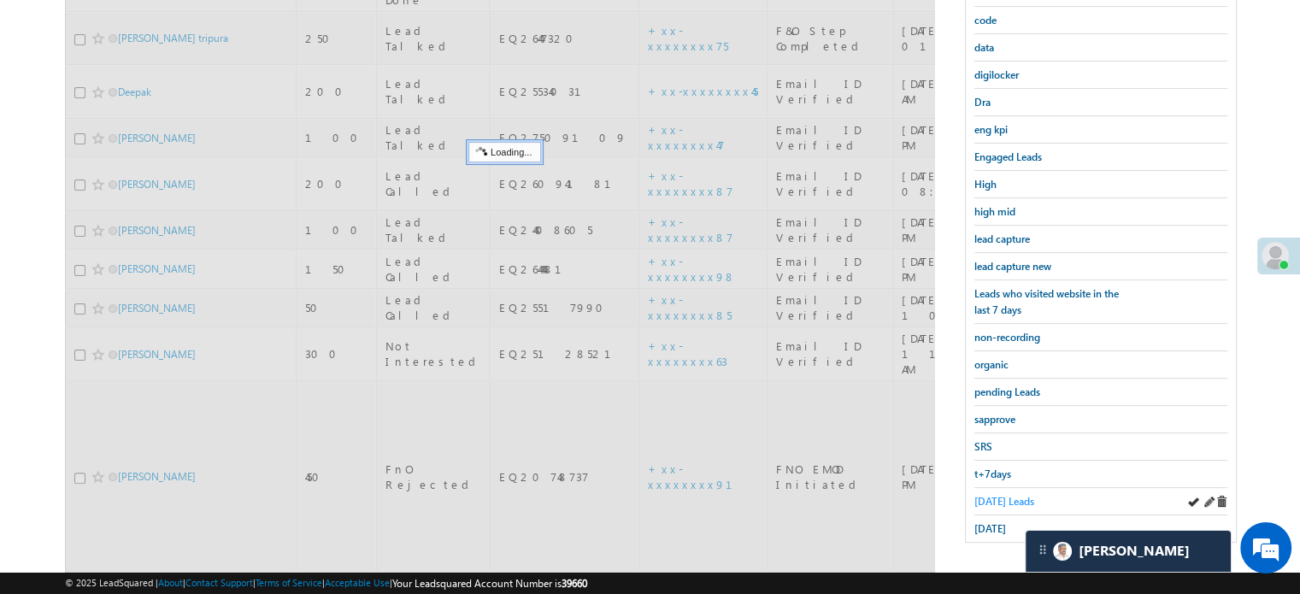
click at [991, 495] on span "[DATE] Leads" at bounding box center [1004, 501] width 60 height 13
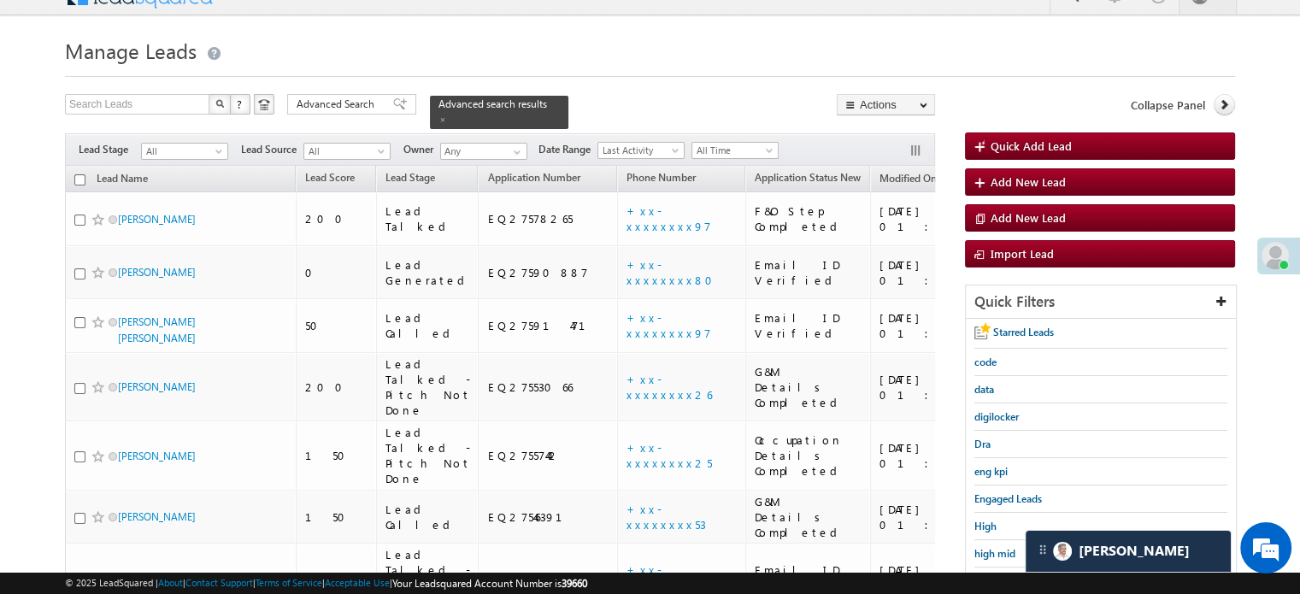
scroll to position [196, 0]
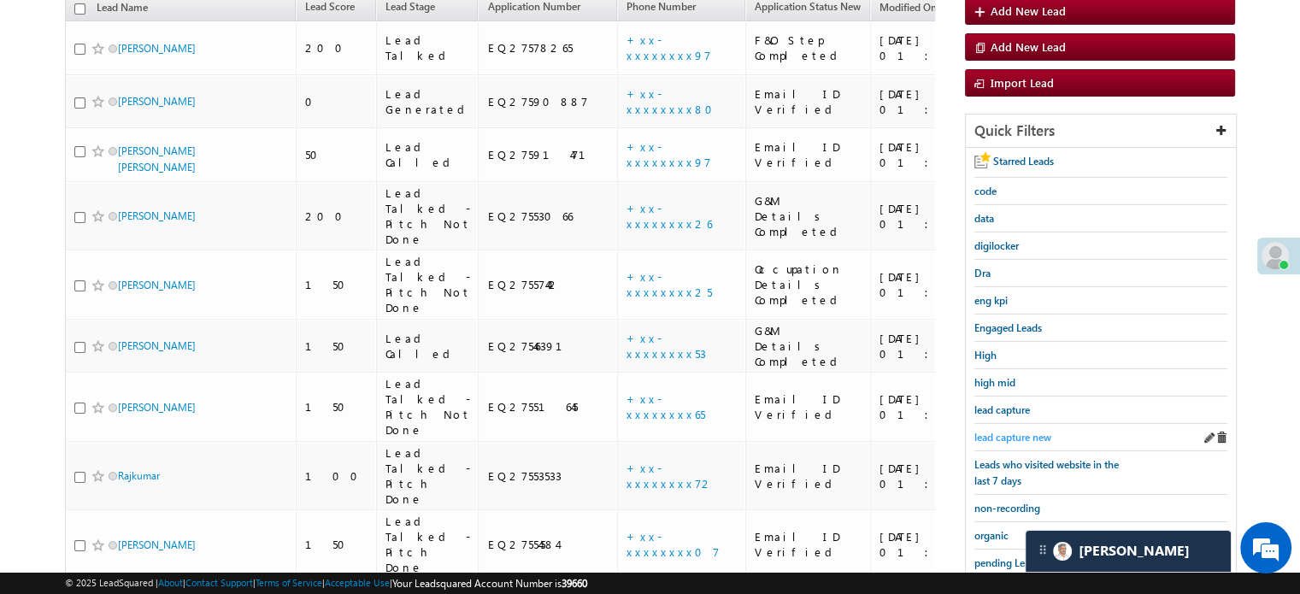
click at [1003, 431] on span "lead capture new" at bounding box center [1012, 437] width 77 height 13
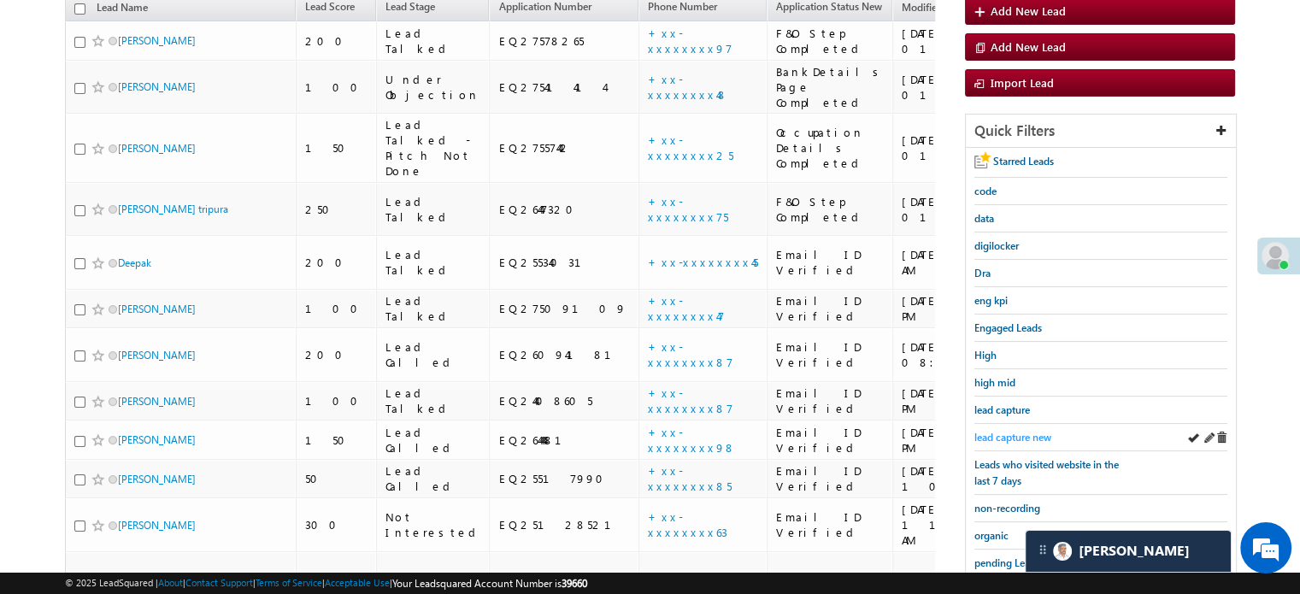
click at [1012, 435] on span "lead capture new" at bounding box center [1012, 437] width 77 height 13
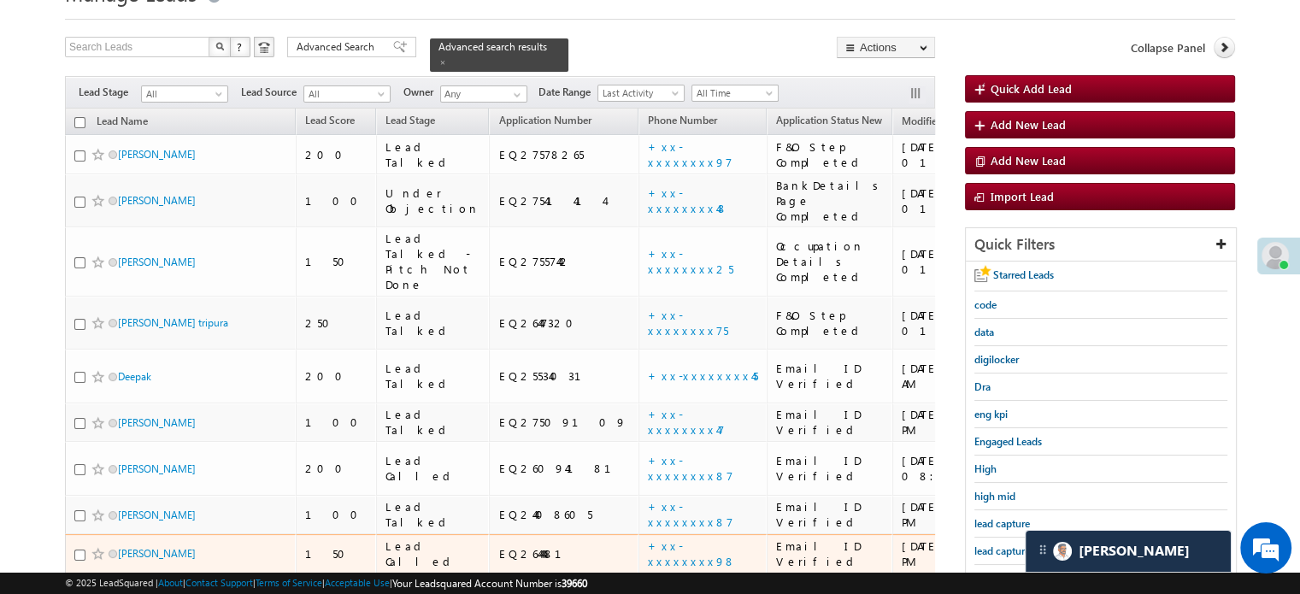
scroll to position [110, 0]
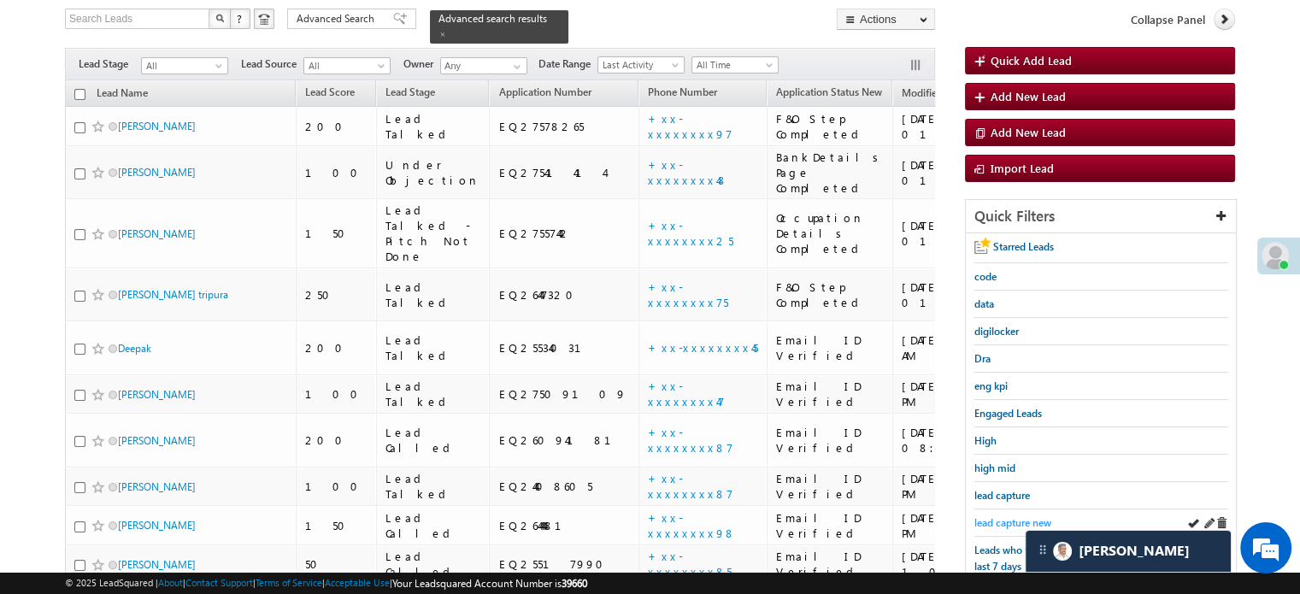
click at [980, 516] on span "lead capture new" at bounding box center [1012, 522] width 77 height 13
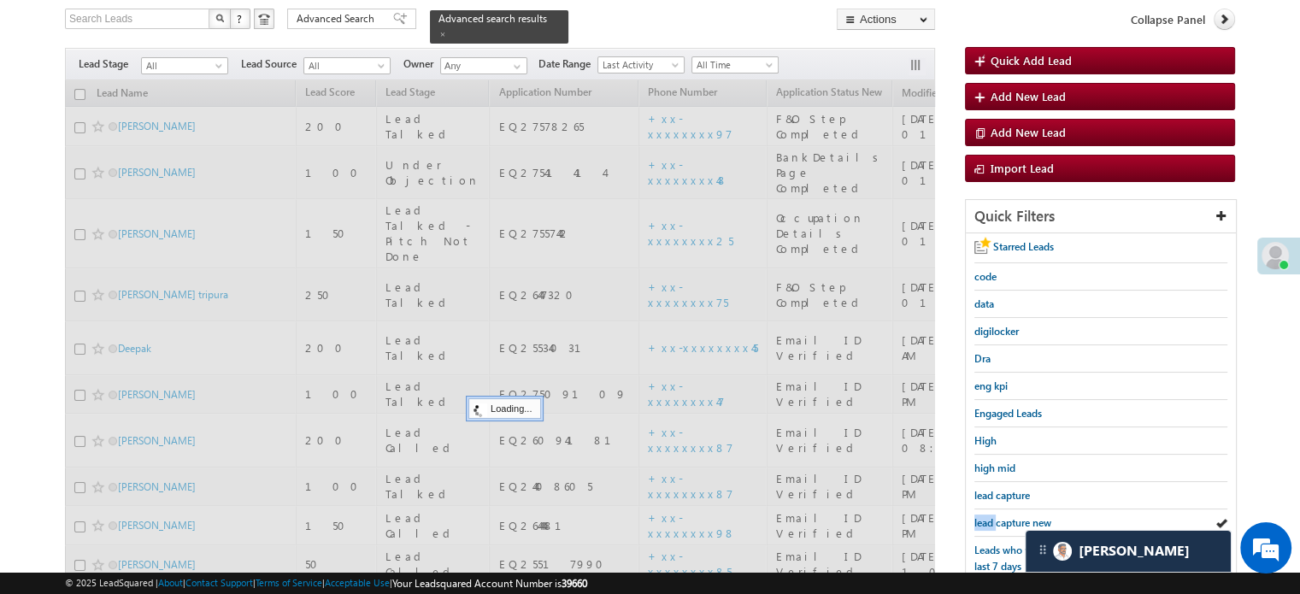
click at [980, 516] on span "lead capture new" at bounding box center [1012, 522] width 77 height 13
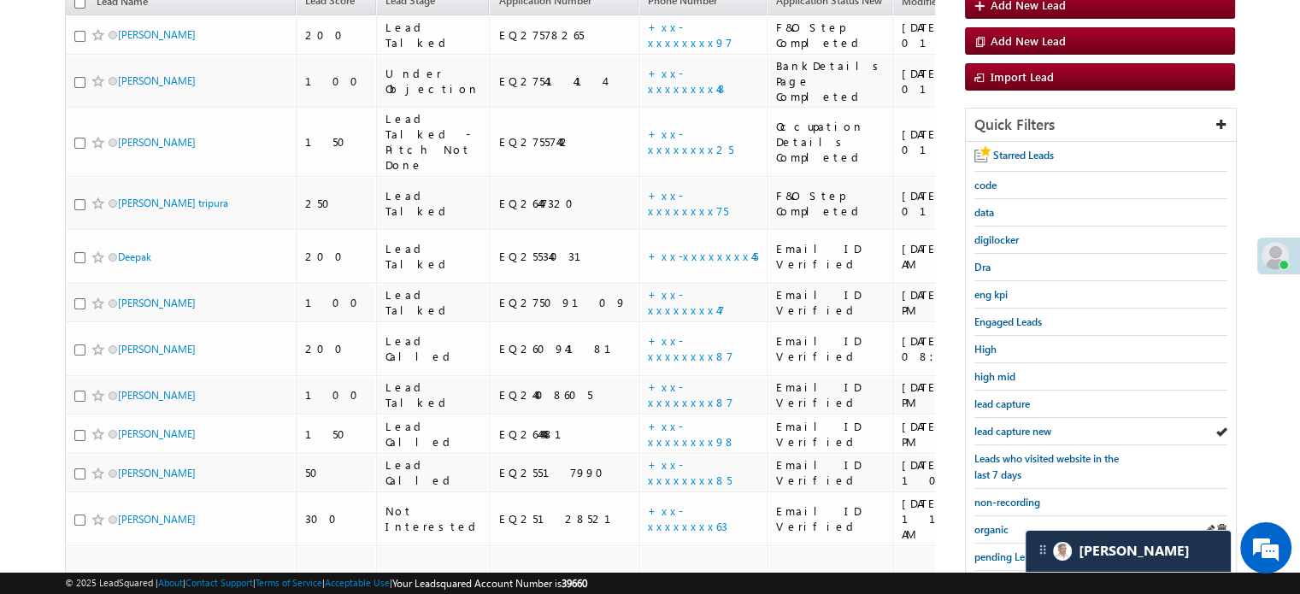
scroll to position [367, 0]
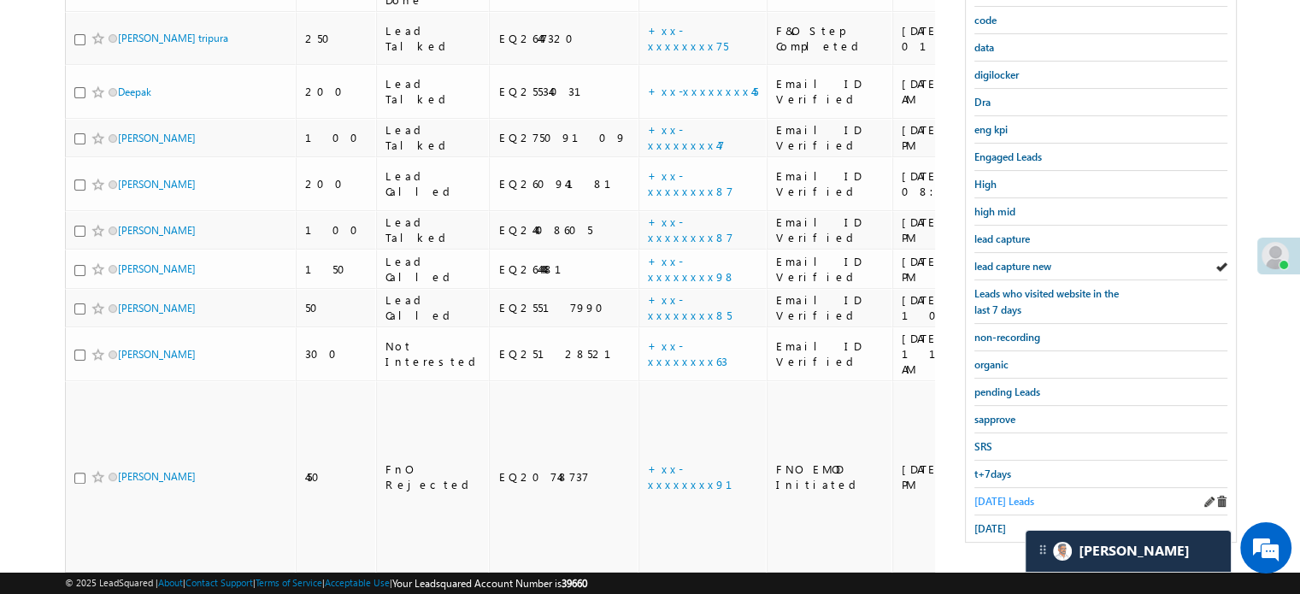
click at [998, 496] on span "[DATE] Leads" at bounding box center [1004, 501] width 60 height 13
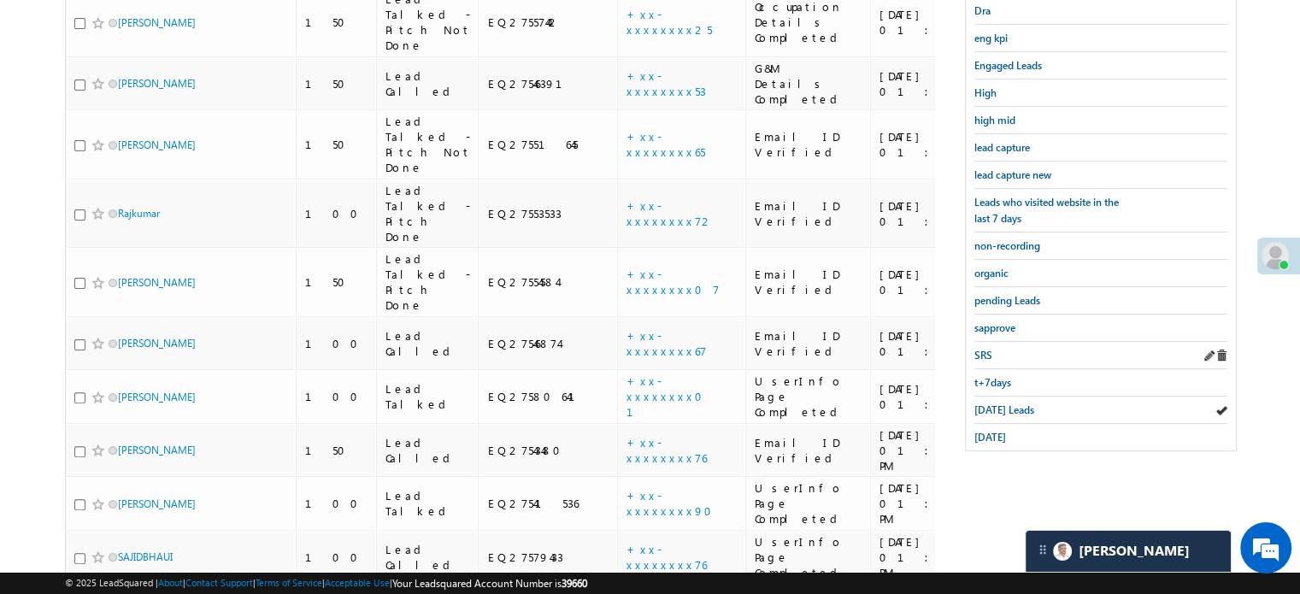
scroll to position [329, 0]
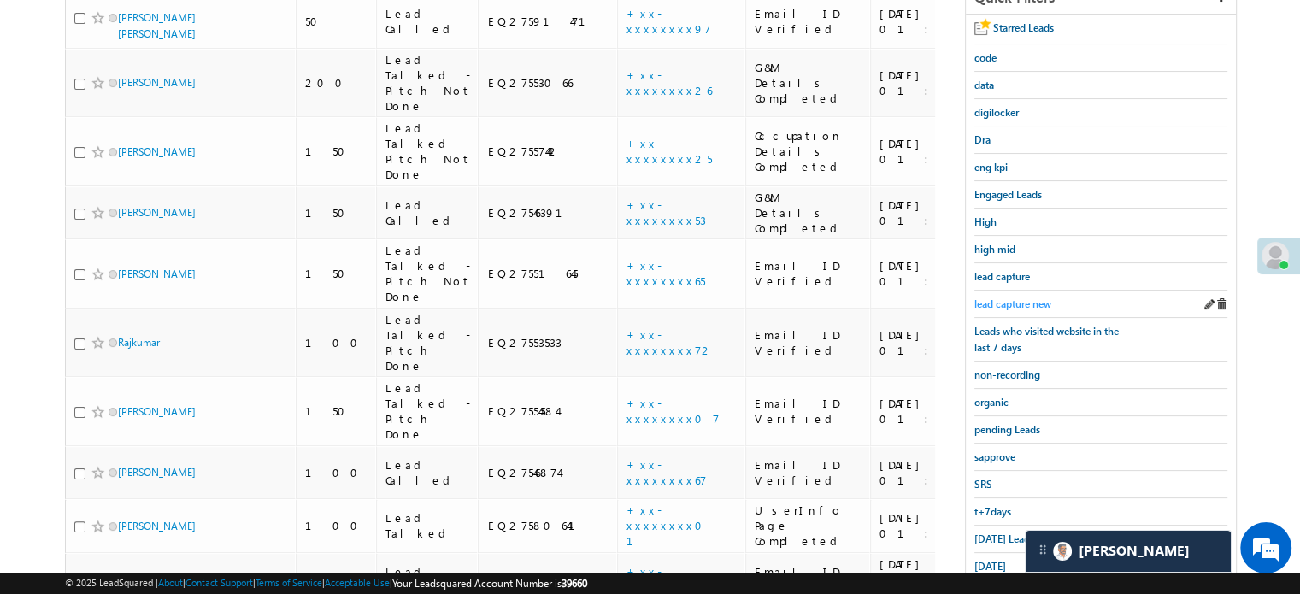
click at [1002, 297] on span "lead capture new" at bounding box center [1012, 303] width 77 height 13
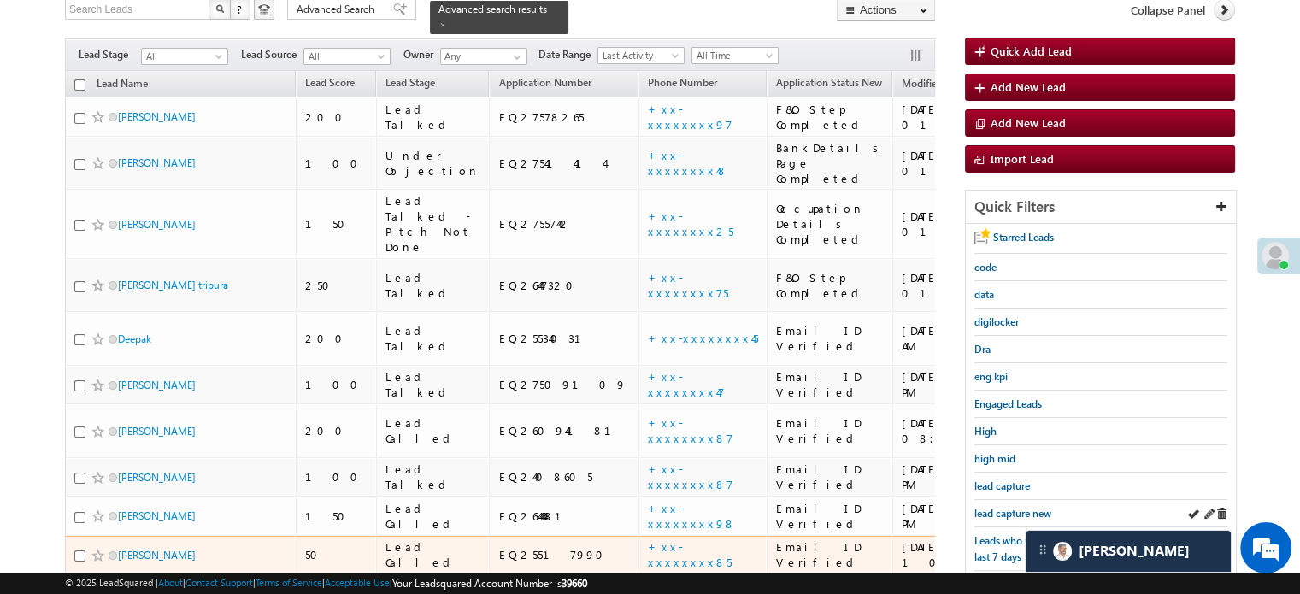
scroll to position [158, 0]
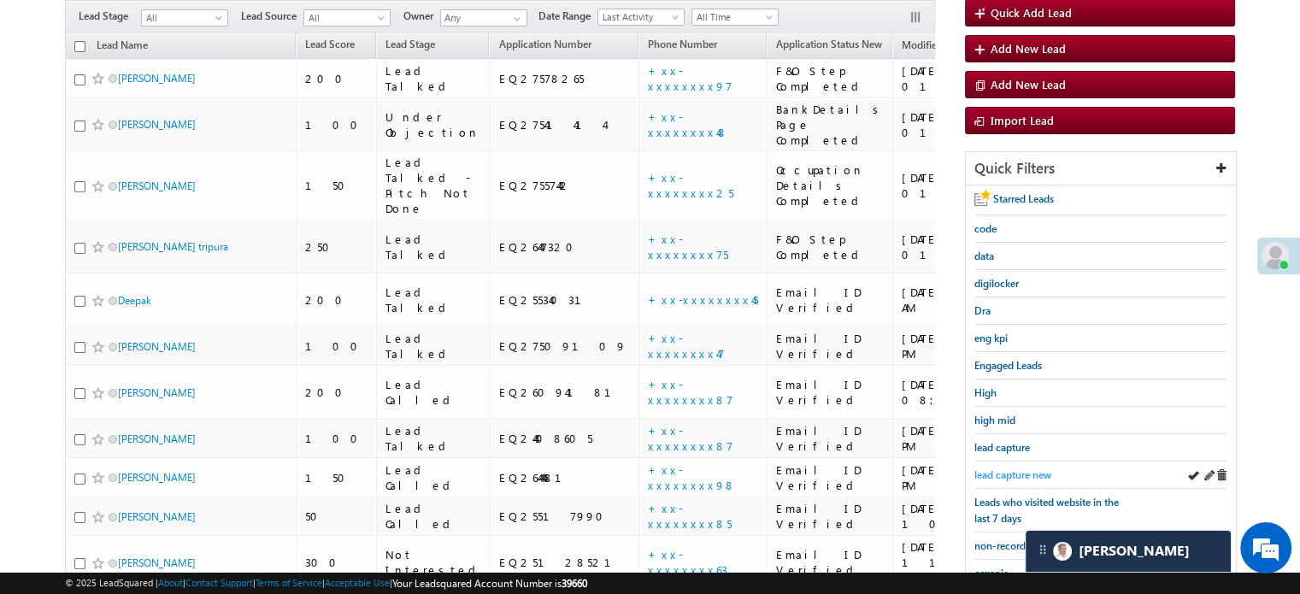
click at [1023, 473] on span "lead capture new" at bounding box center [1012, 474] width 77 height 13
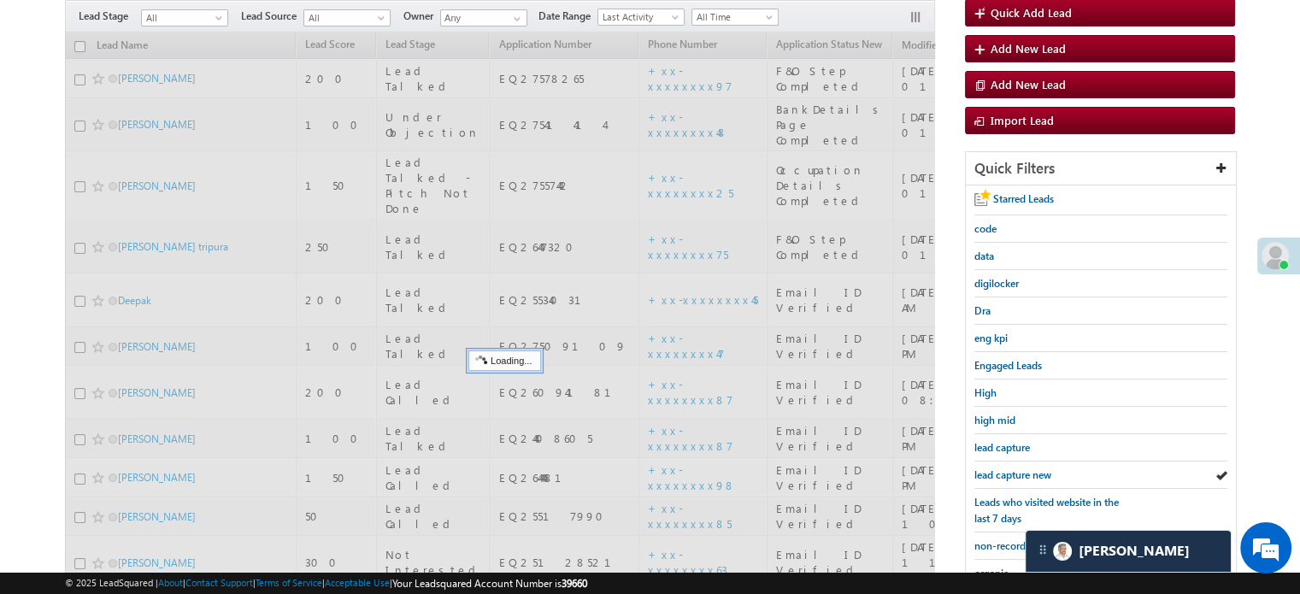
click at [1021, 471] on span "lead capture new" at bounding box center [1012, 474] width 77 height 13
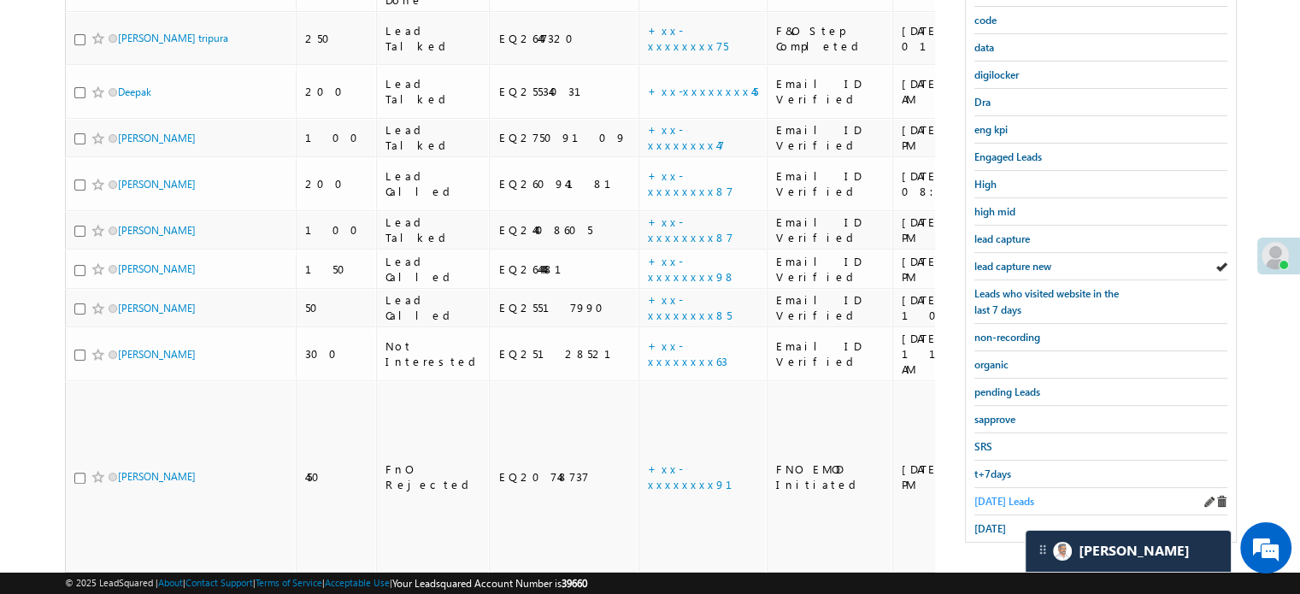
click at [975, 495] on span "[DATE] Leads" at bounding box center [1004, 501] width 60 height 13
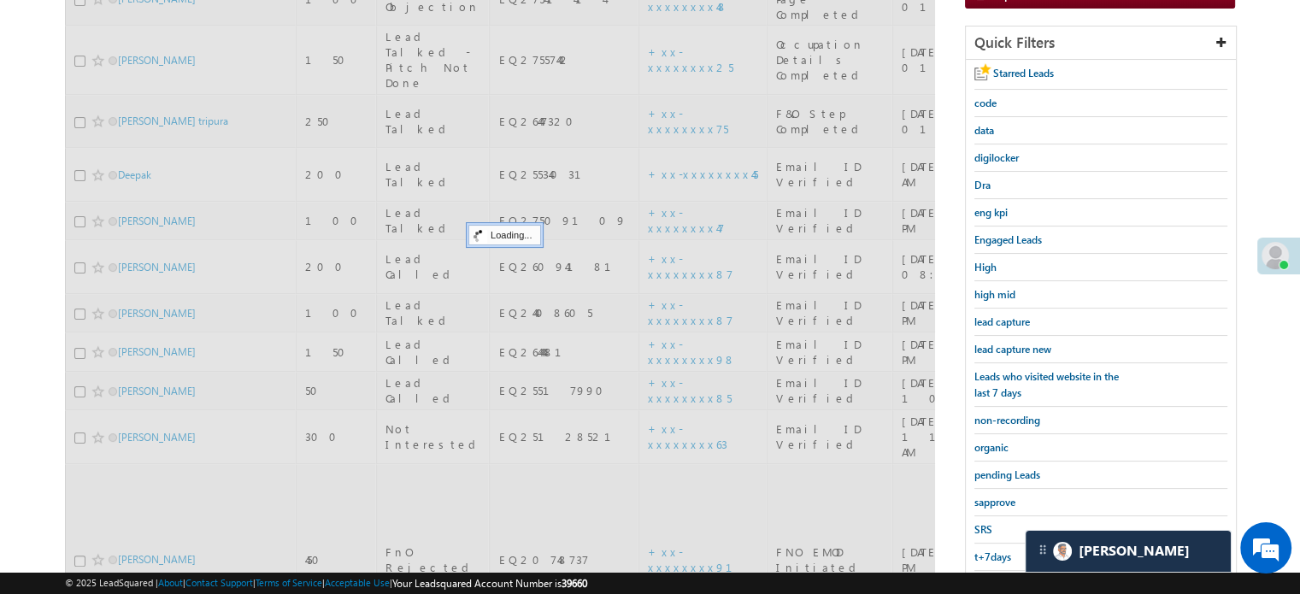
scroll to position [196, 0]
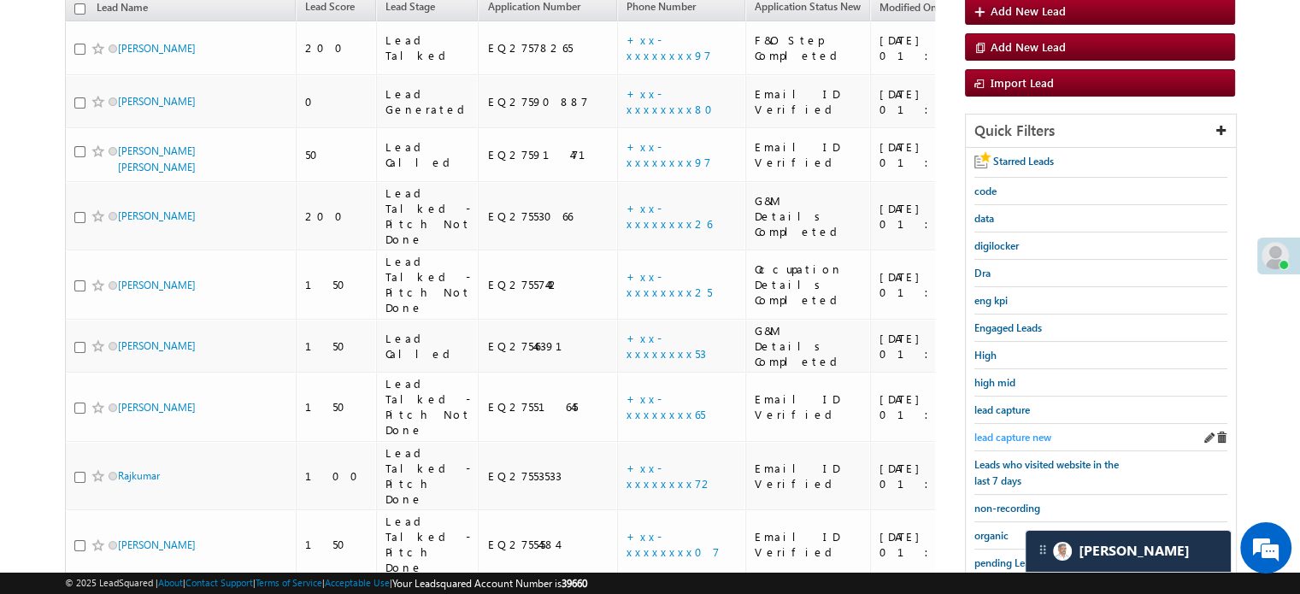
click at [1010, 438] on span "lead capture new" at bounding box center [1012, 437] width 77 height 13
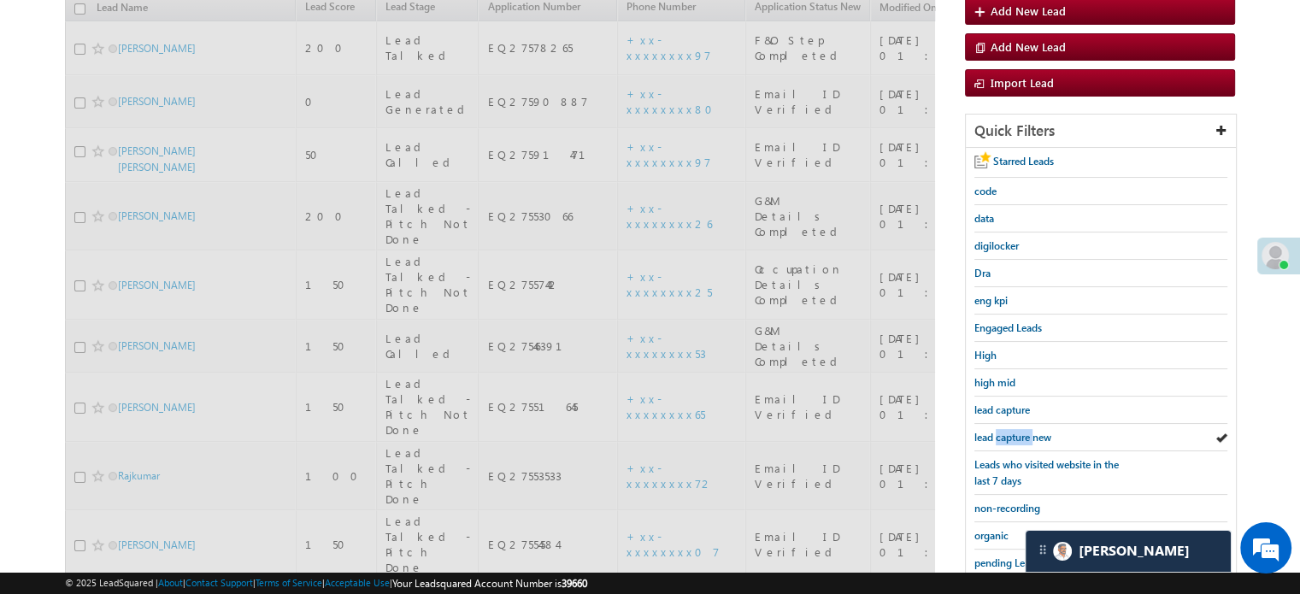
click at [1010, 438] on span "lead capture new" at bounding box center [1012, 437] width 77 height 13
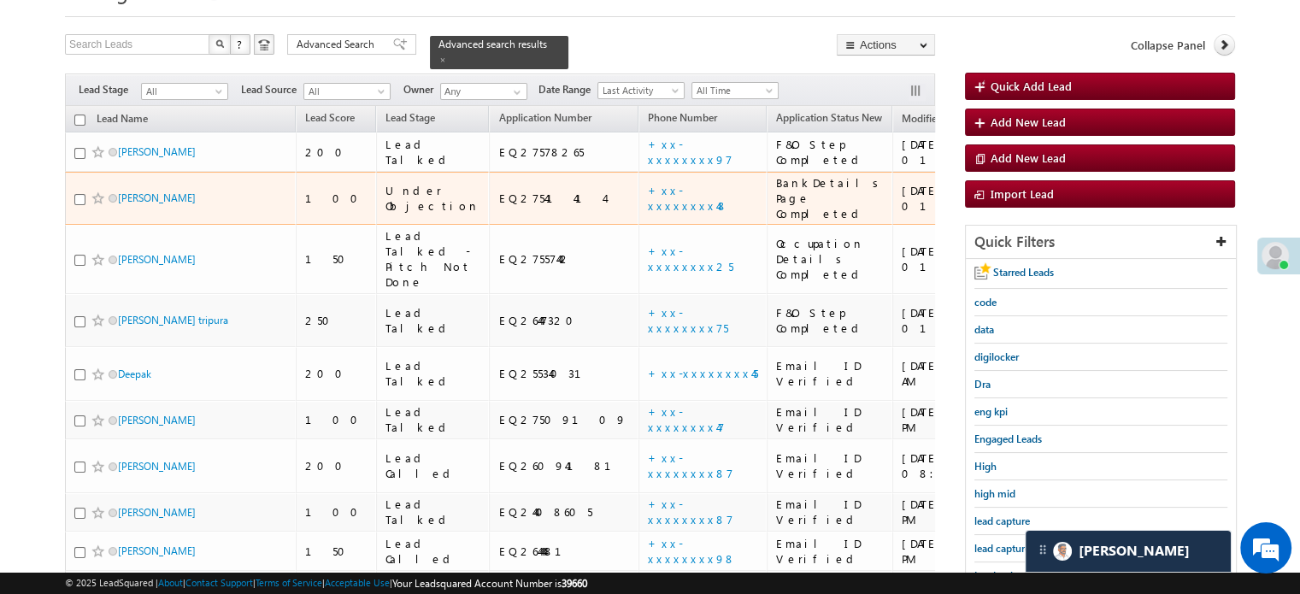
scroll to position [171, 0]
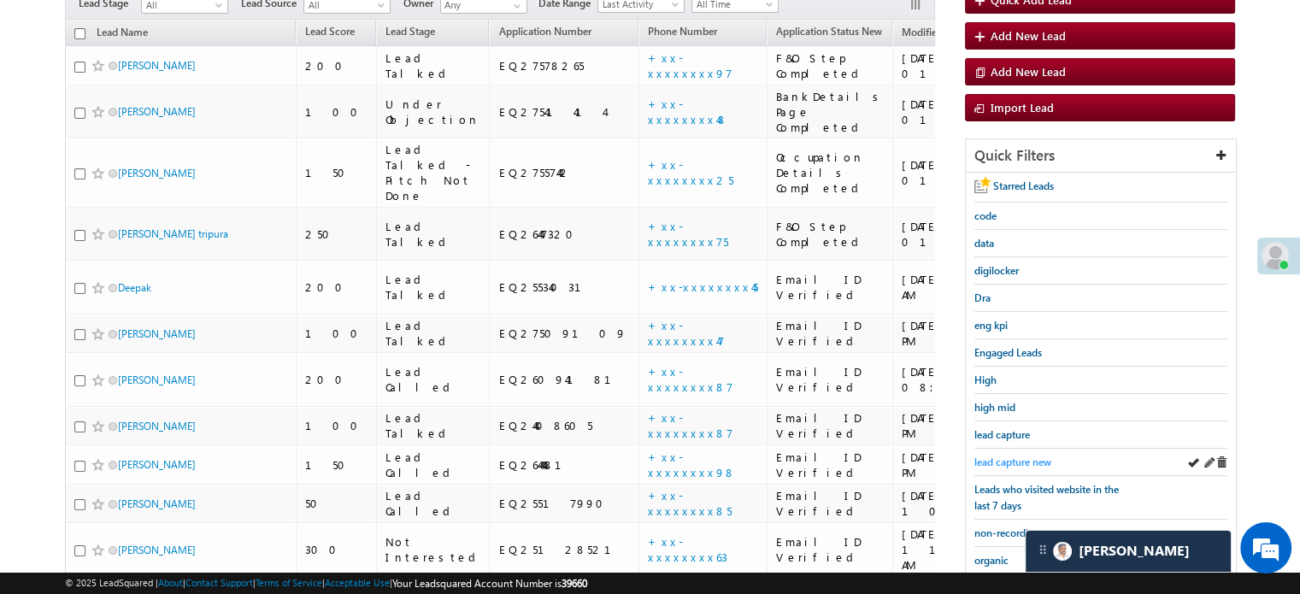
click at [1015, 454] on link "lead capture new" at bounding box center [1012, 462] width 77 height 16
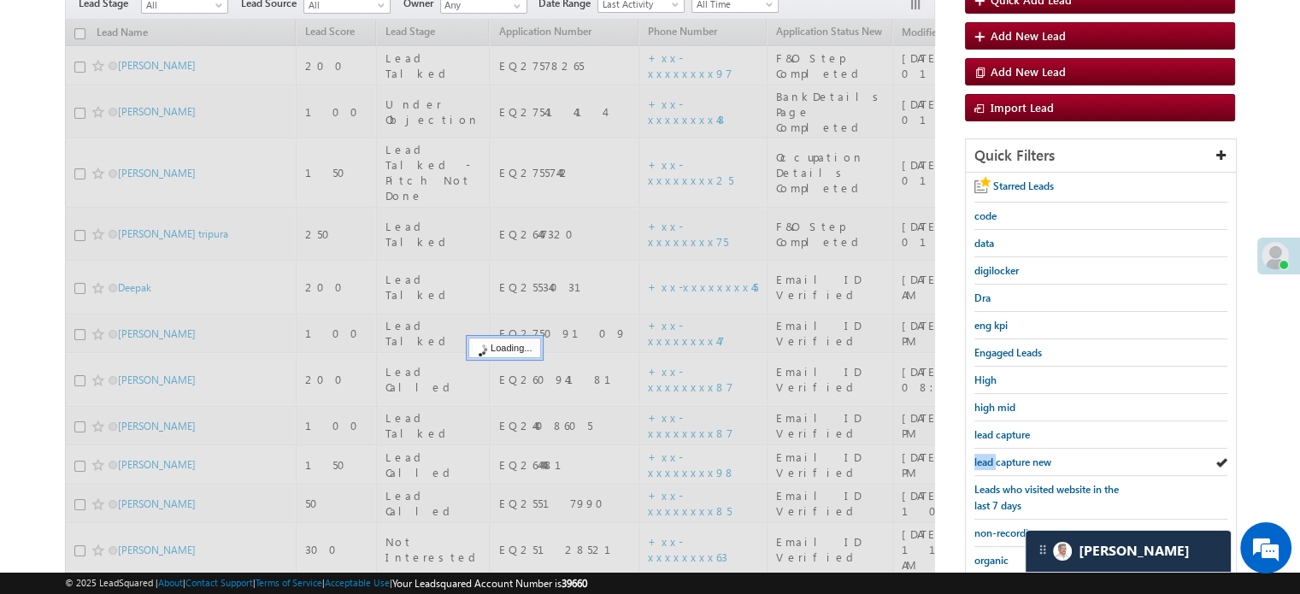
click at [1015, 454] on link "lead capture new" at bounding box center [1012, 462] width 77 height 16
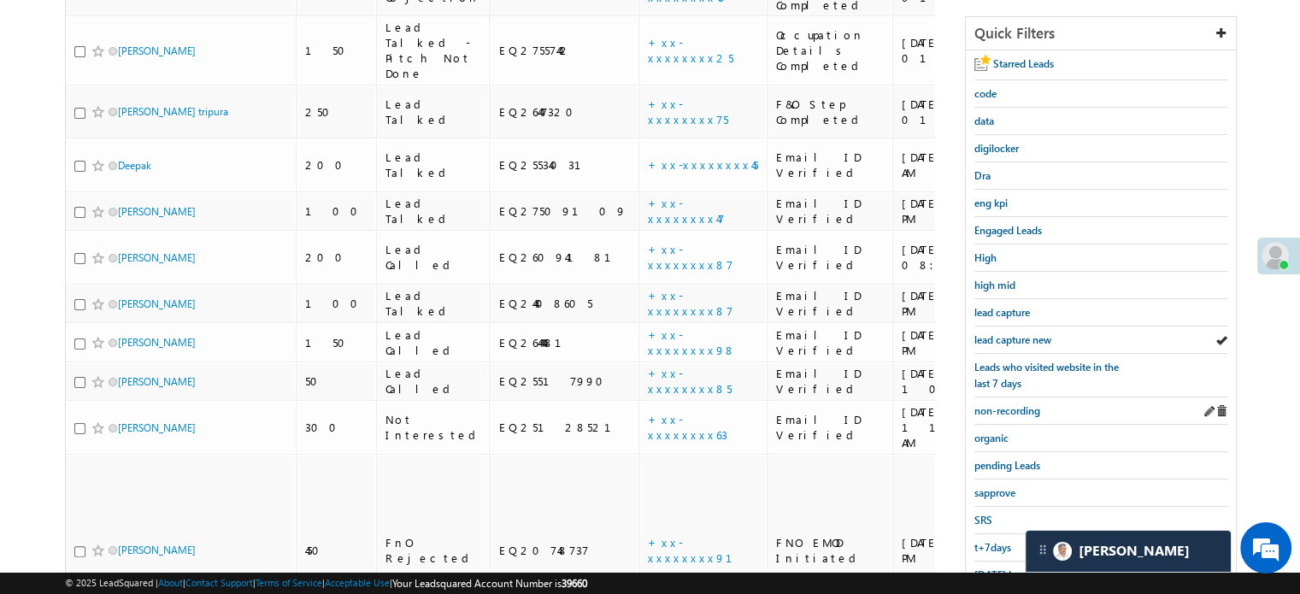
scroll to position [367, 0]
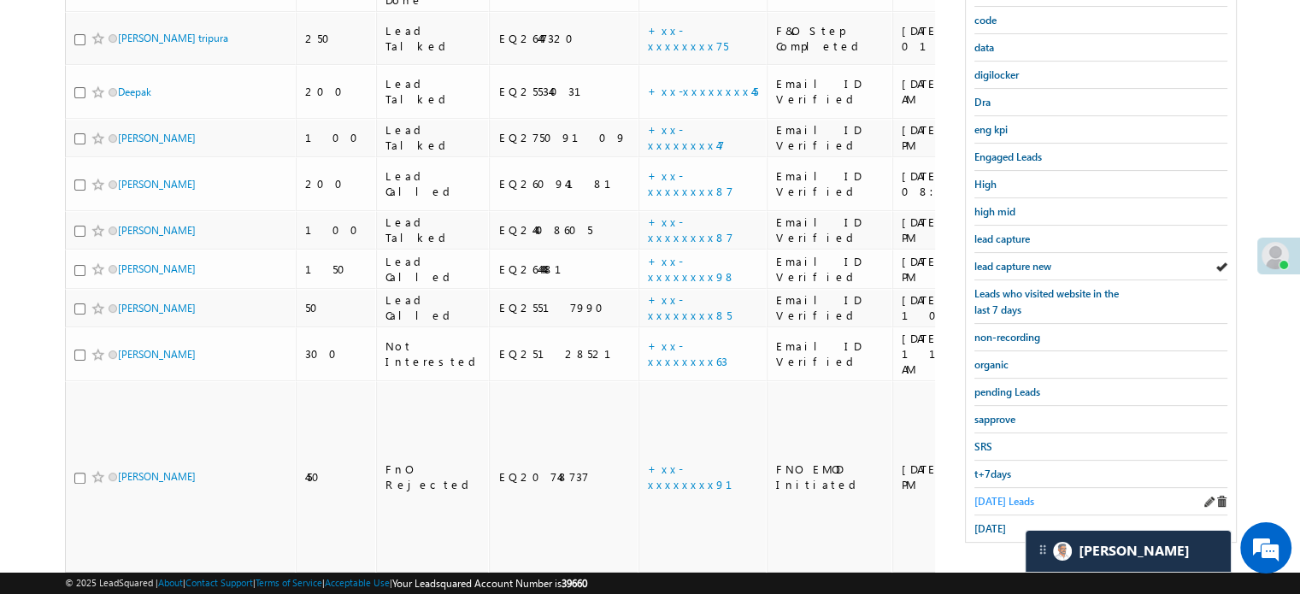
click at [987, 495] on span "[DATE] Leads" at bounding box center [1004, 501] width 60 height 13
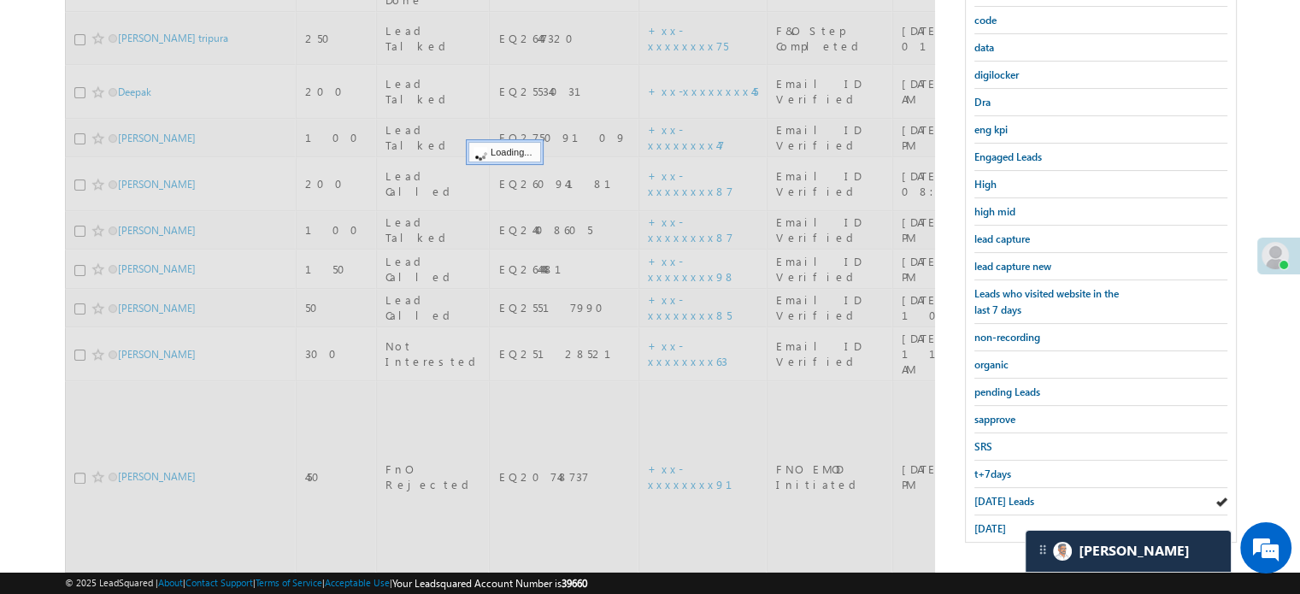
click at [987, 495] on span "[DATE] Leads" at bounding box center [1004, 501] width 60 height 13
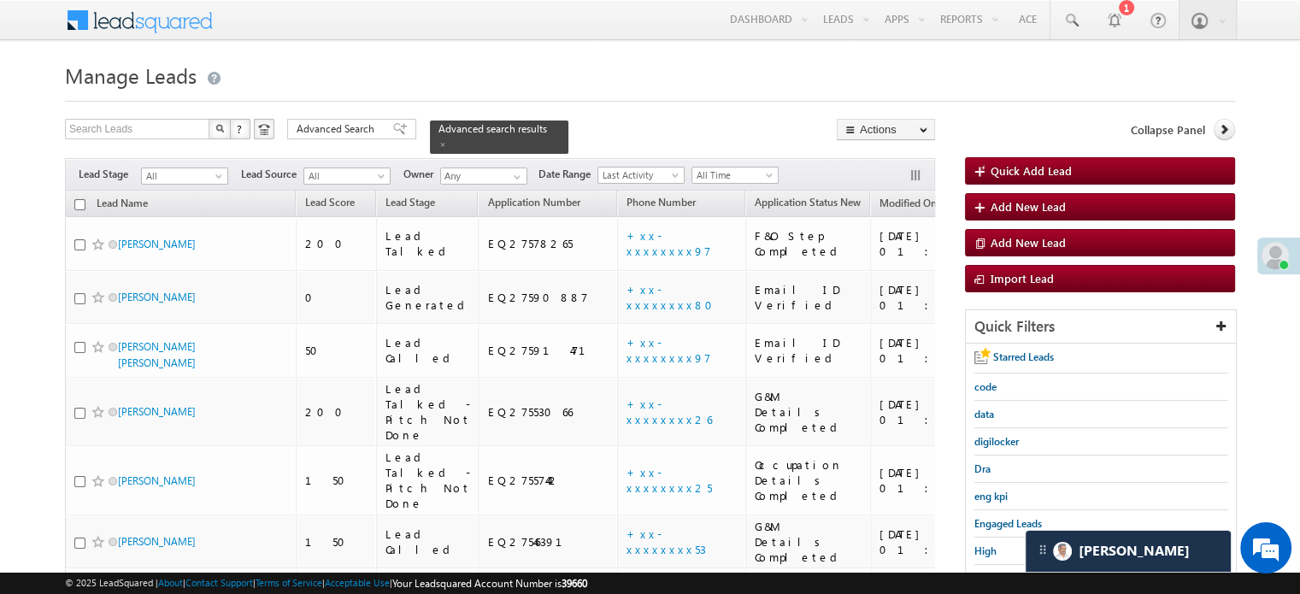
scroll to position [342, 0]
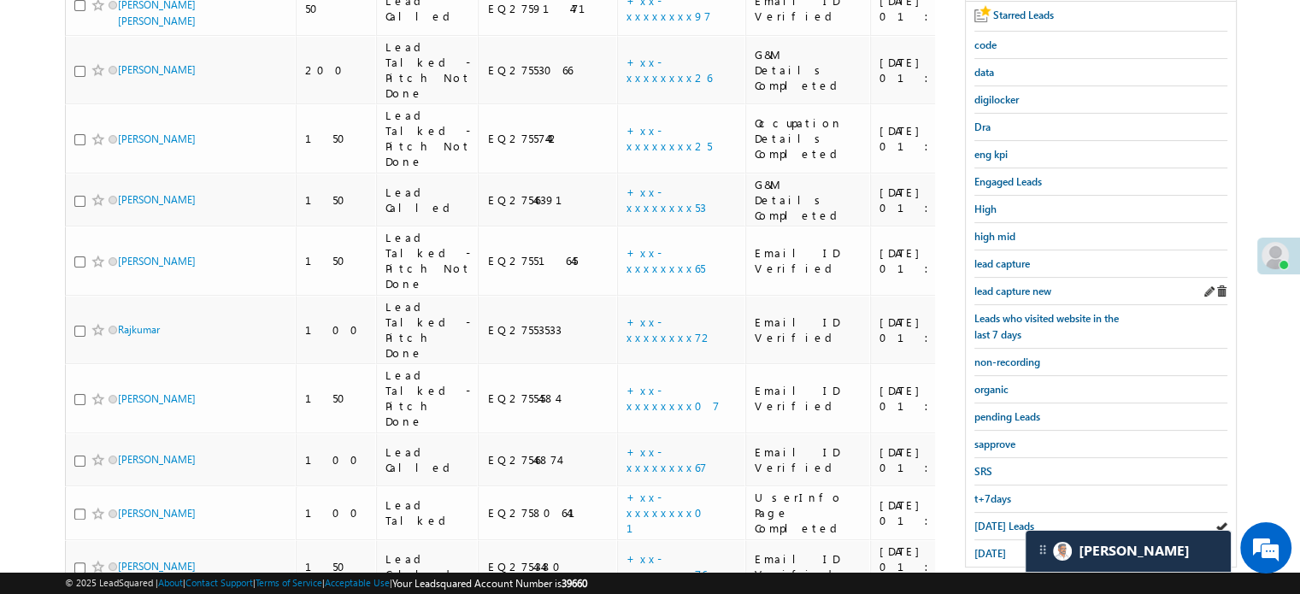
click at [1017, 297] on div "lead capture new" at bounding box center [1100, 291] width 253 height 27
click at [1019, 286] on span "lead capture new" at bounding box center [1012, 291] width 77 height 13
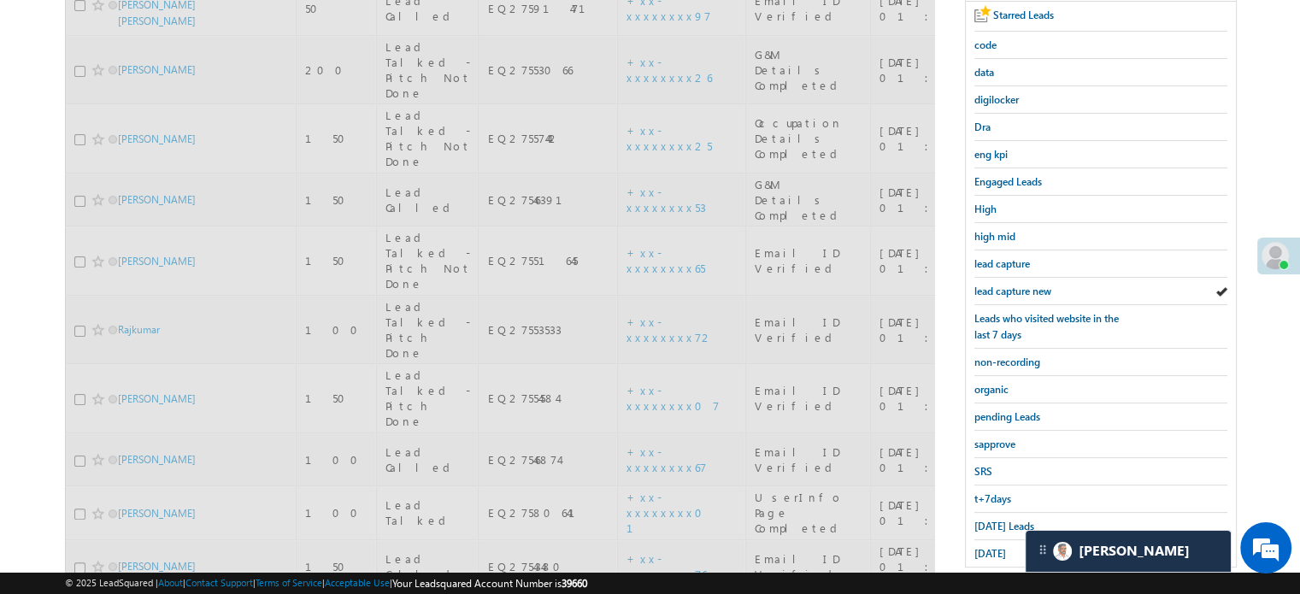
scroll to position [85, 0]
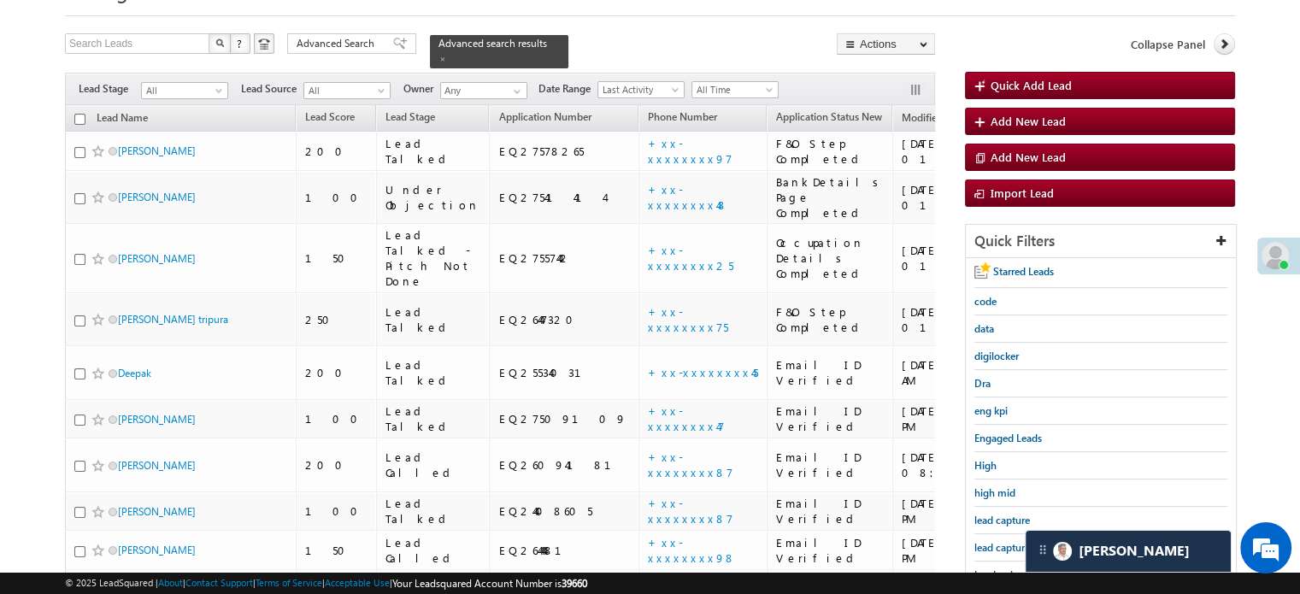
click at [988, 534] on div "lead capture new" at bounding box center [1100, 547] width 253 height 27
click at [995, 542] on span "lead capture new" at bounding box center [1012, 547] width 77 height 13
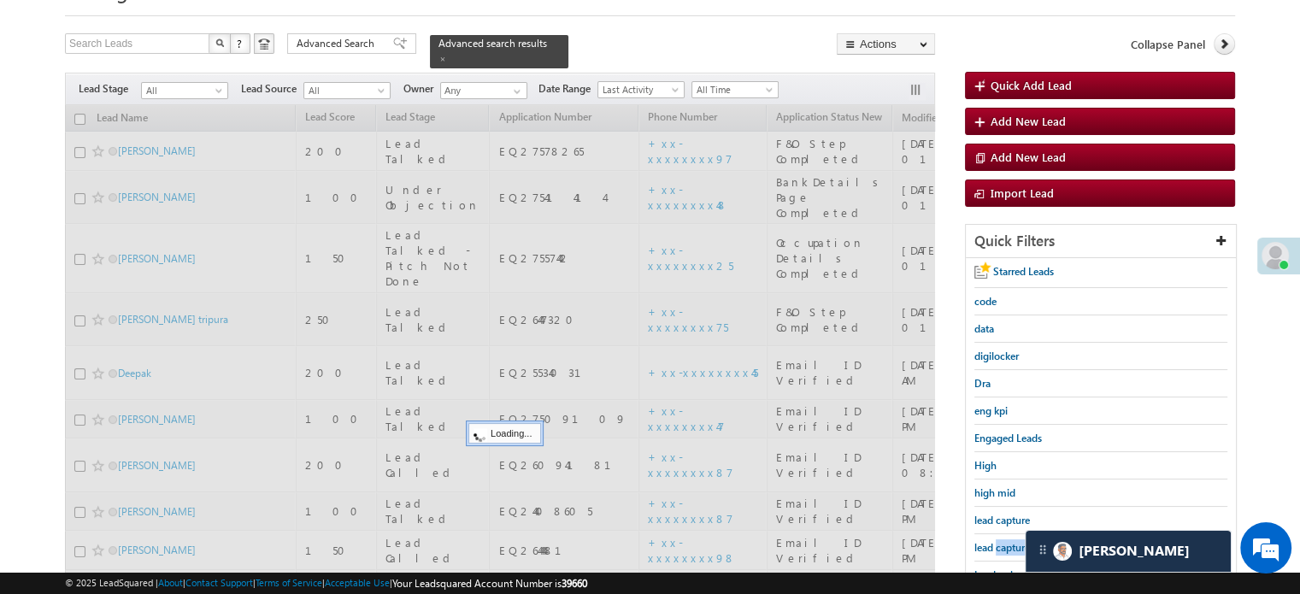
click at [995, 542] on span "lead capture new" at bounding box center [1012, 547] width 77 height 13
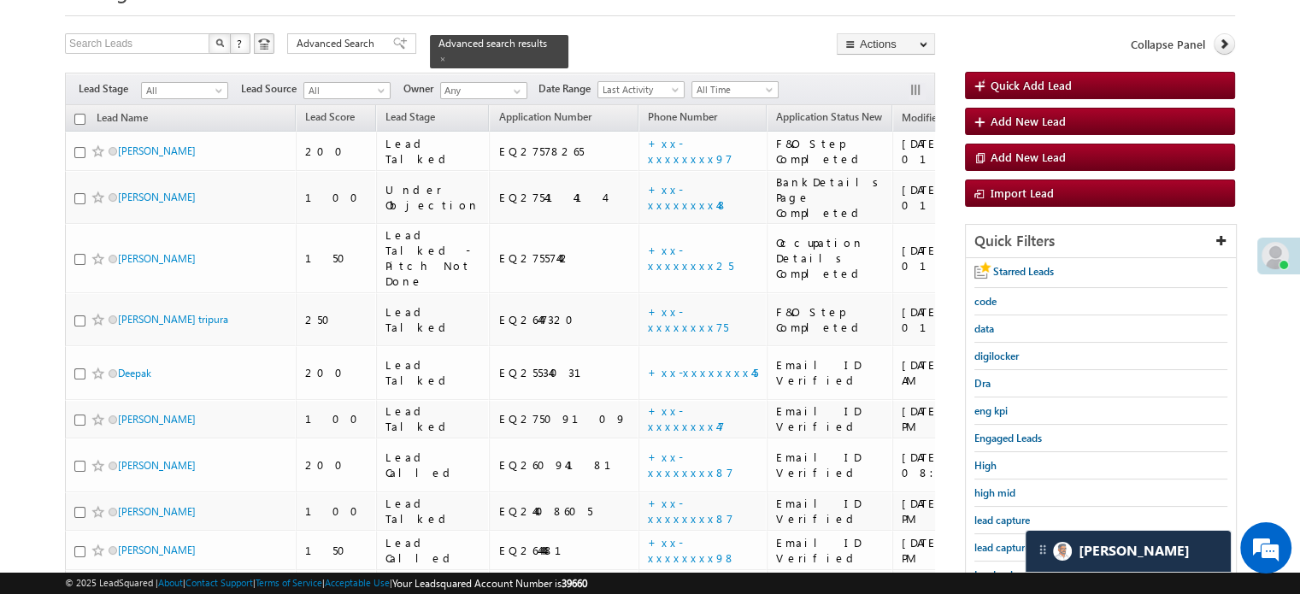
click at [995, 542] on span "lead capture new" at bounding box center [1012, 547] width 77 height 13
click at [989, 541] on span "lead capture new" at bounding box center [1012, 547] width 77 height 13
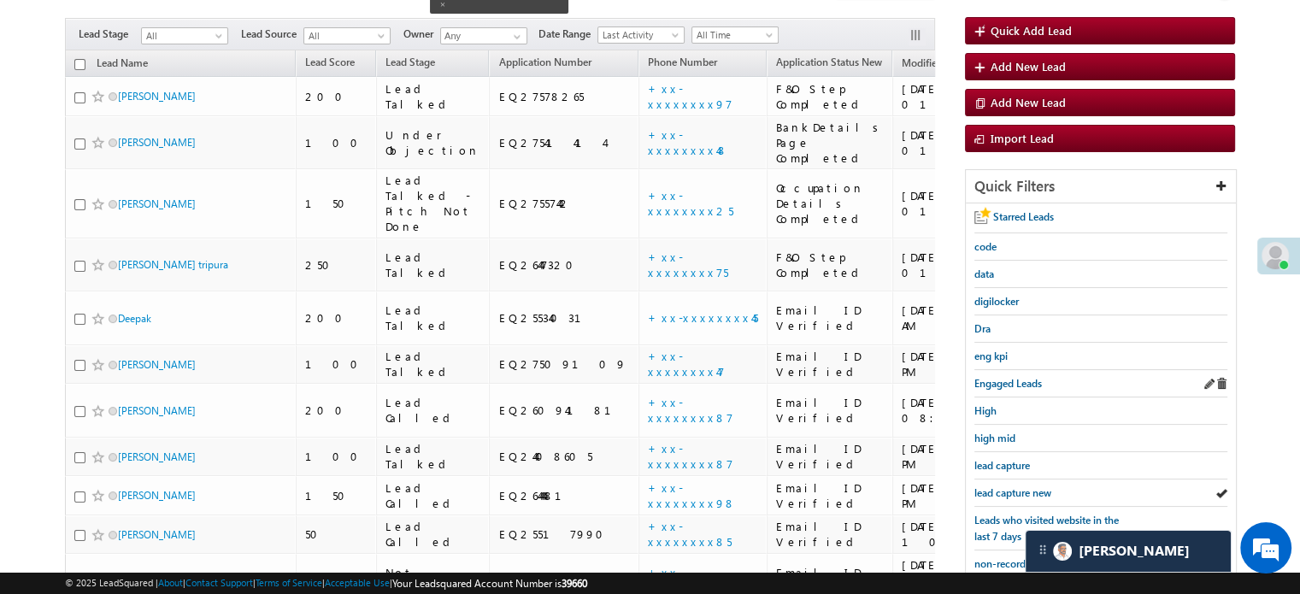
scroll to position [171, 0]
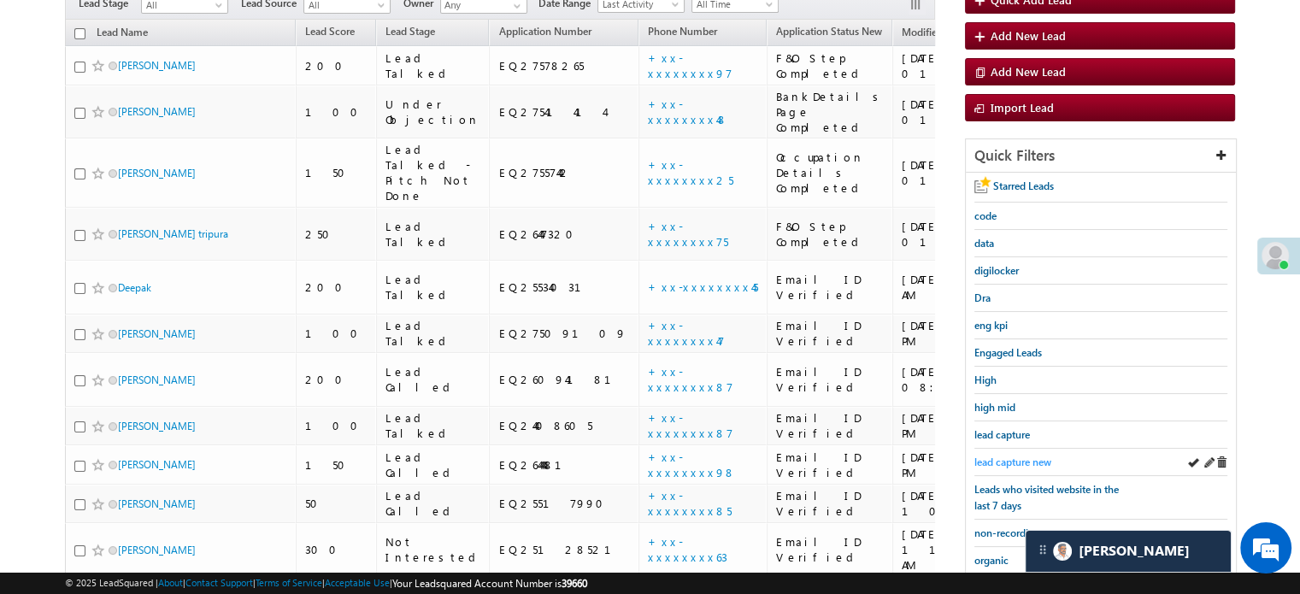
click at [1029, 459] on span "lead capture new" at bounding box center [1012, 462] width 77 height 13
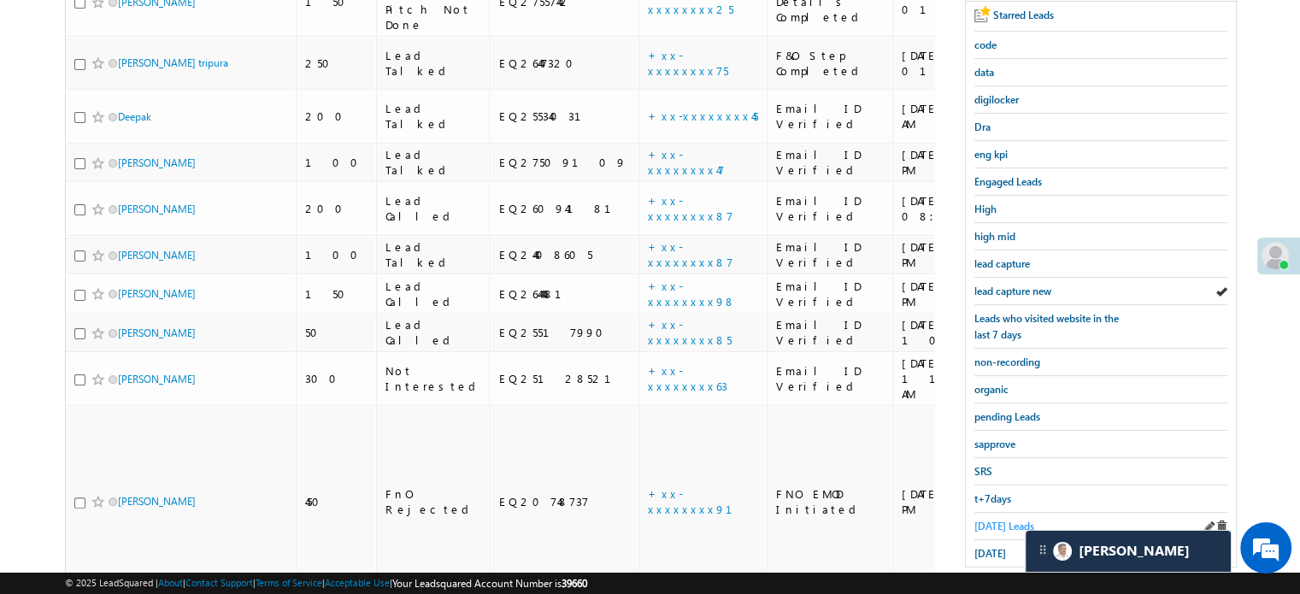
click at [1006, 520] on span "[DATE] Leads" at bounding box center [1004, 526] width 60 height 13
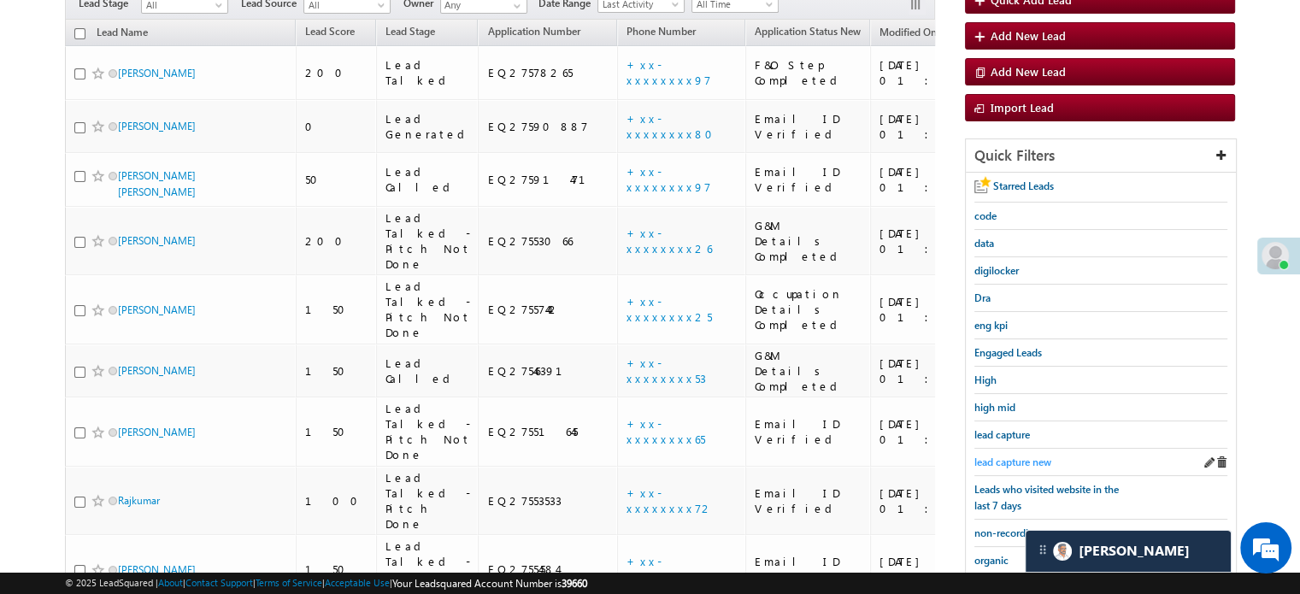
click at [1026, 464] on span "lead capture new" at bounding box center [1012, 462] width 77 height 13
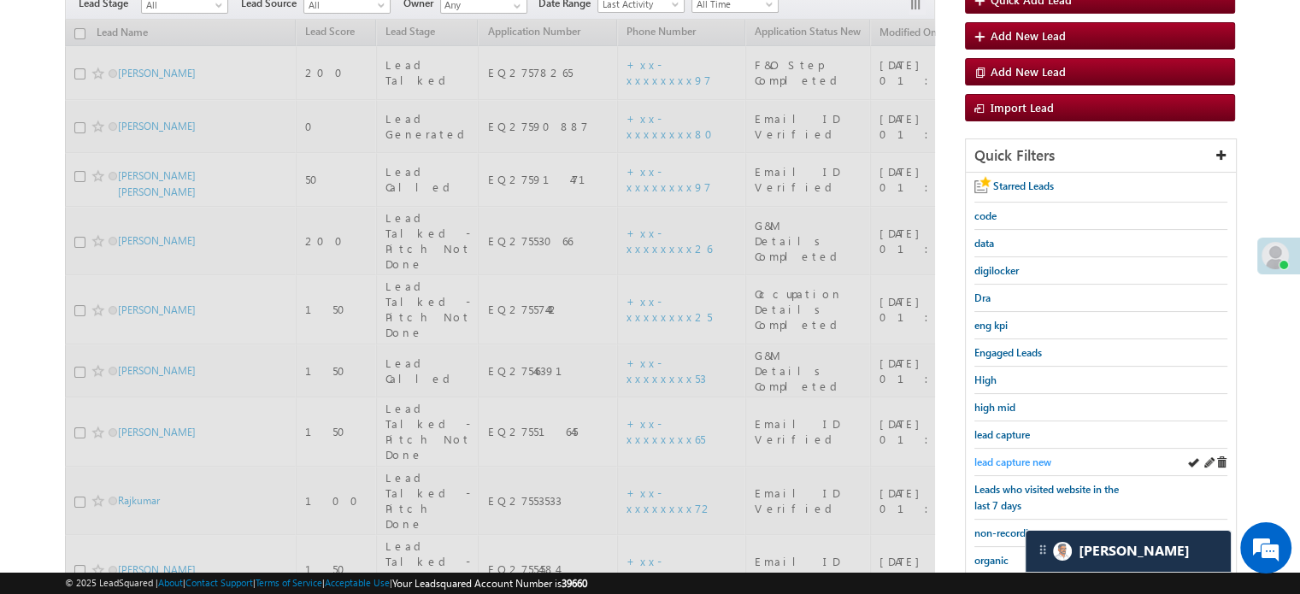
click at [1028, 456] on span "lead capture new" at bounding box center [1012, 462] width 77 height 13
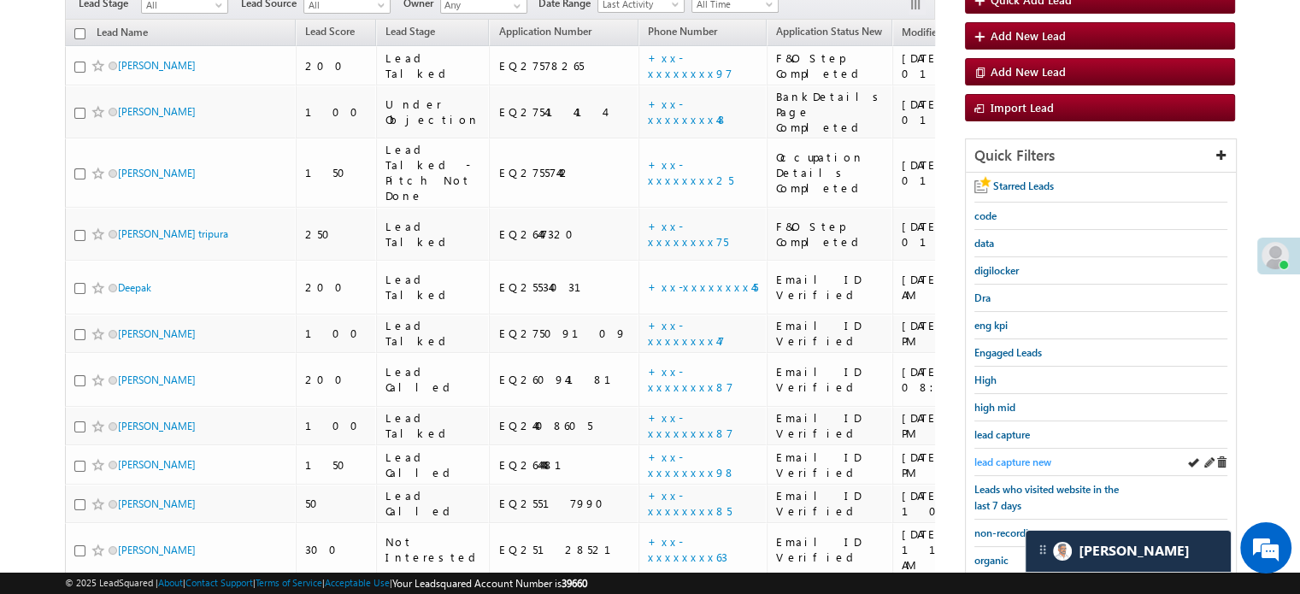
click at [988, 456] on span "lead capture new" at bounding box center [1012, 462] width 77 height 13
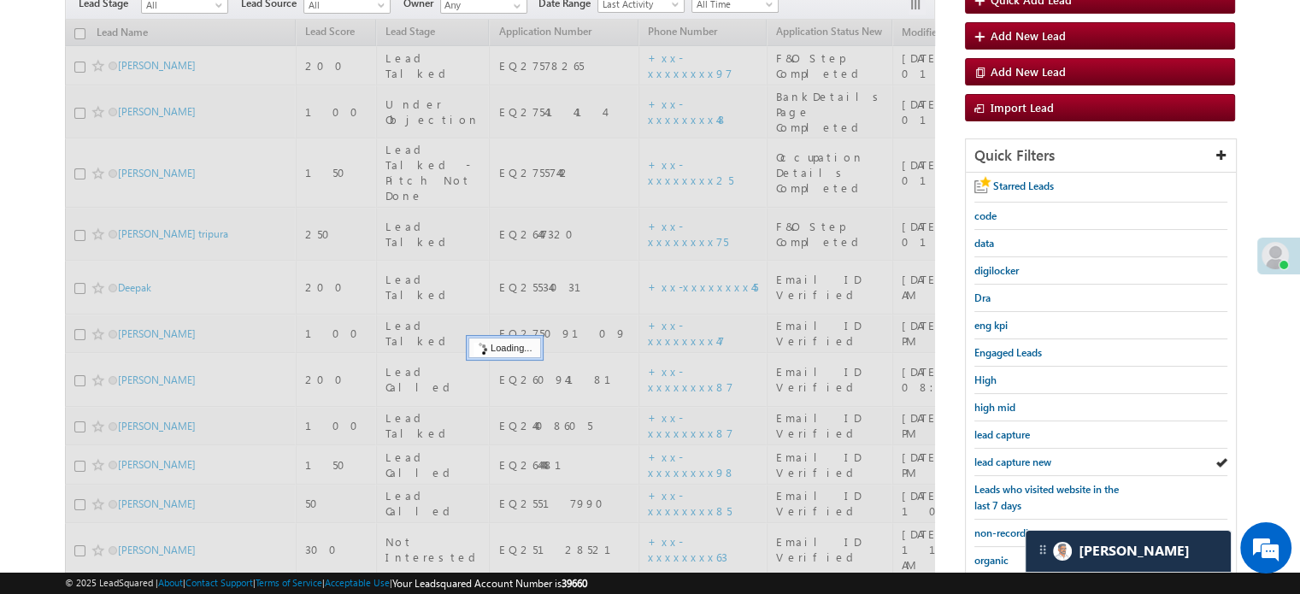
click at [988, 456] on span "lead capture new" at bounding box center [1012, 462] width 77 height 13
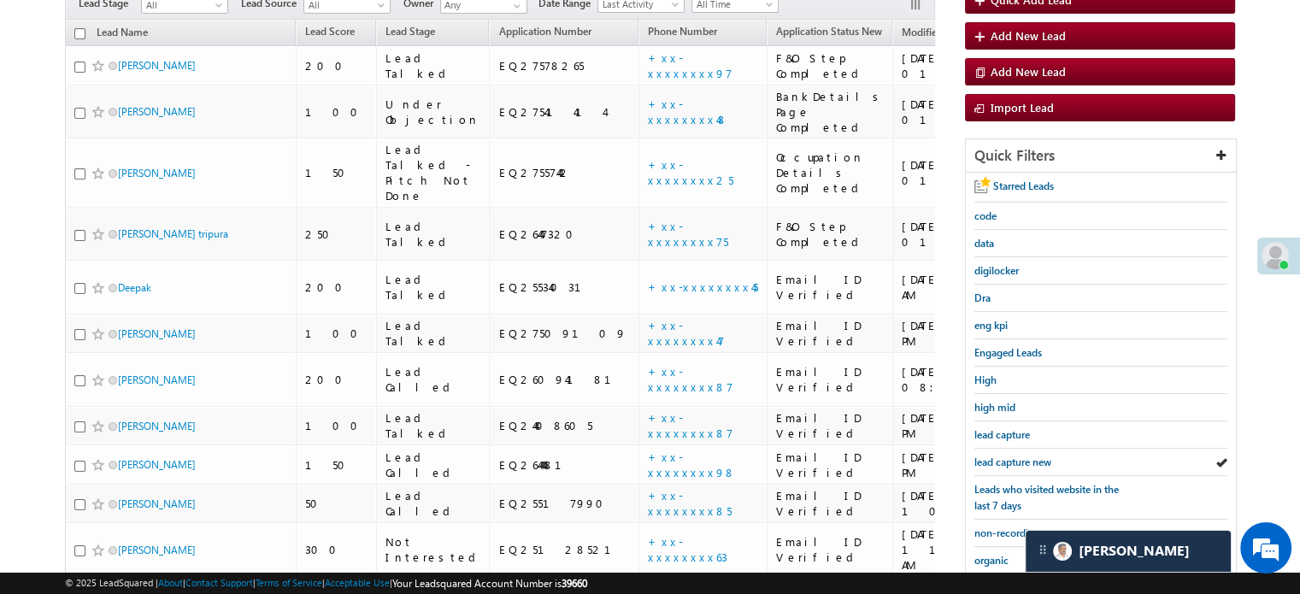
click at [988, 456] on span "lead capture new" at bounding box center [1012, 462] width 77 height 13
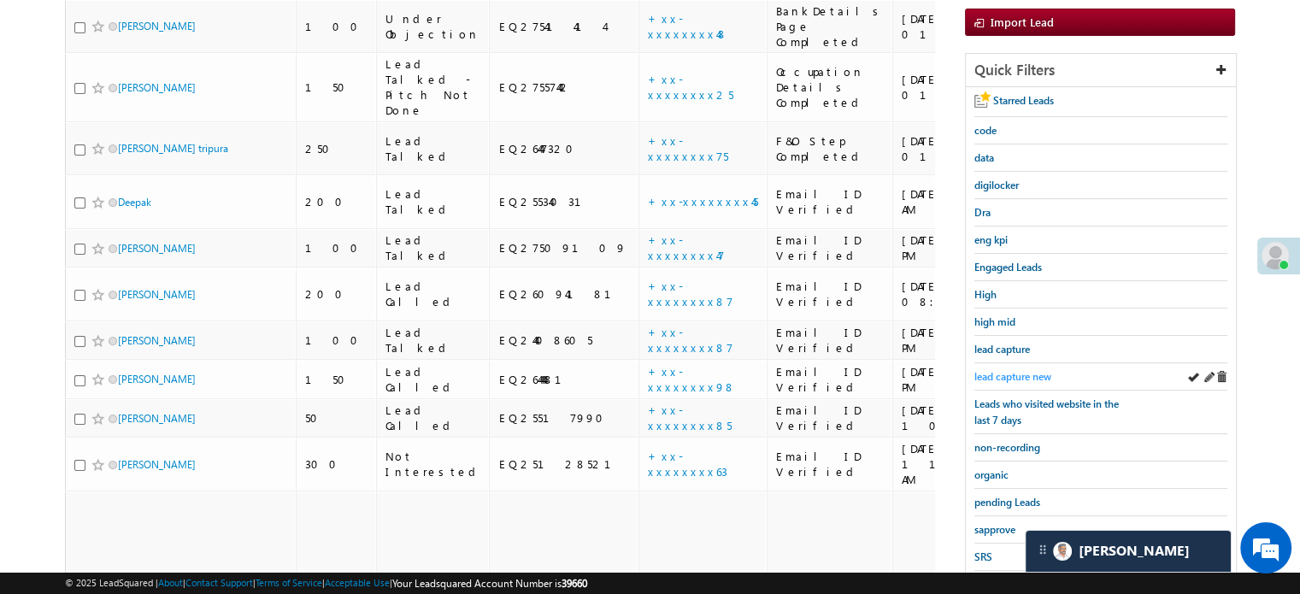
click at [1019, 370] on span "lead capture new" at bounding box center [1012, 376] width 77 height 13
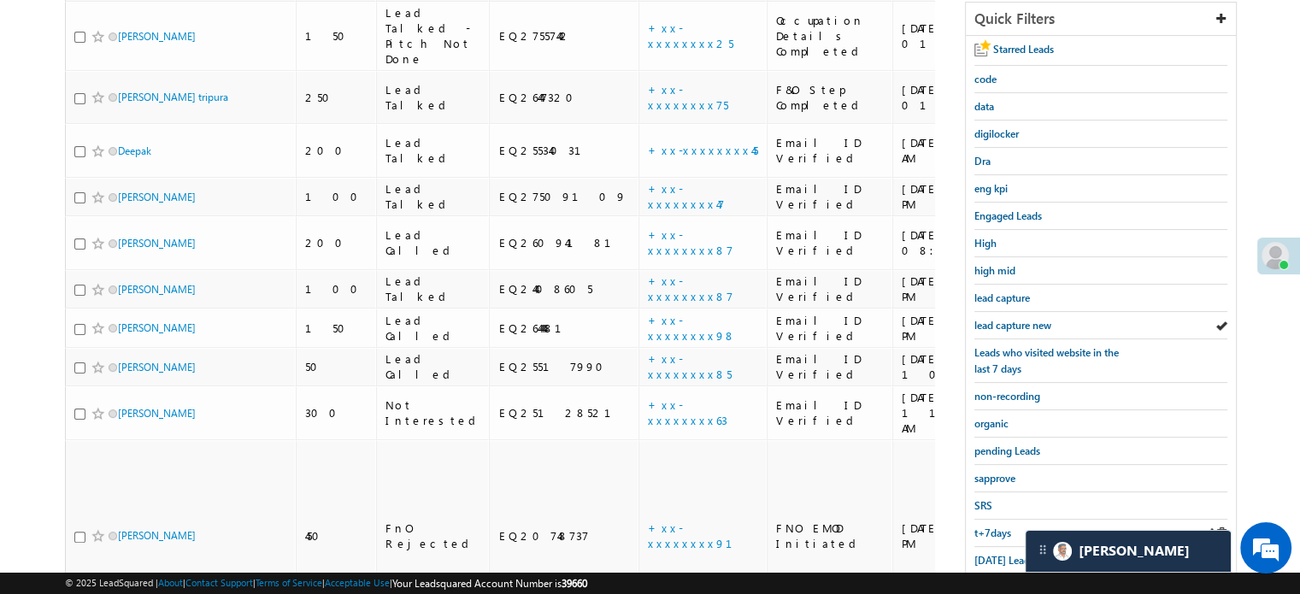
scroll to position [342, 0]
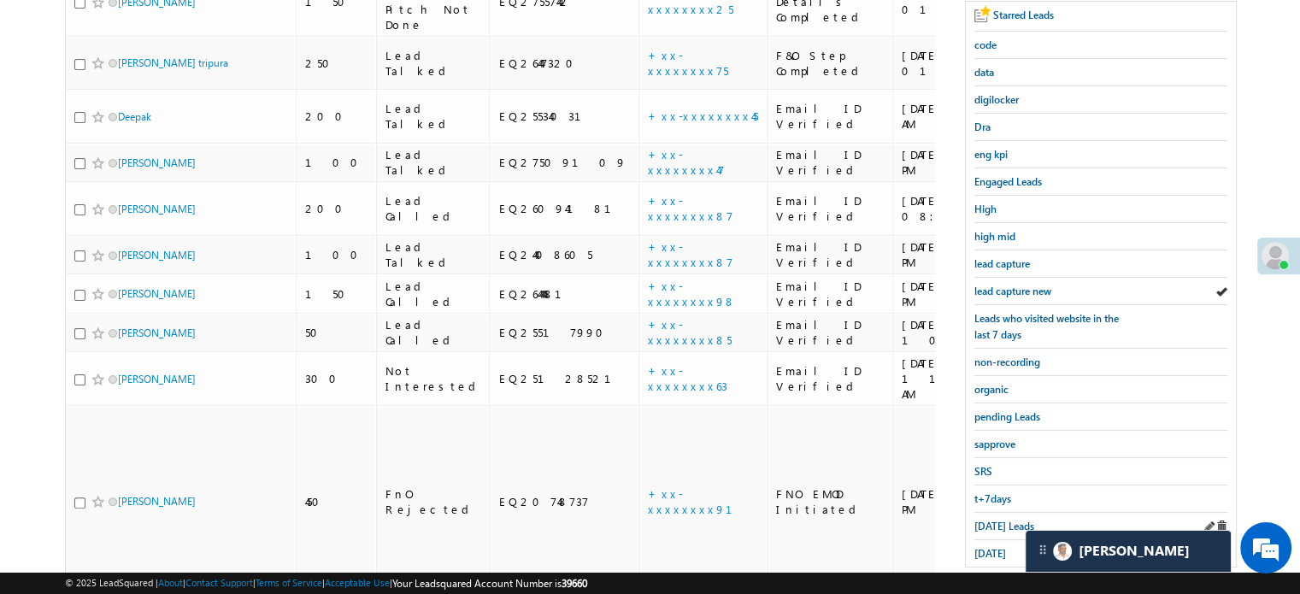
click at [994, 513] on div "[DATE] Leads" at bounding box center [1100, 526] width 253 height 27
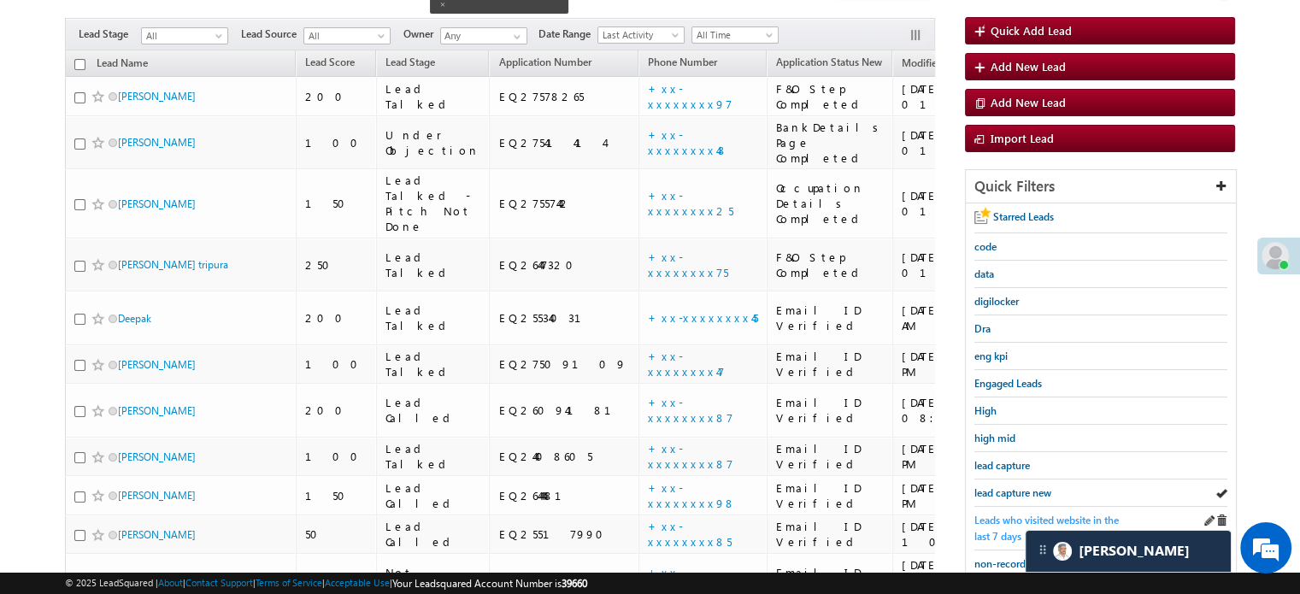
scroll to position [171, 0]
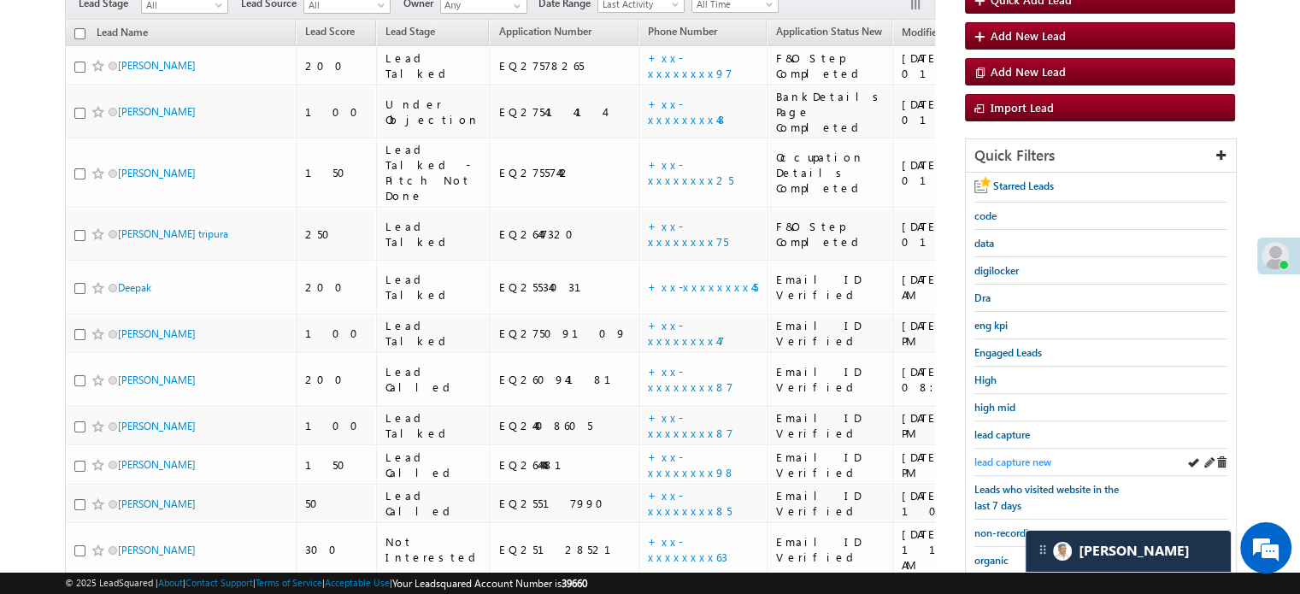
click at [1018, 454] on link "lead capture new" at bounding box center [1012, 462] width 77 height 16
click at [1033, 456] on span "lead capture new" at bounding box center [1012, 462] width 77 height 13
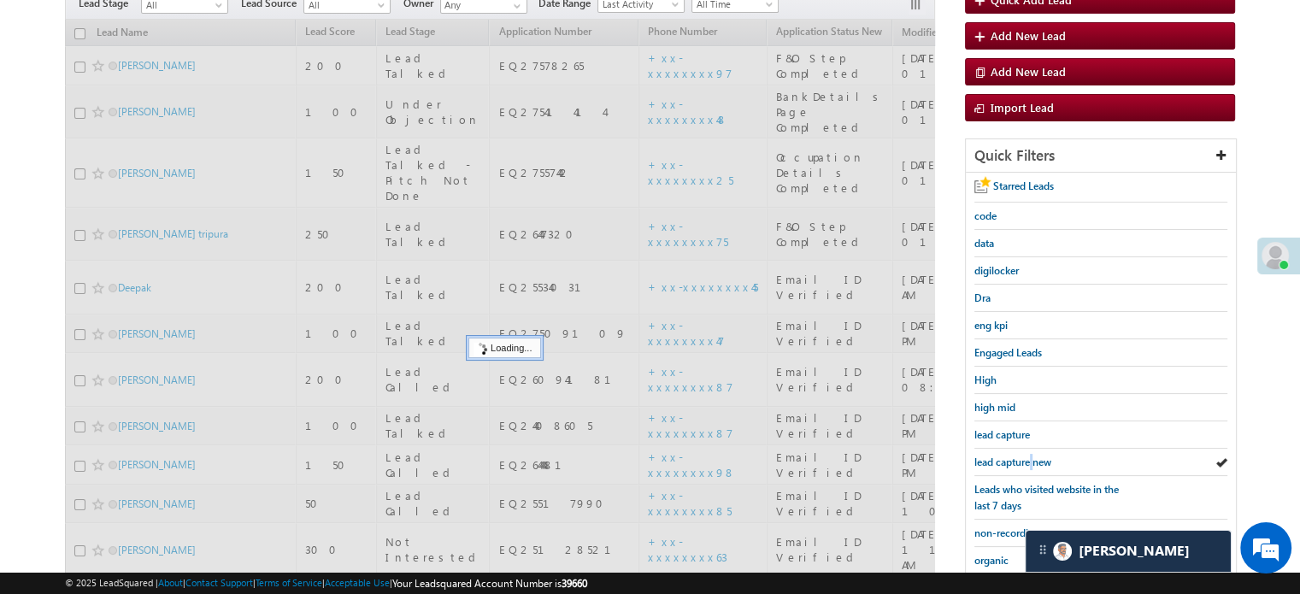
click at [1033, 456] on span "lead capture new" at bounding box center [1012, 462] width 77 height 13
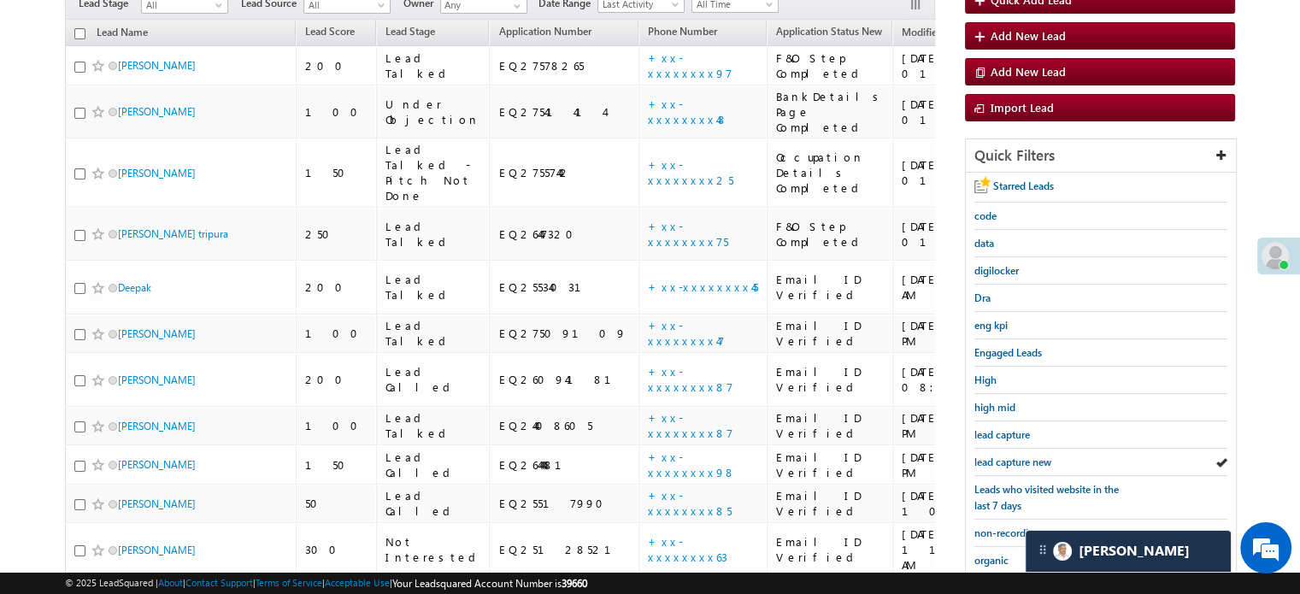
click at [1033, 456] on span "lead capture new" at bounding box center [1012, 462] width 77 height 13
click at [1024, 462] on span "lead capture new" at bounding box center [1012, 462] width 77 height 13
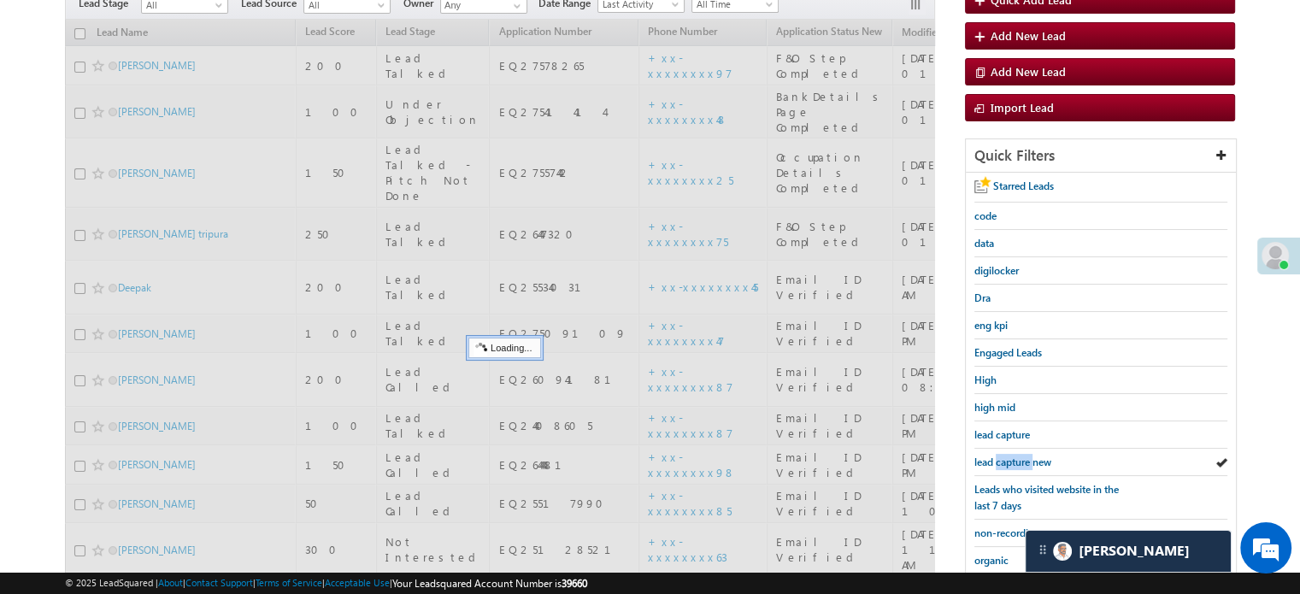
click at [1024, 462] on span "lead capture new" at bounding box center [1012, 462] width 77 height 13
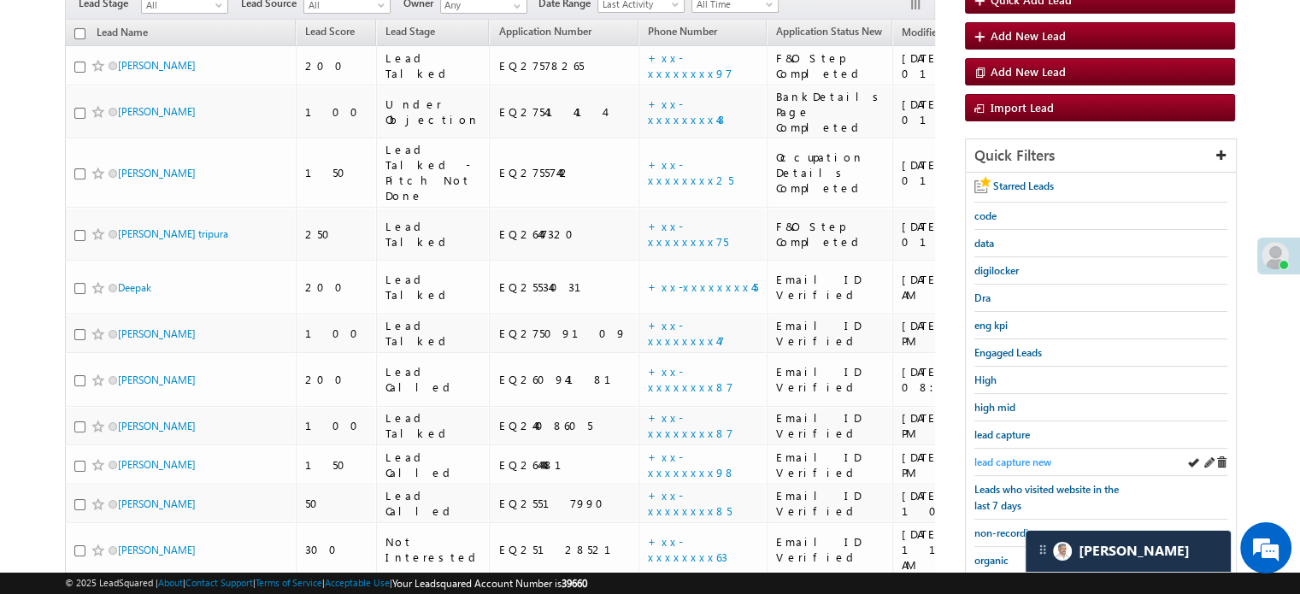
click at [1002, 456] on span "lead capture new" at bounding box center [1012, 462] width 77 height 13
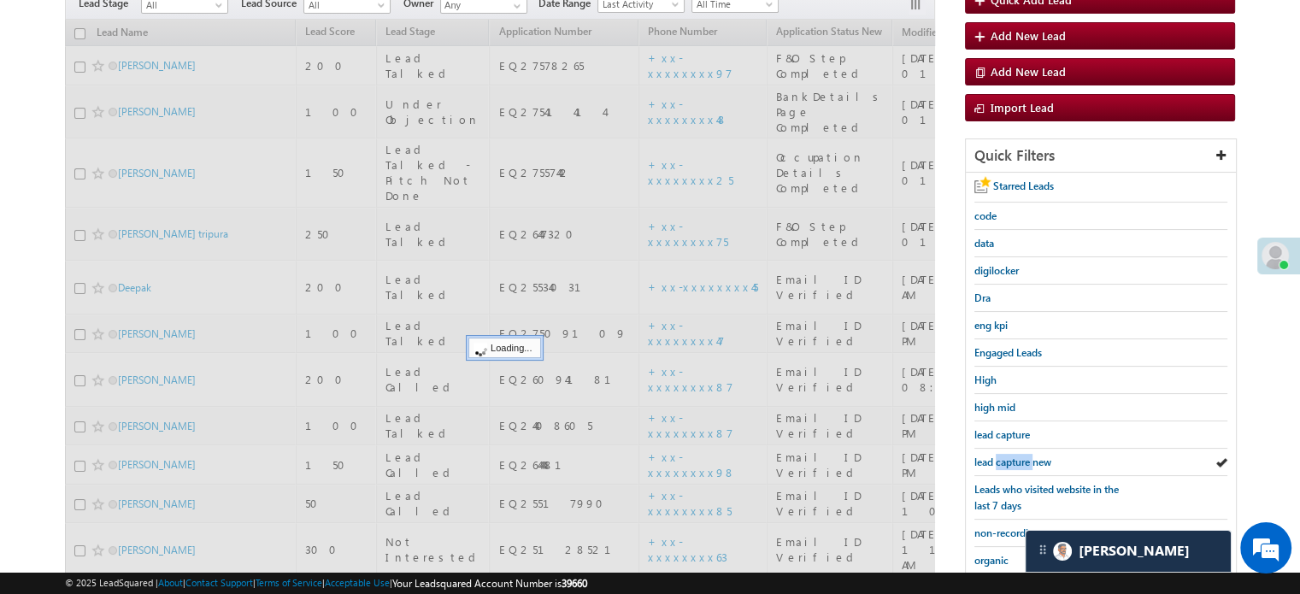
click at [1002, 456] on span "lead capture new" at bounding box center [1012, 462] width 77 height 13
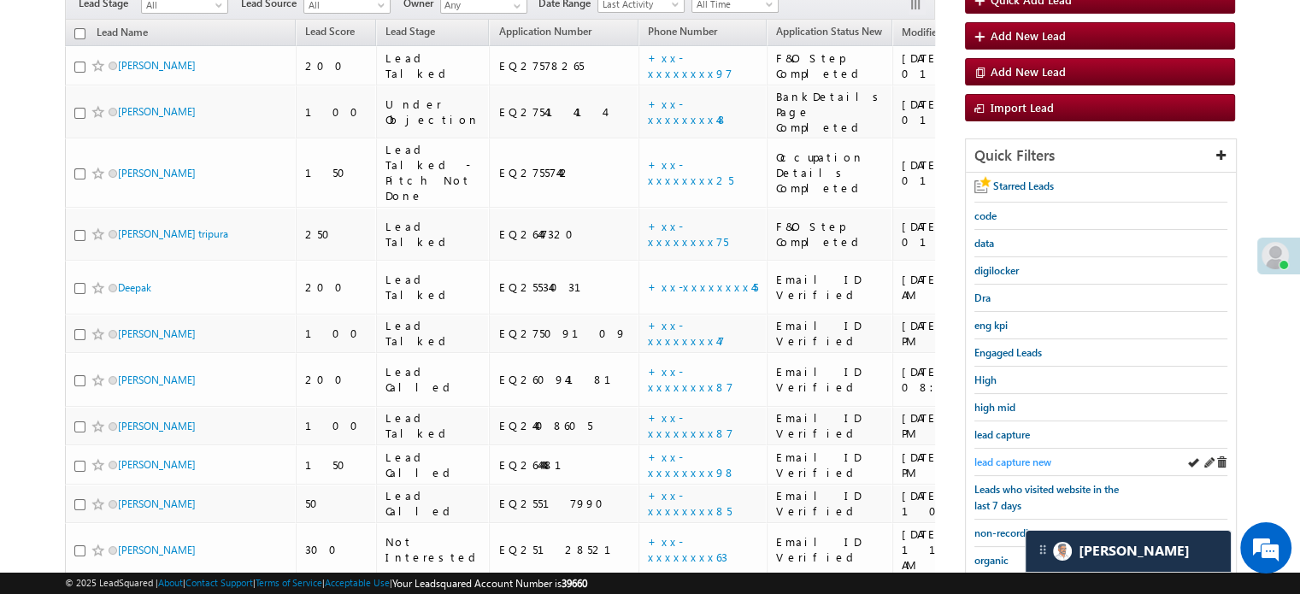
click at [997, 456] on span "lead capture new" at bounding box center [1012, 462] width 77 height 13
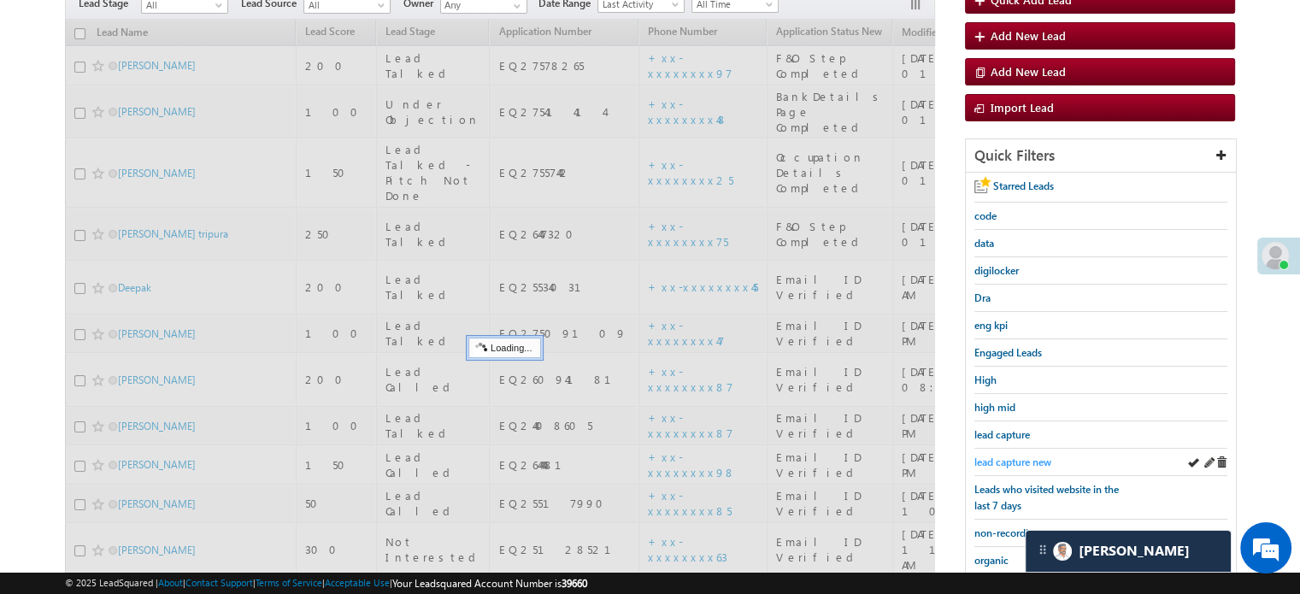
click at [998, 456] on span "lead capture new" at bounding box center [1012, 462] width 77 height 13
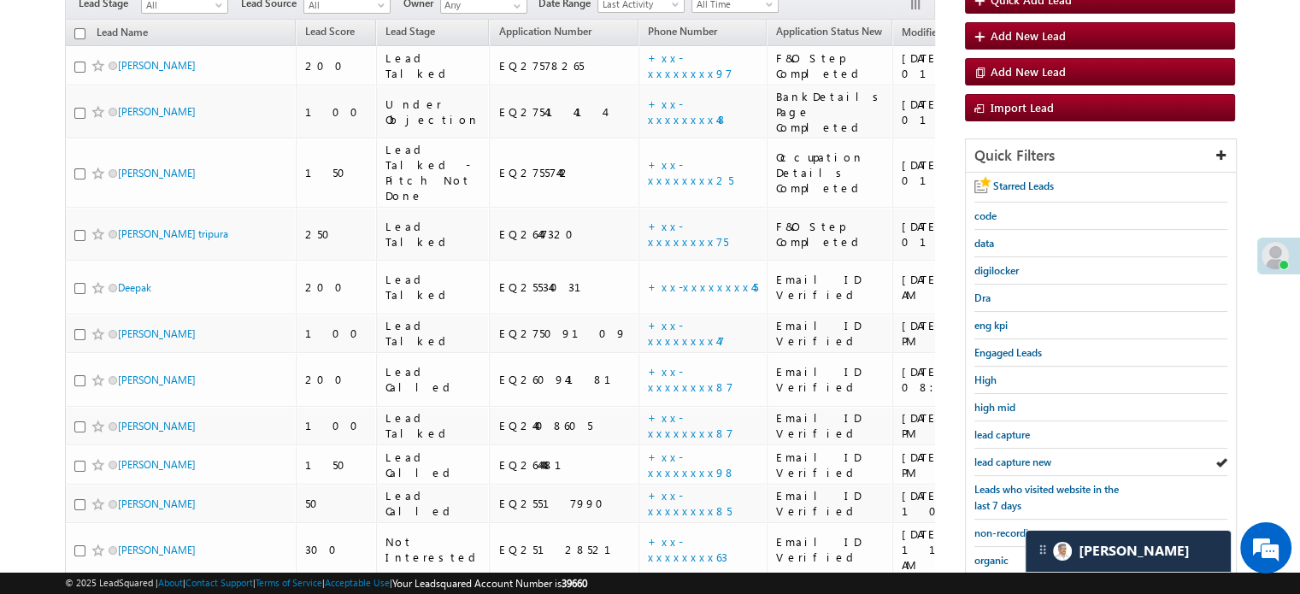
click at [998, 456] on span "lead capture new" at bounding box center [1012, 462] width 77 height 13
click at [1019, 462] on span "lead capture new" at bounding box center [1012, 462] width 77 height 13
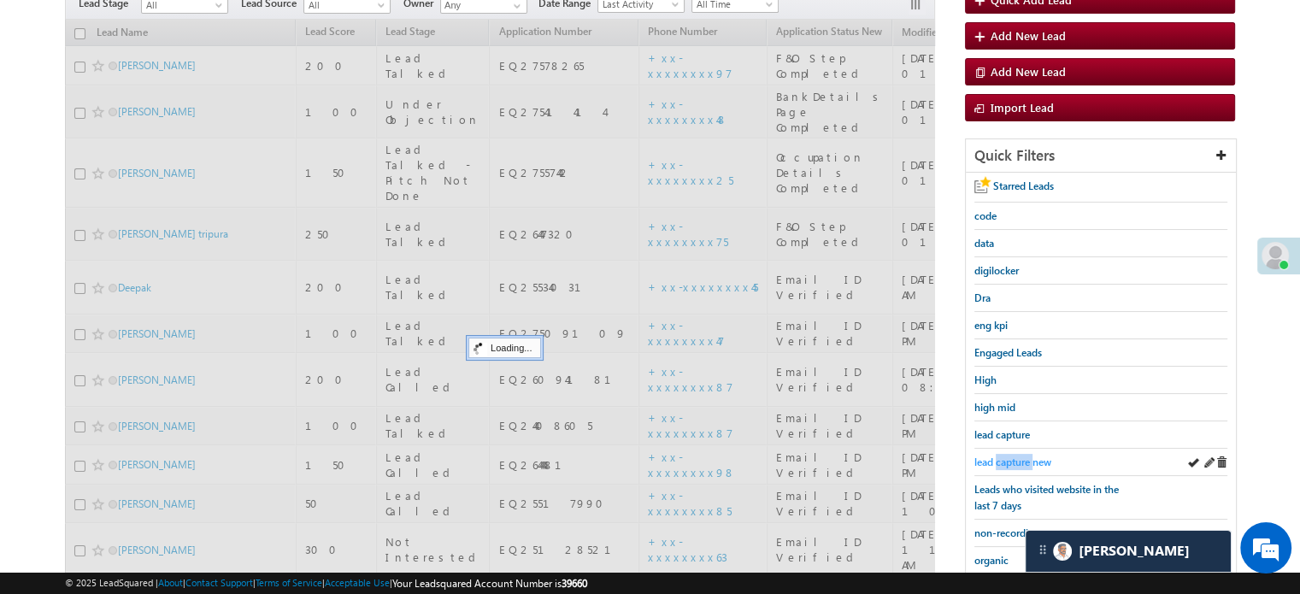
click at [1017, 461] on span "lead capture new" at bounding box center [1012, 462] width 77 height 13
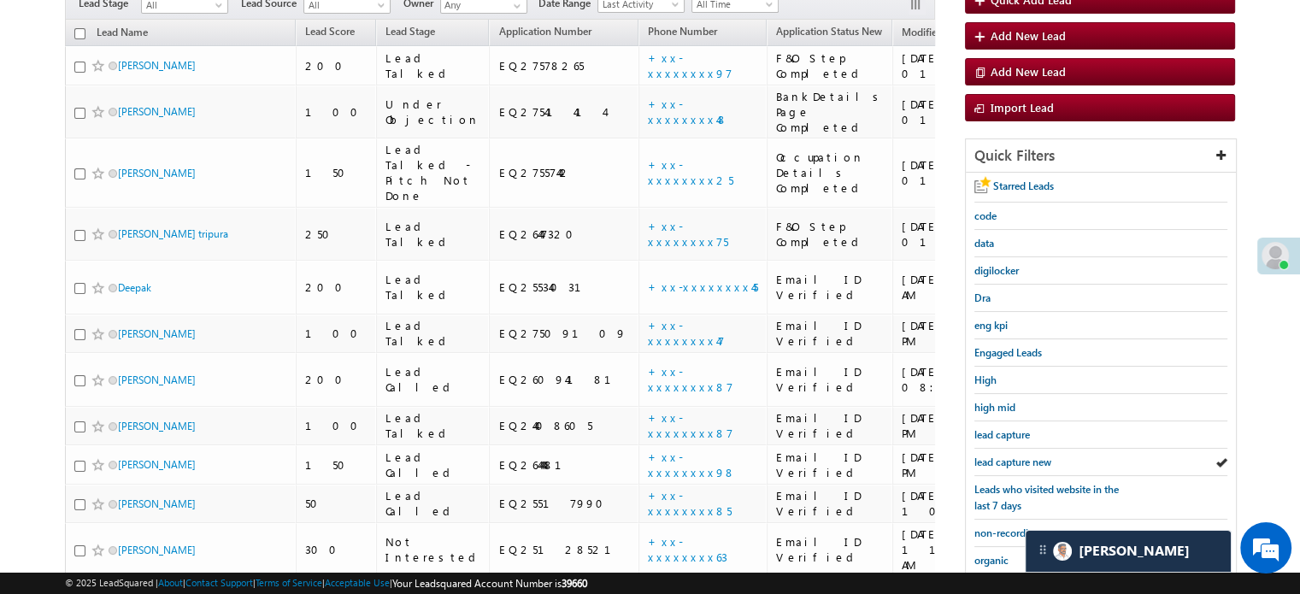
click at [1017, 461] on span "lead capture new" at bounding box center [1012, 462] width 77 height 13
click at [1015, 461] on span "lead capture new" at bounding box center [1012, 462] width 77 height 13
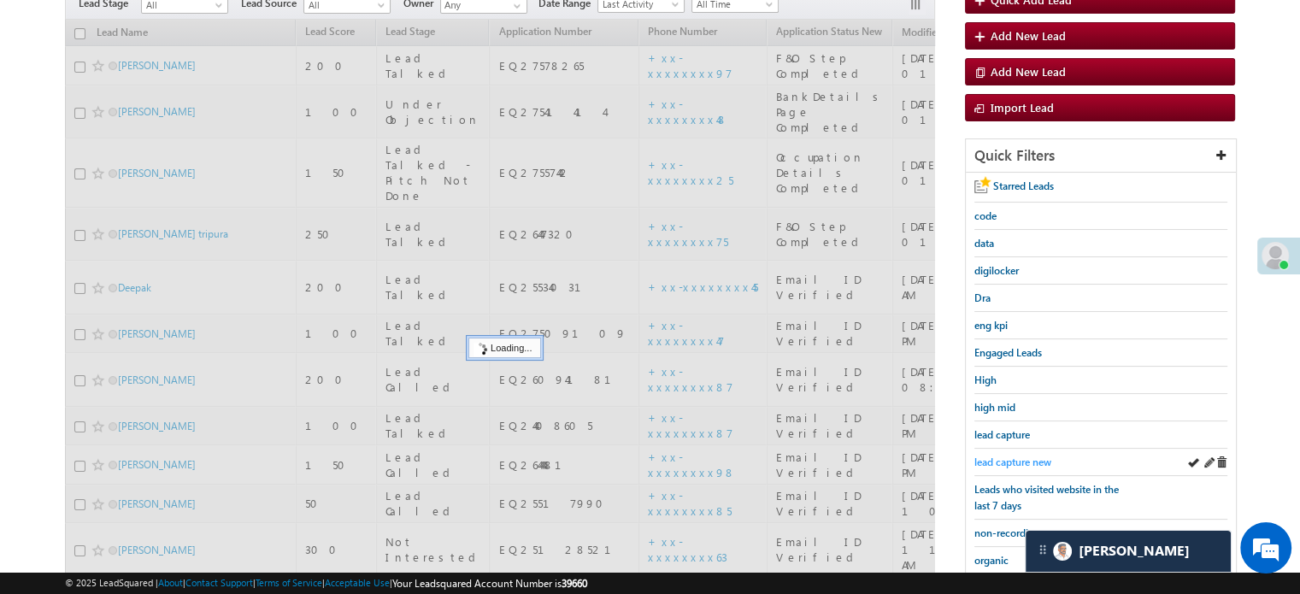
click at [1015, 456] on span "lead capture new" at bounding box center [1012, 462] width 77 height 13
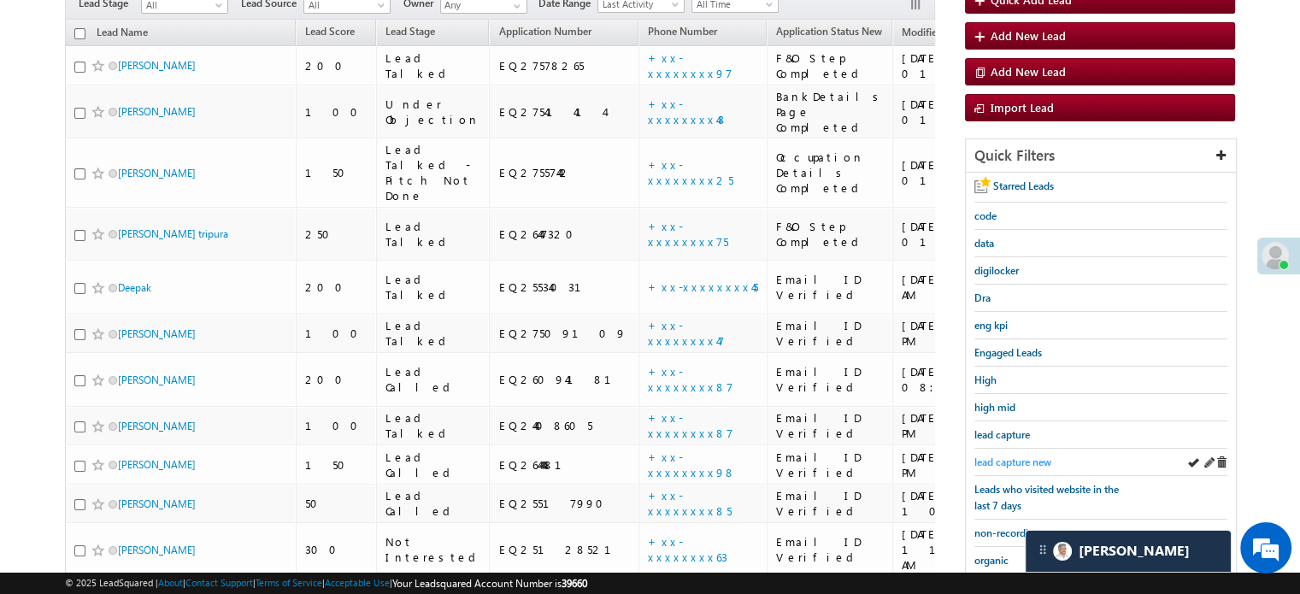
click at [1015, 456] on span "lead capture new" at bounding box center [1012, 462] width 77 height 13
click at [1012, 449] on div "lead capture new" at bounding box center [1100, 462] width 253 height 27
click at [1015, 449] on div "lead capture new" at bounding box center [1100, 462] width 253 height 27
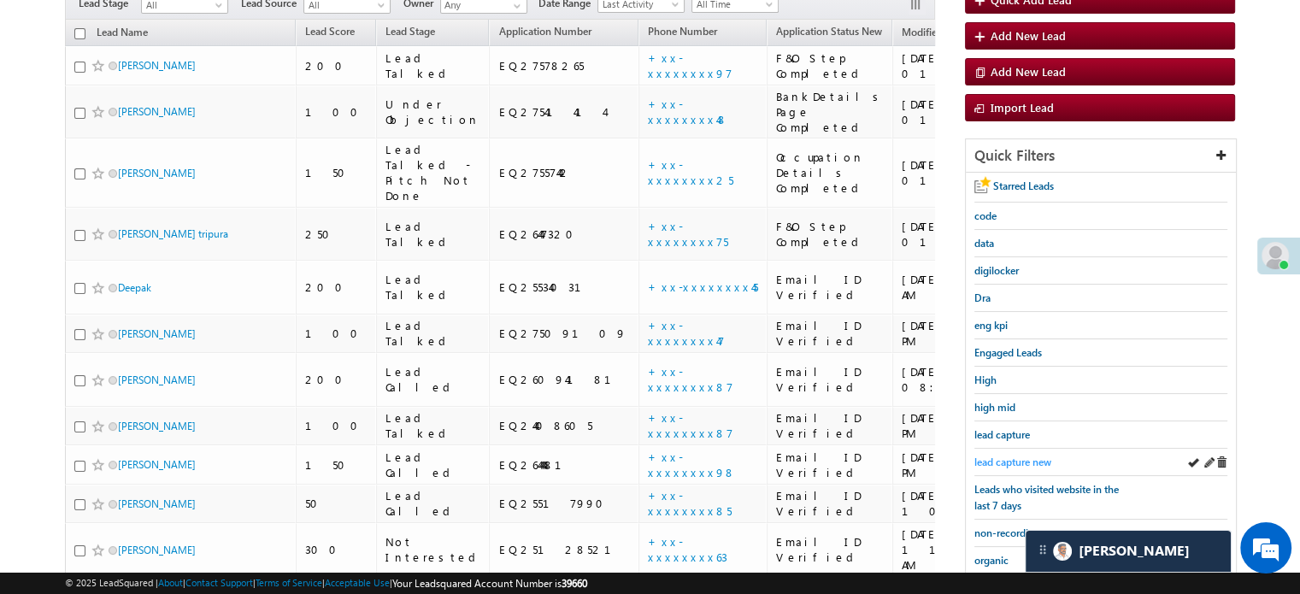
click at [1016, 456] on span "lead capture new" at bounding box center [1012, 462] width 77 height 13
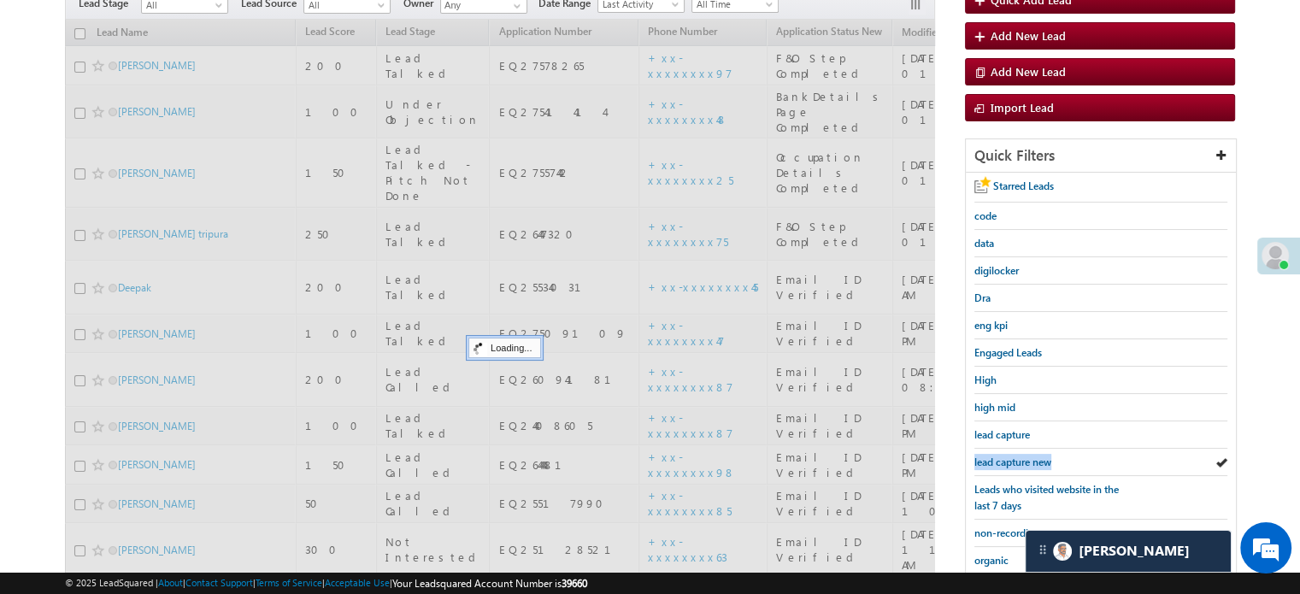
click at [1016, 456] on span "lead capture new" at bounding box center [1012, 462] width 77 height 13
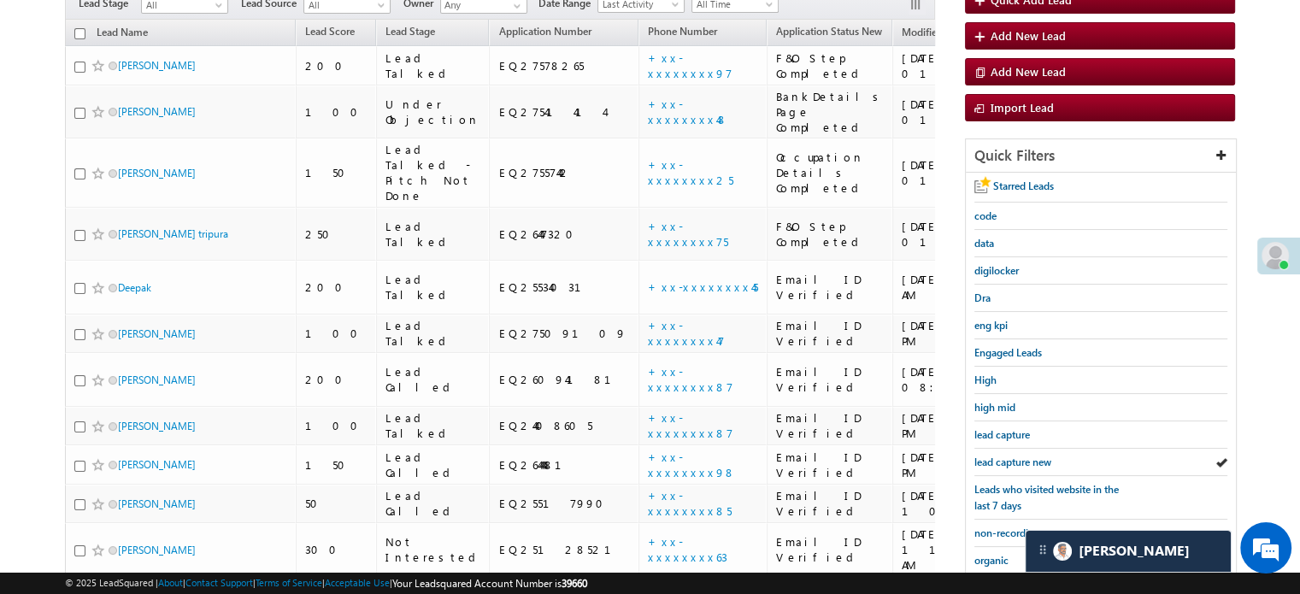
scroll to position [367, 0]
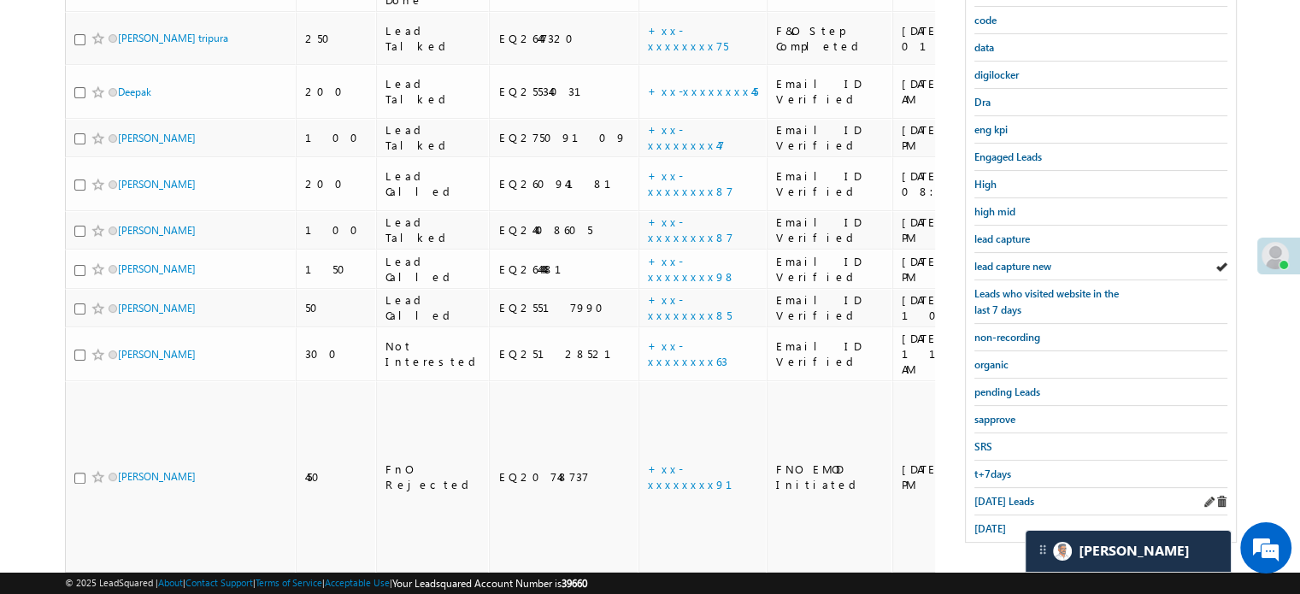
click at [994, 502] on div "[DATE] Leads" at bounding box center [1100, 501] width 253 height 27
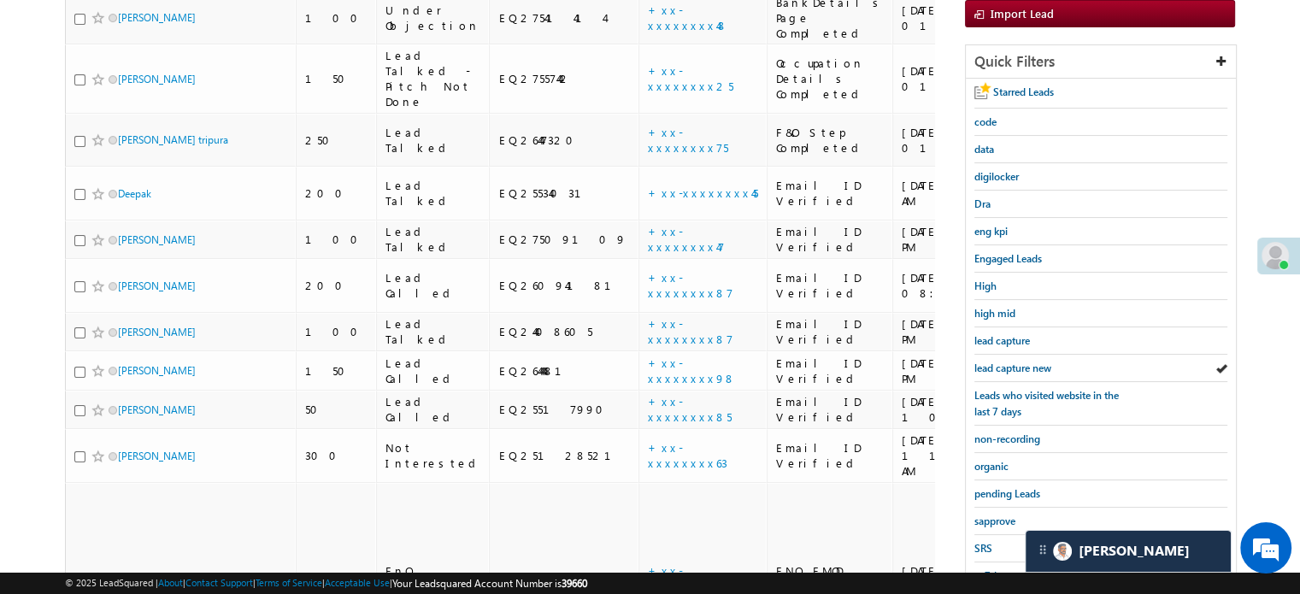
scroll to position [110, 0]
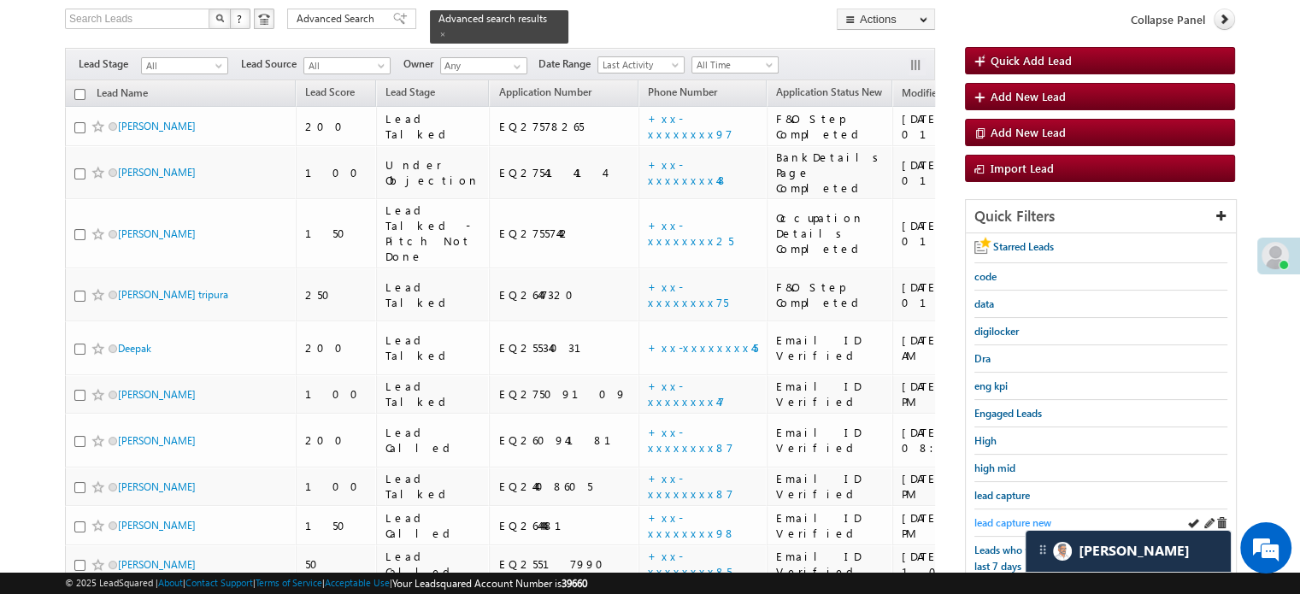
click at [996, 516] on span "lead capture new" at bounding box center [1012, 522] width 77 height 13
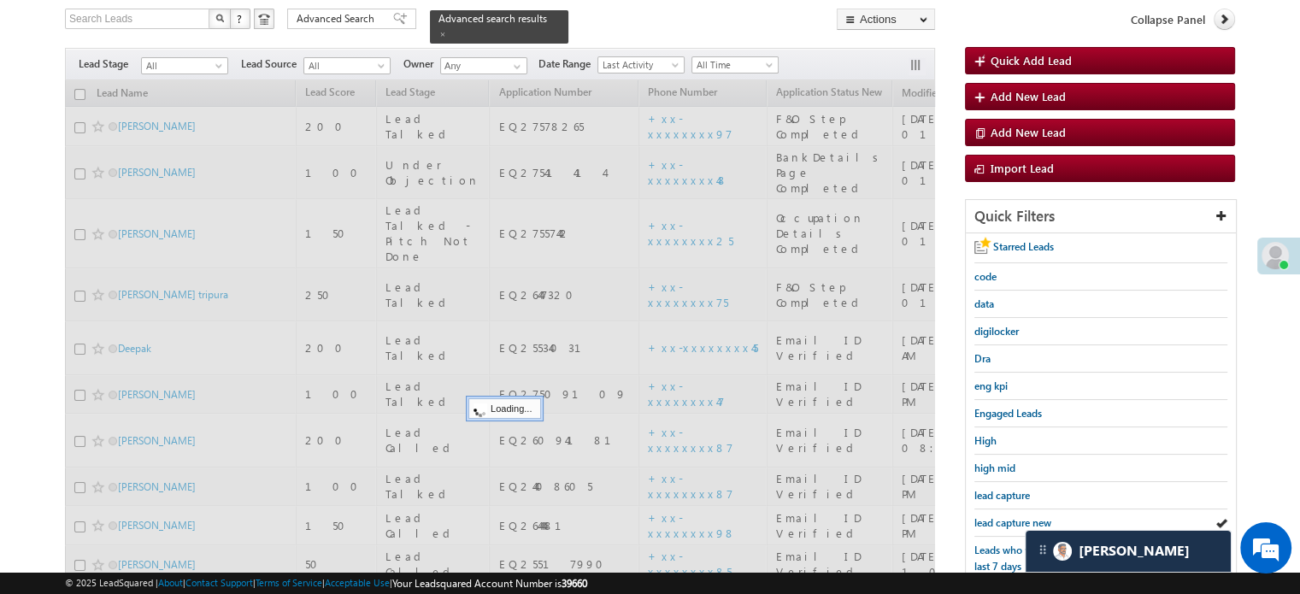
click at [996, 516] on span "lead capture new" at bounding box center [1012, 522] width 77 height 13
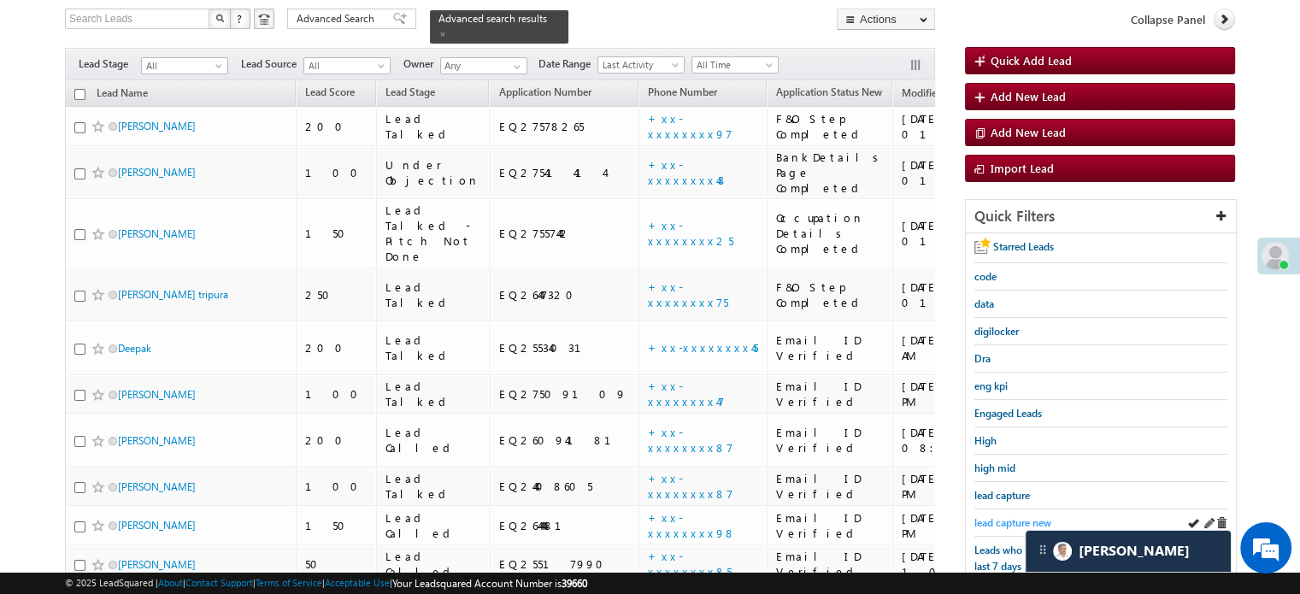
click at [1002, 516] on span "lead capture new" at bounding box center [1012, 522] width 77 height 13
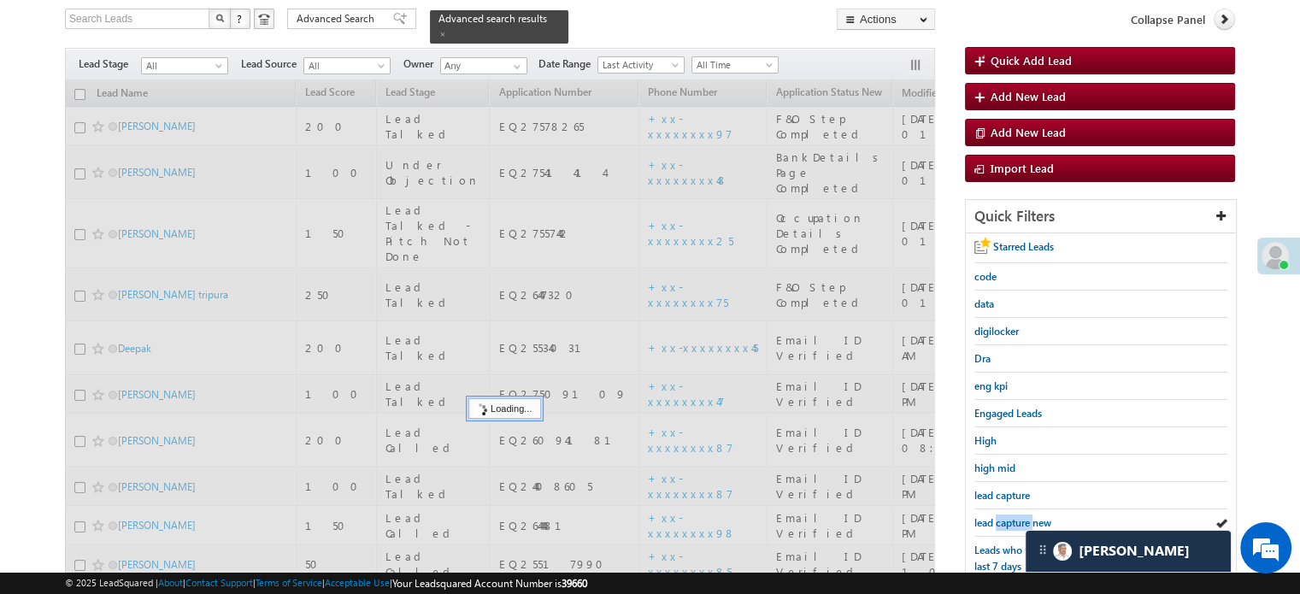
click at [1002, 516] on span "lead capture new" at bounding box center [1012, 522] width 77 height 13
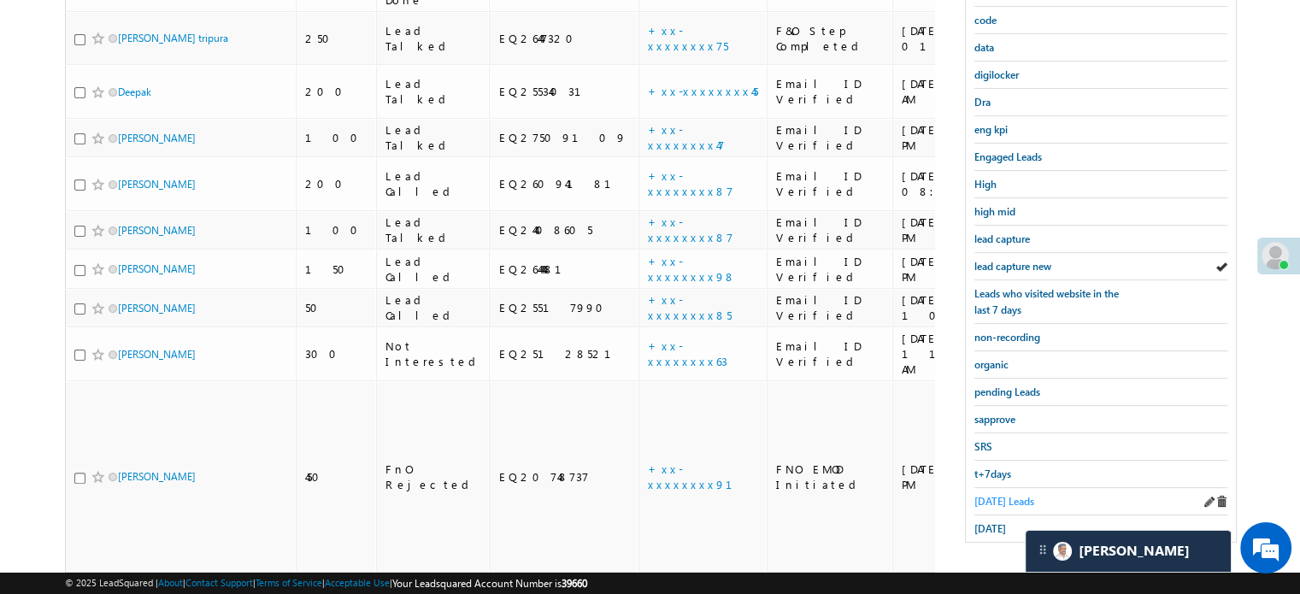
click at [998, 495] on span "[DATE] Leads" at bounding box center [1004, 501] width 60 height 13
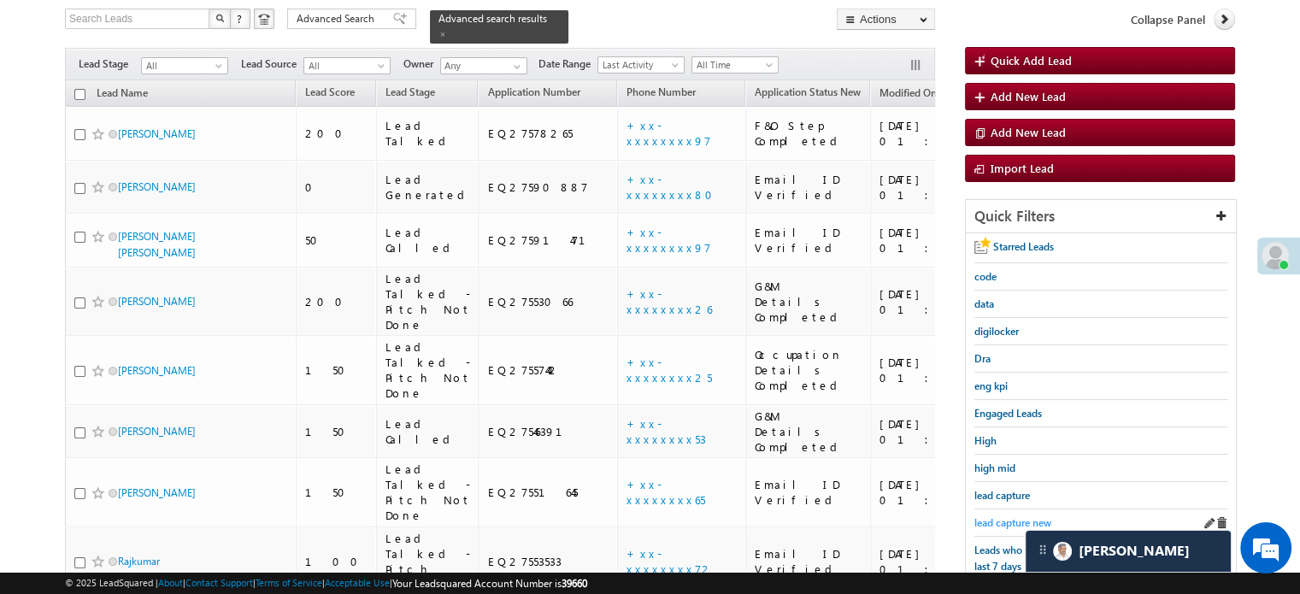
click at [1012, 516] on span "lead capture new" at bounding box center [1012, 522] width 77 height 13
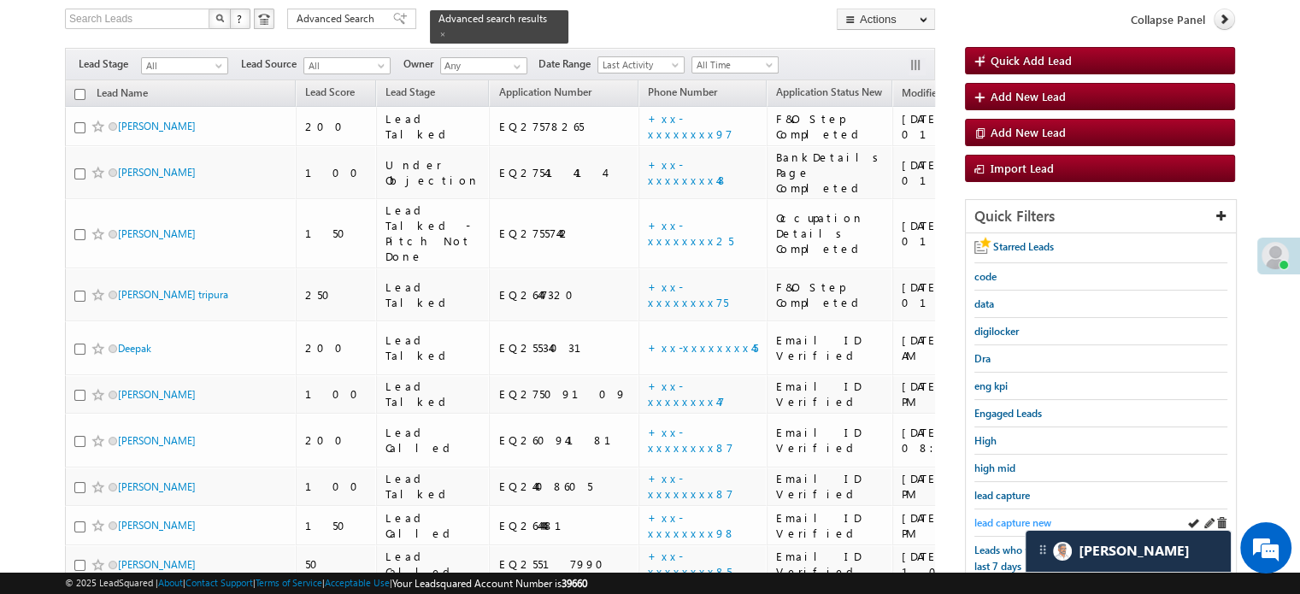
click at [1002, 516] on span "lead capture new" at bounding box center [1012, 522] width 77 height 13
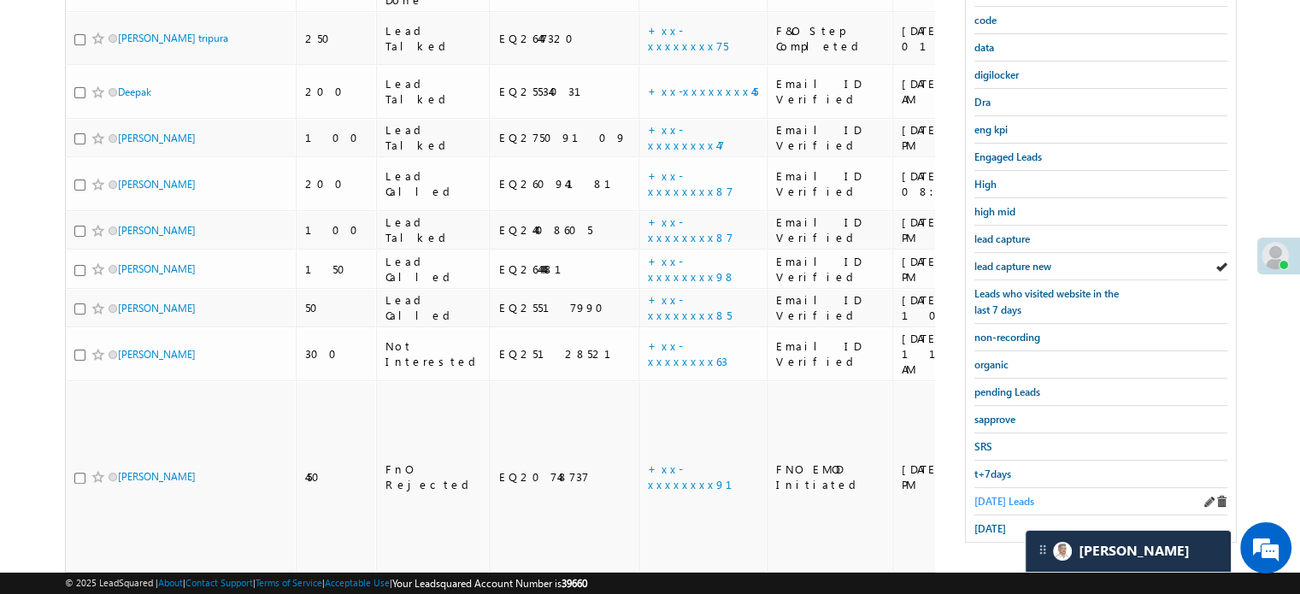
click at [985, 495] on span "[DATE] Leads" at bounding box center [1004, 501] width 60 height 13
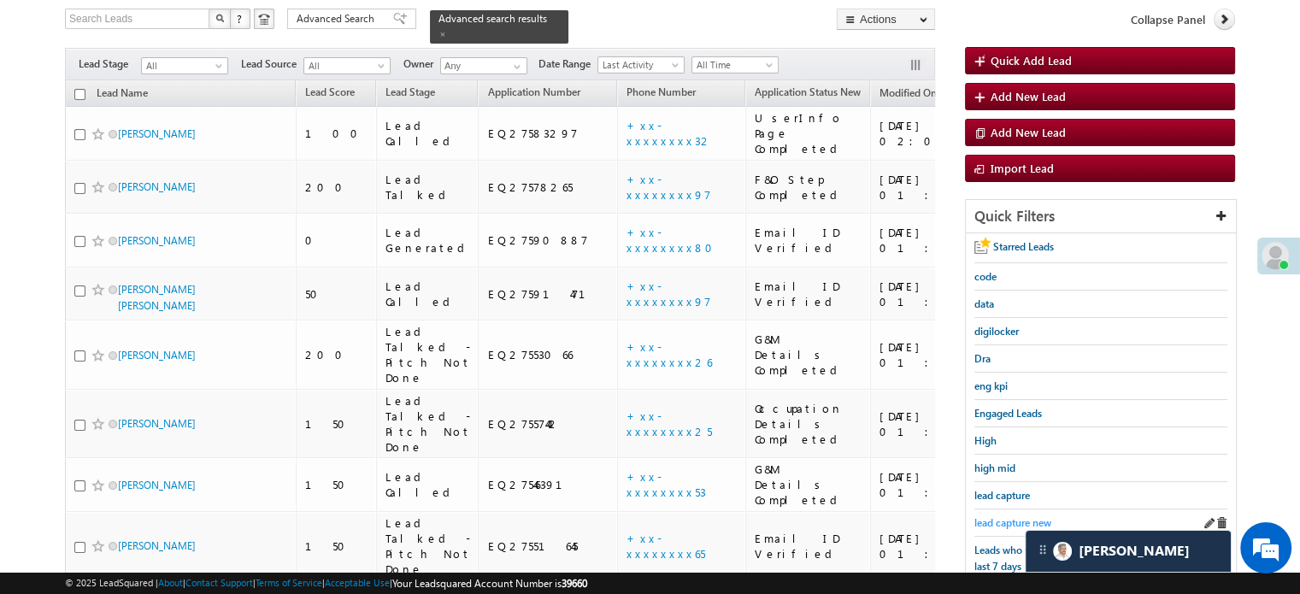
click at [986, 515] on link "lead capture new" at bounding box center [1012, 523] width 77 height 16
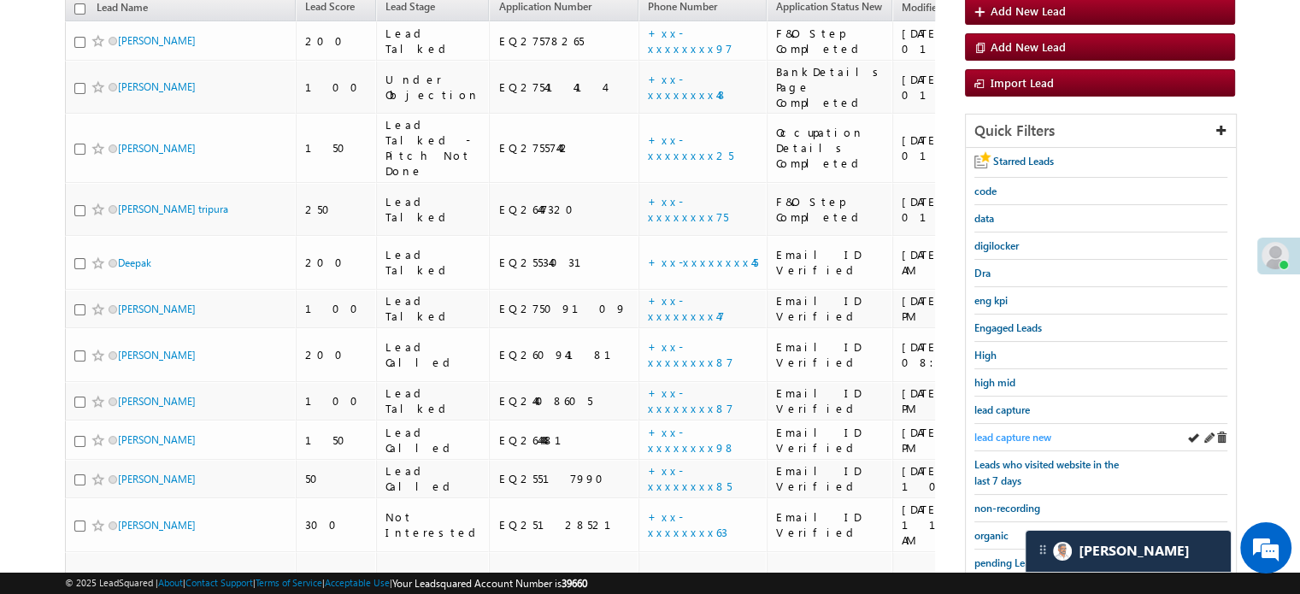
click at [997, 436] on span "lead capture new" at bounding box center [1012, 437] width 77 height 13
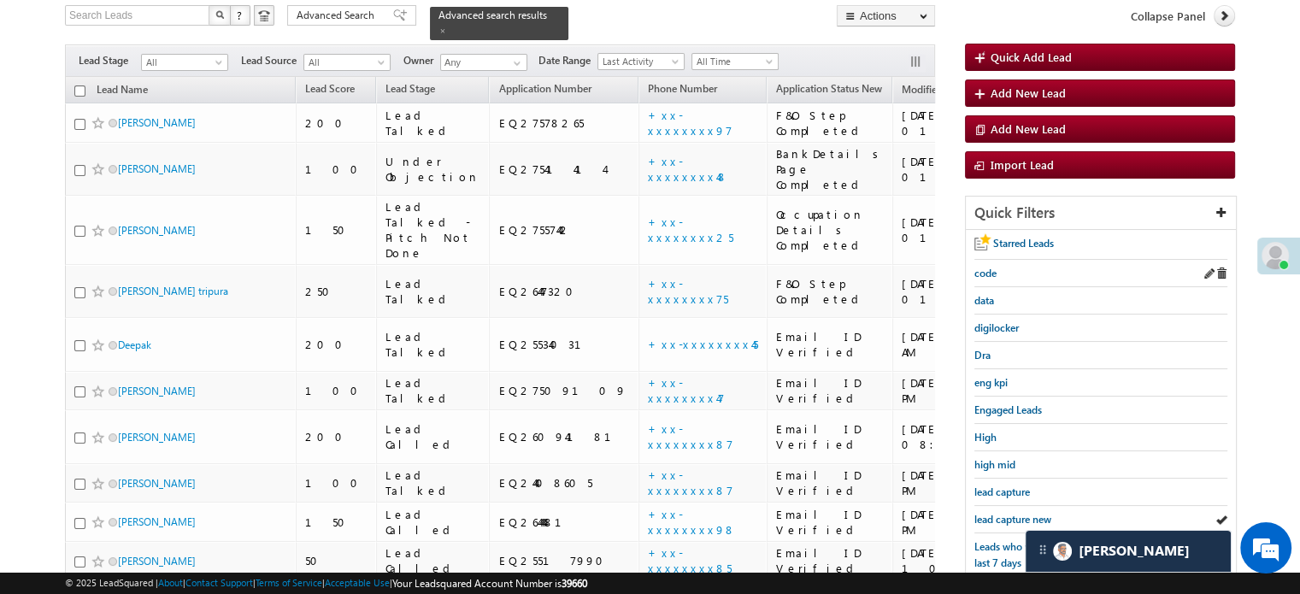
scroll to position [256, 0]
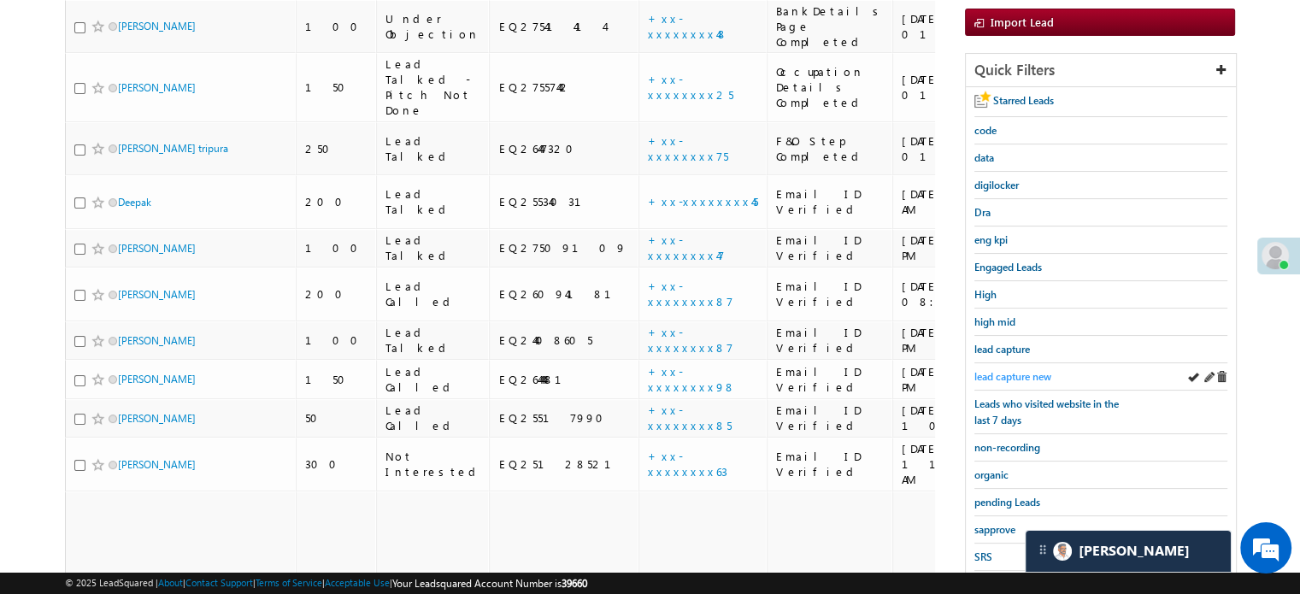
click at [1012, 370] on span "lead capture new" at bounding box center [1012, 376] width 77 height 13
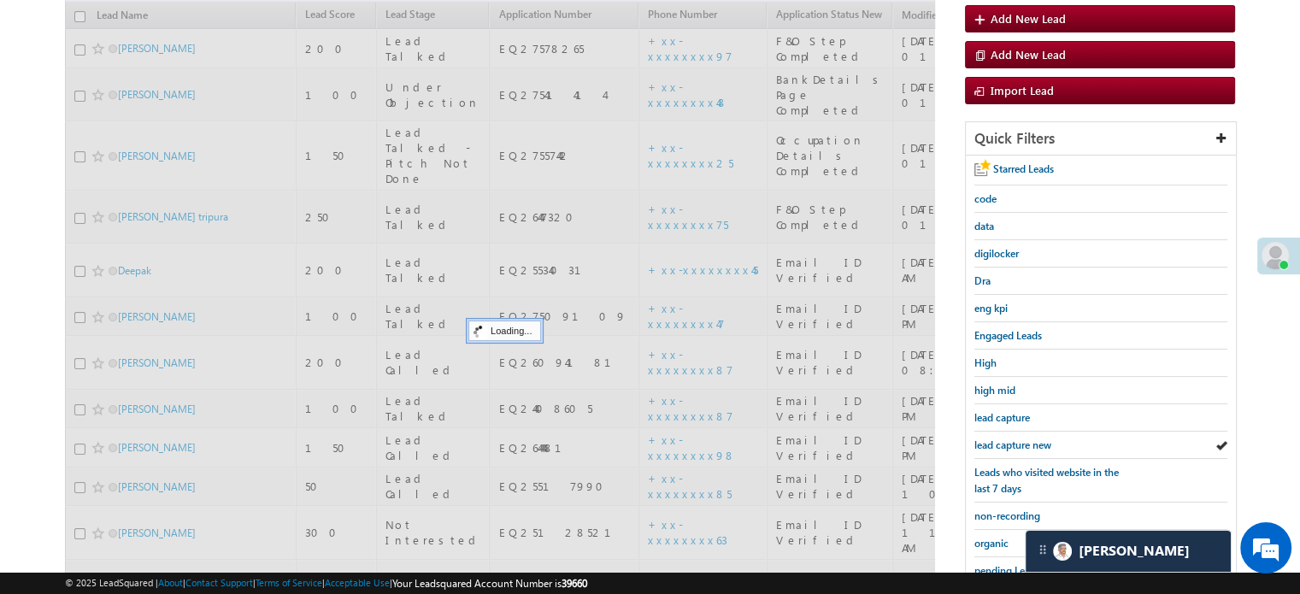
scroll to position [85, 0]
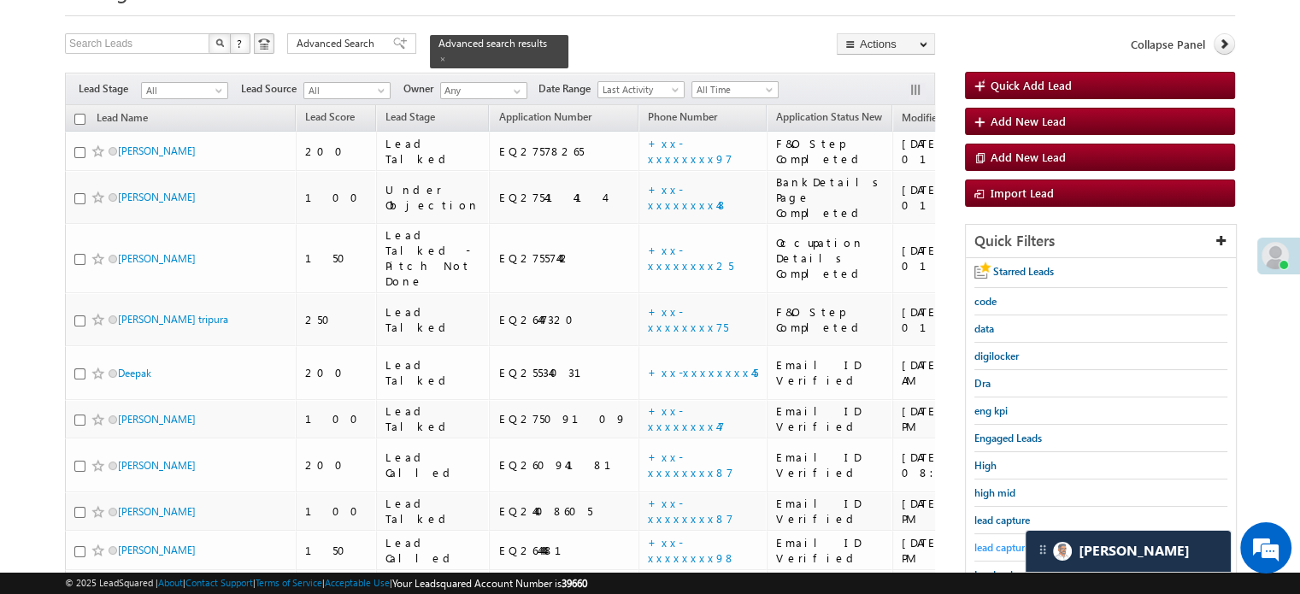
click at [1000, 544] on span "lead capture new" at bounding box center [1012, 547] width 77 height 13
click at [995, 541] on span "lead capture new" at bounding box center [1012, 547] width 77 height 13
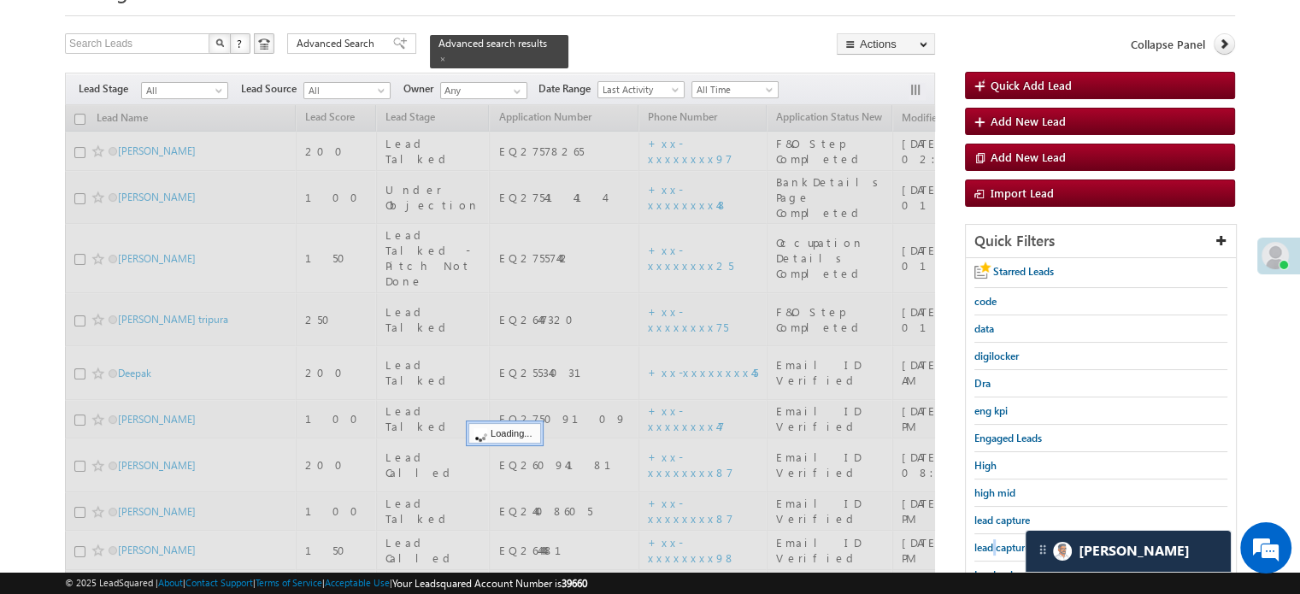
click at [995, 541] on span "lead capture new" at bounding box center [1012, 547] width 77 height 13
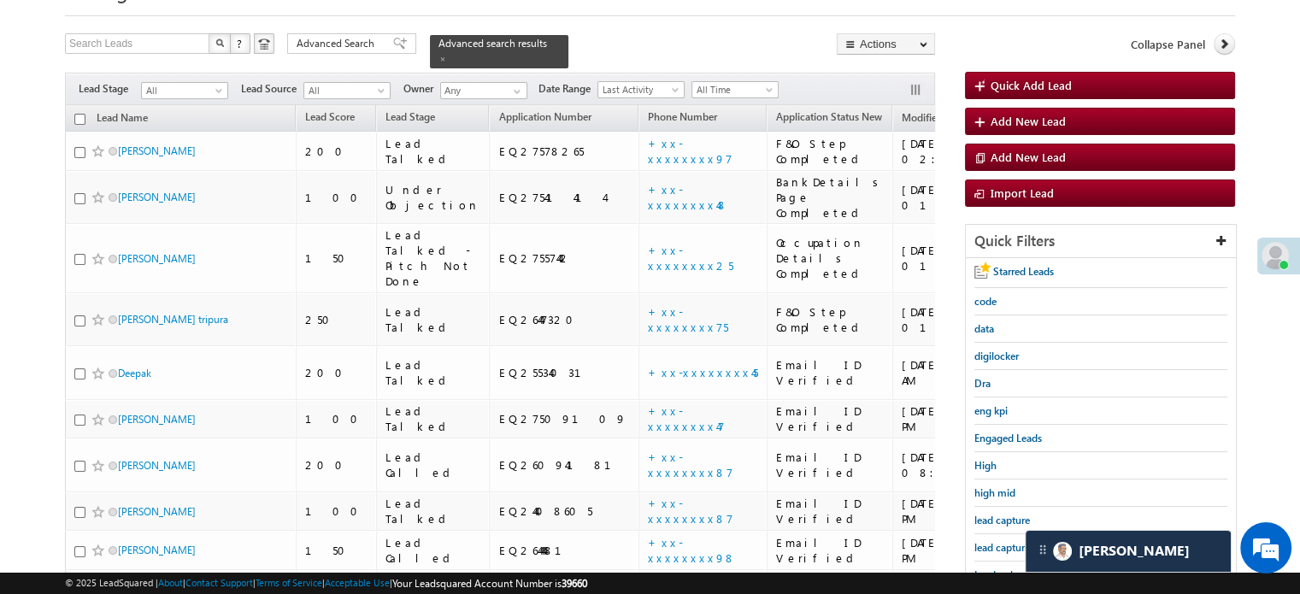
click at [995, 541] on span "lead capture new" at bounding box center [1012, 547] width 77 height 13
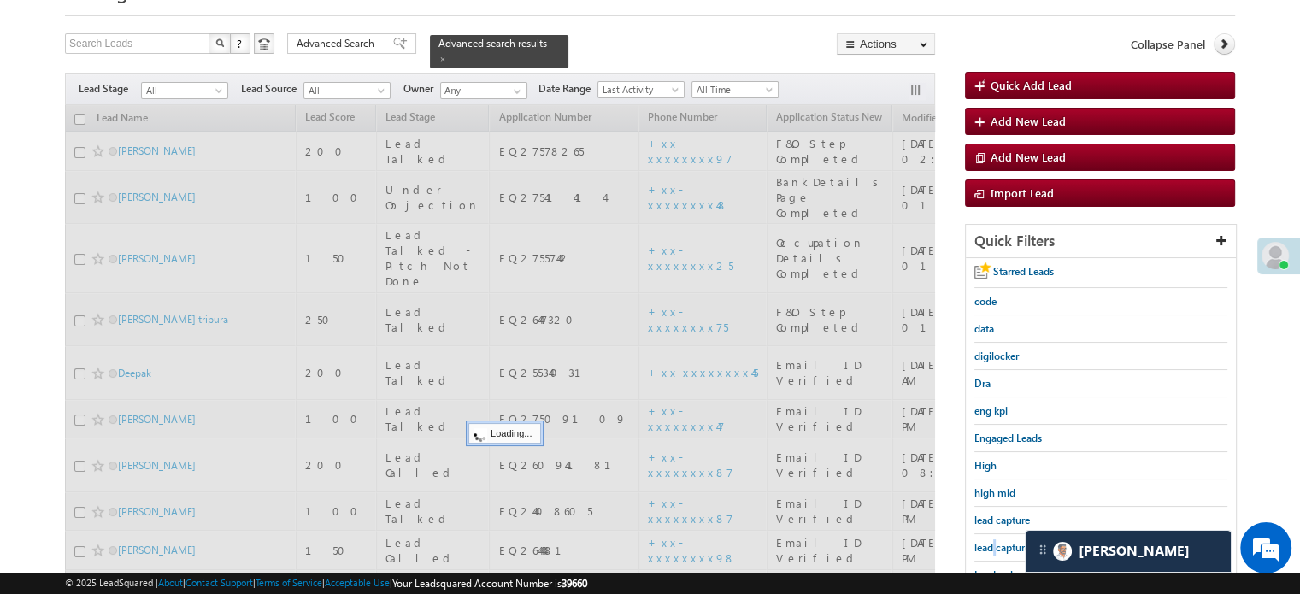
click at [995, 541] on span "lead capture new" at bounding box center [1012, 547] width 77 height 13
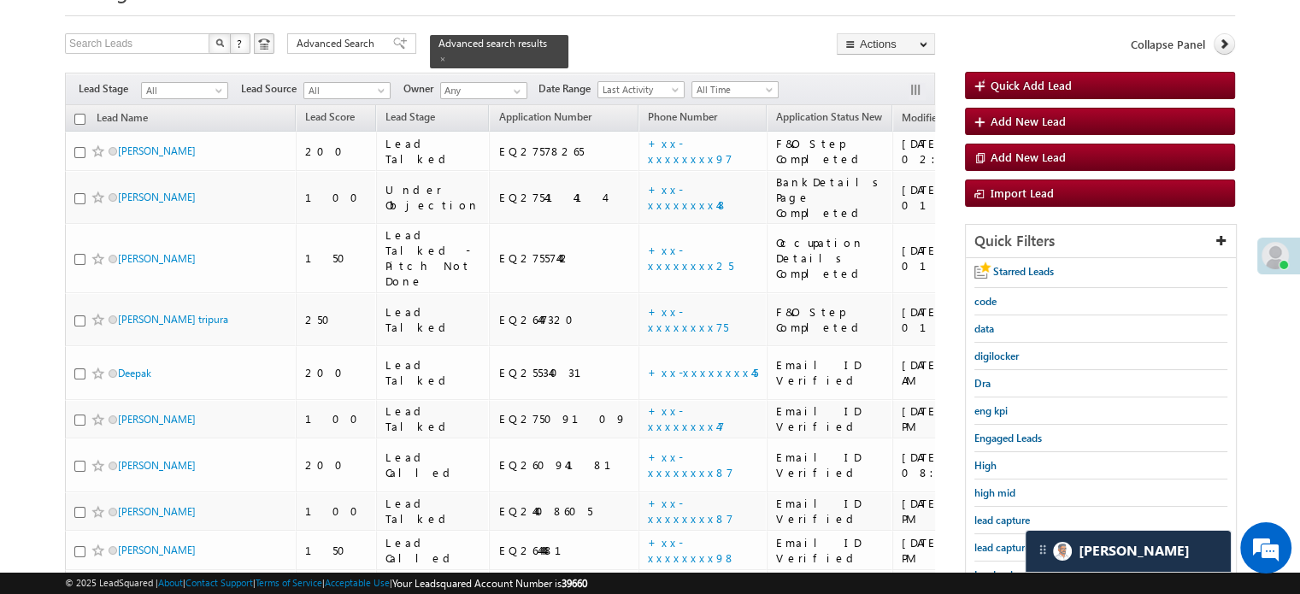
click at [995, 541] on span "lead capture new" at bounding box center [1012, 547] width 77 height 13
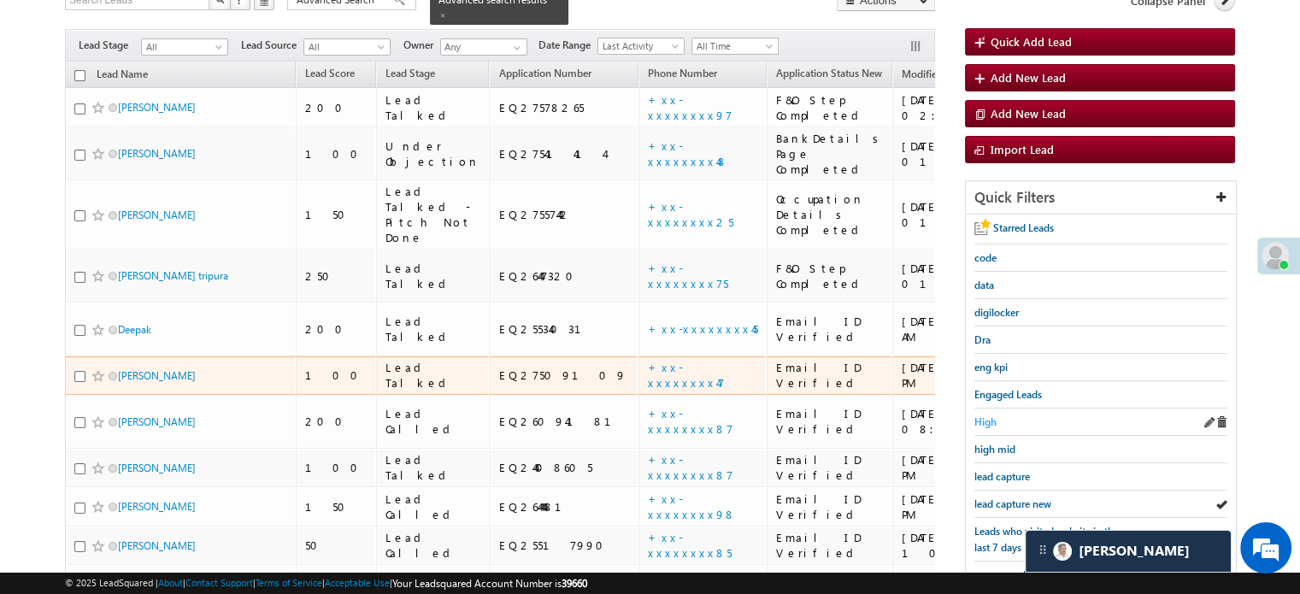
scroll to position [171, 0]
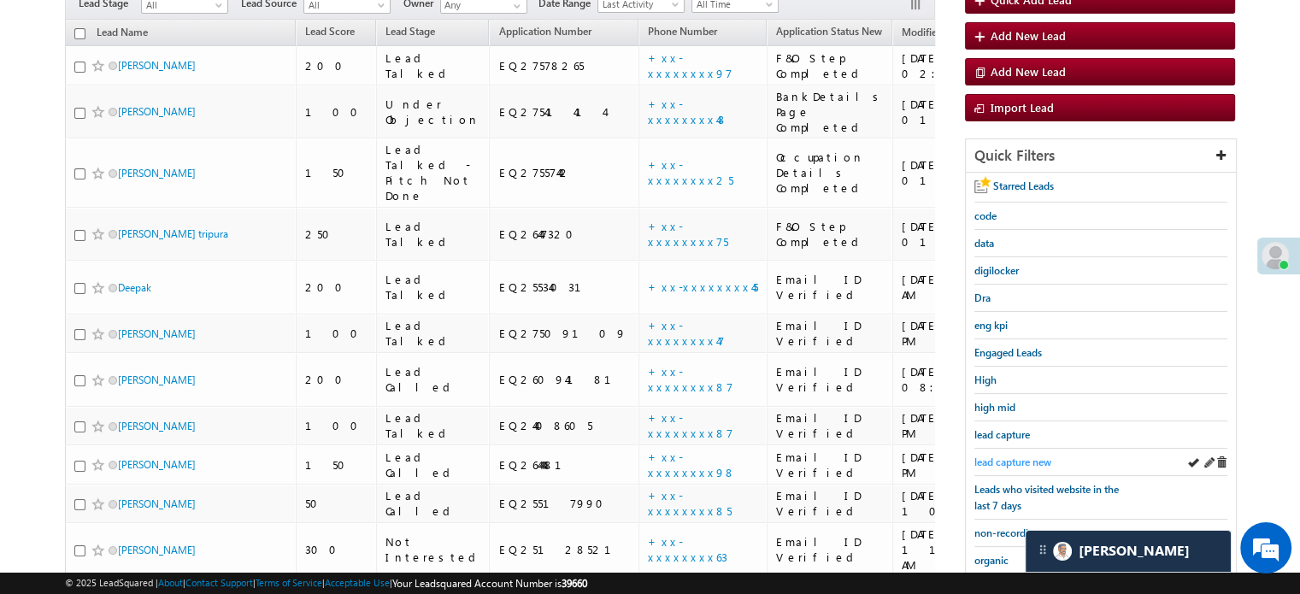
click at [1035, 454] on link "lead capture new" at bounding box center [1012, 462] width 77 height 16
click at [998, 449] on div "lead capture new" at bounding box center [1100, 462] width 253 height 27
click at [1004, 449] on div "lead capture new" at bounding box center [1100, 462] width 253 height 27
click at [1005, 456] on span "lead capture new" at bounding box center [1012, 462] width 77 height 13
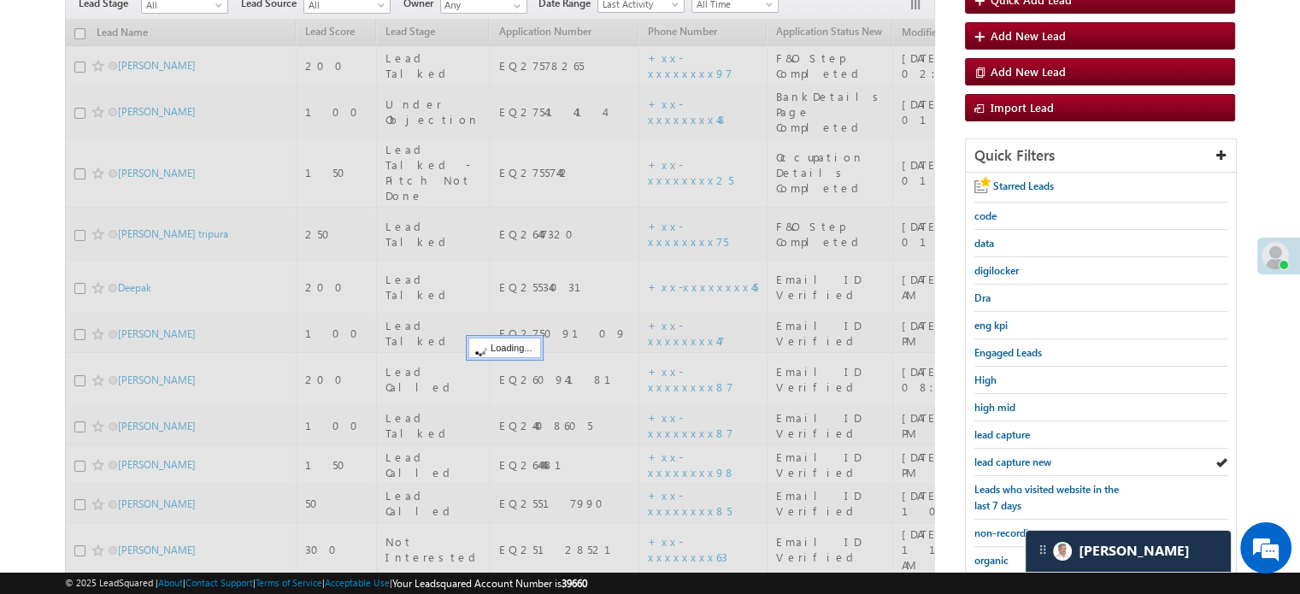
click at [1005, 456] on span "lead capture new" at bounding box center [1012, 462] width 77 height 13
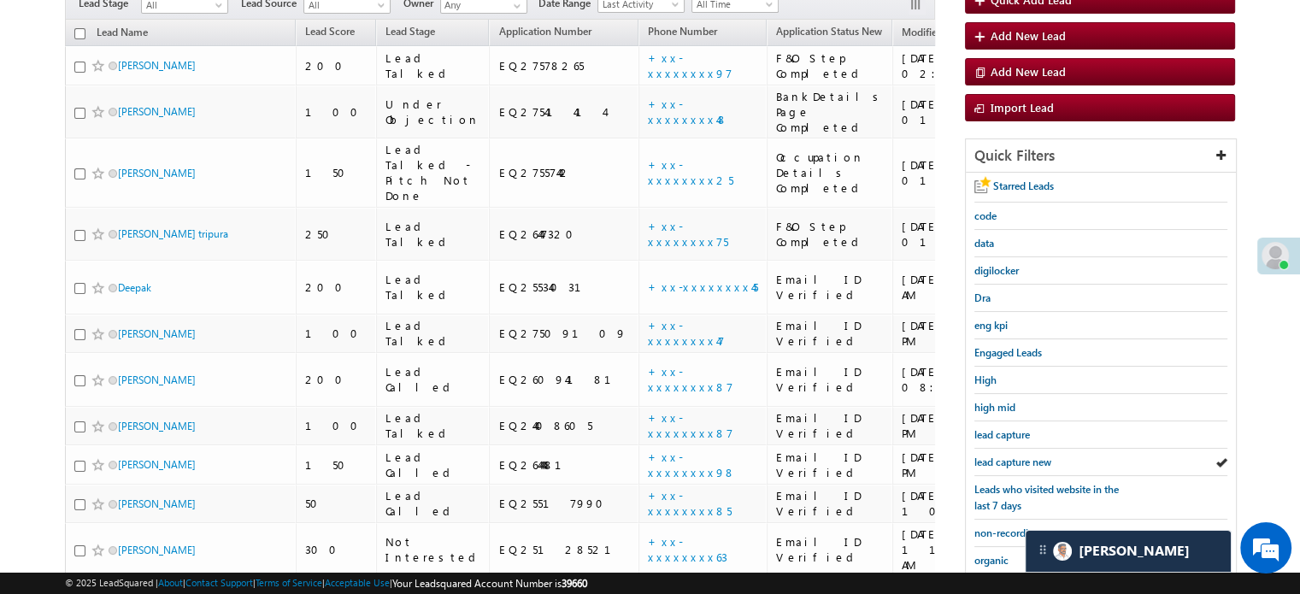
click at [1005, 456] on span "lead capture new" at bounding box center [1012, 462] width 77 height 13
click at [1019, 464] on span "lead capture new" at bounding box center [1012, 462] width 77 height 13
click at [1005, 456] on span "lead capture new" at bounding box center [1012, 462] width 77 height 13
click at [1017, 456] on span "lead capture new" at bounding box center [1012, 462] width 77 height 13
click at [1028, 456] on span "lead capture new" at bounding box center [1012, 462] width 77 height 13
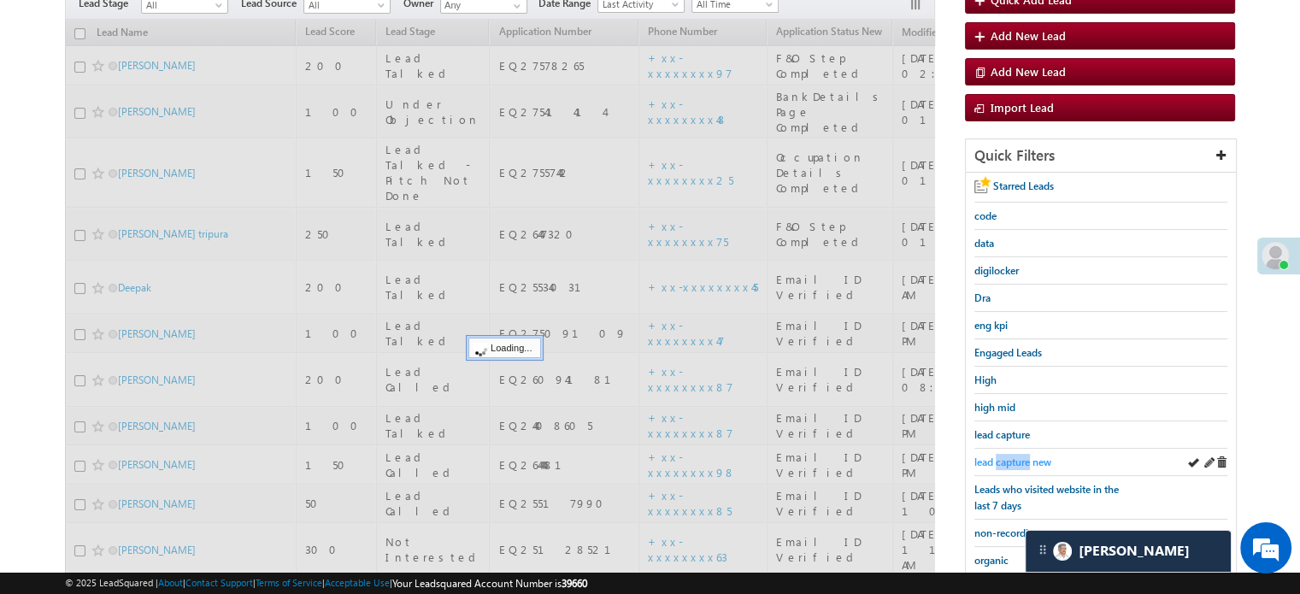
drag, startPoint x: 1028, startPoint y: 450, endPoint x: 1016, endPoint y: 454, distance: 12.4
click at [1016, 456] on span "lead capture new" at bounding box center [1012, 462] width 77 height 13
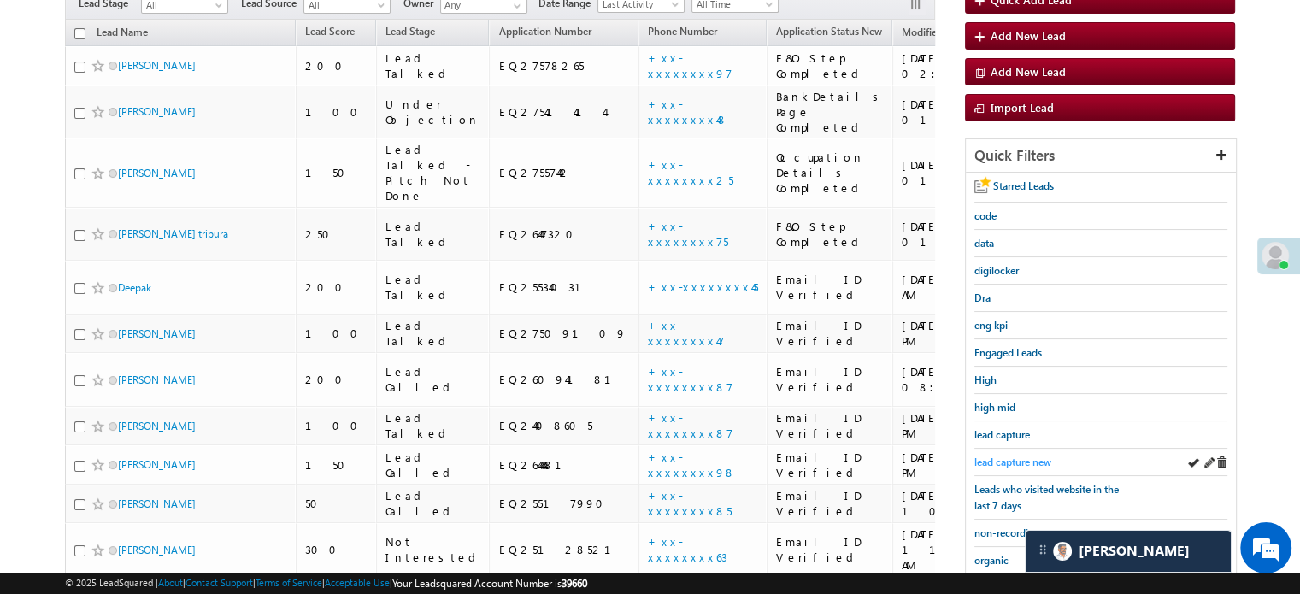
click at [992, 457] on span "lead capture new" at bounding box center [1012, 462] width 77 height 13
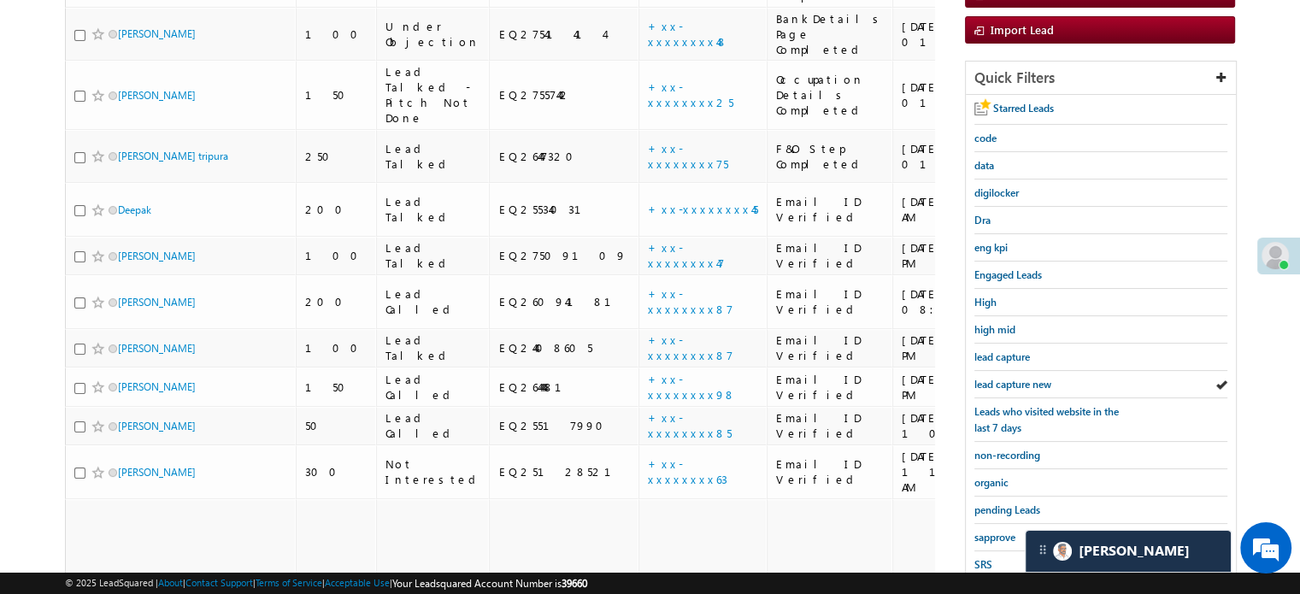
scroll to position [367, 0]
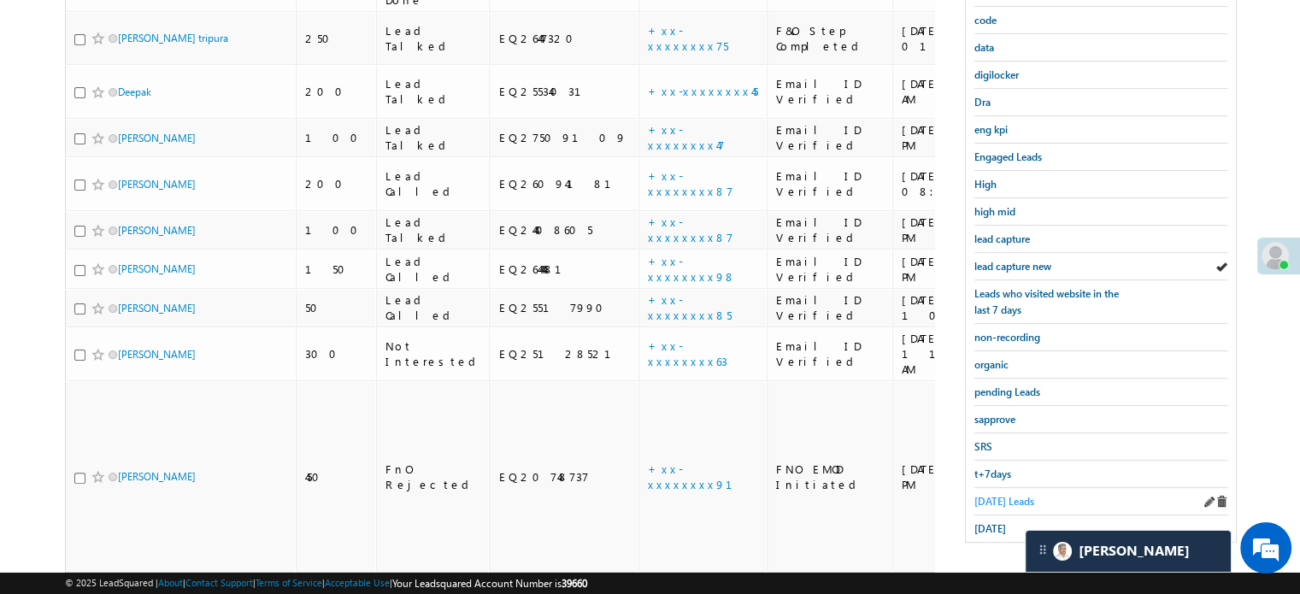
click at [989, 495] on span "[DATE] Leads" at bounding box center [1004, 501] width 60 height 13
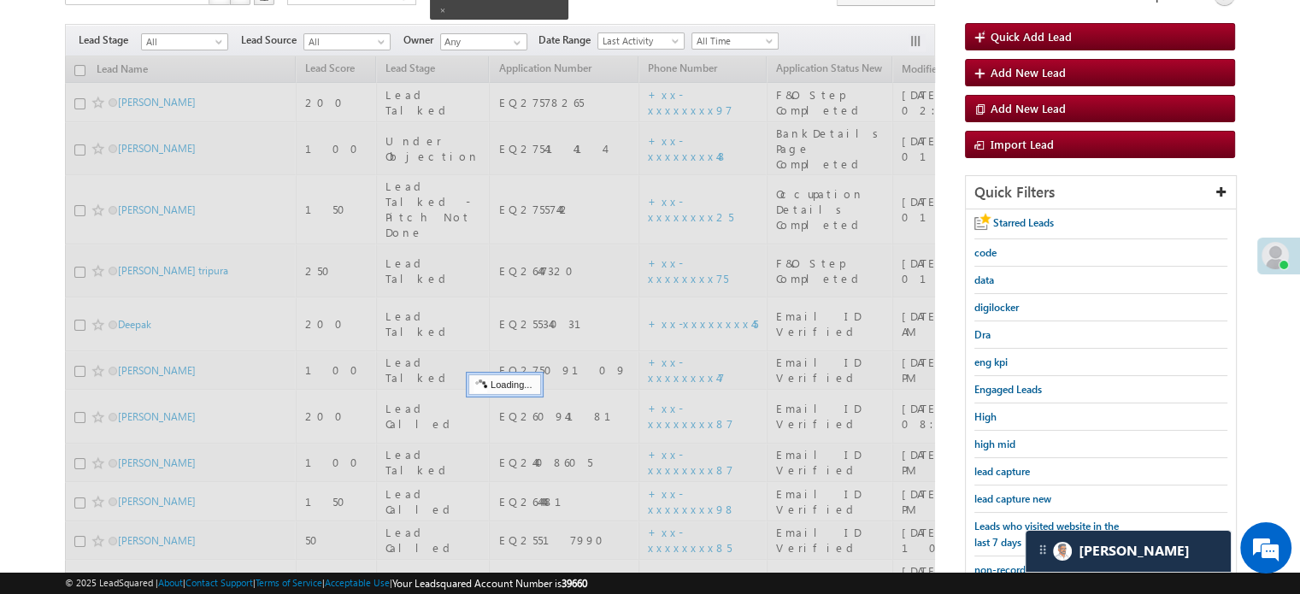
scroll to position [110, 0]
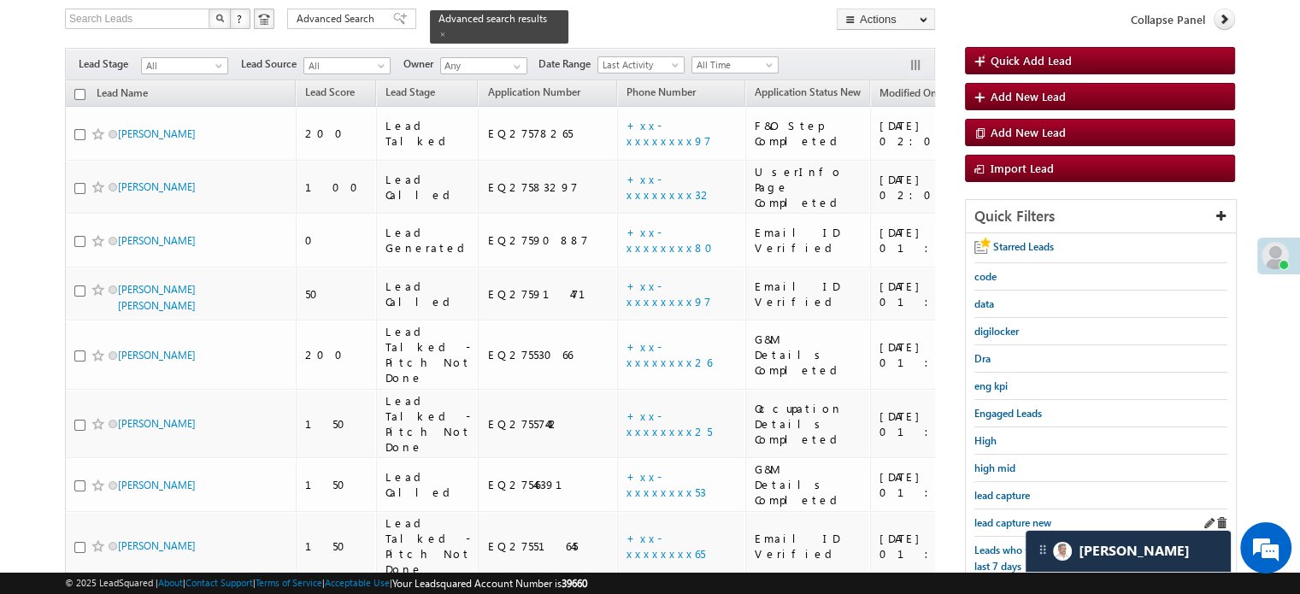
click at [992, 515] on link "lead capture new" at bounding box center [1012, 523] width 77 height 16
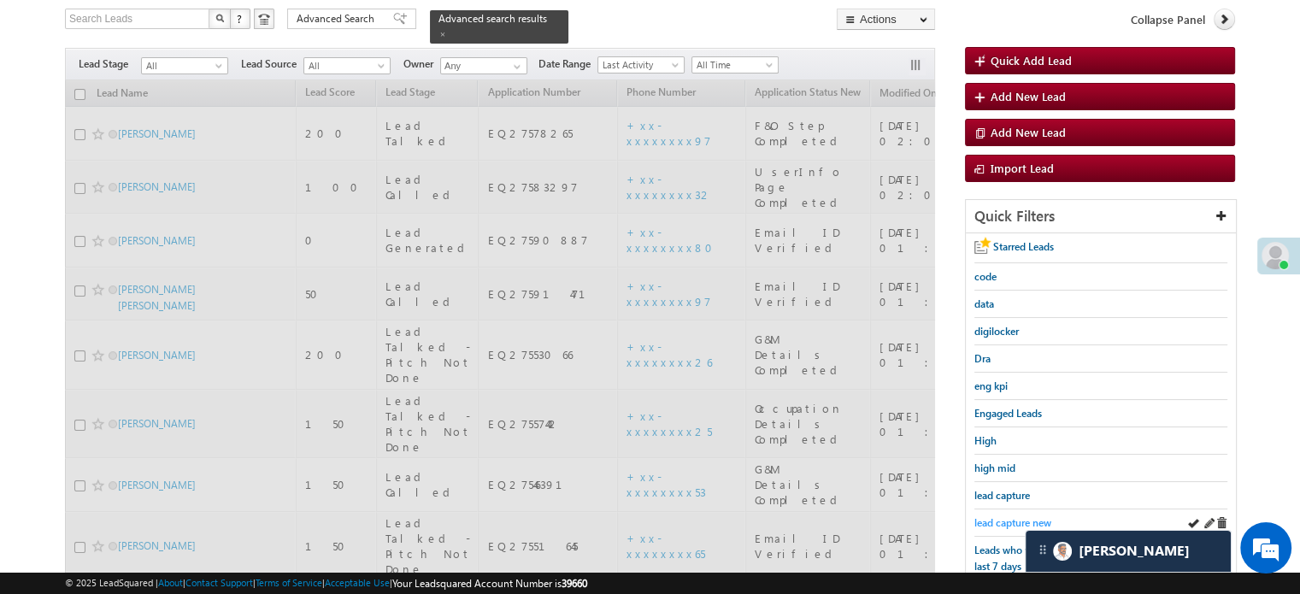
click at [992, 516] on span "lead capture new" at bounding box center [1012, 522] width 77 height 13
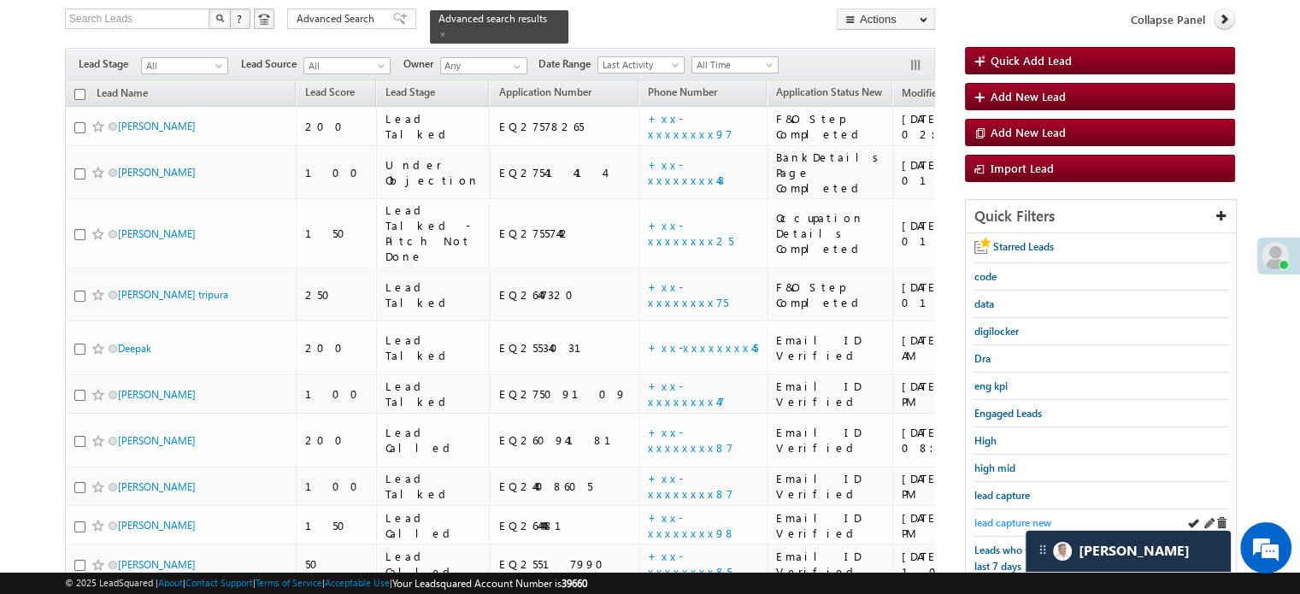
click at [1023, 518] on span "lead capture new" at bounding box center [1012, 522] width 77 height 13
click at [998, 520] on span "lead capture new" at bounding box center [1012, 522] width 77 height 13
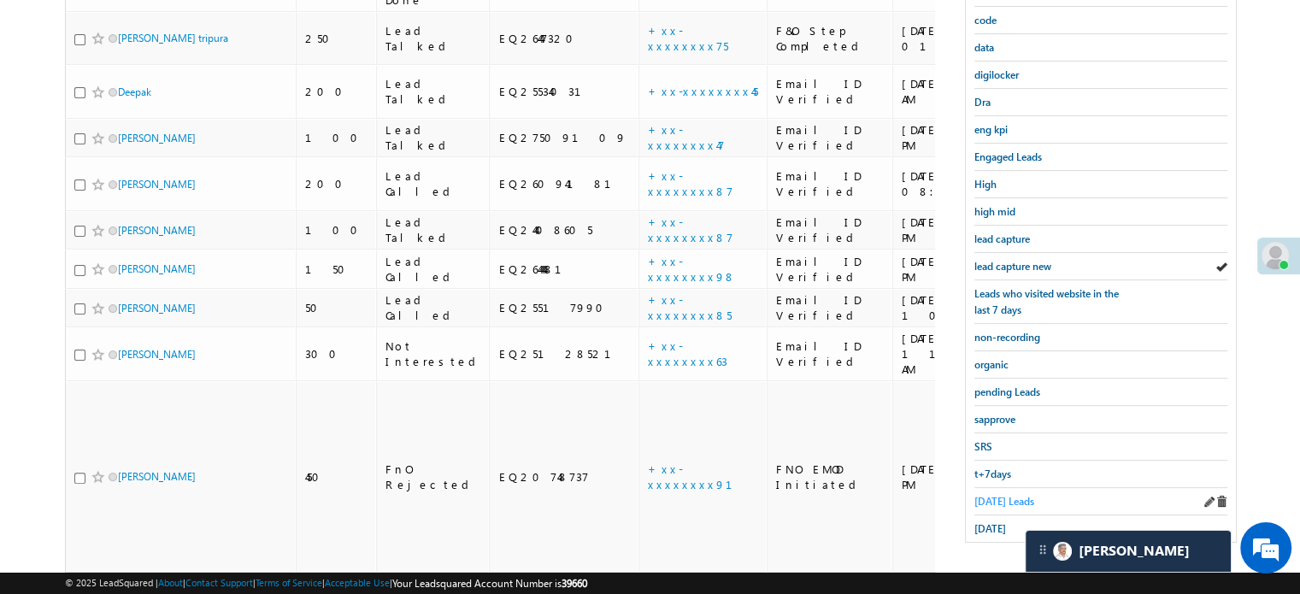
click at [995, 495] on span "[DATE] Leads" at bounding box center [1004, 501] width 60 height 13
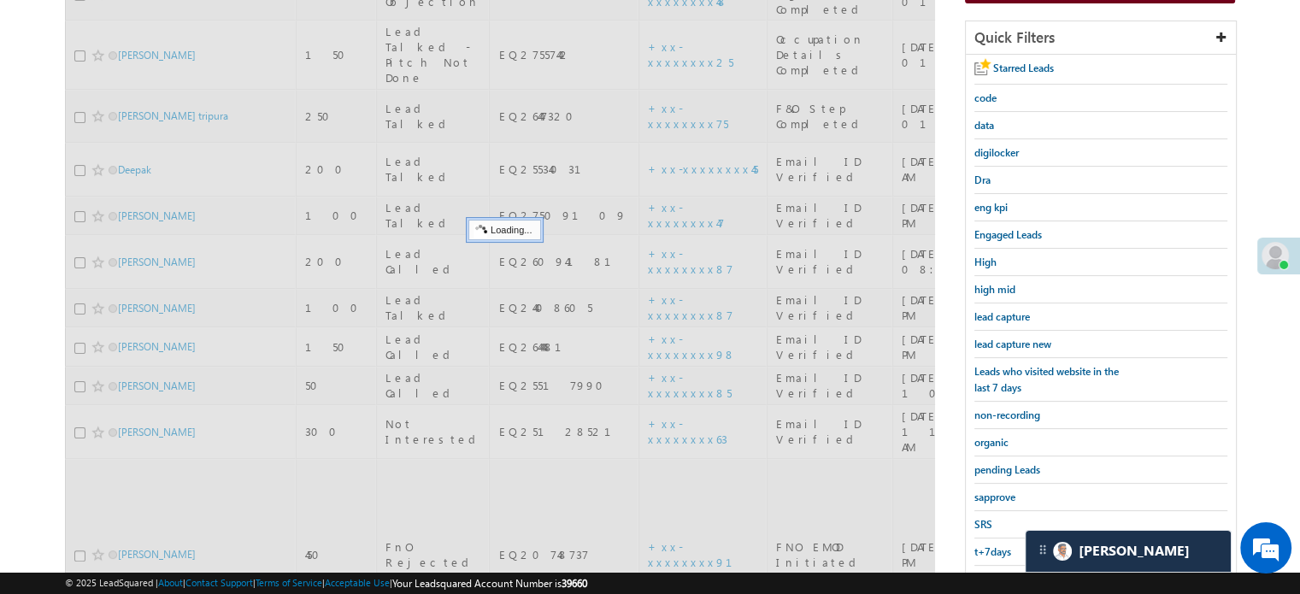
scroll to position [196, 0]
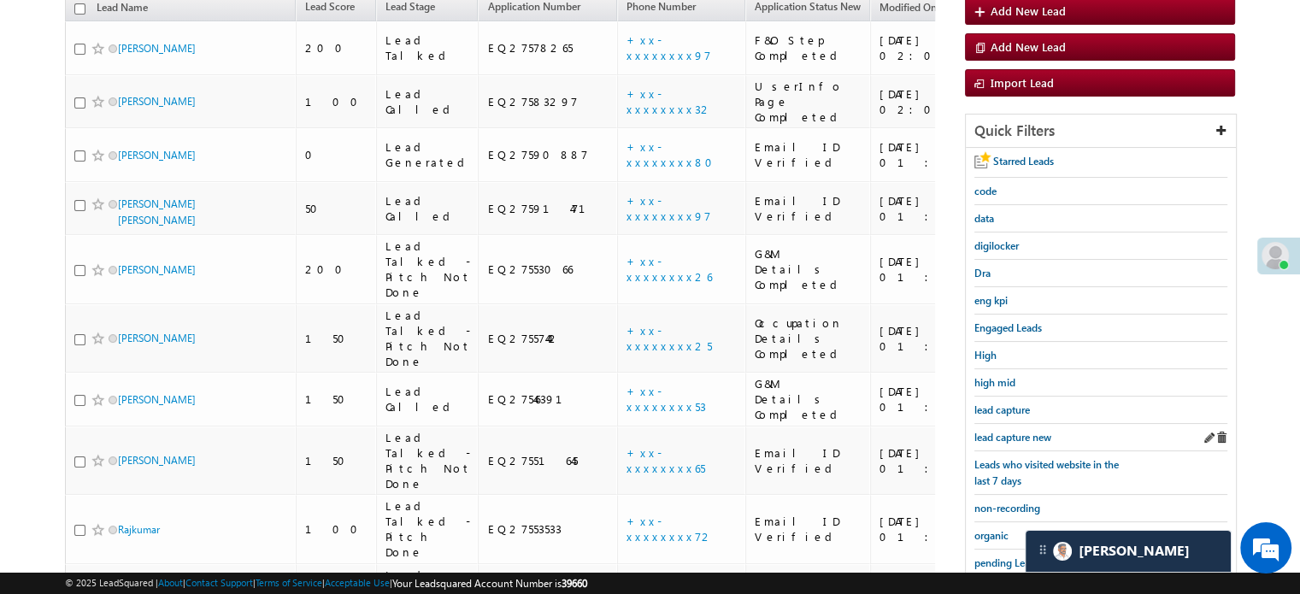
click at [1007, 424] on div "lead capture new" at bounding box center [1100, 437] width 253 height 27
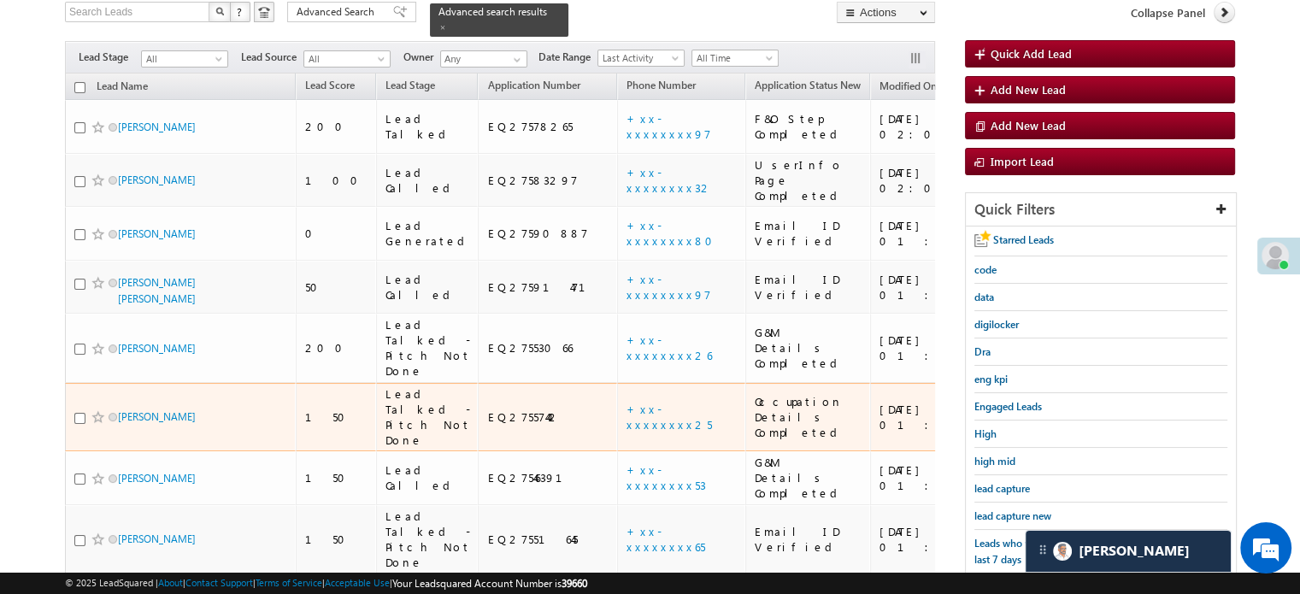
scroll to position [256, 0]
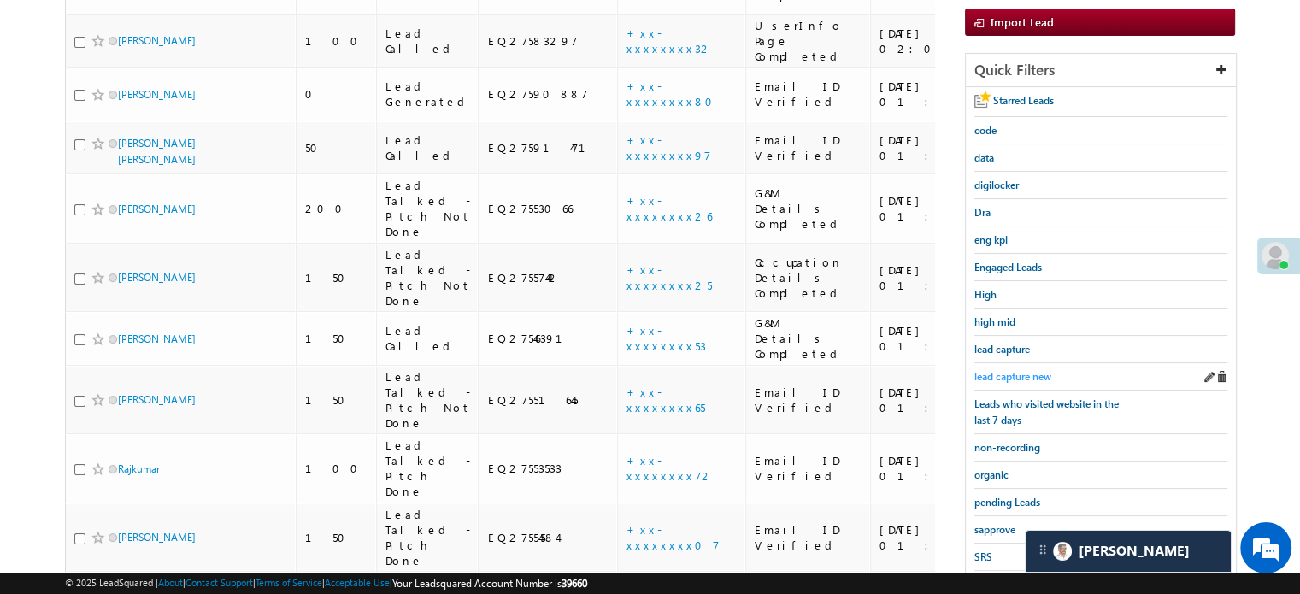
click at [1027, 363] on div "lead capture new" at bounding box center [1100, 376] width 253 height 27
click at [1026, 368] on link "lead capture new" at bounding box center [1012, 376] width 77 height 16
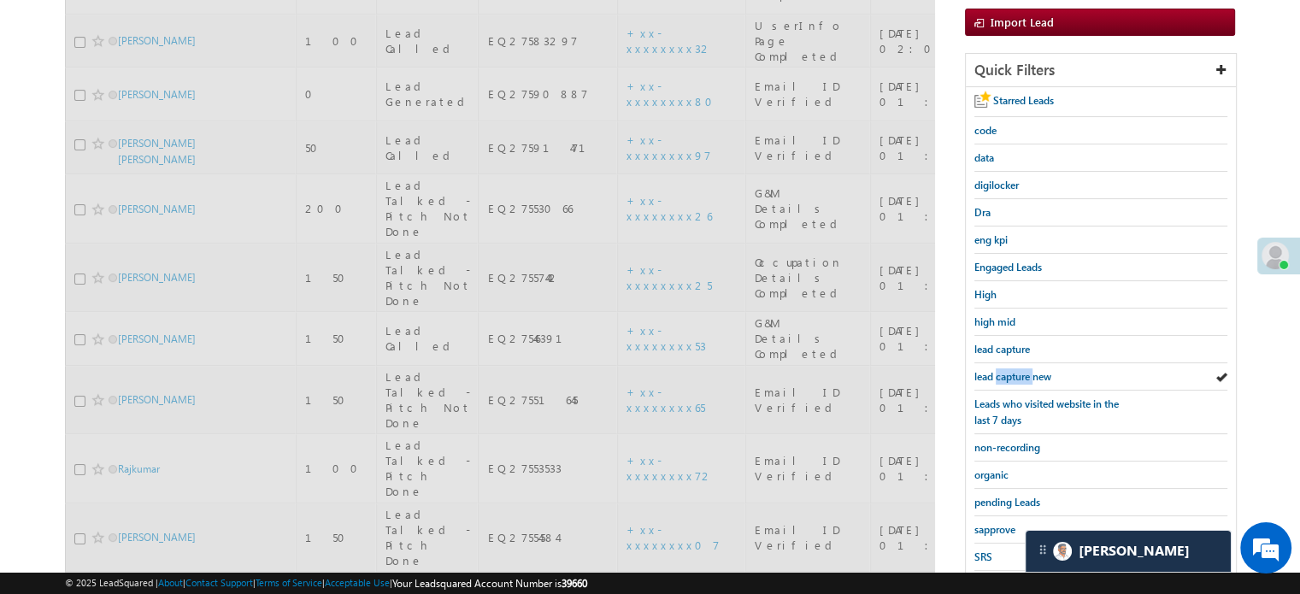
click at [1026, 368] on link "lead capture new" at bounding box center [1012, 376] width 77 height 16
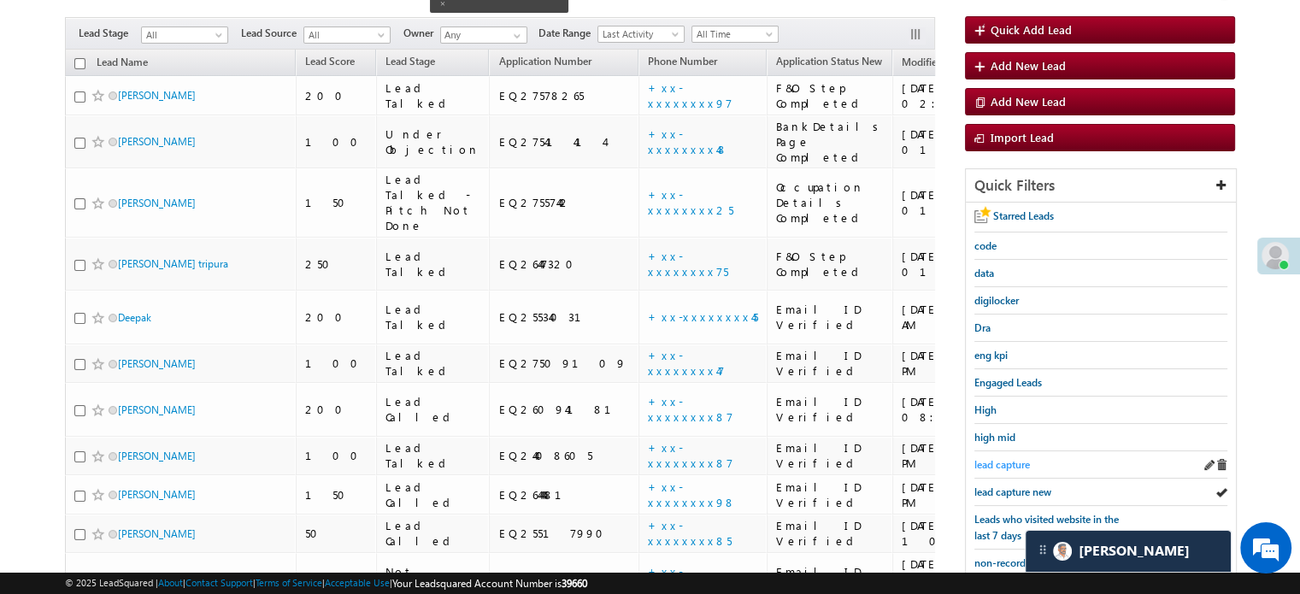
scroll to position [171, 0]
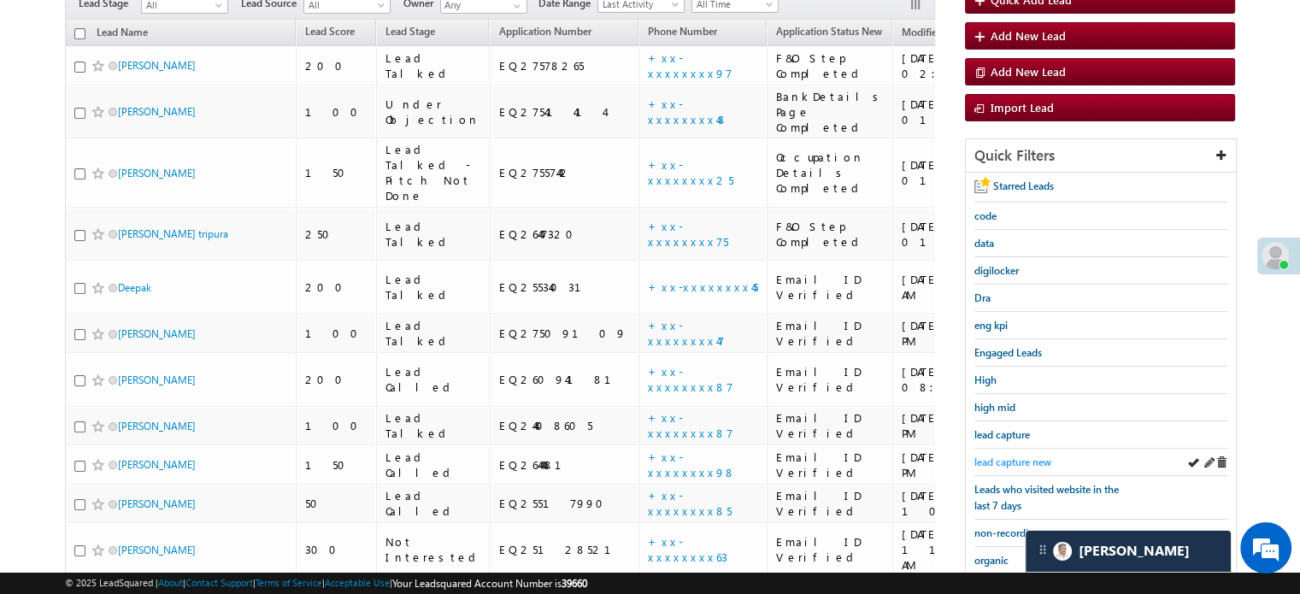
click at [1025, 454] on link "lead capture new" at bounding box center [1012, 462] width 77 height 16
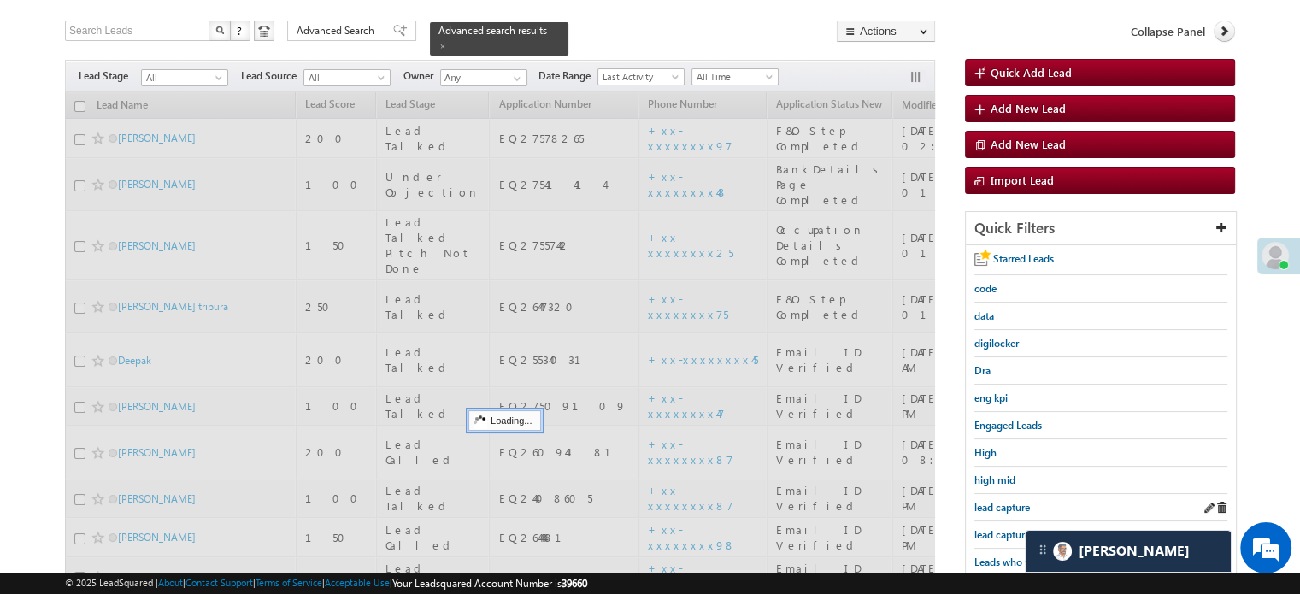
scroll to position [0, 0]
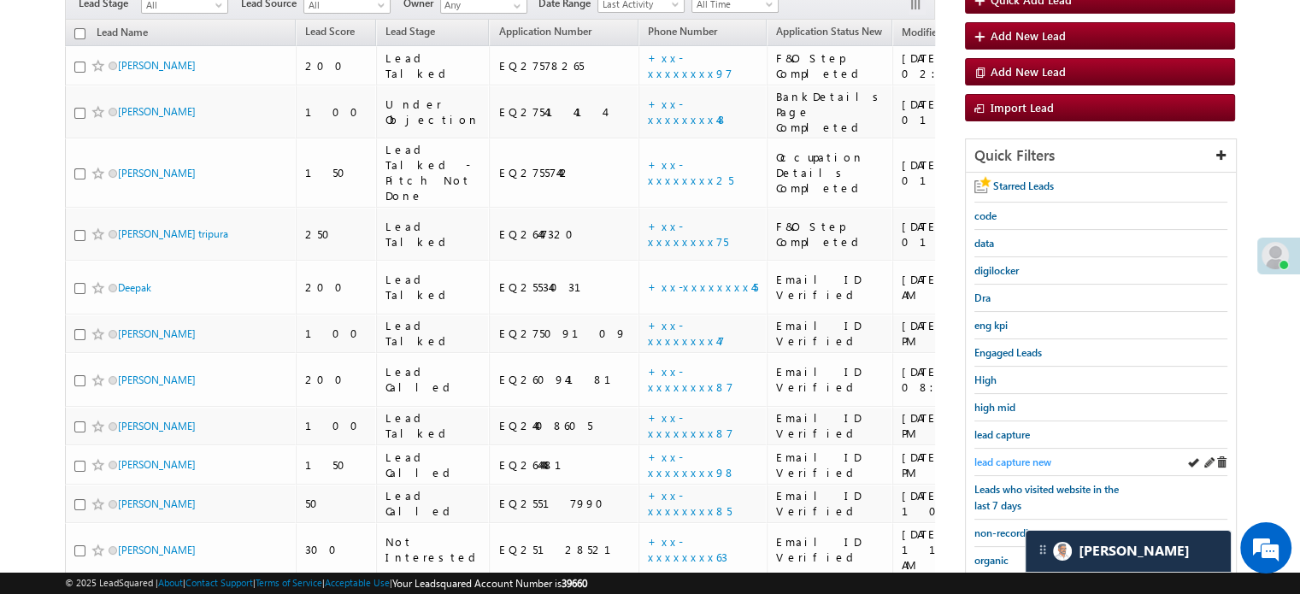
click at [1015, 461] on span "lead capture new" at bounding box center [1012, 462] width 77 height 13
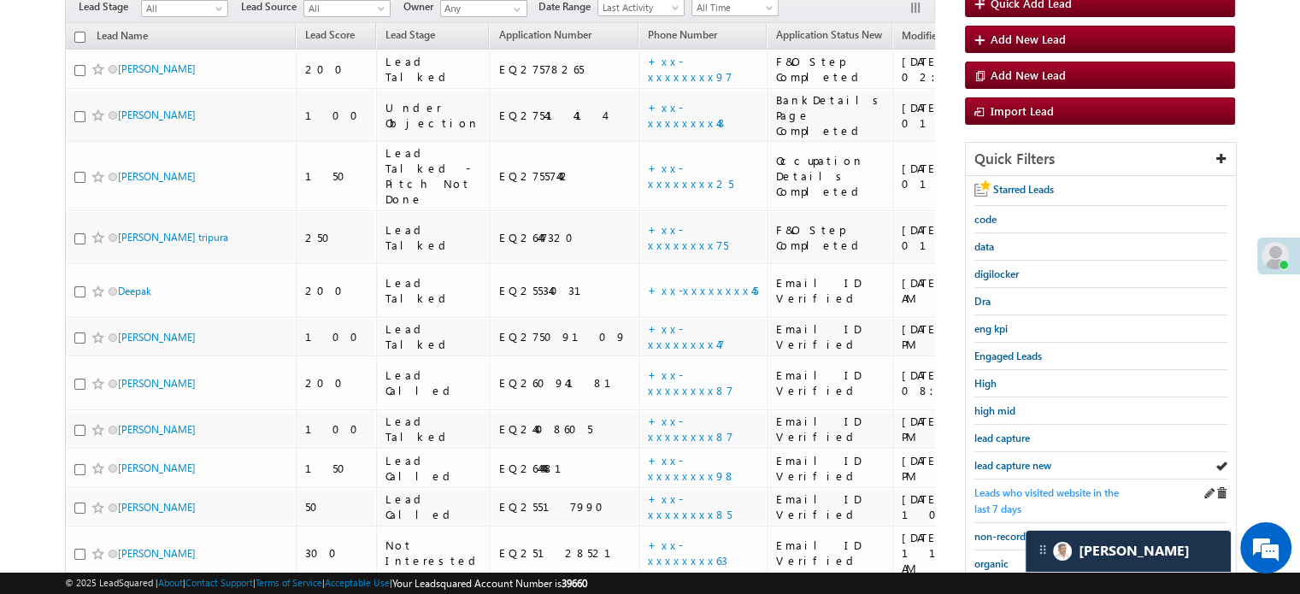
scroll to position [171, 0]
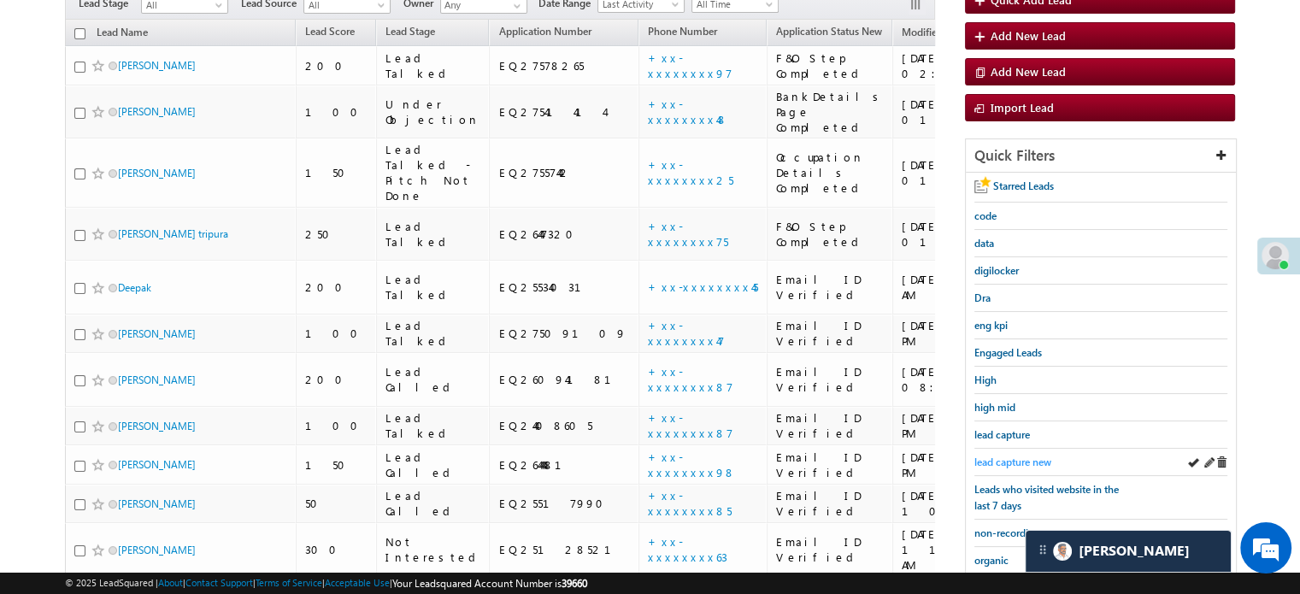
click at [1028, 458] on span "lead capture new" at bounding box center [1012, 462] width 77 height 13
click at [1025, 459] on span "lead capture new" at bounding box center [1012, 462] width 77 height 13
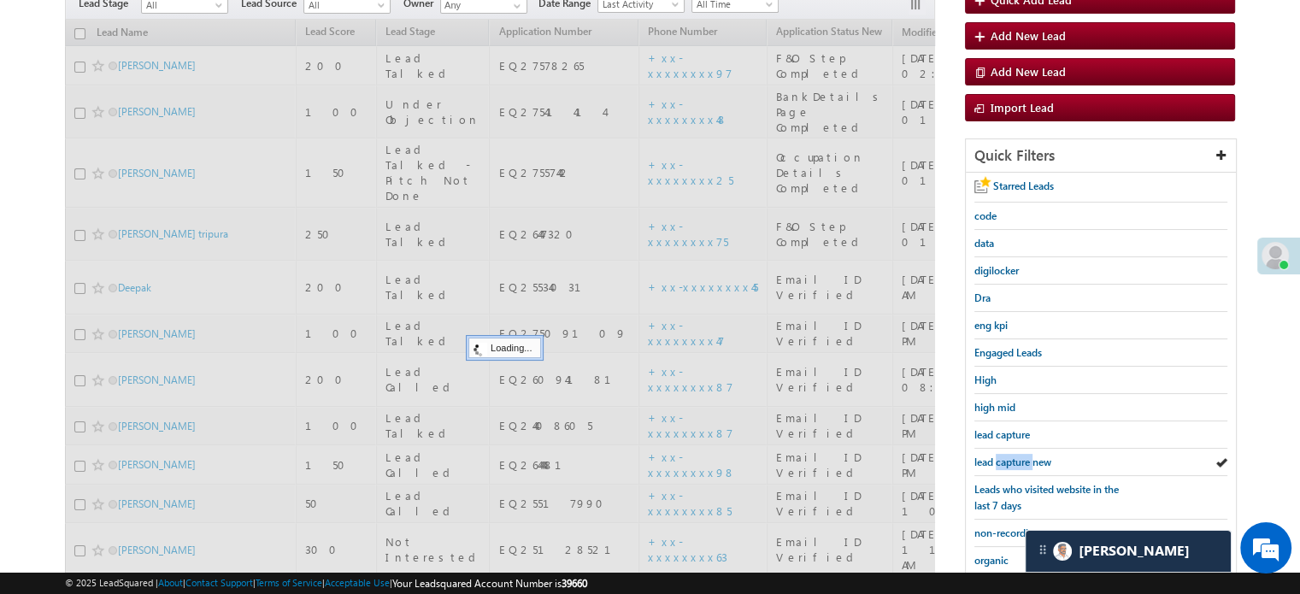
click at [1025, 459] on span "lead capture new" at bounding box center [1012, 462] width 77 height 13
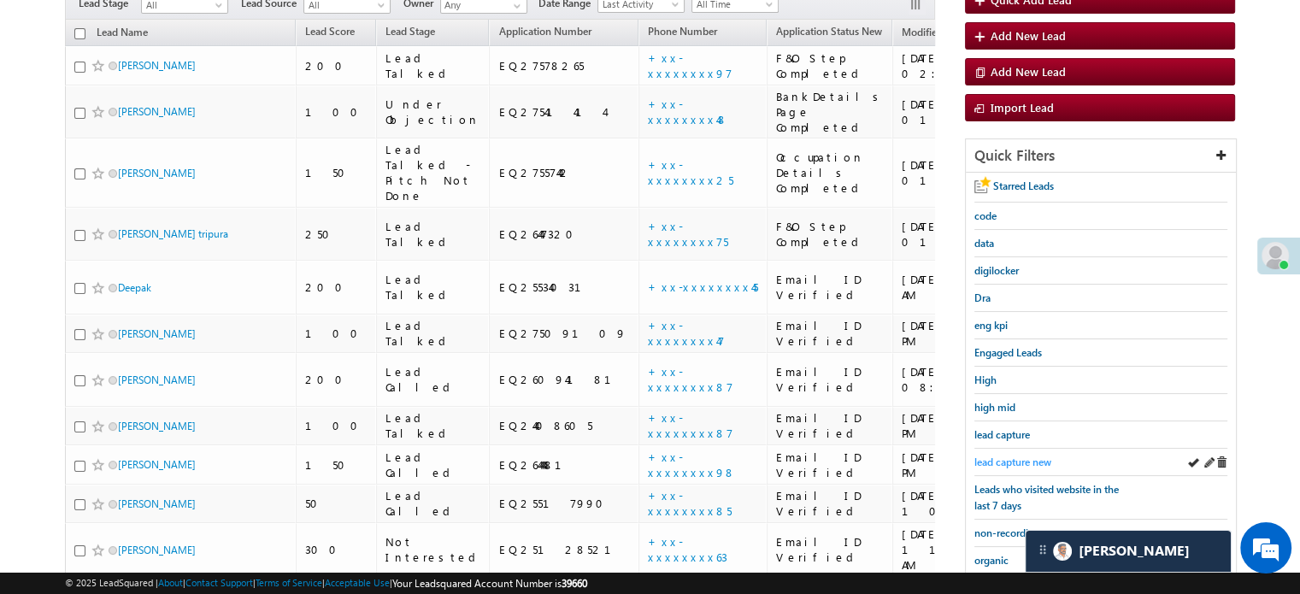
click at [1002, 456] on span "lead capture new" at bounding box center [1012, 462] width 77 height 13
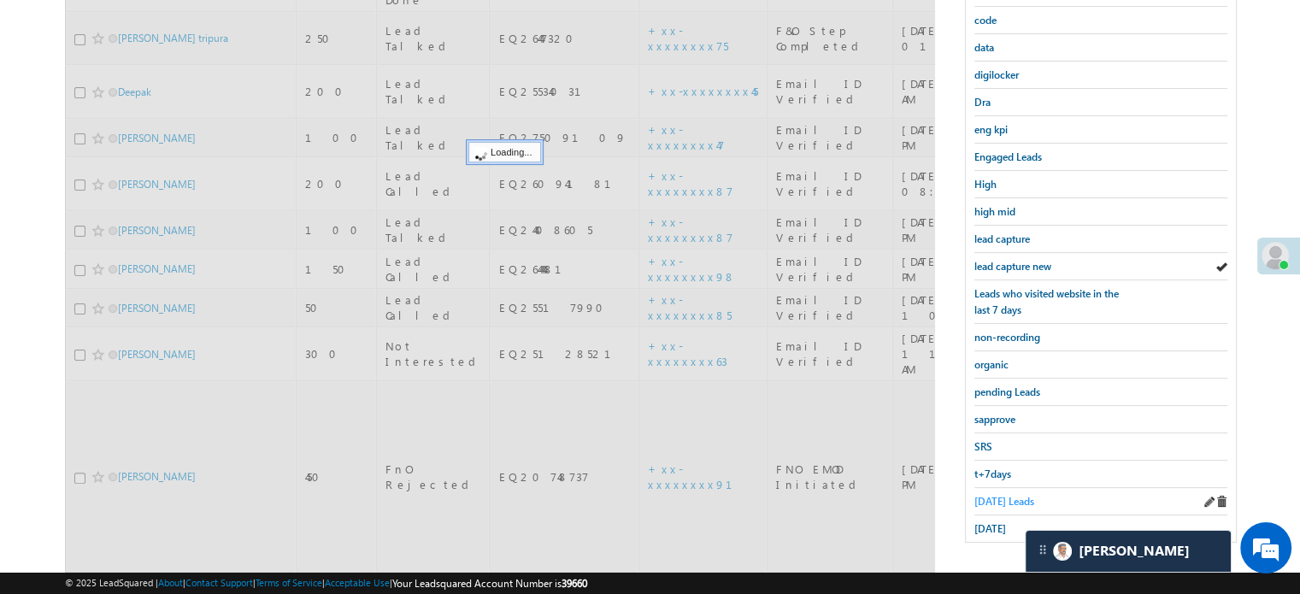
click at [992, 495] on span "[DATE] Leads" at bounding box center [1004, 501] width 60 height 13
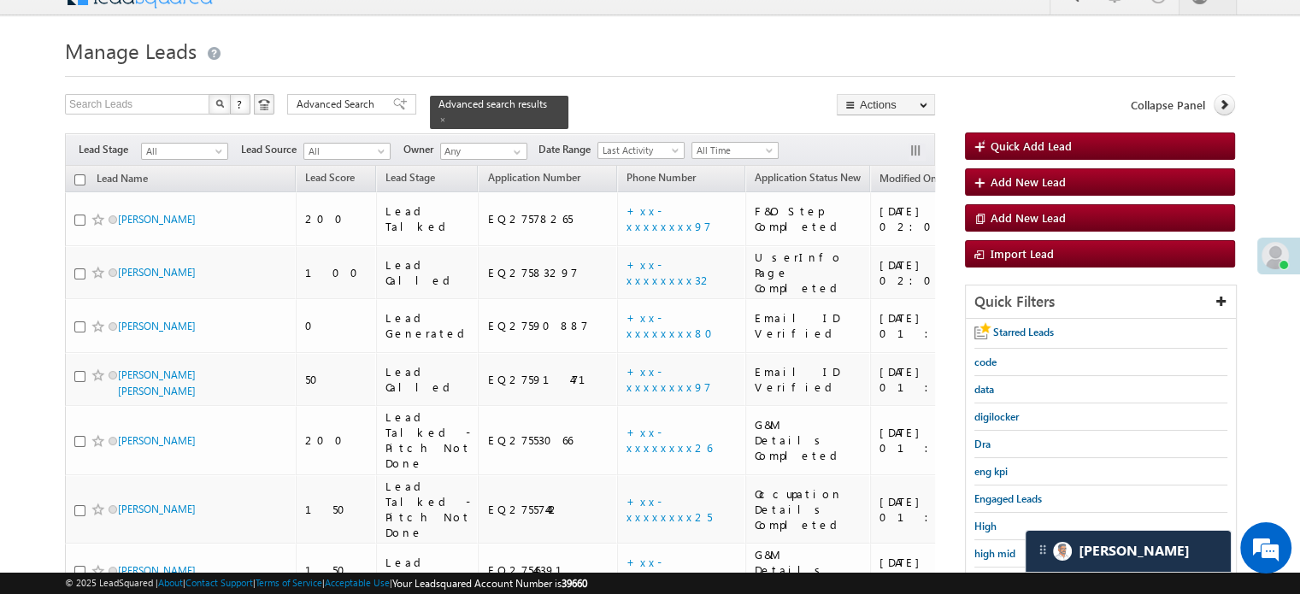
scroll to position [110, 0]
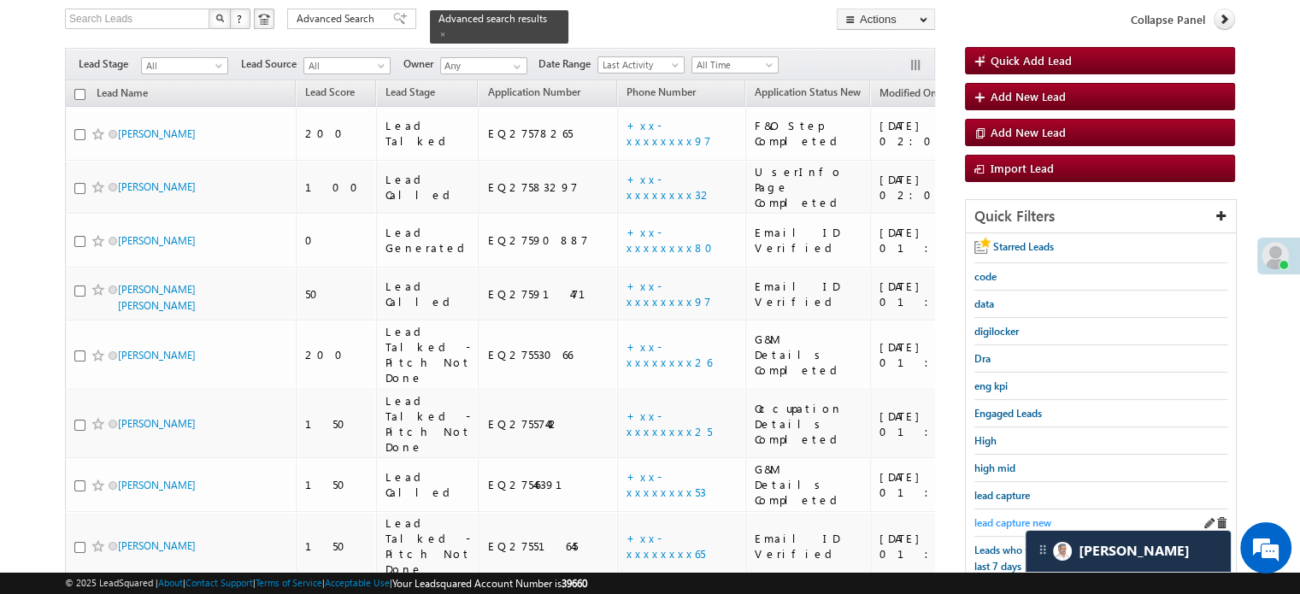
click at [997, 516] on span "lead capture new" at bounding box center [1012, 522] width 77 height 13
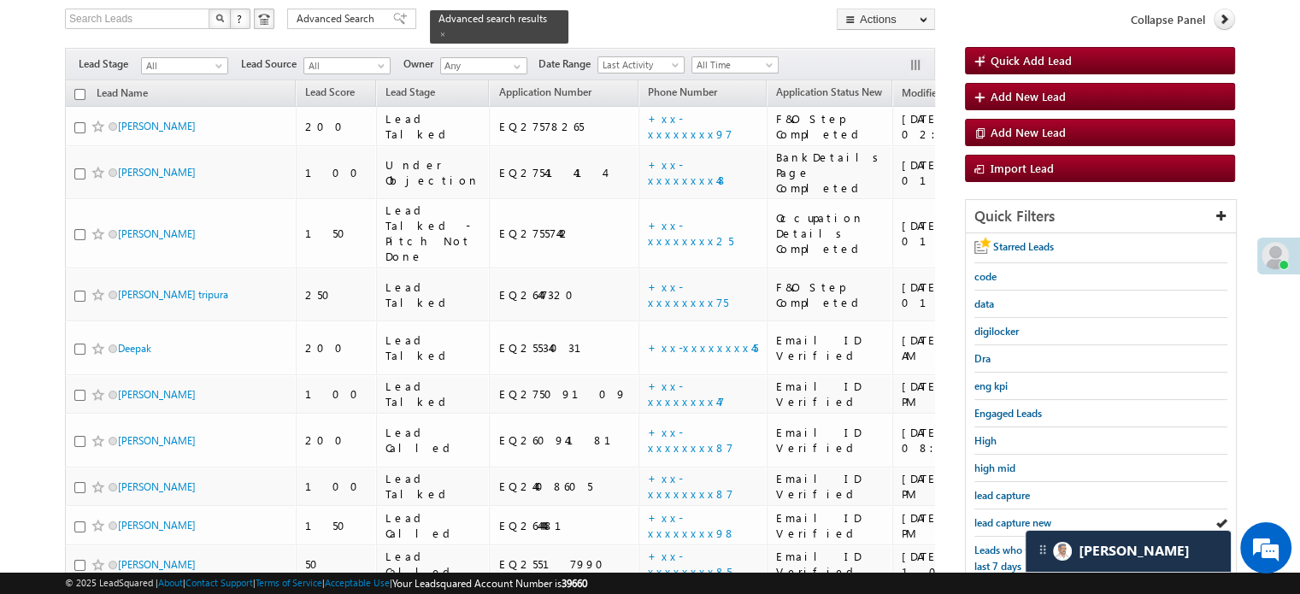
click at [997, 516] on span "lead capture new" at bounding box center [1012, 522] width 77 height 13
click at [991, 516] on span "lead capture new" at bounding box center [1012, 522] width 77 height 13
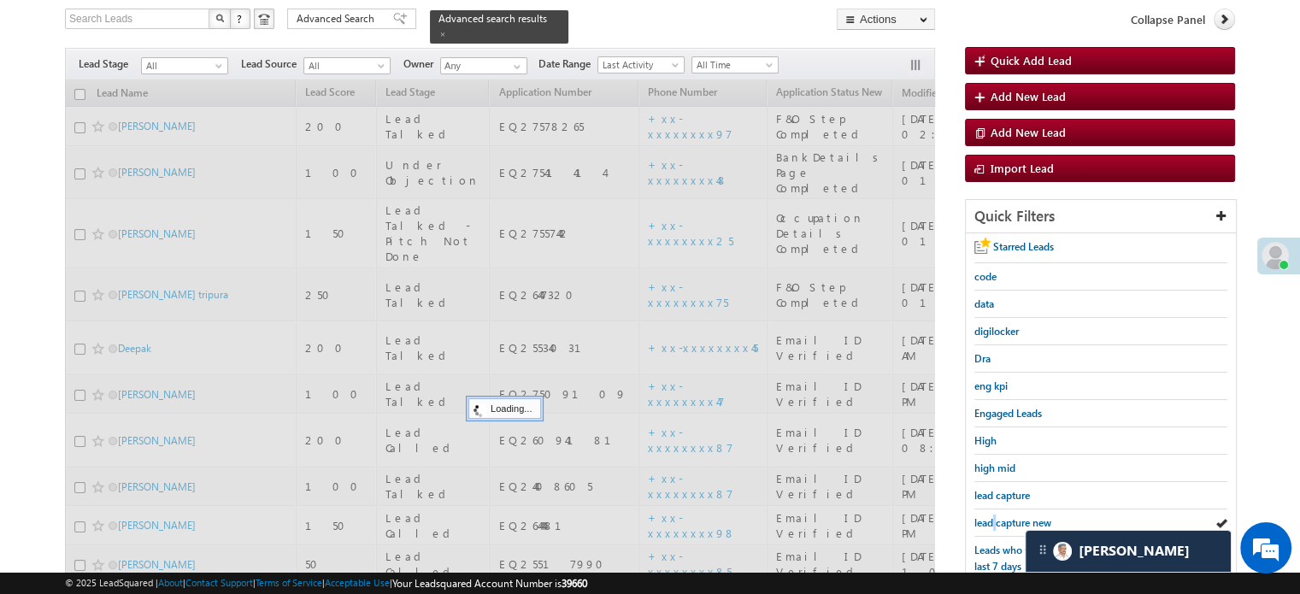
click at [991, 516] on span "lead capture new" at bounding box center [1012, 522] width 77 height 13
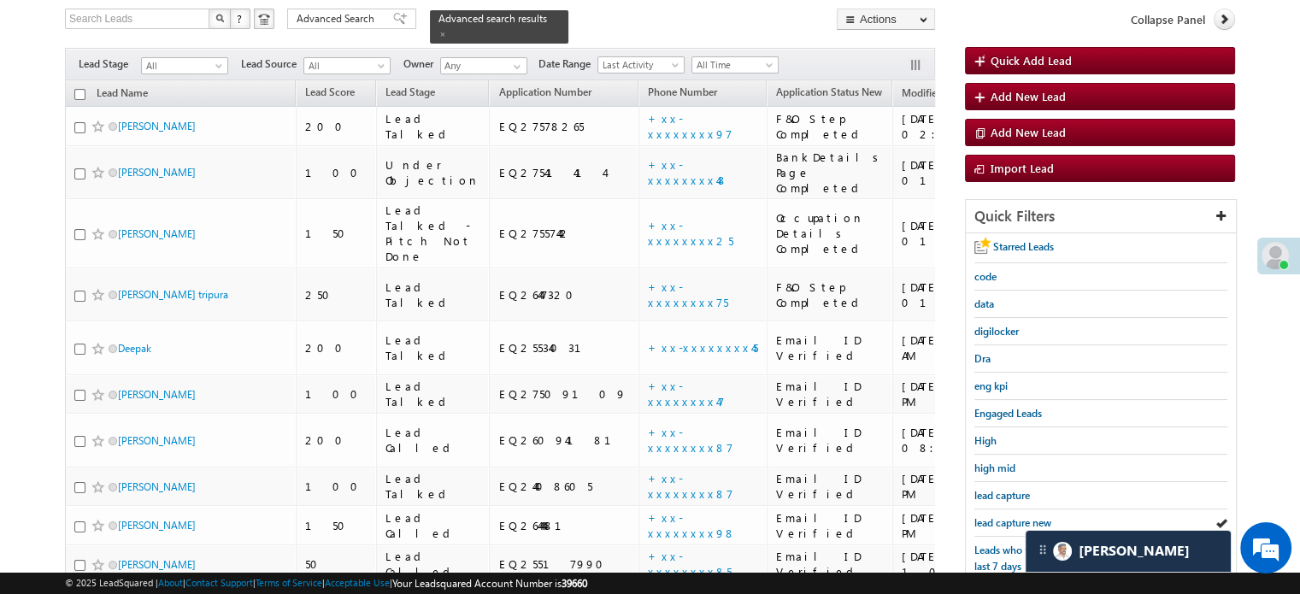
click at [991, 516] on span "lead capture new" at bounding box center [1012, 522] width 77 height 13
click at [1002, 519] on span "lead capture new" at bounding box center [1012, 522] width 77 height 13
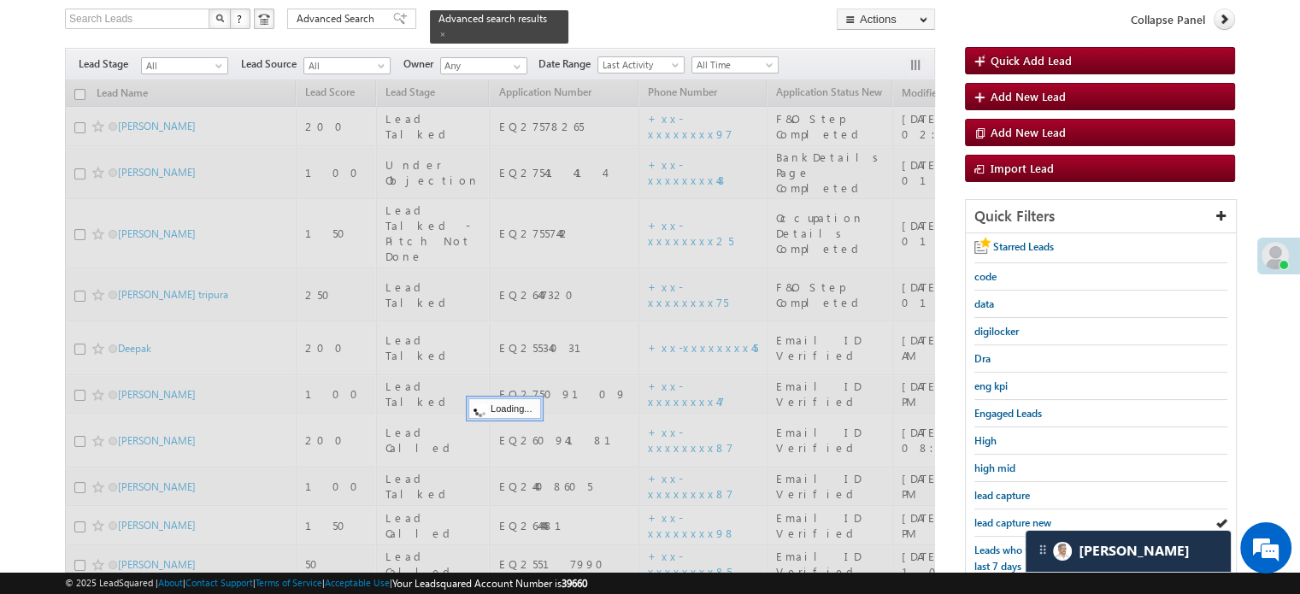
click at [1002, 519] on span "lead capture new" at bounding box center [1012, 522] width 77 height 13
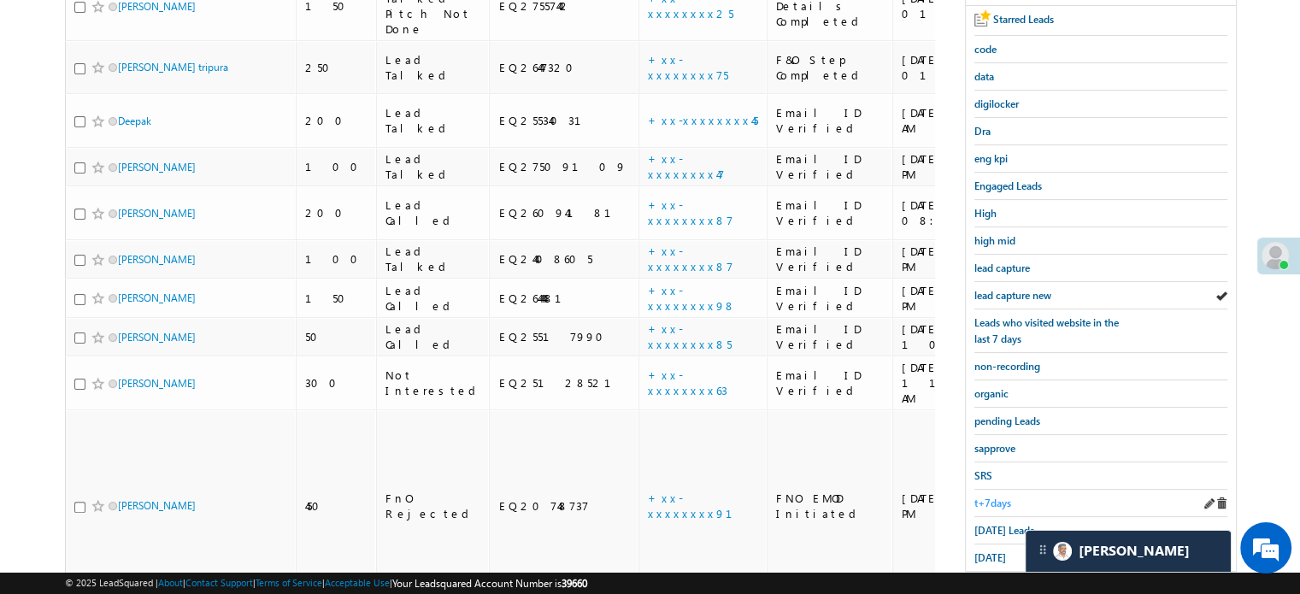
scroll to position [367, 0]
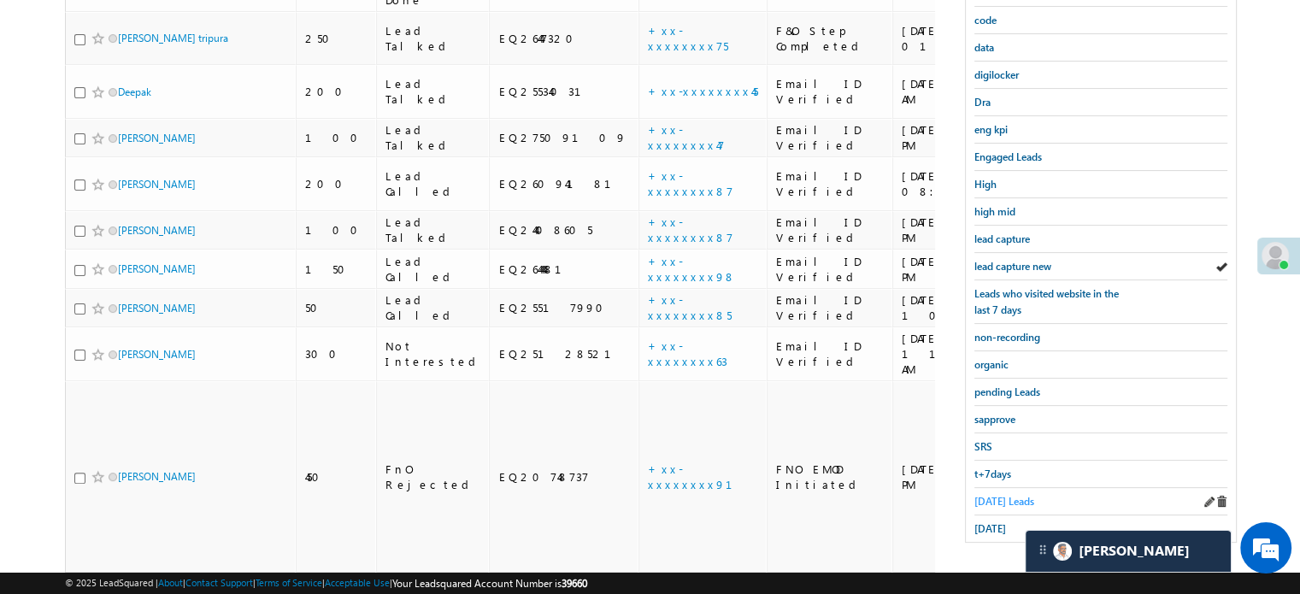
click at [986, 495] on span "[DATE] Leads" at bounding box center [1004, 501] width 60 height 13
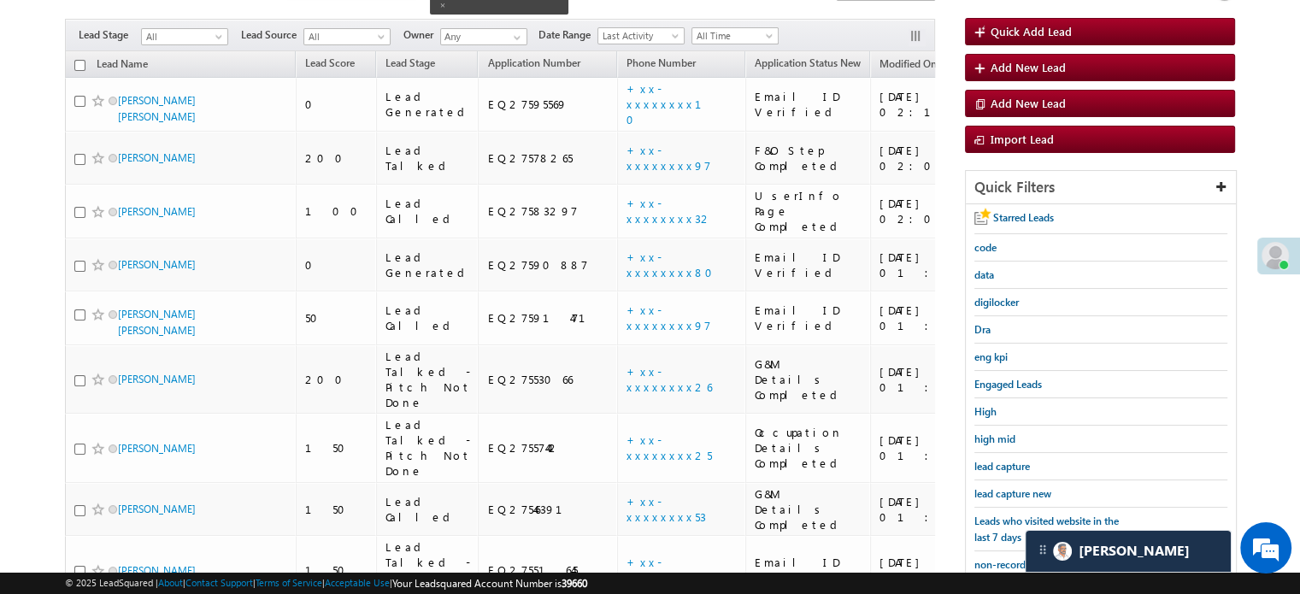
scroll to position [171, 0]
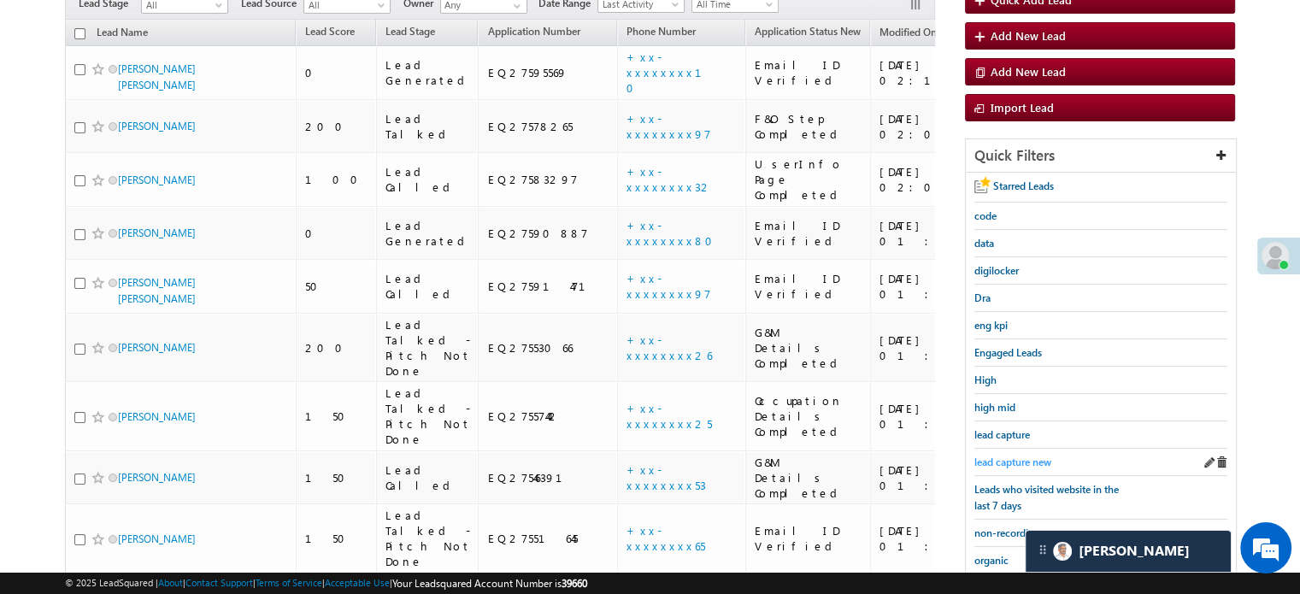
click at [995, 454] on link "lead capture new" at bounding box center [1012, 462] width 77 height 16
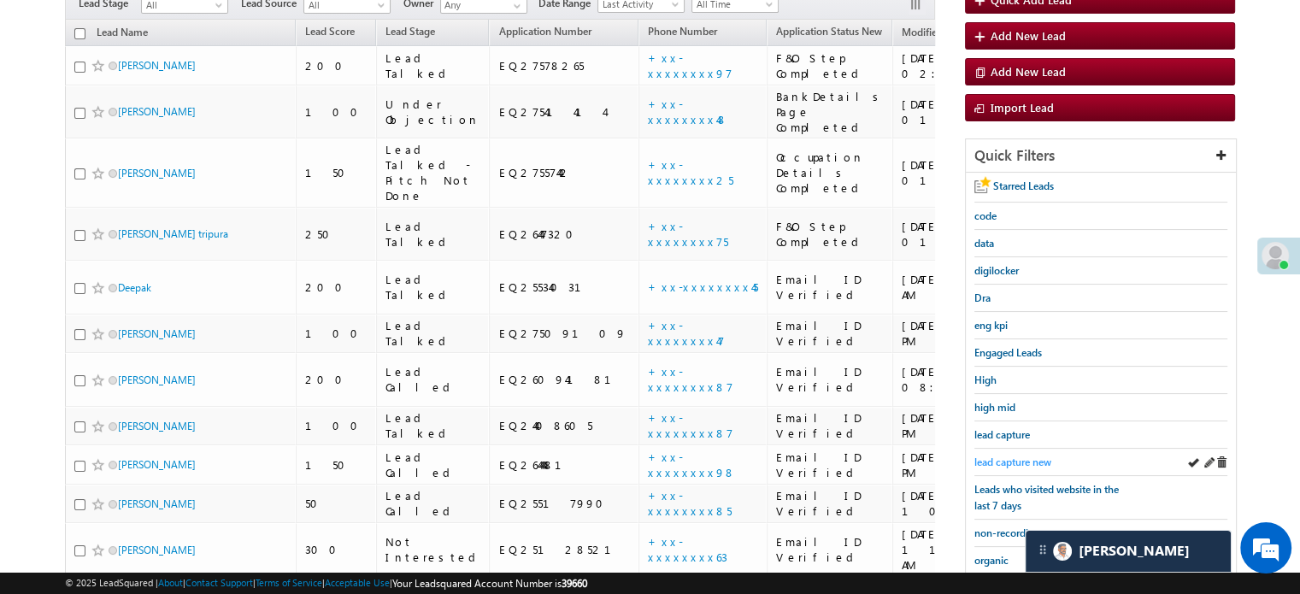
click at [991, 456] on span "lead capture new" at bounding box center [1012, 462] width 77 height 13
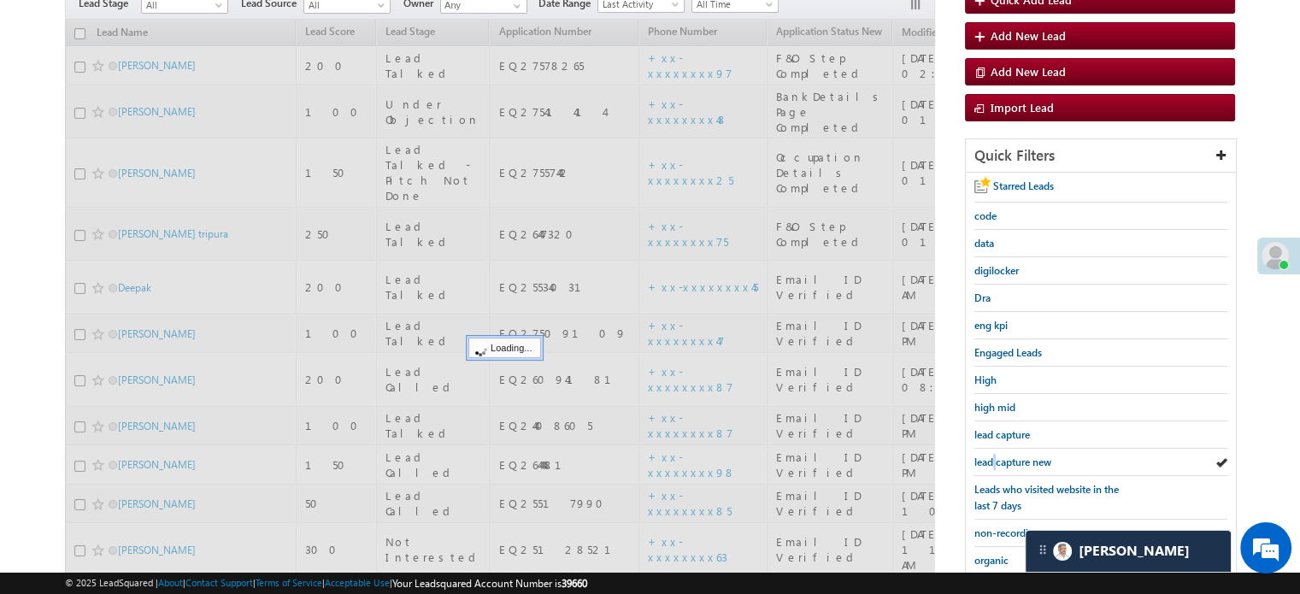
click at [991, 456] on span "lead capture new" at bounding box center [1012, 462] width 77 height 13
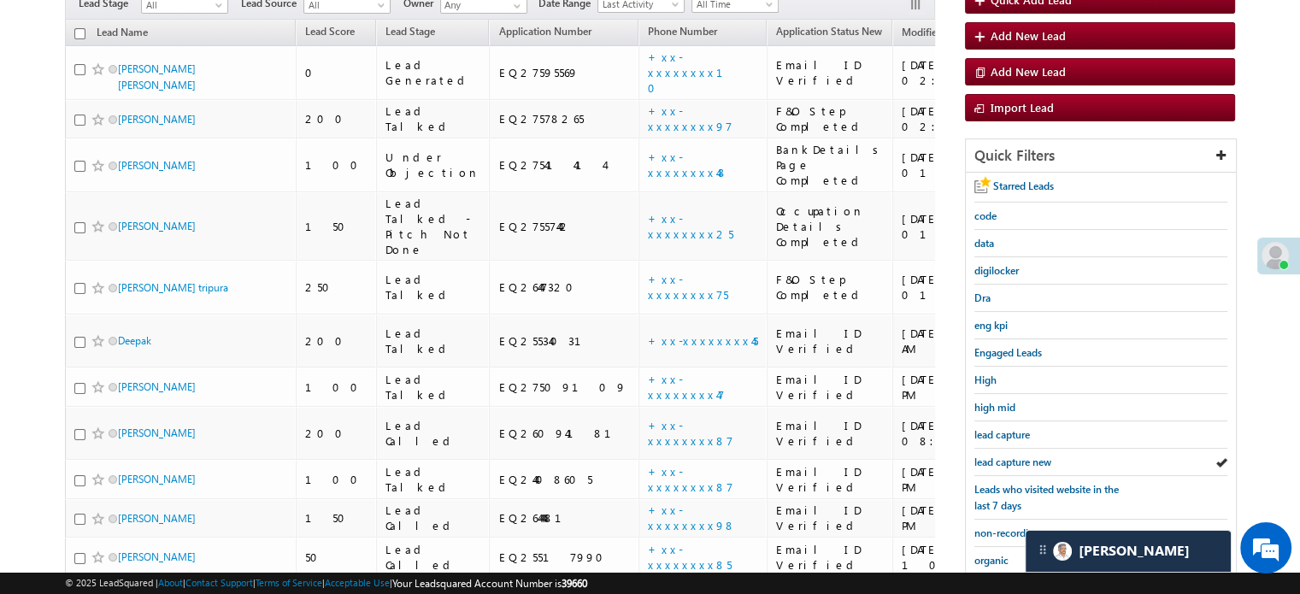
click at [991, 456] on span "lead capture new" at bounding box center [1012, 462] width 77 height 13
click at [1011, 458] on span "lead capture new" at bounding box center [1012, 462] width 77 height 13
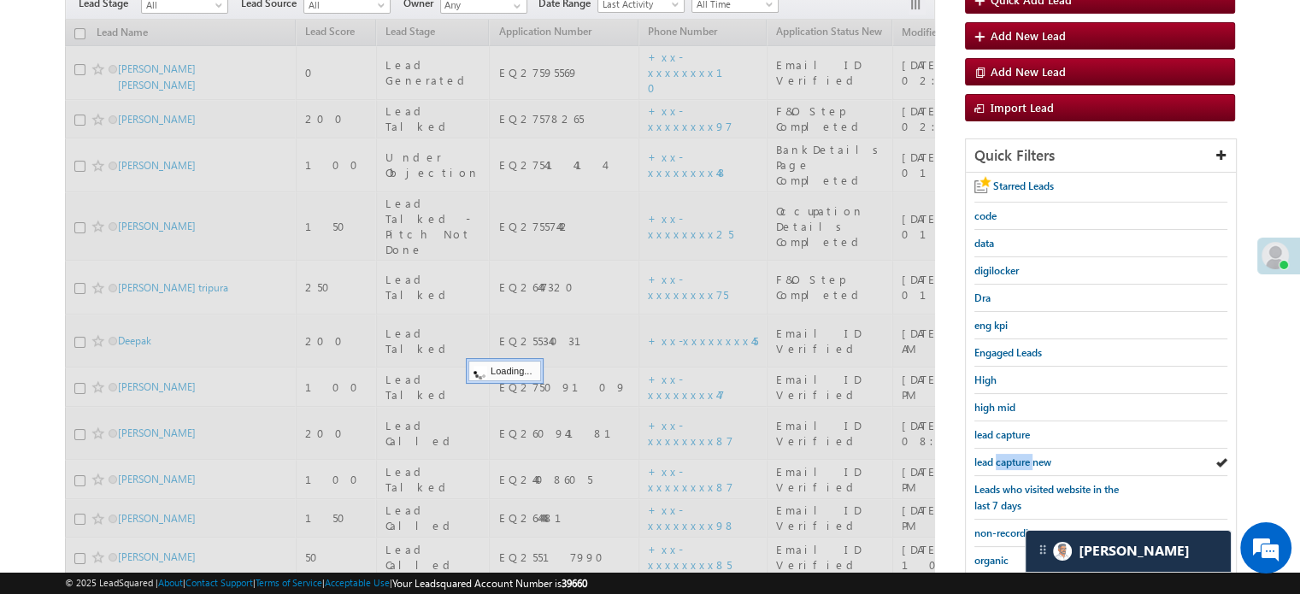
click at [1011, 458] on span "lead capture new" at bounding box center [1012, 462] width 77 height 13
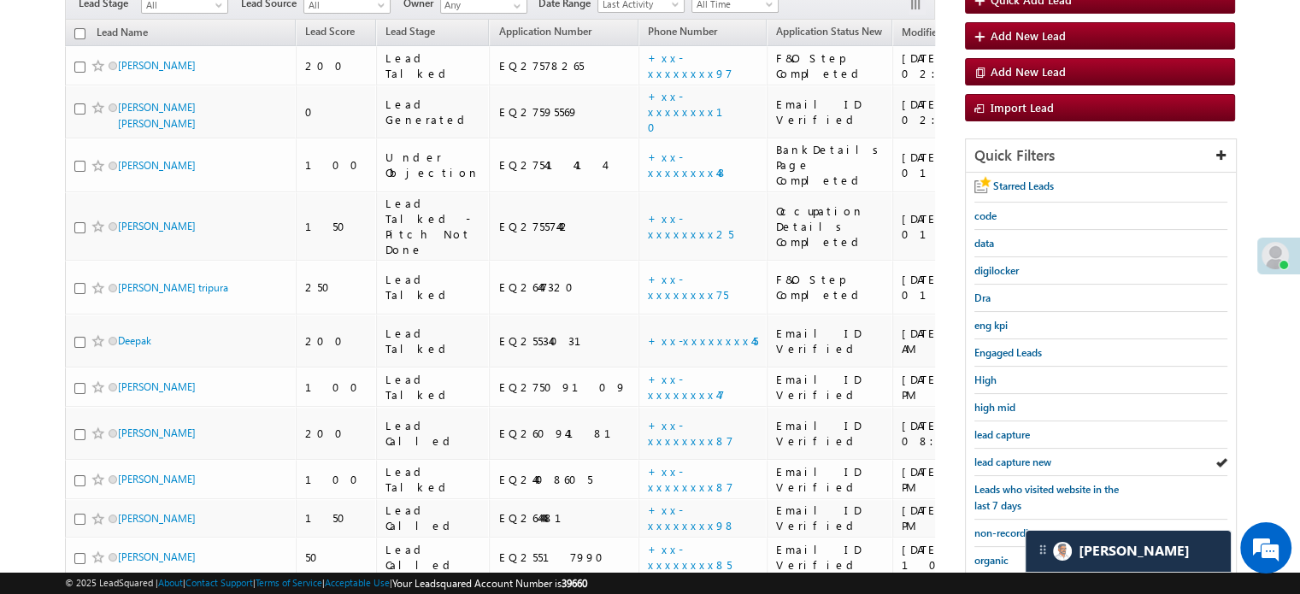
click at [1011, 458] on span "lead capture new" at bounding box center [1012, 462] width 77 height 13
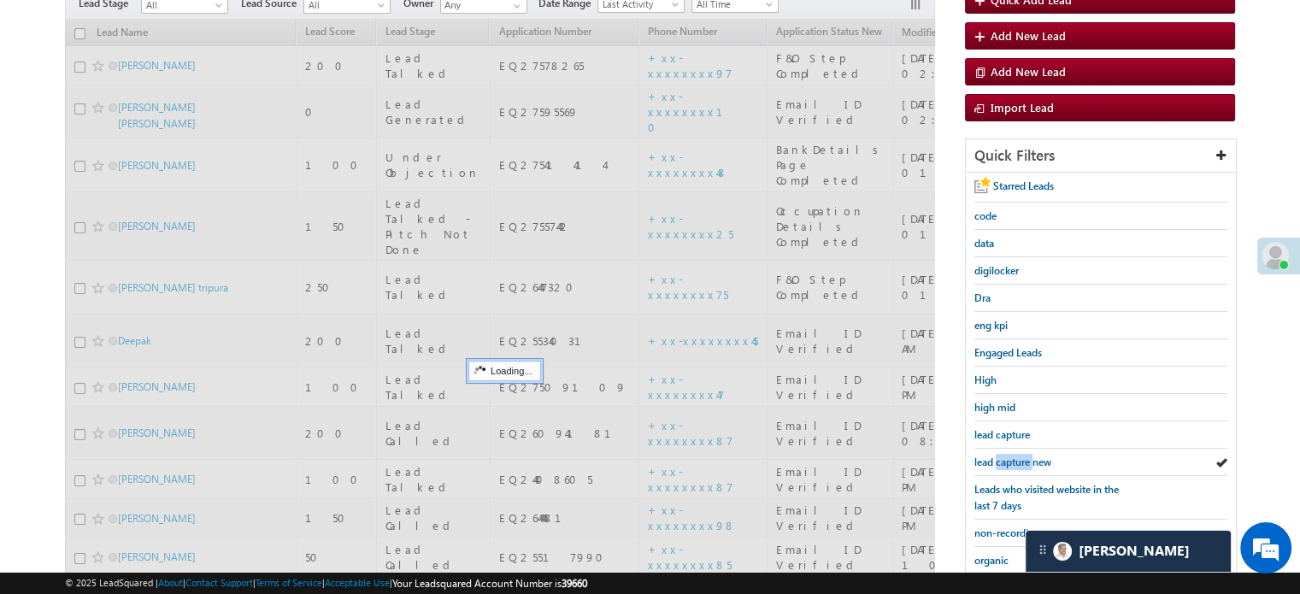
click at [1011, 458] on span "lead capture new" at bounding box center [1012, 462] width 77 height 13
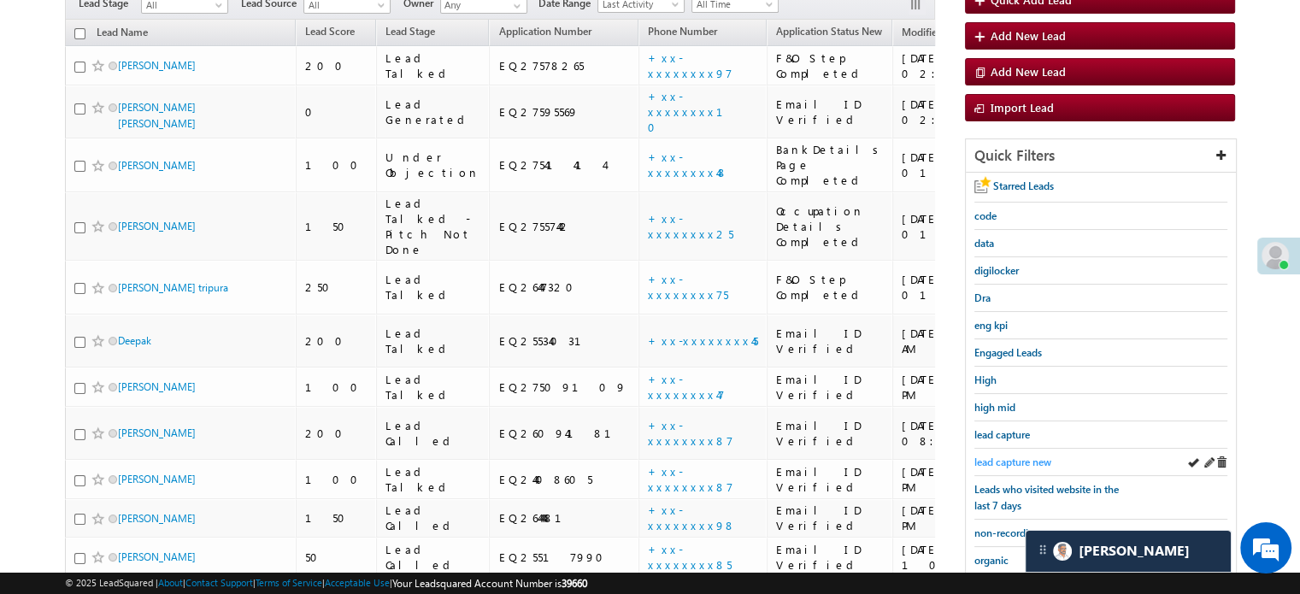
click at [989, 461] on span "lead capture new" at bounding box center [1012, 462] width 77 height 13
click at [1003, 464] on link "lead capture new" at bounding box center [1012, 462] width 77 height 16
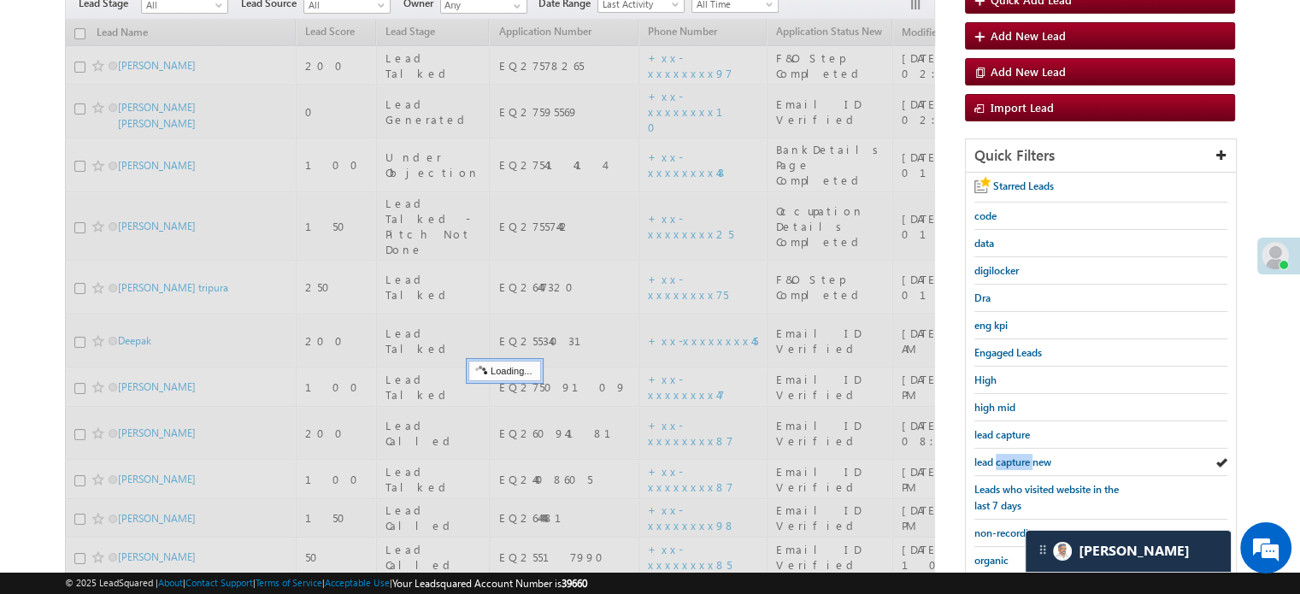
click at [1003, 464] on link "lead capture new" at bounding box center [1012, 462] width 77 height 16
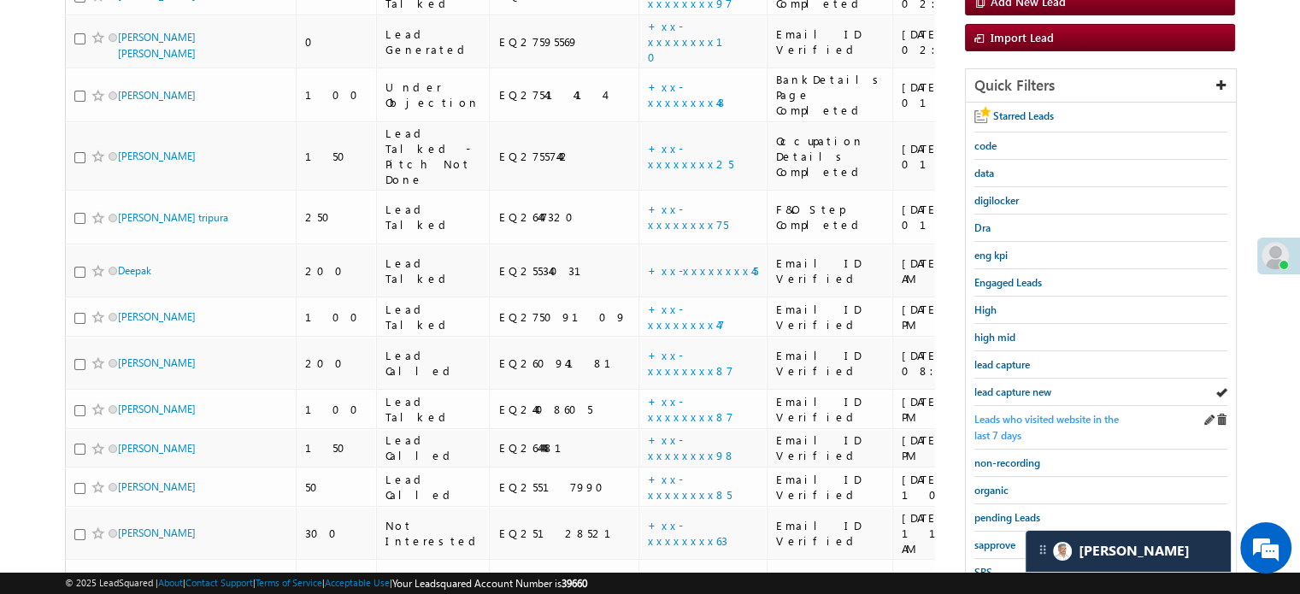
scroll to position [342, 0]
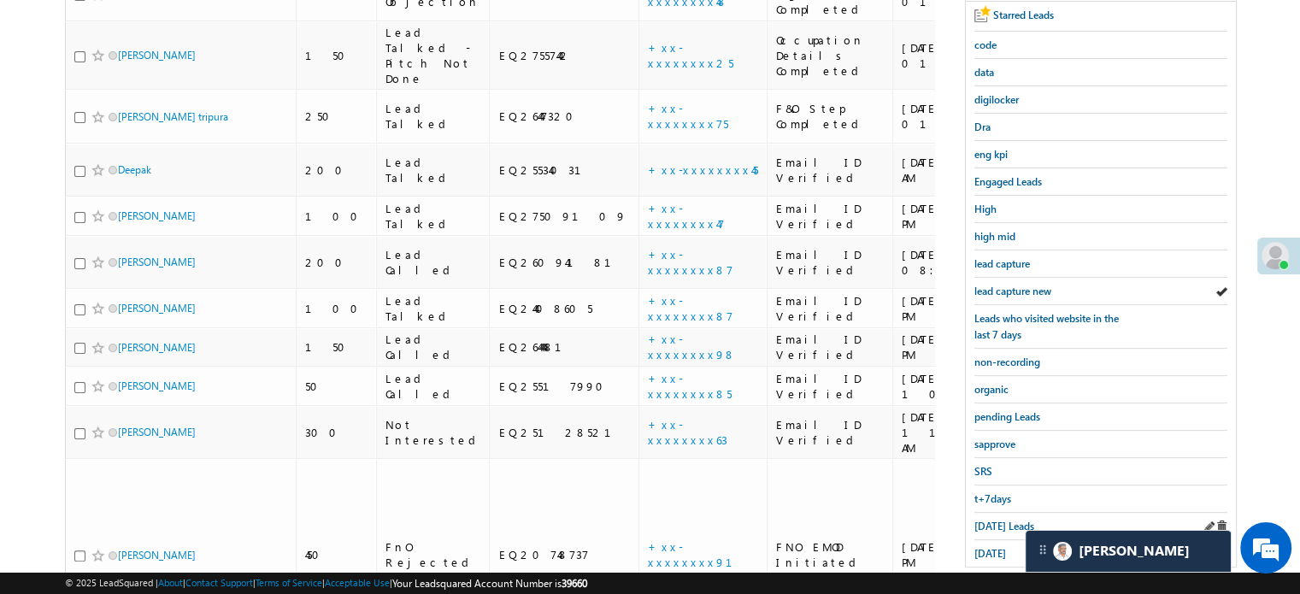
click at [988, 513] on div "[DATE] Leads" at bounding box center [1100, 526] width 253 height 27
click at [988, 520] on span "[DATE] Leads" at bounding box center [1004, 526] width 60 height 13
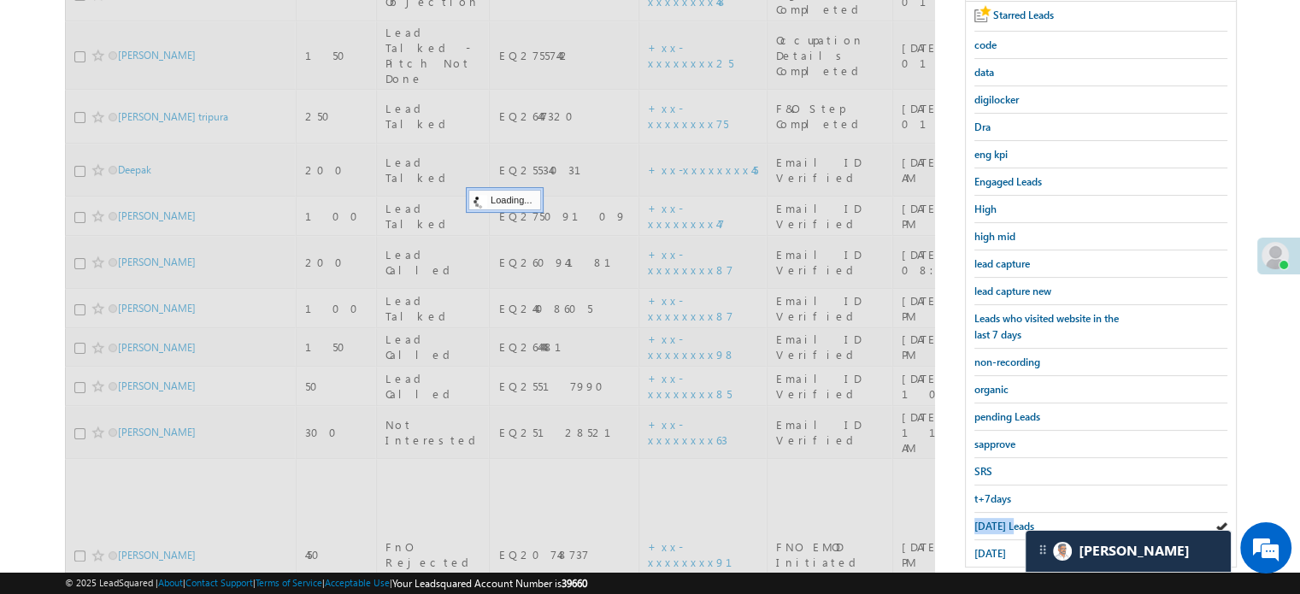
click at [988, 520] on span "[DATE] Leads" at bounding box center [1004, 526] width 60 height 13
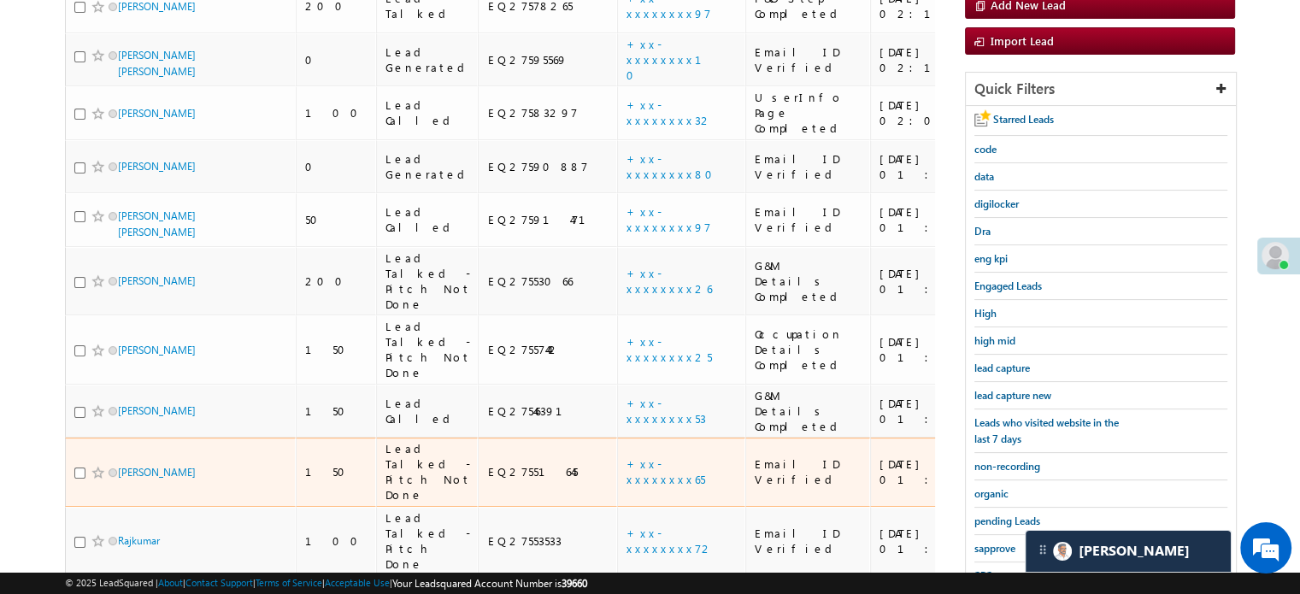
scroll to position [134, 0]
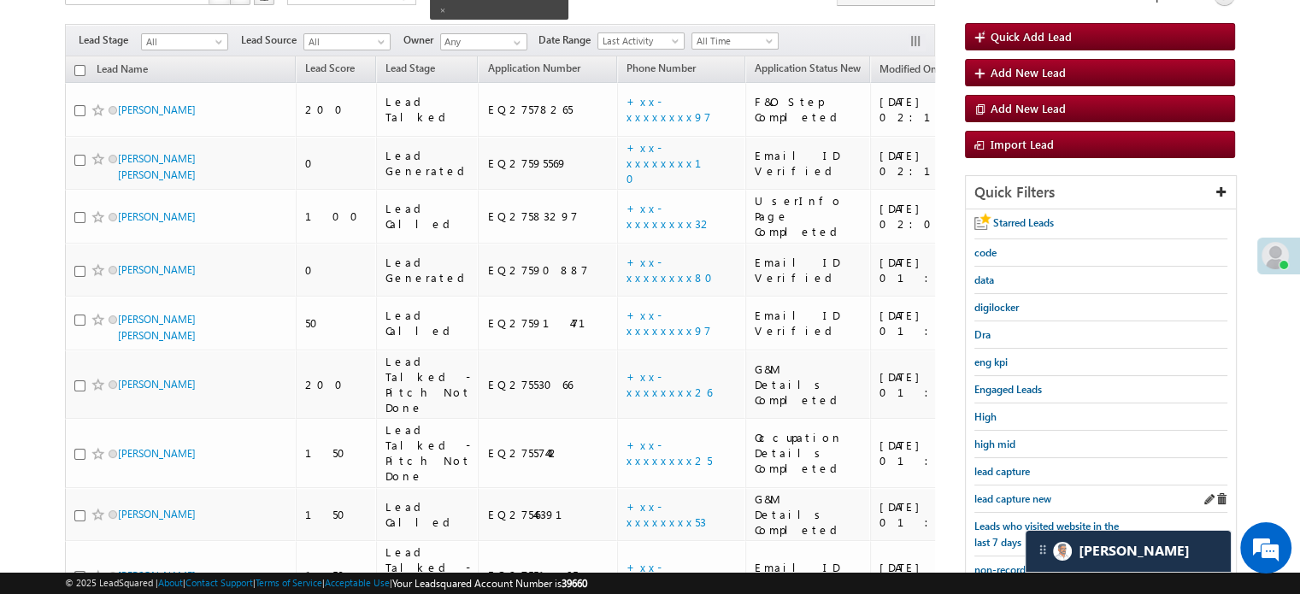
click at [994, 486] on div "lead capture new" at bounding box center [1100, 499] width 253 height 27
click at [1003, 492] on span "lead capture new" at bounding box center [1012, 498] width 77 height 13
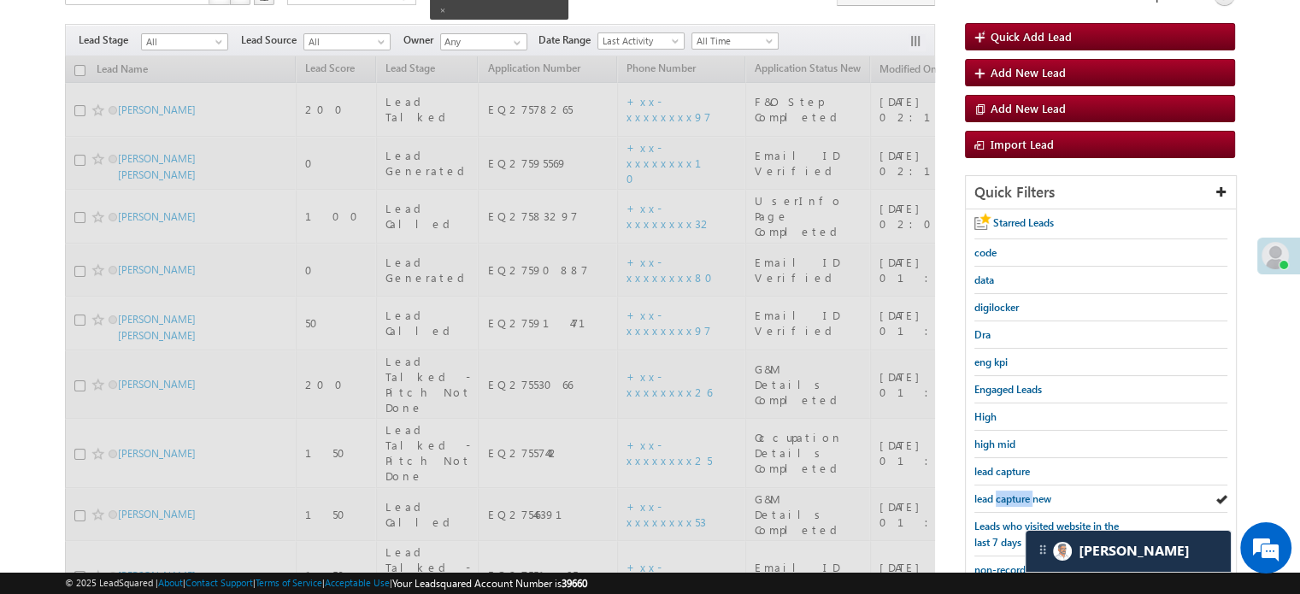
click at [1003, 492] on span "lead capture new" at bounding box center [1012, 498] width 77 height 13
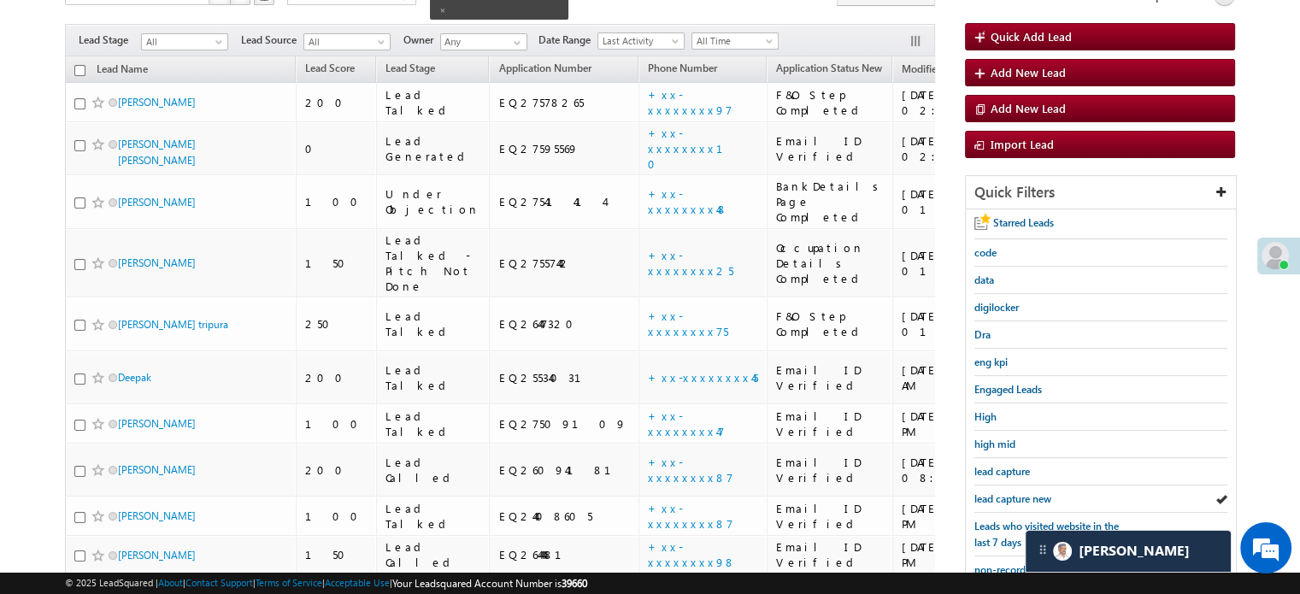
click at [1003, 492] on span "lead capture new" at bounding box center [1012, 498] width 77 height 13
click at [1003, 491] on link "lead capture new" at bounding box center [1012, 499] width 77 height 16
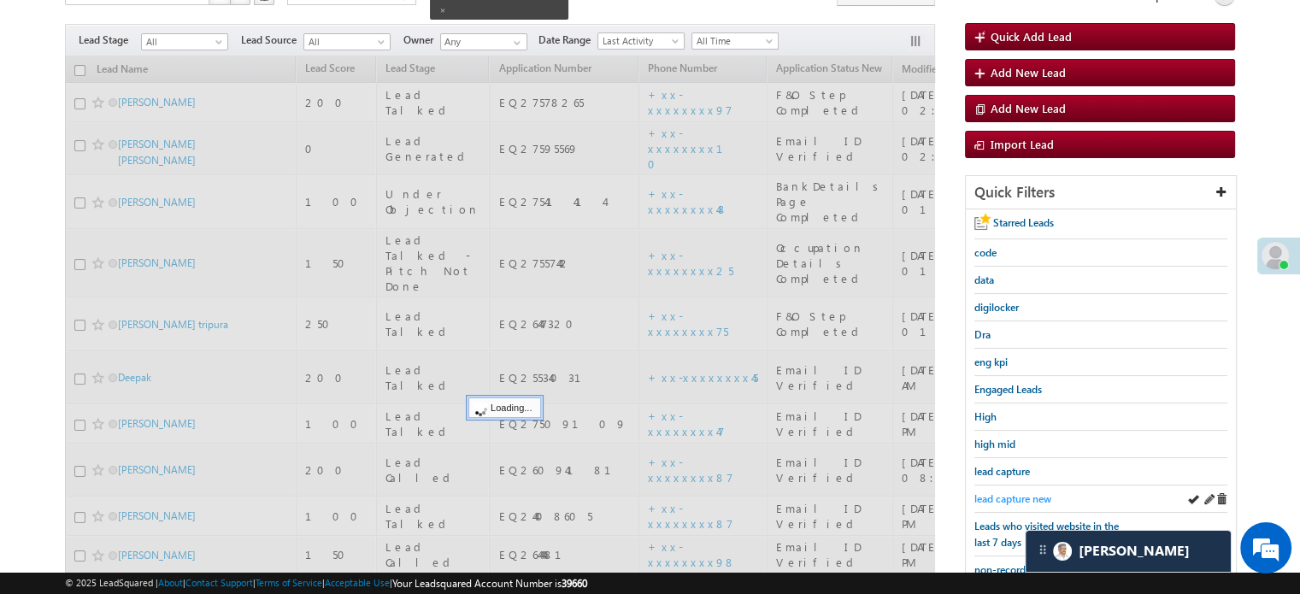
click at [1009, 495] on span "lead capture new" at bounding box center [1012, 498] width 77 height 13
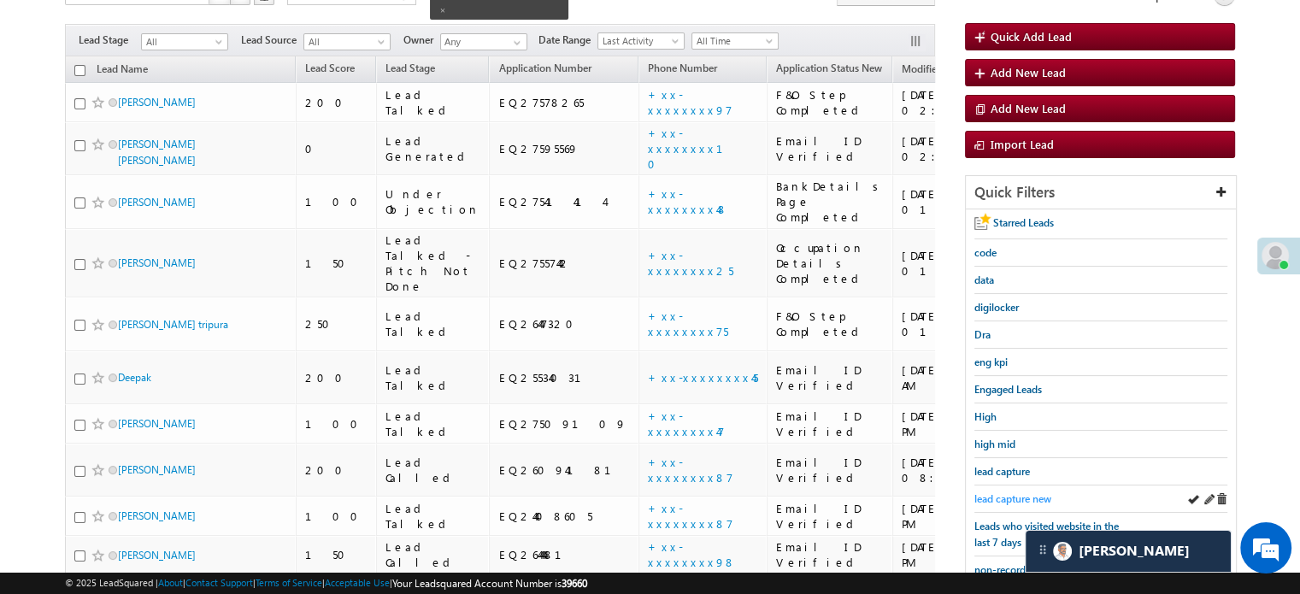
click at [998, 494] on span "lead capture new" at bounding box center [1012, 498] width 77 height 13
click at [997, 492] on span "lead capture new" at bounding box center [1012, 498] width 77 height 13
click at [1009, 492] on span "lead capture new" at bounding box center [1012, 498] width 77 height 13
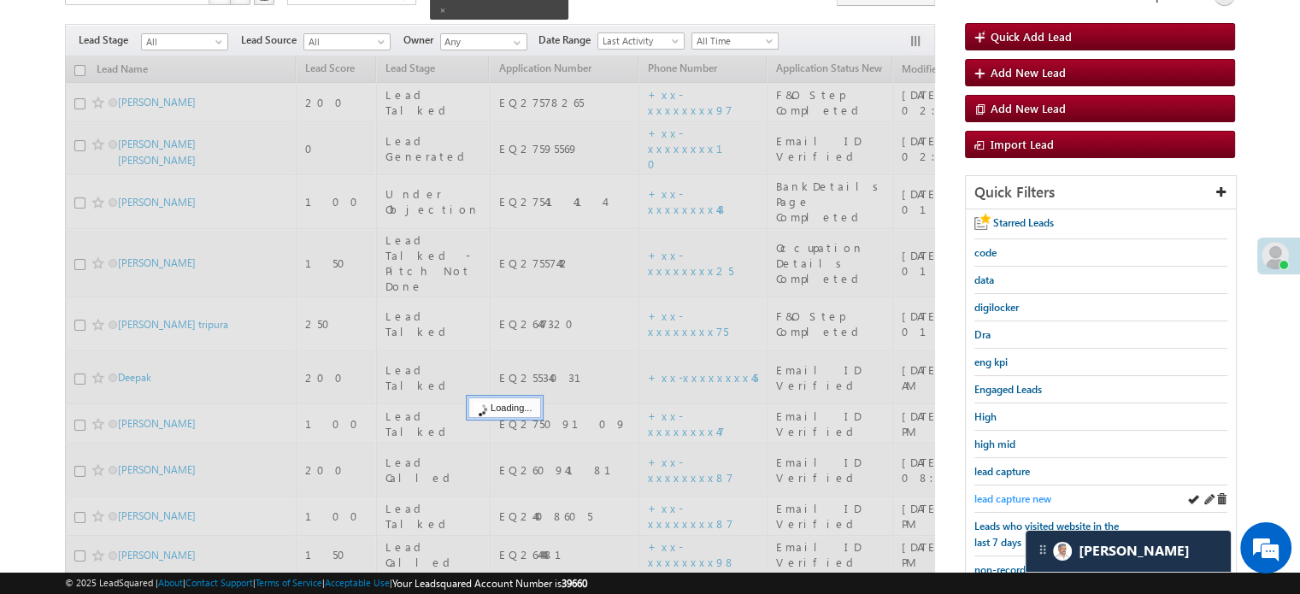
click at [1012, 492] on span "lead capture new" at bounding box center [1012, 498] width 77 height 13
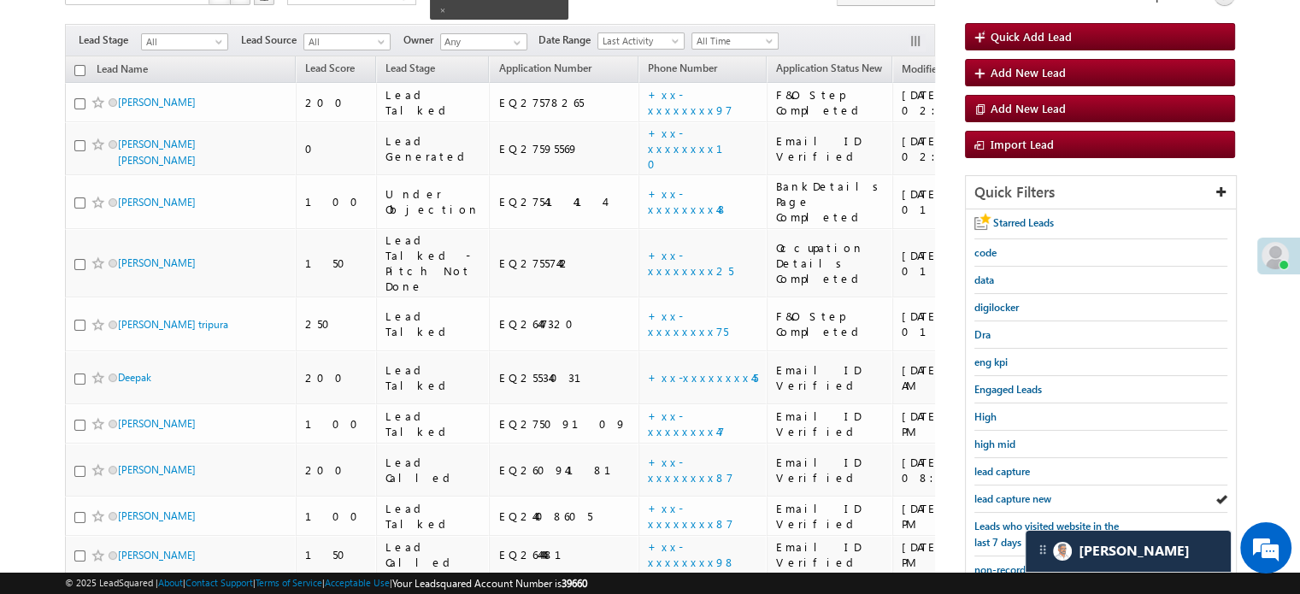
click at [1012, 492] on span "lead capture new" at bounding box center [1012, 498] width 77 height 13
click at [1017, 495] on span "lead capture new" at bounding box center [1012, 498] width 77 height 13
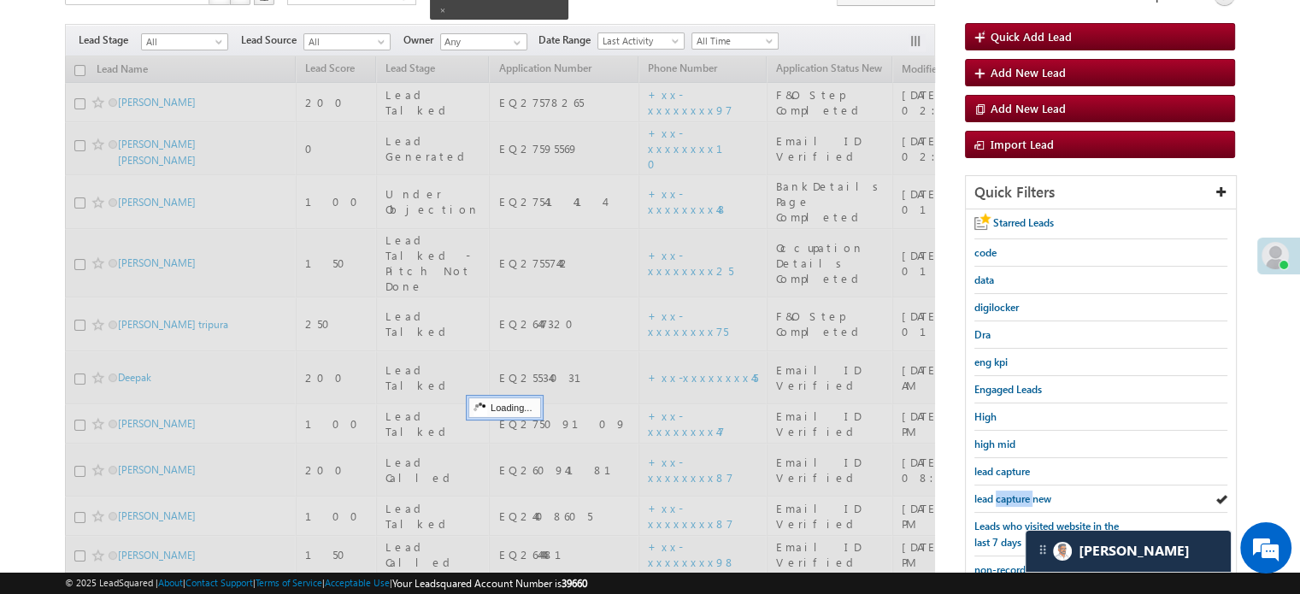
click at [1017, 495] on span "lead capture new" at bounding box center [1012, 498] width 77 height 13
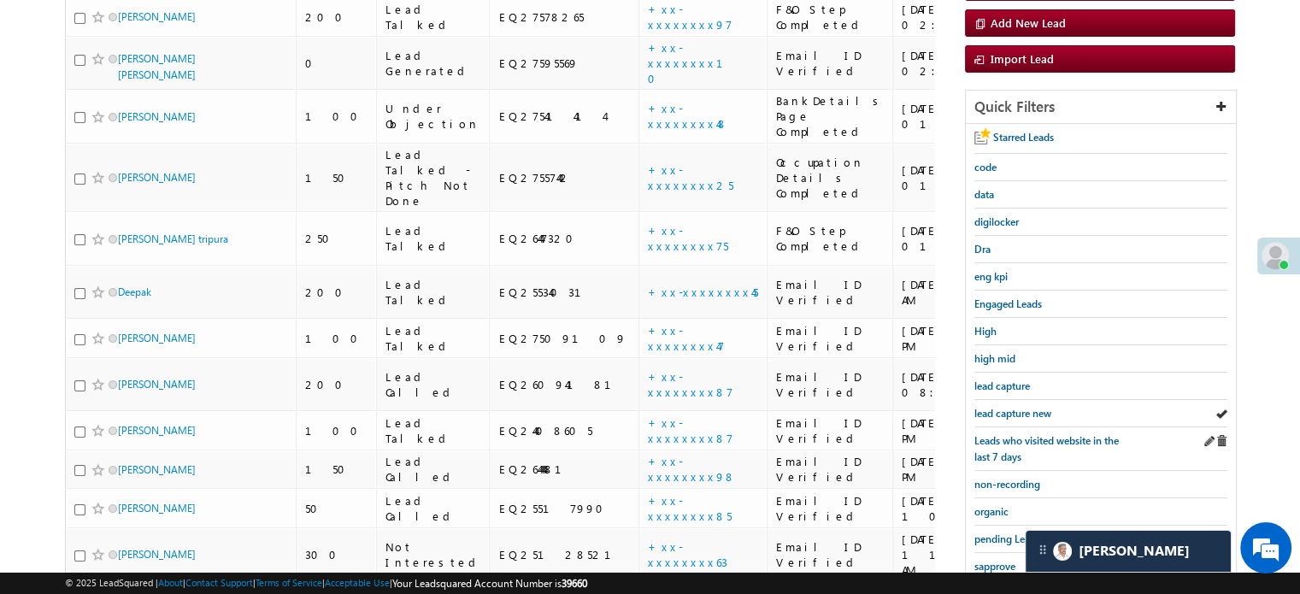
scroll to position [367, 0]
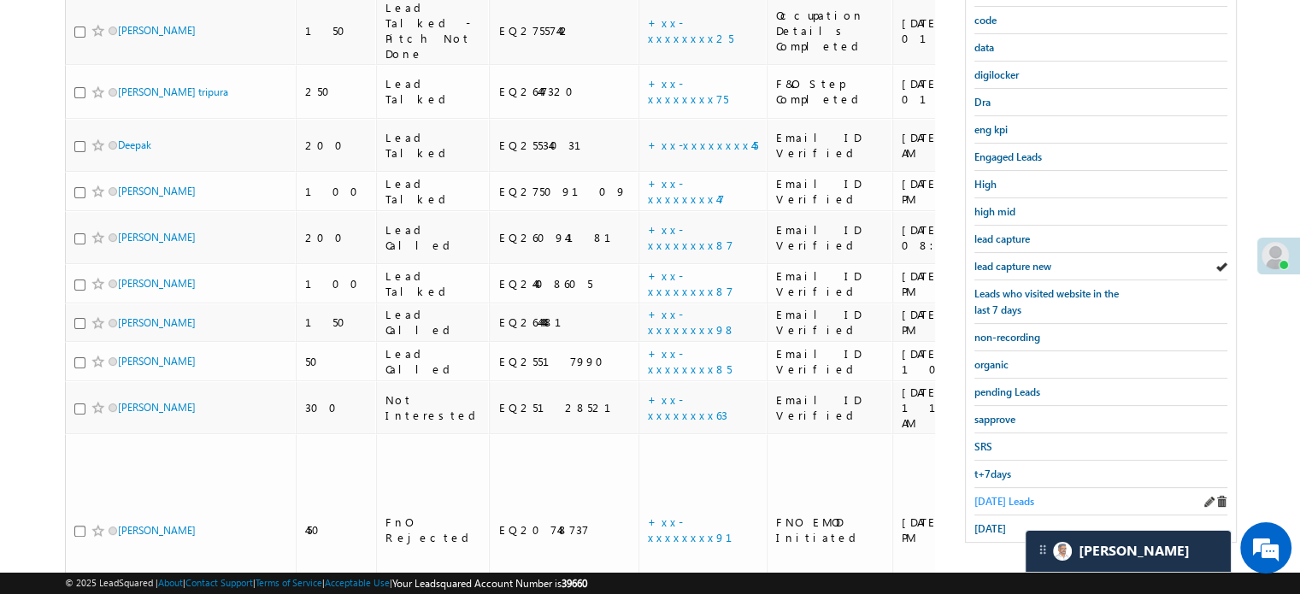
click at [1009, 493] on link "[DATE] Leads" at bounding box center [1004, 501] width 60 height 16
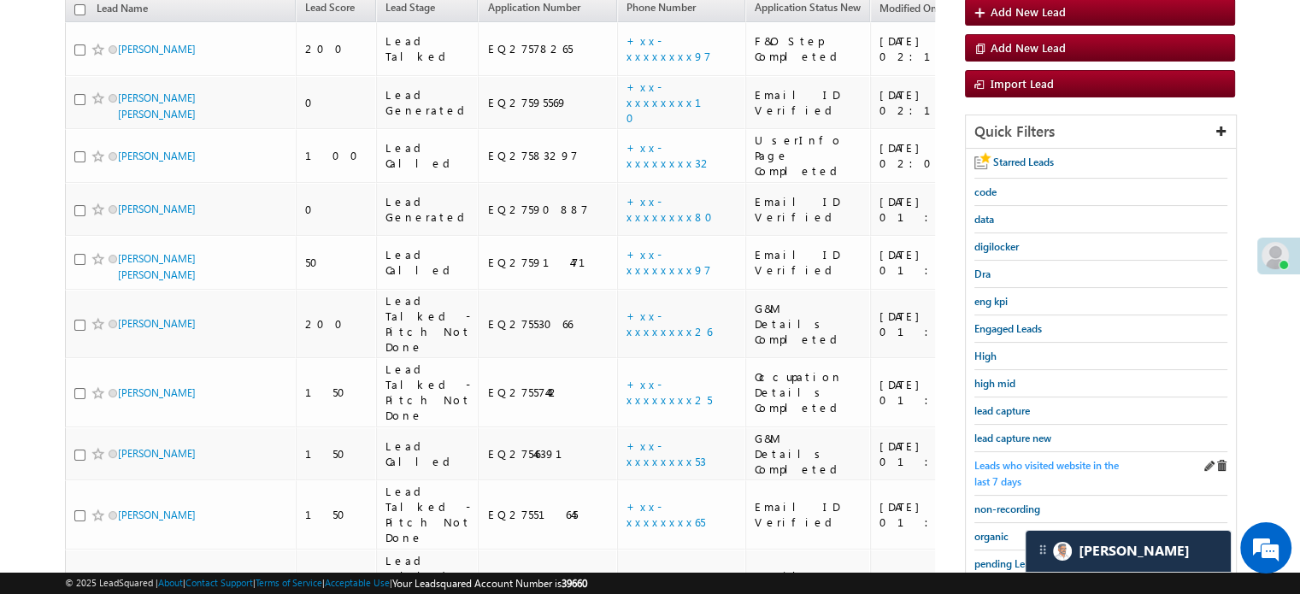
scroll to position [196, 0]
click at [1013, 431] on span "lead capture new" at bounding box center [1012, 437] width 77 height 13
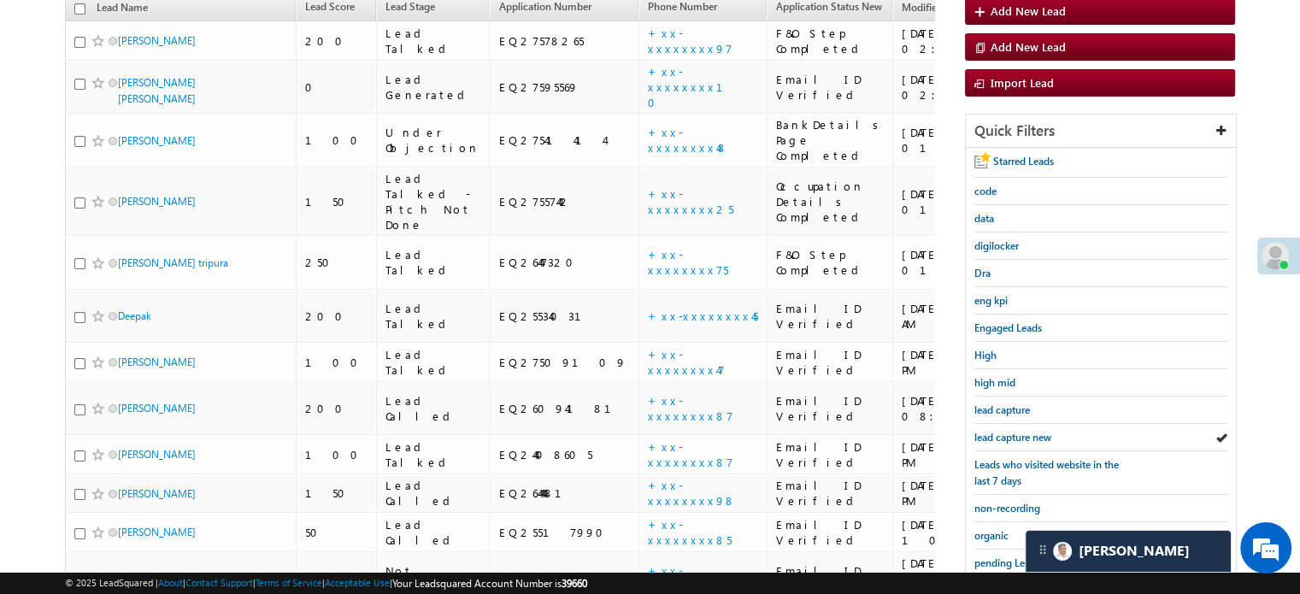
click at [1013, 431] on span "lead capture new" at bounding box center [1012, 437] width 77 height 13
click at [1014, 431] on span "lead capture new" at bounding box center [1012, 437] width 77 height 13
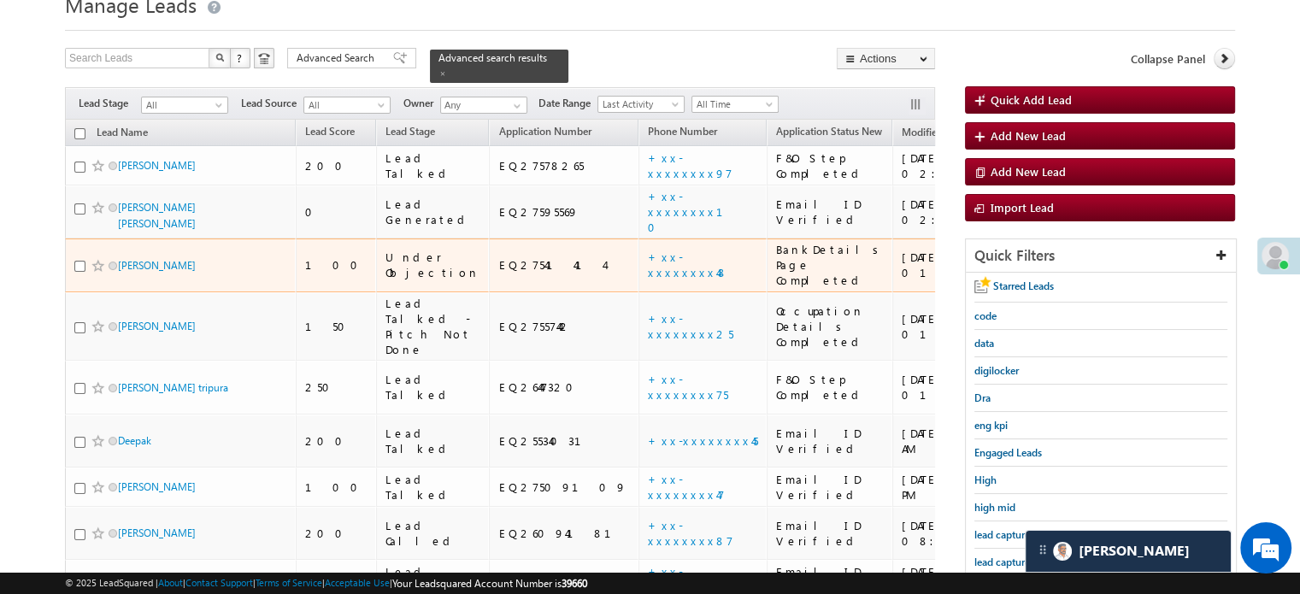
scroll to position [171, 0]
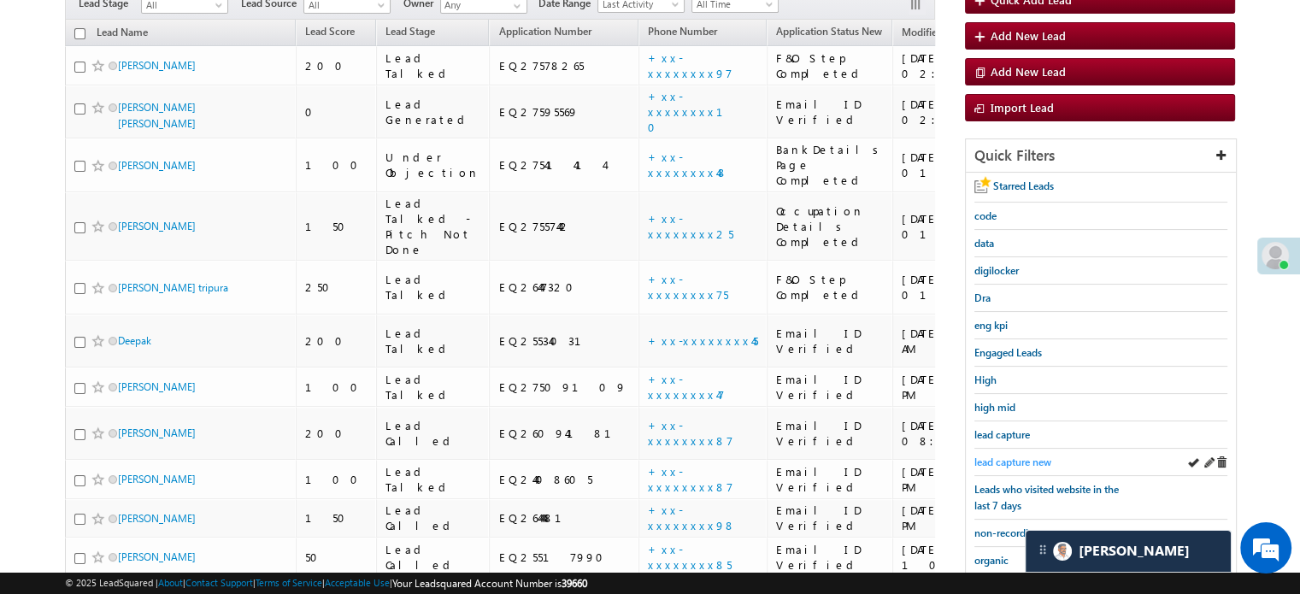
click at [992, 456] on span "lead capture new" at bounding box center [1012, 462] width 77 height 13
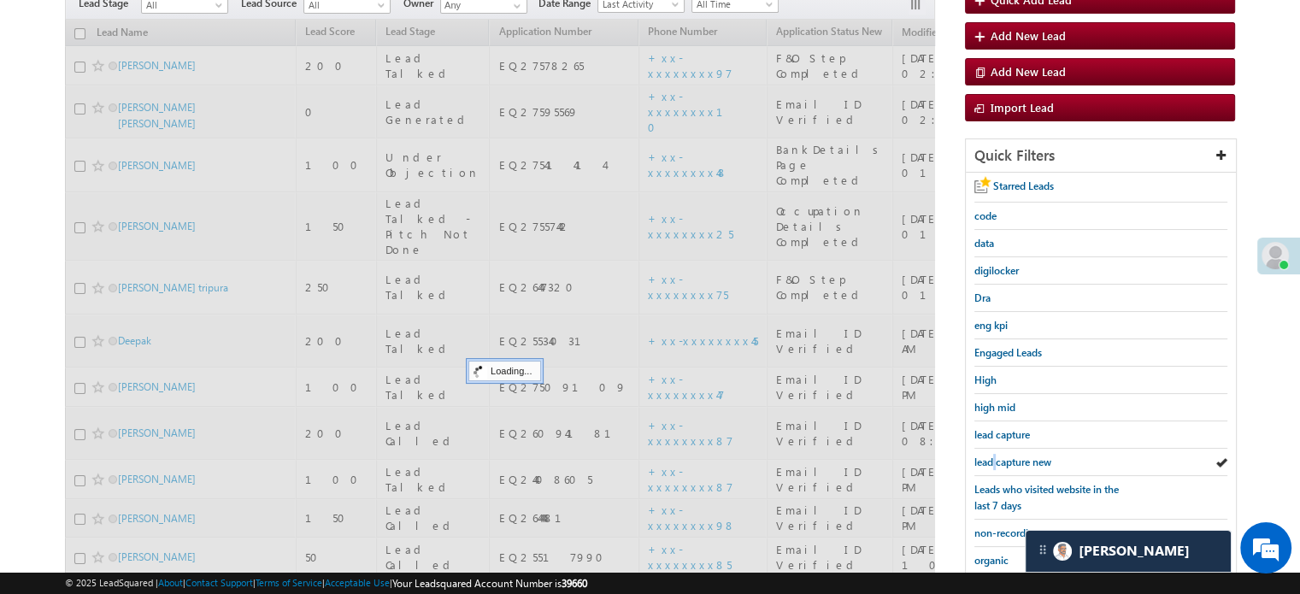
click at [992, 456] on span "lead capture new" at bounding box center [1012, 462] width 77 height 13
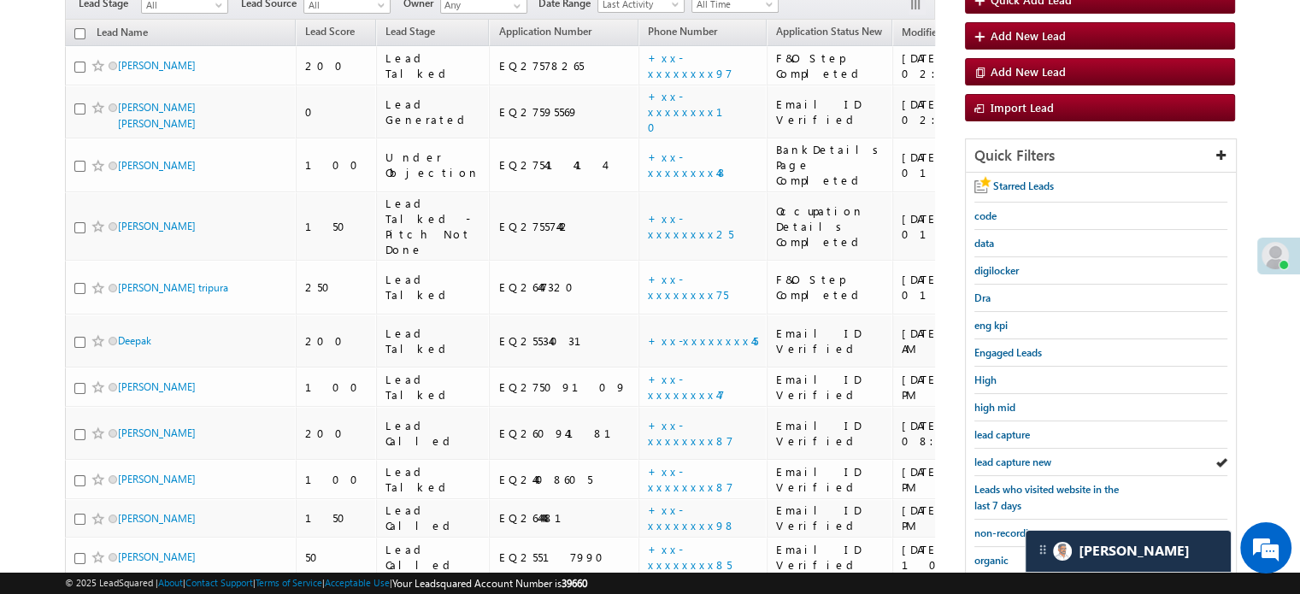
click at [992, 456] on span "lead capture new" at bounding box center [1012, 462] width 77 height 13
click at [988, 457] on span "lead capture new" at bounding box center [1012, 462] width 77 height 13
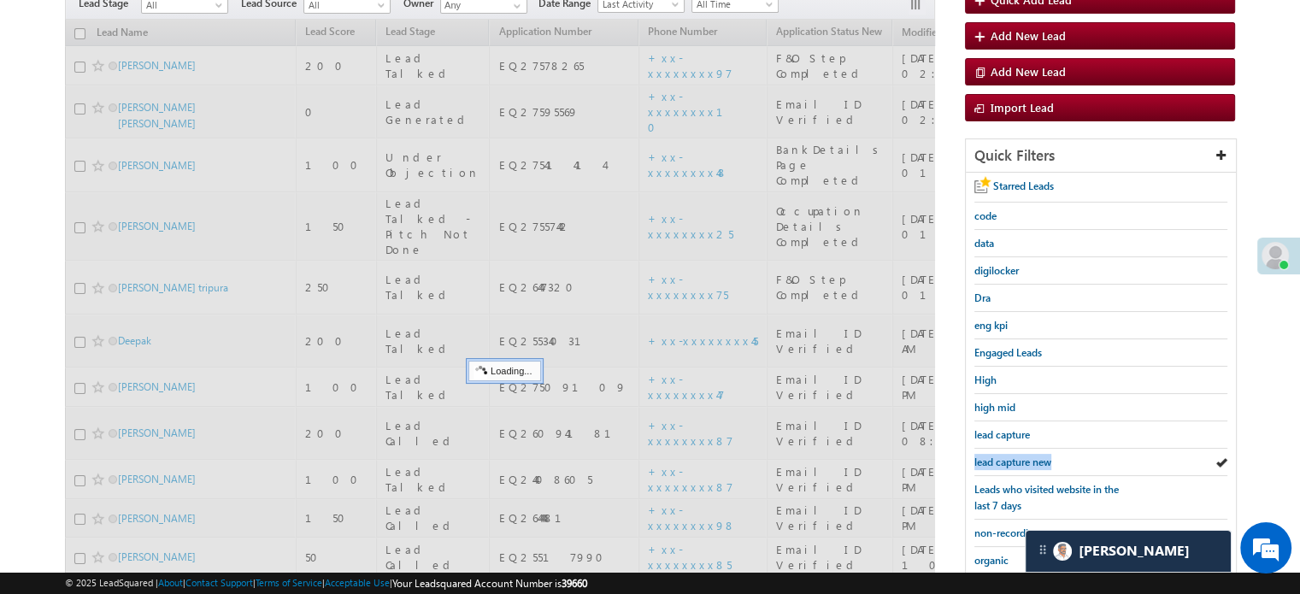
click at [988, 457] on span "lead capture new" at bounding box center [1012, 462] width 77 height 13
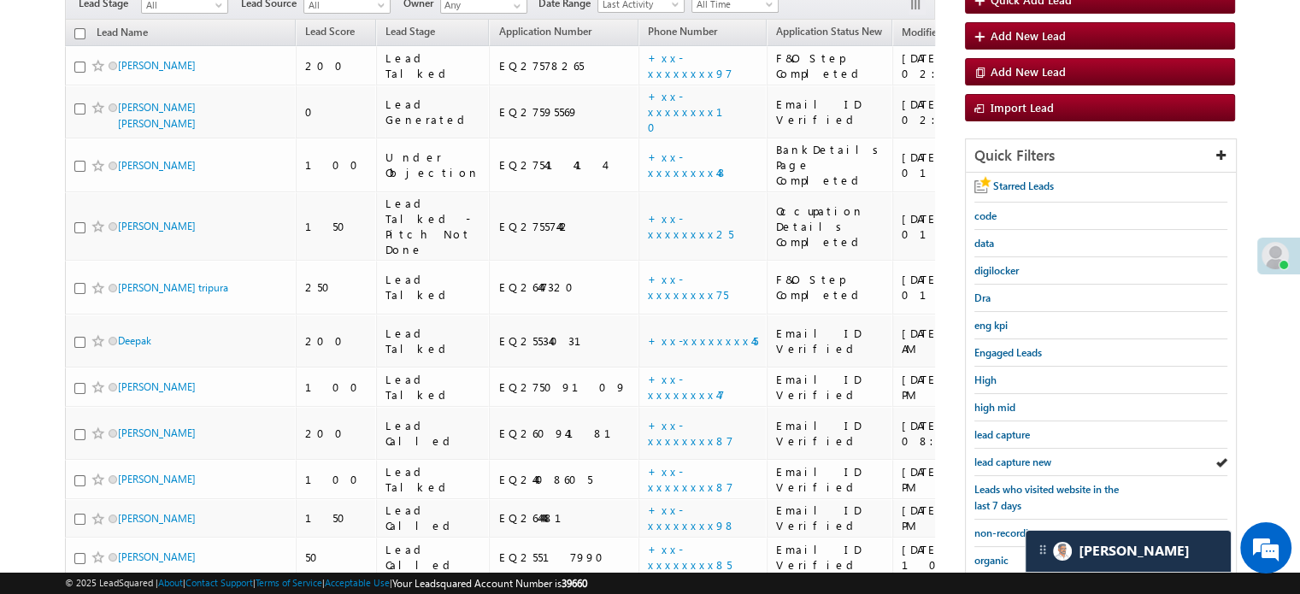
click at [988, 457] on span "lead capture new" at bounding box center [1012, 462] width 77 height 13
click at [987, 456] on span "lead capture new" at bounding box center [1012, 462] width 77 height 13
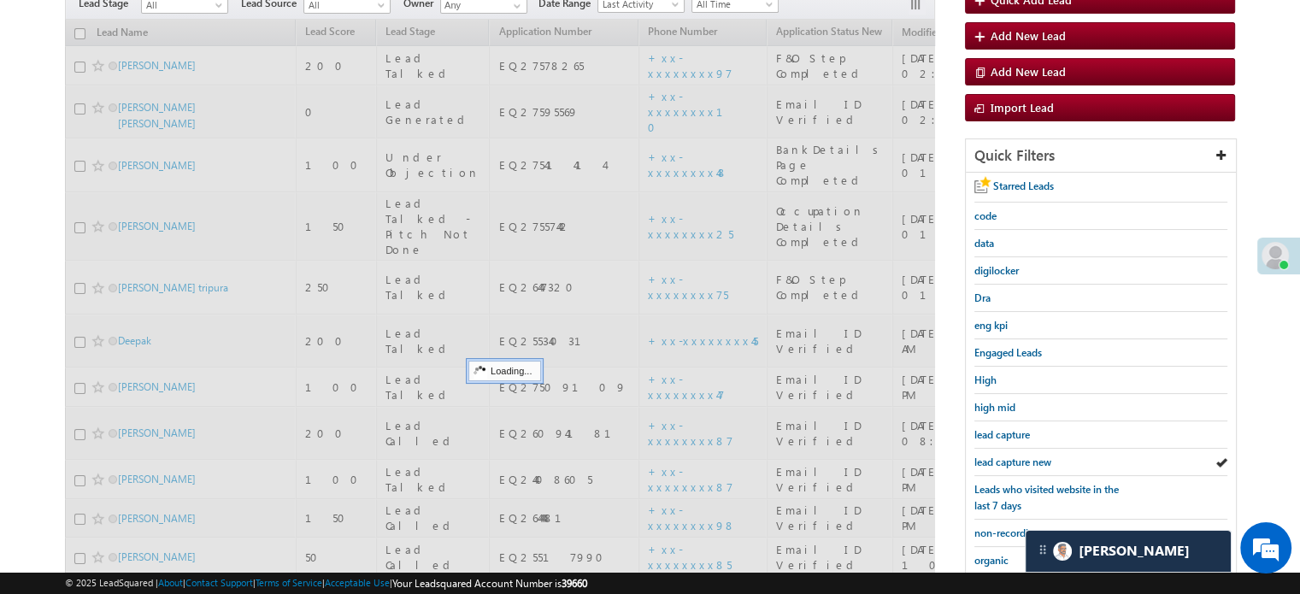
click at [987, 456] on span "lead capture new" at bounding box center [1012, 462] width 77 height 13
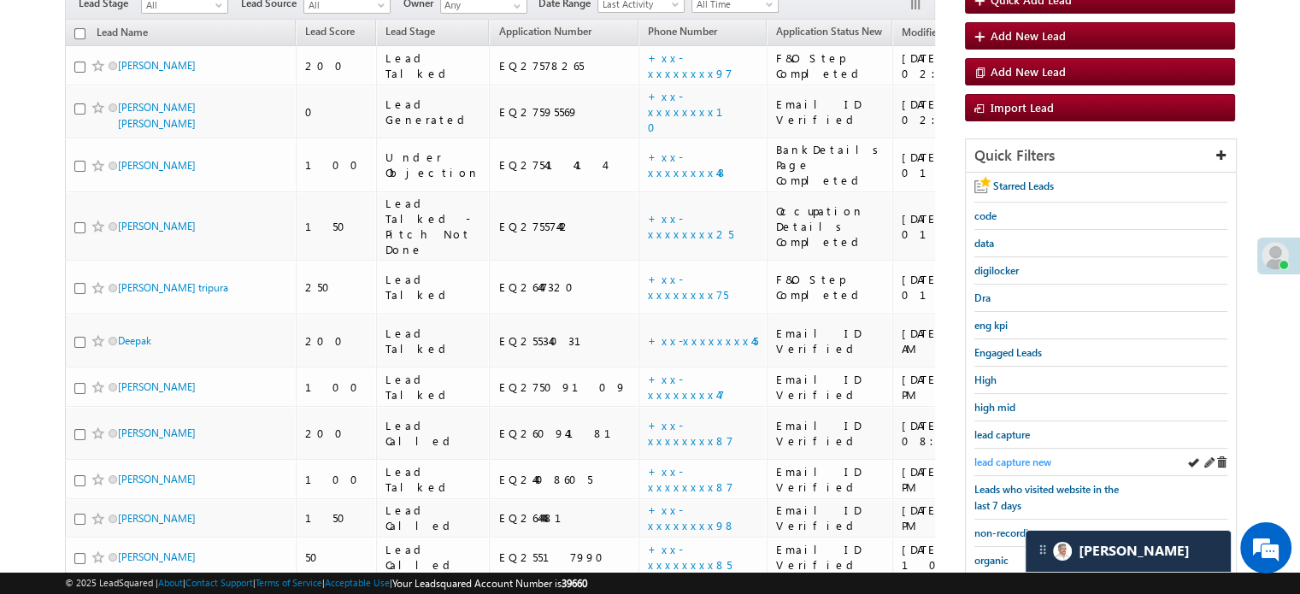
click at [991, 457] on span "lead capture new" at bounding box center [1012, 462] width 77 height 13
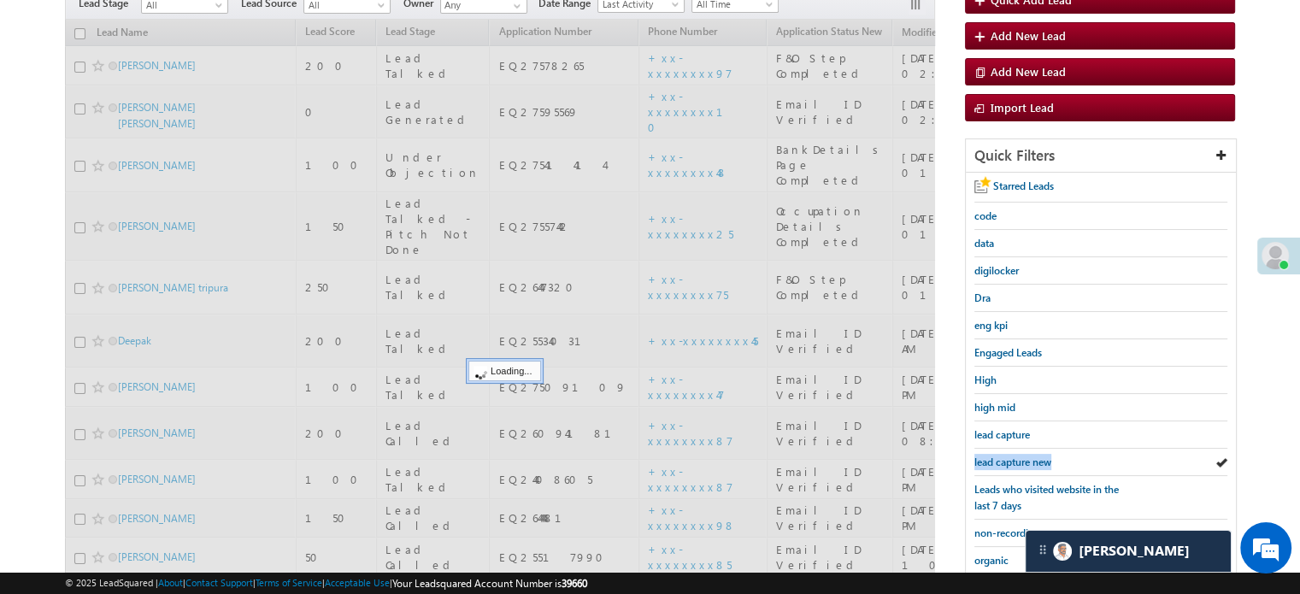
click at [991, 457] on span "lead capture new" at bounding box center [1012, 462] width 77 height 13
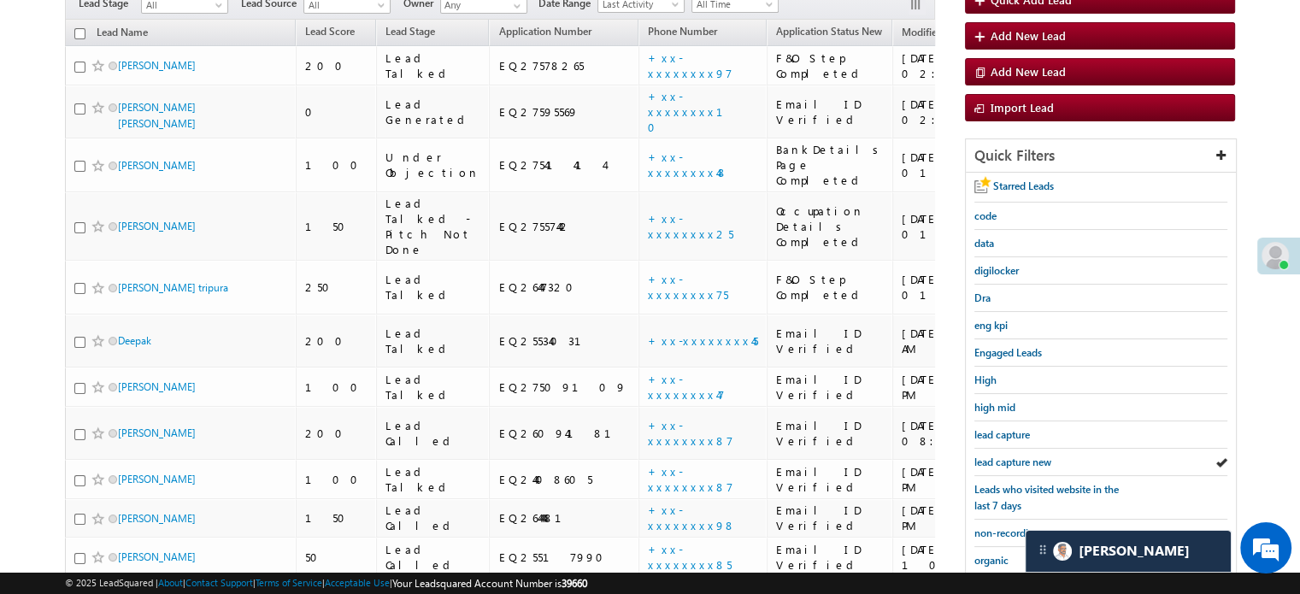
click at [991, 457] on span "lead capture new" at bounding box center [1012, 462] width 77 height 13
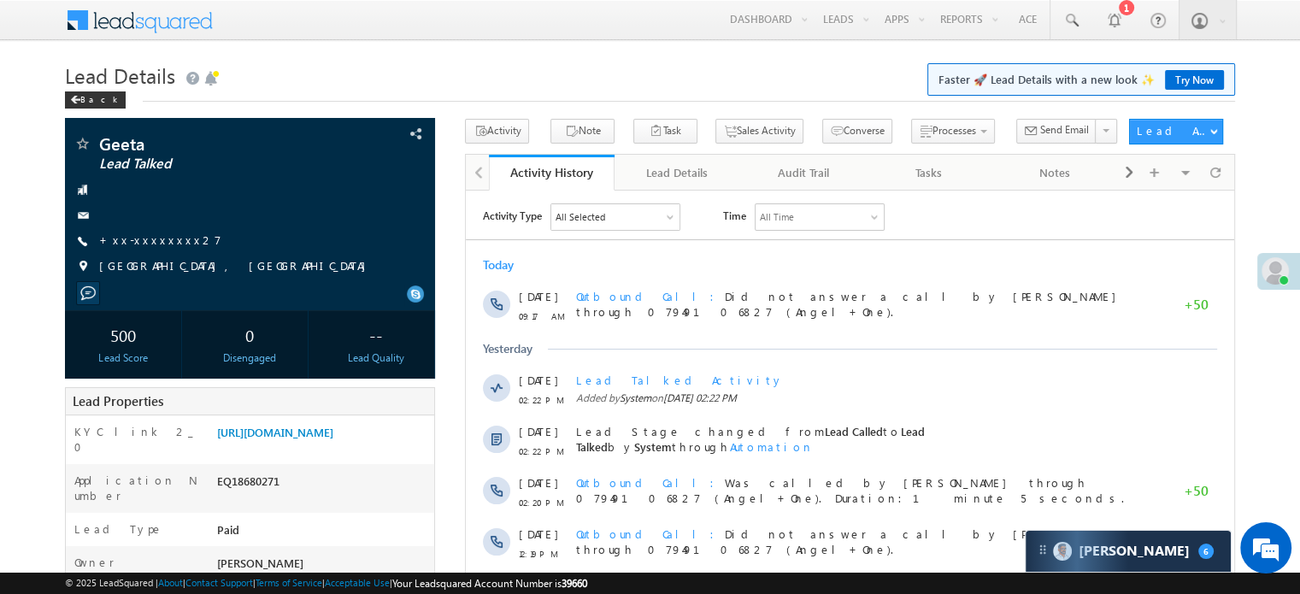
scroll to position [8780, 0]
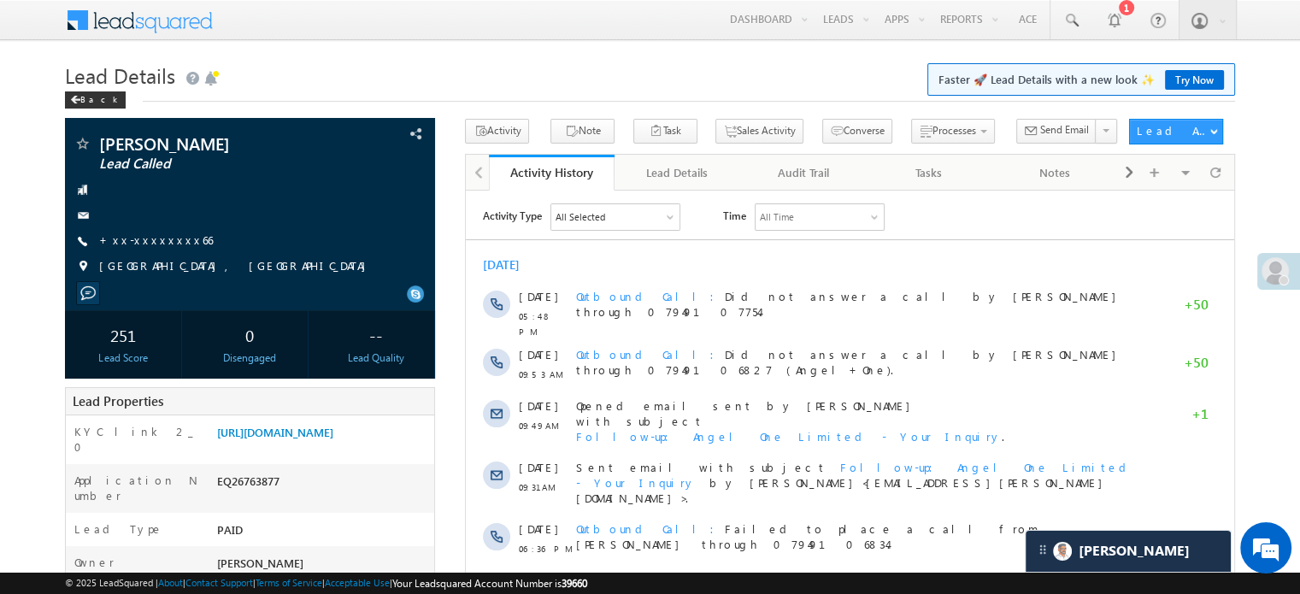
scroll to position [8967, 0]
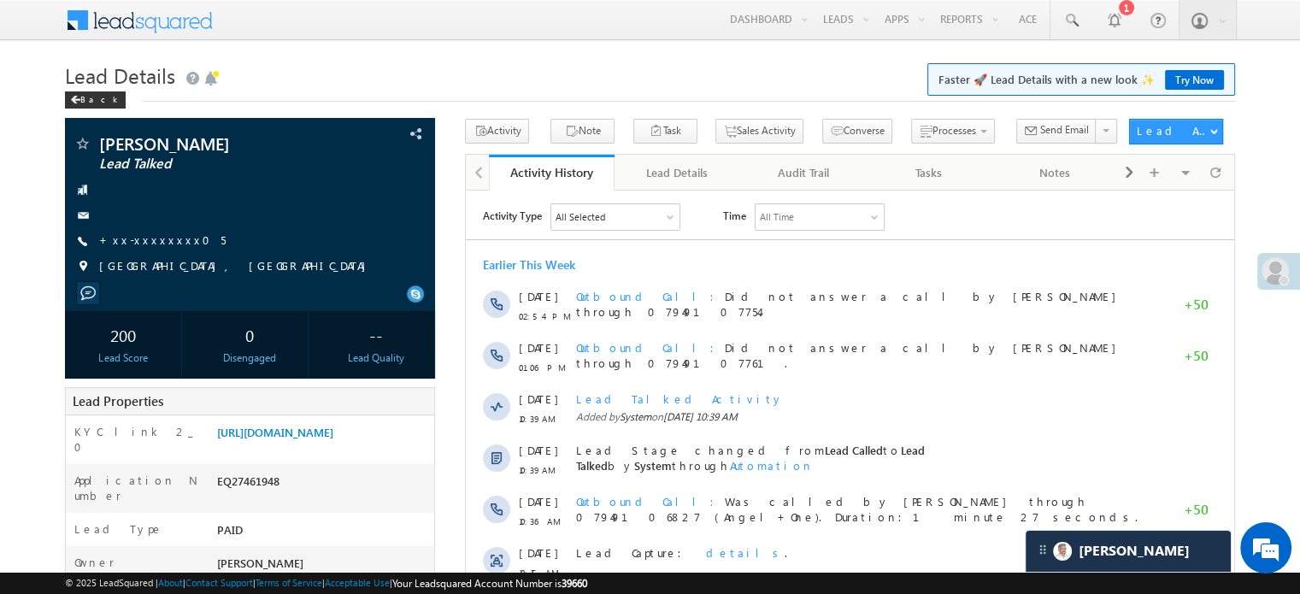
scroll to position [9584, 0]
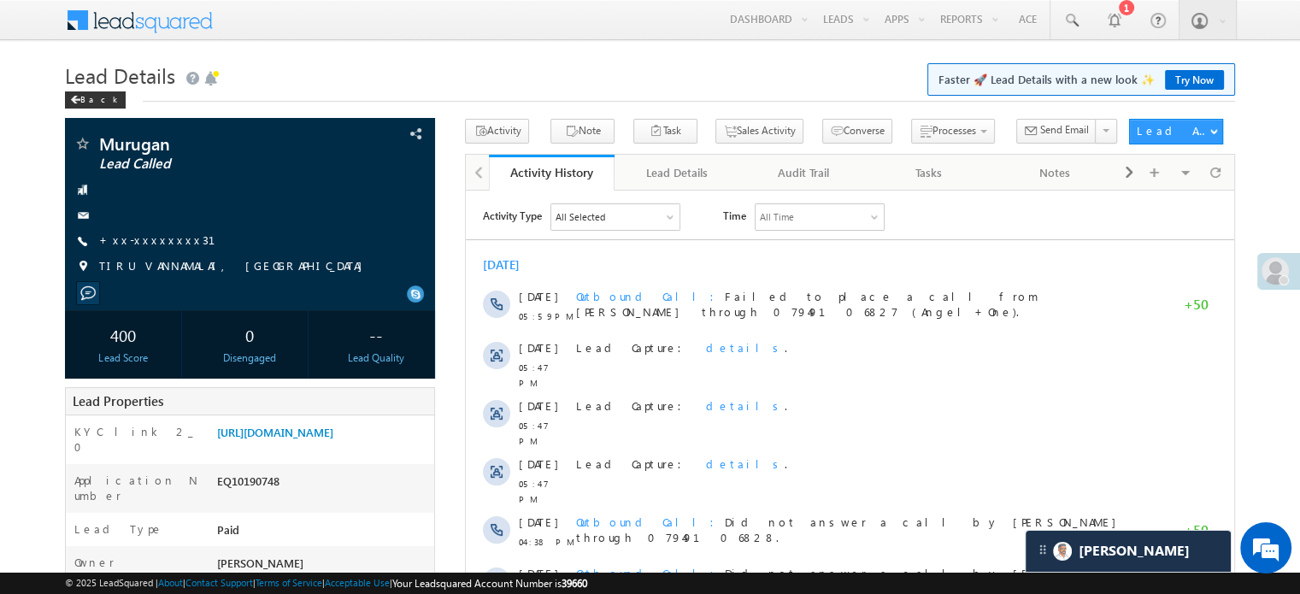
scroll to position [9584, 0]
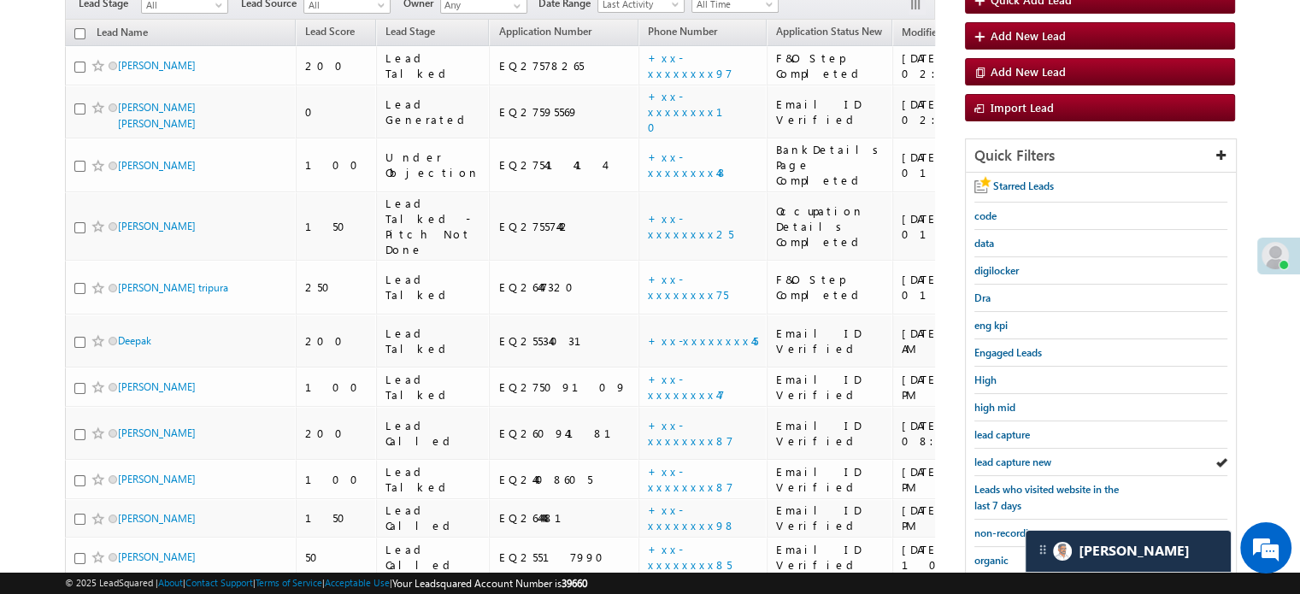
scroll to position [8476, 0]
click at [1016, 464] on span "lead capture new" at bounding box center [1012, 462] width 77 height 13
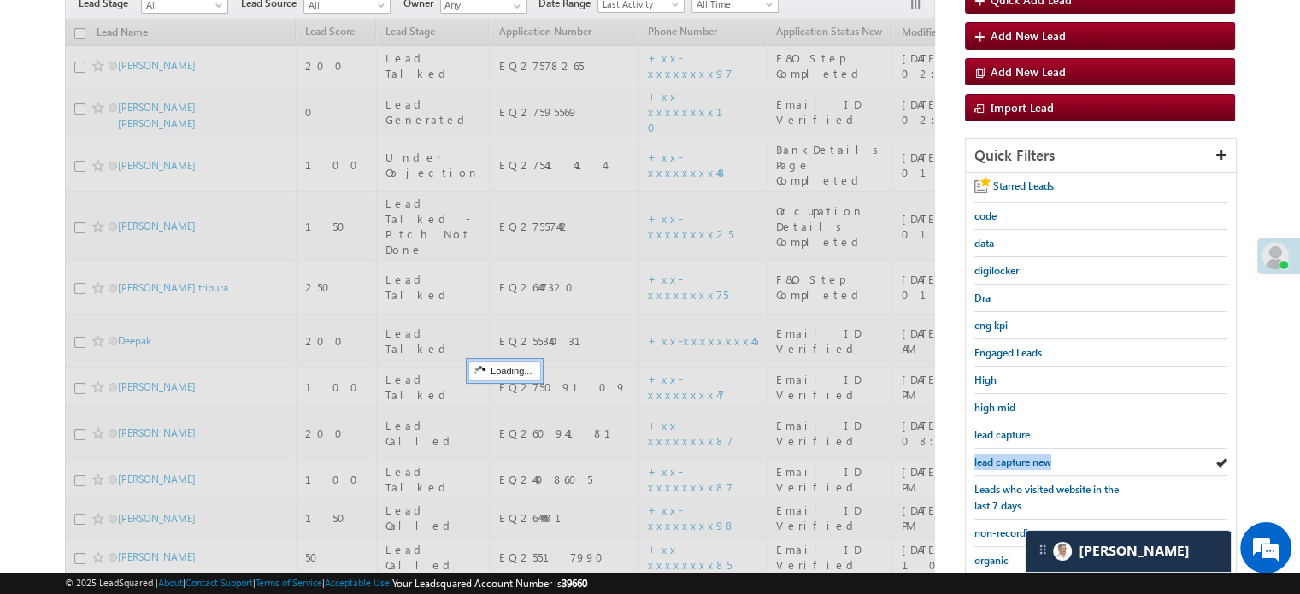
click at [1016, 464] on span "lead capture new" at bounding box center [1012, 462] width 77 height 13
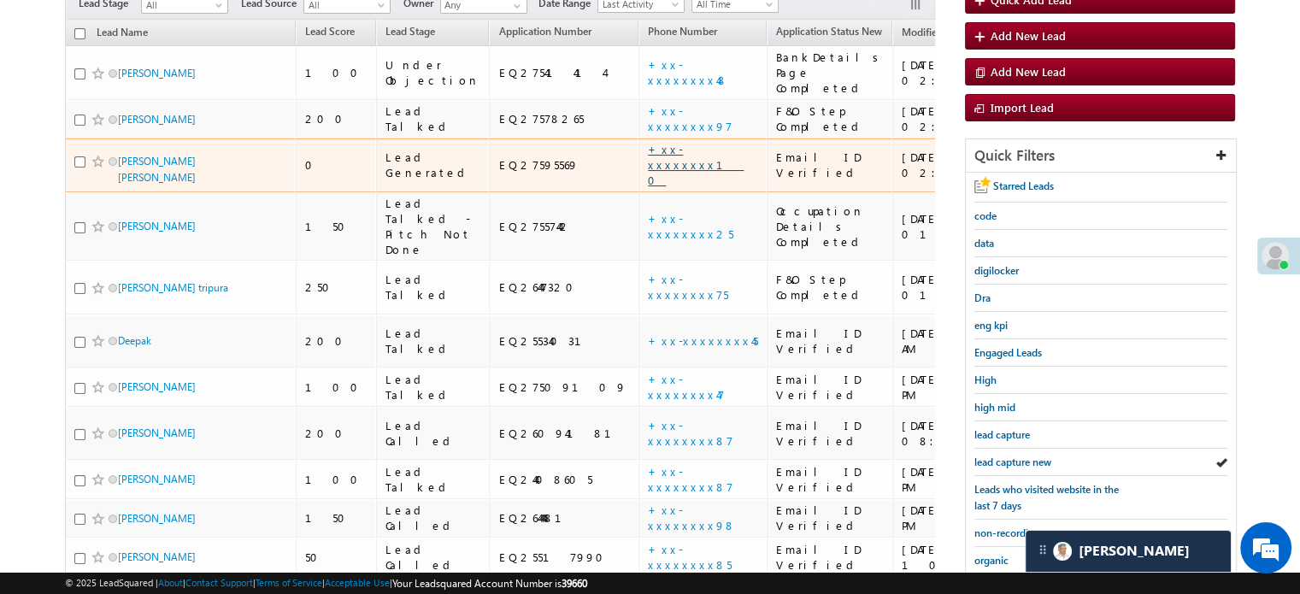
click at [648, 142] on link "+xx-xxxxxxxx10" at bounding box center [696, 164] width 96 height 45
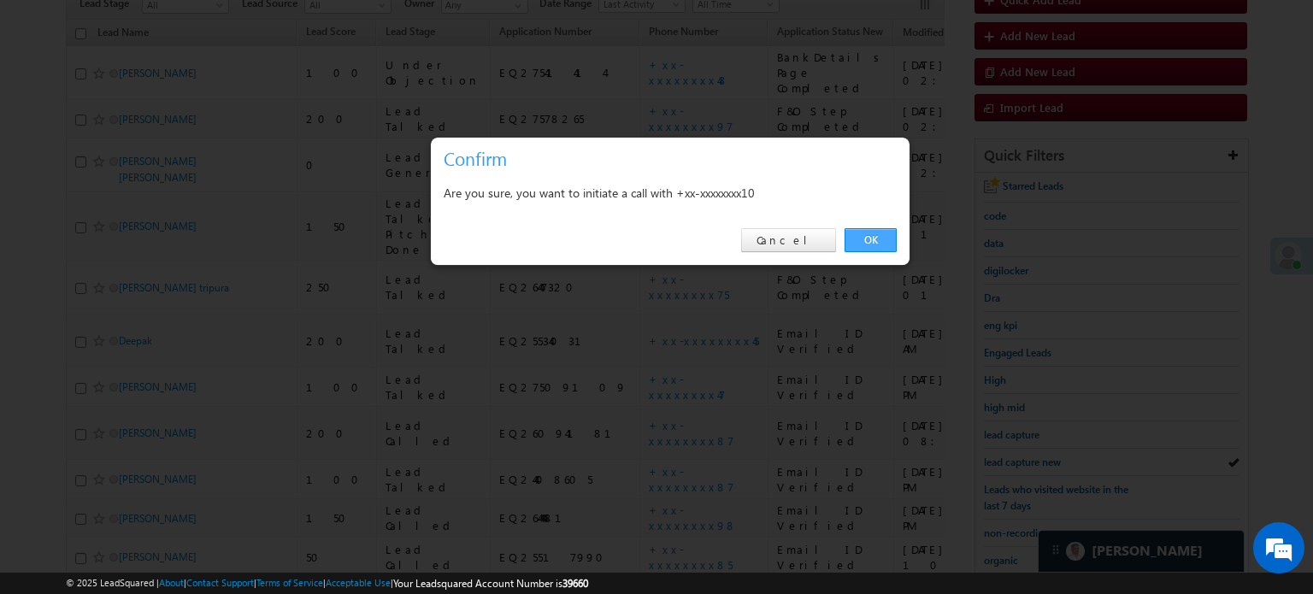
click at [850, 247] on link "OK" at bounding box center [871, 240] width 52 height 24
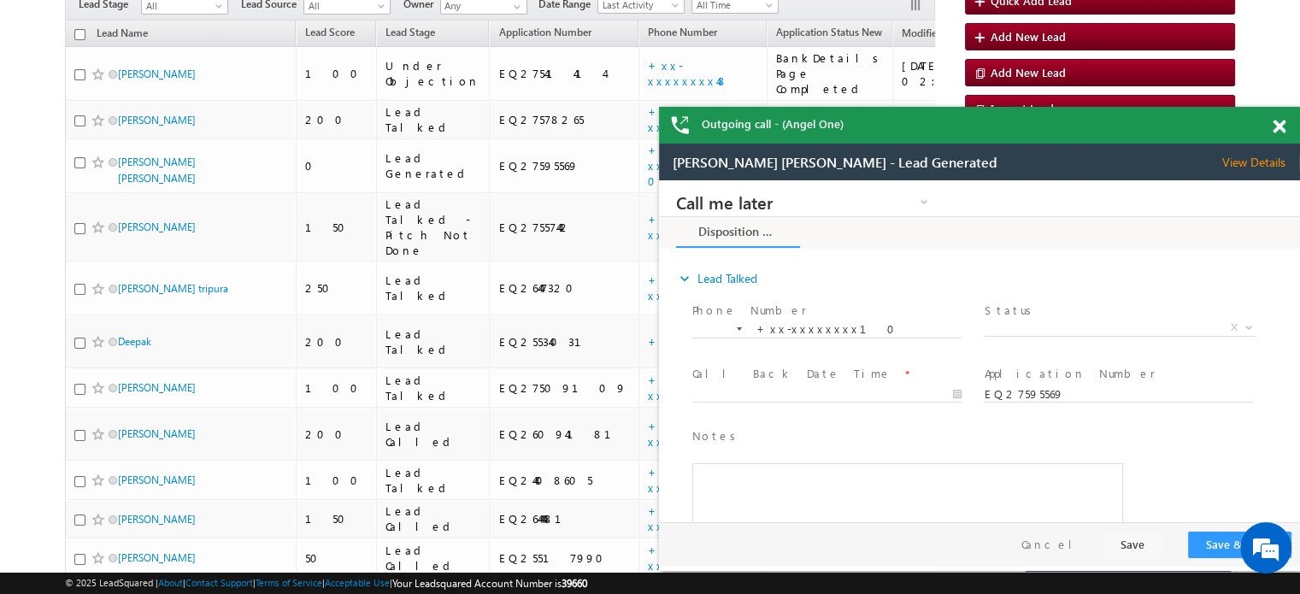
scroll to position [0, 0]
click at [1280, 136] on div at bounding box center [1288, 123] width 23 height 33
click at [1268, 119] on div "Outgoing call - (Angel One)" at bounding box center [979, 125] width 641 height 37
click at [1278, 125] on span at bounding box center [1279, 127] width 13 height 15
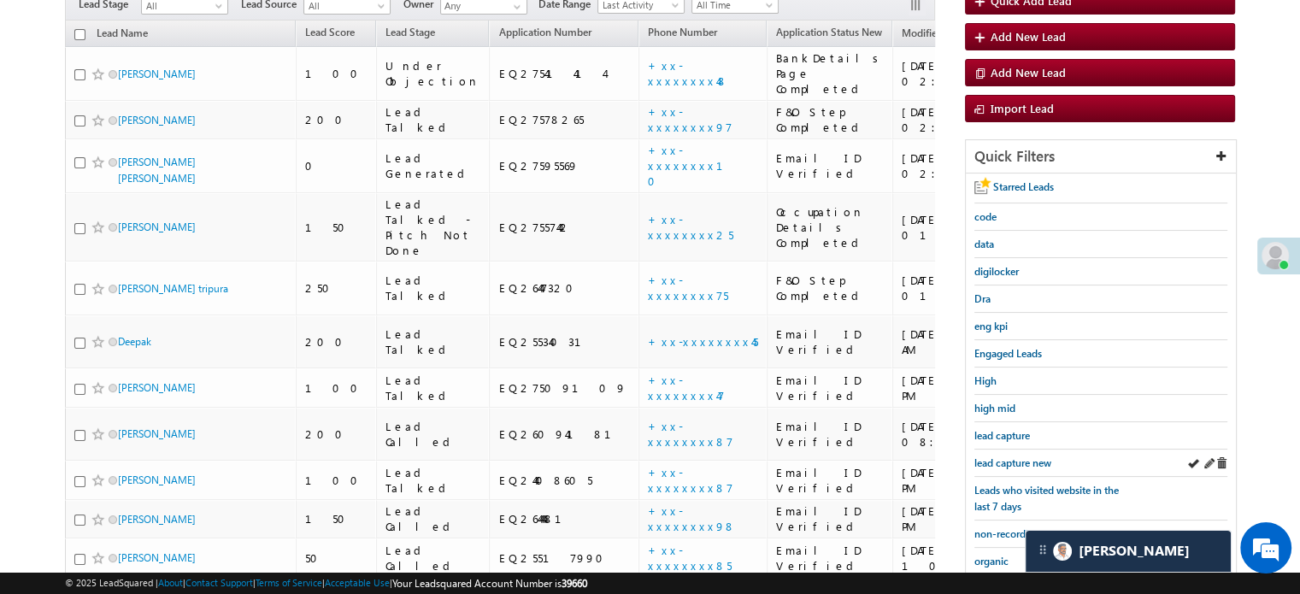
click at [1031, 450] on div "lead capture new" at bounding box center [1100, 463] width 253 height 27
click at [1019, 464] on span "lead capture new" at bounding box center [1012, 462] width 77 height 13
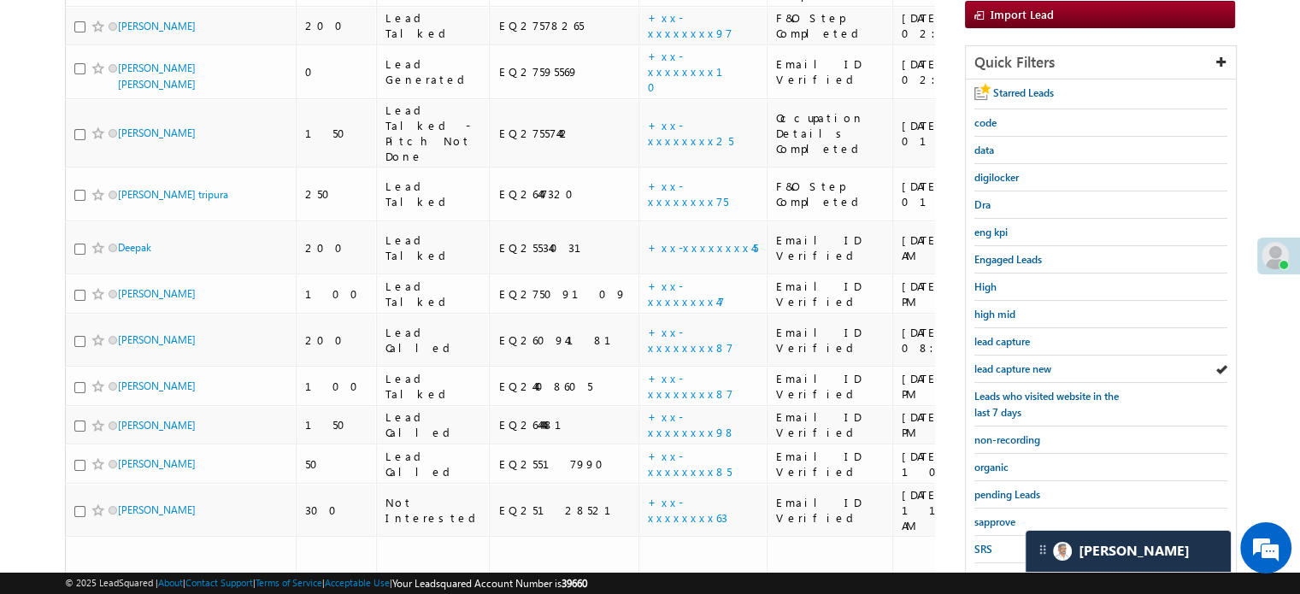
scroll to position [342, 0]
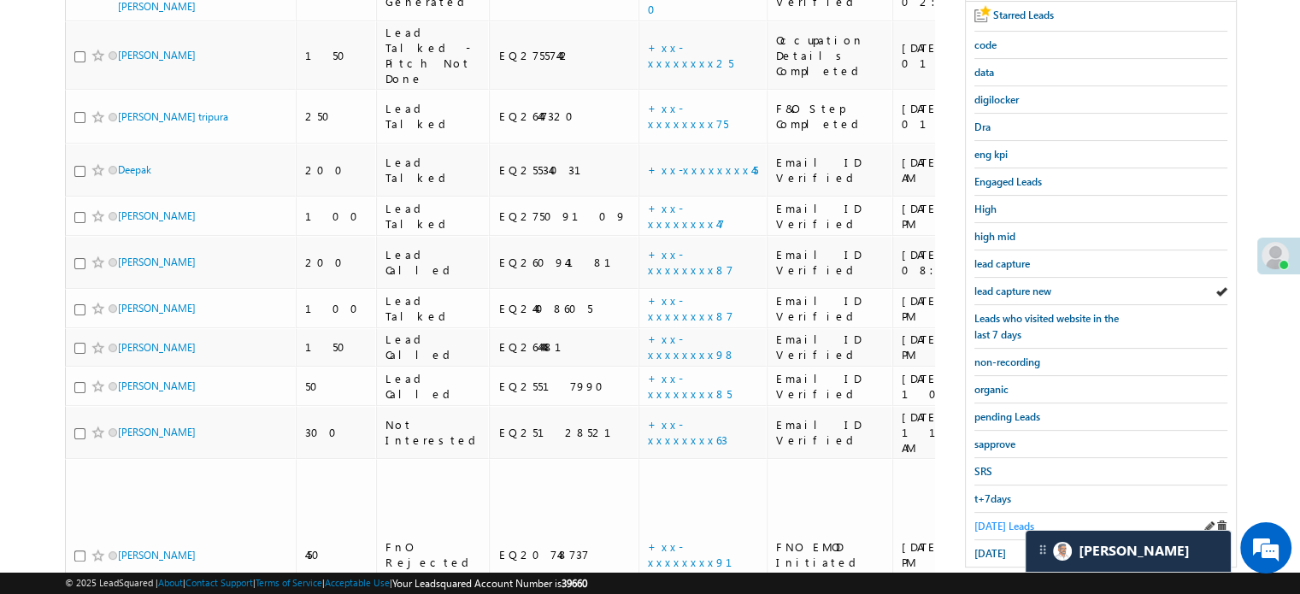
click at [980, 520] on span "[DATE] Leads" at bounding box center [1004, 526] width 60 height 13
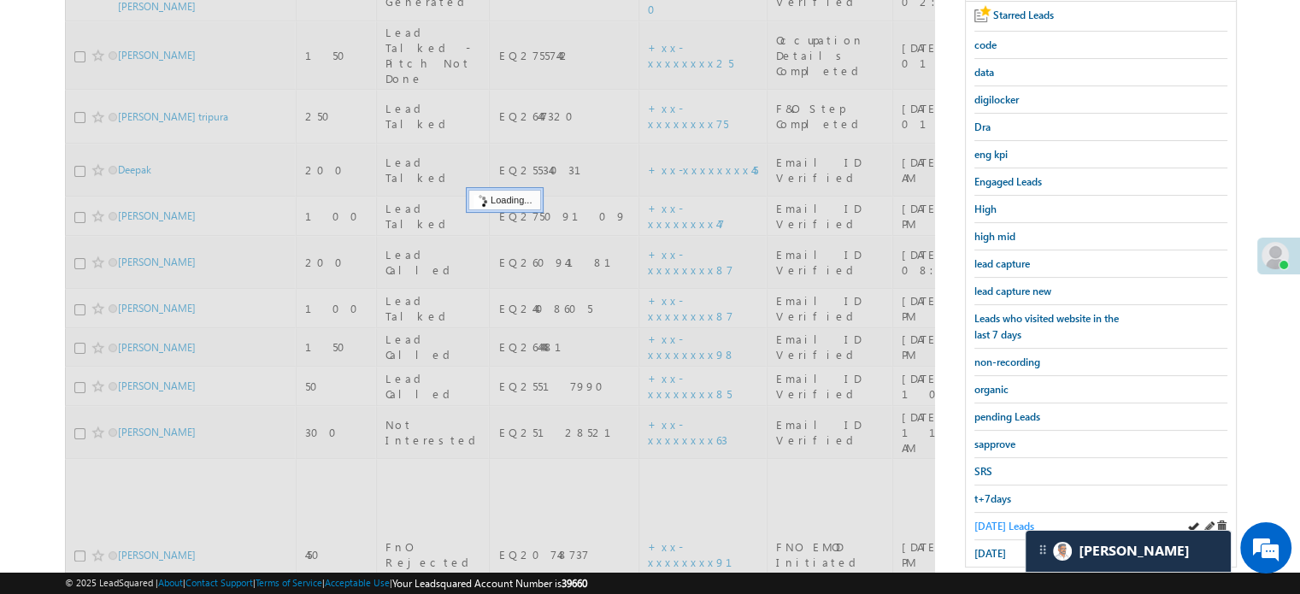
scroll to position [171, 0]
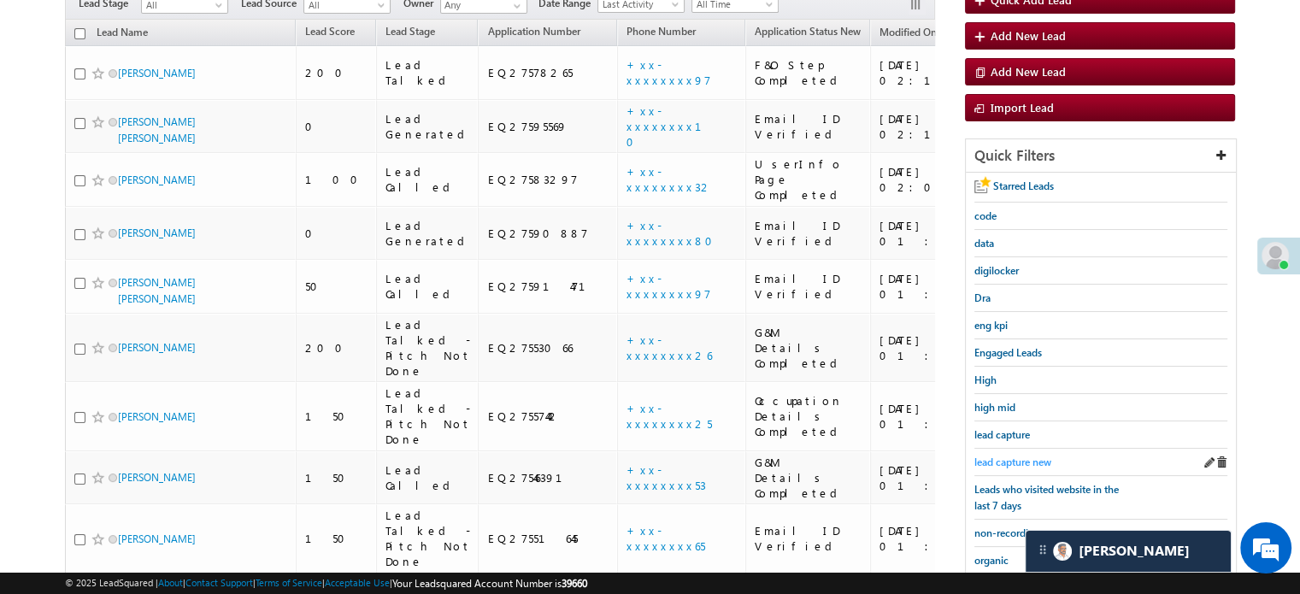
click at [1021, 460] on span "lead capture new" at bounding box center [1012, 462] width 77 height 13
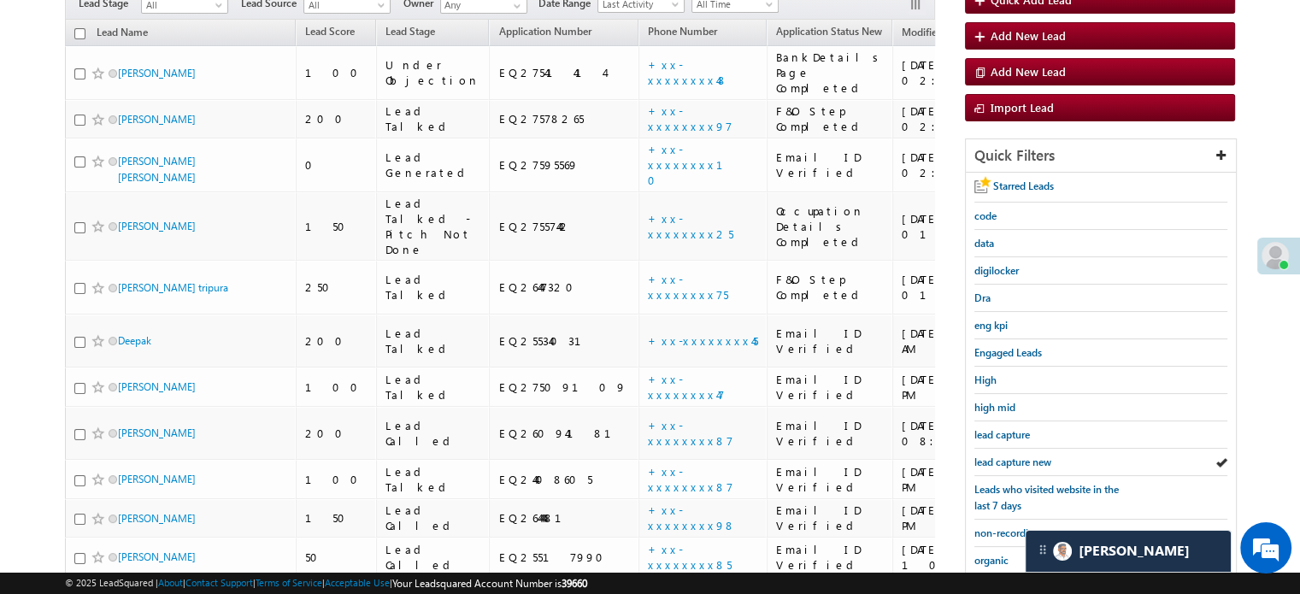
click at [1021, 460] on span "lead capture new" at bounding box center [1012, 462] width 77 height 13
click at [1009, 463] on span "lead capture new" at bounding box center [1012, 462] width 77 height 13
click at [1009, 459] on span "lead capture new" at bounding box center [1012, 462] width 77 height 13
click at [1017, 457] on span "lead capture new" at bounding box center [1012, 462] width 77 height 13
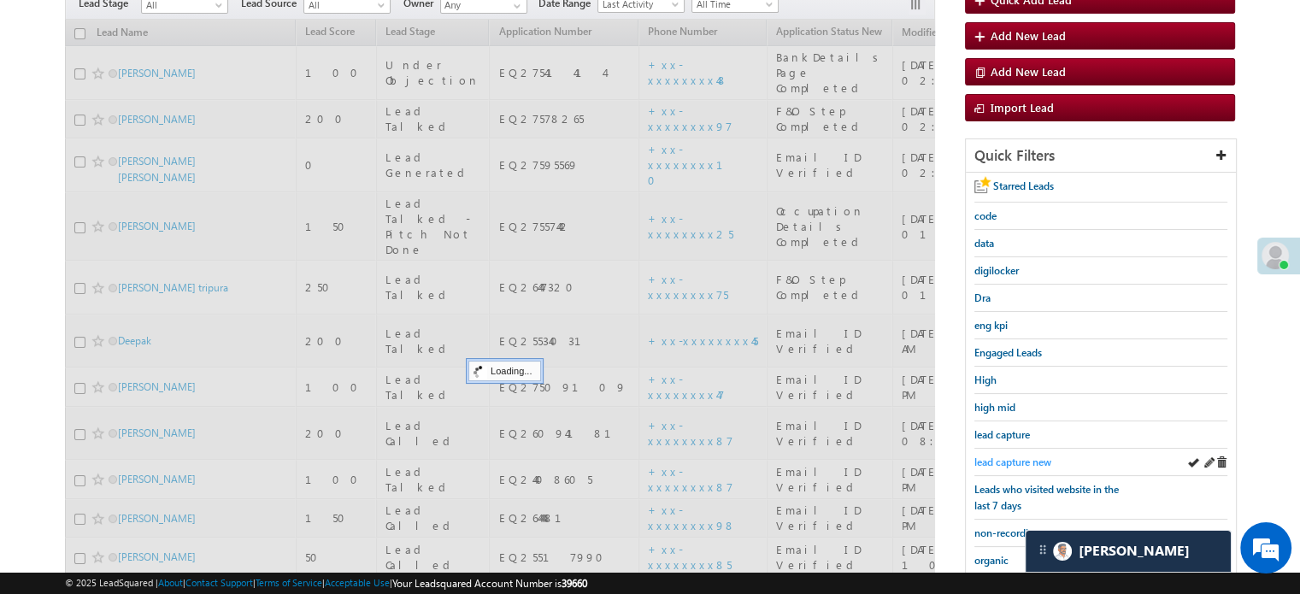
click at [1015, 457] on span "lead capture new" at bounding box center [1012, 462] width 77 height 13
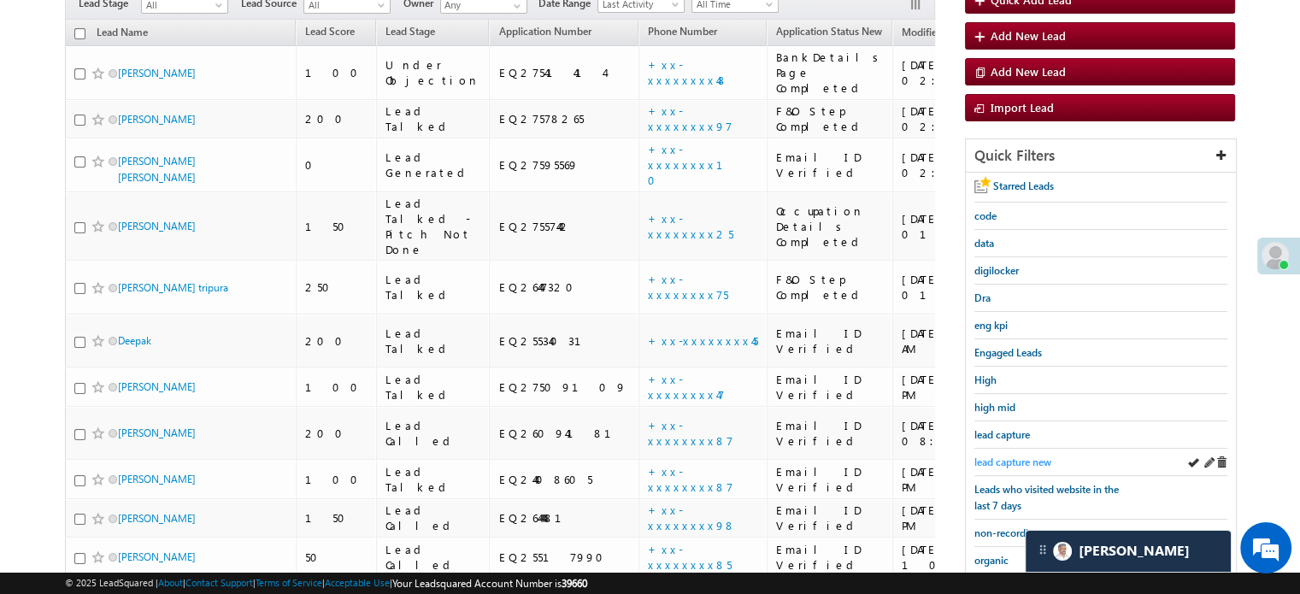
click at [1029, 456] on span "lead capture new" at bounding box center [1012, 462] width 77 height 13
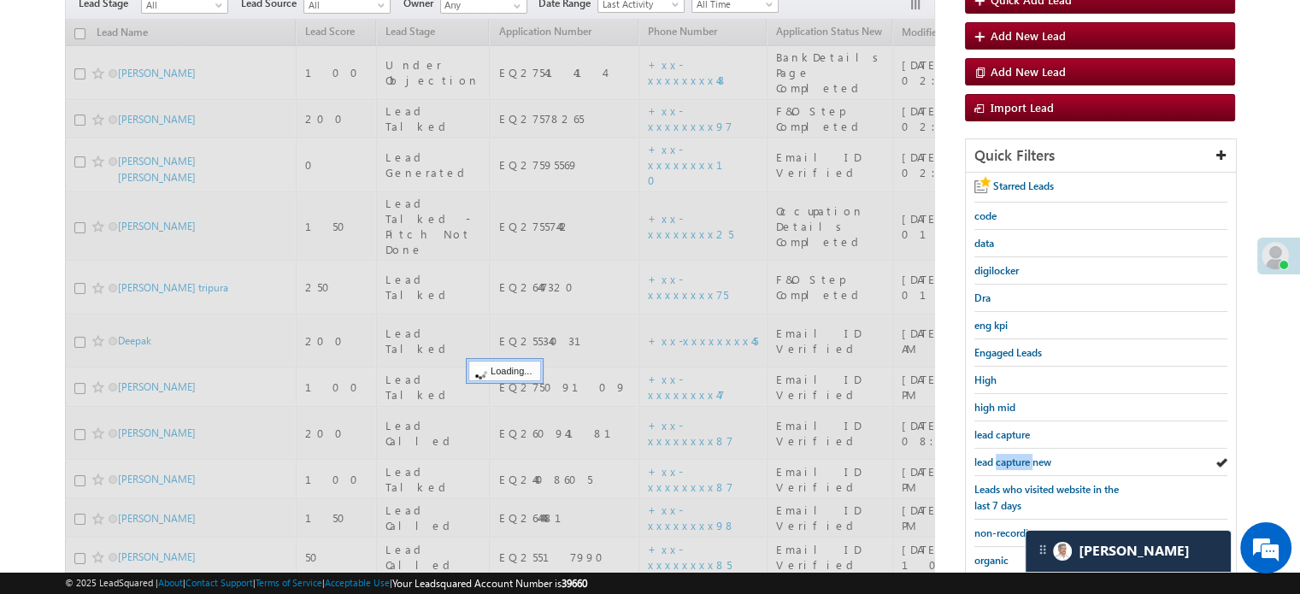
click at [1029, 456] on span "lead capture new" at bounding box center [1012, 462] width 77 height 13
click at [1027, 456] on span "lead capture new" at bounding box center [1012, 462] width 77 height 13
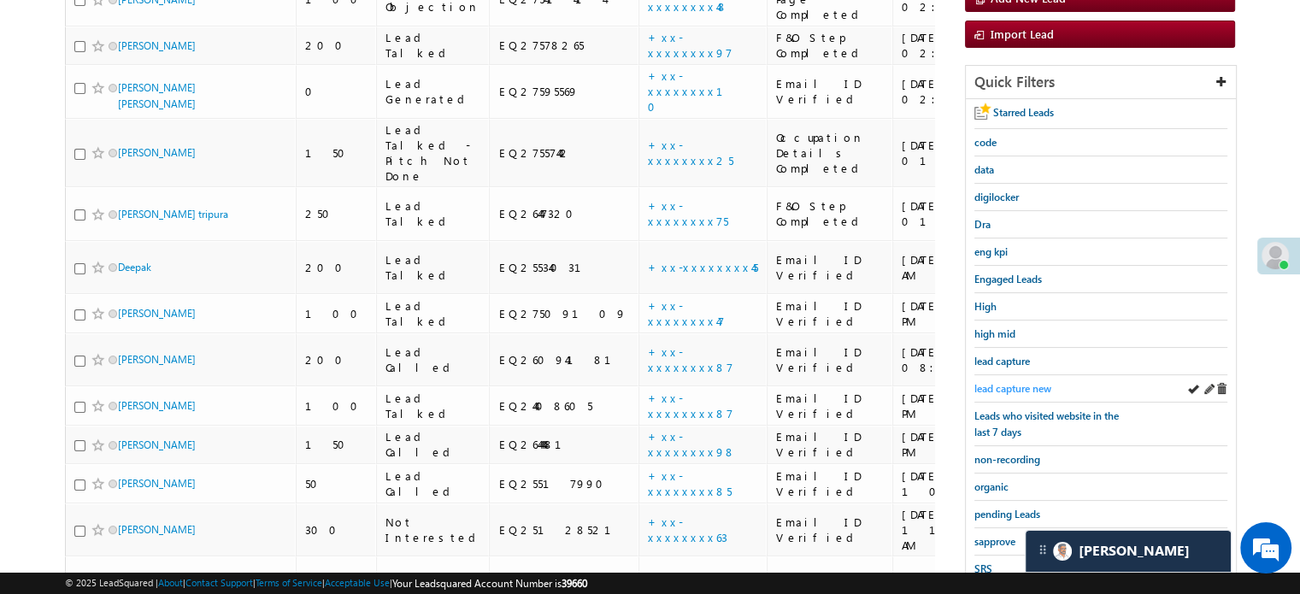
scroll to position [342, 0]
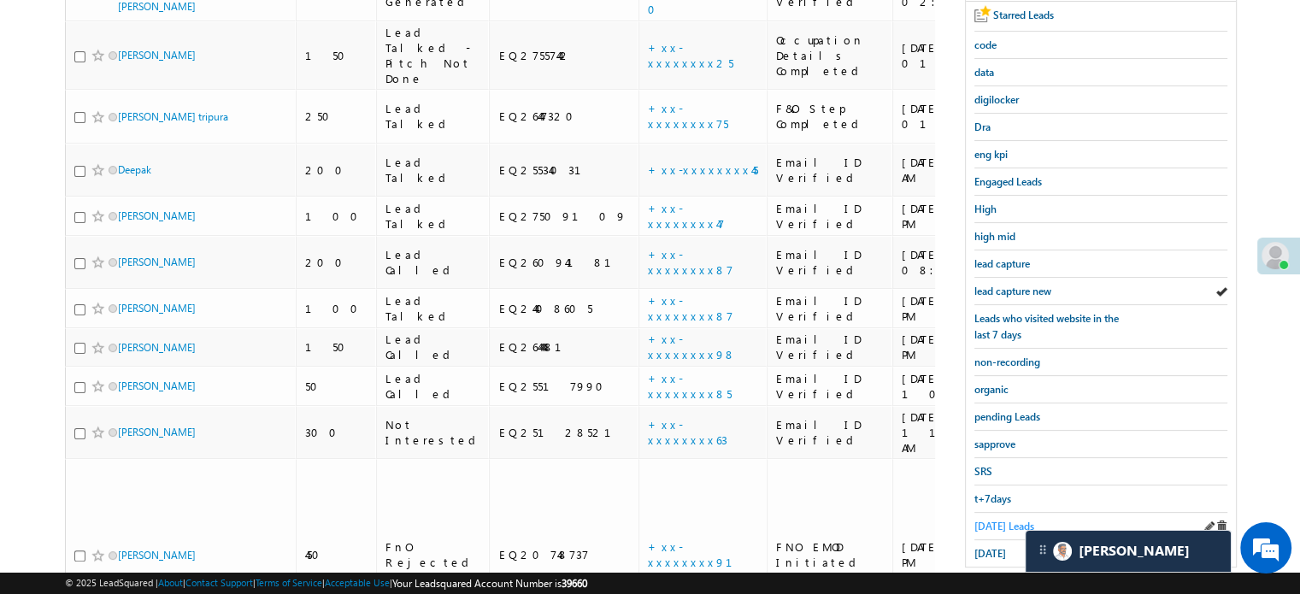
click at [1005, 520] on span "[DATE] Leads" at bounding box center [1004, 526] width 60 height 13
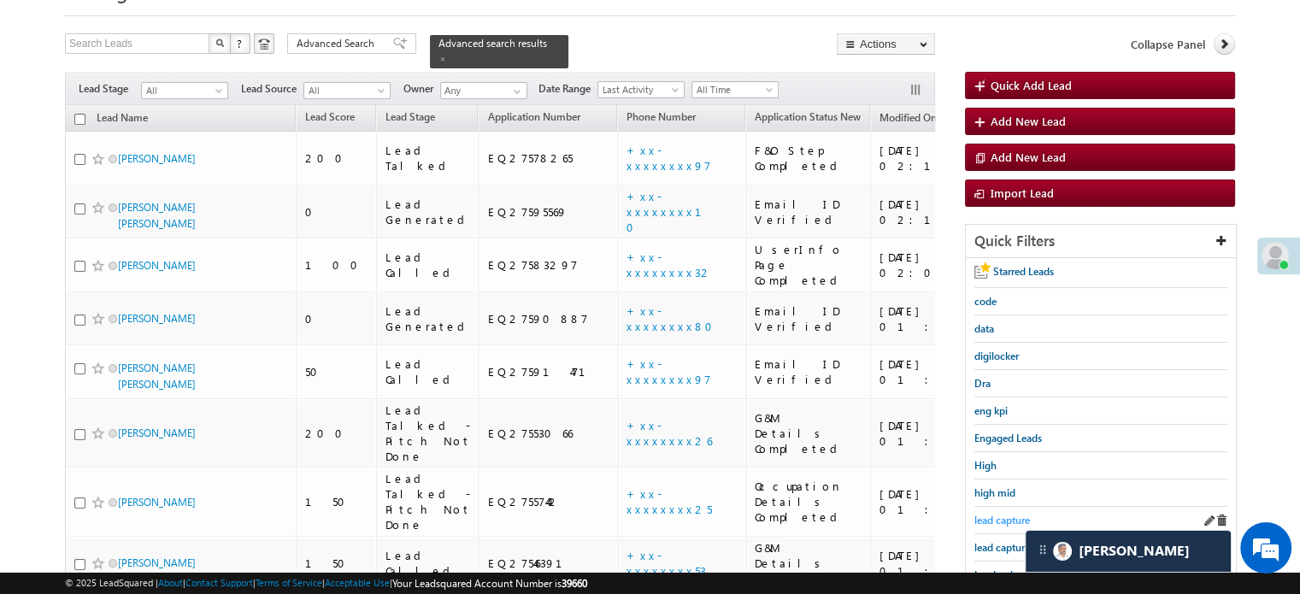
scroll to position [171, 0]
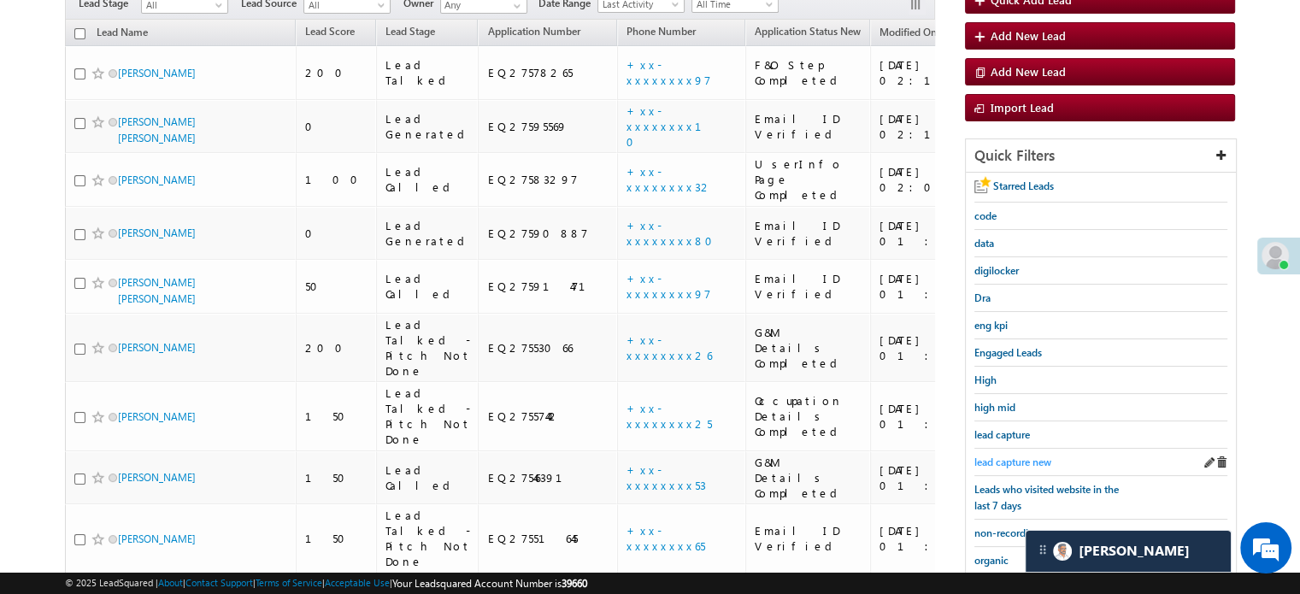
click at [1016, 456] on span "lead capture new" at bounding box center [1012, 462] width 77 height 13
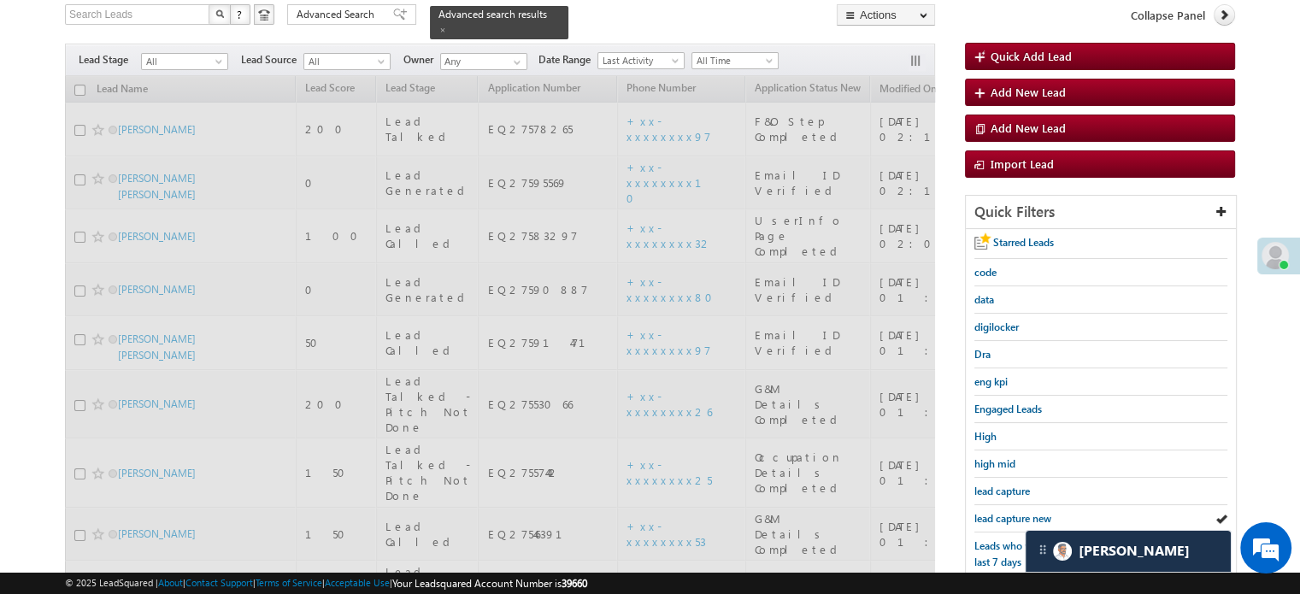
scroll to position [85, 0]
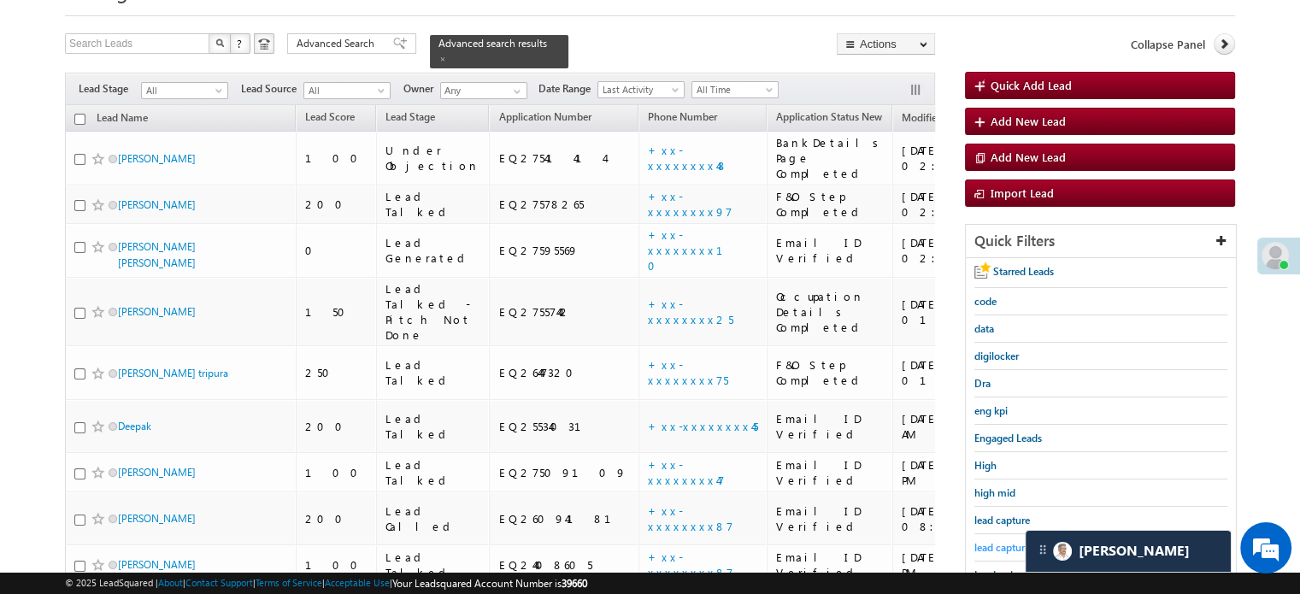
click at [1007, 541] on span "lead capture new" at bounding box center [1012, 547] width 77 height 13
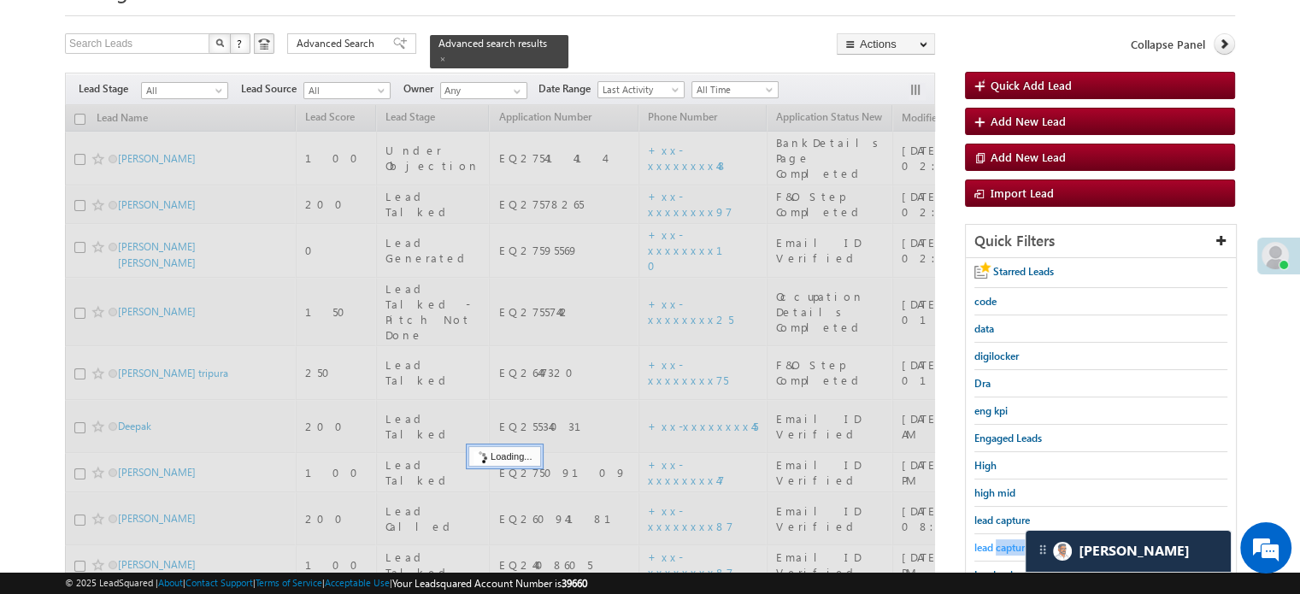
click at [1007, 541] on span "lead capture new" at bounding box center [1012, 547] width 77 height 13
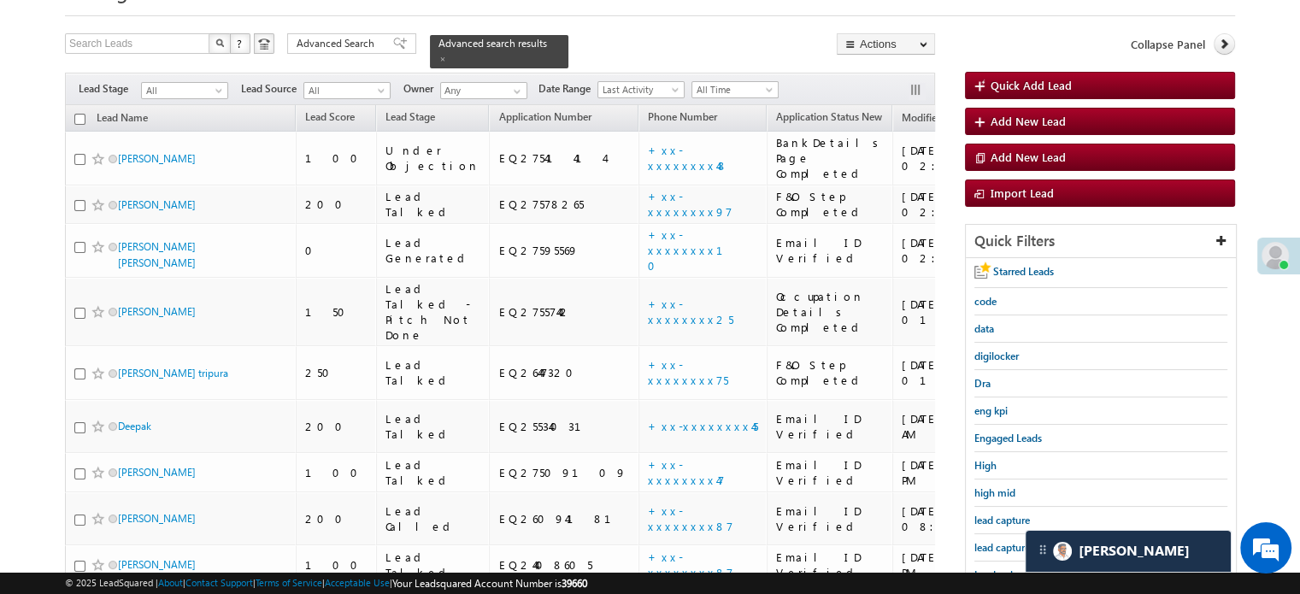
click at [1007, 541] on span "lead capture new" at bounding box center [1012, 547] width 77 height 13
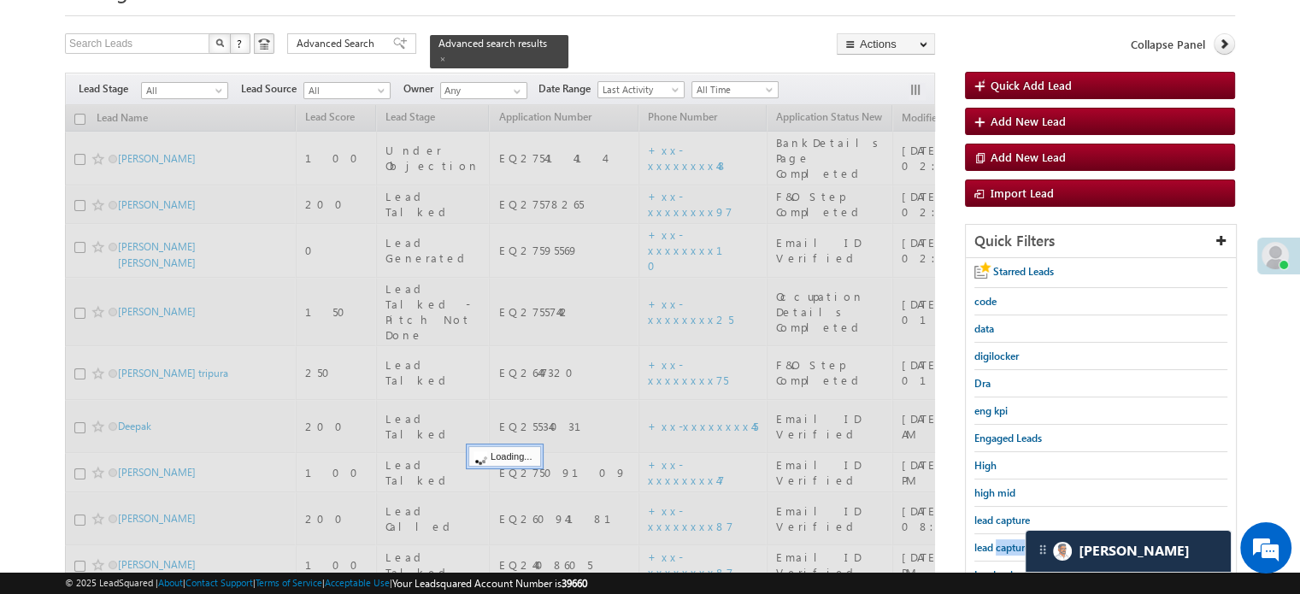
click at [1007, 541] on span "lead capture new" at bounding box center [1012, 547] width 77 height 13
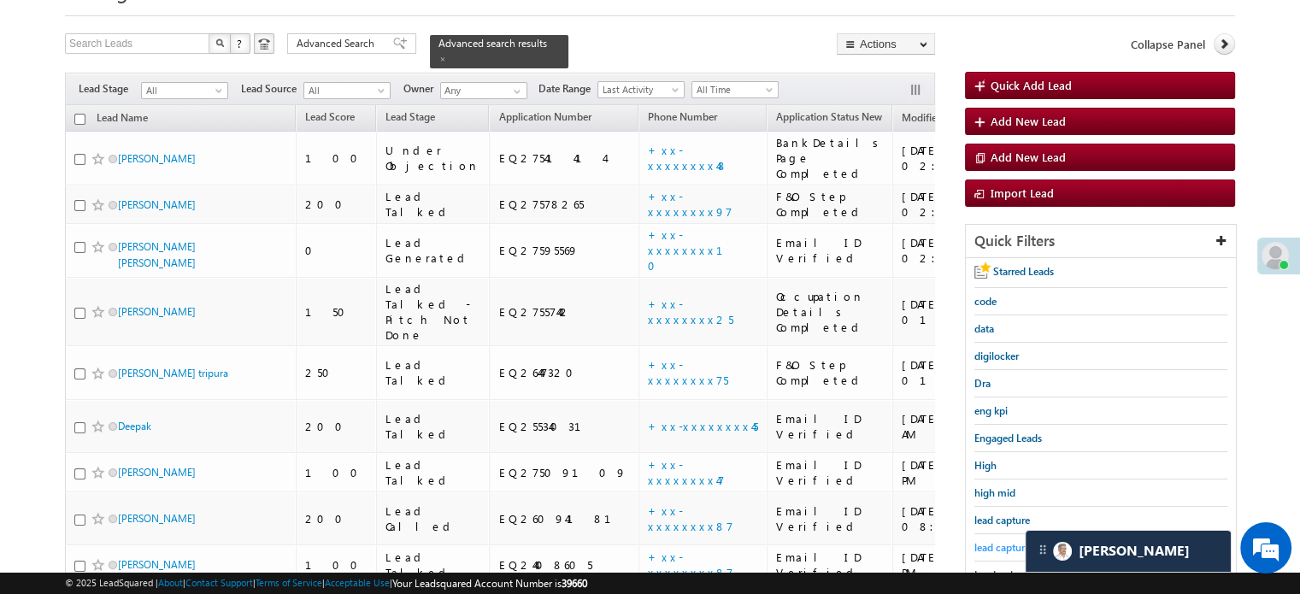
click at [998, 541] on span "lead capture new" at bounding box center [1012, 547] width 77 height 13
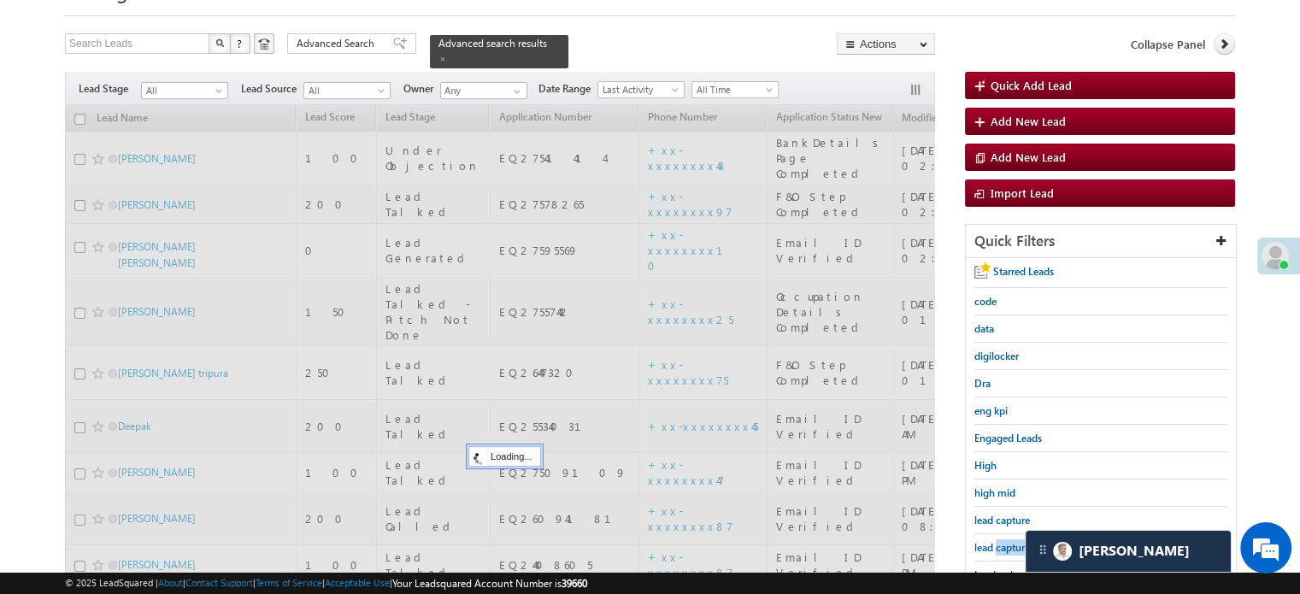
click at [998, 541] on span "lead capture new" at bounding box center [1012, 547] width 77 height 13
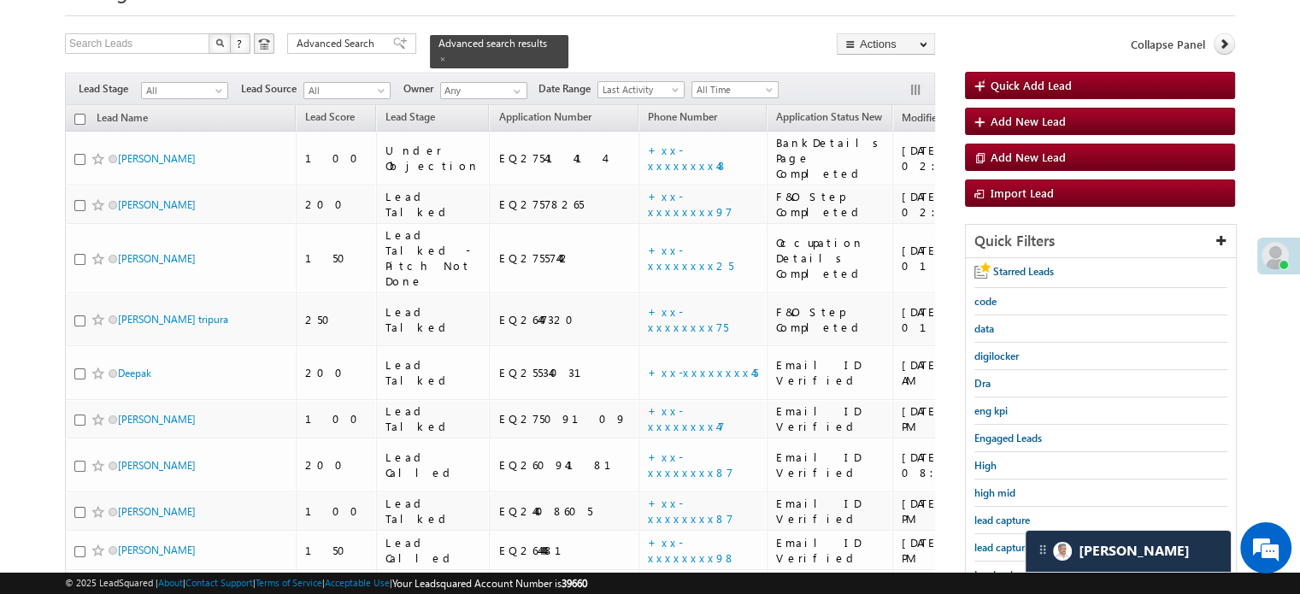
click at [998, 541] on span "lead capture new" at bounding box center [1012, 547] width 77 height 13
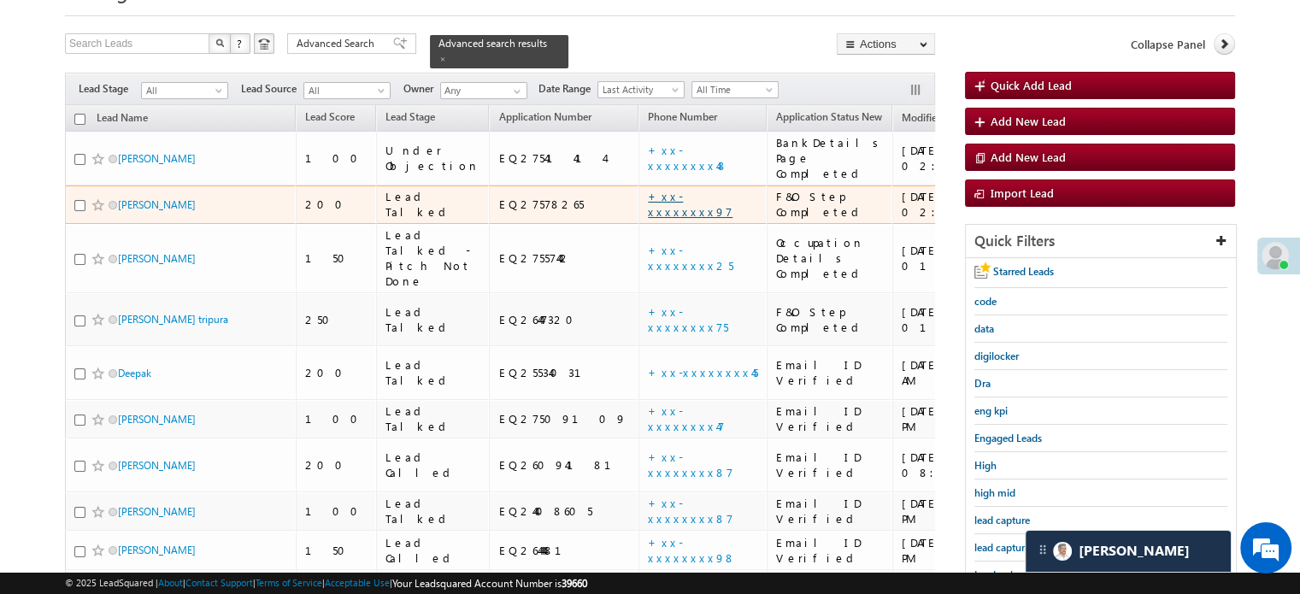
click at [648, 189] on link "+xx-xxxxxxxx97" at bounding box center [690, 204] width 85 height 30
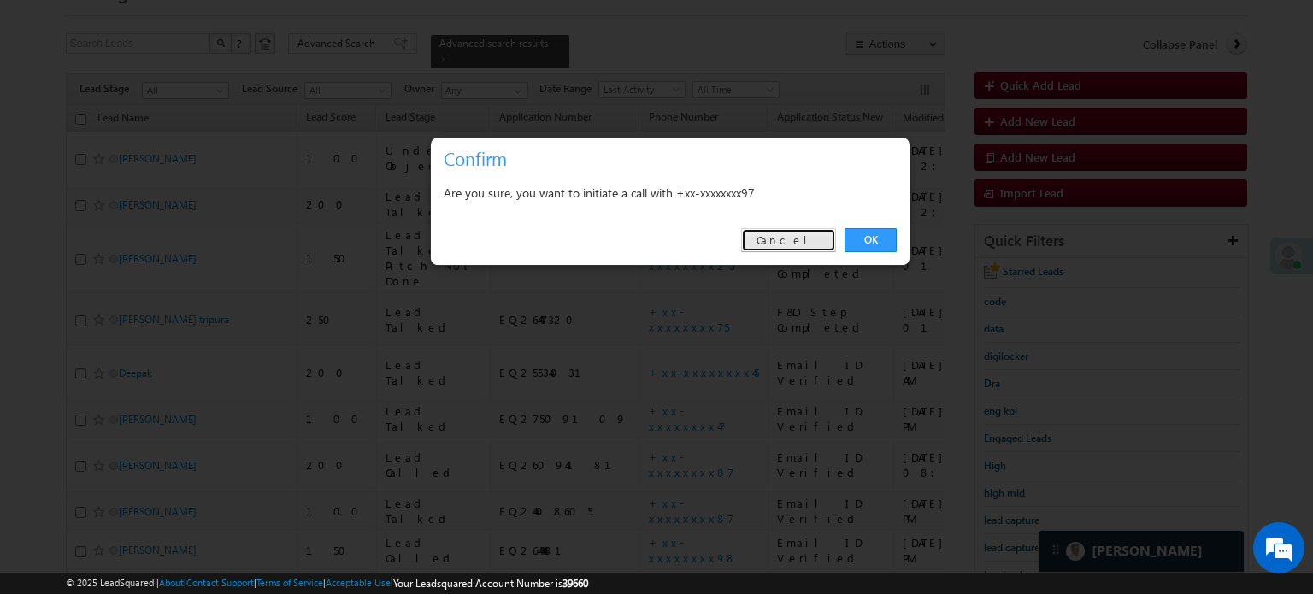
click at [821, 235] on link "Cancel" at bounding box center [788, 240] width 95 height 24
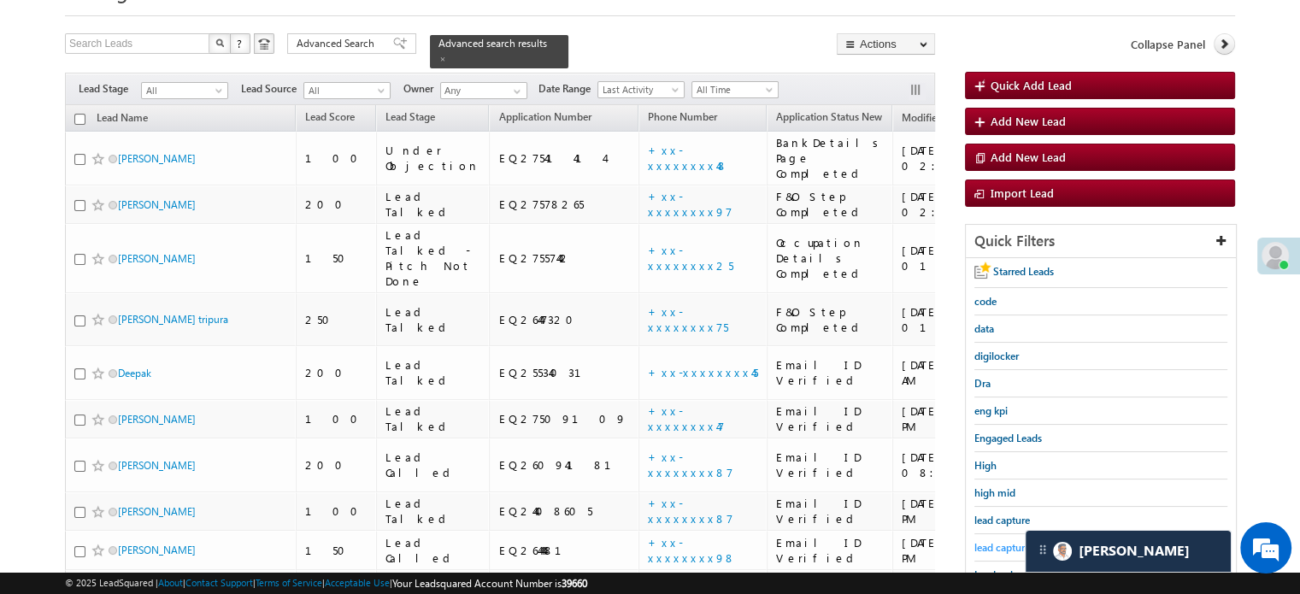
click at [1001, 541] on span "lead capture new" at bounding box center [1012, 547] width 77 height 13
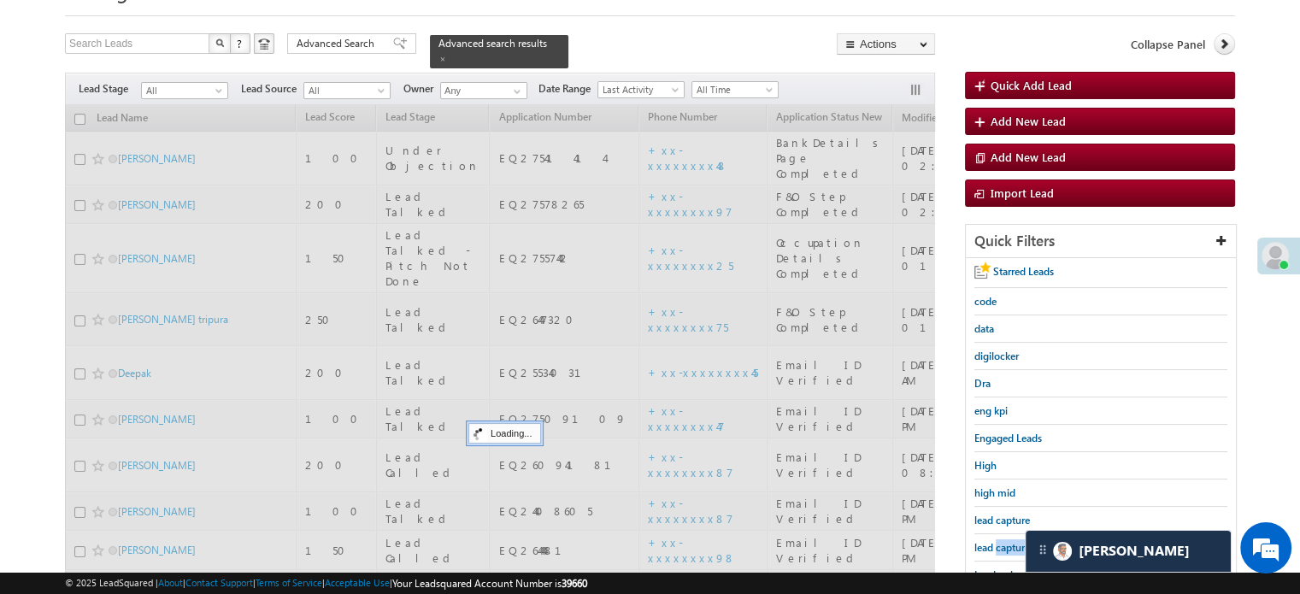
click at [1001, 541] on span "lead capture new" at bounding box center [1012, 547] width 77 height 13
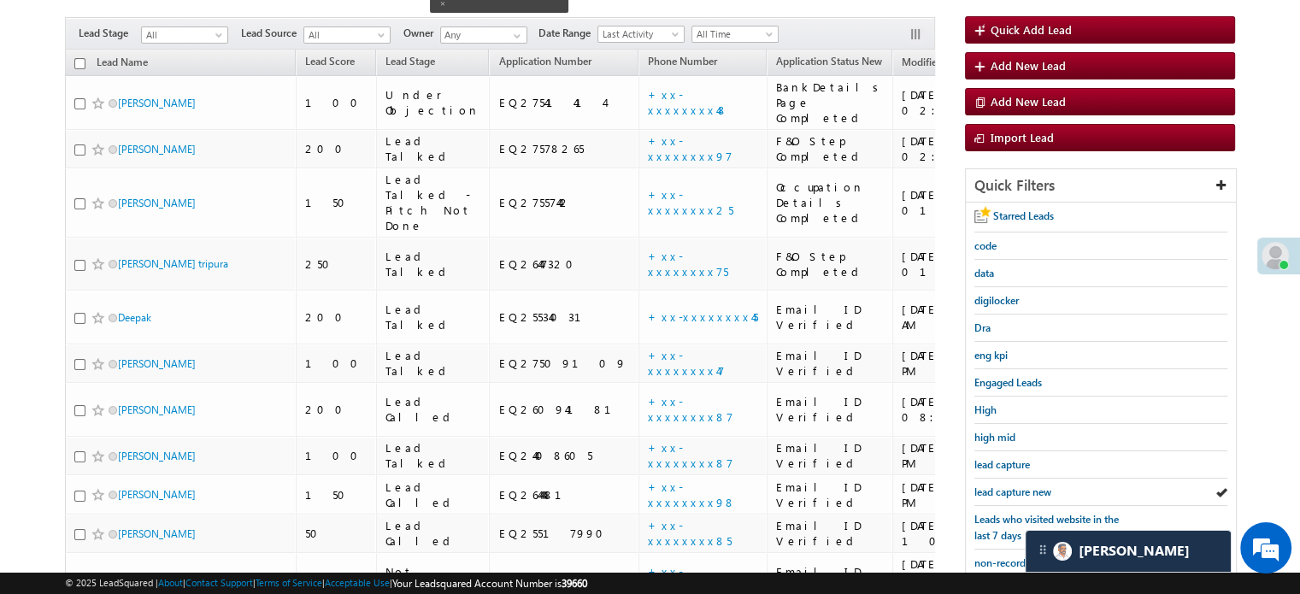
scroll to position [171, 0]
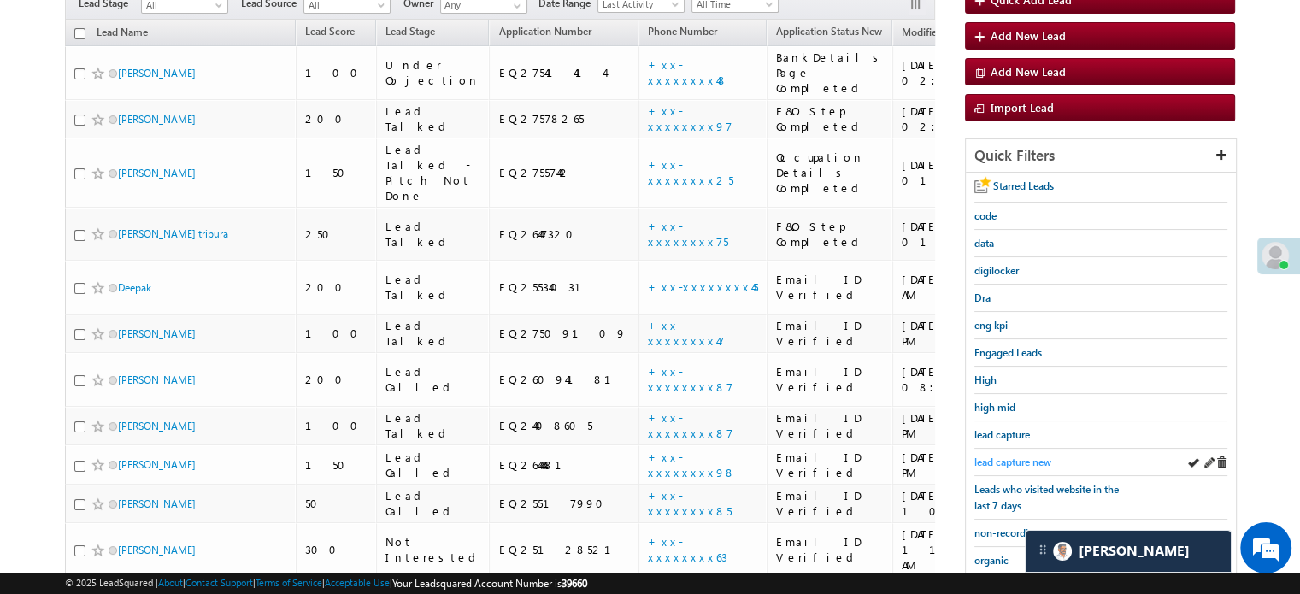
click at [1003, 456] on span "lead capture new" at bounding box center [1012, 462] width 77 height 13
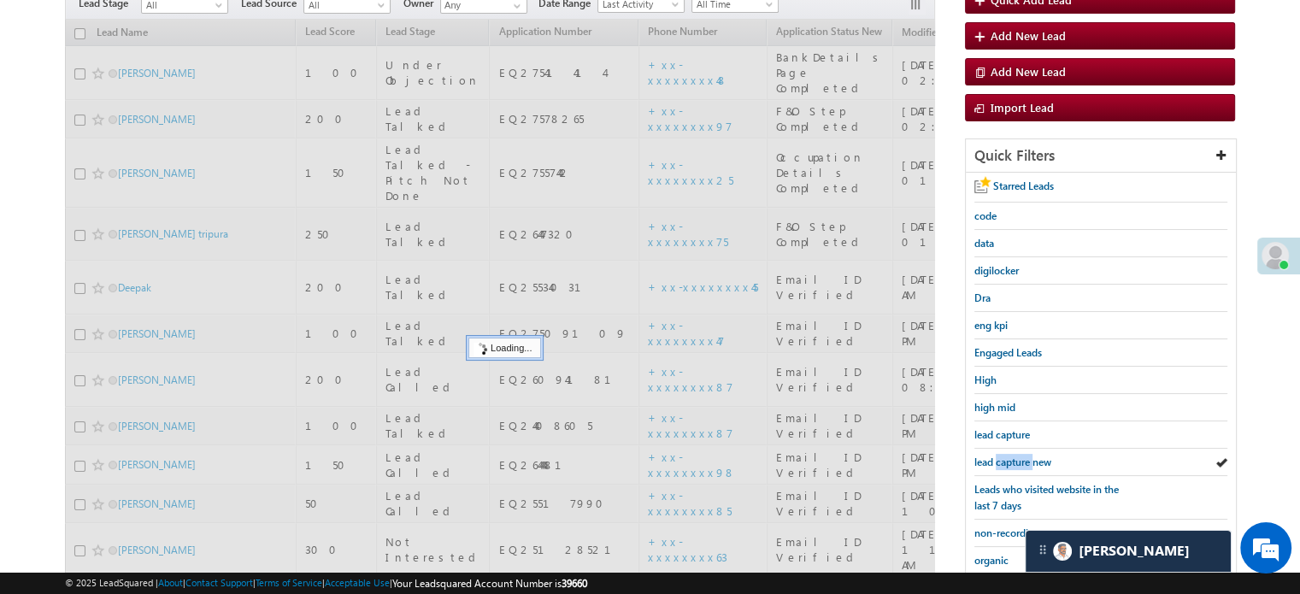
click at [1003, 456] on span "lead capture new" at bounding box center [1012, 462] width 77 height 13
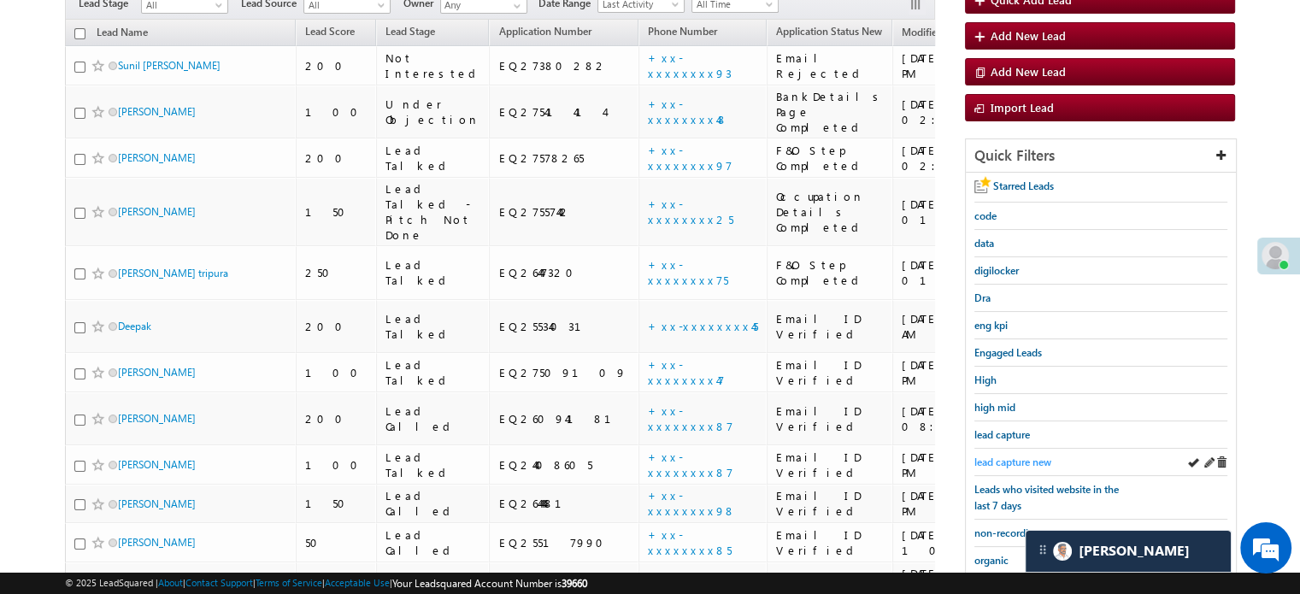
click at [1016, 456] on span "lead capture new" at bounding box center [1012, 462] width 77 height 13
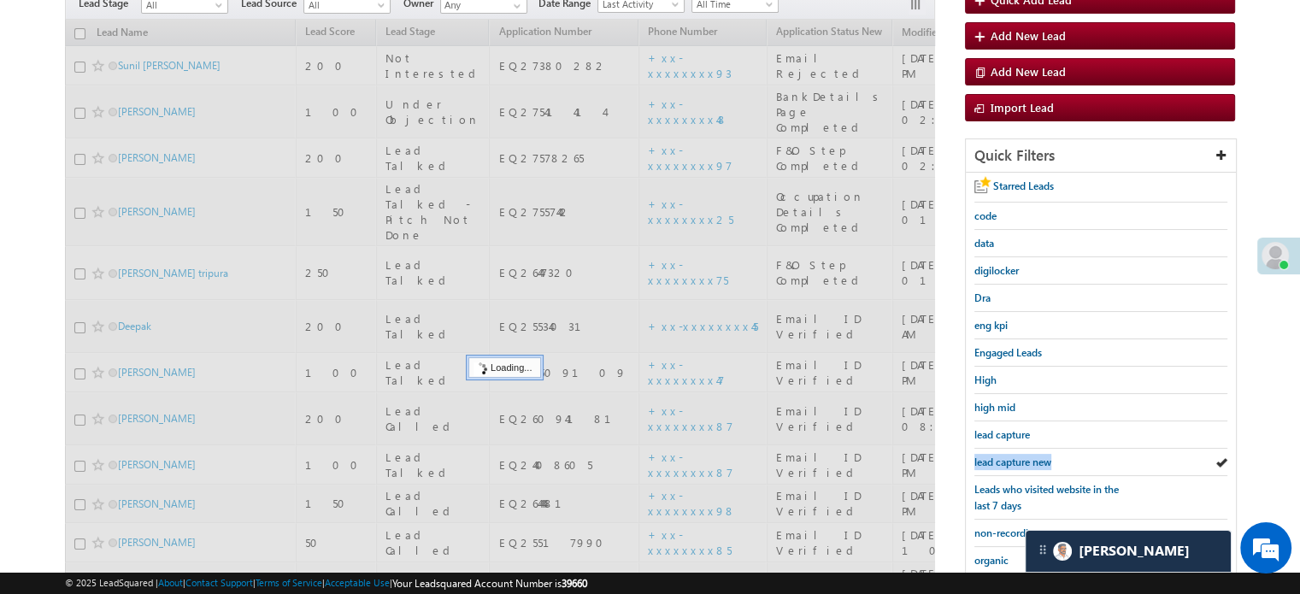
click at [1016, 456] on span "lead capture new" at bounding box center [1012, 462] width 77 height 13
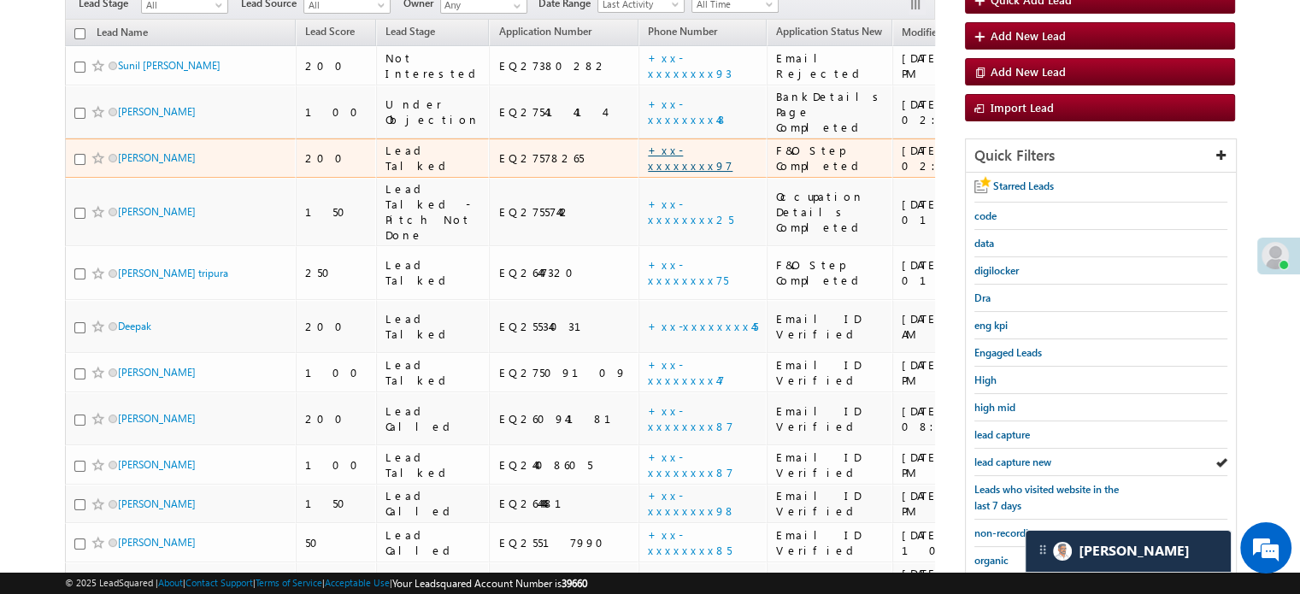
click at [648, 143] on link "+xx-xxxxxxxx97" at bounding box center [690, 158] width 85 height 30
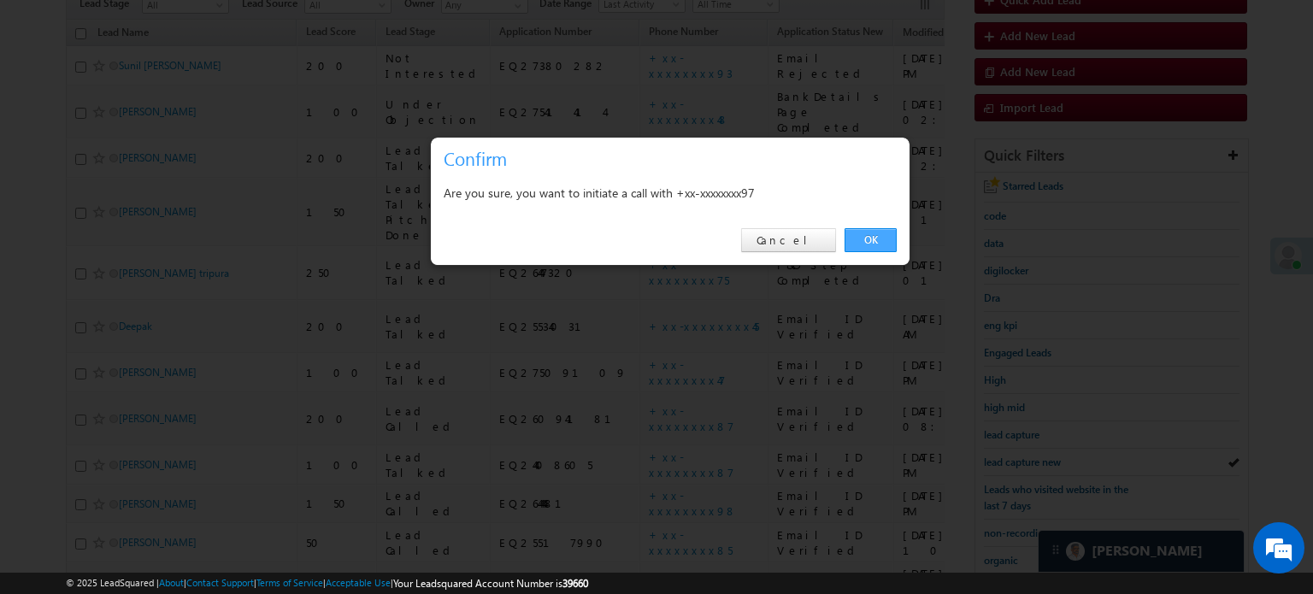
click at [875, 249] on link "OK" at bounding box center [871, 240] width 52 height 24
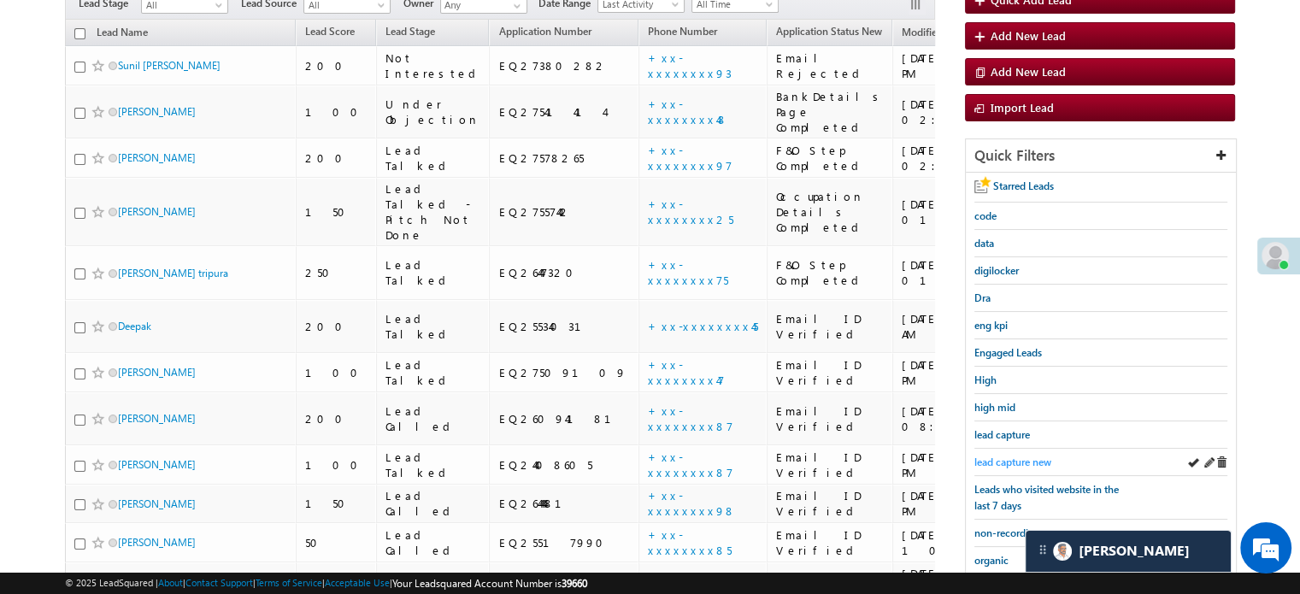
click at [1021, 457] on span "lead capture new" at bounding box center [1012, 462] width 77 height 13
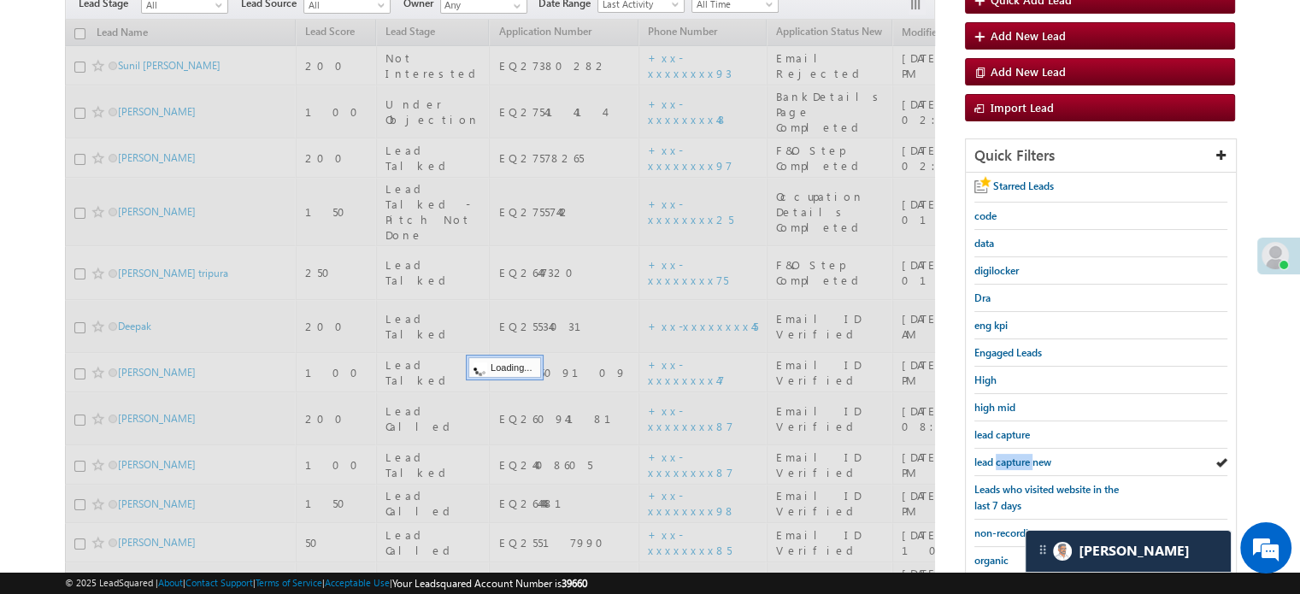
click at [1021, 457] on span "lead capture new" at bounding box center [1012, 462] width 77 height 13
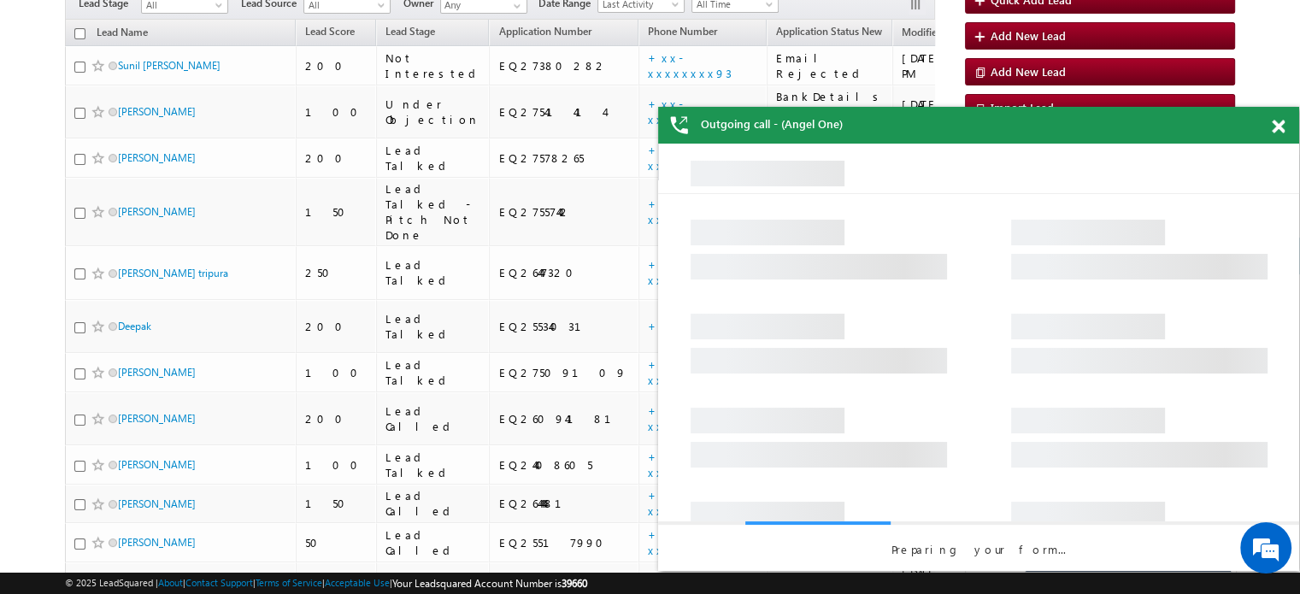
click at [1272, 123] on div "Outgoing call - (Angel One)" at bounding box center [978, 125] width 641 height 37
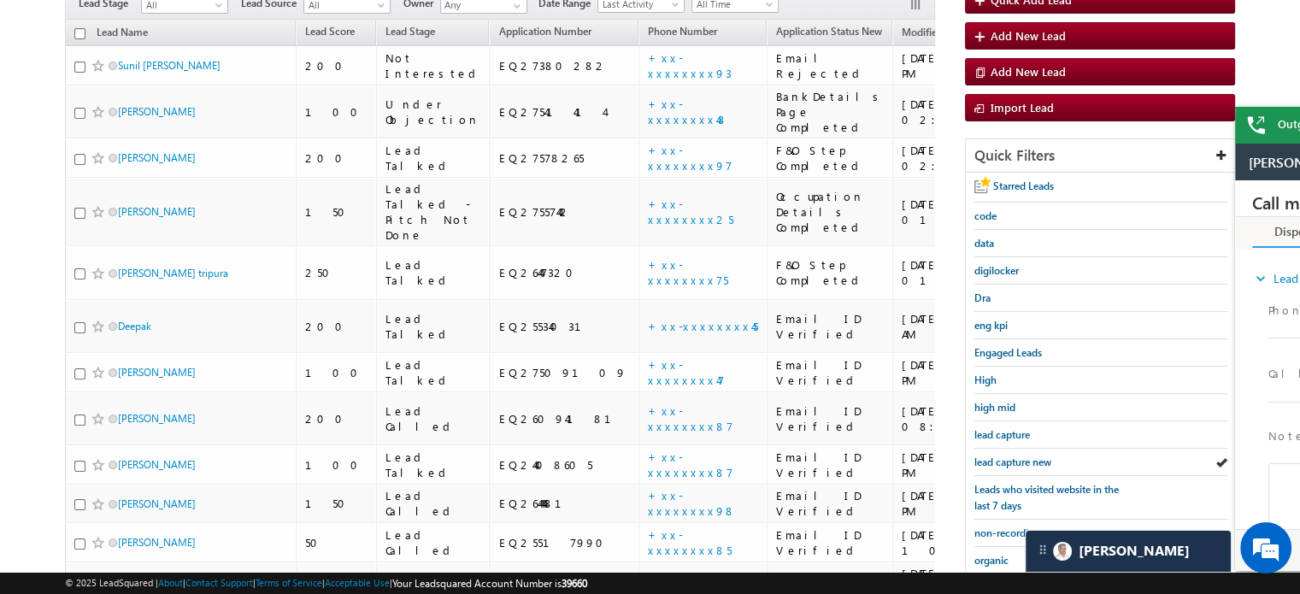
scroll to position [0, 0]
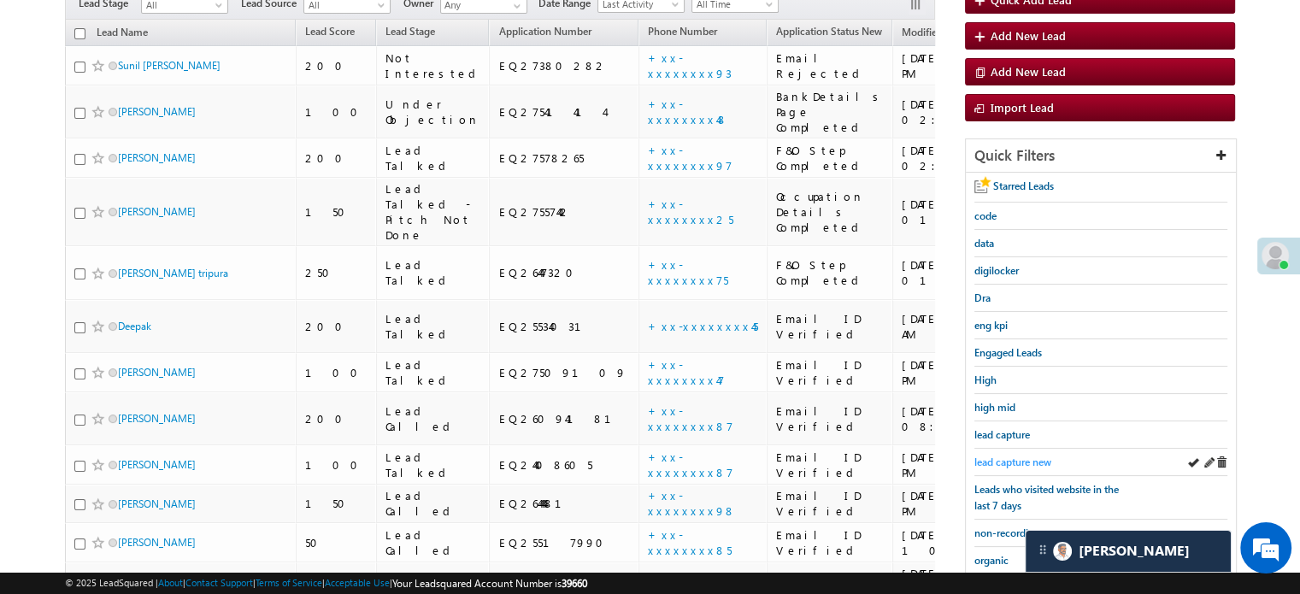
click at [1018, 460] on span "lead capture new" at bounding box center [1012, 462] width 77 height 13
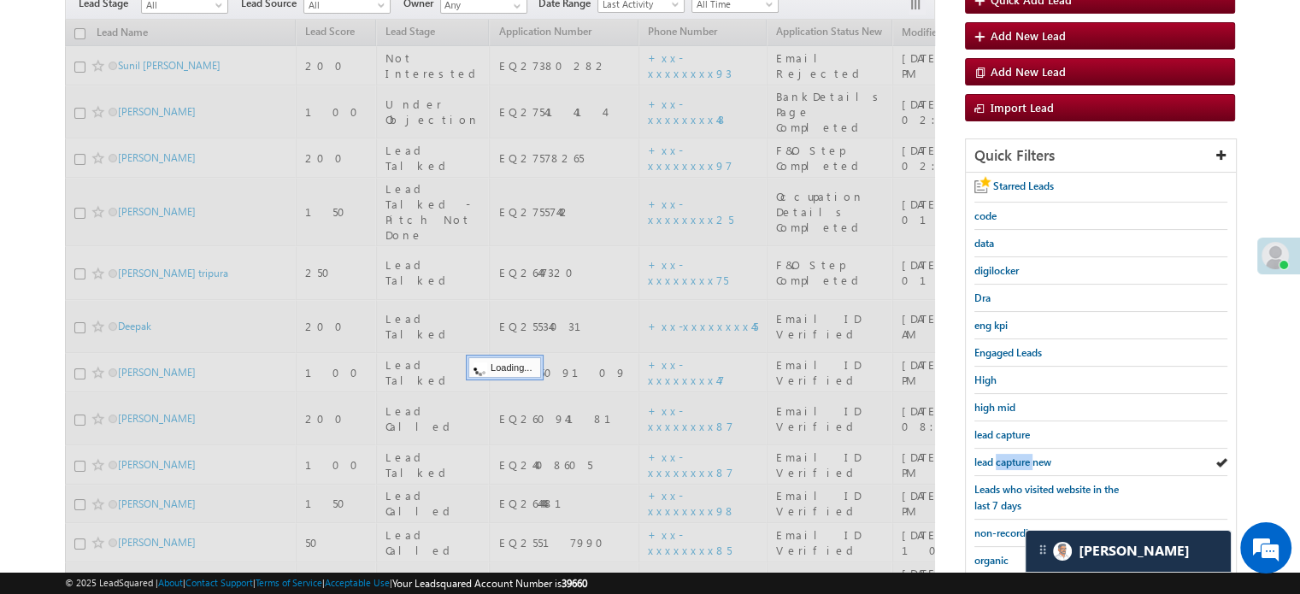
click at [1018, 460] on span "lead capture new" at bounding box center [1012, 462] width 77 height 13
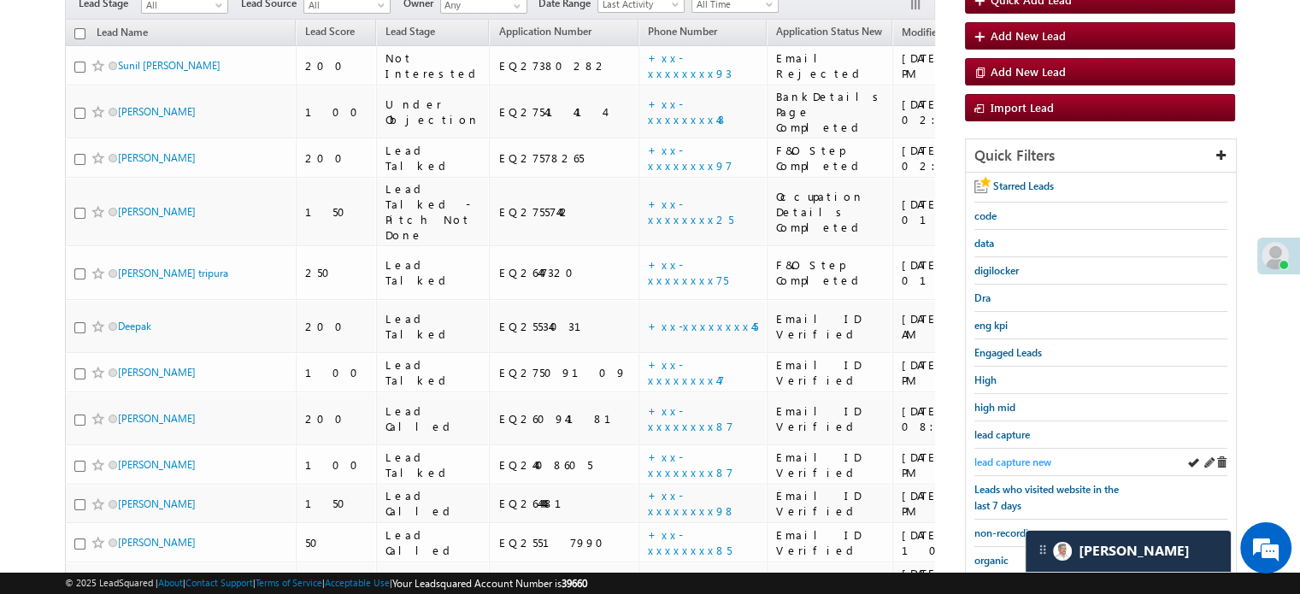
click at [1016, 456] on span "lead capture new" at bounding box center [1012, 462] width 77 height 13
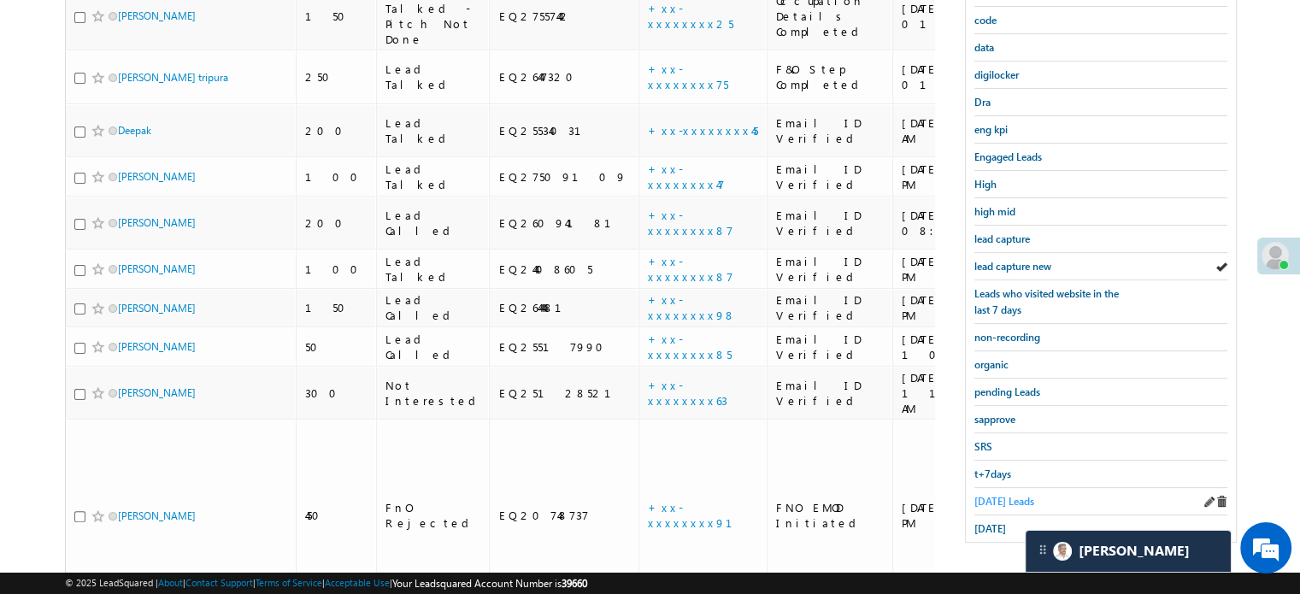
click at [1005, 498] on span "[DATE] Leads" at bounding box center [1004, 501] width 60 height 13
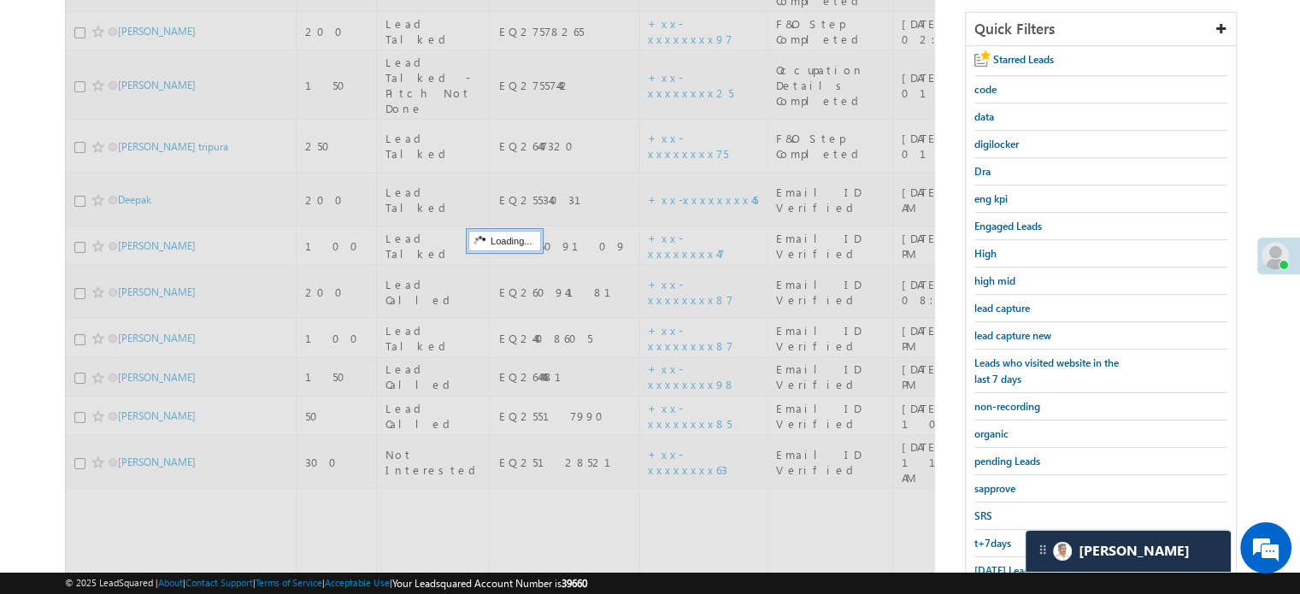
scroll to position [196, 0]
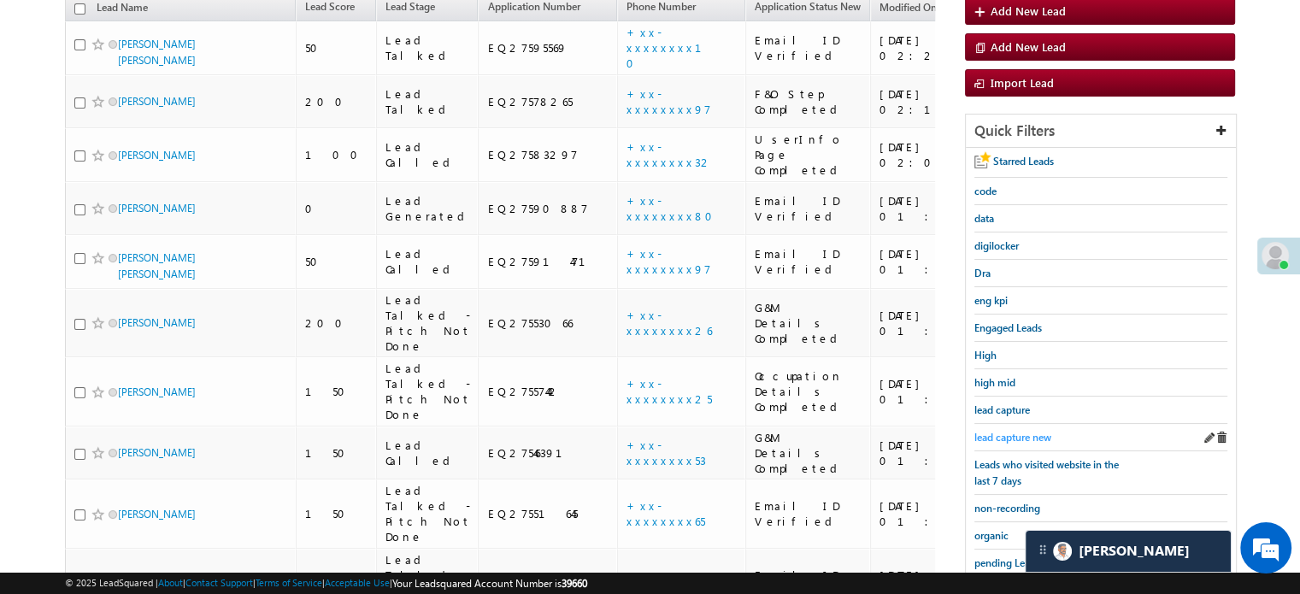
click at [1045, 424] on div "lead capture new" at bounding box center [1100, 437] width 253 height 27
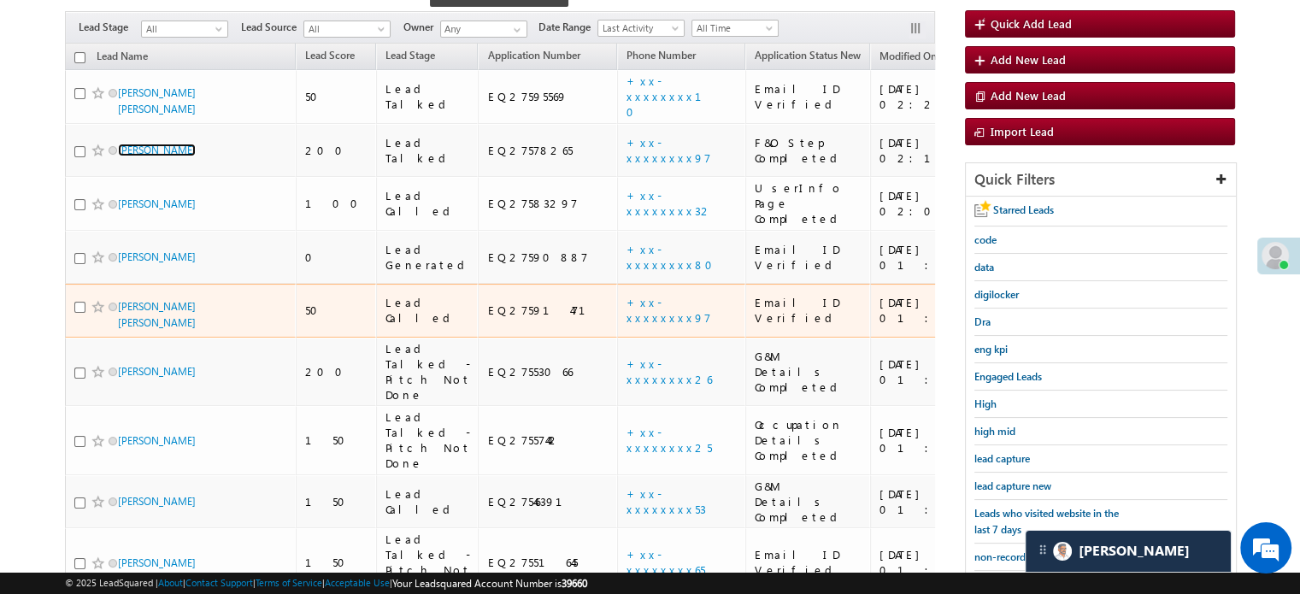
scroll to position [171, 0]
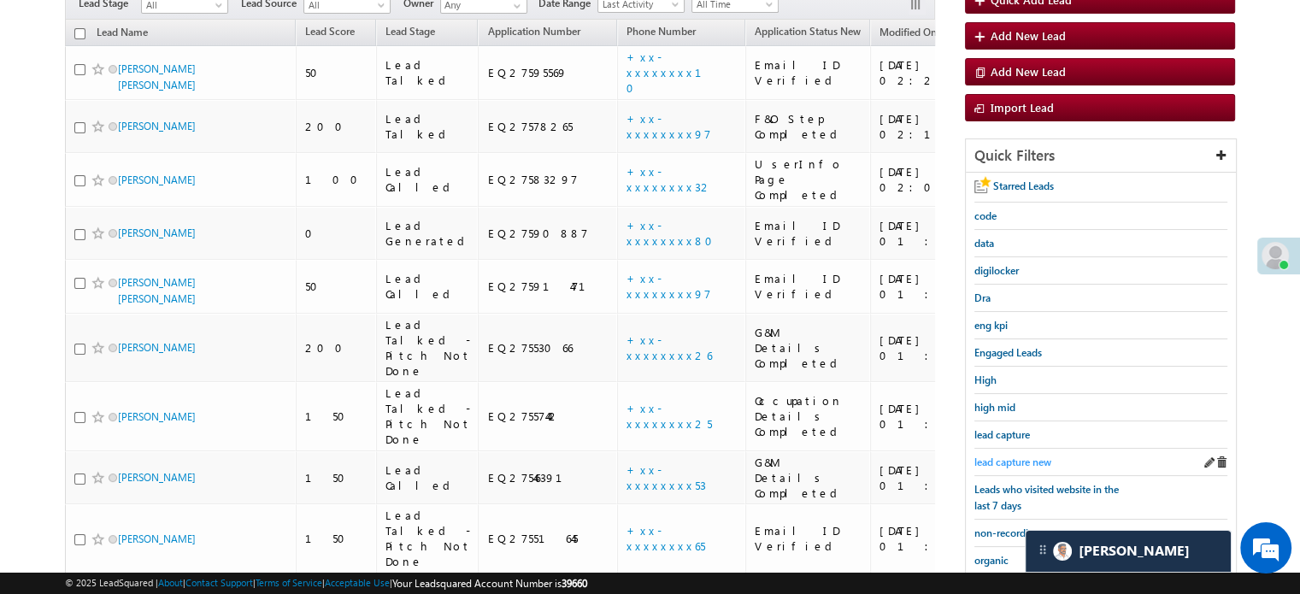
click at [1012, 456] on span "lead capture new" at bounding box center [1012, 462] width 77 height 13
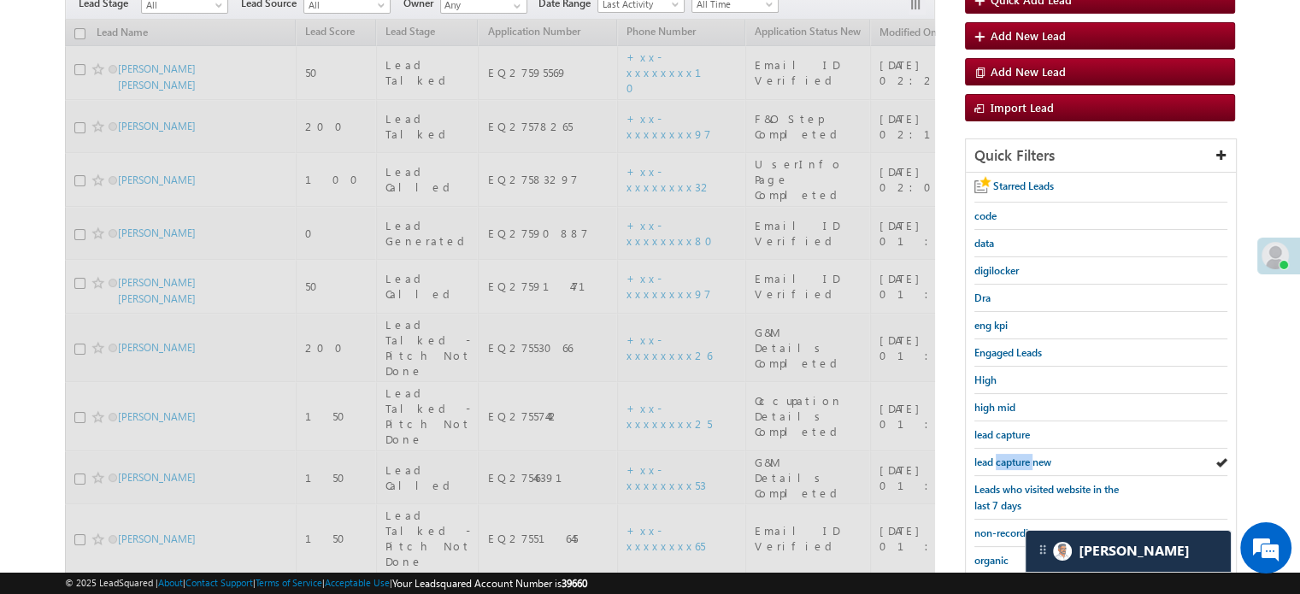
click at [1012, 456] on span "lead capture new" at bounding box center [1012, 462] width 77 height 13
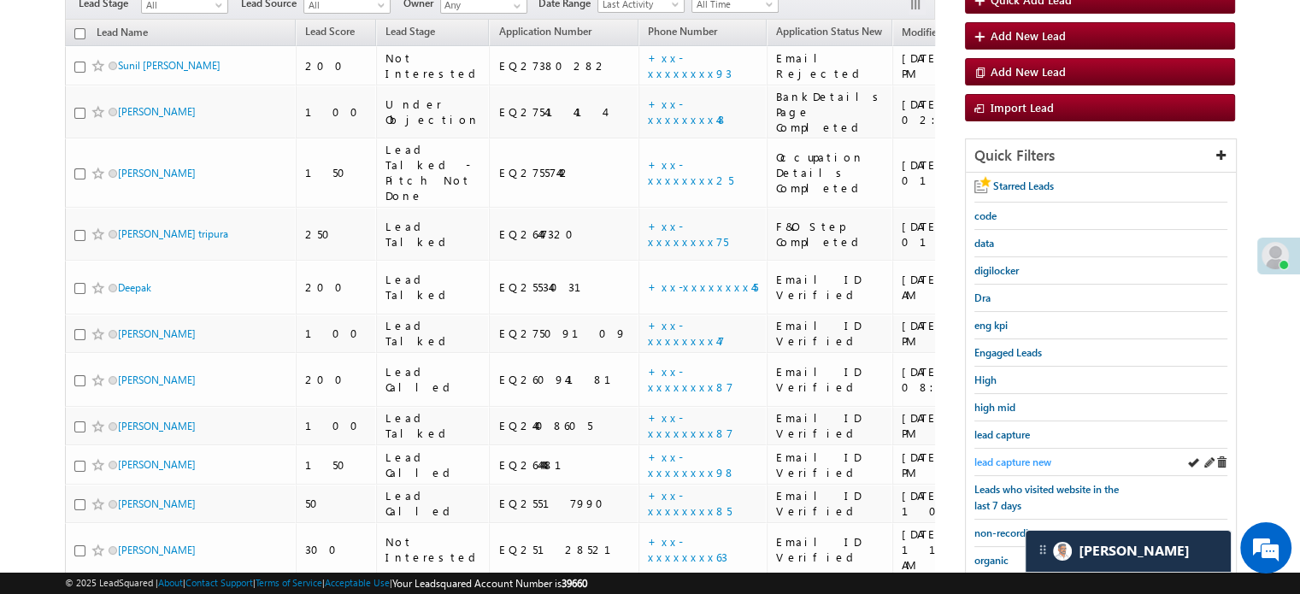
click at [995, 457] on span "lead capture new" at bounding box center [1012, 462] width 77 height 13
click at [997, 454] on link "lead capture new" at bounding box center [1012, 462] width 77 height 16
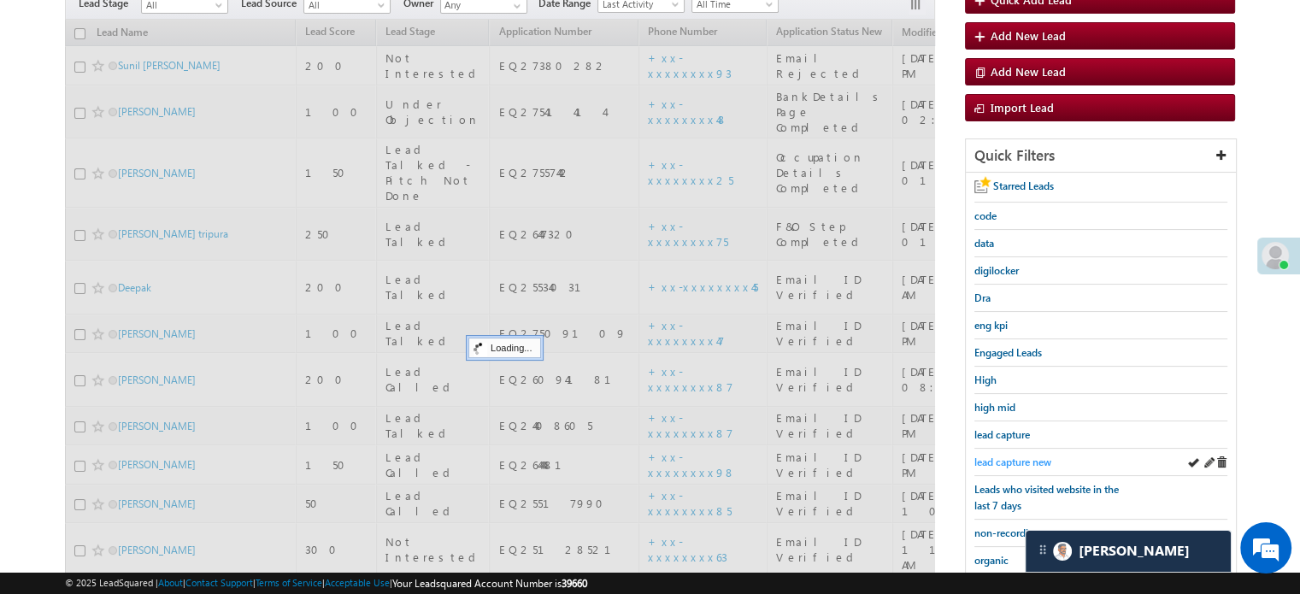
click at [1000, 456] on span "lead capture new" at bounding box center [1012, 462] width 77 height 13
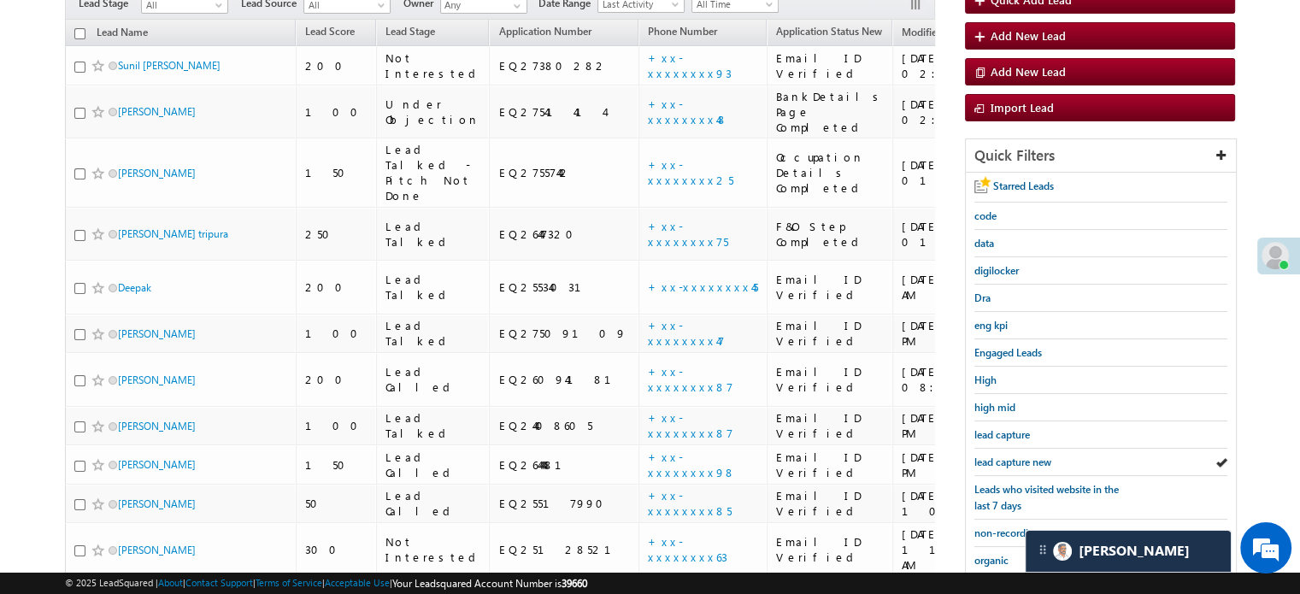
click at [1000, 456] on span "lead capture new" at bounding box center [1012, 462] width 77 height 13
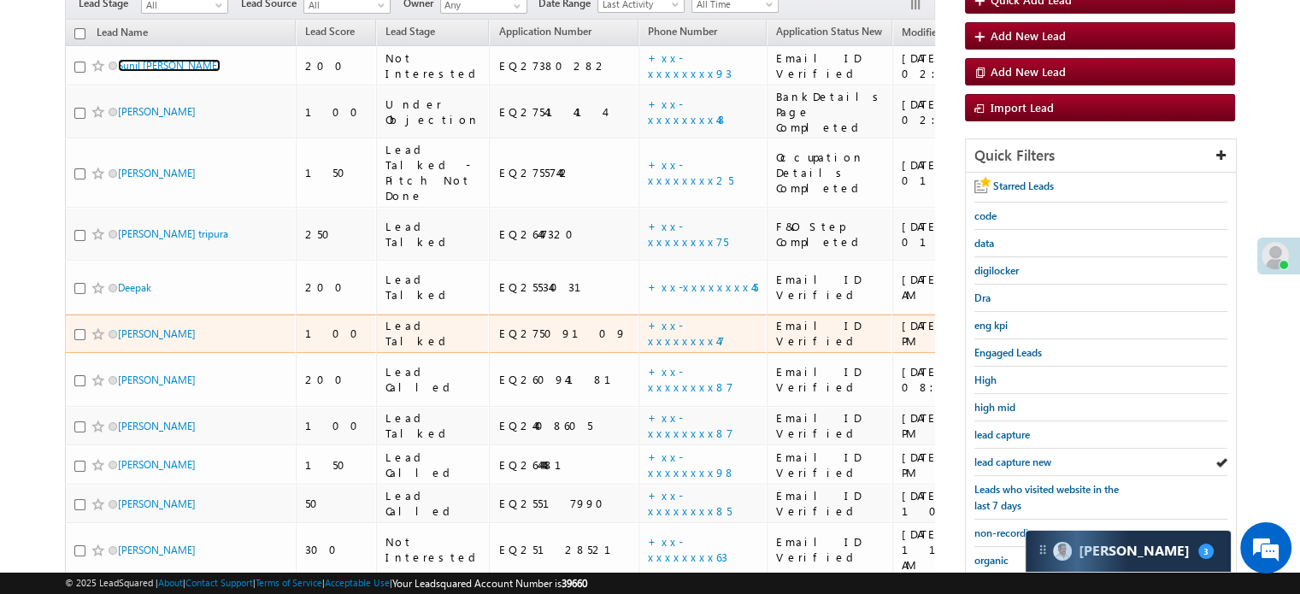
scroll to position [8630, 0]
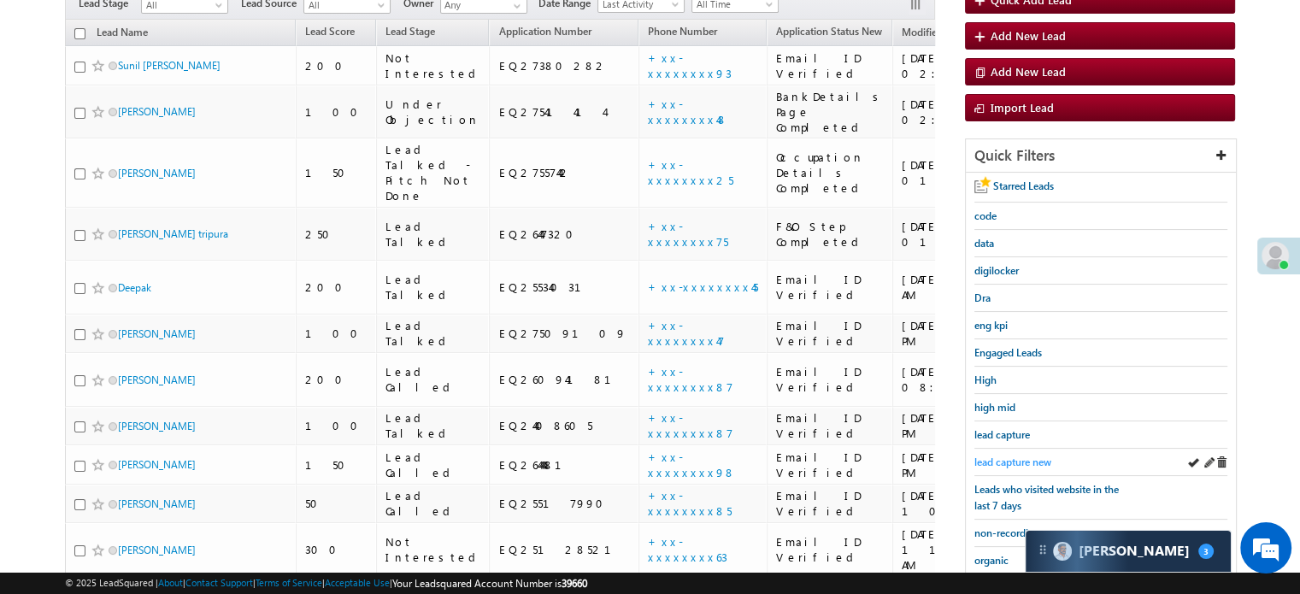
click at [1024, 461] on span "lead capture new" at bounding box center [1012, 462] width 77 height 13
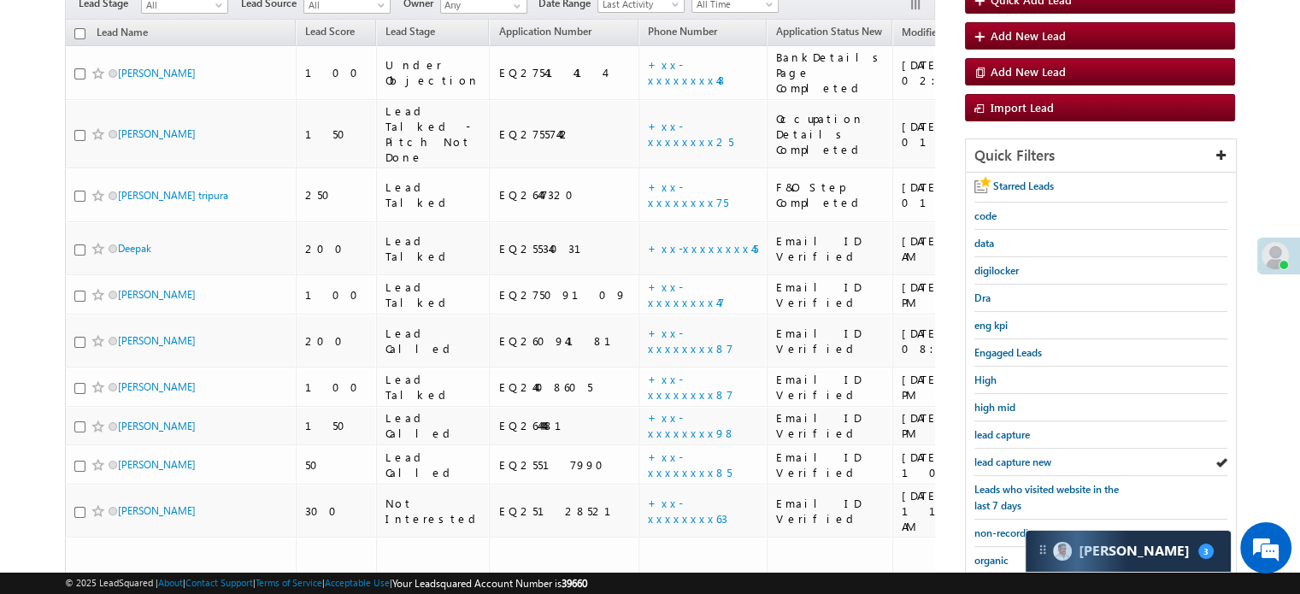
click at [1024, 461] on span "lead capture new" at bounding box center [1012, 462] width 77 height 13
click at [1011, 454] on link "lead capture new" at bounding box center [1012, 462] width 77 height 16
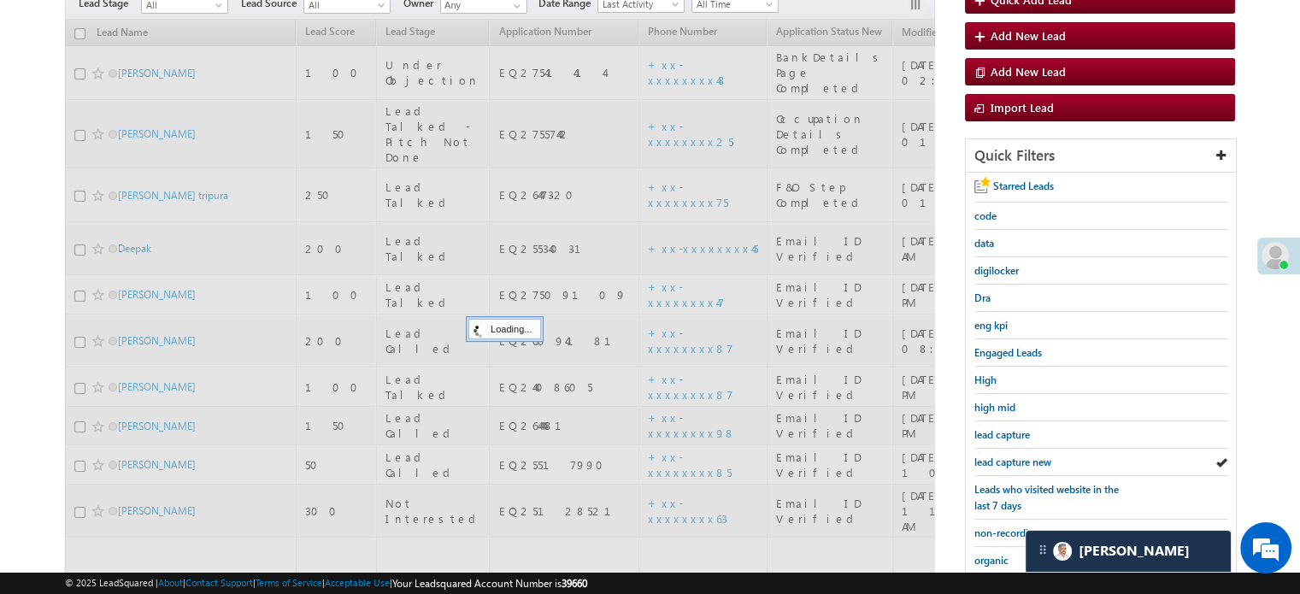
click at [1014, 456] on span "lead capture new" at bounding box center [1012, 462] width 77 height 13
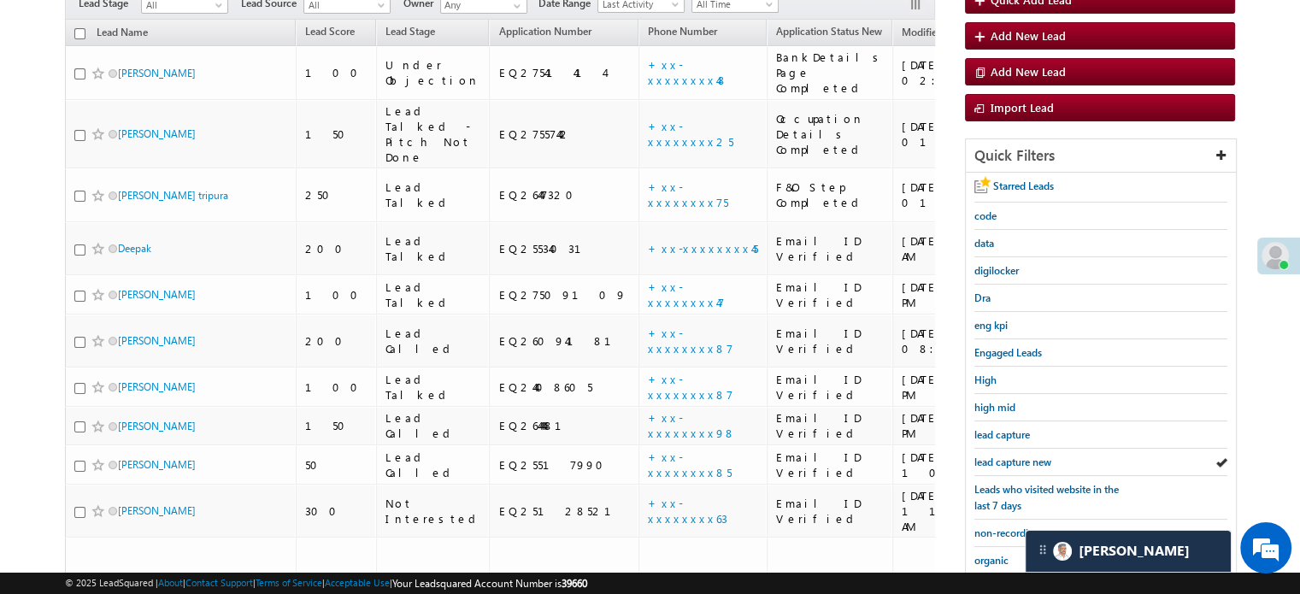
click at [1014, 456] on span "lead capture new" at bounding box center [1012, 462] width 77 height 13
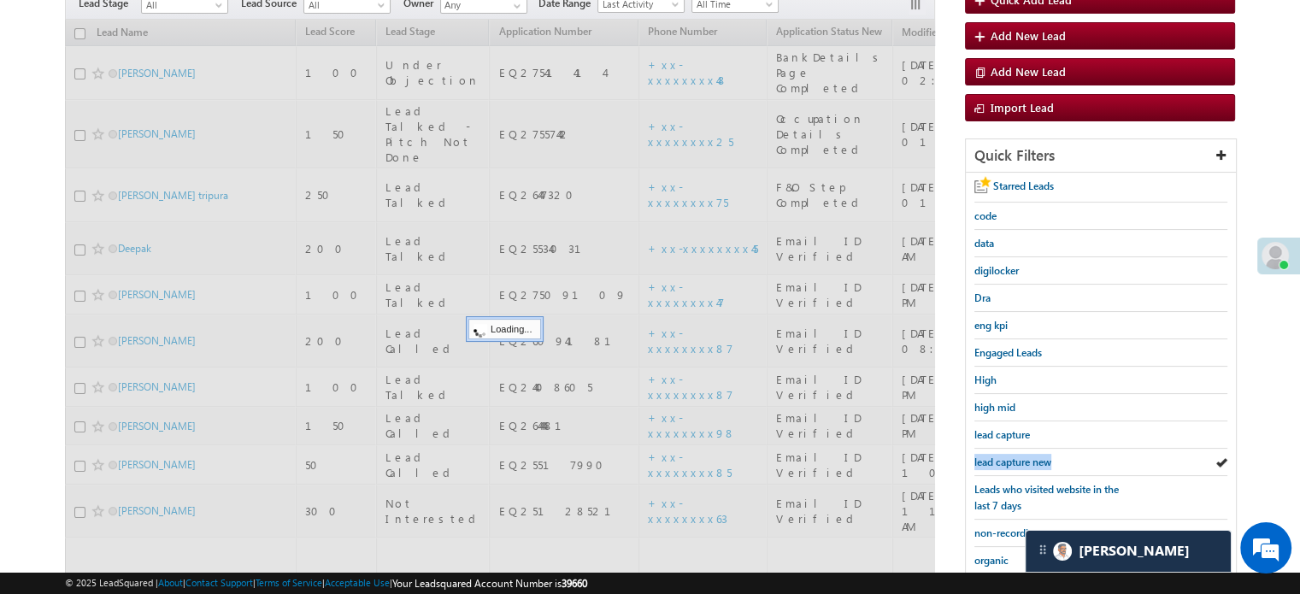
click at [1014, 456] on span "lead capture new" at bounding box center [1012, 462] width 77 height 13
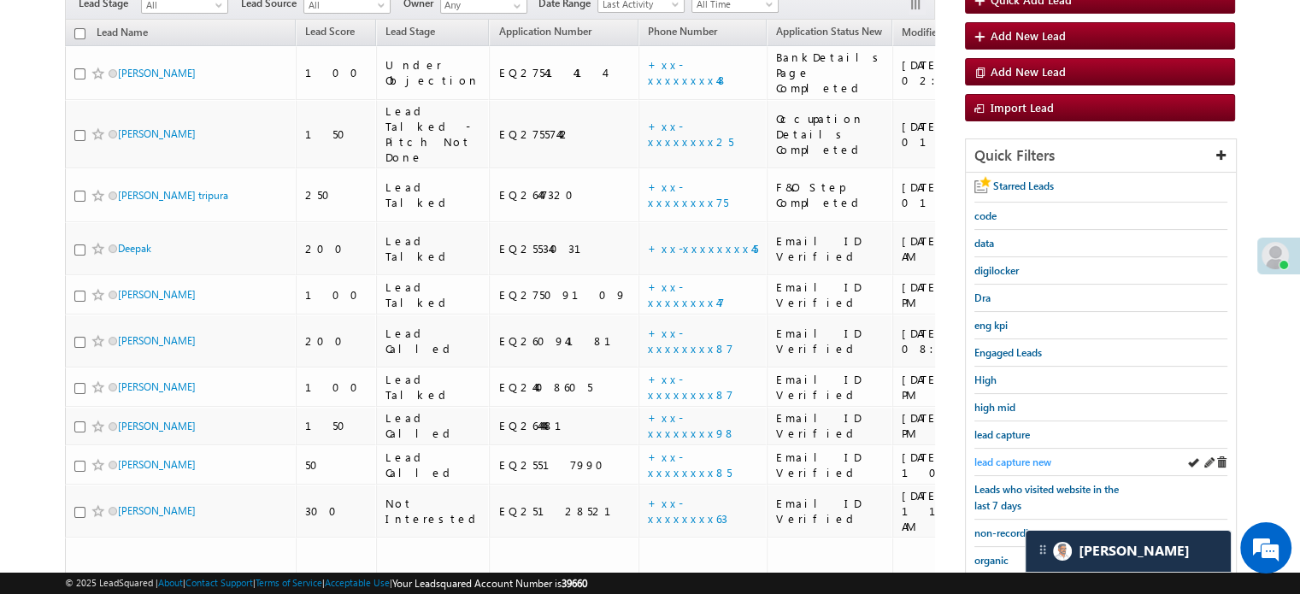
click at [1015, 460] on span "lead capture new" at bounding box center [1012, 462] width 77 height 13
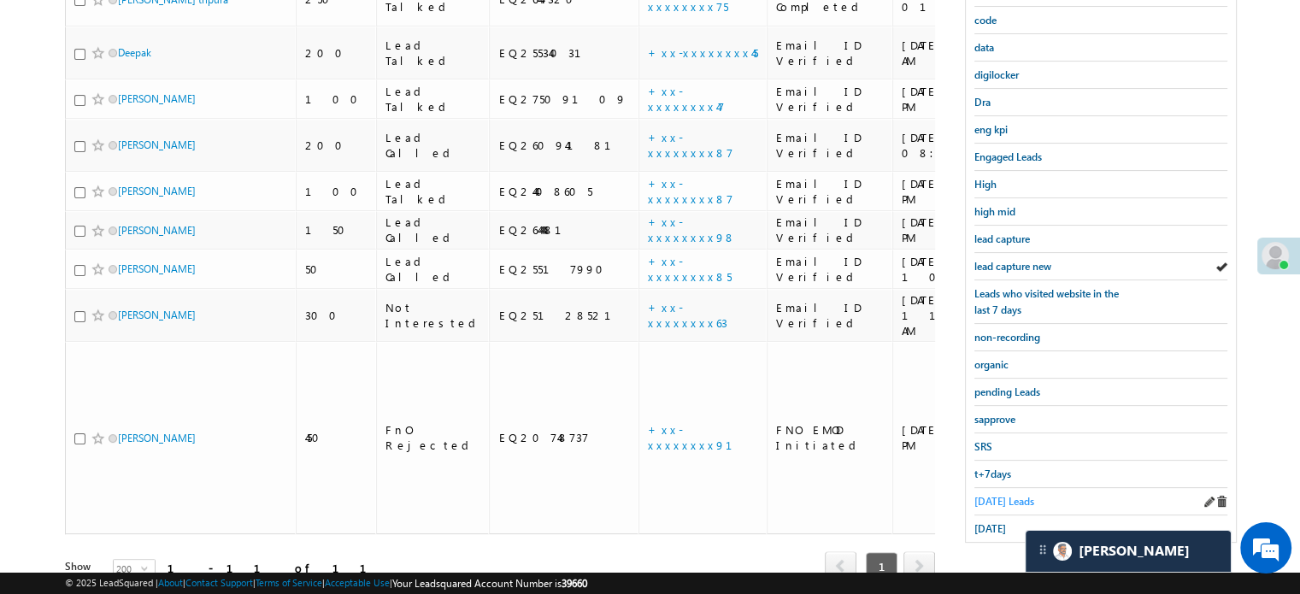
click at [1007, 498] on span "[DATE] Leads" at bounding box center [1004, 501] width 60 height 13
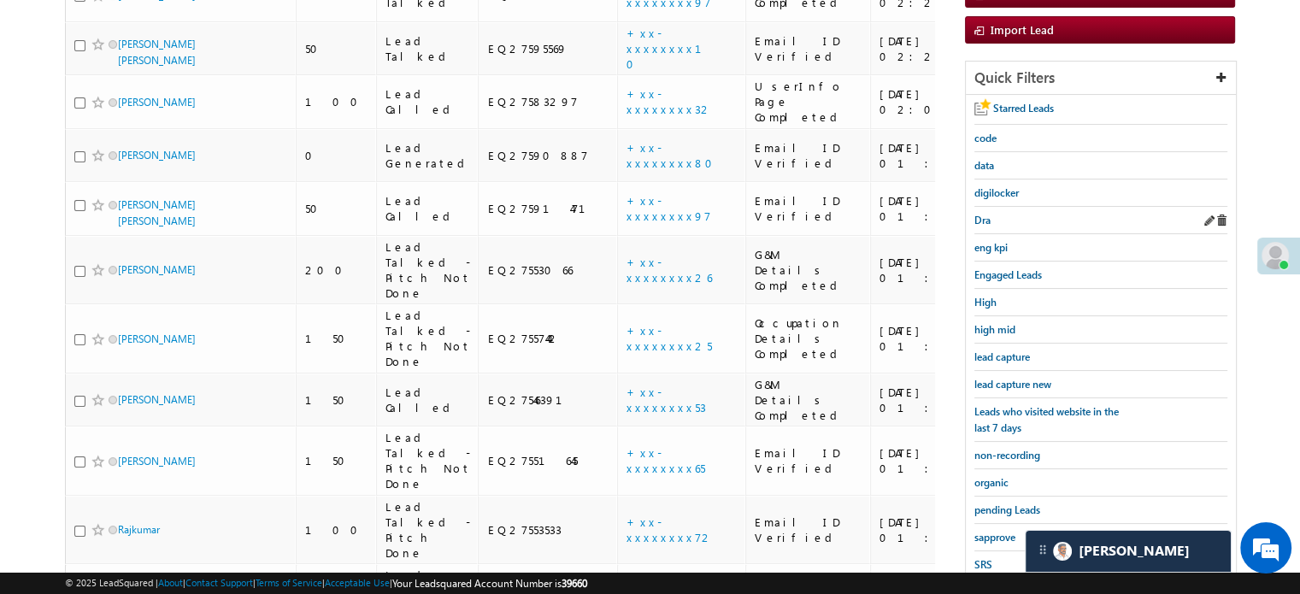
scroll to position [256, 0]
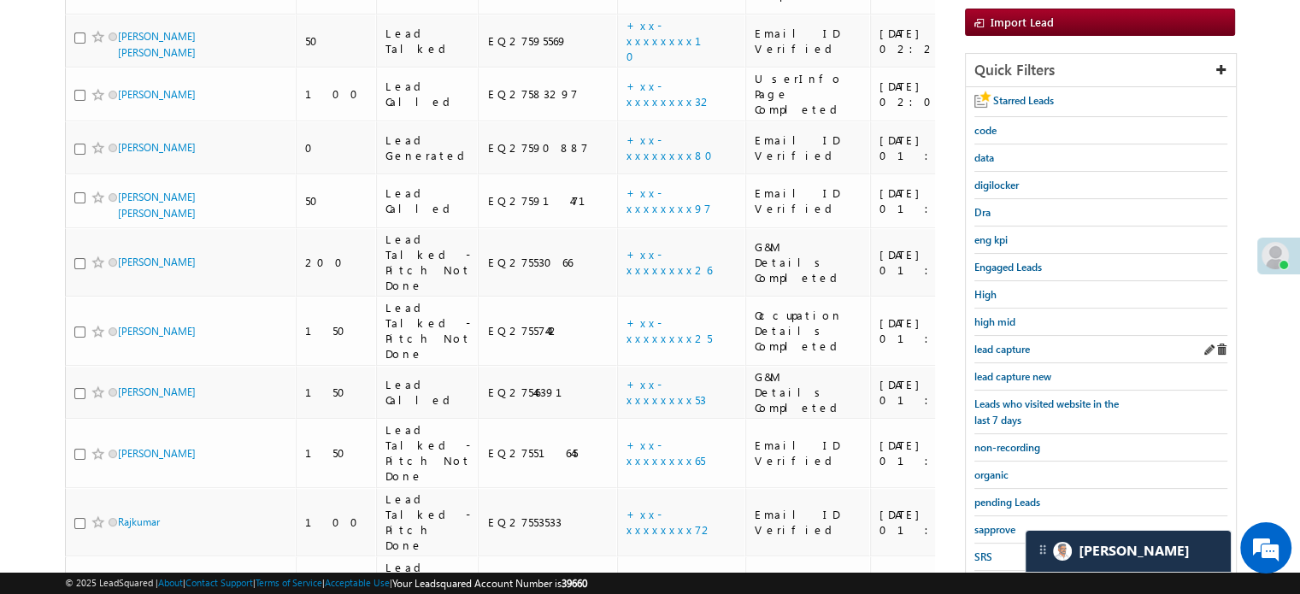
click at [1009, 356] on div "lead capture" at bounding box center [1100, 349] width 253 height 27
drag, startPoint x: 1009, startPoint y: 360, endPoint x: 1014, endPoint y: 372, distance: 13.0
click at [1010, 363] on div "lead capture new" at bounding box center [1100, 376] width 253 height 27
click at [1014, 372] on span "lead capture new" at bounding box center [1012, 376] width 77 height 13
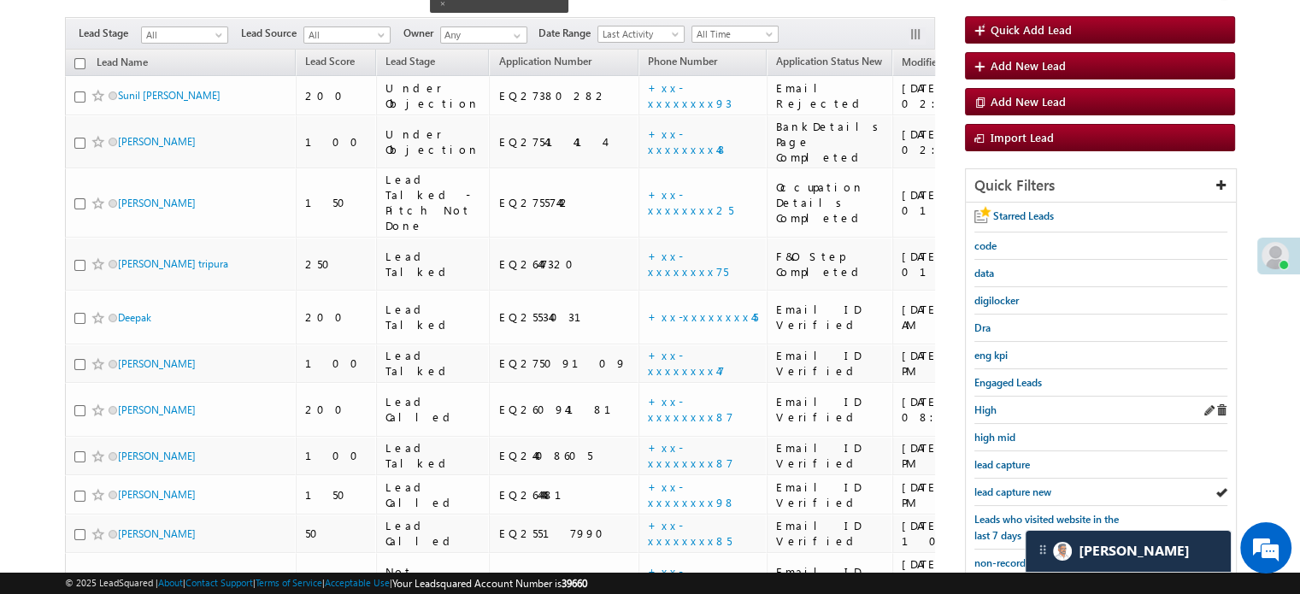
scroll to position [171, 0]
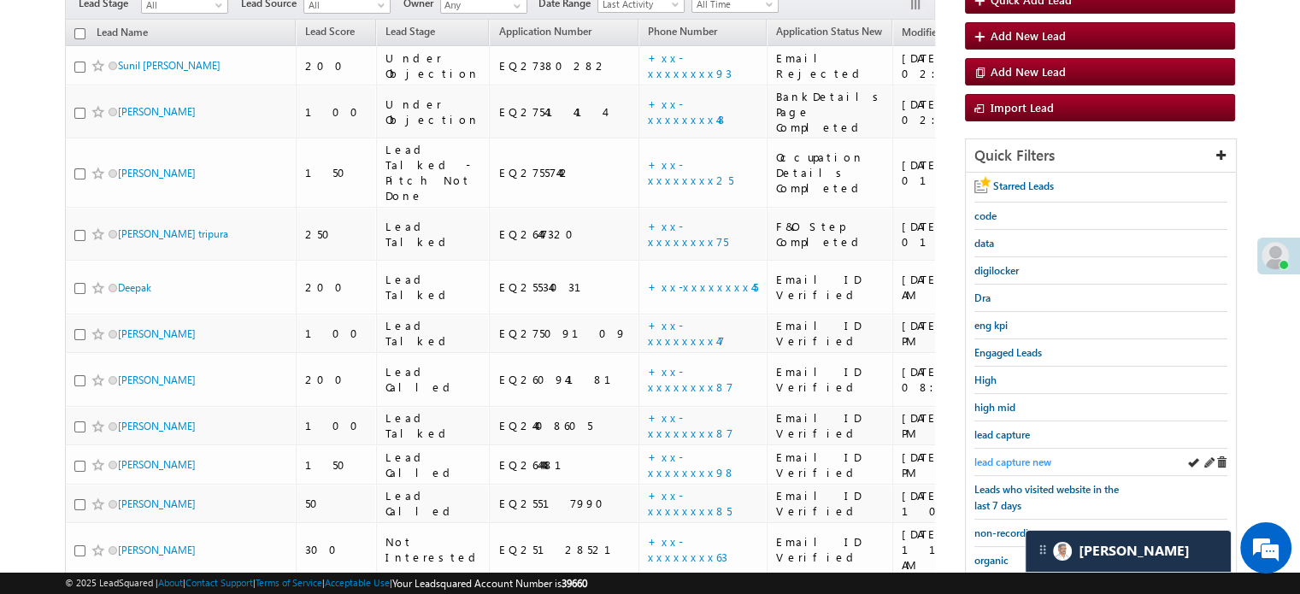
click at [1017, 462] on span "lead capture new" at bounding box center [1012, 462] width 77 height 13
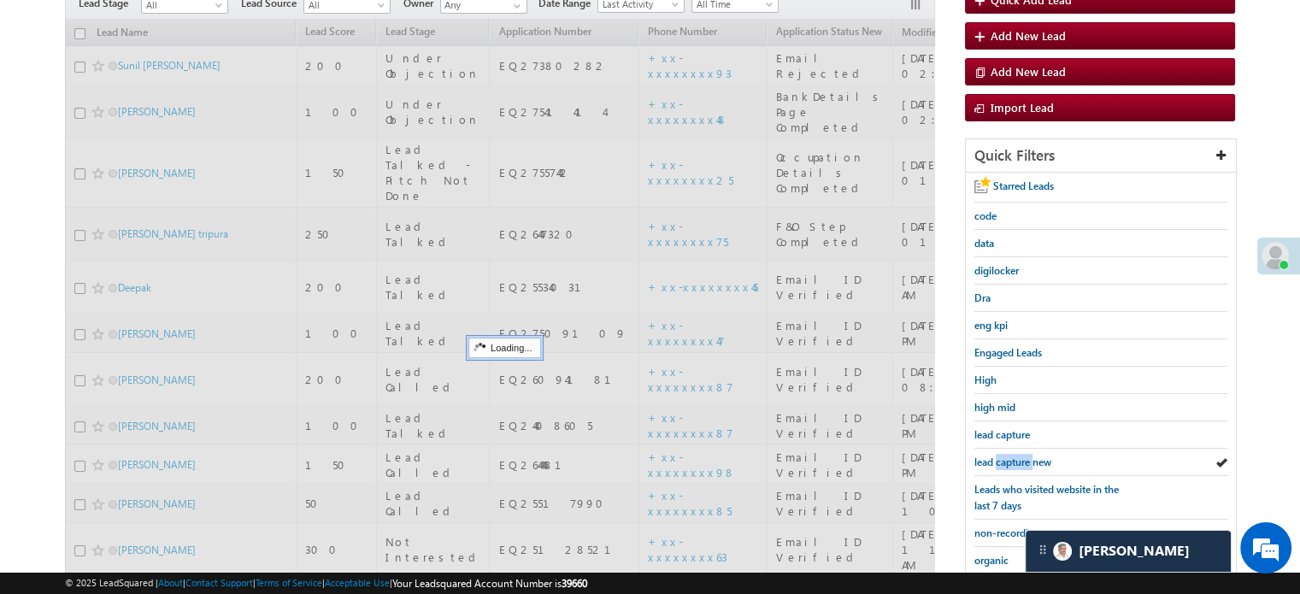
click at [1017, 462] on span "lead capture new" at bounding box center [1012, 462] width 77 height 13
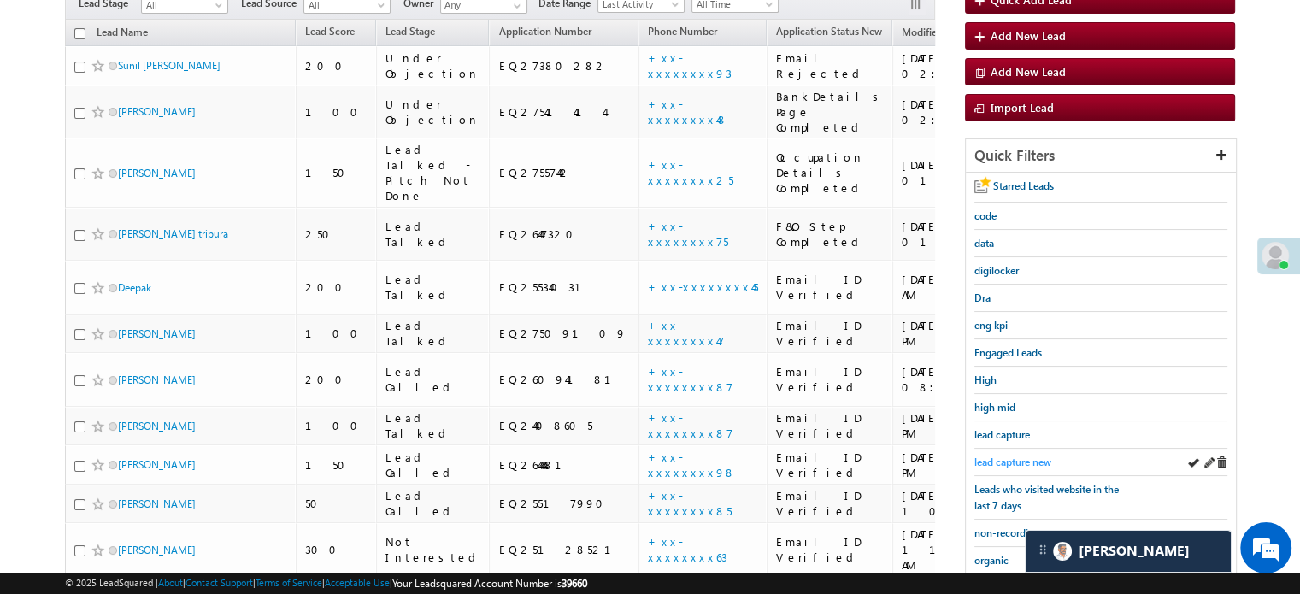
click at [1015, 458] on span "lead capture new" at bounding box center [1012, 462] width 77 height 13
click at [1004, 454] on link "lead capture new" at bounding box center [1012, 462] width 77 height 16
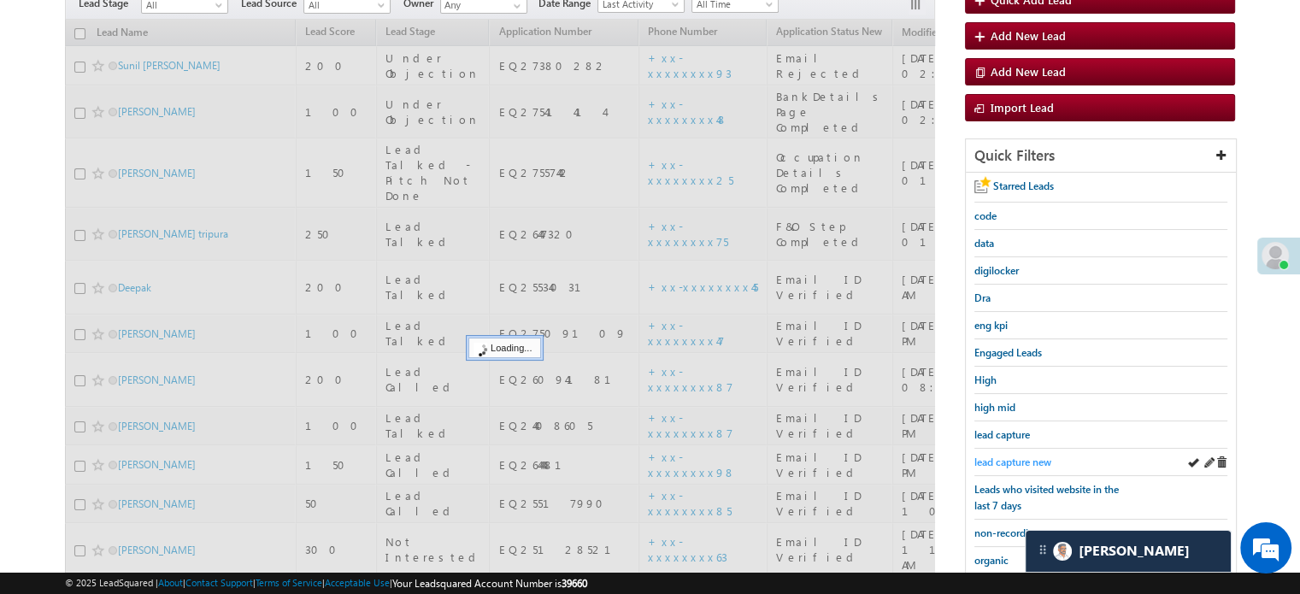
click at [1006, 456] on span "lead capture new" at bounding box center [1012, 462] width 77 height 13
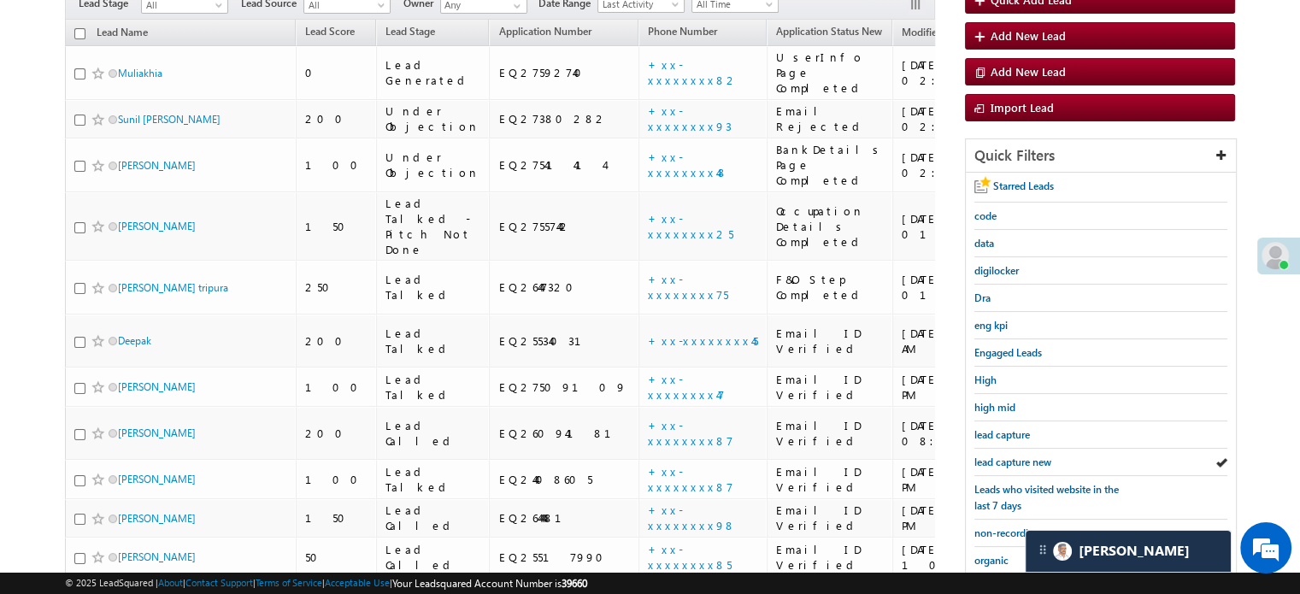
click at [1006, 456] on span "lead capture new" at bounding box center [1012, 462] width 77 height 13
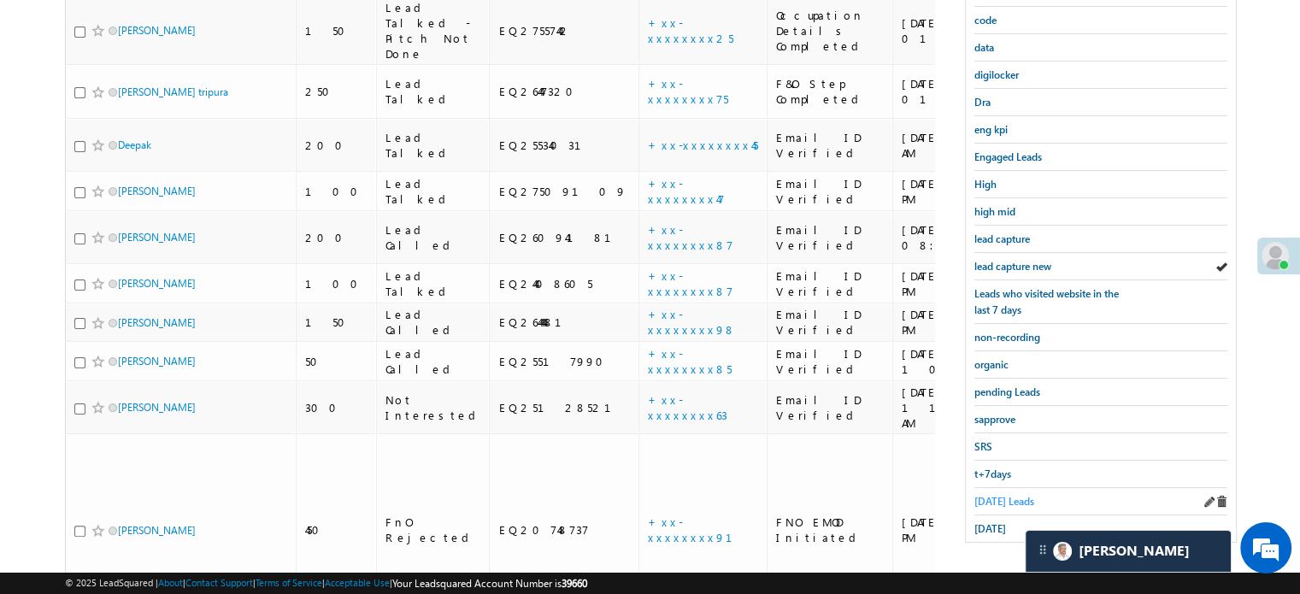
click at [992, 495] on span "[DATE] Leads" at bounding box center [1004, 501] width 60 height 13
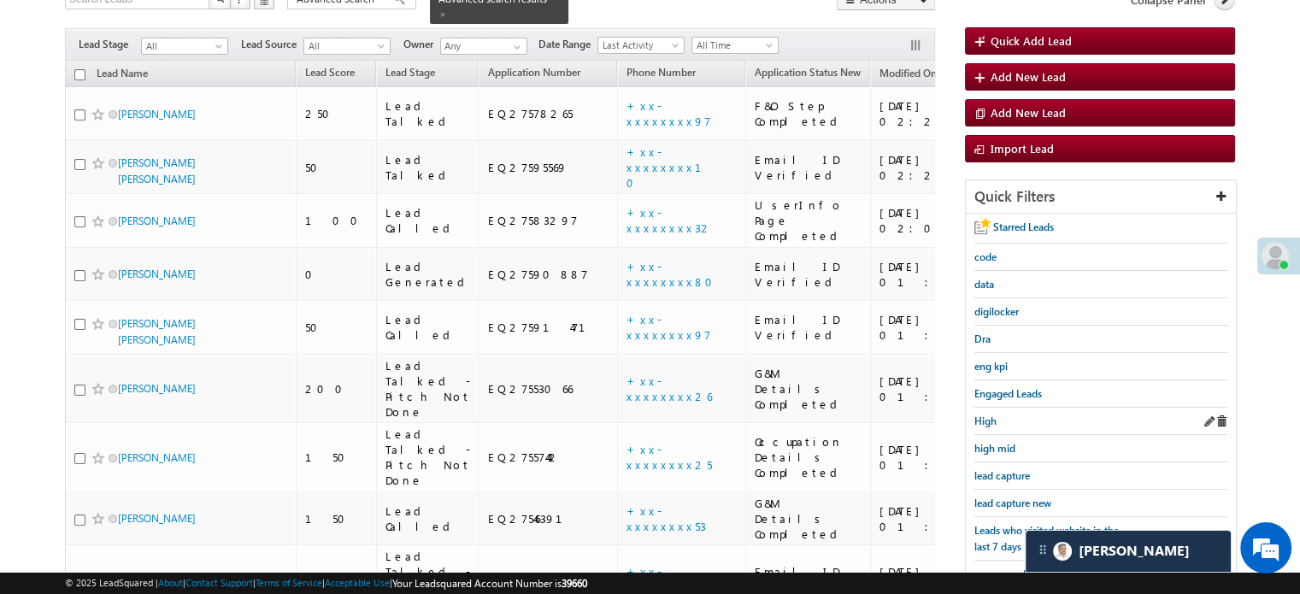
scroll to position [25, 0]
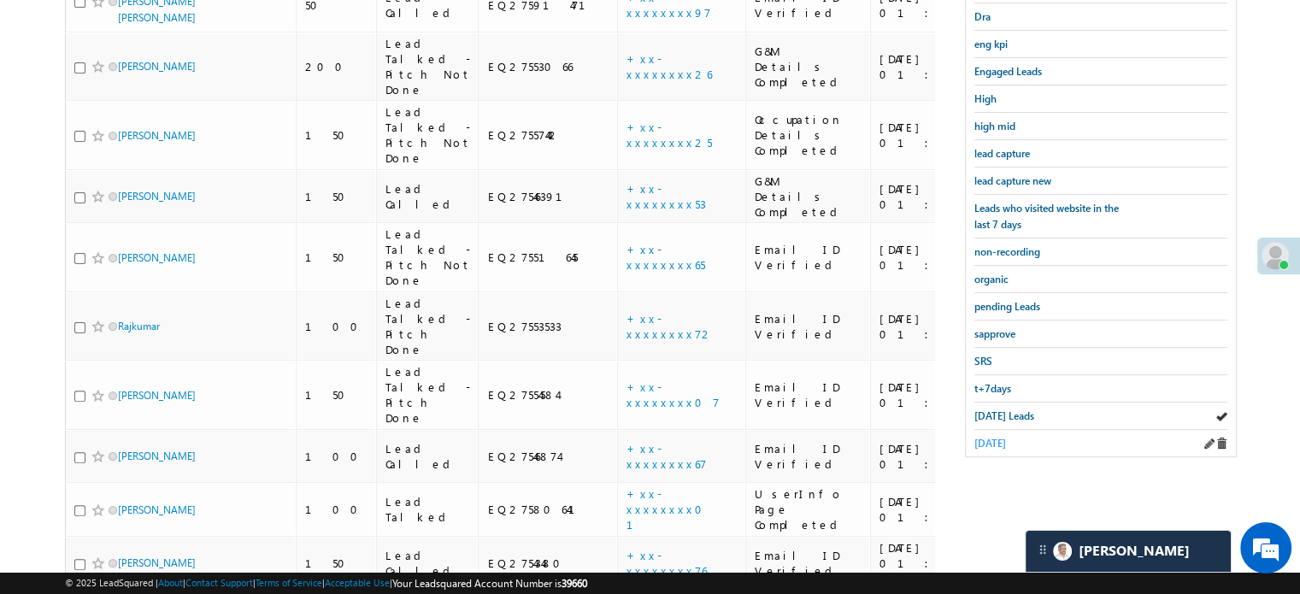
click at [1005, 437] on span "[DATE]" at bounding box center [990, 443] width 32 height 13
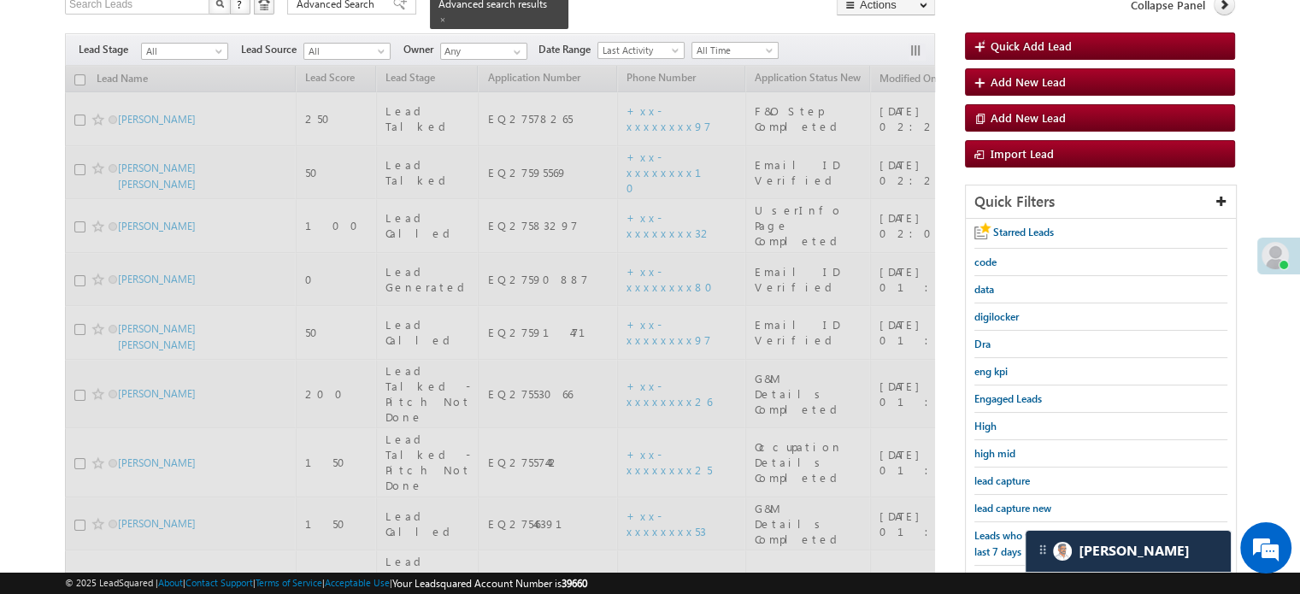
scroll to position [110, 0]
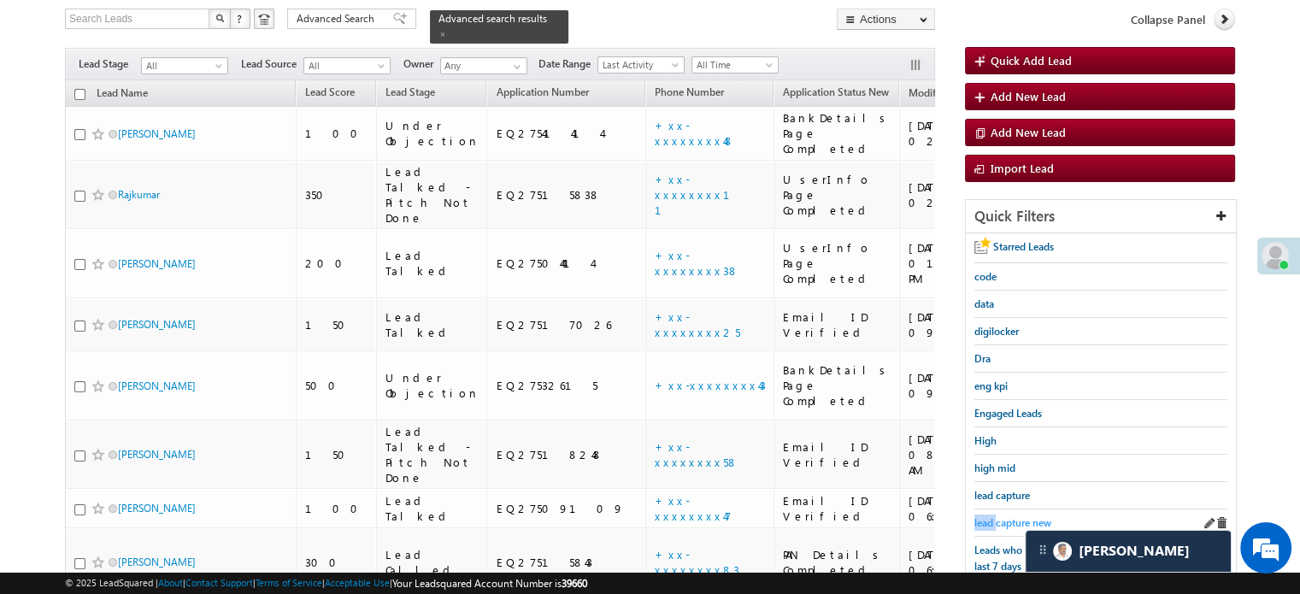
drag, startPoint x: 988, startPoint y: 504, endPoint x: 996, endPoint y: 515, distance: 13.5
click at [996, 515] on div "lead capture new" at bounding box center [1100, 522] width 253 height 27
click at [998, 516] on span "lead capture new" at bounding box center [1012, 522] width 77 height 13
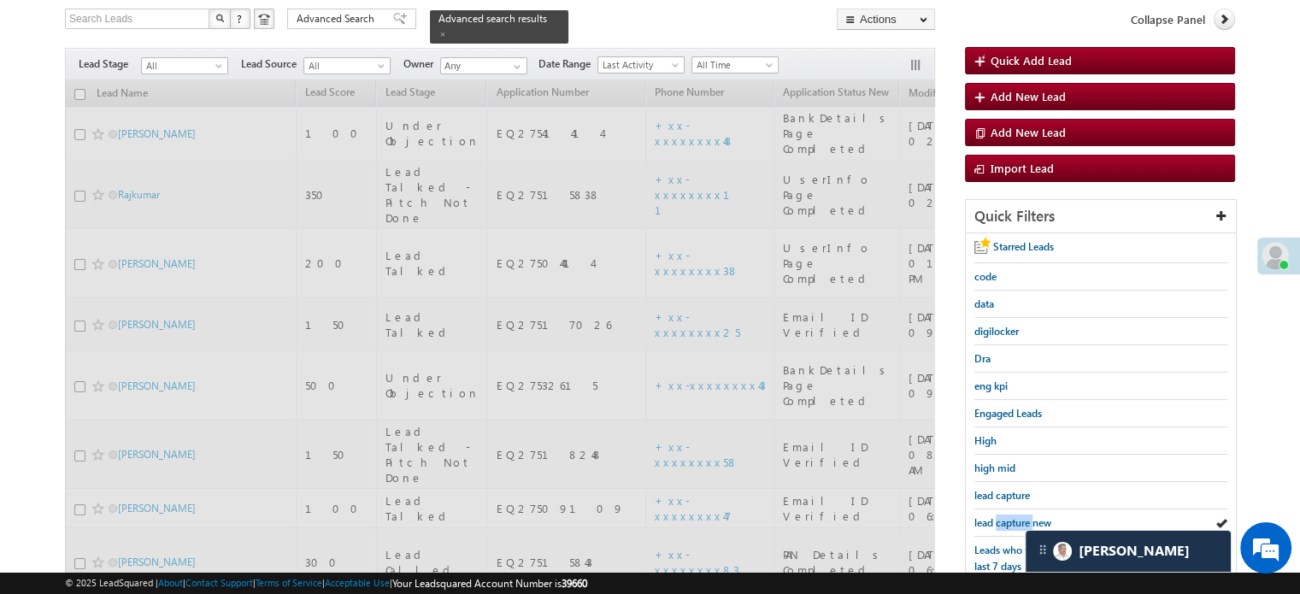
click at [998, 516] on span "lead capture new" at bounding box center [1012, 522] width 77 height 13
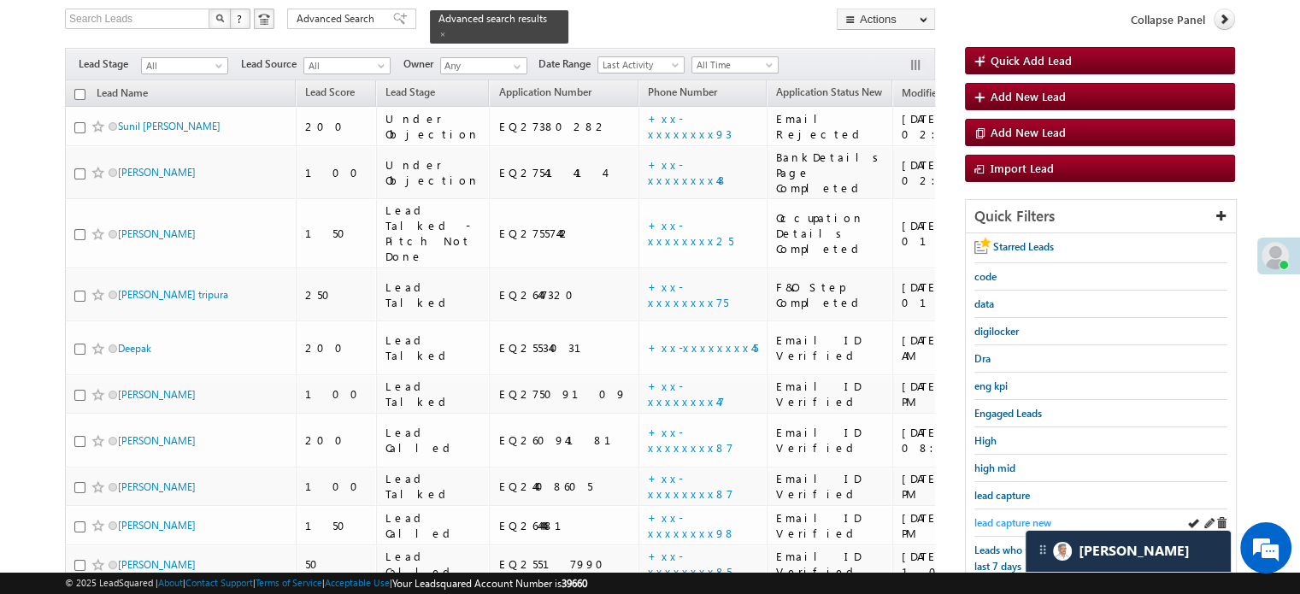
click at [996, 516] on span "lead capture new" at bounding box center [1012, 522] width 77 height 13
click at [1012, 518] on span "lead capture new" at bounding box center [1012, 522] width 77 height 13
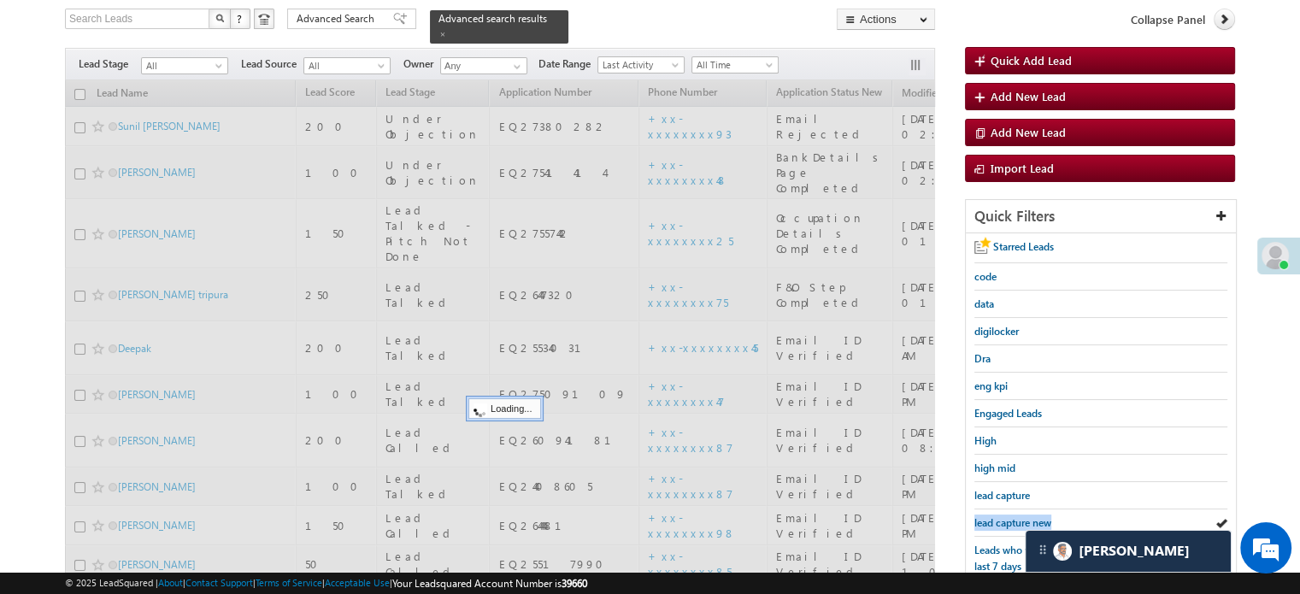
click at [1012, 518] on span "lead capture new" at bounding box center [1012, 522] width 77 height 13
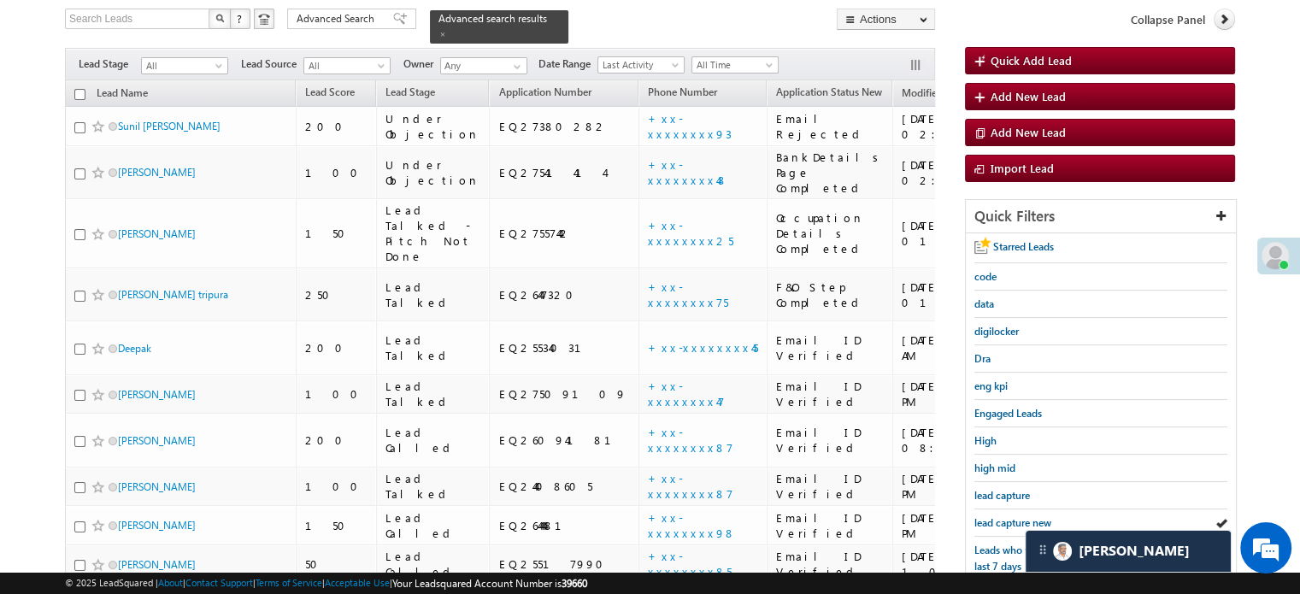
click at [1012, 518] on span "lead capture new" at bounding box center [1012, 522] width 77 height 13
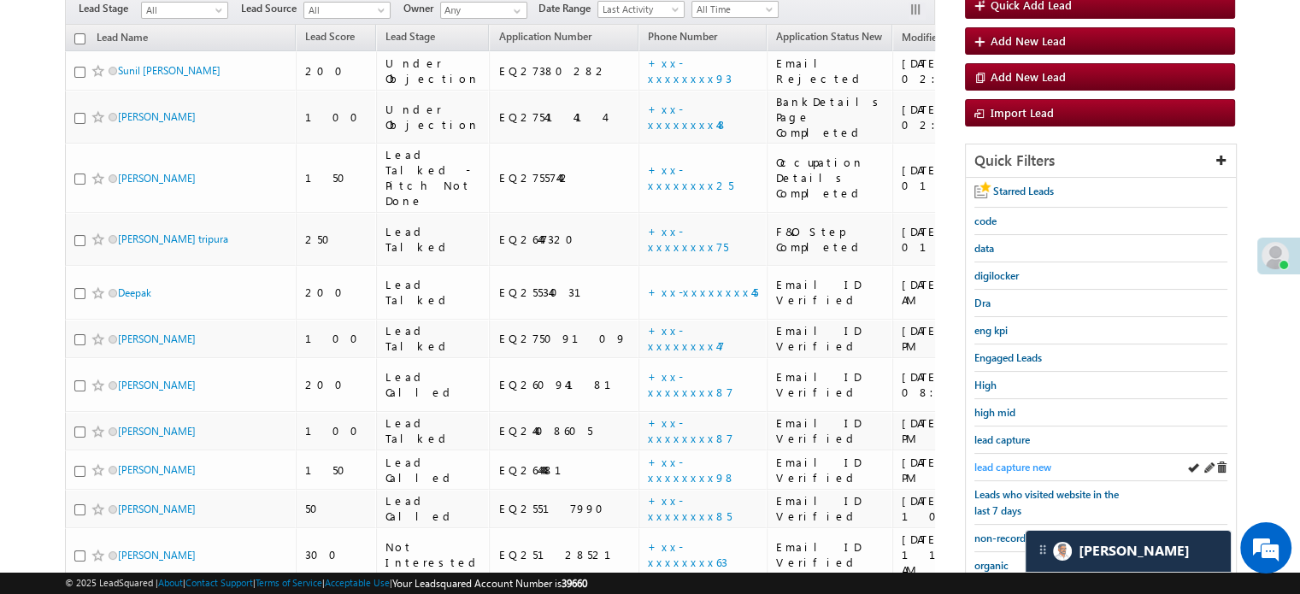
scroll to position [196, 0]
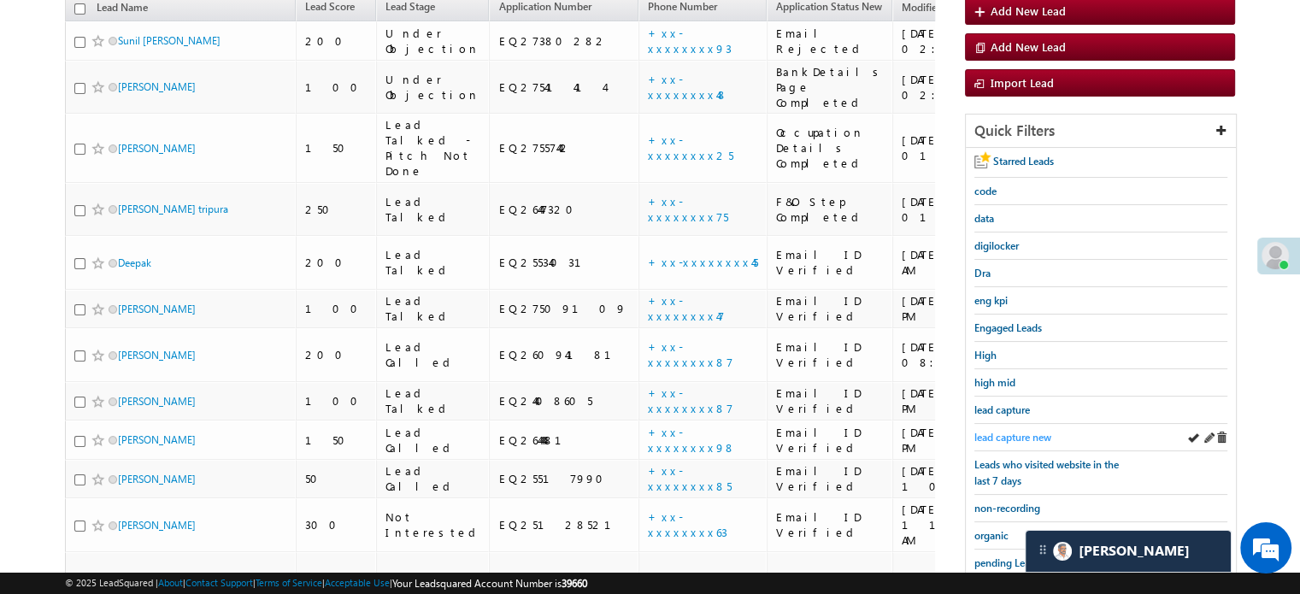
click at [1013, 437] on span "lead capture new" at bounding box center [1012, 437] width 77 height 13
click at [1012, 438] on span "lead capture new" at bounding box center [1012, 437] width 77 height 13
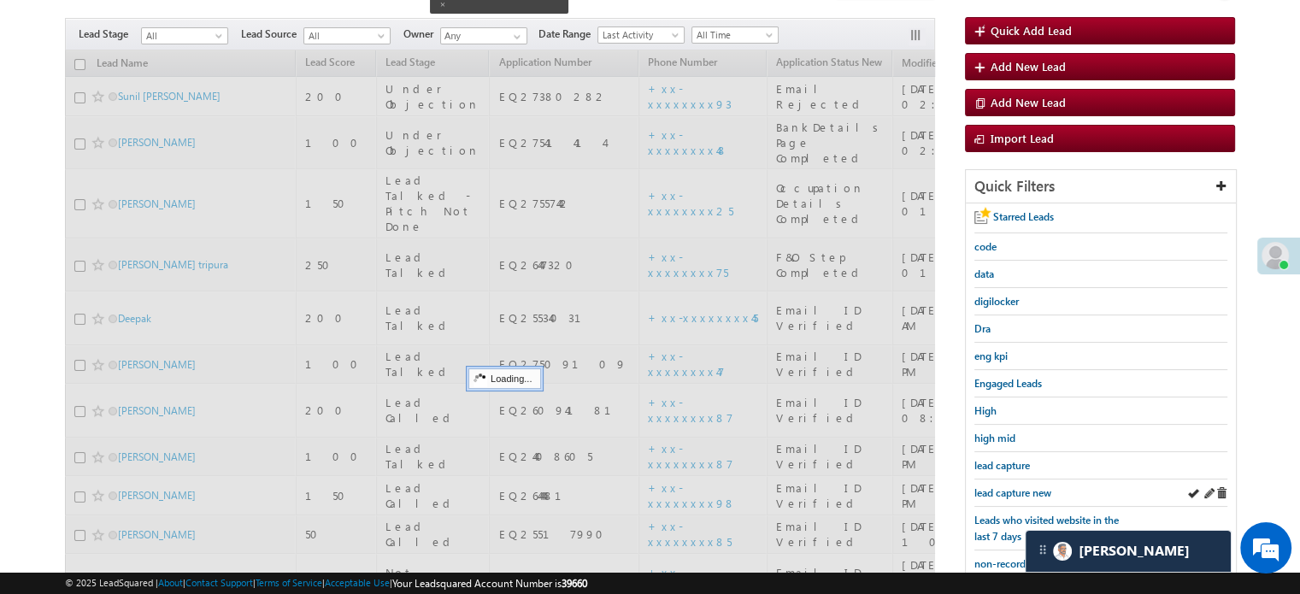
scroll to position [110, 0]
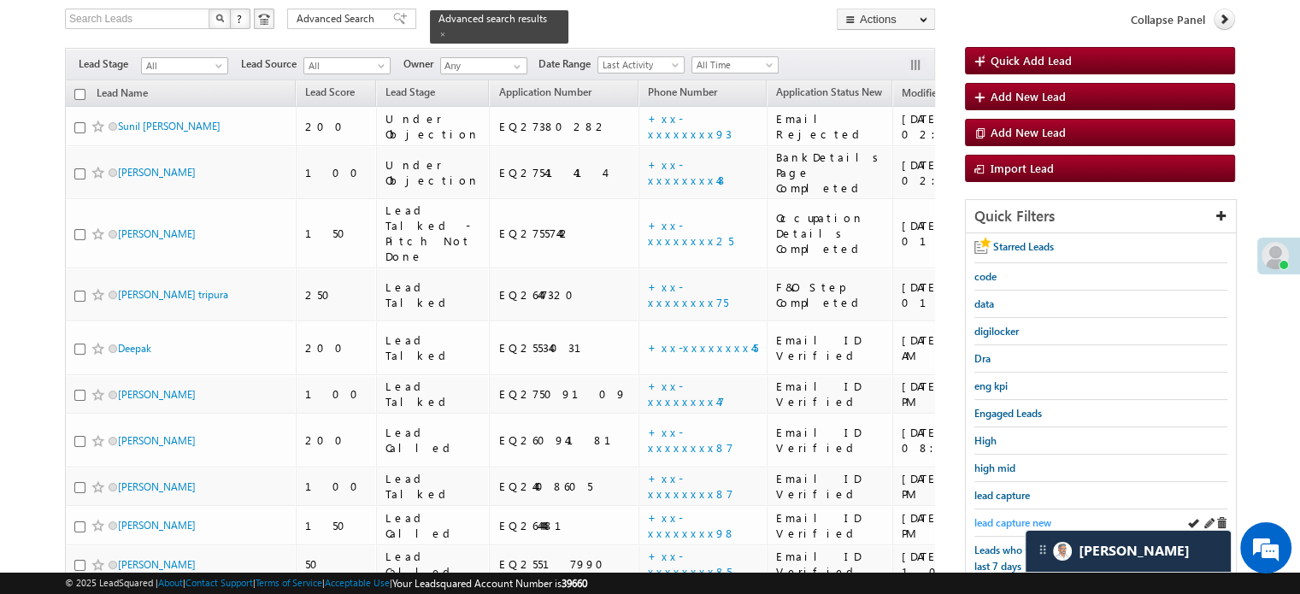
click at [998, 516] on span "lead capture new" at bounding box center [1012, 522] width 77 height 13
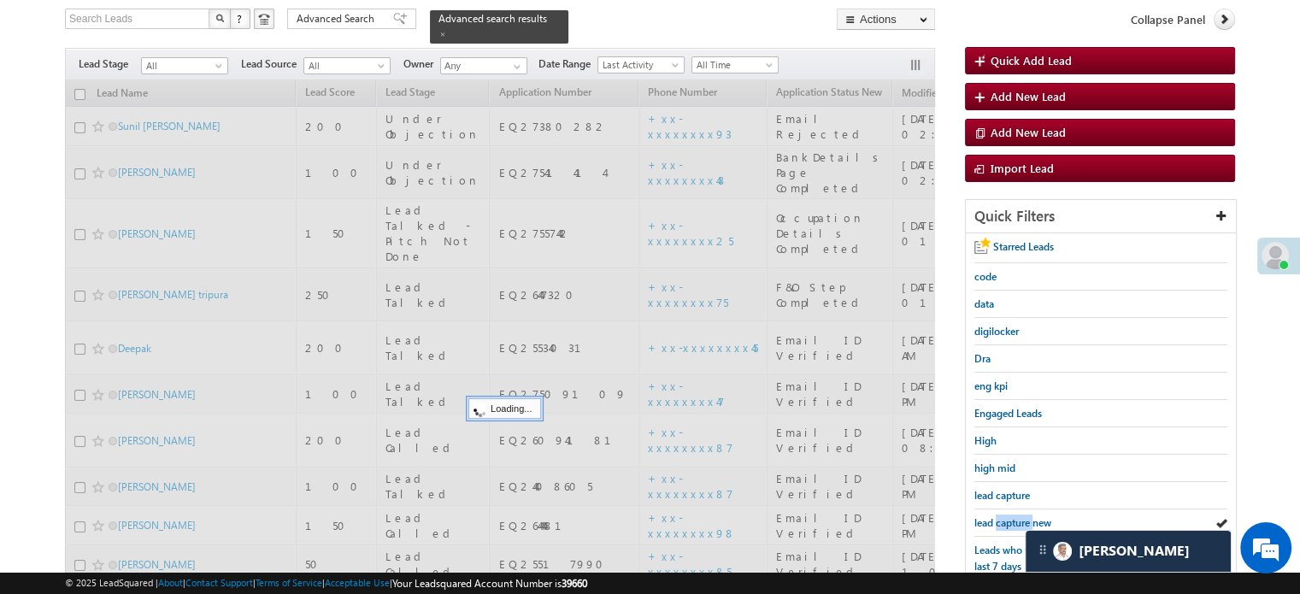
click at [998, 516] on span "lead capture new" at bounding box center [1012, 522] width 77 height 13
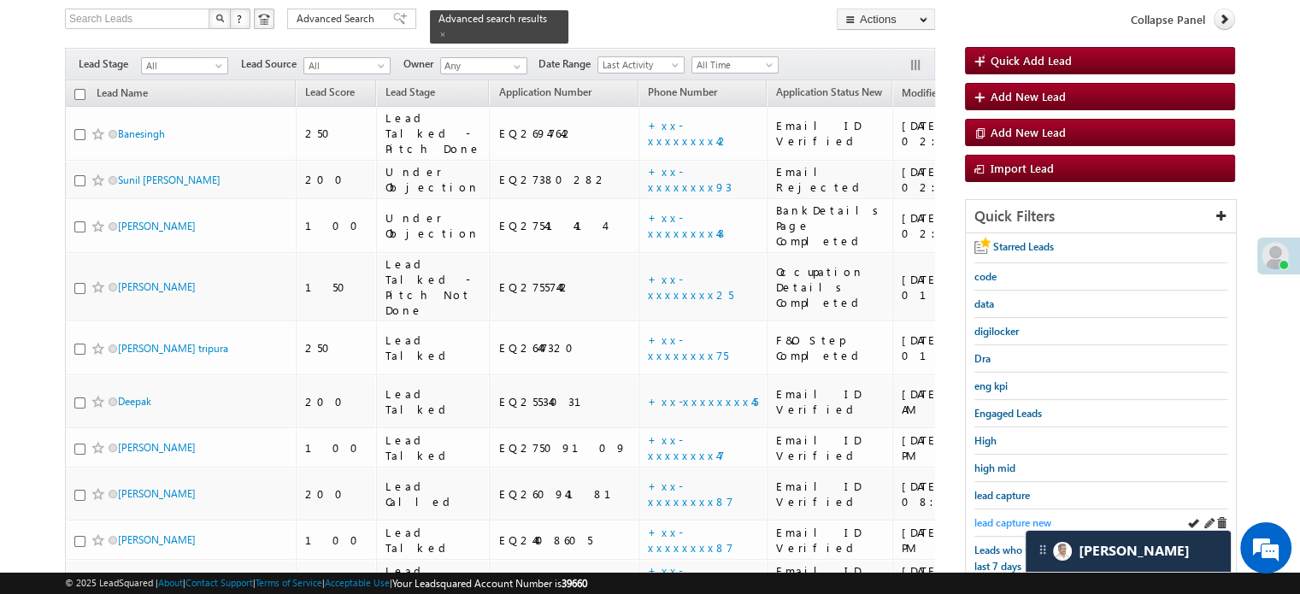
click at [999, 519] on span "lead capture new" at bounding box center [1012, 522] width 77 height 13
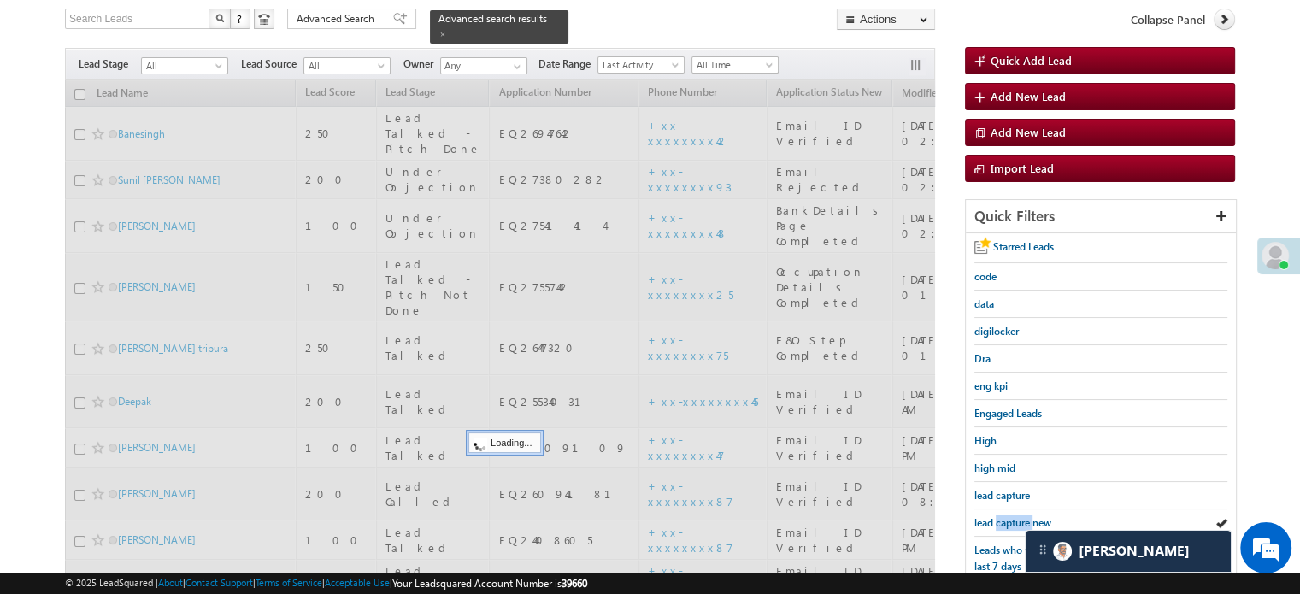
click at [999, 519] on span "lead capture new" at bounding box center [1012, 522] width 77 height 13
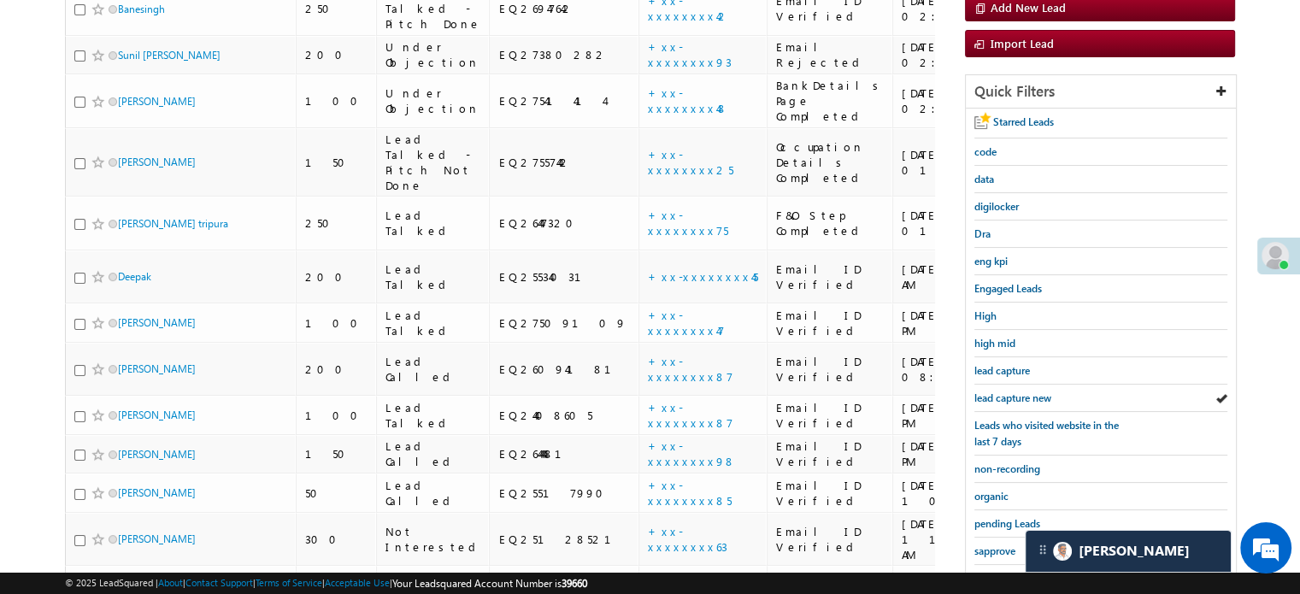
scroll to position [368, 0]
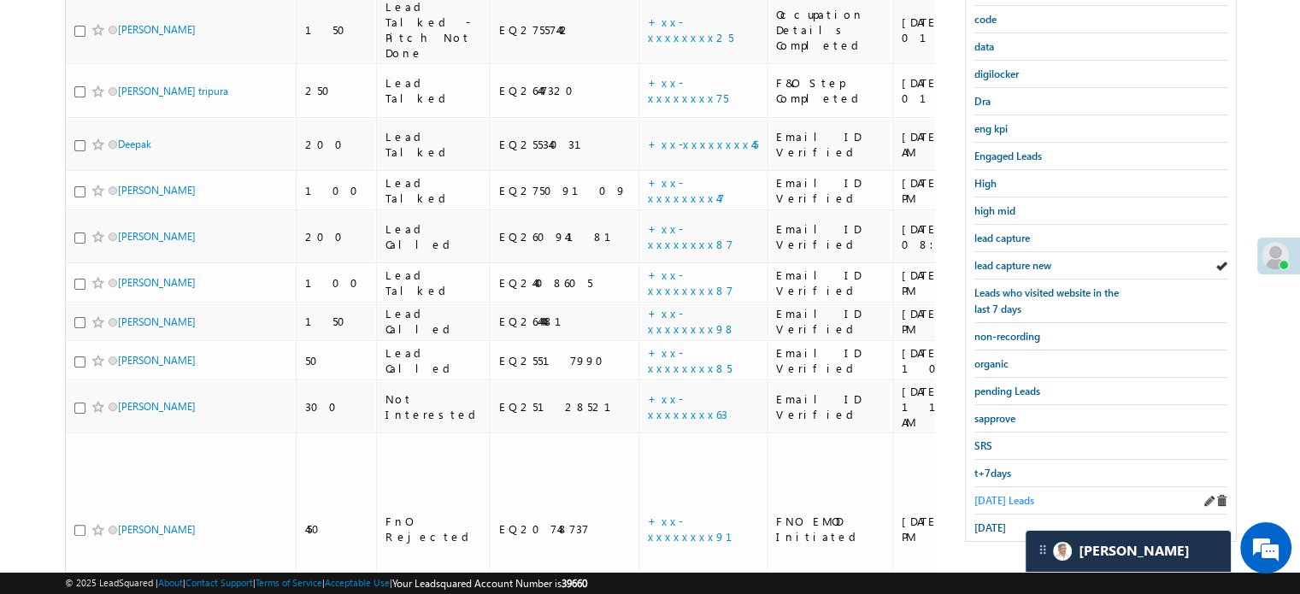
click at [1003, 498] on span "[DATE] Leads" at bounding box center [1004, 500] width 60 height 13
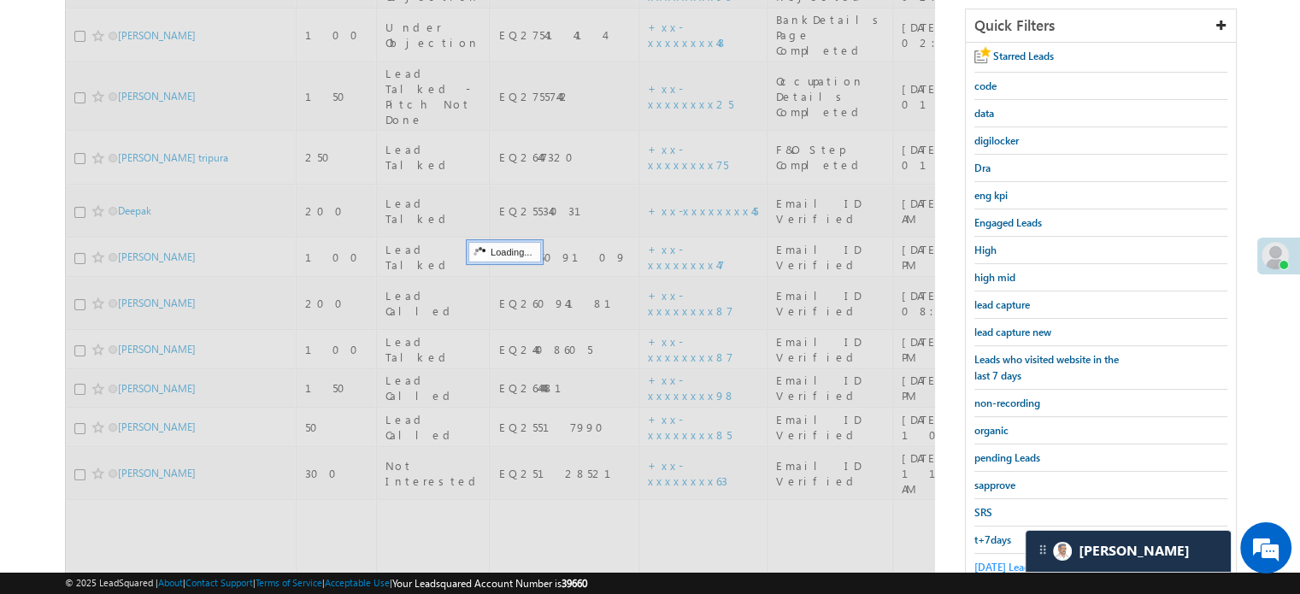
scroll to position [197, 0]
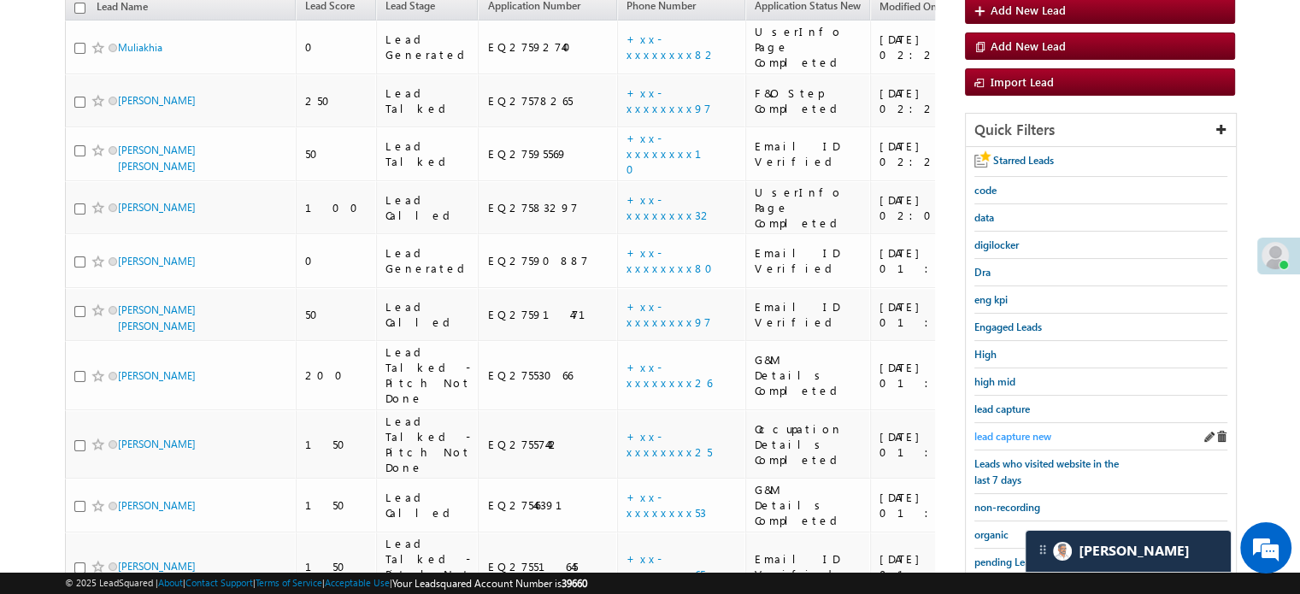
click at [991, 430] on span "lead capture new" at bounding box center [1012, 436] width 77 height 13
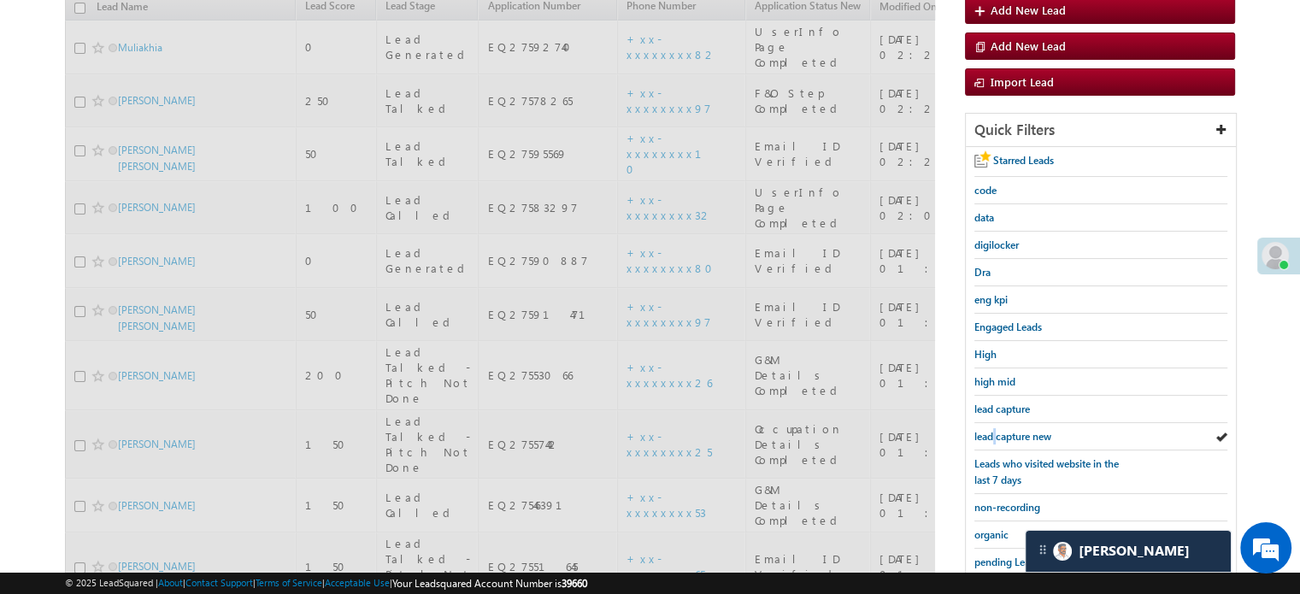
click at [992, 430] on span "lead capture new" at bounding box center [1012, 436] width 77 height 13
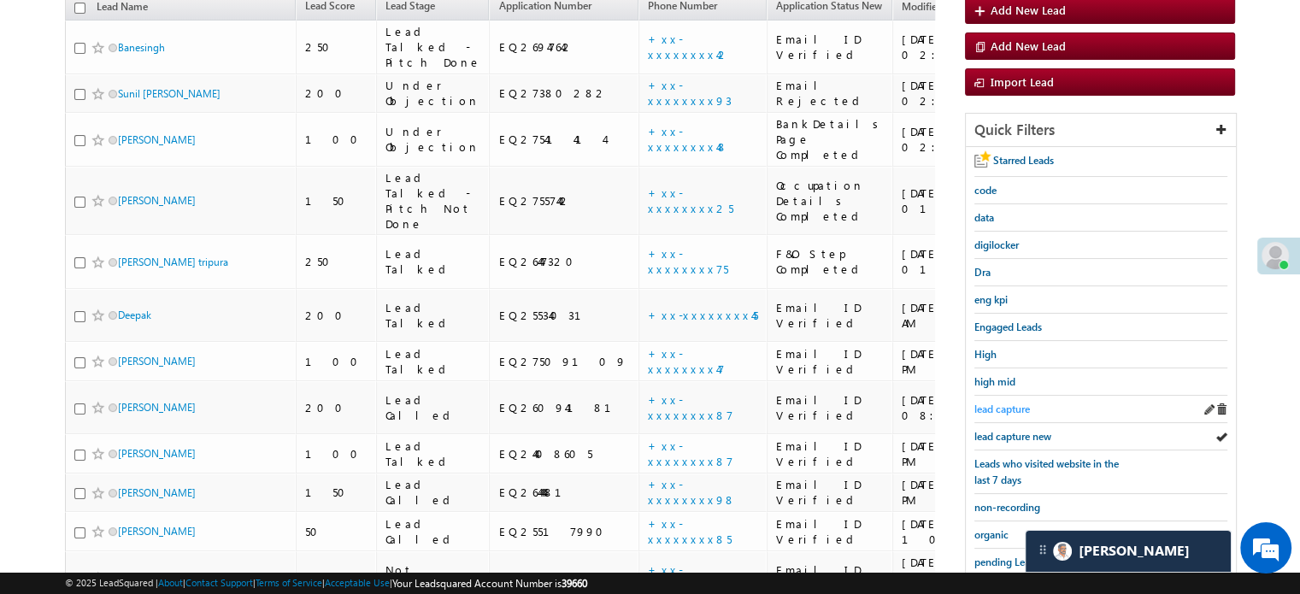
scroll to position [111, 0]
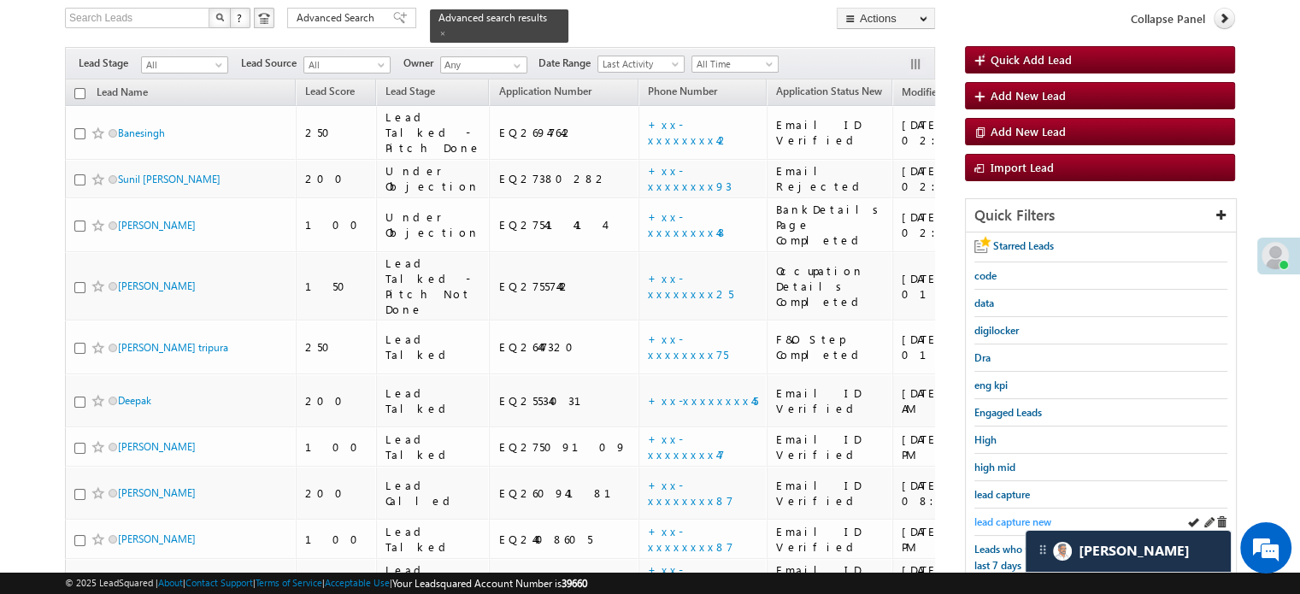
click at [1015, 515] on span "lead capture new" at bounding box center [1012, 521] width 77 height 13
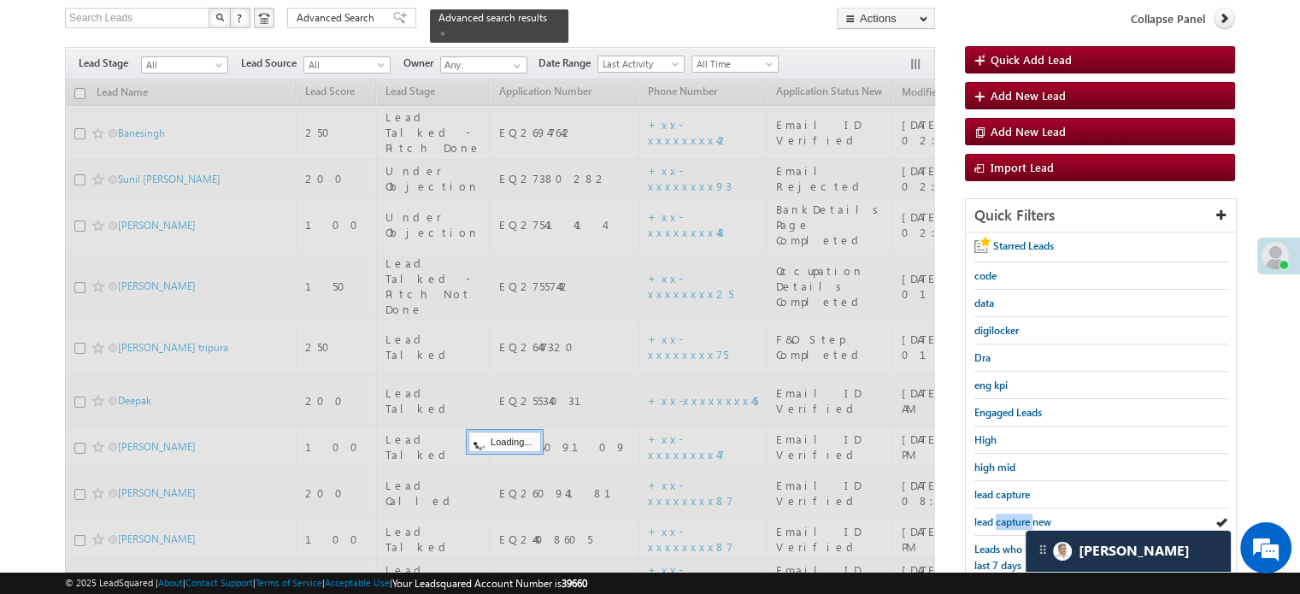
click at [1015, 515] on span "lead capture new" at bounding box center [1012, 521] width 77 height 13
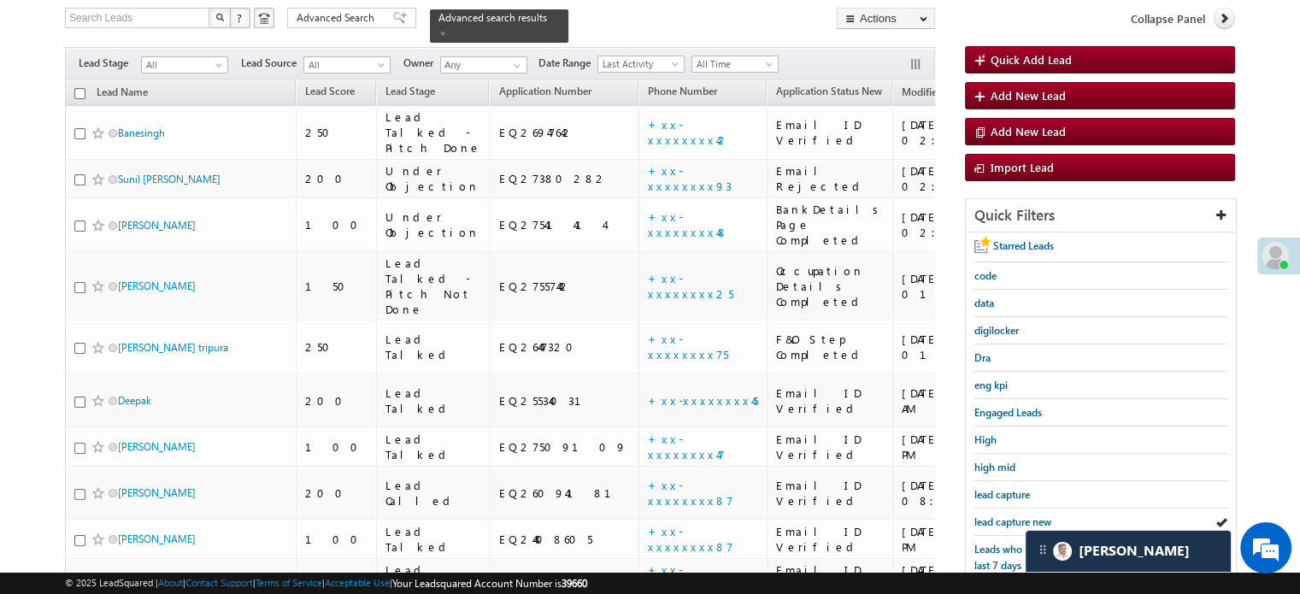
scroll to position [368, 0]
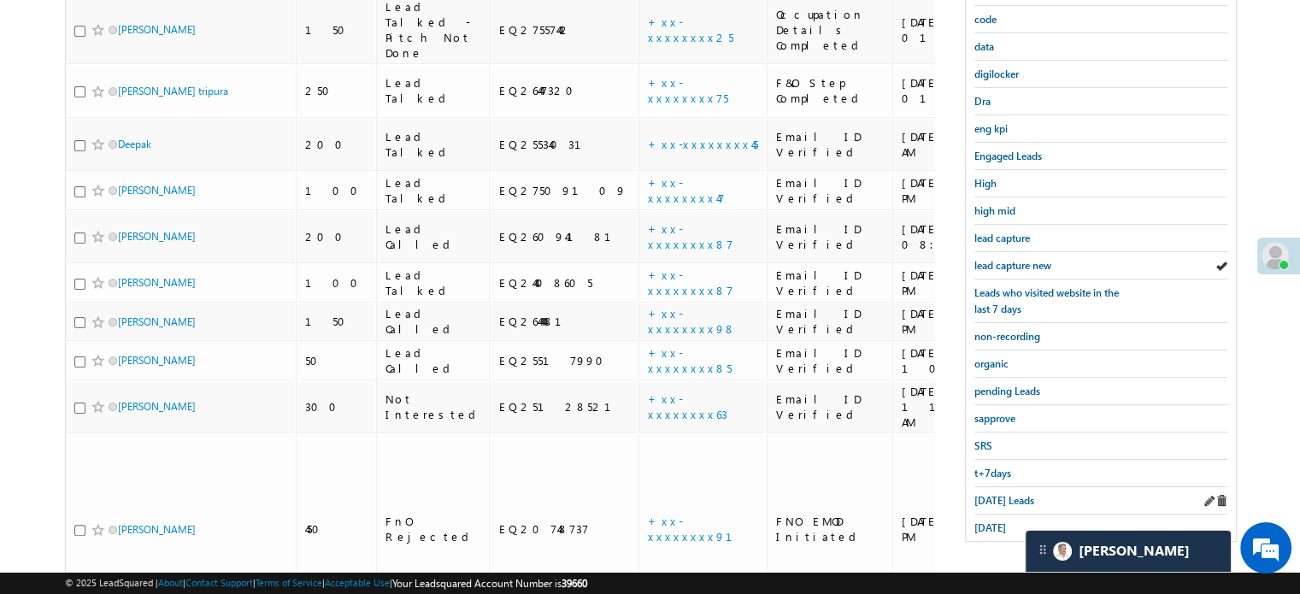
click at [984, 502] on div "[DATE] Leads" at bounding box center [1100, 500] width 253 height 27
click at [984, 498] on span "[DATE] Leads" at bounding box center [1004, 500] width 60 height 13
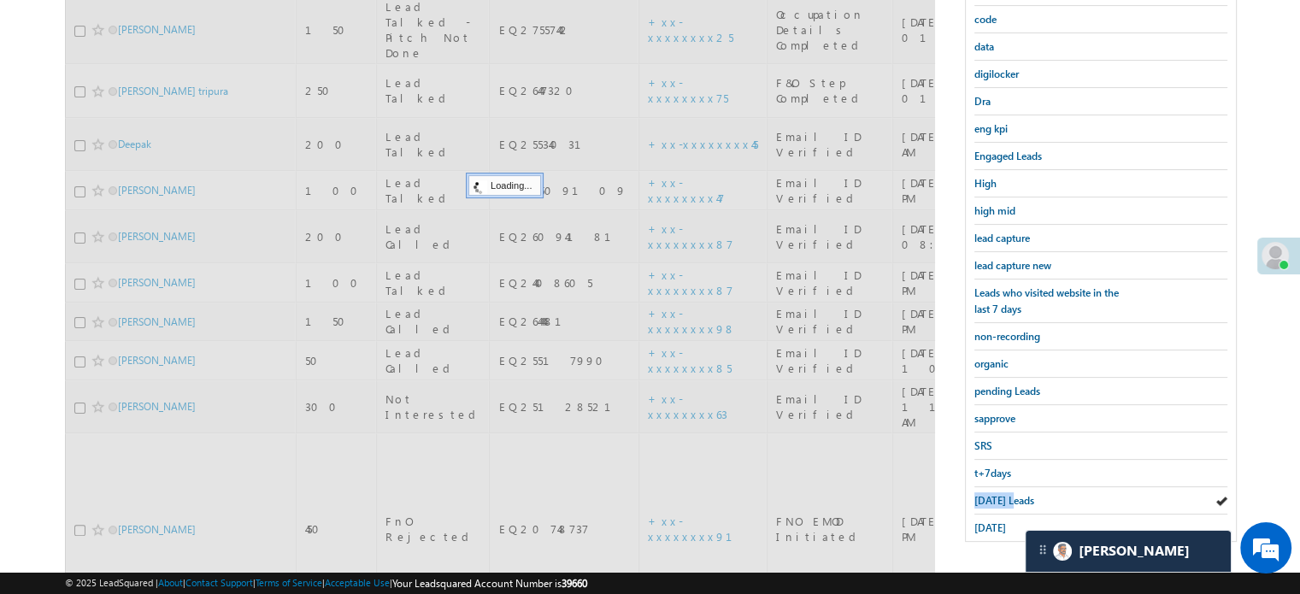
click at [984, 498] on span "[DATE] Leads" at bounding box center [1004, 500] width 60 height 13
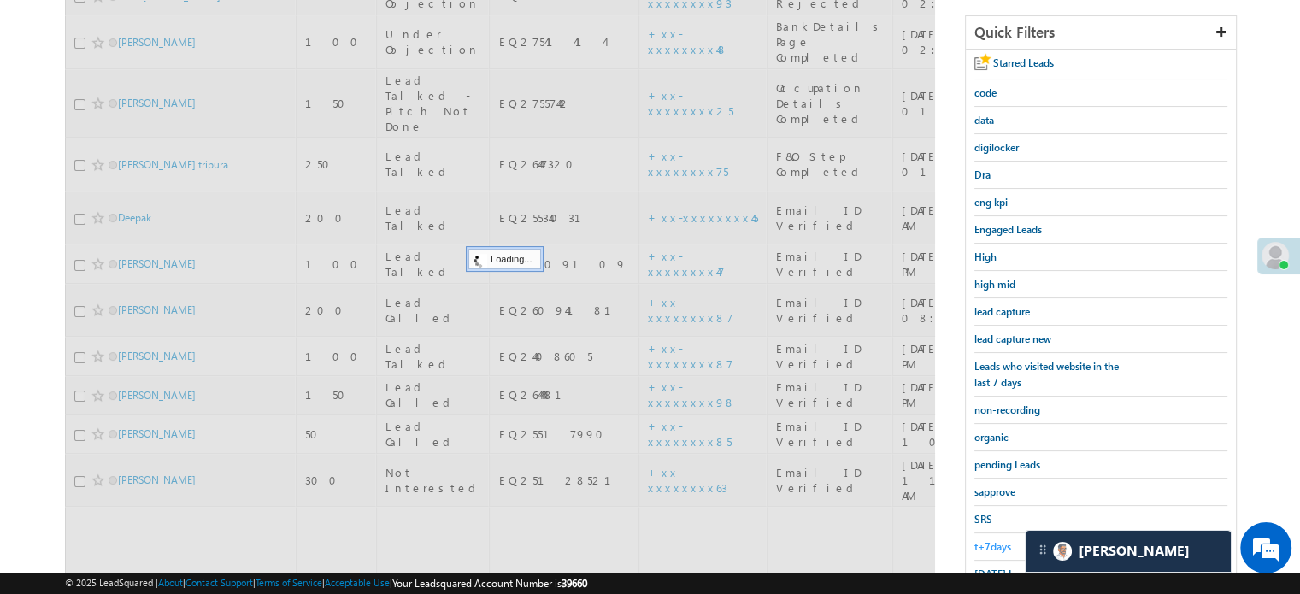
scroll to position [197, 0]
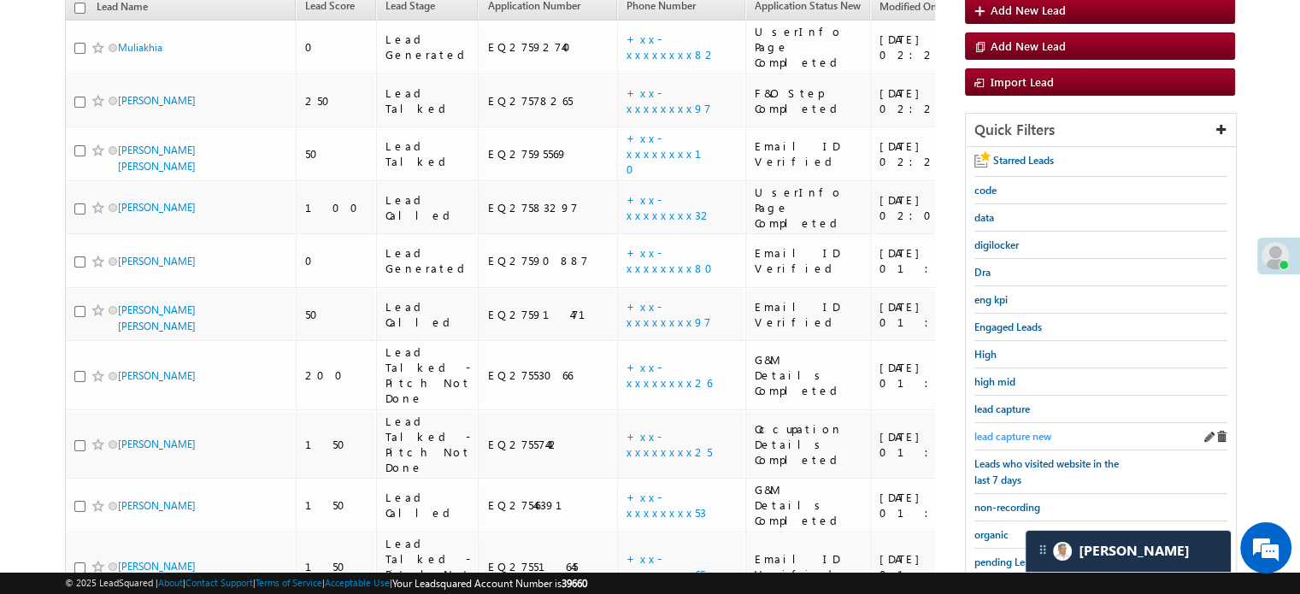
click at [997, 430] on span "lead capture new" at bounding box center [1012, 436] width 77 height 13
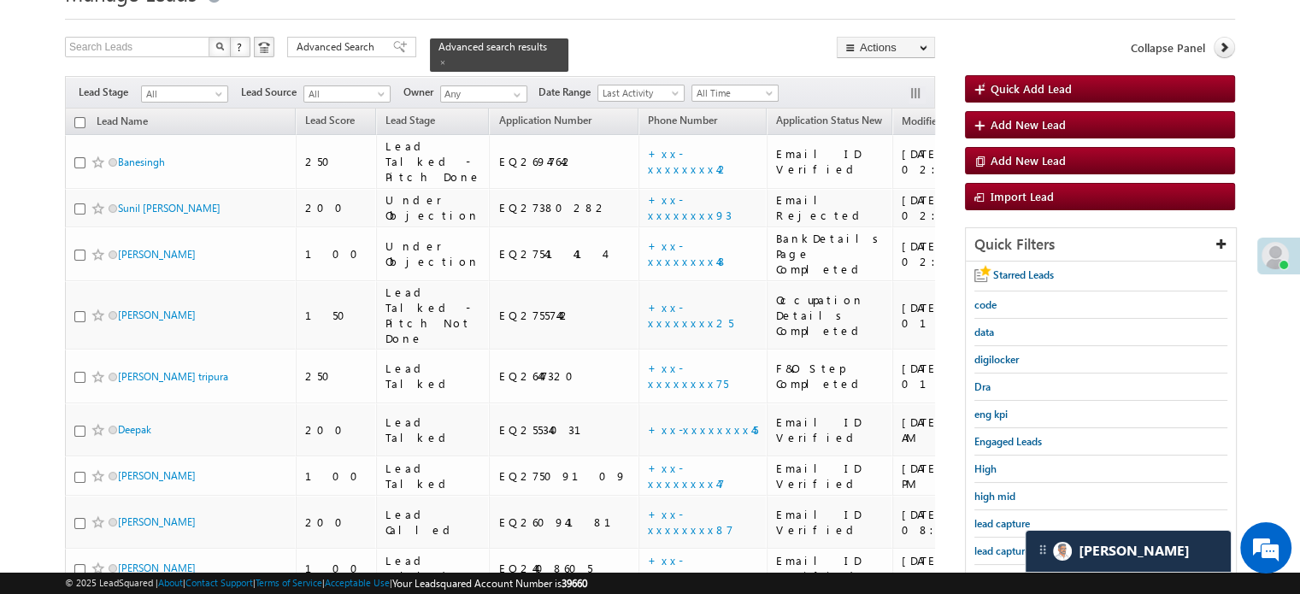
scroll to position [111, 0]
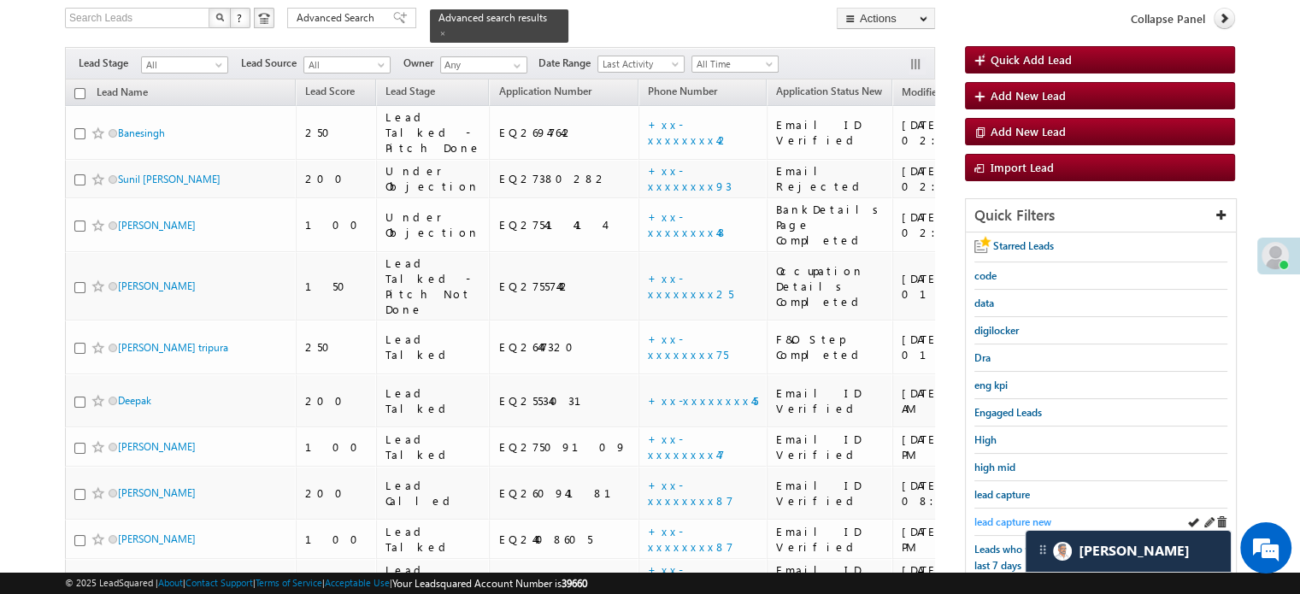
click at [1008, 519] on span "lead capture new" at bounding box center [1012, 521] width 77 height 13
click at [981, 517] on span "lead capture new" at bounding box center [1012, 521] width 77 height 13
